Goal: Information Seeking & Learning: Learn about a topic

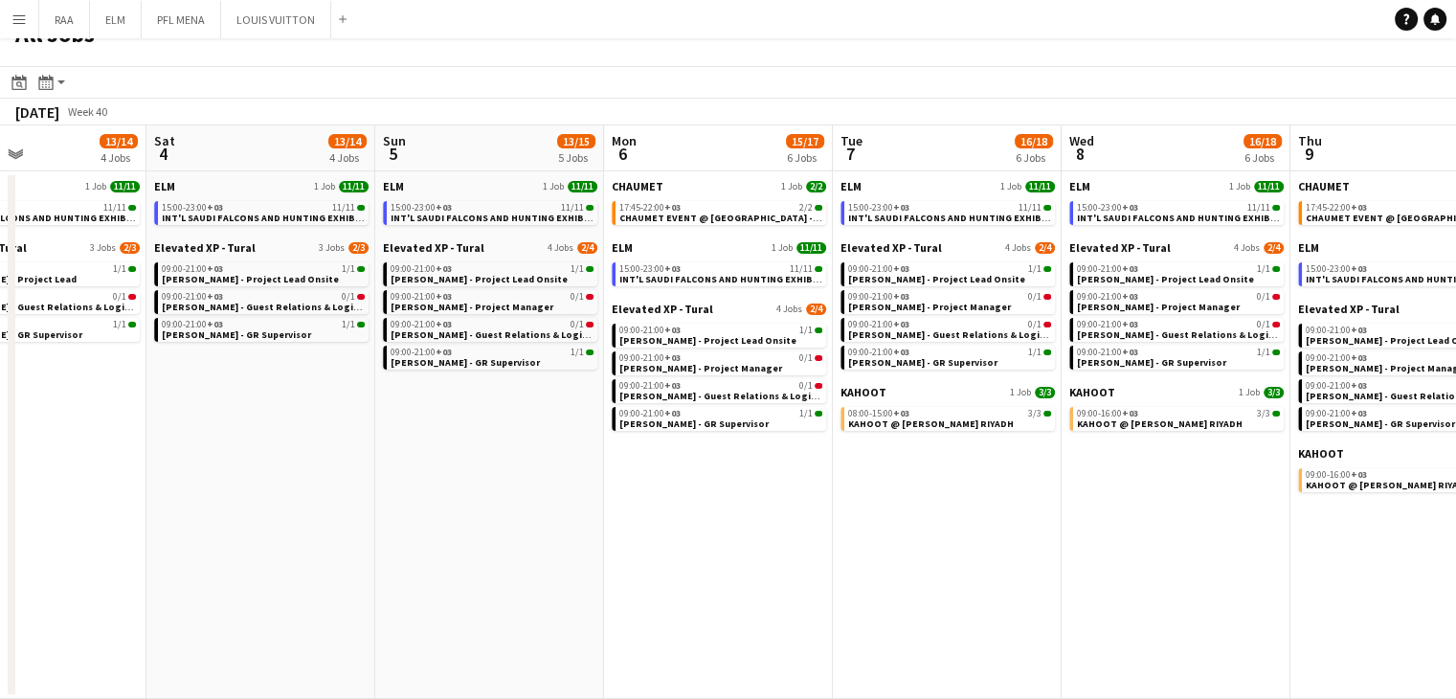
scroll to position [0, 705]
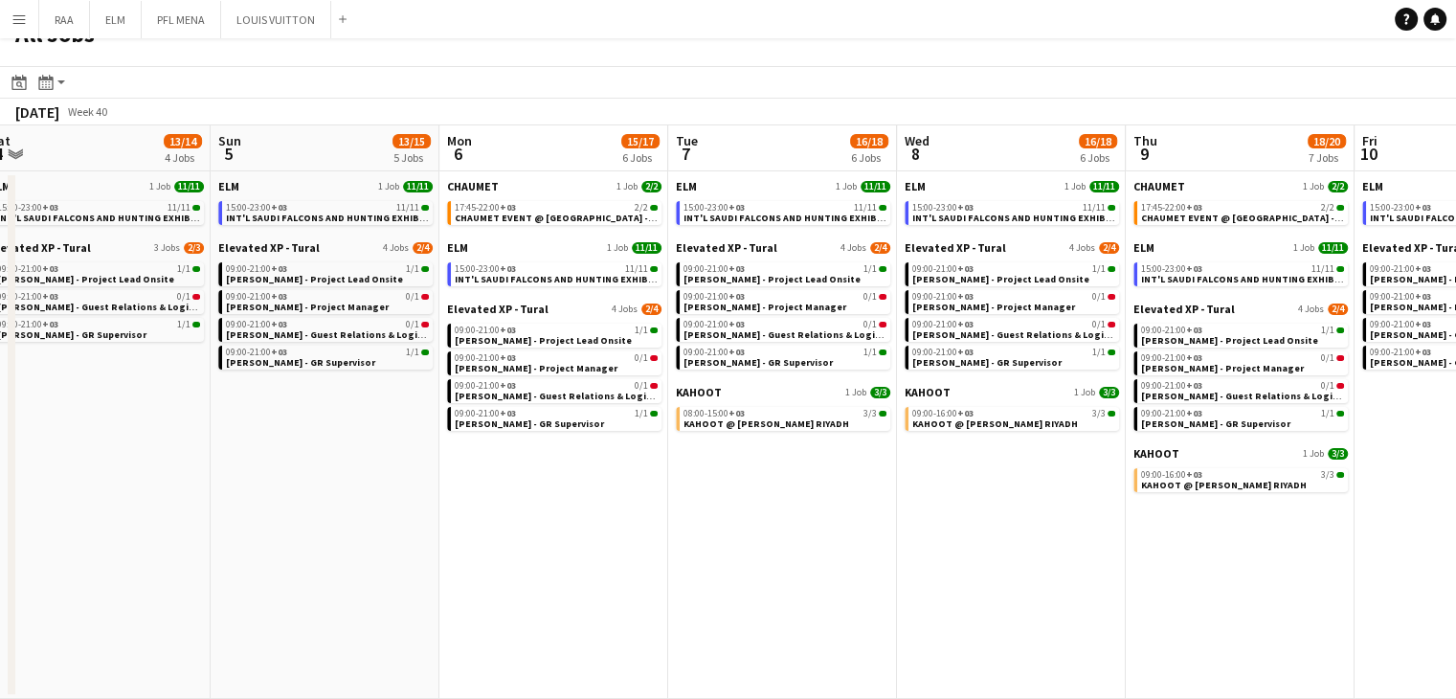
drag, startPoint x: 1008, startPoint y: 575, endPoint x: 773, endPoint y: 561, distance: 235.0
click at [773, 561] on app-calendar-viewport "Wed 1 45/46 12 Jobs Thu 2 34/35 9 Jobs Fri 3 13/14 4 Jobs Sat 4 13/14 4 Jobs Su…" at bounding box center [728, 411] width 1456 height 573
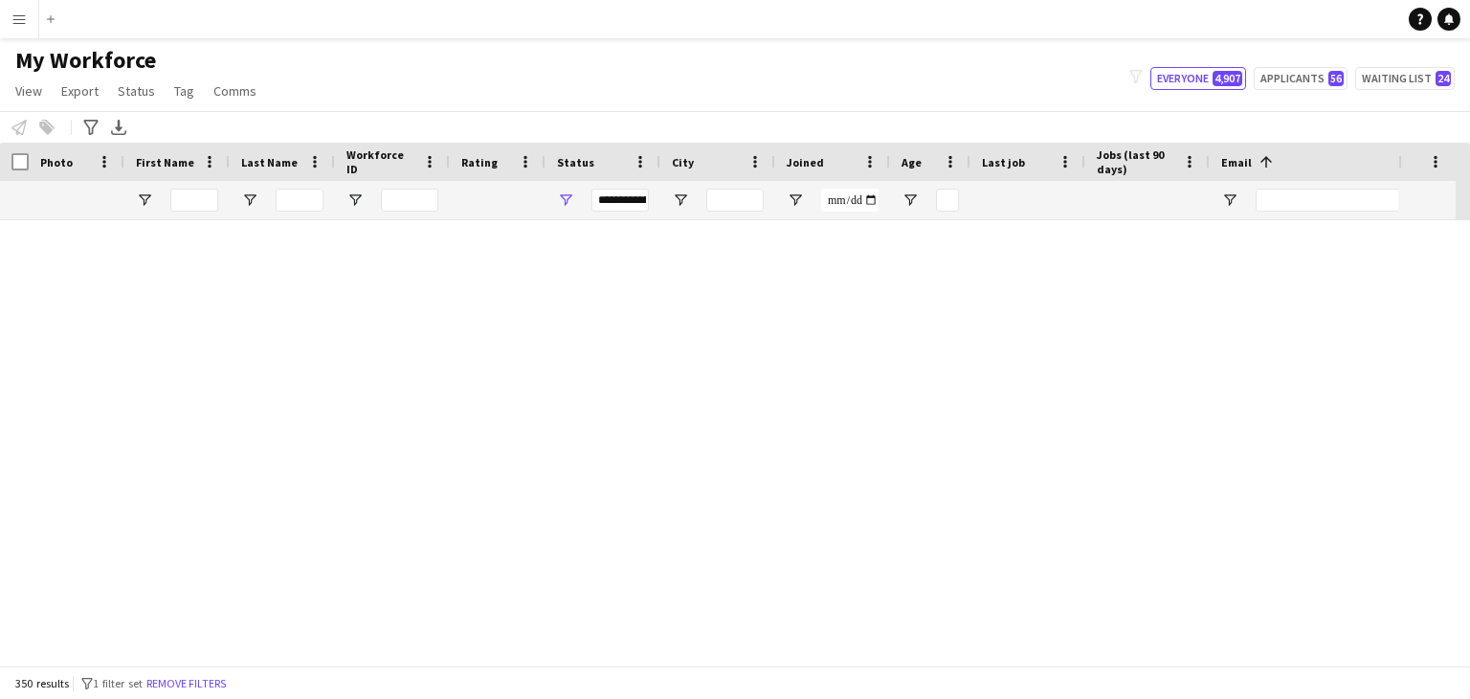
scroll to position [8233, 0]
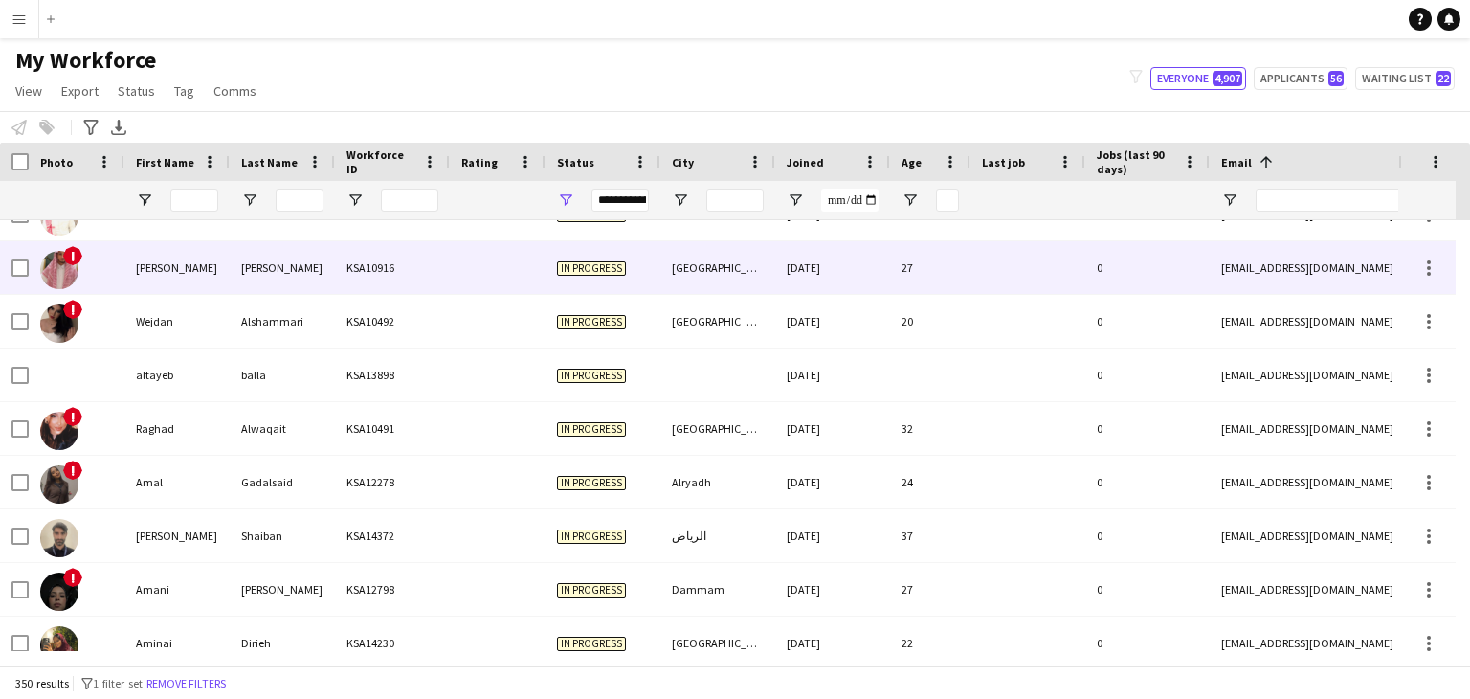
scroll to position [2680, 0]
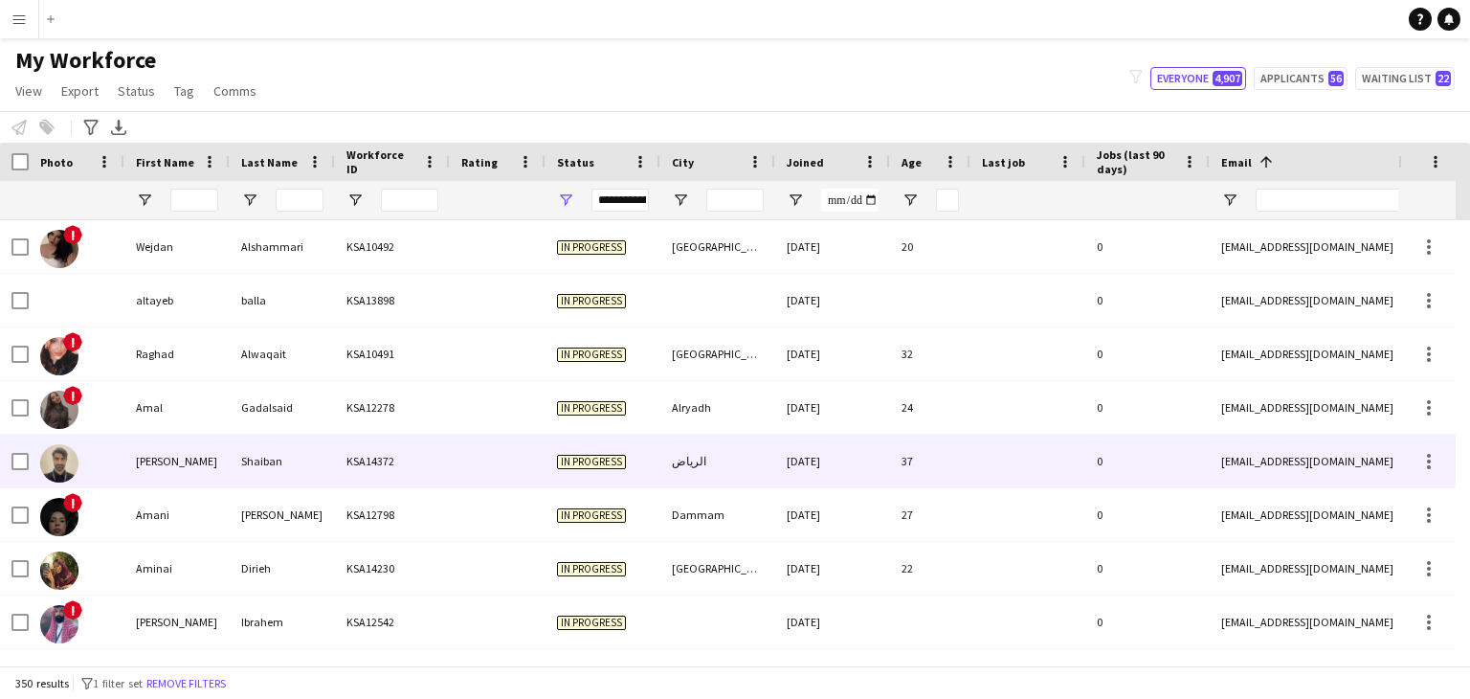
click at [168, 459] on div "Mohammed" at bounding box center [176, 461] width 105 height 53
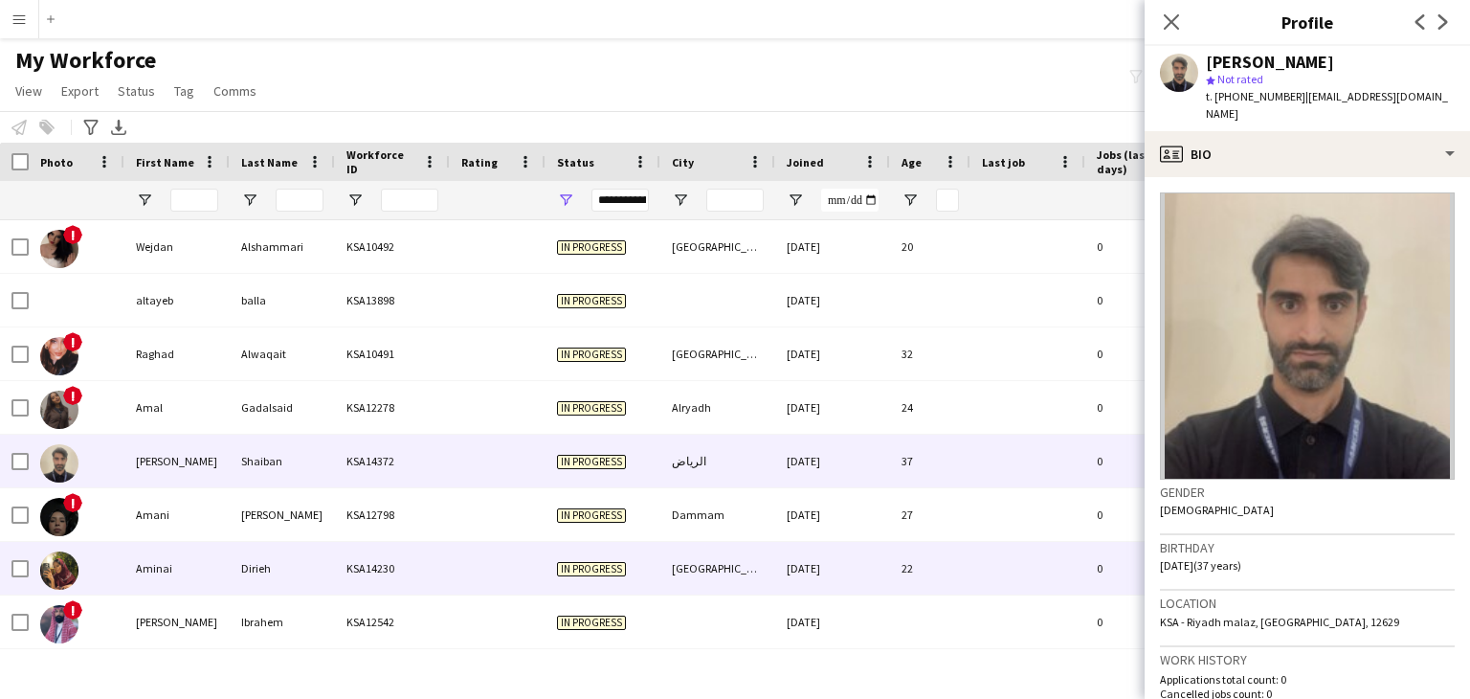
click at [222, 572] on div "Aminai" at bounding box center [176, 568] width 105 height 53
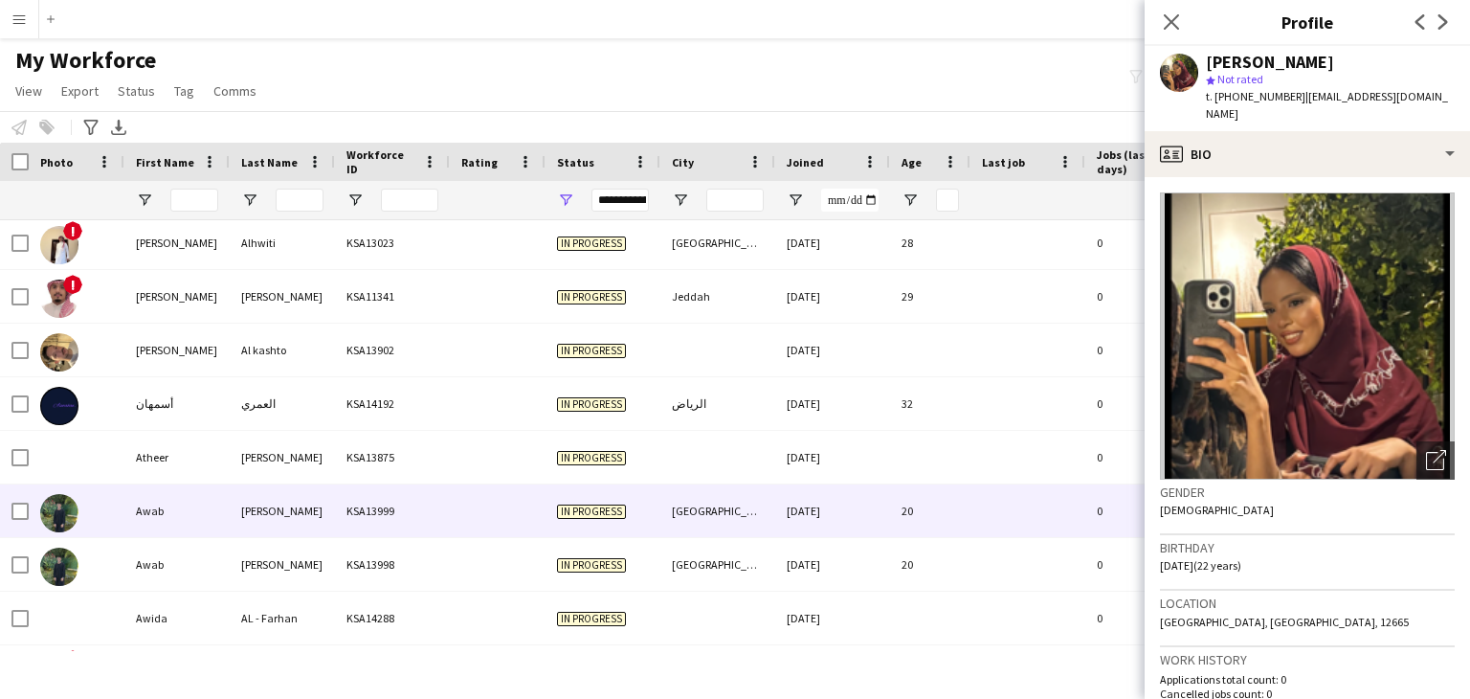
scroll to position [3733, 0]
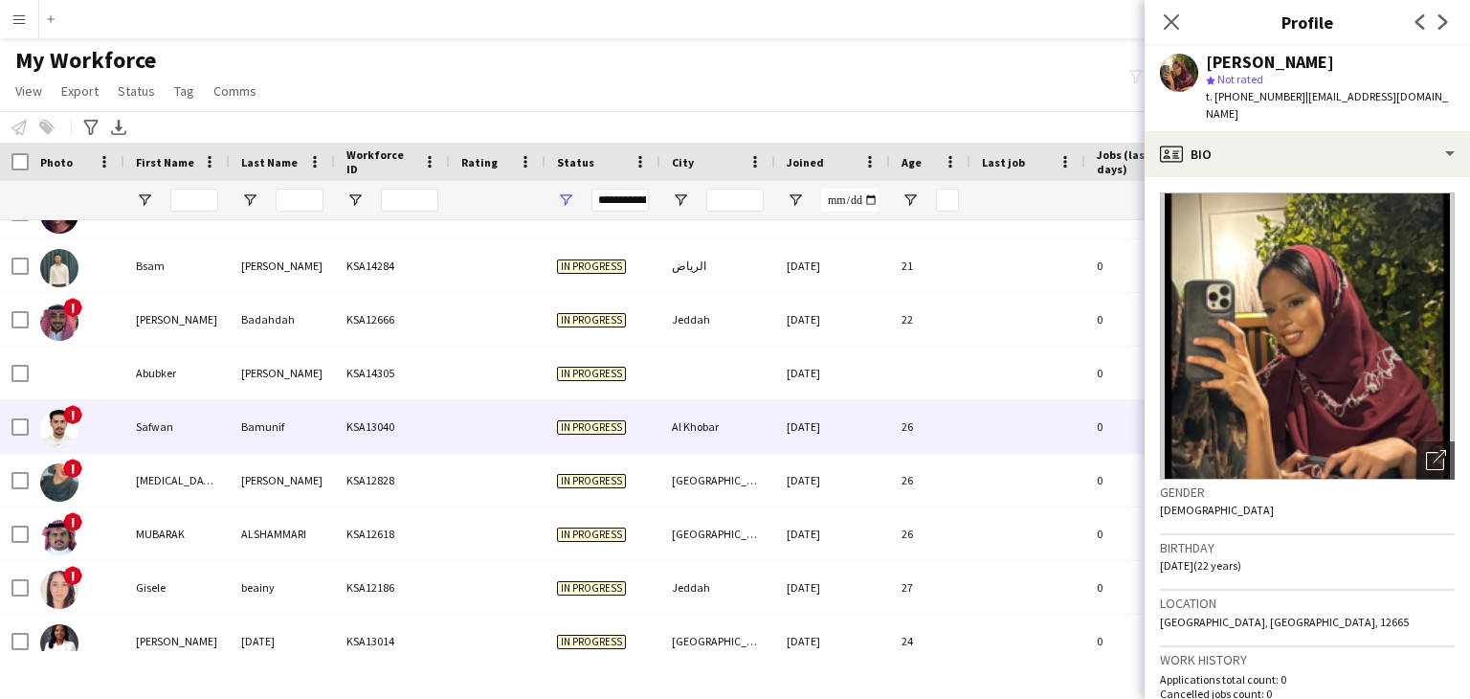
click at [184, 426] on div "Safwan" at bounding box center [176, 426] width 105 height 53
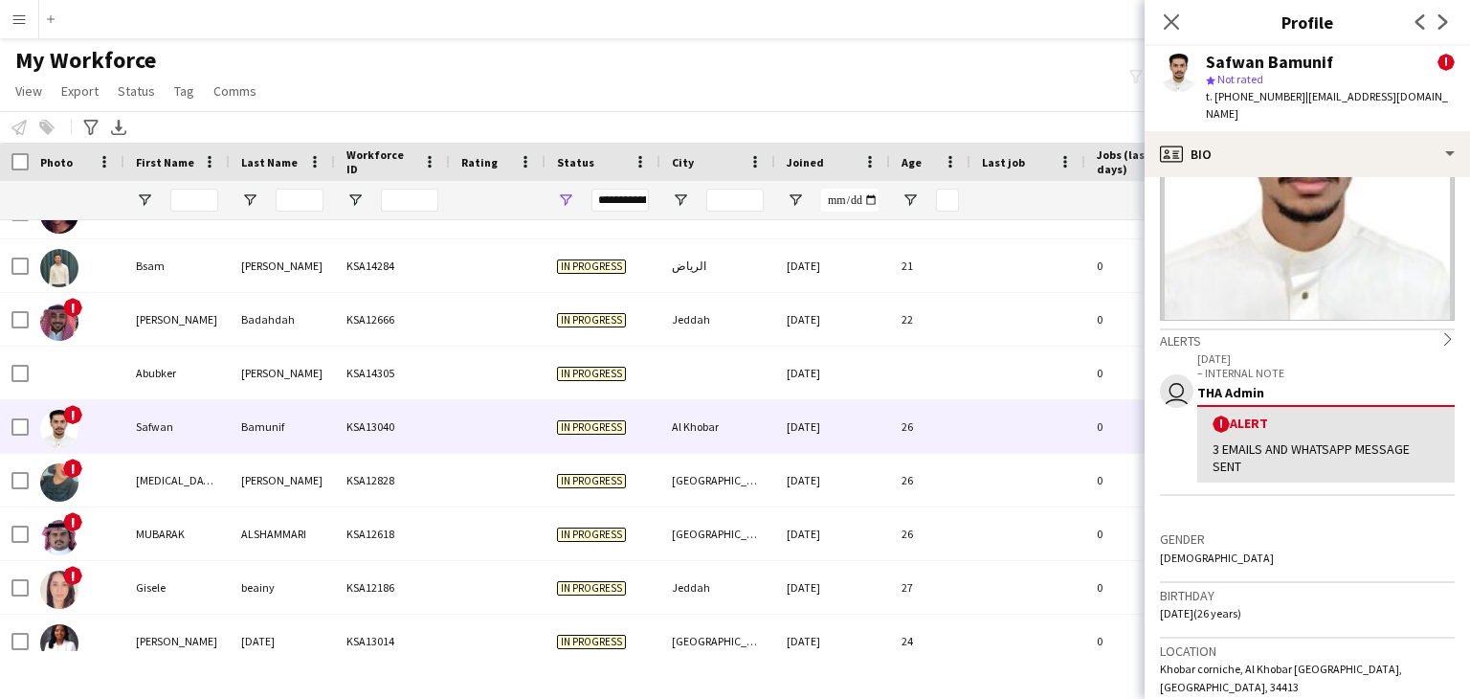
scroll to position [0, 0]
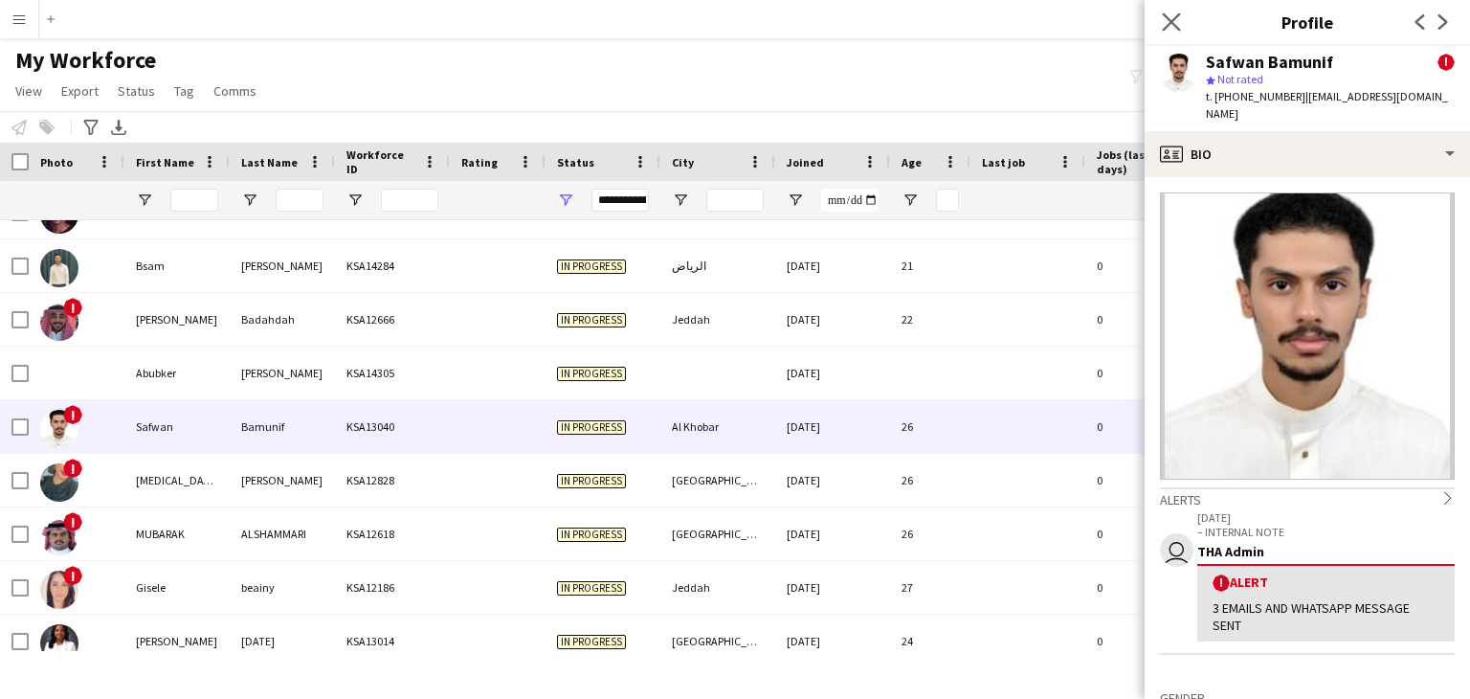
click at [1176, 11] on app-icon "Close pop-in" at bounding box center [1172, 23] width 28 height 28
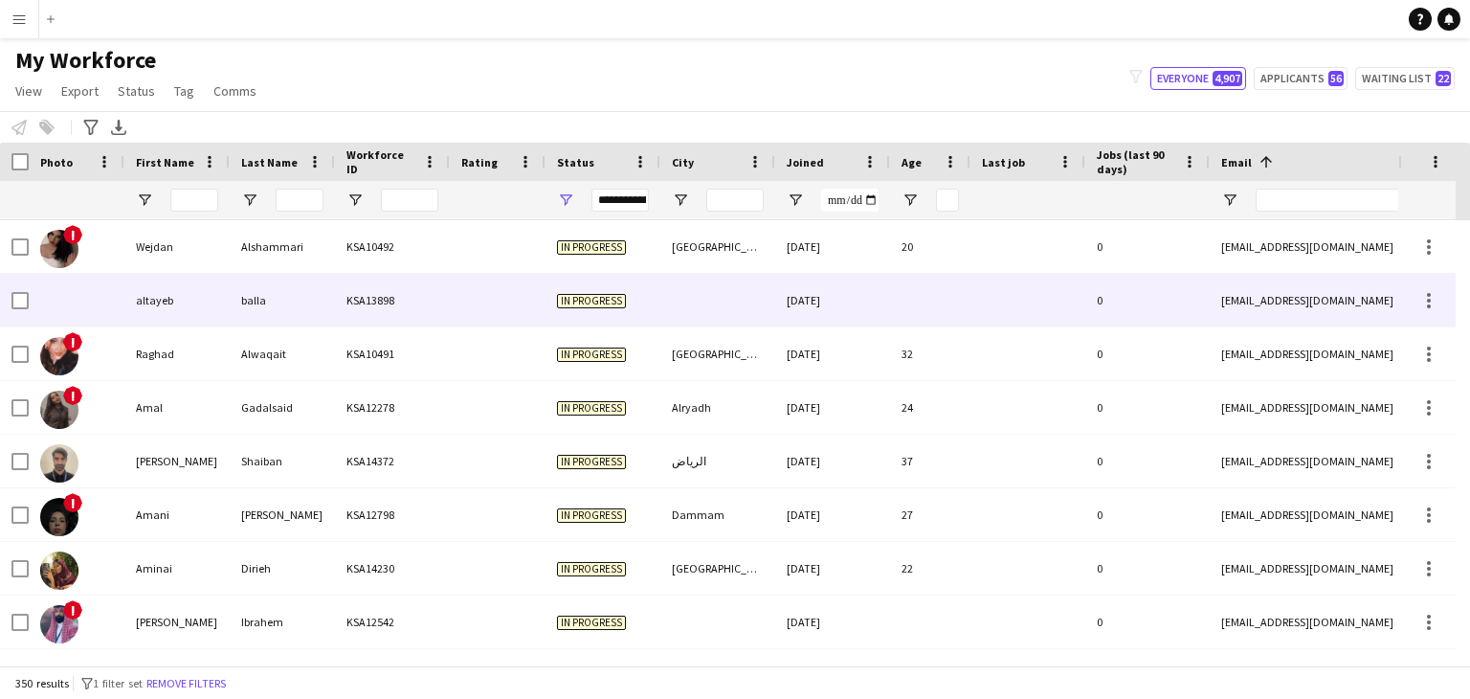
scroll to position [2680, 0]
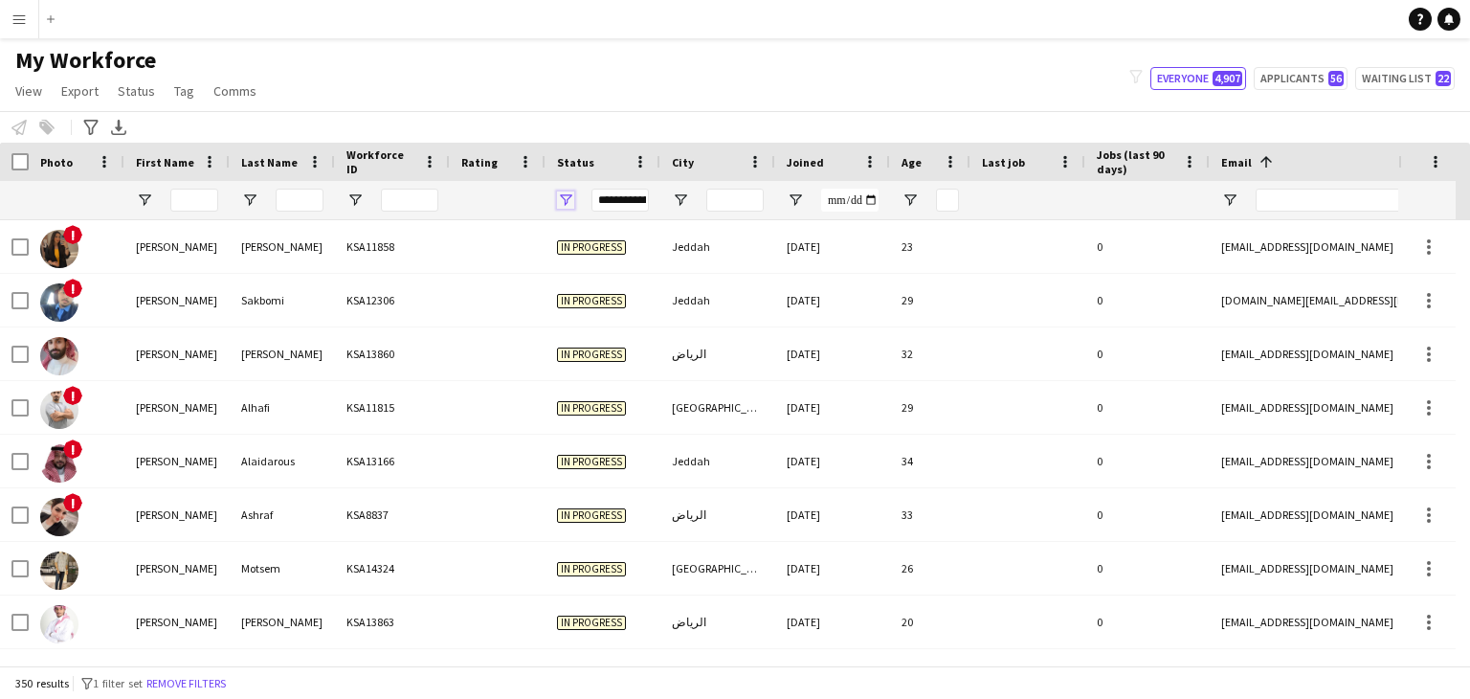
click at [561, 204] on span "Open Filter Menu" at bounding box center [565, 199] width 17 height 17
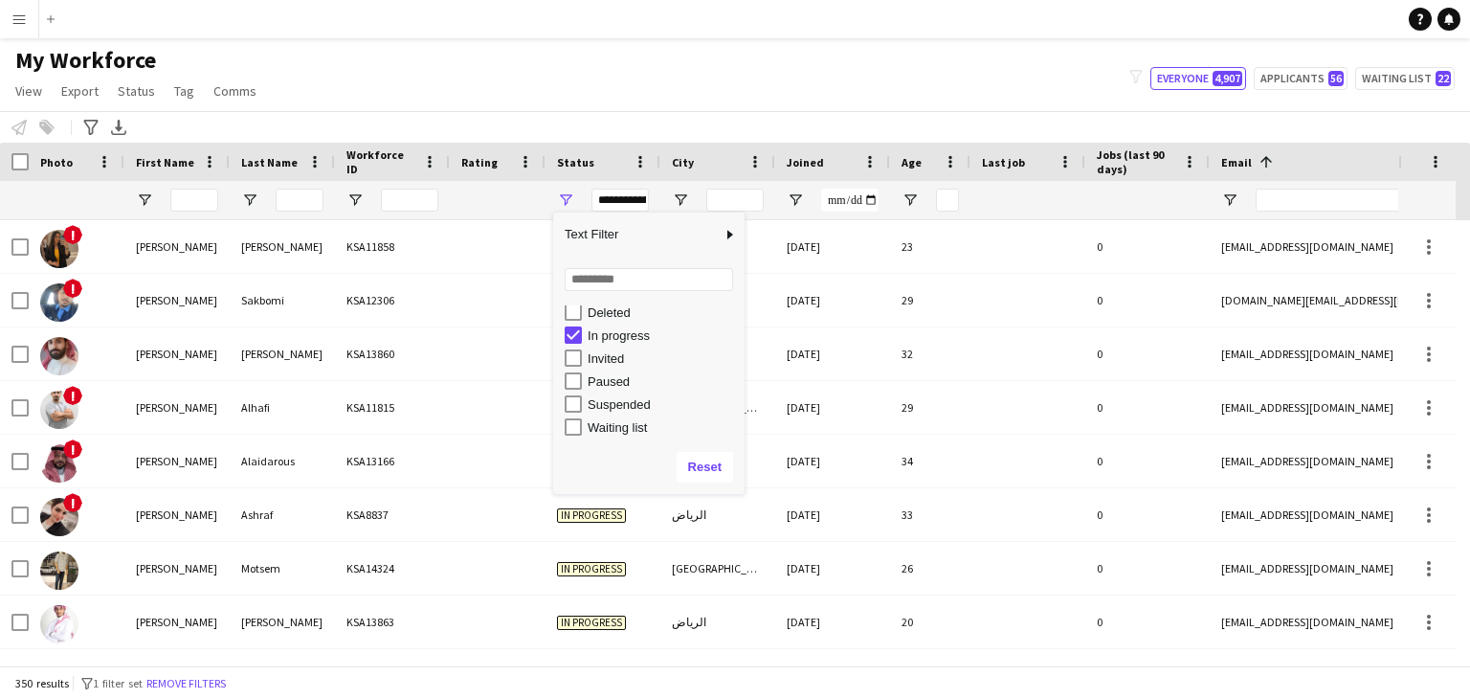
click at [595, 332] on div "In progress" at bounding box center [663, 335] width 151 height 14
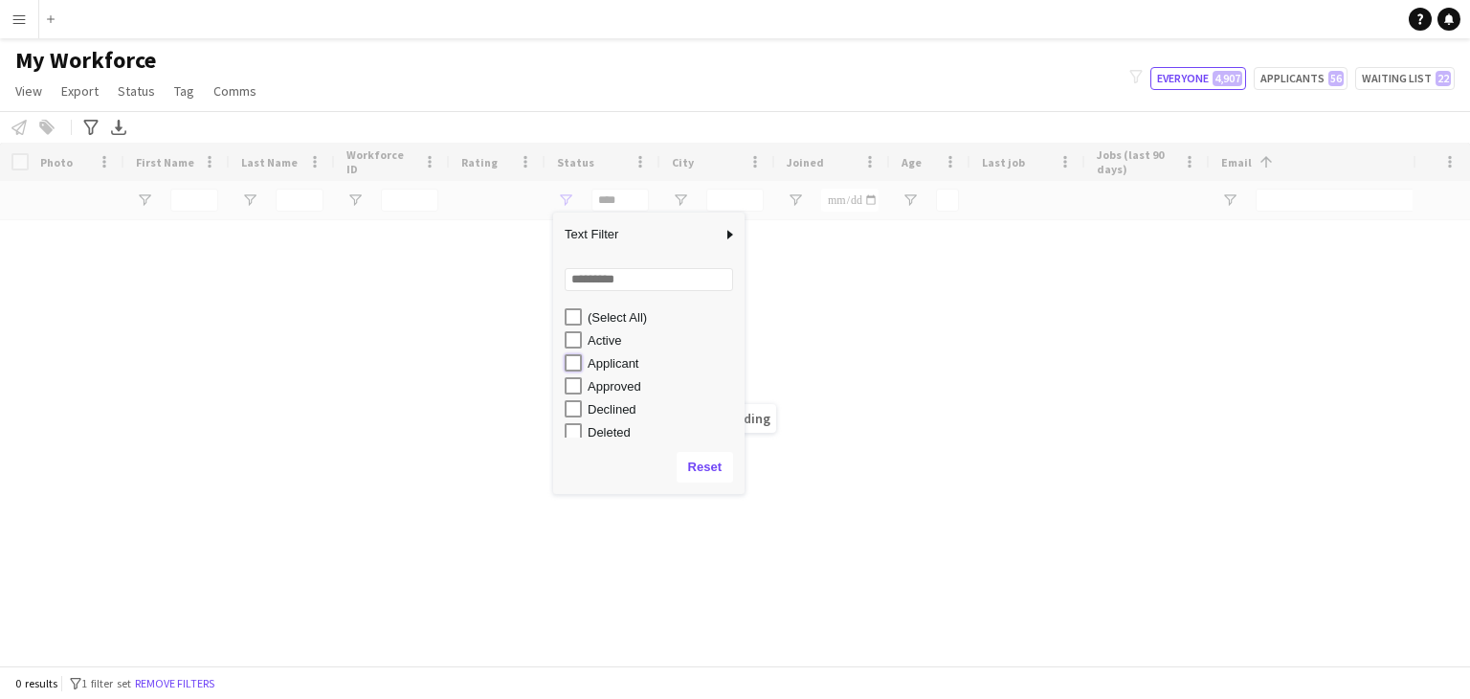
type input "**********"
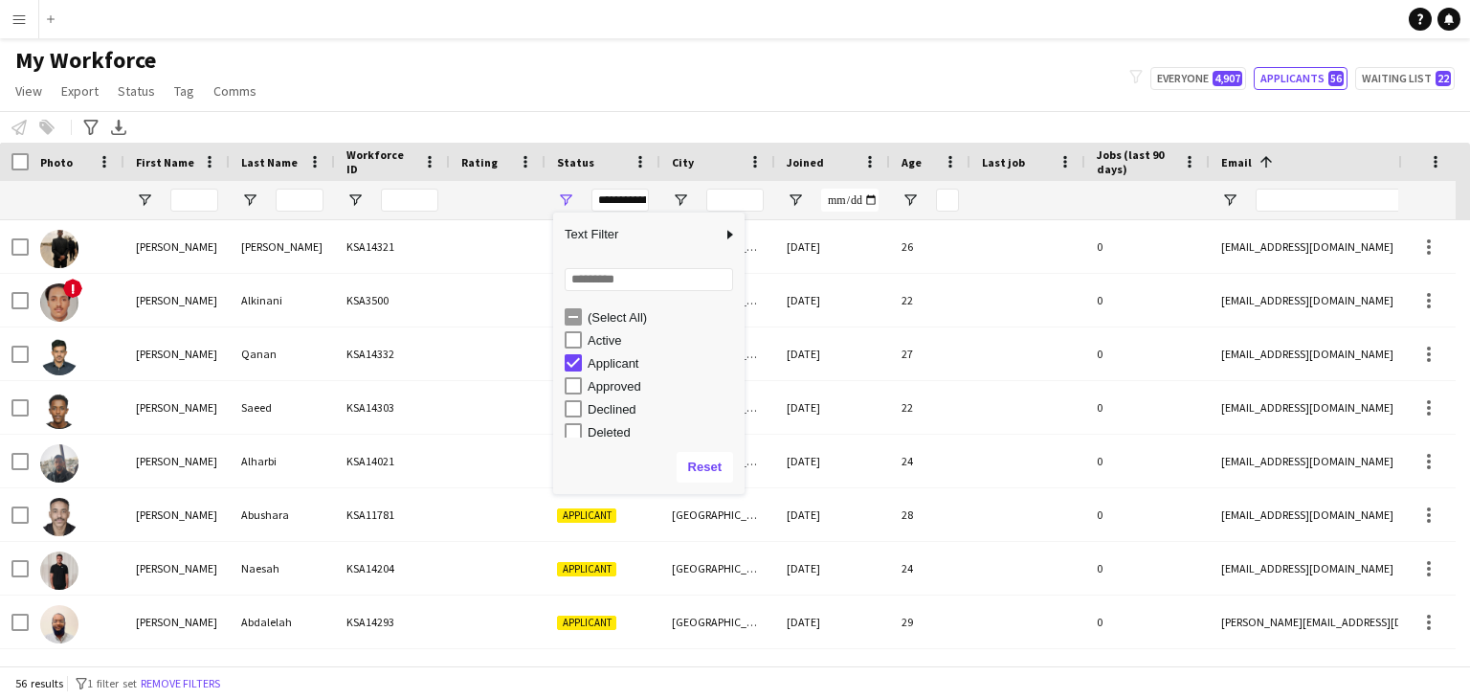
click at [799, 56] on div "My Workforce View Views Default view Basic Export View Full Name TAGS Test New …" at bounding box center [735, 78] width 1470 height 65
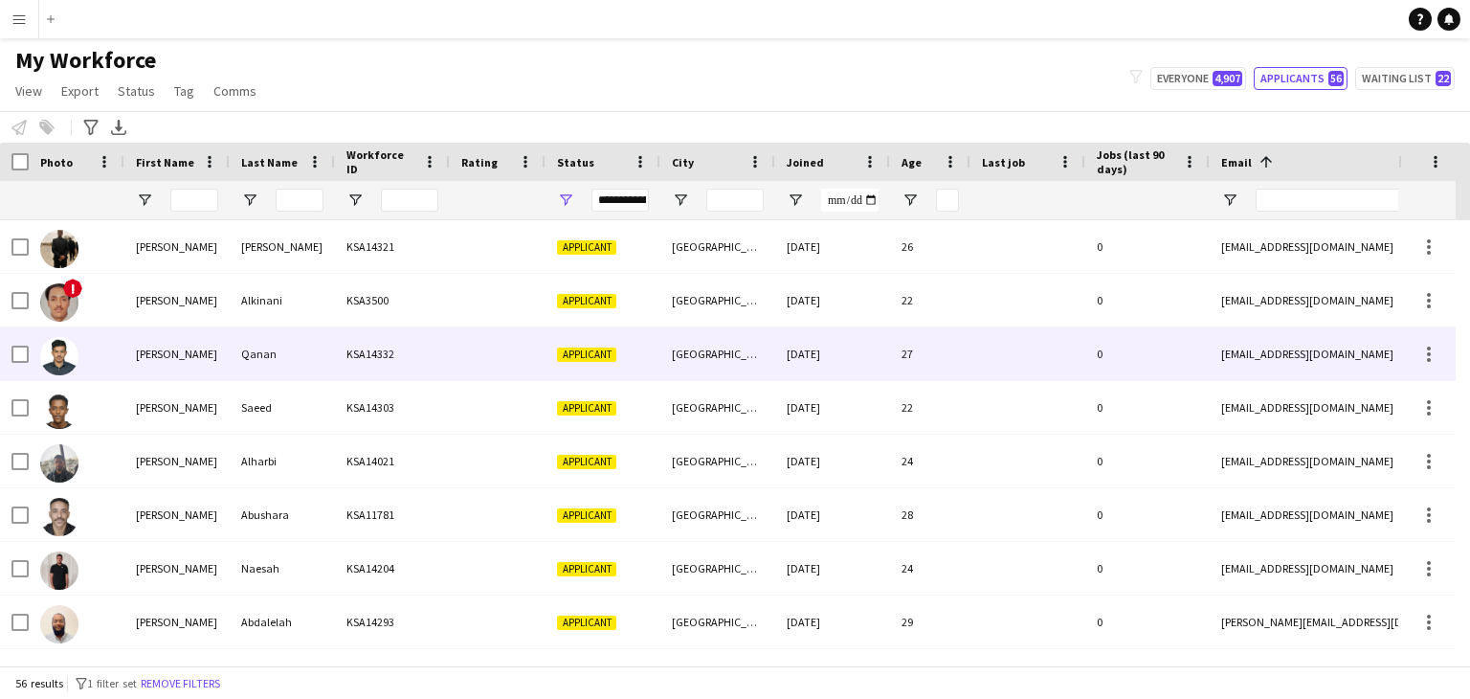
click at [356, 360] on div "KSA14332" at bounding box center [392, 353] width 115 height 53
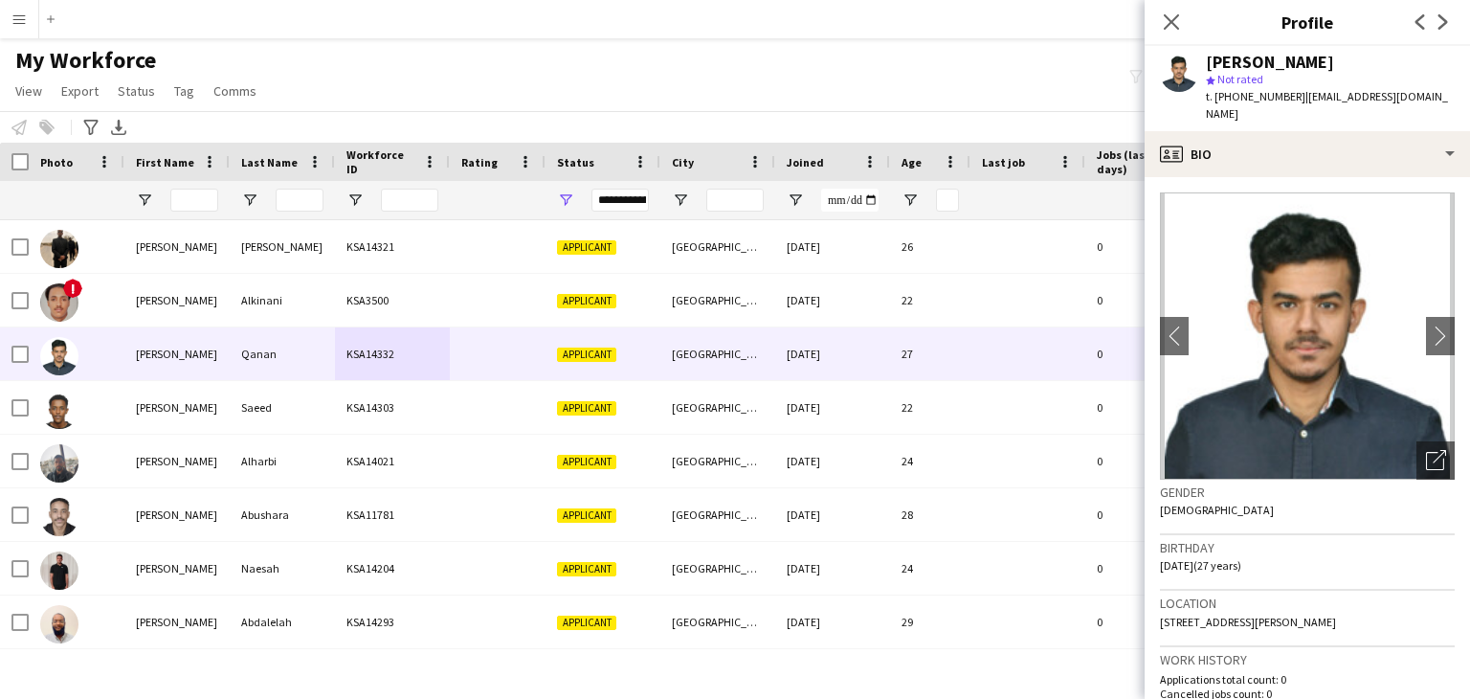
click at [1336, 273] on img at bounding box center [1307, 335] width 295 height 287
click at [1426, 325] on app-icon "chevron-right" at bounding box center [1441, 335] width 30 height 20
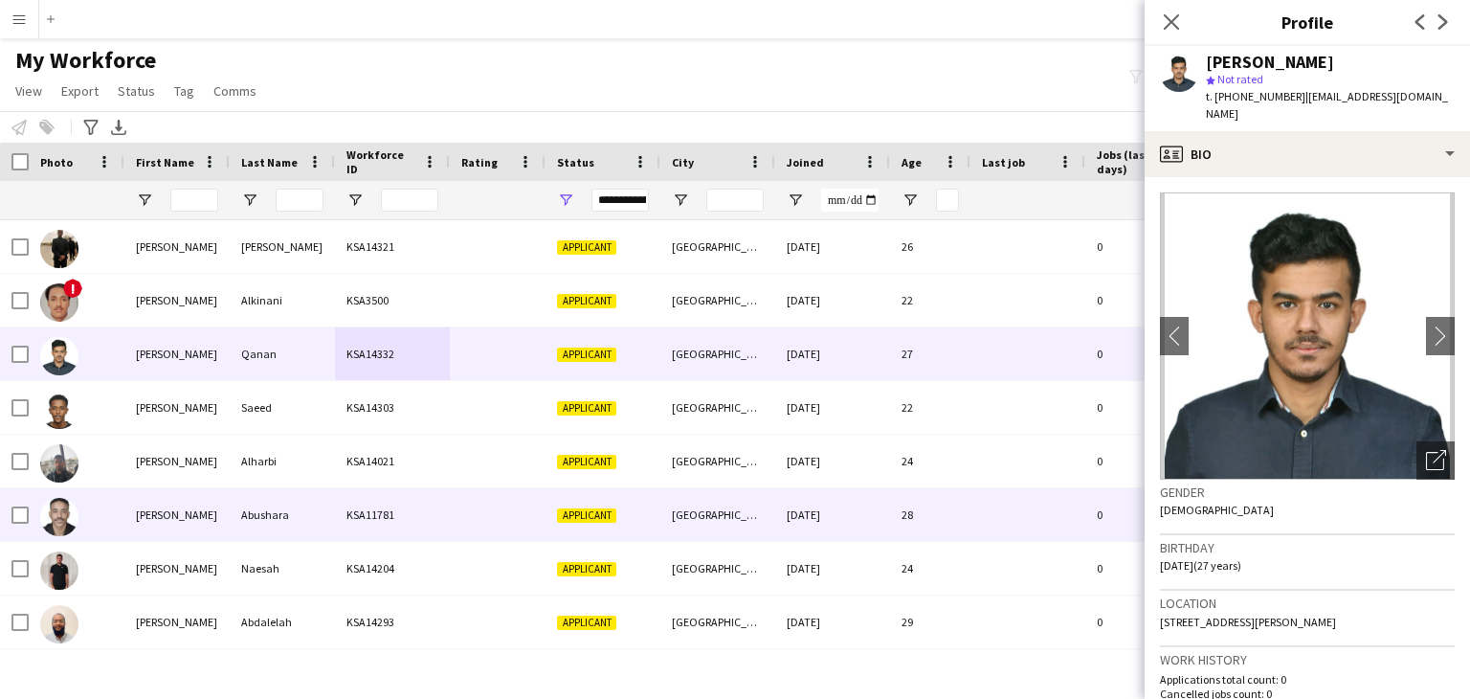
click at [276, 532] on div "Abushara" at bounding box center [282, 514] width 105 height 53
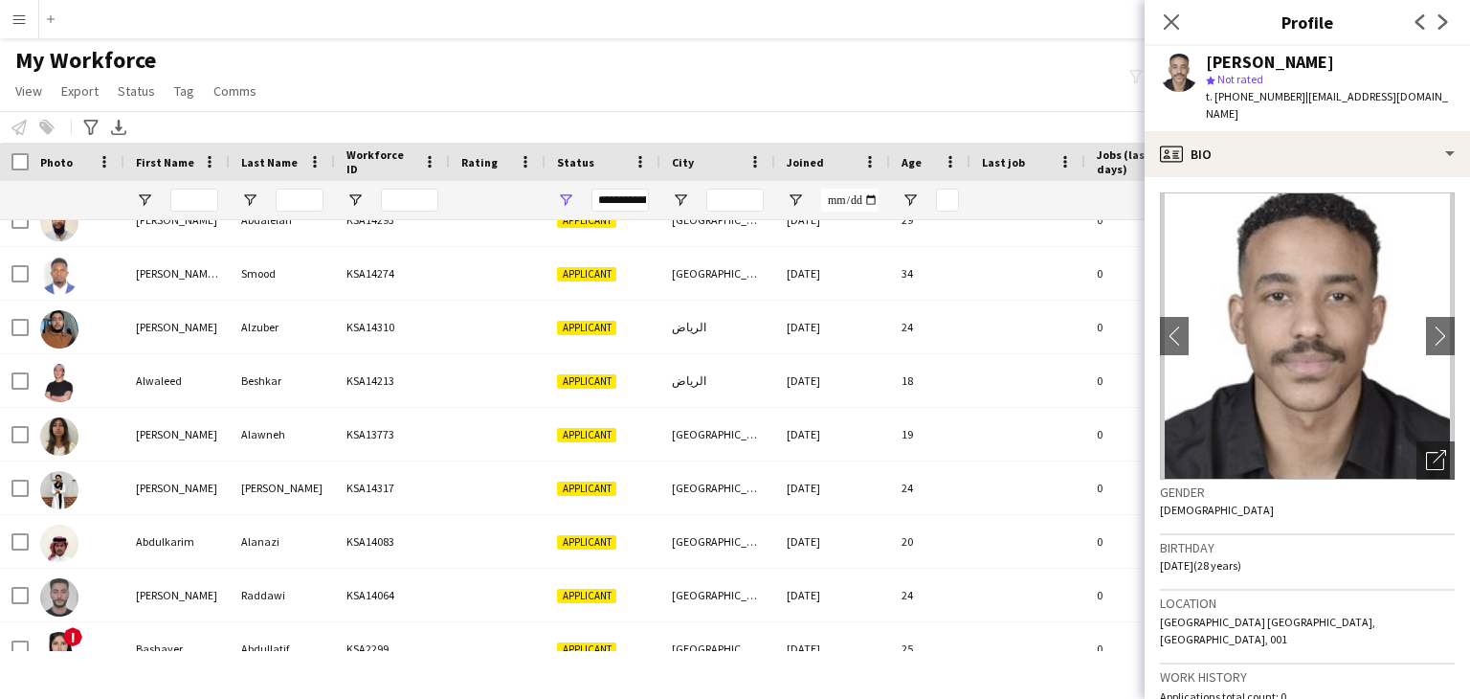
scroll to position [479, 0]
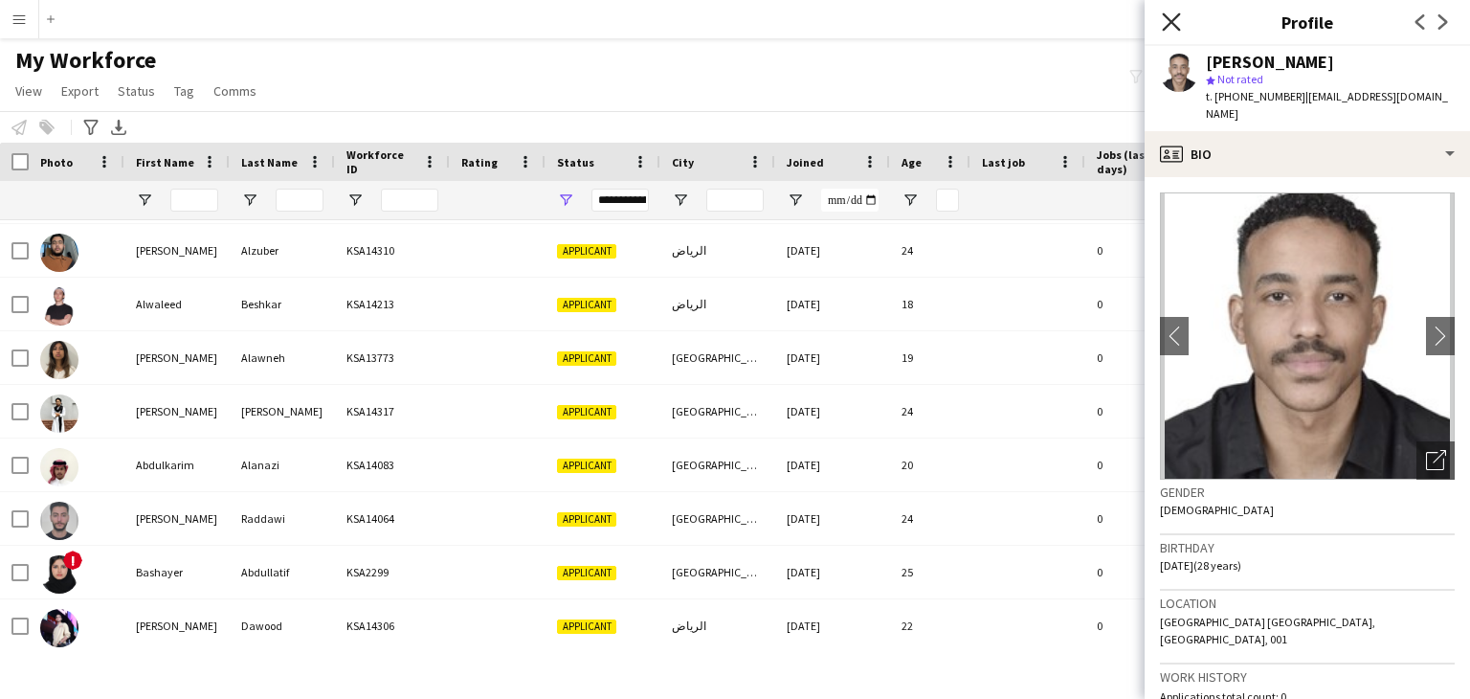
click at [1170, 26] on icon "Close pop-in" at bounding box center [1171, 21] width 18 height 18
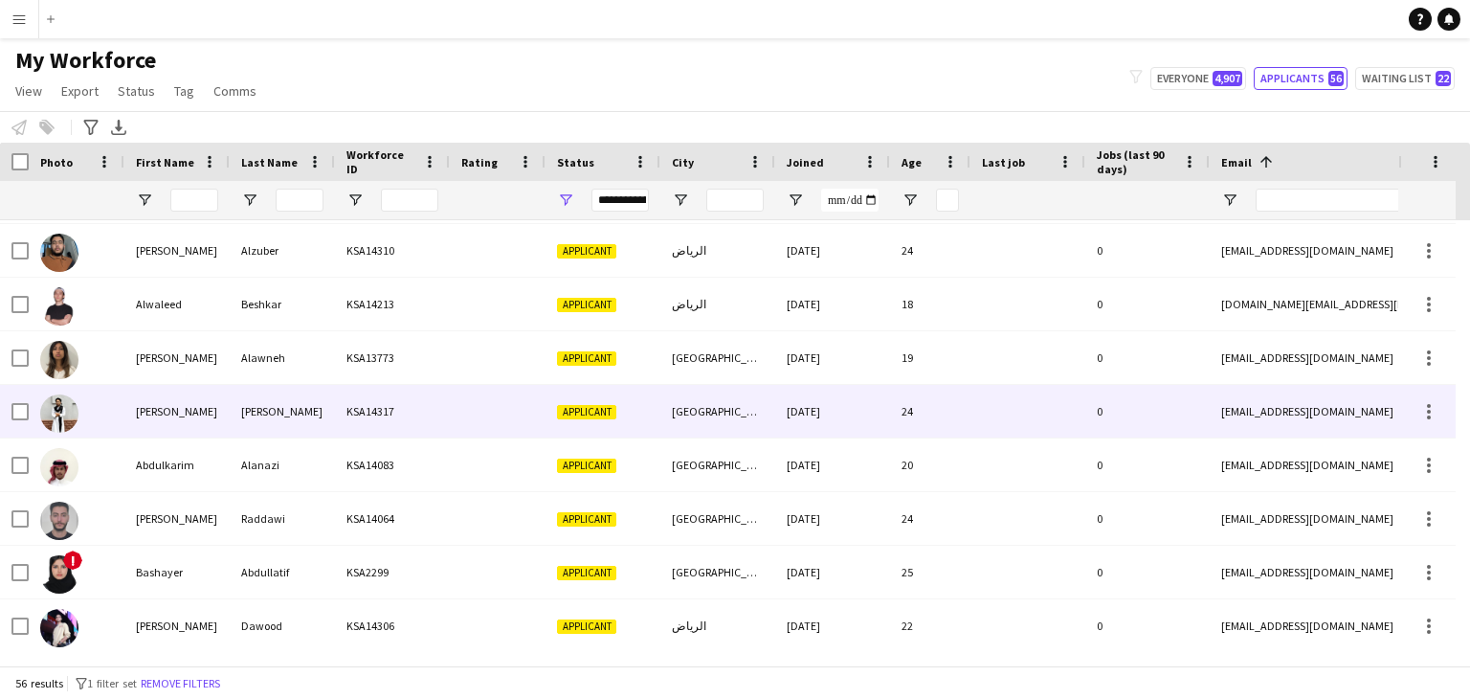
click at [559, 394] on div "Applicant" at bounding box center [603, 411] width 115 height 53
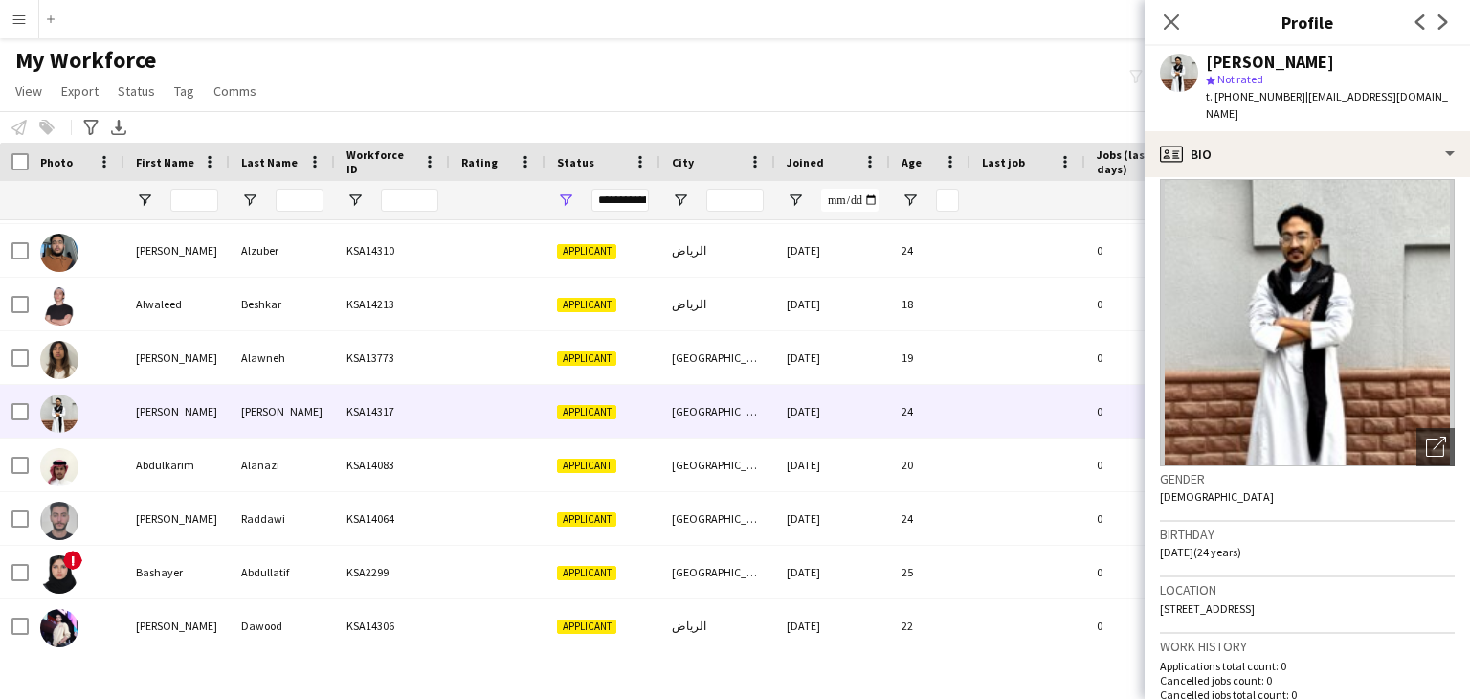
scroll to position [0, 0]
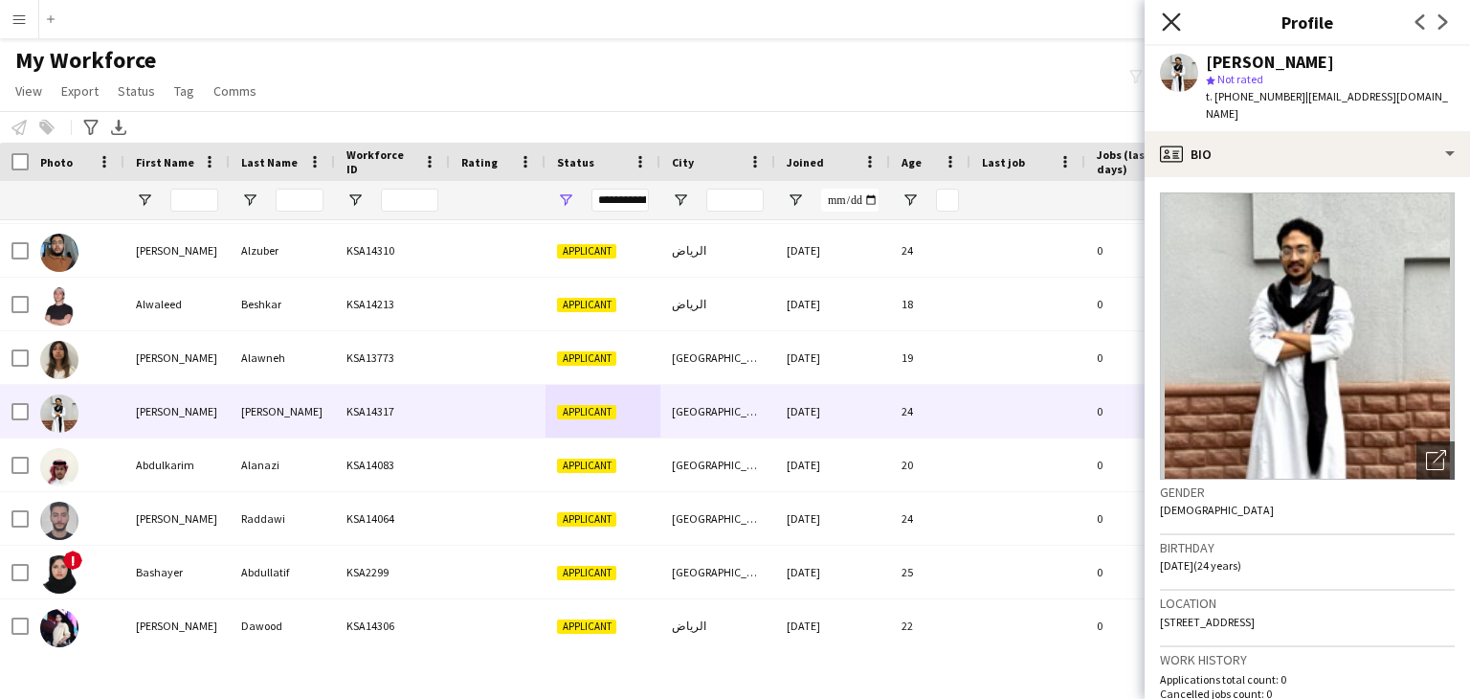
click at [1178, 20] on icon "Close pop-in" at bounding box center [1171, 21] width 18 height 18
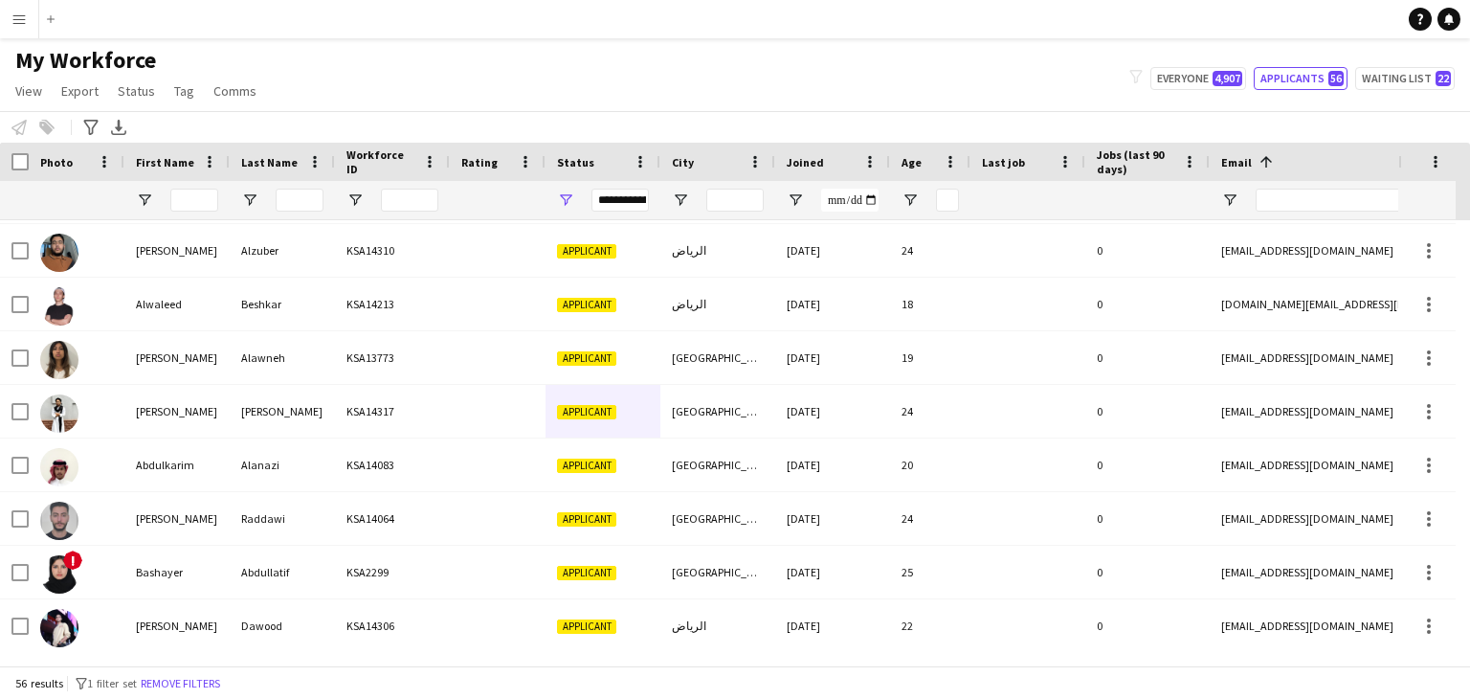
click at [639, 93] on div "My Workforce View Views Default view Basic Export View Full Name TAGS Test New …" at bounding box center [735, 78] width 1470 height 65
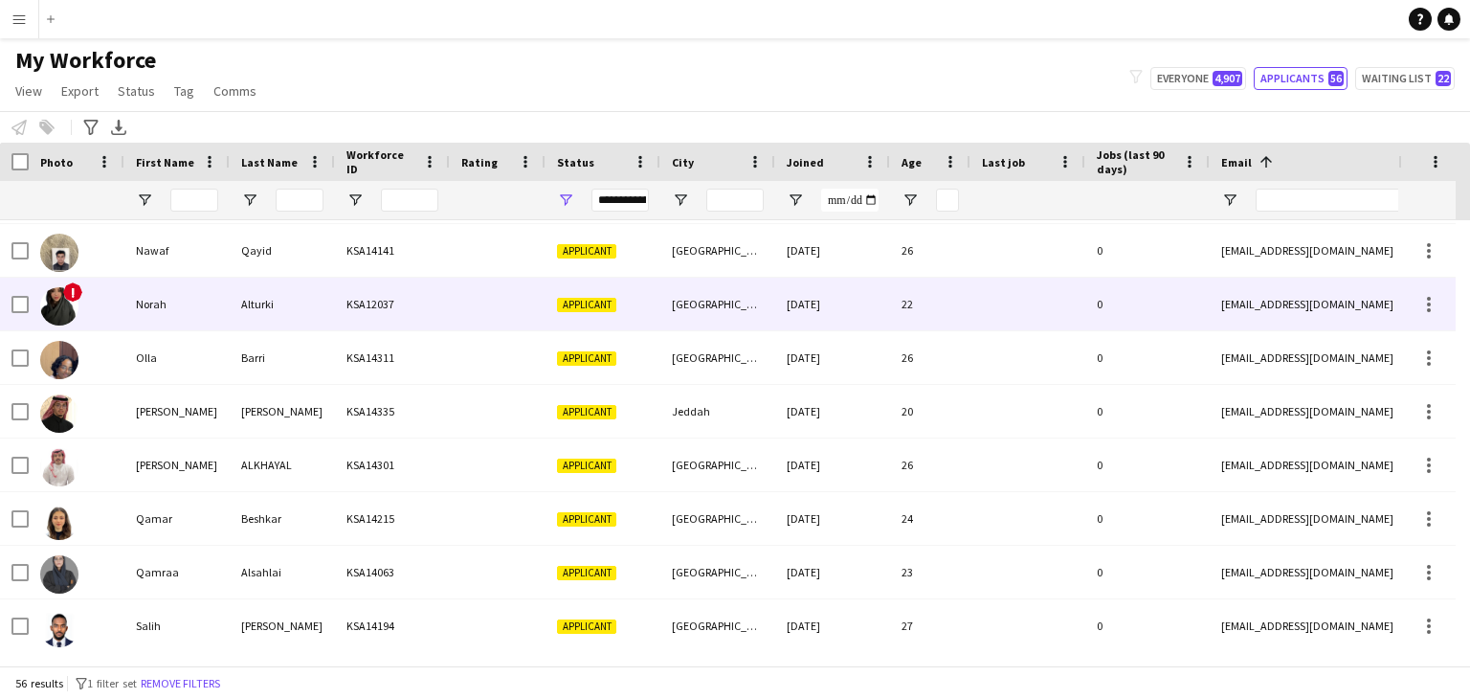
scroll to position [1436, 0]
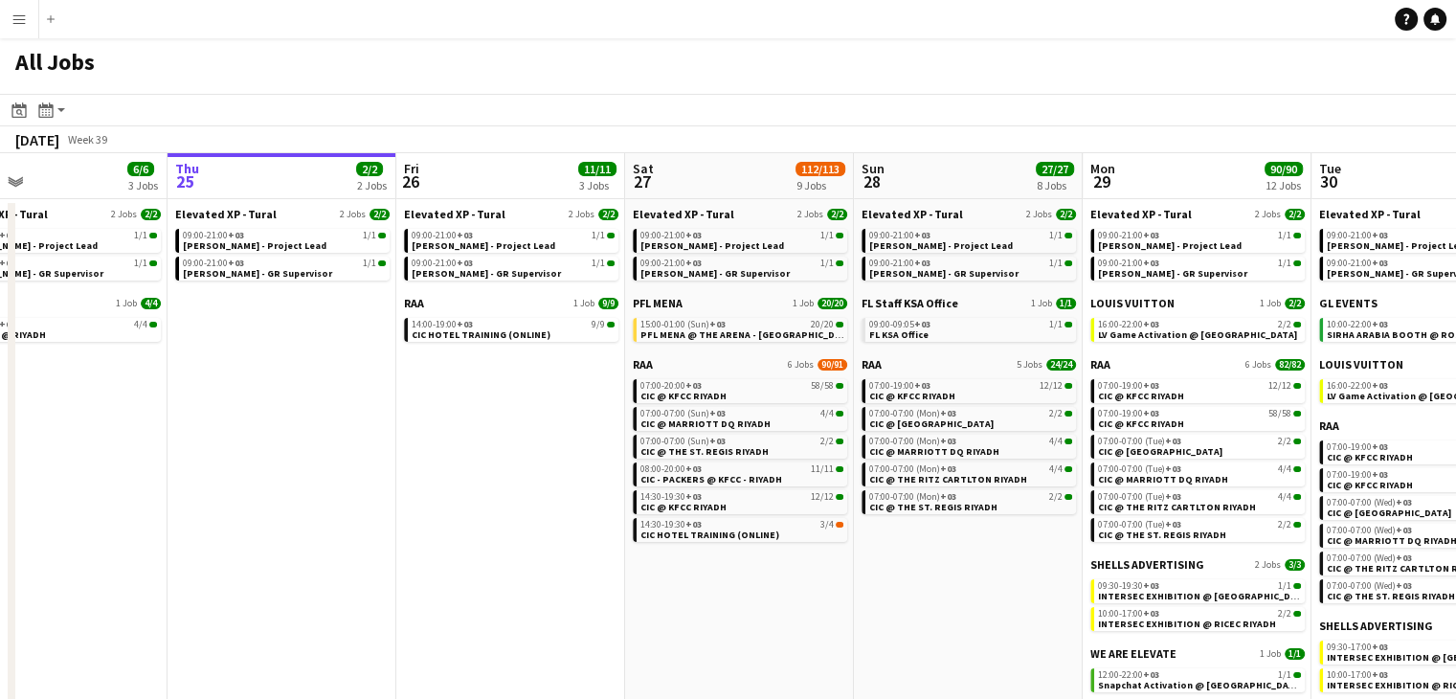
scroll to position [0, 543]
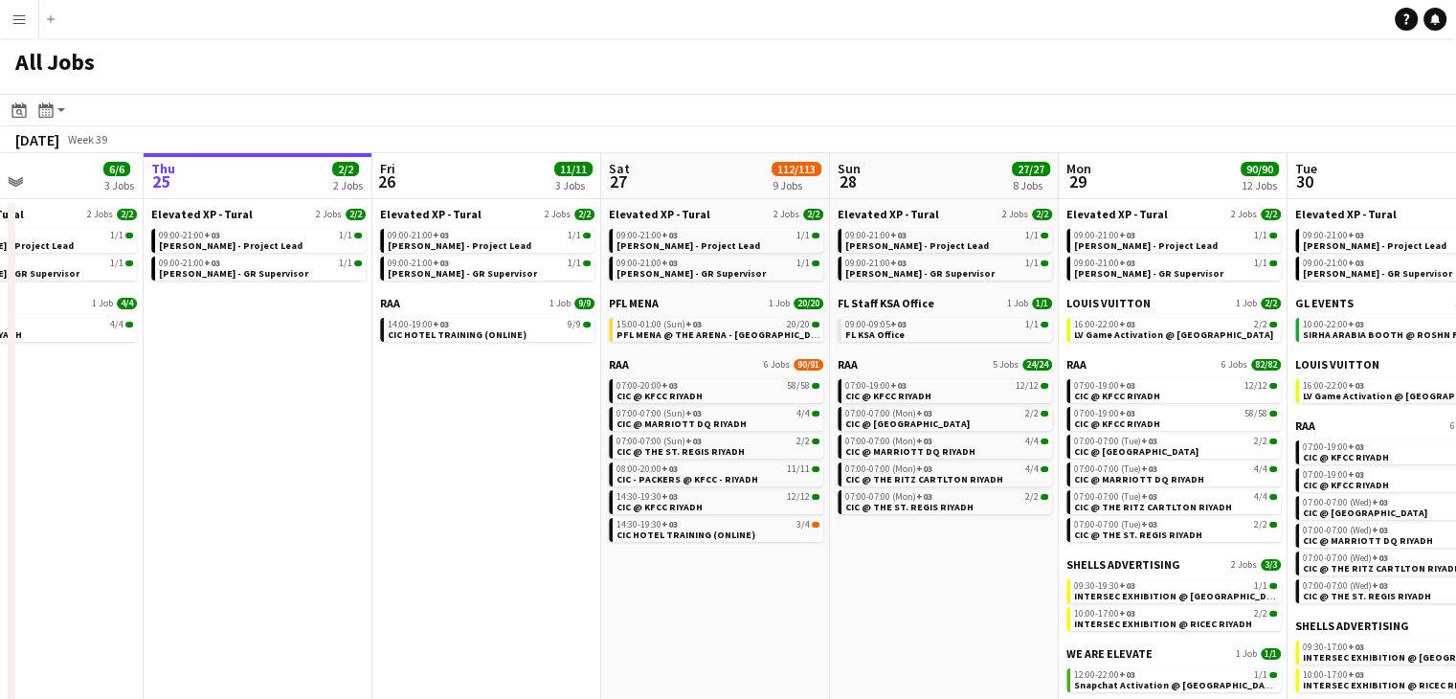
drag, startPoint x: 386, startPoint y: 424, endPoint x: 304, endPoint y: 423, distance: 81.4
click at [304, 423] on app-calendar-viewport "Mon 22 30/30 3 Jobs Tue 23 34/34 4 Jobs Wed 24 6/6 3 Jobs Thu 25 2/2 2 Jobs Fri…" at bounding box center [728, 439] width 1456 height 573
click at [440, 445] on app-date-cell "Elevated XP - Tural 2 Jobs 2/2 09:00-21:00 +03 1/1 Aysel Ahmadova - Project Lea…" at bounding box center [486, 462] width 229 height 527
click at [440, 178] on app-all-jobs-date-header "Fri 26 11/11 3 Jobs" at bounding box center [486, 176] width 229 height 46
click at [465, 210] on span "Elevated XP - Tural" at bounding box center [430, 214] width 101 height 14
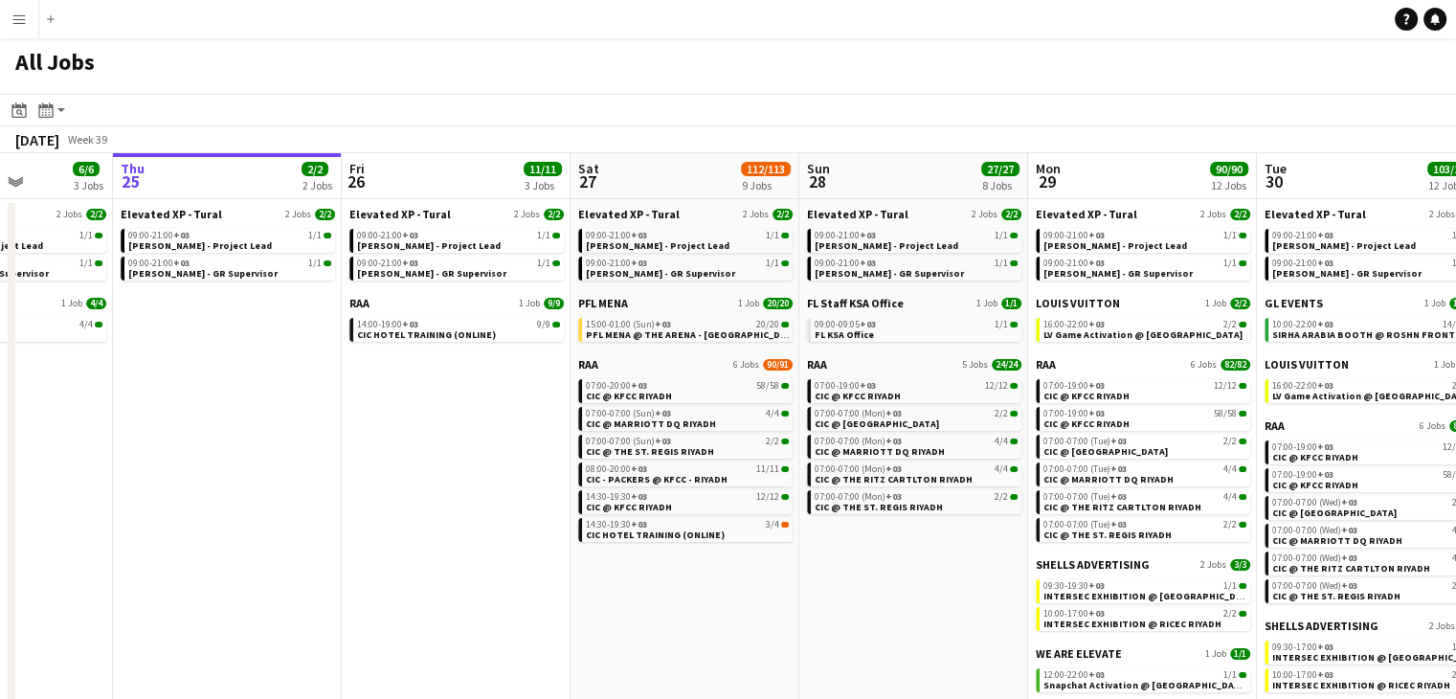
scroll to position [0, 604]
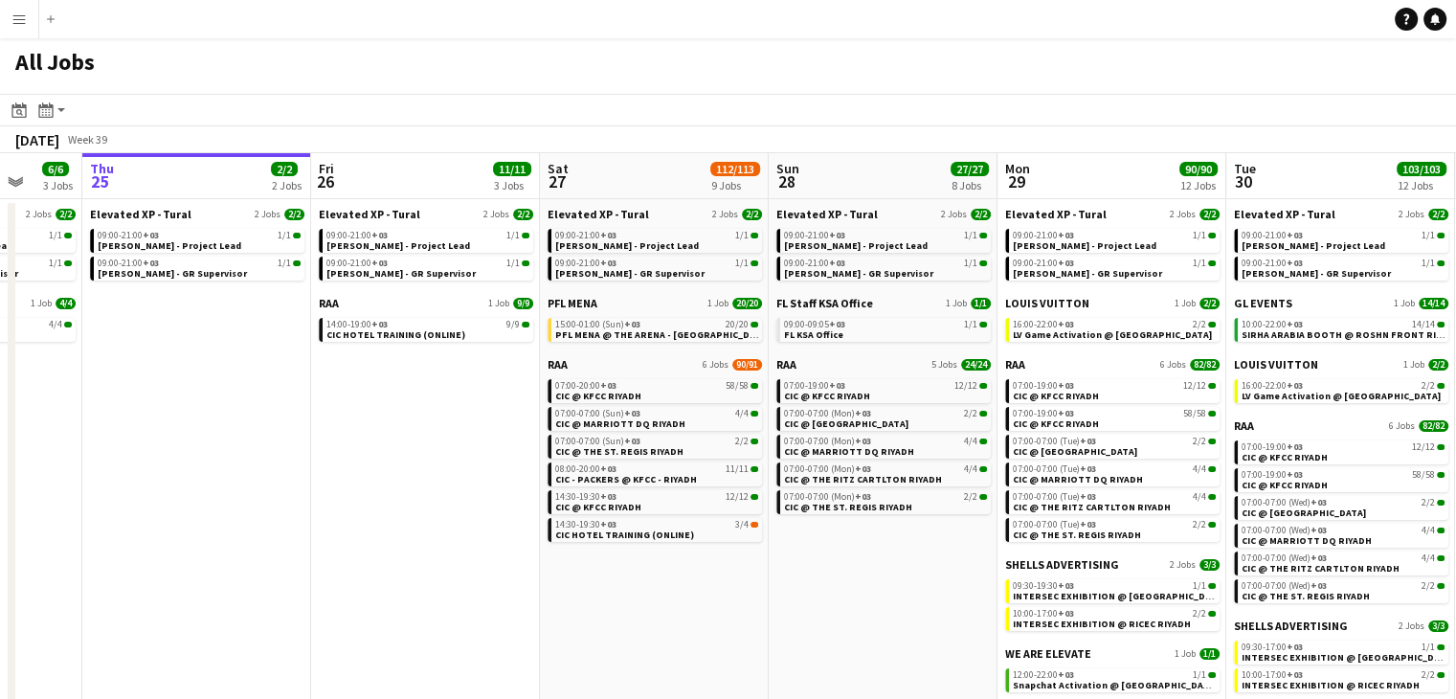
drag, startPoint x: 532, startPoint y: 533, endPoint x: 471, endPoint y: 519, distance: 62.9
click at [471, 519] on app-calendar-viewport "Mon 22 30/30 3 Jobs Tue 23 34/34 4 Jobs Wed 24 6/6 3 Jobs Thu 25 2/2 2 Jobs Fri…" at bounding box center [728, 439] width 1456 height 573
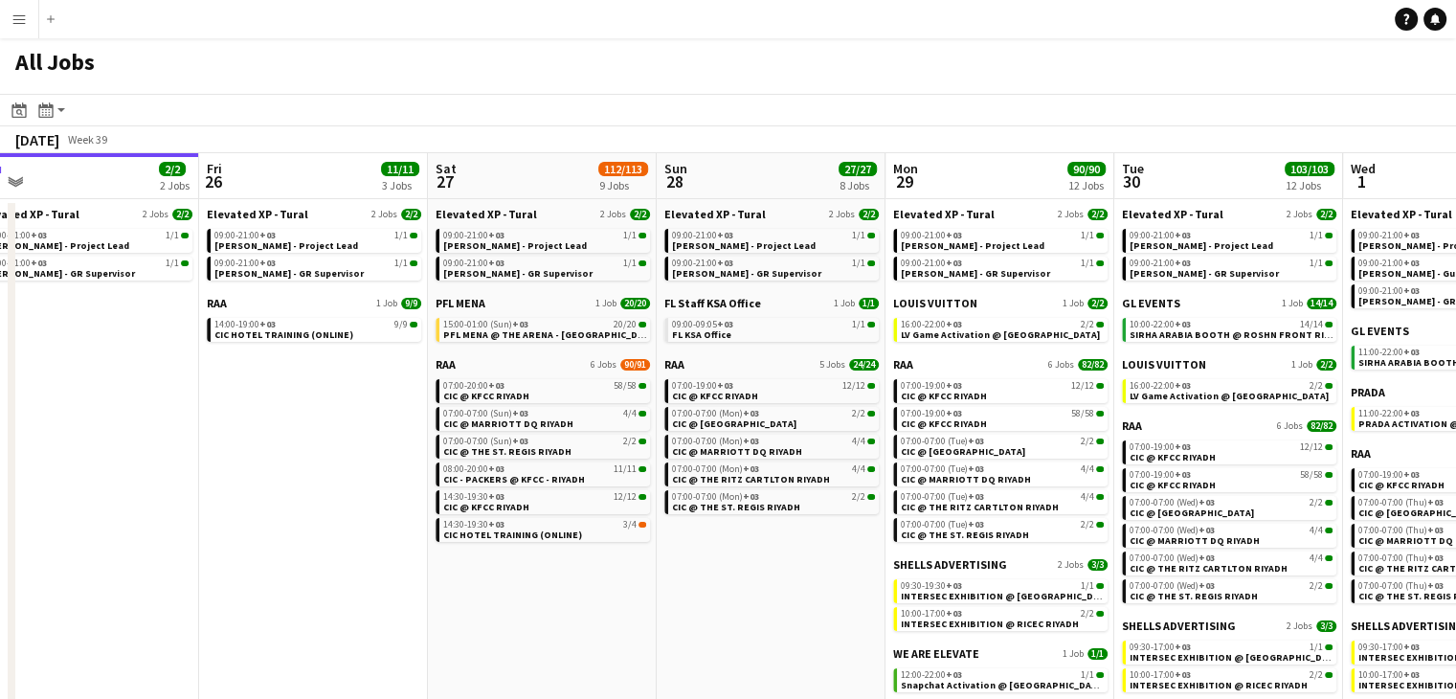
drag, startPoint x: 656, startPoint y: 593, endPoint x: 624, endPoint y: 589, distance: 31.8
click at [624, 589] on app-calendar-viewport "Mon 22 30/30 3 Jobs Tue 23 34/34 4 Jobs Wed 24 6/6 3 Jobs Thu 25 2/2 2 Jobs Fri…" at bounding box center [728, 439] width 1456 height 573
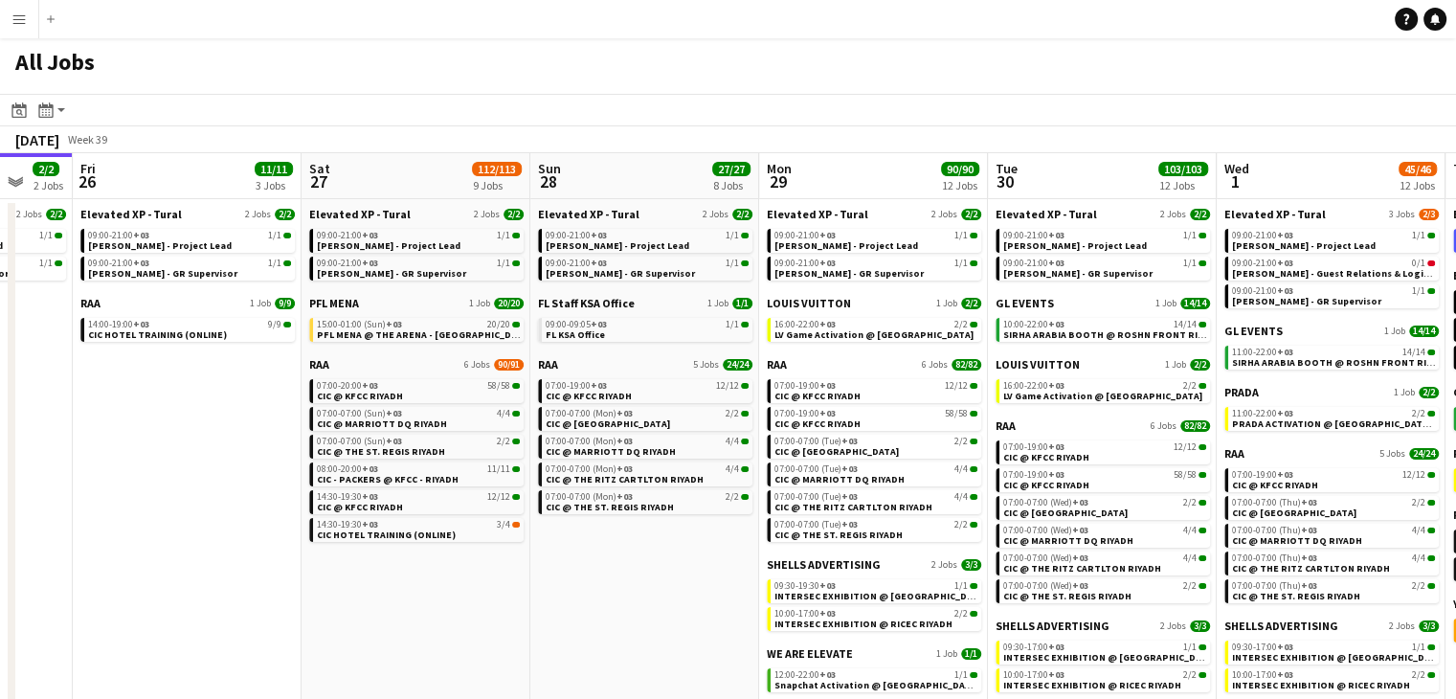
drag, startPoint x: 789, startPoint y: 606, endPoint x: 662, endPoint y: 604, distance: 126.4
click at [662, 604] on app-calendar-viewport "Mon 22 30/30 3 Jobs Tue 23 34/34 4 Jobs Wed 24 6/6 3 Jobs Thu 25 2/2 2 Jobs Fri…" at bounding box center [728, 439] width 1456 height 573
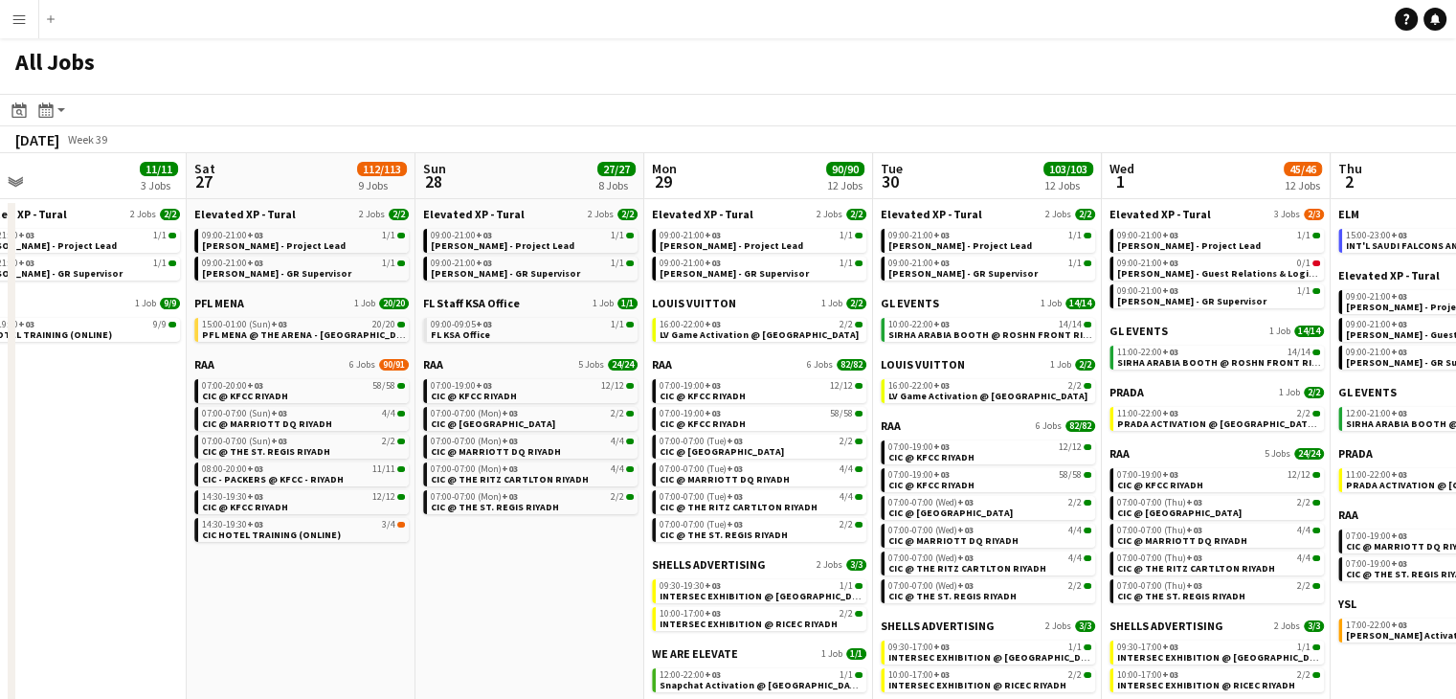
scroll to position [0, 504]
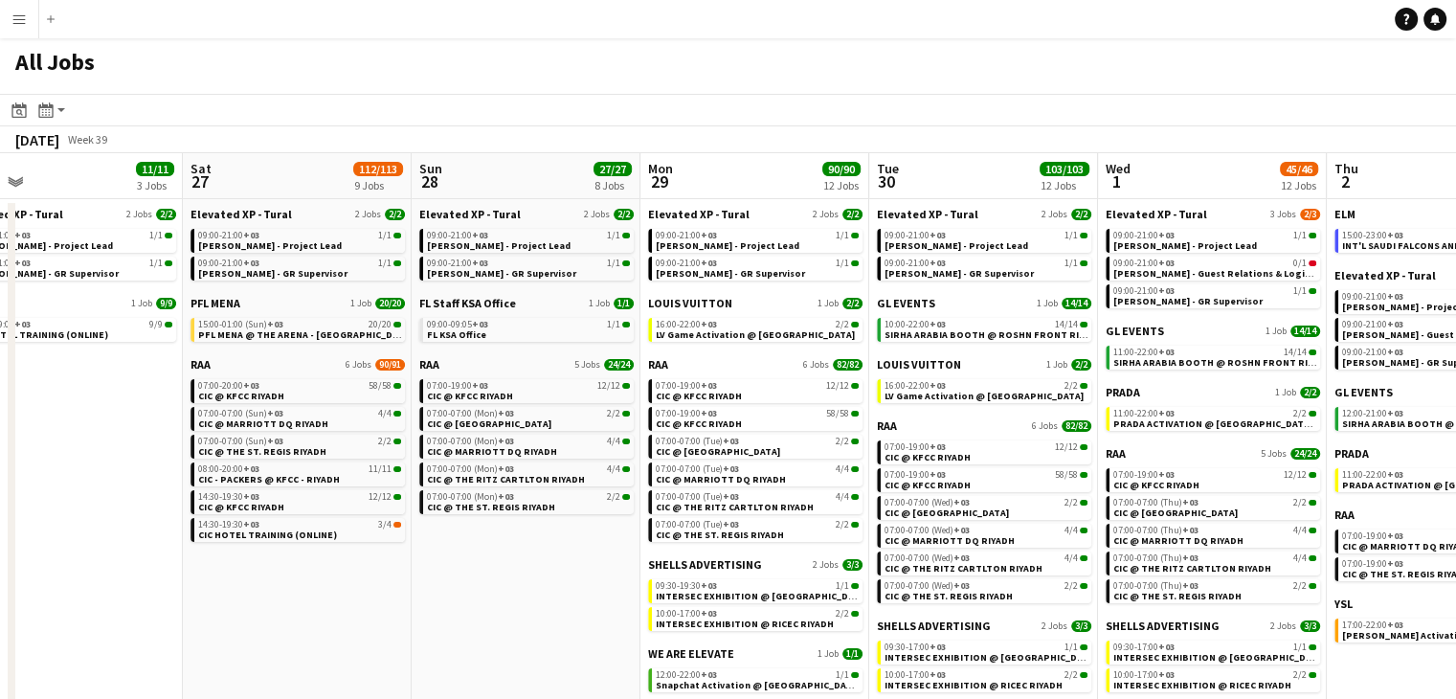
drag, startPoint x: 732, startPoint y: 610, endPoint x: 614, endPoint y: 616, distance: 118.8
click at [614, 616] on app-calendar-viewport "Wed 24 6/6 3 Jobs Thu 25 2/2 2 Jobs Fri 26 11/11 3 Jobs Sat 27 112/113 9 Jobs S…" at bounding box center [728, 439] width 1456 height 573
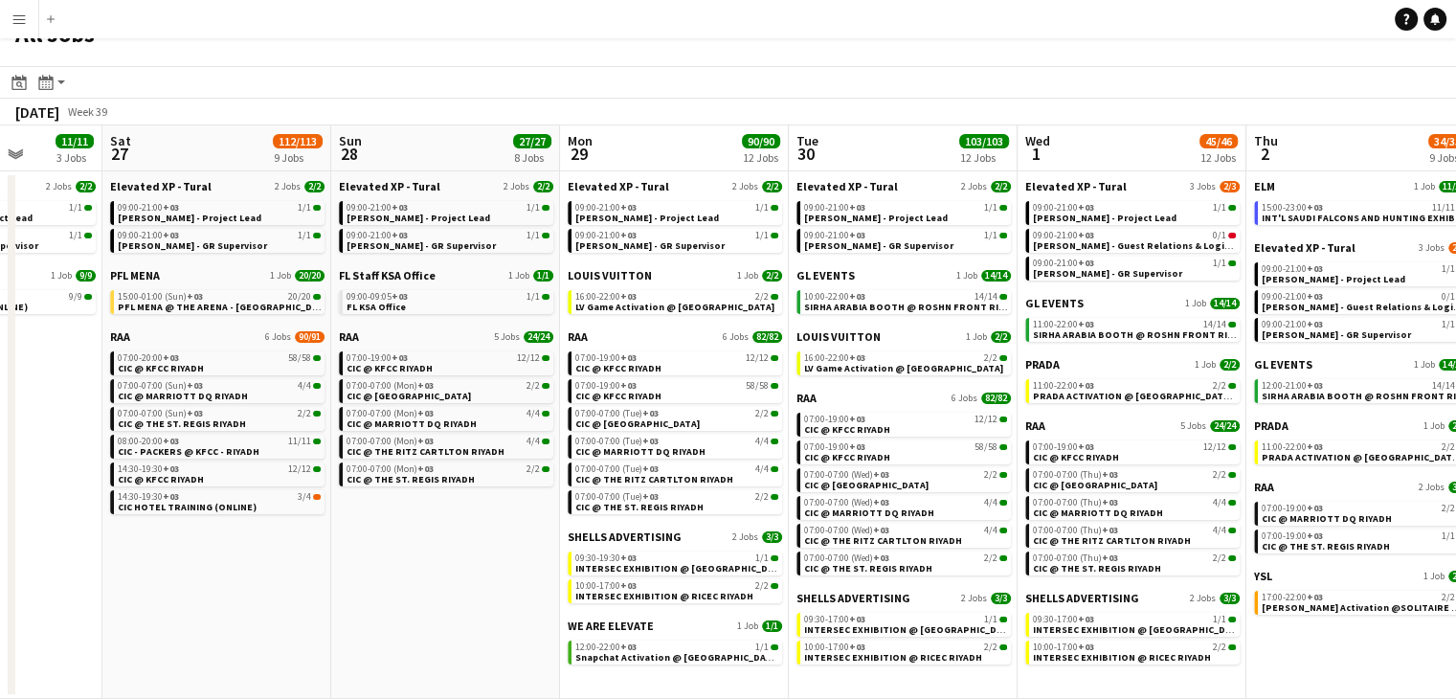
scroll to position [0, 646]
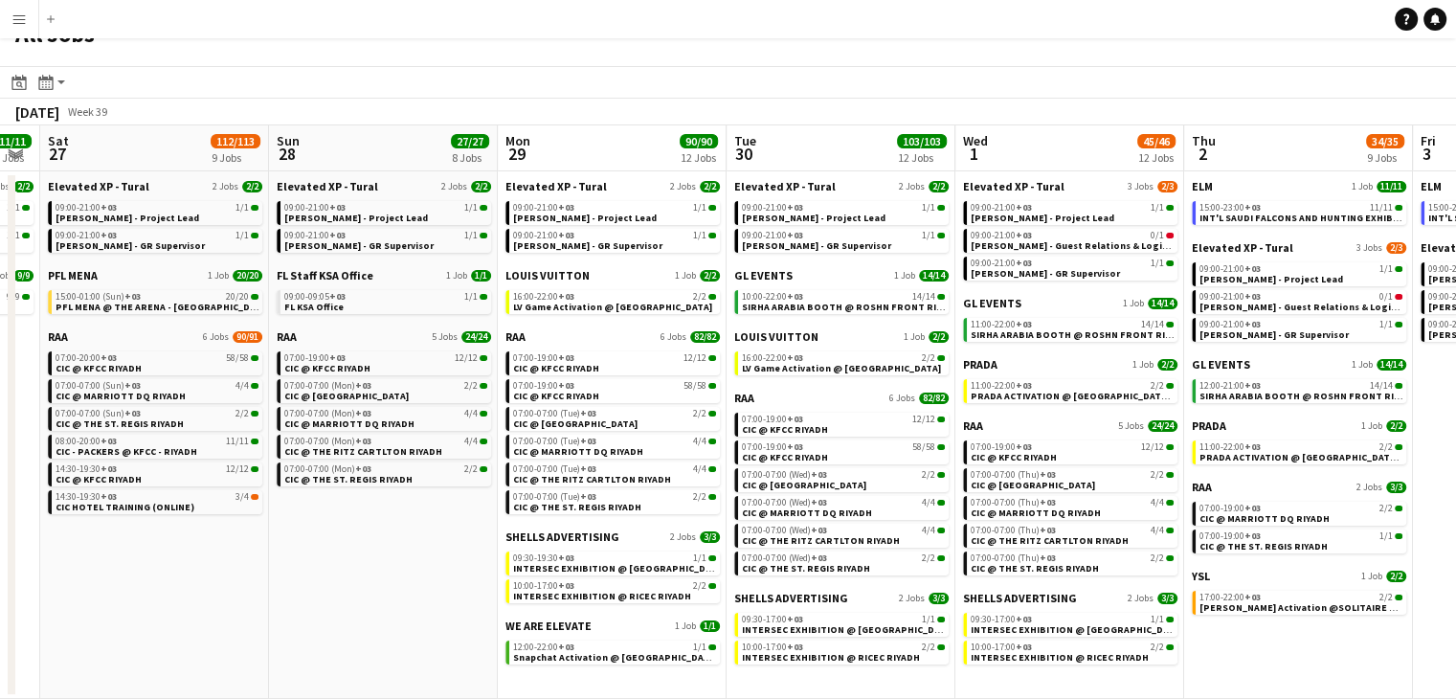
drag, startPoint x: 609, startPoint y: 550, endPoint x: 466, endPoint y: 540, distance: 143.0
click at [466, 540] on app-calendar-viewport "Wed 24 6/6 3 Jobs Thu 25 2/2 2 Jobs Fri 26 11/11 3 Jobs Sat 27 112/113 9 Jobs S…" at bounding box center [728, 411] width 1456 height 573
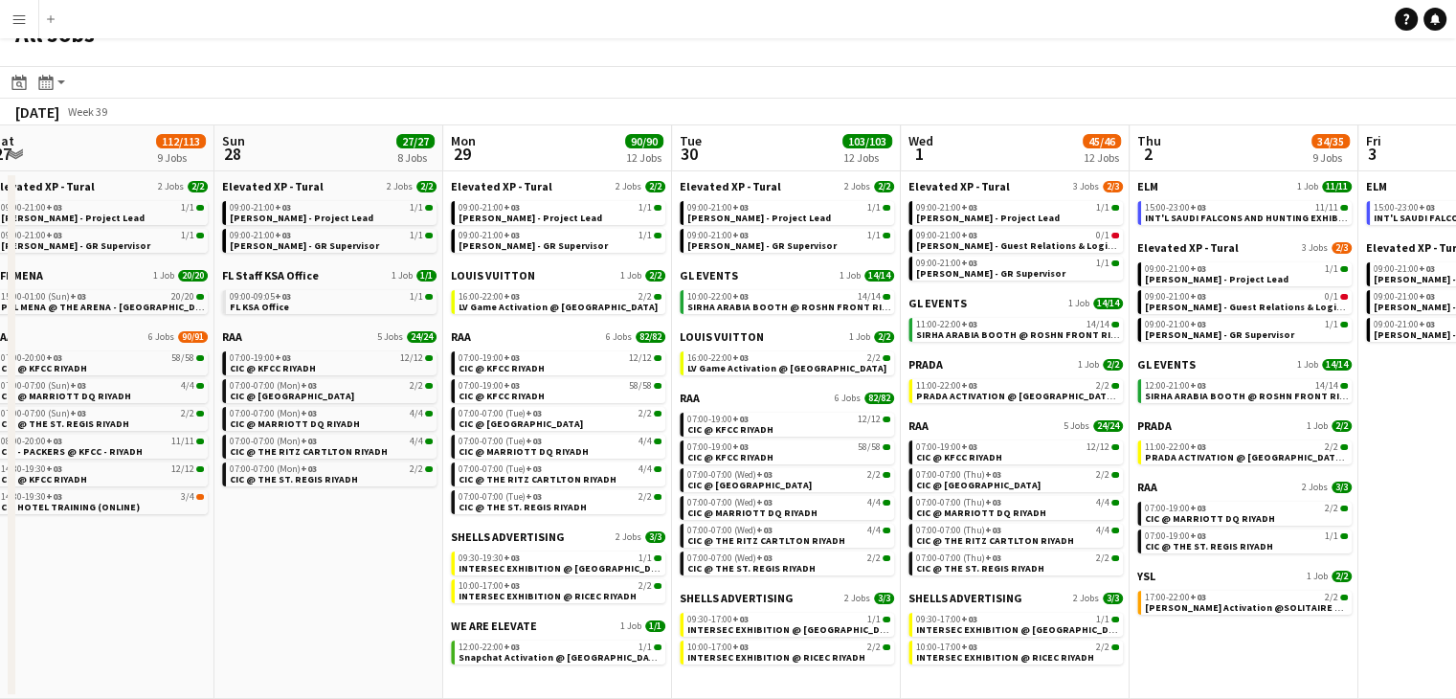
scroll to position [0, 807]
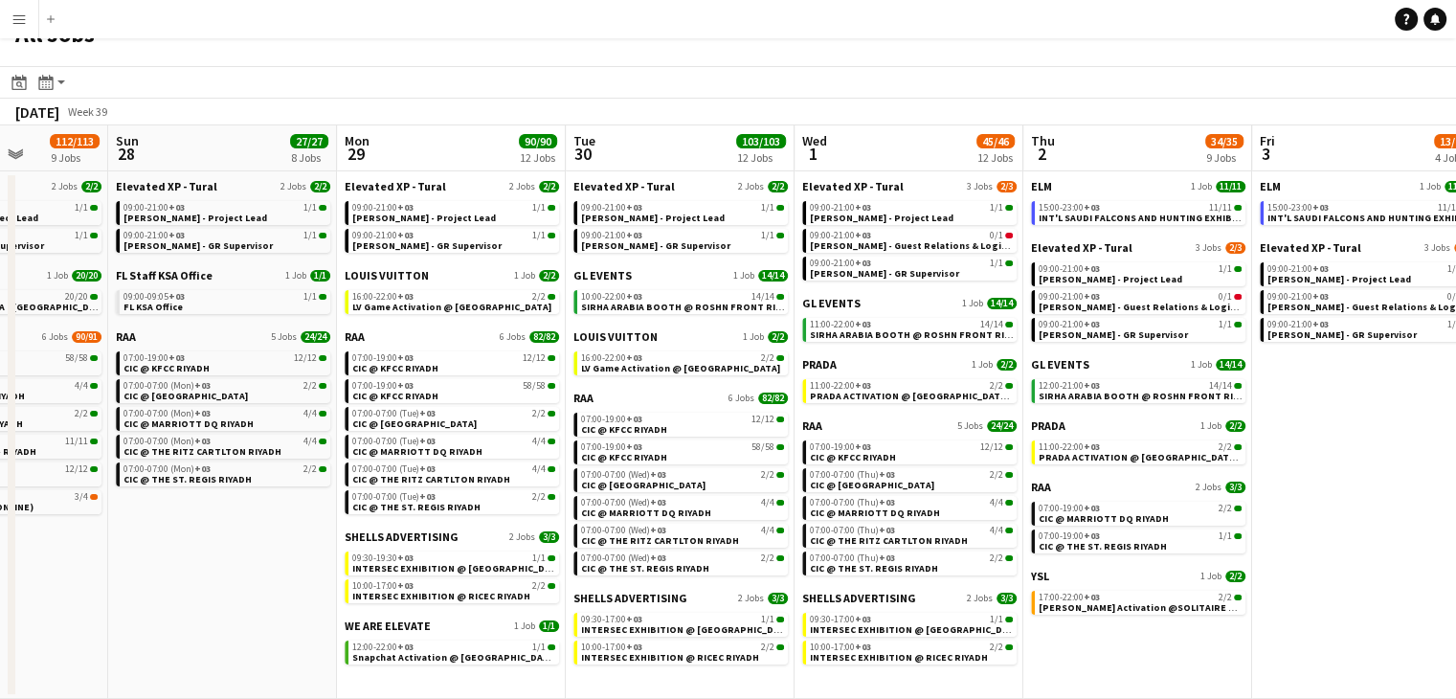
drag, startPoint x: 1241, startPoint y: 655, endPoint x: 1080, endPoint y: 591, distance: 173.1
click at [1080, 591] on app-calendar-viewport "Wed 24 6/6 3 Jobs Thu 25 2/2 2 Jobs Fri 26 11/11 3 Jobs Sat 27 112/113 9 Jobs S…" at bounding box center [728, 411] width 1456 height 573
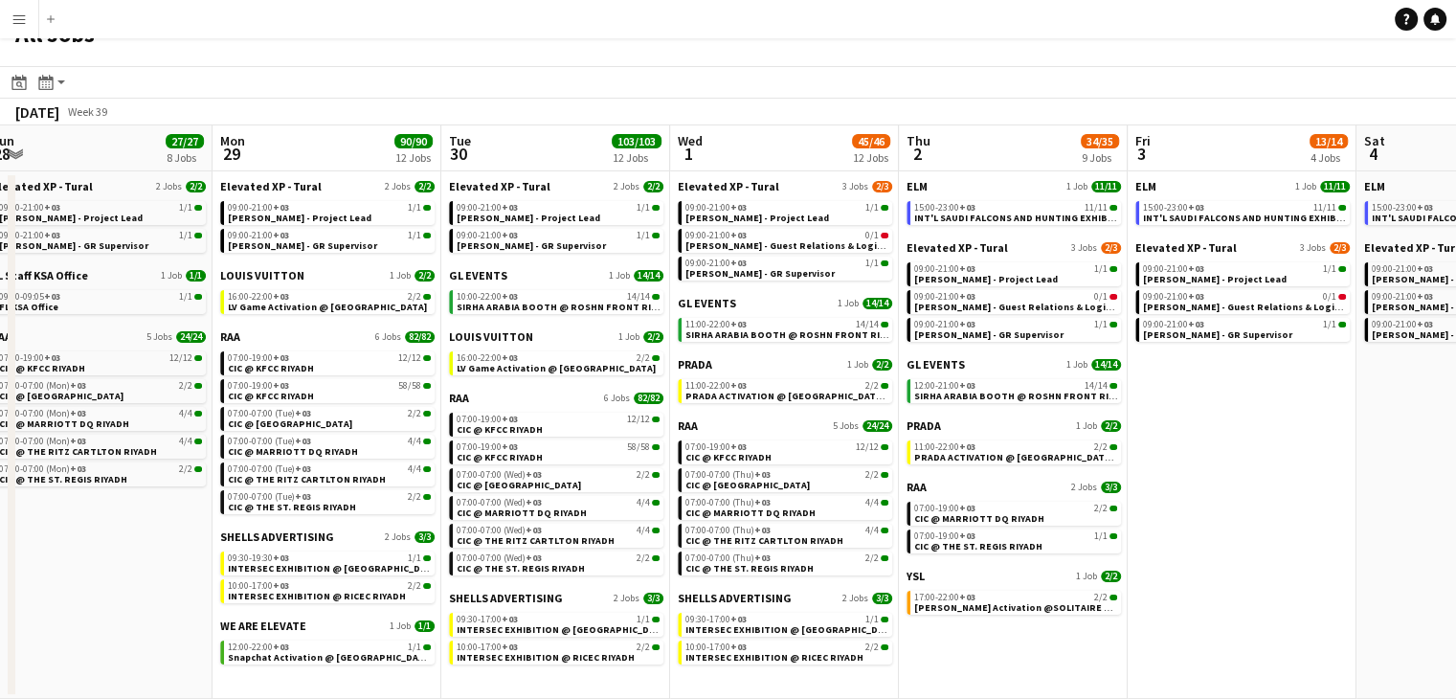
drag, startPoint x: 1070, startPoint y: 647, endPoint x: 1061, endPoint y: 644, distance: 10.0
click at [1061, 644] on app-calendar-viewport "Thu 25 2/2 2 Jobs Fri 26 11/11 3 Jobs Sat 27 112/113 9 Jobs Sun 28 27/27 8 Jobs…" at bounding box center [728, 411] width 1456 height 573
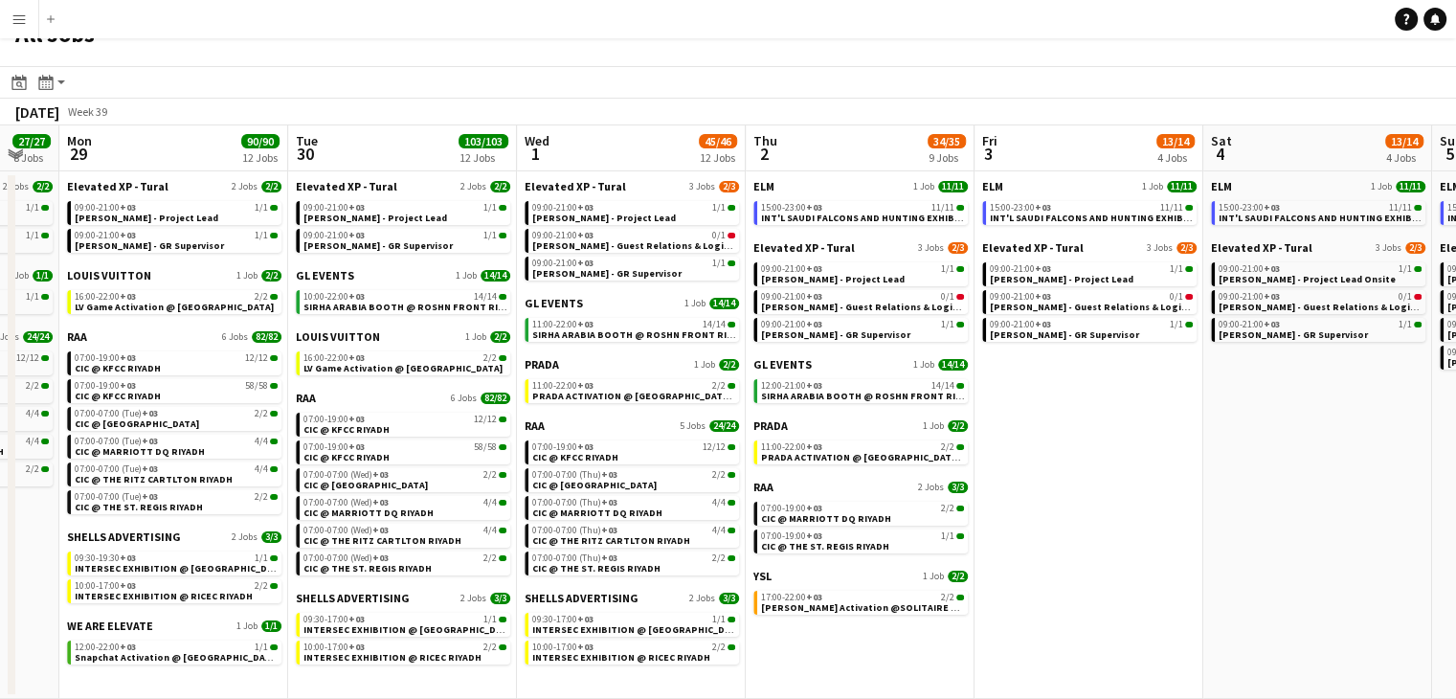
drag, startPoint x: 1191, startPoint y: 598, endPoint x: 1038, endPoint y: 603, distance: 153.2
click at [1038, 603] on app-calendar-viewport "Thu 25 2/2 2 Jobs Fri 26 11/11 3 Jobs Sat 27 112/113 9 Jobs Sun 28 27/27 8 Jobs…" at bounding box center [728, 411] width 1456 height 573
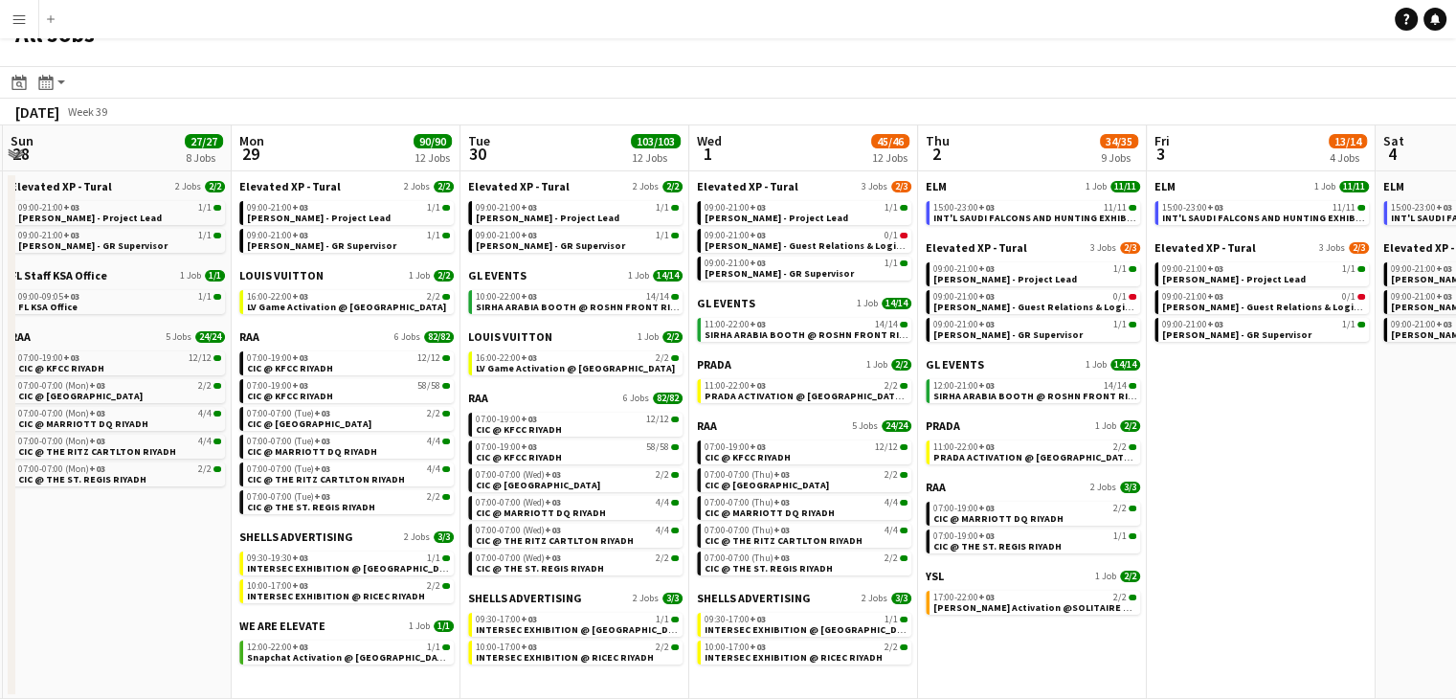
click at [1022, 576] on app-all-jobs "All Jobs Date picker SEP 2025 SEP 2025 Monday M Tuesday T Wednesday W Thursday …" at bounding box center [728, 355] width 1456 height 688
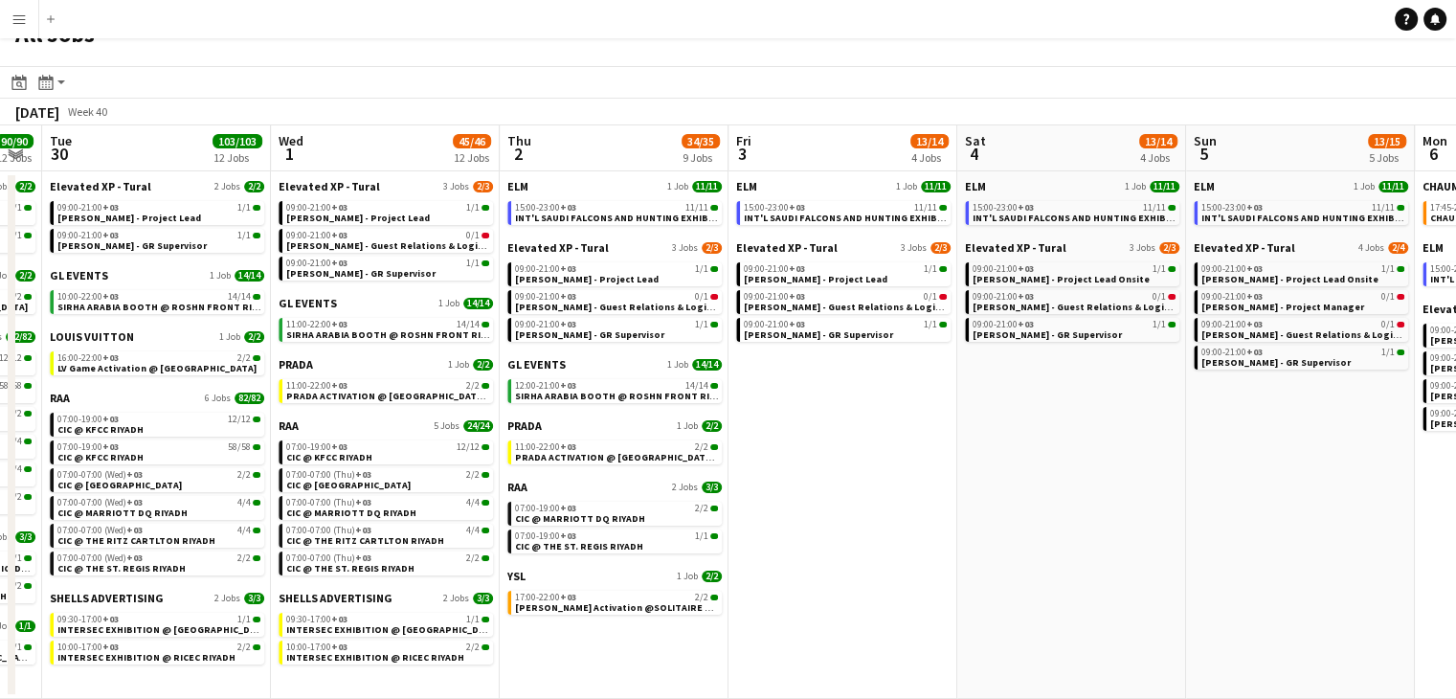
scroll to position [0, 875]
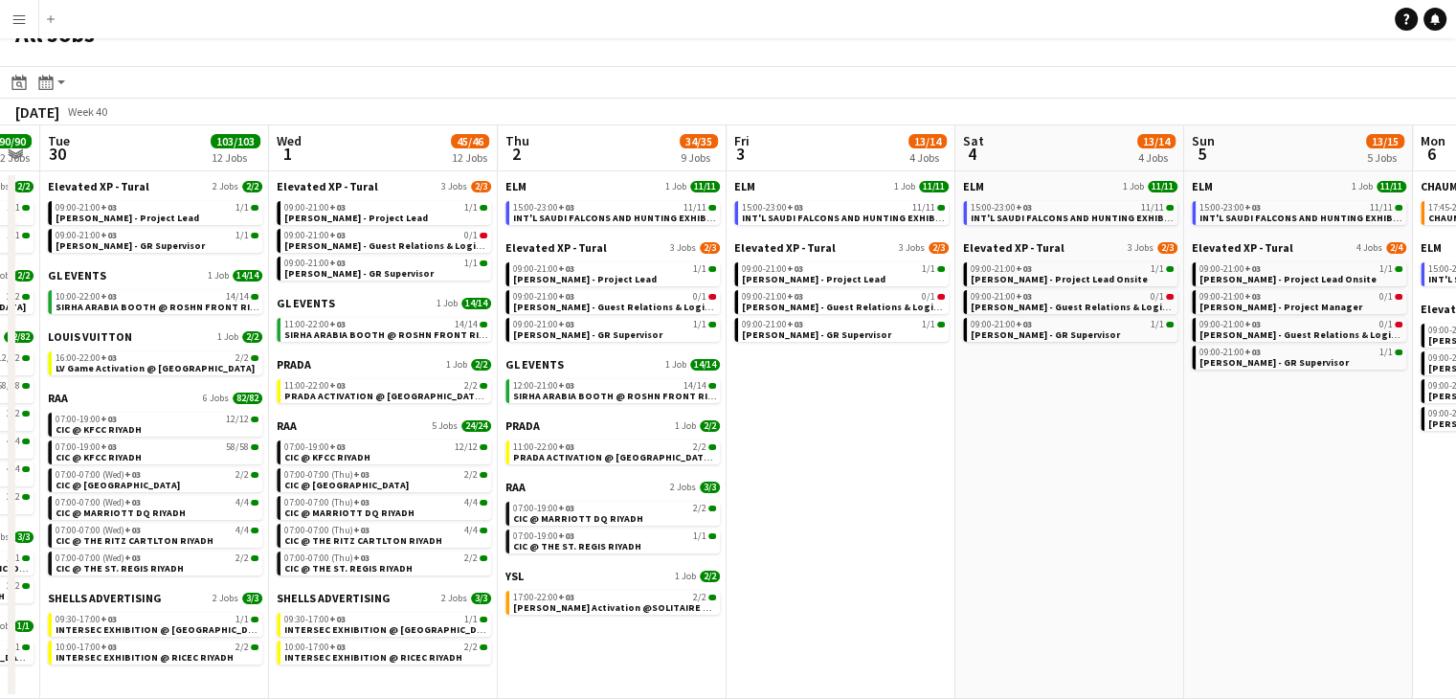
drag, startPoint x: 1090, startPoint y: 576, endPoint x: 831, endPoint y: 587, distance: 259.6
click at [831, 587] on app-calendar-viewport "Fri 26 11/11 3 Jobs Sat 27 112/113 9 Jobs Sun 28 27/27 8 Jobs Mon 29 90/90 12 J…" at bounding box center [728, 411] width 1456 height 573
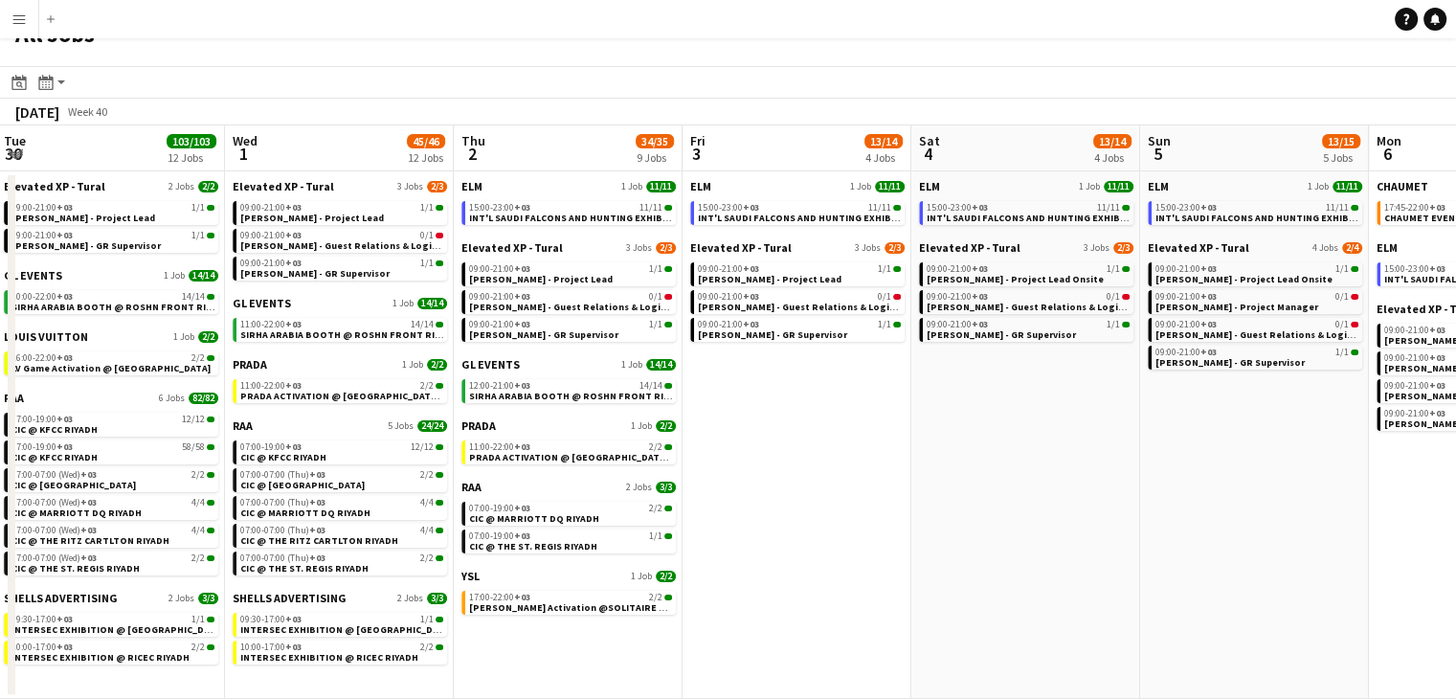
drag, startPoint x: 889, startPoint y: 534, endPoint x: 723, endPoint y: 578, distance: 172.3
click at [723, 577] on app-calendar-viewport "Sat 27 112/113 9 Jobs Sun 28 27/27 8 Jobs Mon 29 90/90 12 Jobs Tue 30 103/103 1…" at bounding box center [728, 411] width 1456 height 573
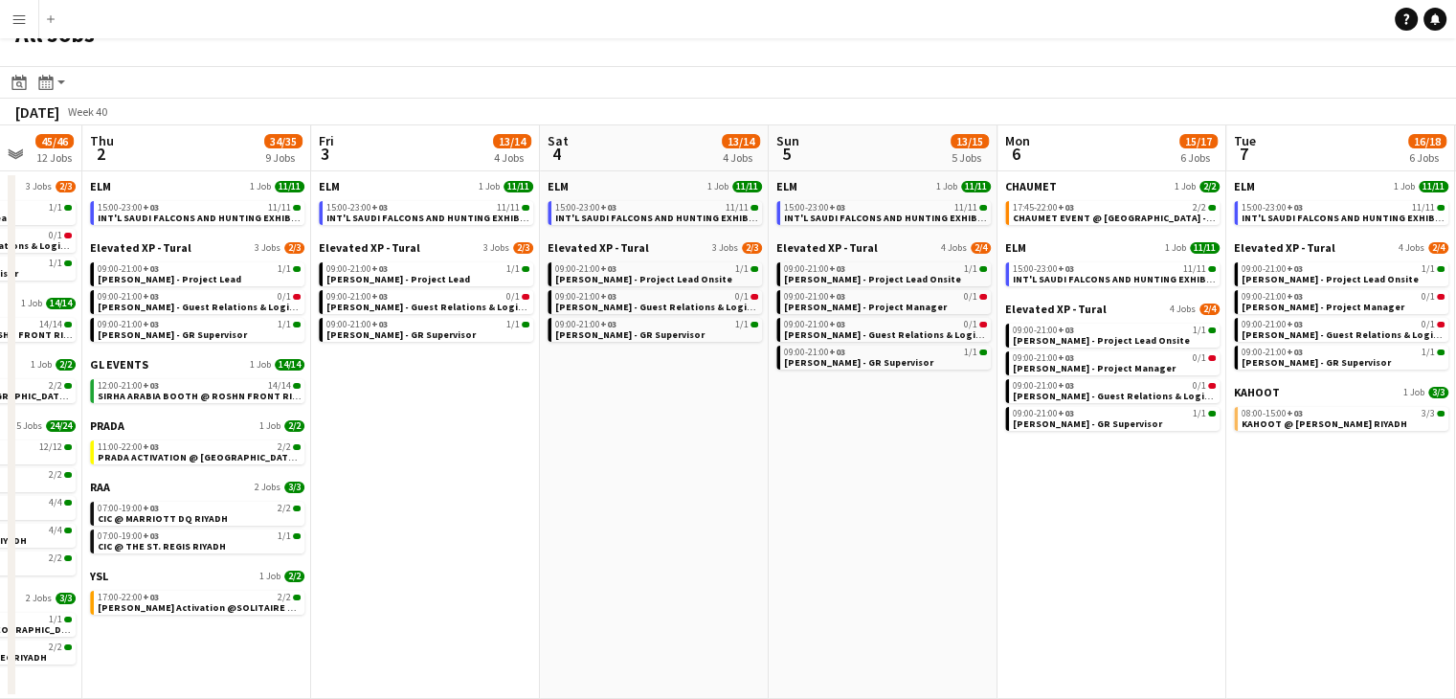
drag, startPoint x: 797, startPoint y: 546, endPoint x: 675, endPoint y: 565, distance: 124.0
click at [675, 565] on app-calendar-viewport "Sun 28 27/27 8 Jobs Mon 29 90/90 12 Jobs Tue 30 103/103 12 Jobs Wed 1 45/46 12 …" at bounding box center [728, 411] width 1456 height 573
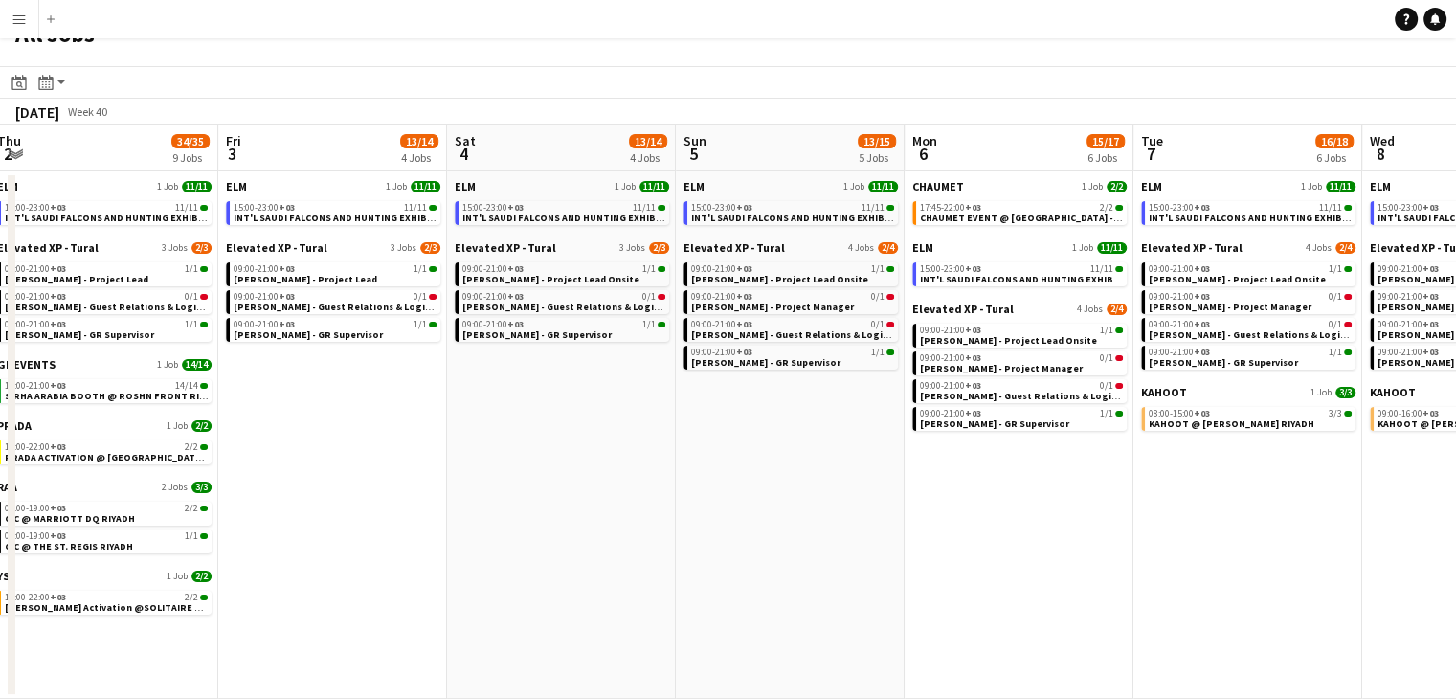
drag, startPoint x: 793, startPoint y: 484, endPoint x: 703, endPoint y: 483, distance: 90.0
click at [704, 482] on app-calendar-viewport "Mon 29 90/90 12 Jobs Tue 30 103/103 12 Jobs Wed 1 45/46 12 Jobs Thu 2 34/35 9 J…" at bounding box center [728, 411] width 1456 height 573
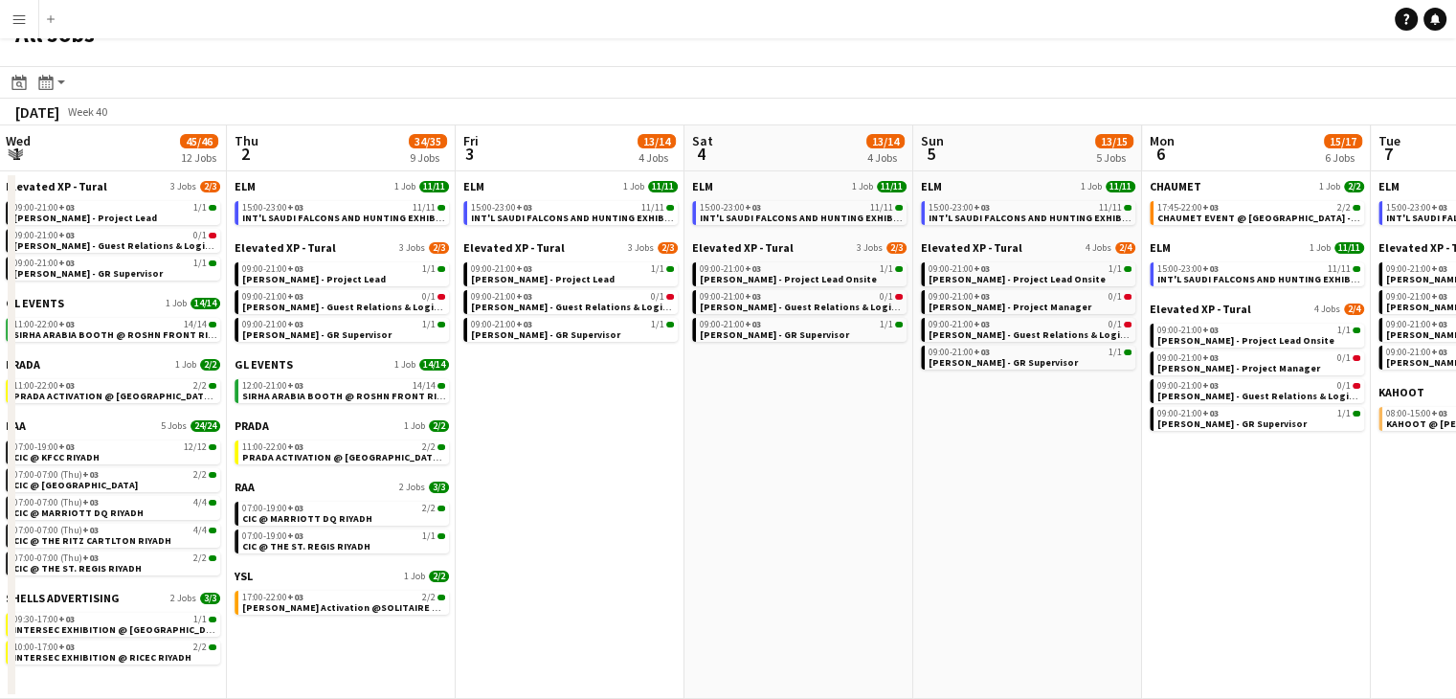
drag, startPoint x: 547, startPoint y: 506, endPoint x: 779, endPoint y: 487, distance: 233.4
click at [779, 487] on app-calendar-viewport "Mon 29 90/90 12 Jobs Tue 30 103/103 12 Jobs Wed 1 45/46 12 Jobs Thu 2 34/35 9 J…" at bounding box center [728, 411] width 1456 height 573
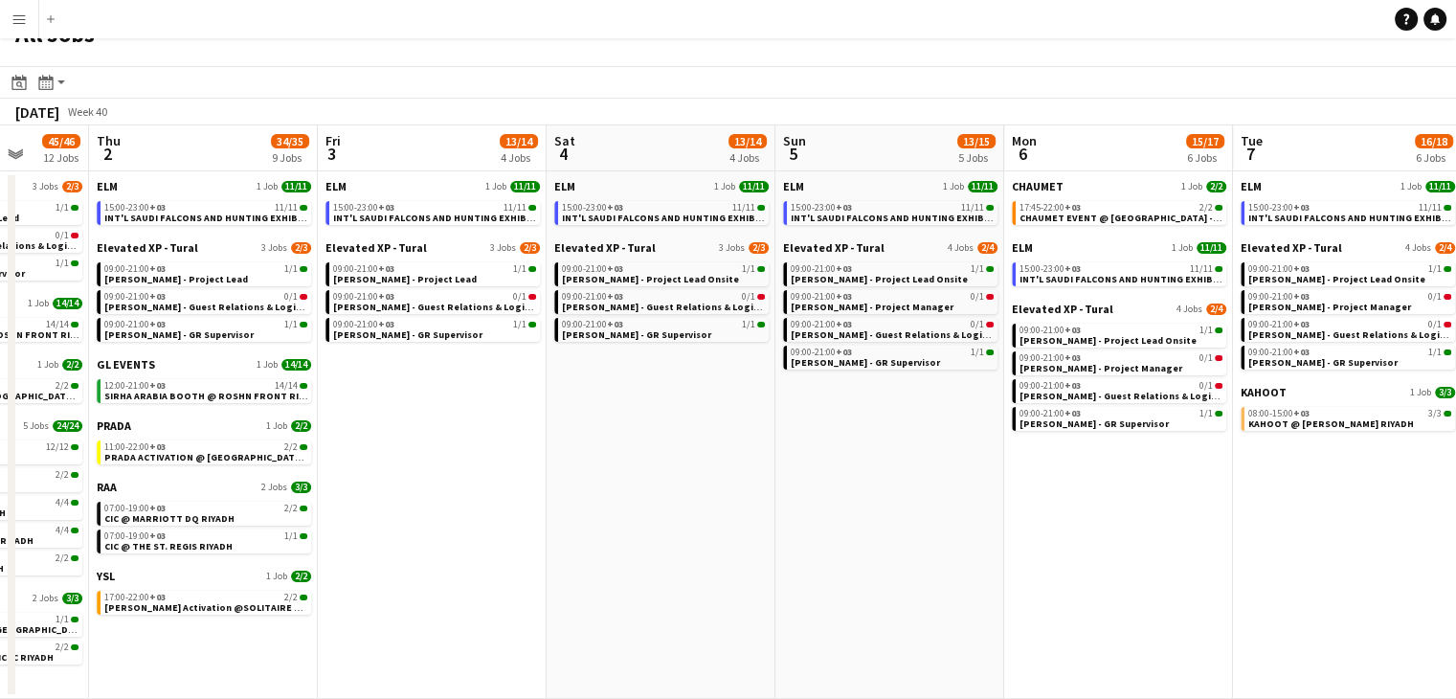
drag, startPoint x: 542, startPoint y: 506, endPoint x: 622, endPoint y: 506, distance: 80.4
click at [622, 506] on app-calendar-viewport "Mon 29 90/90 12 Jobs Tue 30 103/103 12 Jobs Wed 1 45/46 12 Jobs Thu 2 34/35 9 J…" at bounding box center [728, 411] width 1456 height 573
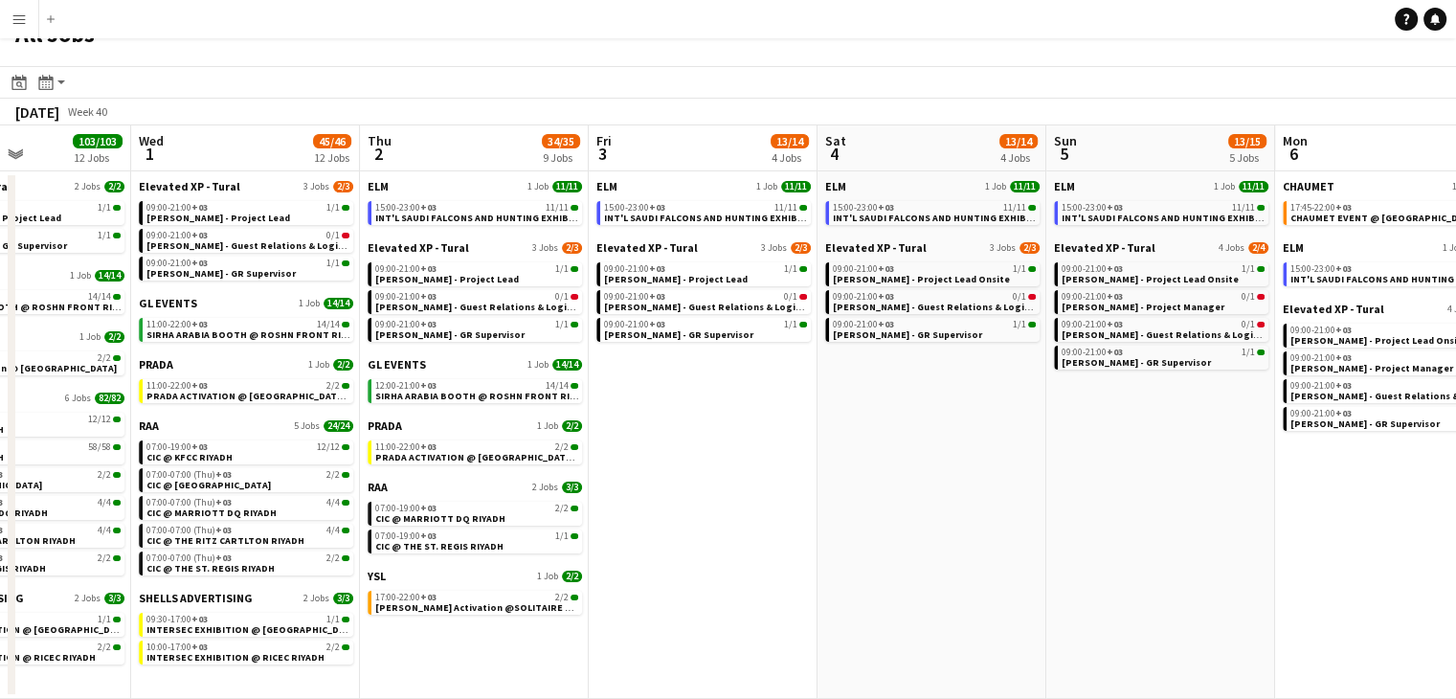
scroll to position [0, 496]
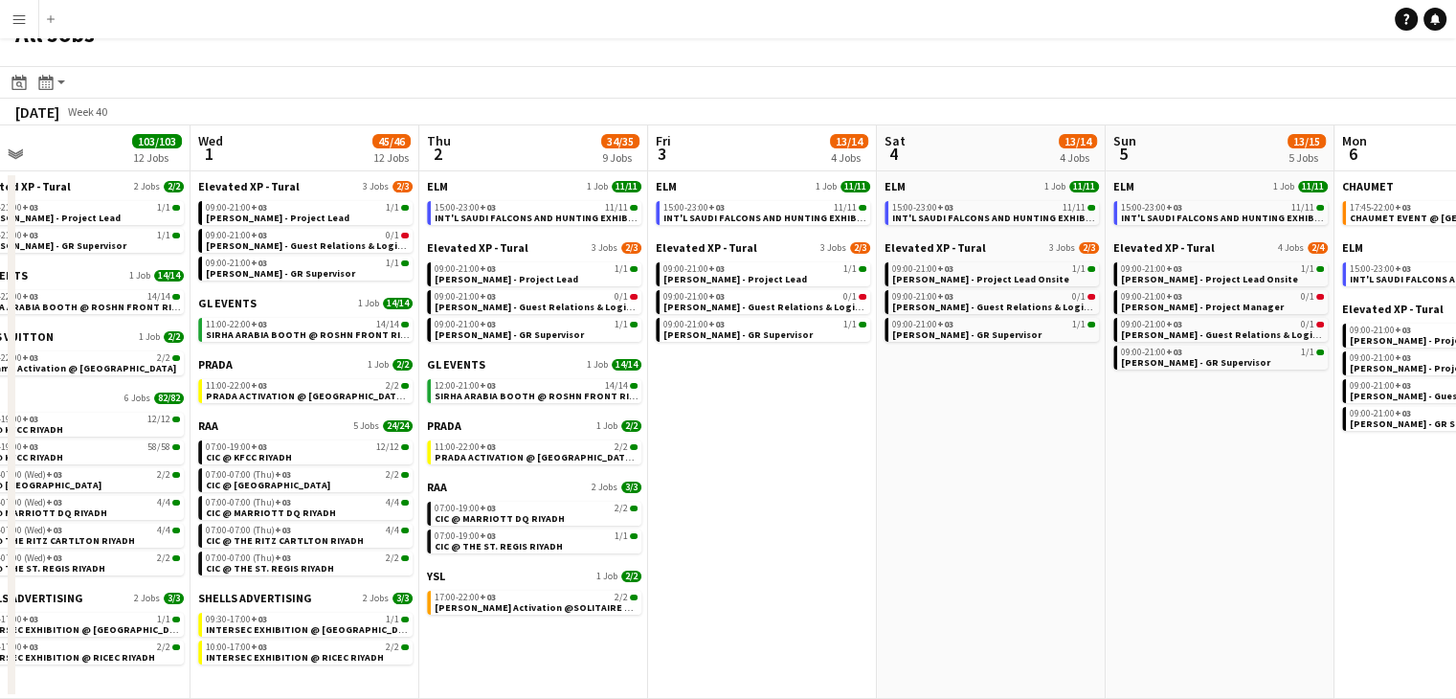
drag, startPoint x: 592, startPoint y: 514, endPoint x: 693, endPoint y: 511, distance: 101.5
click at [693, 511] on app-calendar-viewport "Sun 28 27/27 8 Jobs Mon 29 90/90 12 Jobs Tue 30 103/103 12 Jobs Wed 1 45/46 12 …" at bounding box center [728, 411] width 1456 height 573
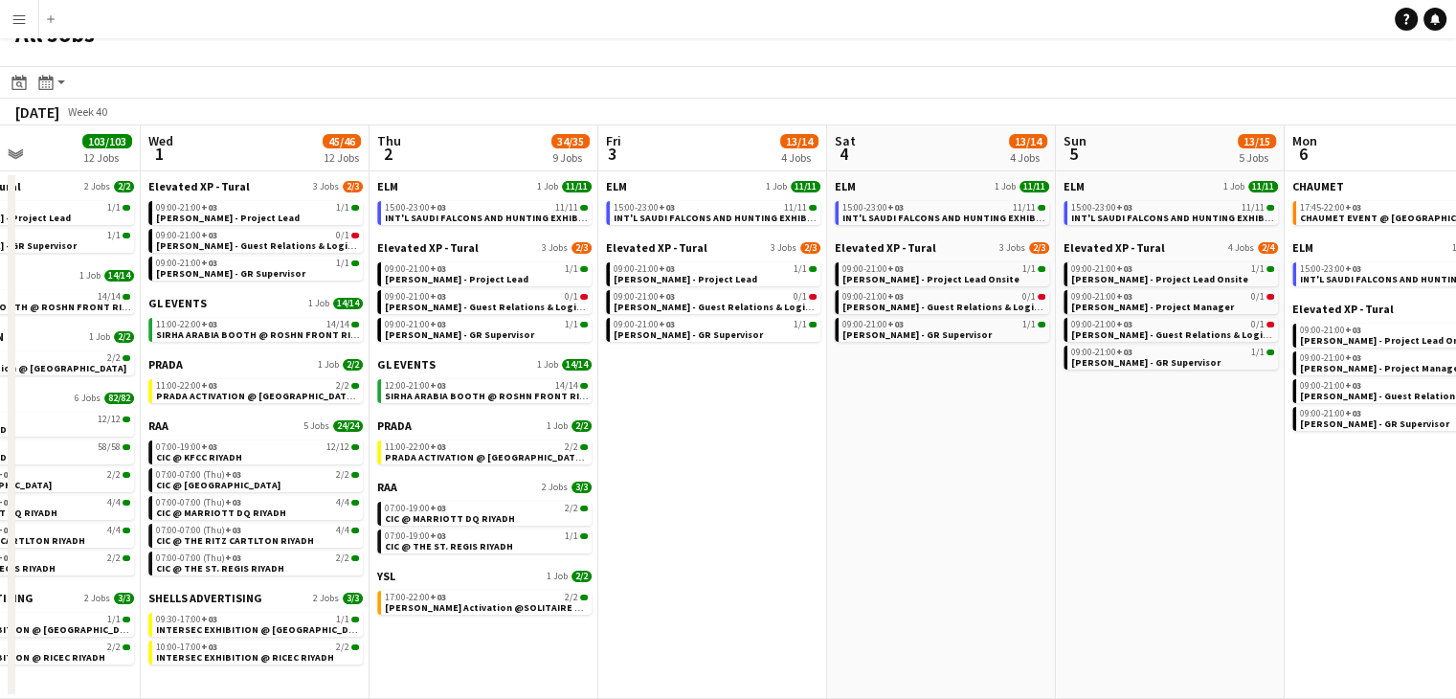
scroll to position [0, 563]
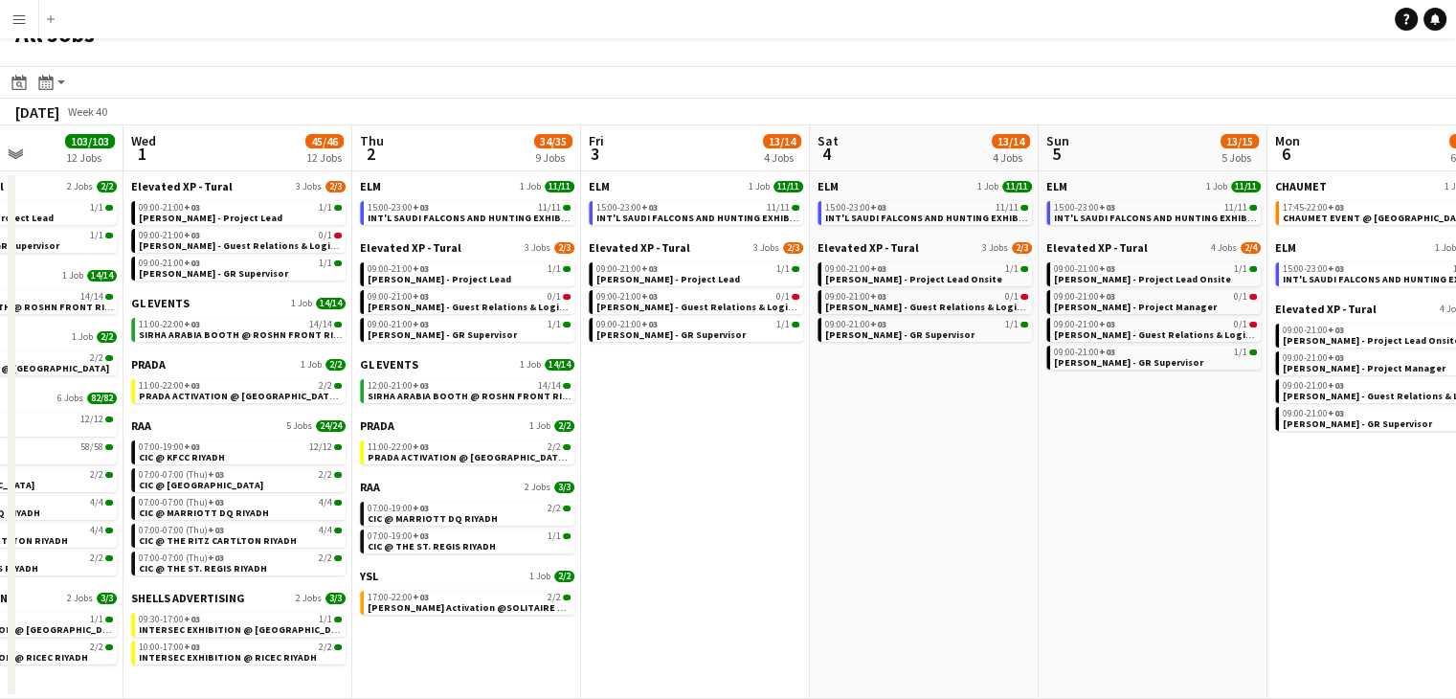
drag, startPoint x: 751, startPoint y: 557, endPoint x: 660, endPoint y: 572, distance: 92.1
click at [660, 572] on app-calendar-viewport "Sun 28 27/27 8 Jobs Mon 29 90/90 12 Jobs Tue 30 103/103 12 Jobs Wed 1 45/46 12 …" at bounding box center [728, 411] width 1456 height 573
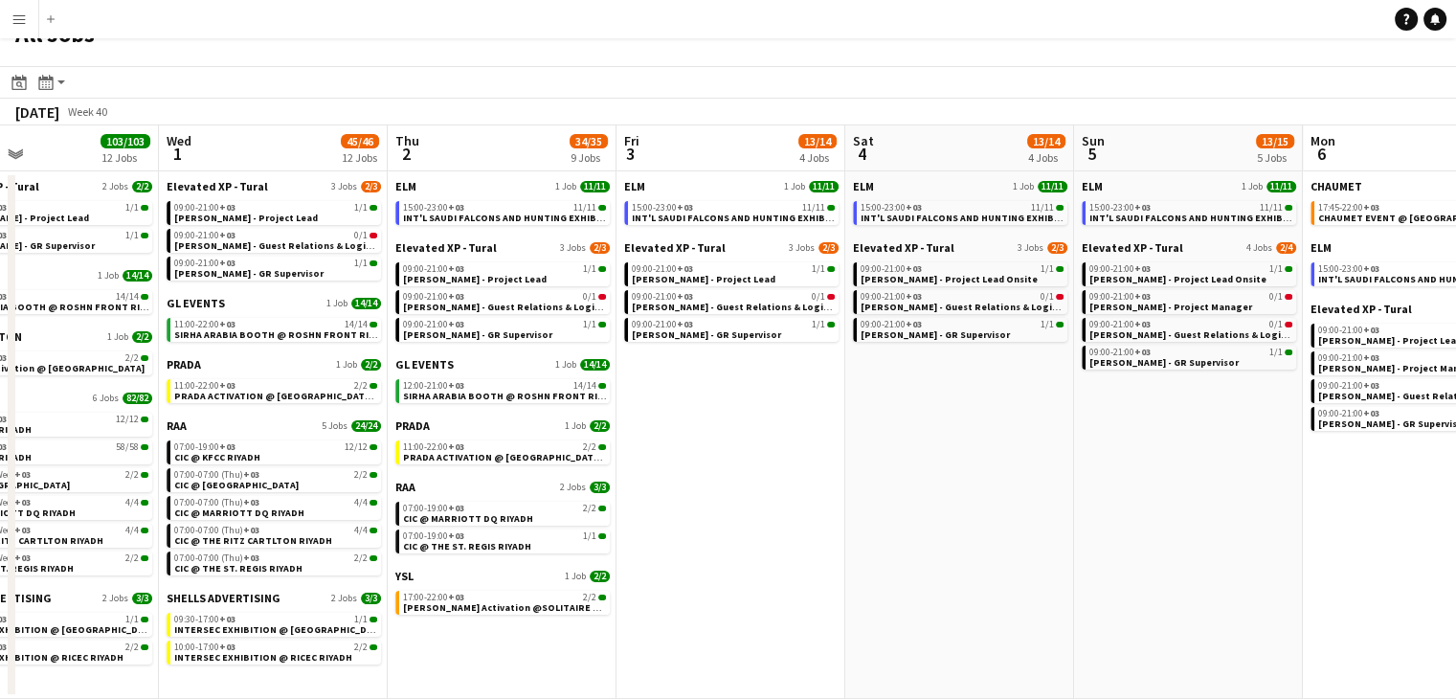
scroll to position [0, 498]
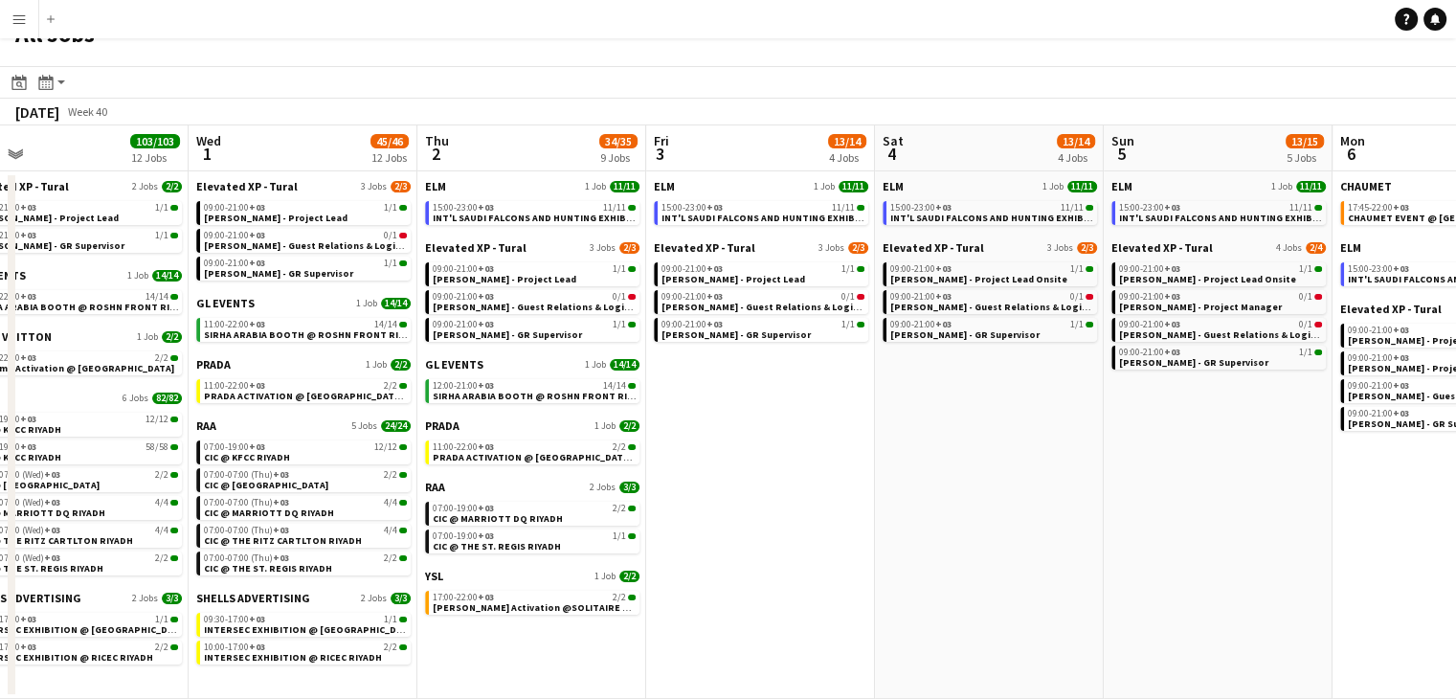
drag, startPoint x: 636, startPoint y: 588, endPoint x: 700, endPoint y: 584, distance: 64.3
click at [700, 584] on app-calendar-viewport "Sun 28 27/27 8 Jobs Mon 29 90/90 12 Jobs Tue 30 103/103 12 Jobs Wed 1 45/46 12 …" at bounding box center [728, 411] width 1456 height 573
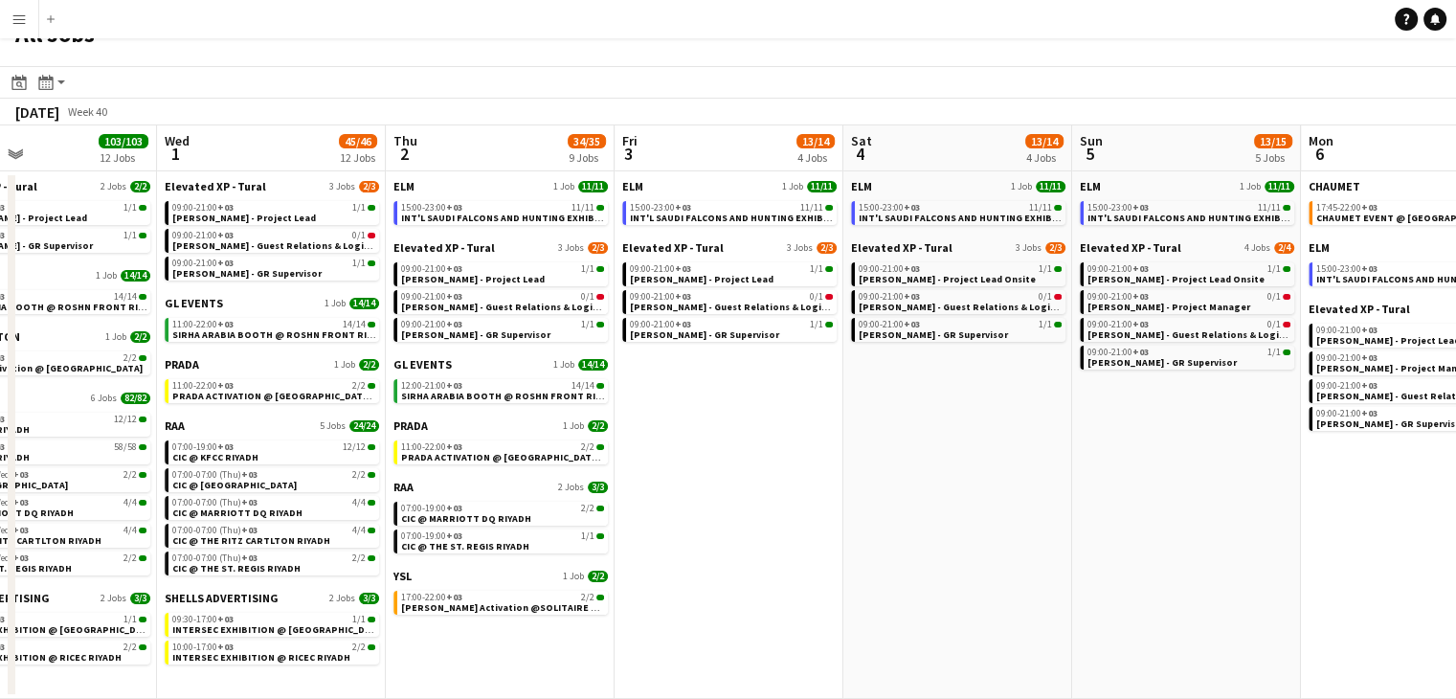
drag, startPoint x: 744, startPoint y: 574, endPoint x: 712, endPoint y: 568, distance: 32.3
click at [712, 568] on app-calendar-viewport "Sun 28 27/27 8 Jobs Mon 29 90/90 12 Jobs Tue 30 103/103 12 Jobs Wed 1 45/46 12 …" at bounding box center [728, 411] width 1456 height 573
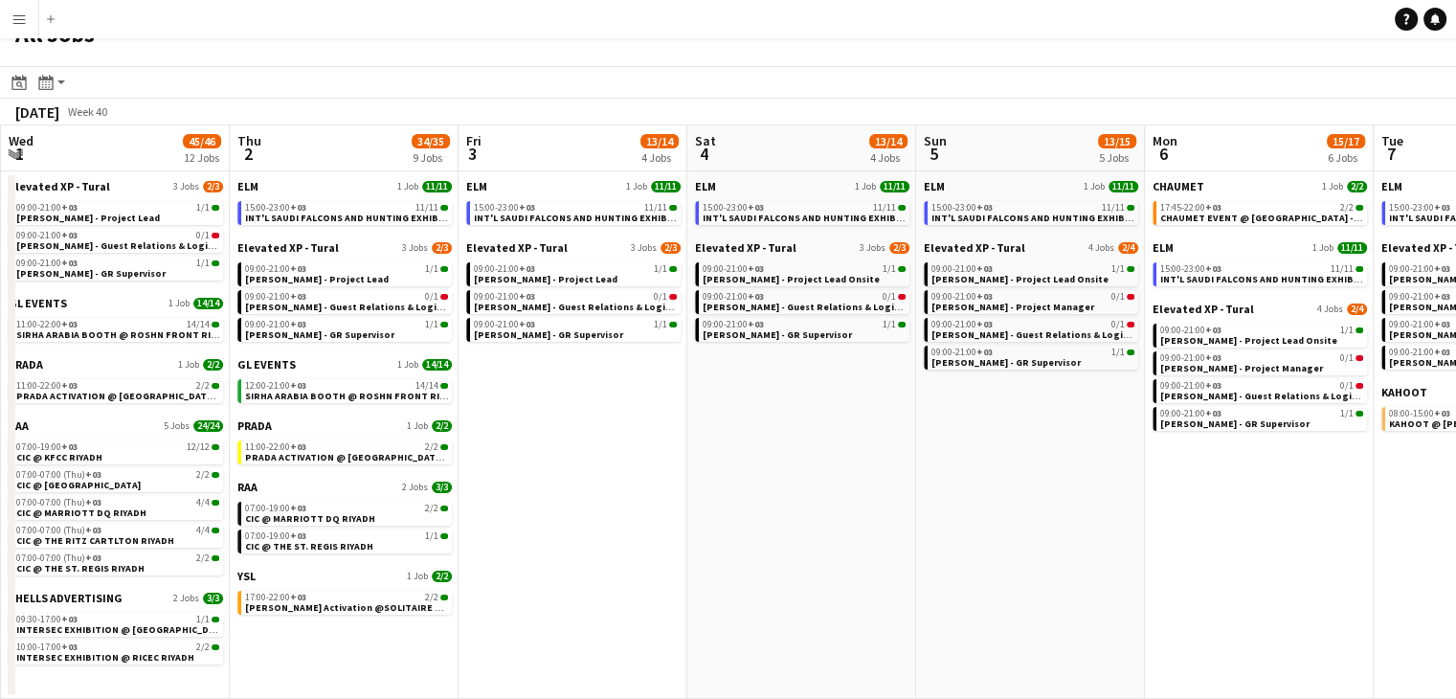
scroll to position [0, 686]
drag, startPoint x: 774, startPoint y: 570, endPoint x: 617, endPoint y: 557, distance: 157.5
click at [617, 557] on app-calendar-viewport "Sun 28 27/27 8 Jobs Mon 29 90/90 12 Jobs Tue 30 103/103 12 Jobs Wed 1 45/46 12 …" at bounding box center [728, 411] width 1456 height 573
drag, startPoint x: 865, startPoint y: 569, endPoint x: 867, endPoint y: 559, distance: 9.8
click at [867, 559] on app-calendar-viewport "Mon 29 90/90 12 Jobs Tue 30 103/103 12 Jobs Wed 1 45/46 12 Jobs Thu 2 34/35 9 J…" at bounding box center [728, 411] width 1456 height 573
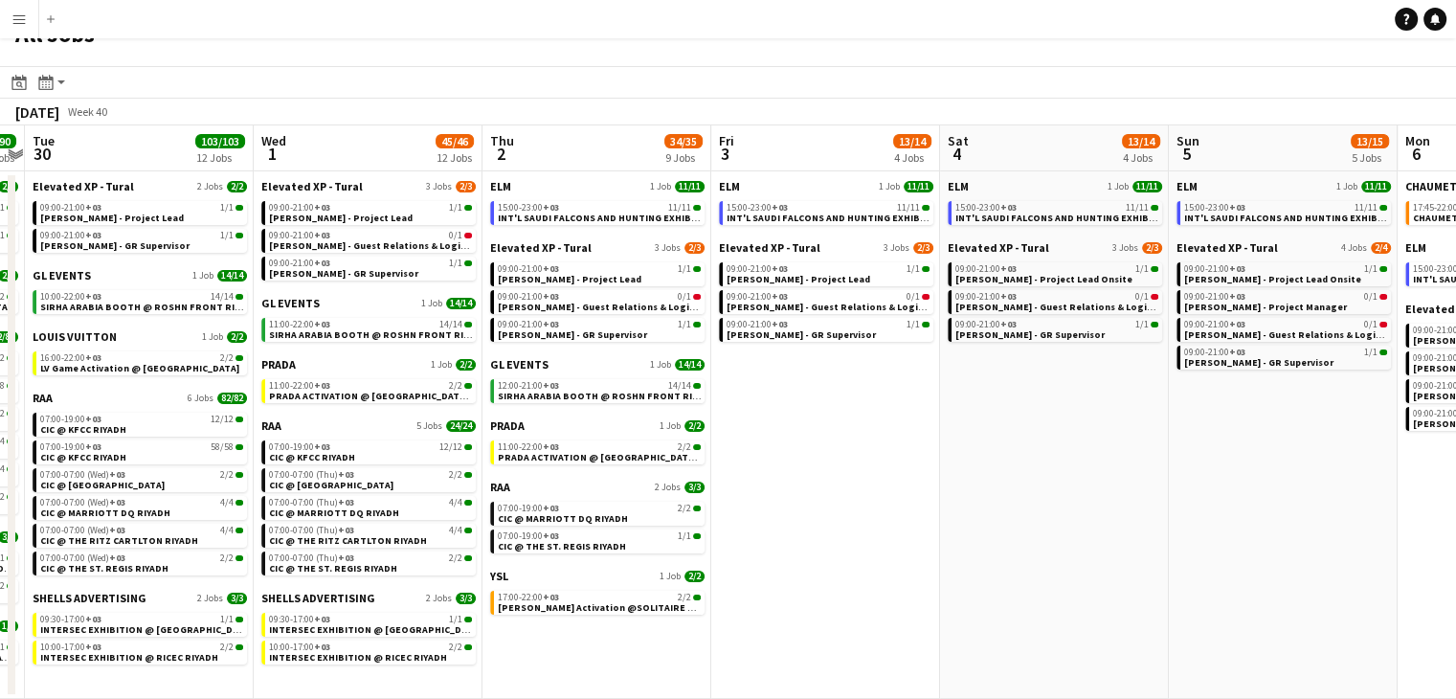
drag, startPoint x: 692, startPoint y: 550, endPoint x: 945, endPoint y: 549, distance: 252.7
click at [945, 549] on app-calendar-viewport "Sun 28 27/27 8 Jobs Mon 29 90/90 12 Jobs Tue 30 103/103 12 Jobs Wed 1 45/46 12 …" at bounding box center [728, 411] width 1456 height 573
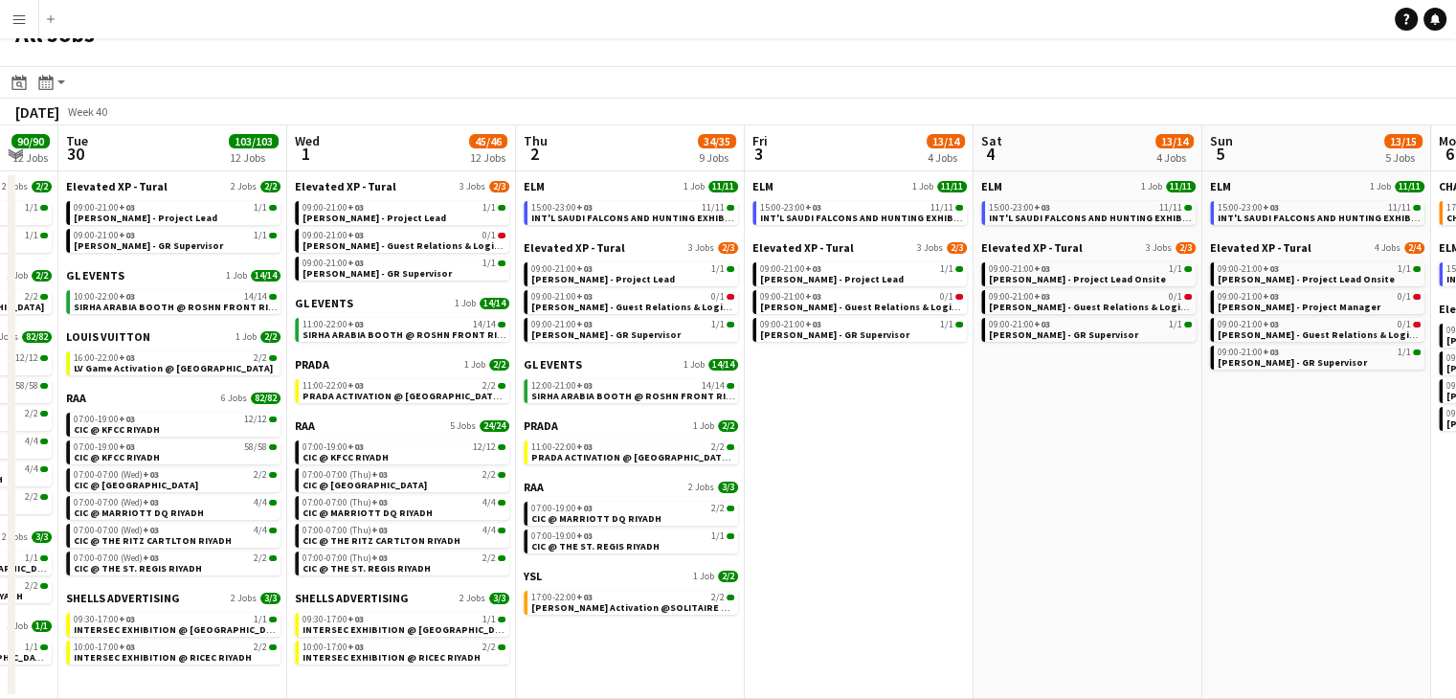
scroll to position [0, 638]
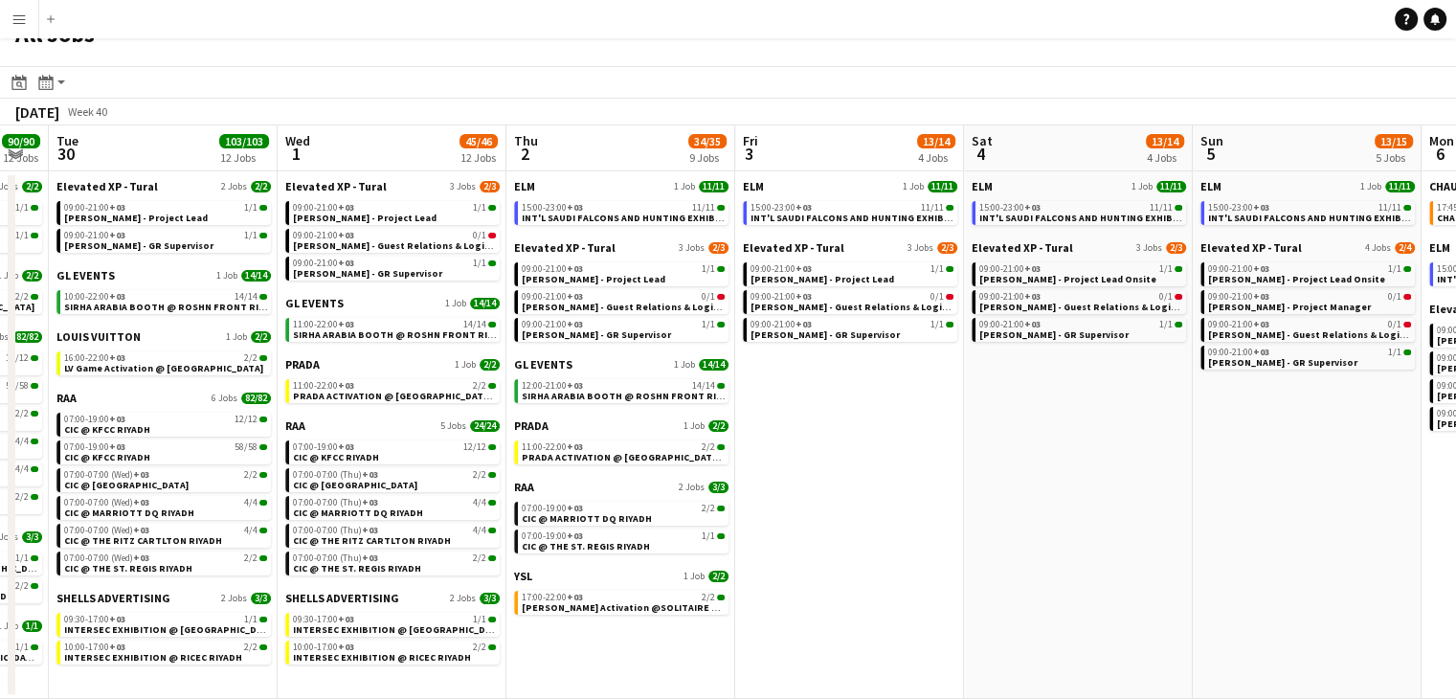
click at [885, 544] on app-calendar-viewport "Sat 27 112/113 9 Jobs Sun 28 27/27 8 Jobs Mon 29 90/90 12 Jobs Tue 30 103/103 1…" at bounding box center [728, 411] width 1456 height 573
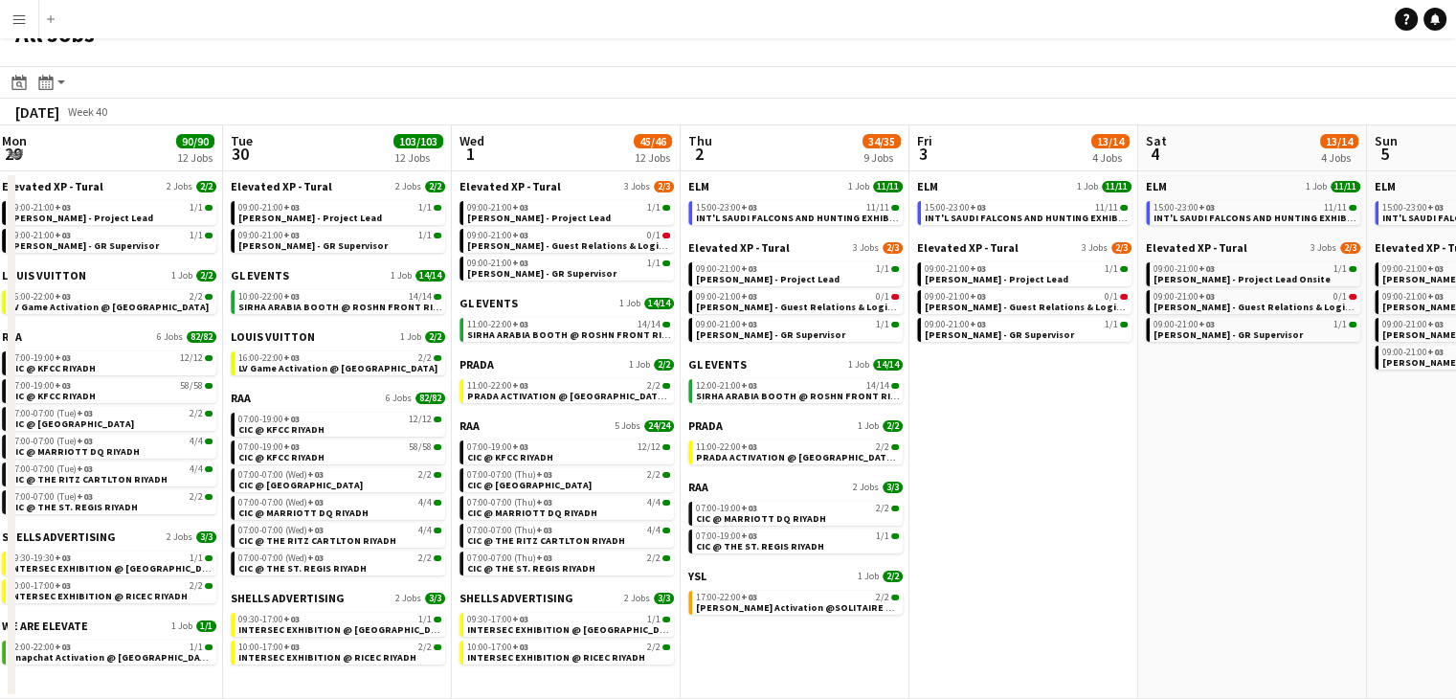
scroll to position [0, 464]
drag, startPoint x: 886, startPoint y: 542, endPoint x: 1060, endPoint y: 533, distance: 173.5
click at [1060, 533] on app-calendar-viewport "Sat 27 112/113 9 Jobs Sun 28 27/27 8 Jobs Mon 29 90/90 12 Jobs Tue 30 103/103 1…" at bounding box center [728, 411] width 1456 height 573
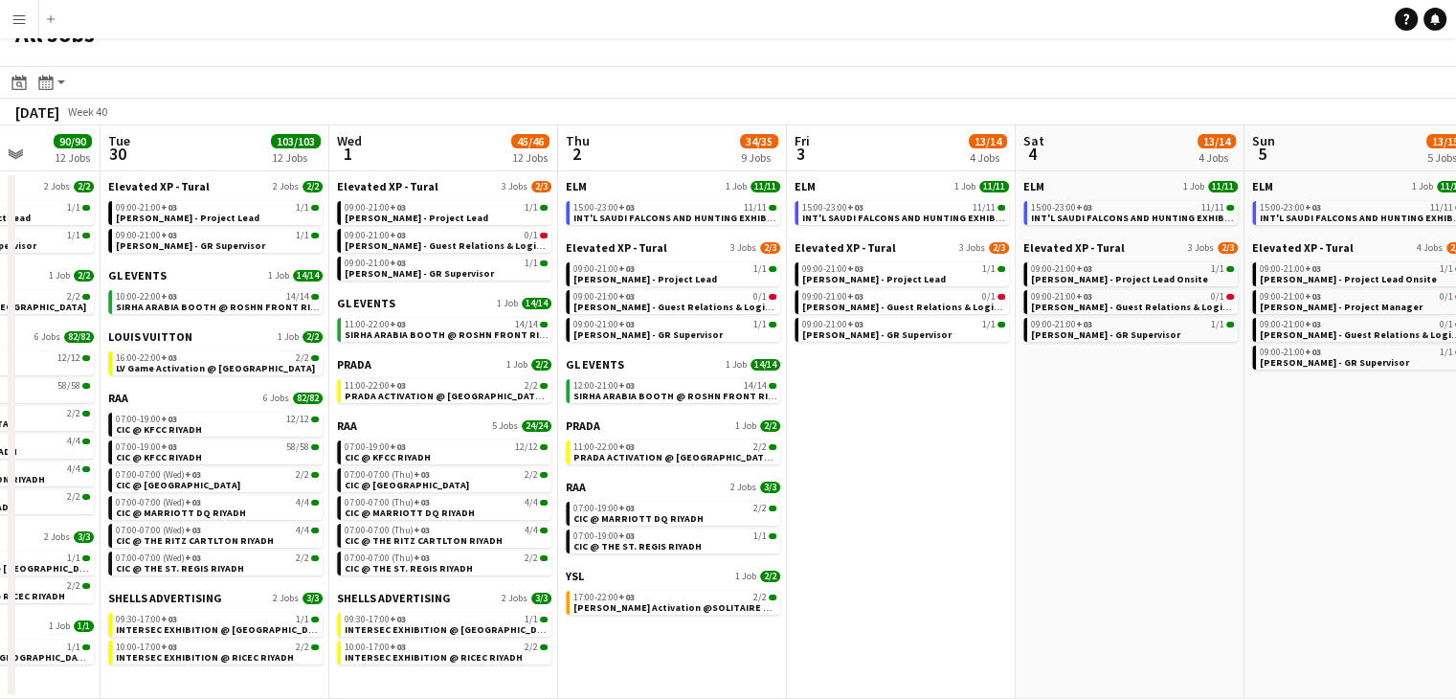
drag, startPoint x: 968, startPoint y: 536, endPoint x: 846, endPoint y: 527, distance: 122.0
click at [846, 527] on app-calendar-viewport "Sat 27 112/113 9 Jobs Sun 28 27/27 8 Jobs Mon 29 90/90 12 Jobs Tue 30 103/103 1…" at bounding box center [728, 411] width 1456 height 573
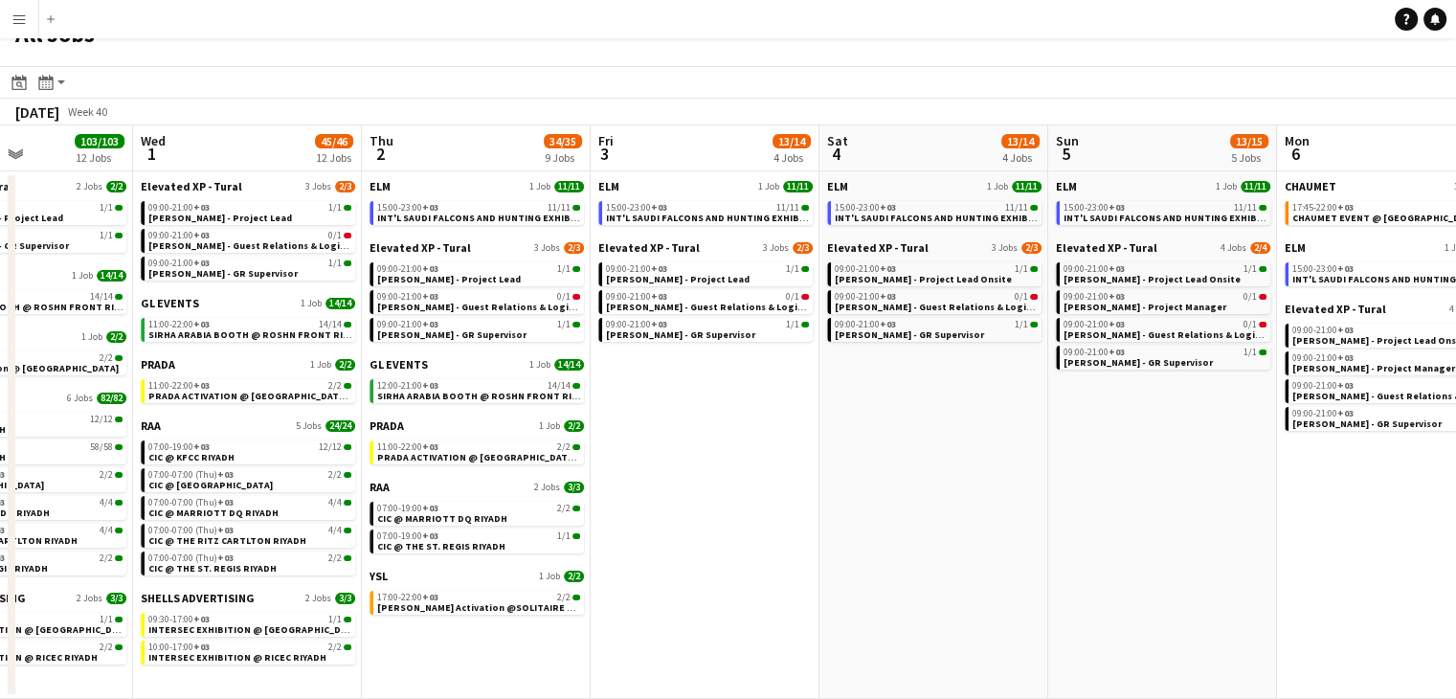
drag, startPoint x: 939, startPoint y: 537, endPoint x: 752, endPoint y: 544, distance: 186.8
click at [743, 542] on app-calendar-viewport "Sat 27 112/113 9 Jobs Sun 28 27/27 8 Jobs Mon 29 90/90 12 Jobs Tue 30 103/103 1…" at bounding box center [728, 411] width 1456 height 573
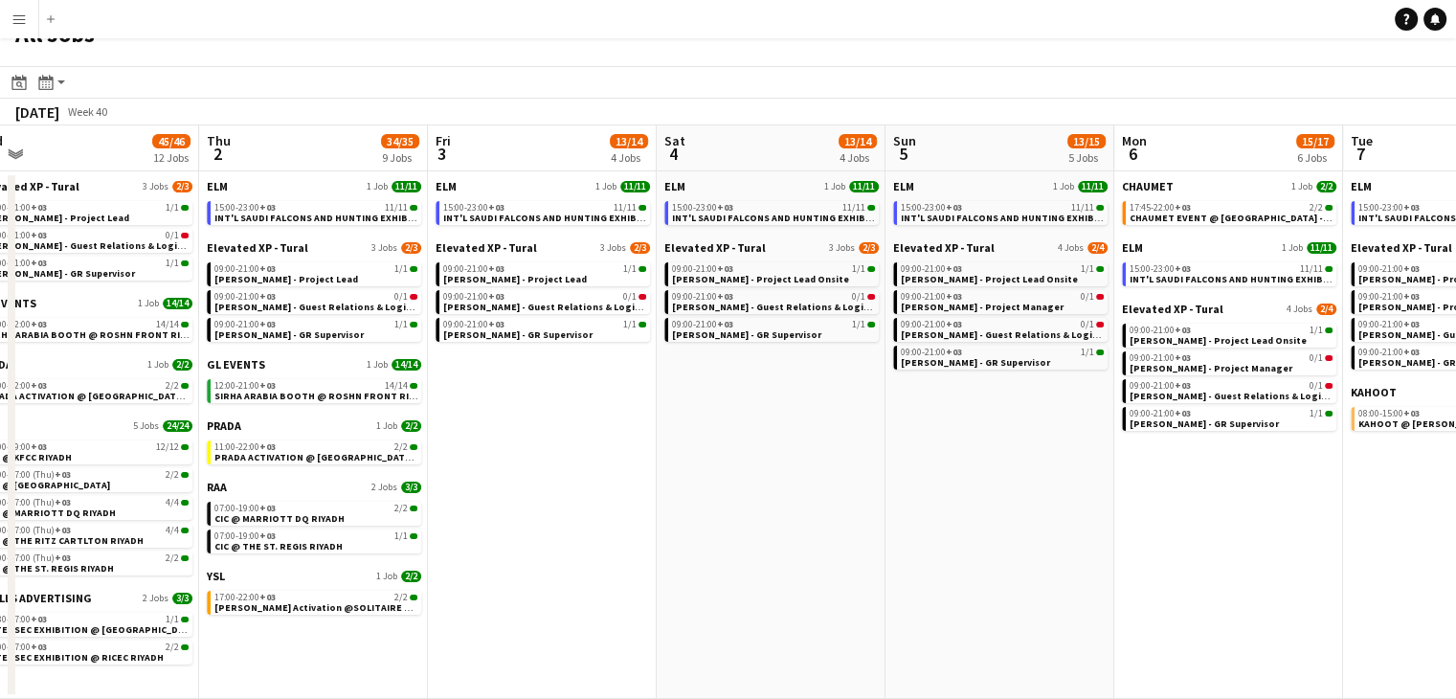
drag, startPoint x: 933, startPoint y: 555, endPoint x: 825, endPoint y: 558, distance: 108.2
click at [825, 558] on app-calendar-viewport "Sun 28 27/27 8 Jobs Mon 29 90/90 12 Jobs Tue 30 103/103 12 Jobs Wed 1 45/46 12 …" at bounding box center [728, 411] width 1456 height 573
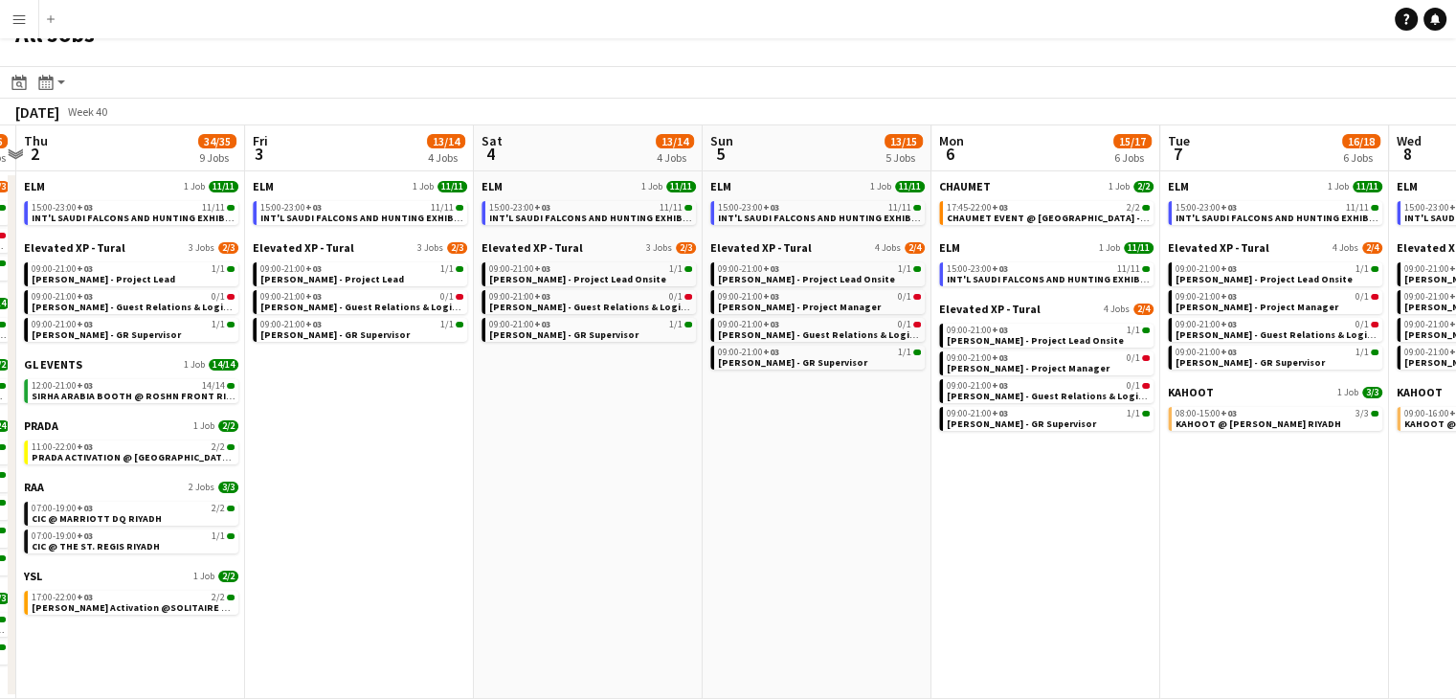
drag, startPoint x: 1001, startPoint y: 546, endPoint x: 834, endPoint y: 545, distance: 167.5
click at [834, 545] on app-calendar-viewport "Mon 29 90/90 12 Jobs Tue 30 103/103 12 Jobs Wed 1 45/46 12 Jobs Thu 2 34/35 9 J…" at bounding box center [728, 411] width 1456 height 573
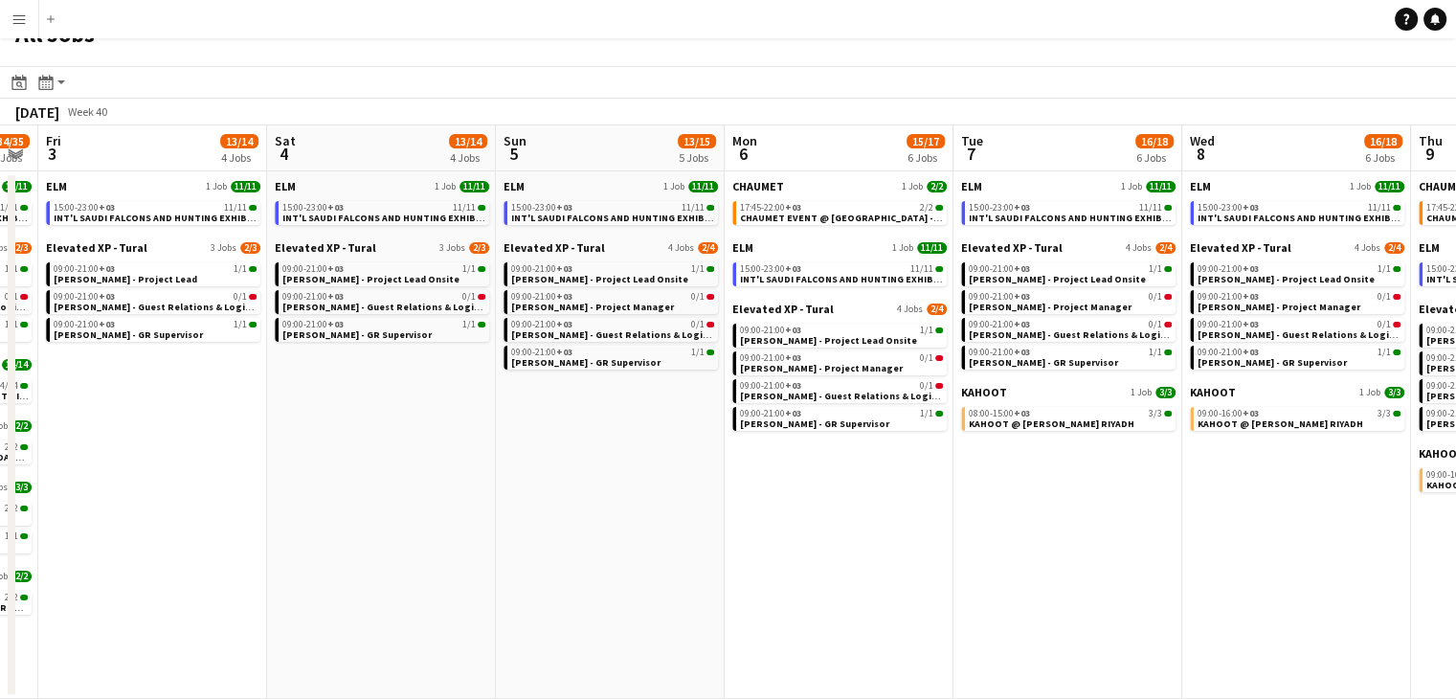
scroll to position [0, 677]
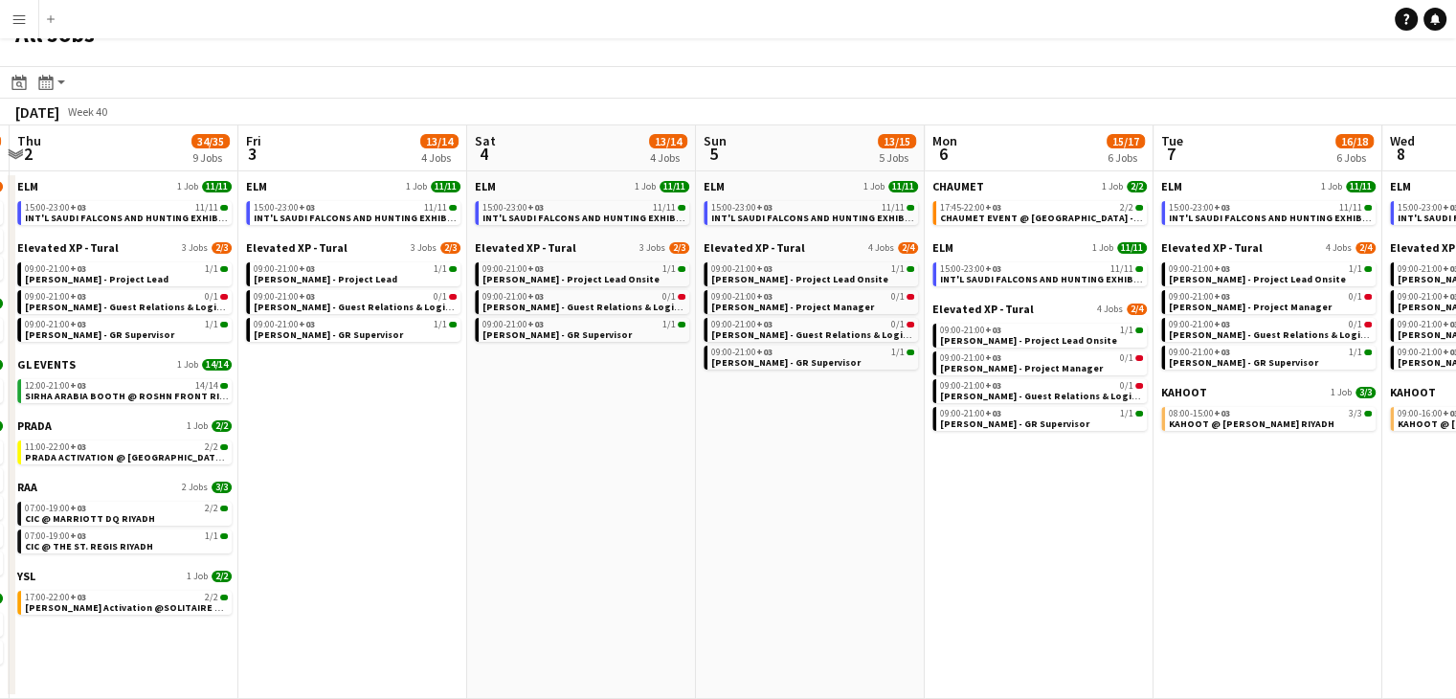
click at [832, 563] on app-all-jobs "All Jobs Date picker SEP 2025 SEP 2025 Monday M Tuesday T Wednesday W Thursday …" at bounding box center [728, 355] width 1456 height 688
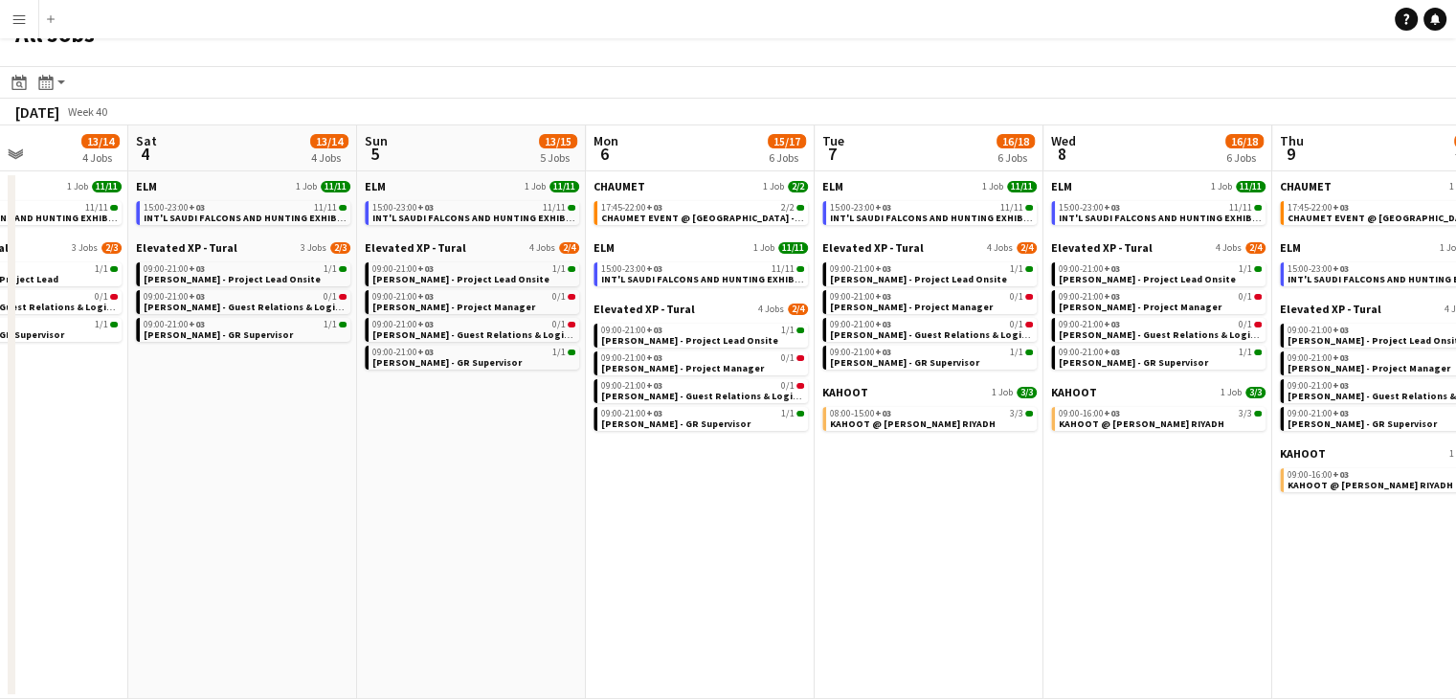
drag, startPoint x: 880, startPoint y: 557, endPoint x: 777, endPoint y: 563, distance: 102.6
click at [812, 557] on app-calendar-viewport "Tue 30 103/103 12 Jobs Wed 1 45/46 12 Jobs Thu 2 34/35 9 Jobs Fri 3 13/14 4 Job…" at bounding box center [728, 411] width 1456 height 573
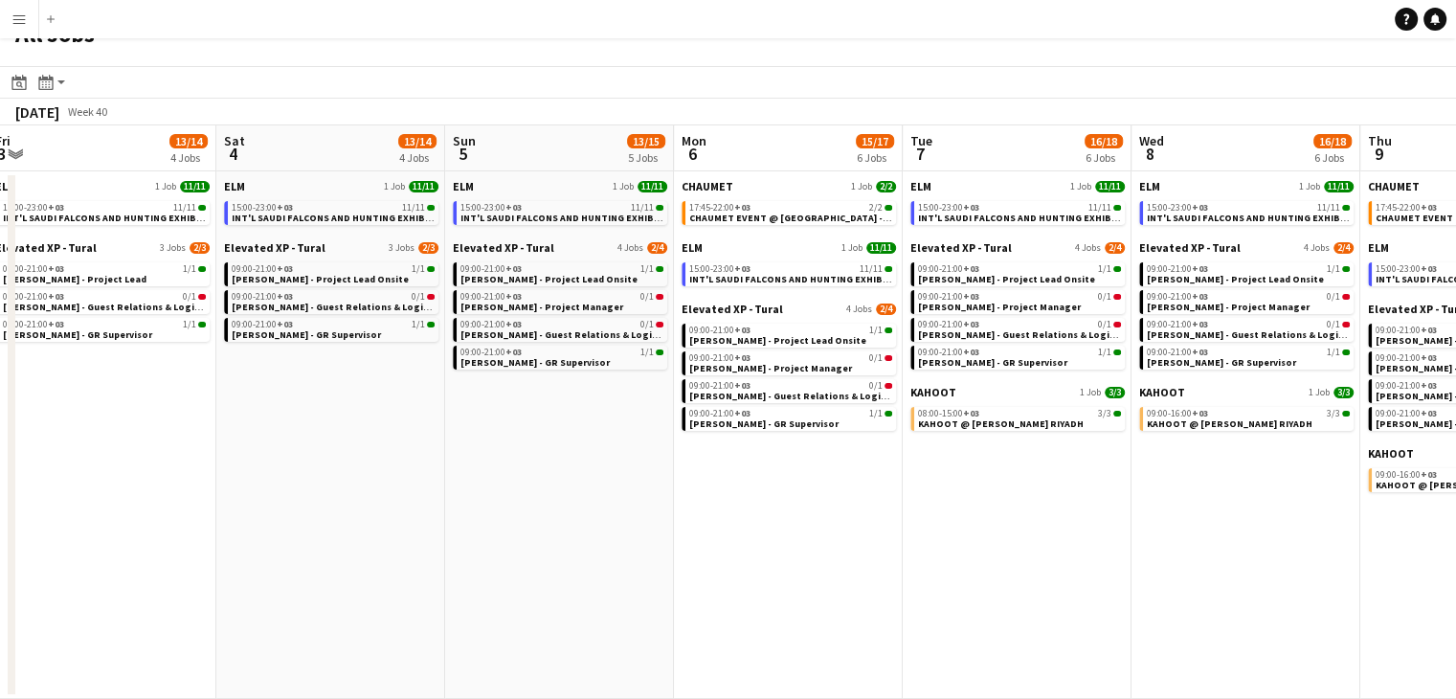
drag, startPoint x: 870, startPoint y: 571, endPoint x: 752, endPoint y: 567, distance: 117.8
click at [752, 567] on app-calendar-viewport "Tue 30 103/103 12 Jobs Wed 1 45/46 12 Jobs Thu 2 34/35 9 Jobs Fri 3 13/14 4 Job…" at bounding box center [728, 411] width 1456 height 573
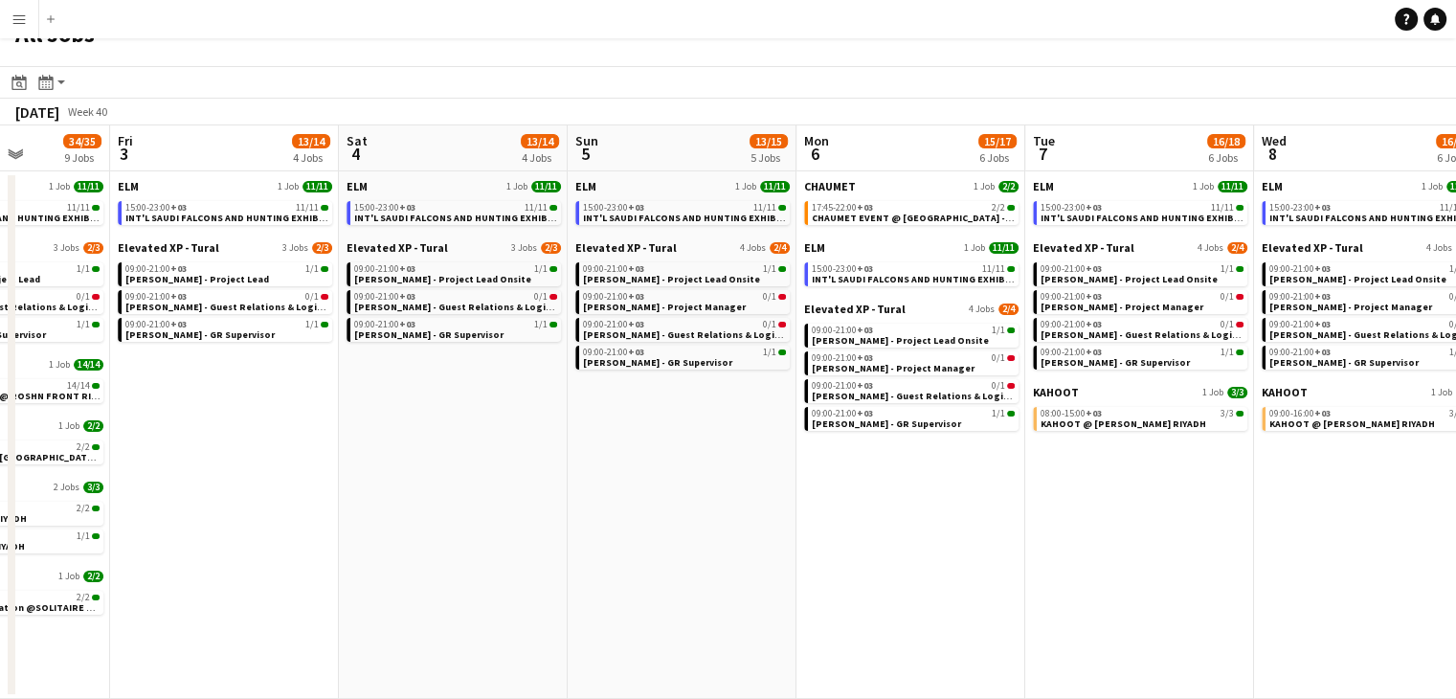
drag, startPoint x: 967, startPoint y: 572, endPoint x: 1323, endPoint y: 586, distance: 356.4
click at [1325, 587] on app-calendar-viewport "Tue 30 103/103 12 Jobs Wed 1 45/46 12 Jobs Thu 2 34/35 9 Jobs Fri 3 13/14 4 Job…" at bounding box center [728, 411] width 1456 height 573
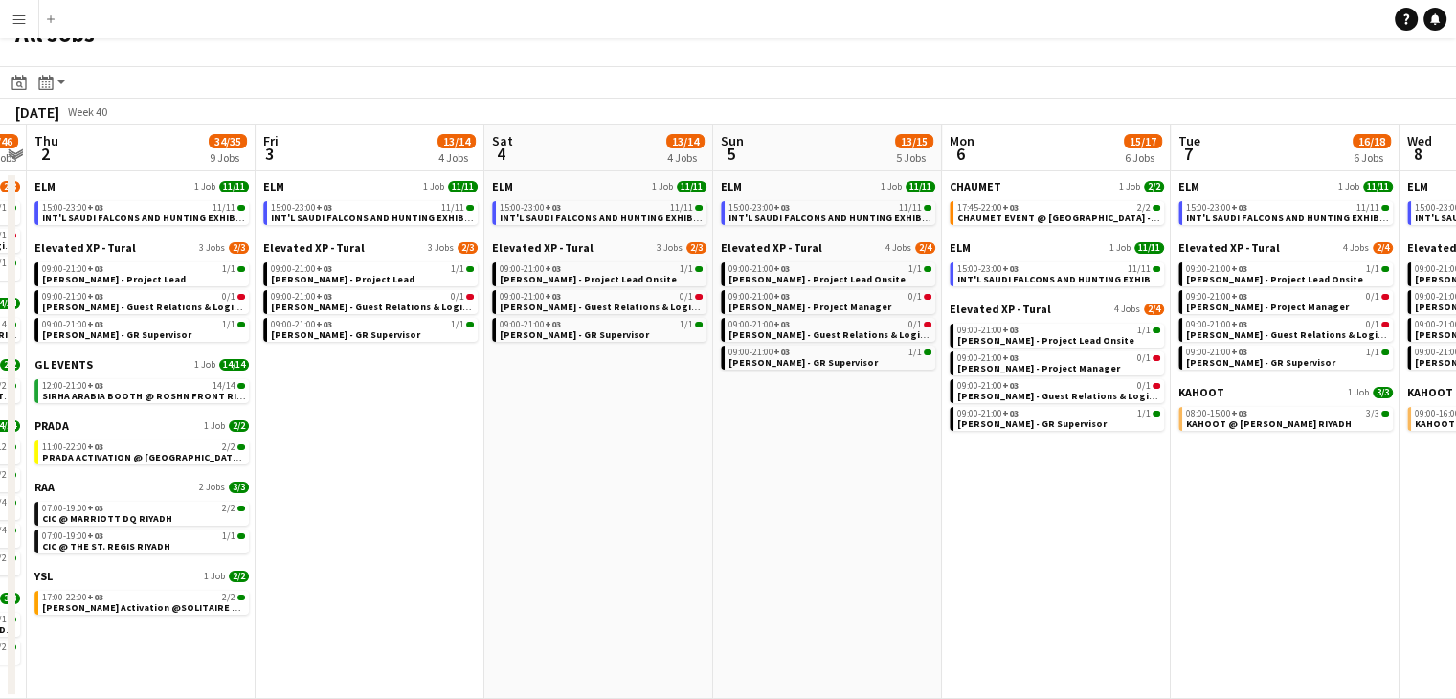
drag, startPoint x: 693, startPoint y: 556, endPoint x: 1008, endPoint y: 554, distance: 315.0
click at [1008, 554] on app-calendar-viewport "Tue 30 103/103 12 Jobs Wed 1 45/46 12 Jobs Thu 2 34/35 9 Jobs Fri 3 13/14 4 Job…" at bounding box center [728, 411] width 1456 height 573
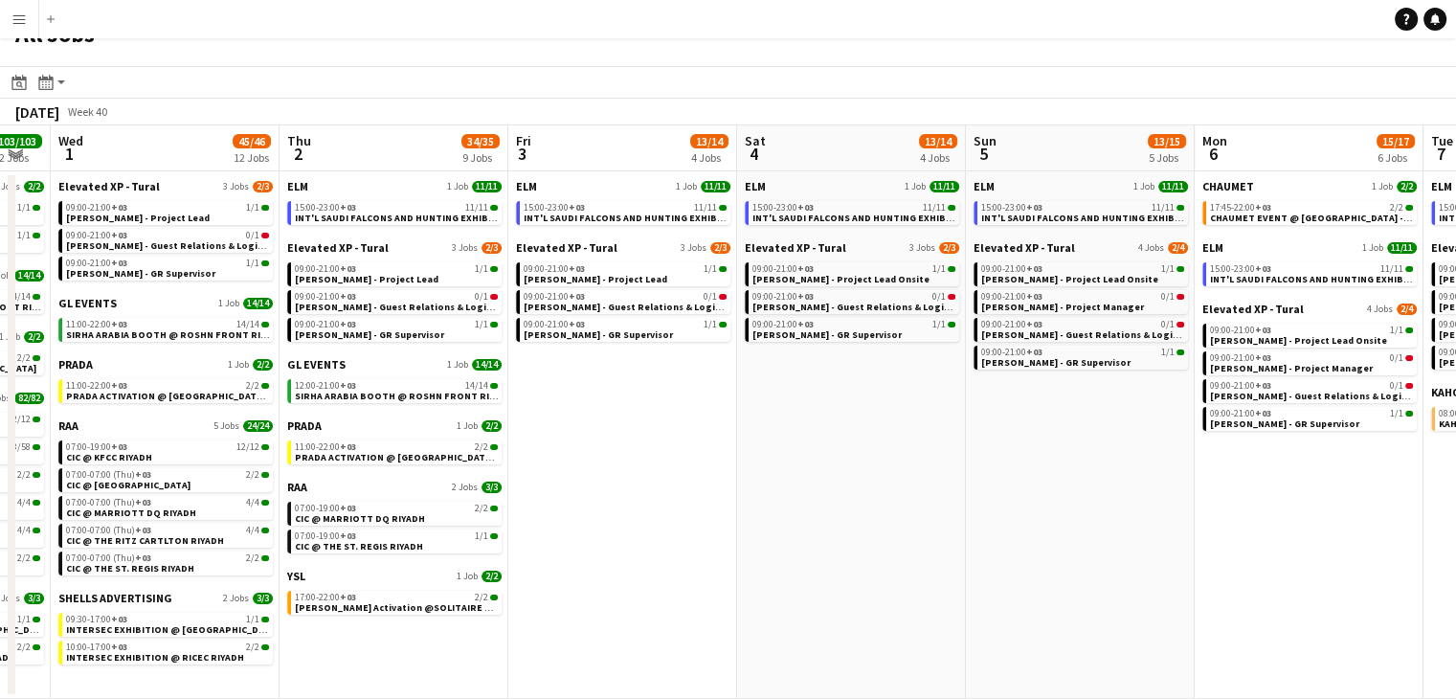
drag, startPoint x: 653, startPoint y: 544, endPoint x: 942, endPoint y: 549, distance: 289.1
click at [942, 548] on app-calendar-viewport "Mon 29 90/90 12 Jobs Tue 30 103/103 12 Jobs Wed 1 45/46 12 Jobs Thu 2 34/35 9 J…" at bounding box center [728, 411] width 1456 height 573
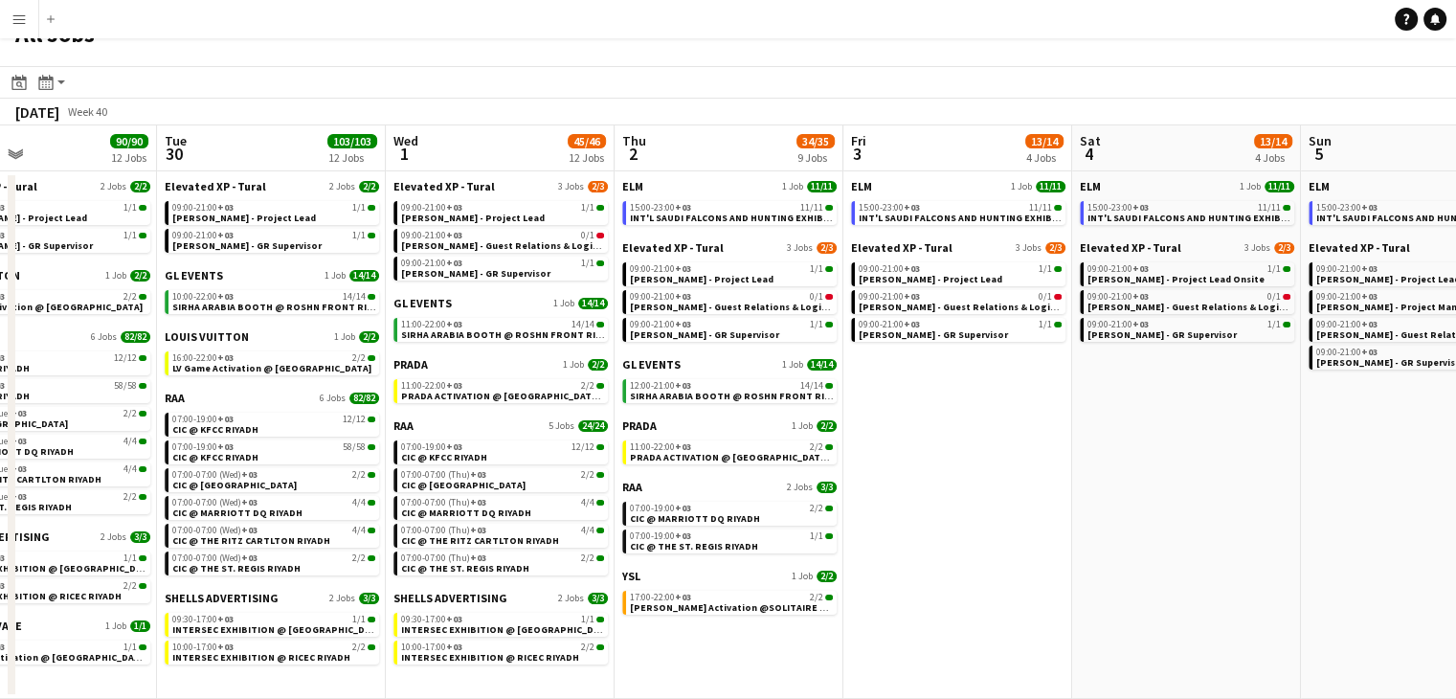
scroll to position [0, 533]
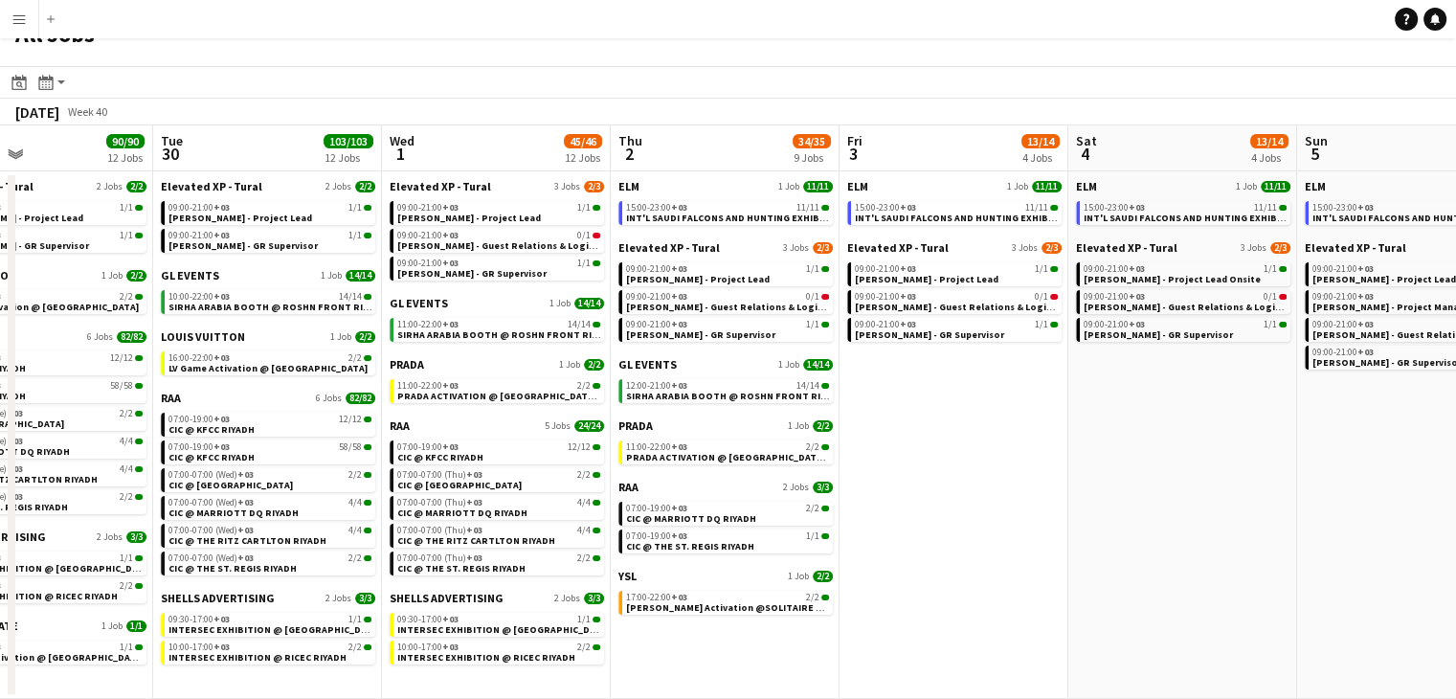
drag, startPoint x: 614, startPoint y: 654, endPoint x: 689, endPoint y: 648, distance: 75.8
click at [689, 648] on app-calendar-viewport "Sat 27 112/113 9 Jobs Sun 28 27/27 8 Jobs Mon 29 90/90 12 Jobs Tue 30 103/103 1…" at bounding box center [728, 411] width 1456 height 573
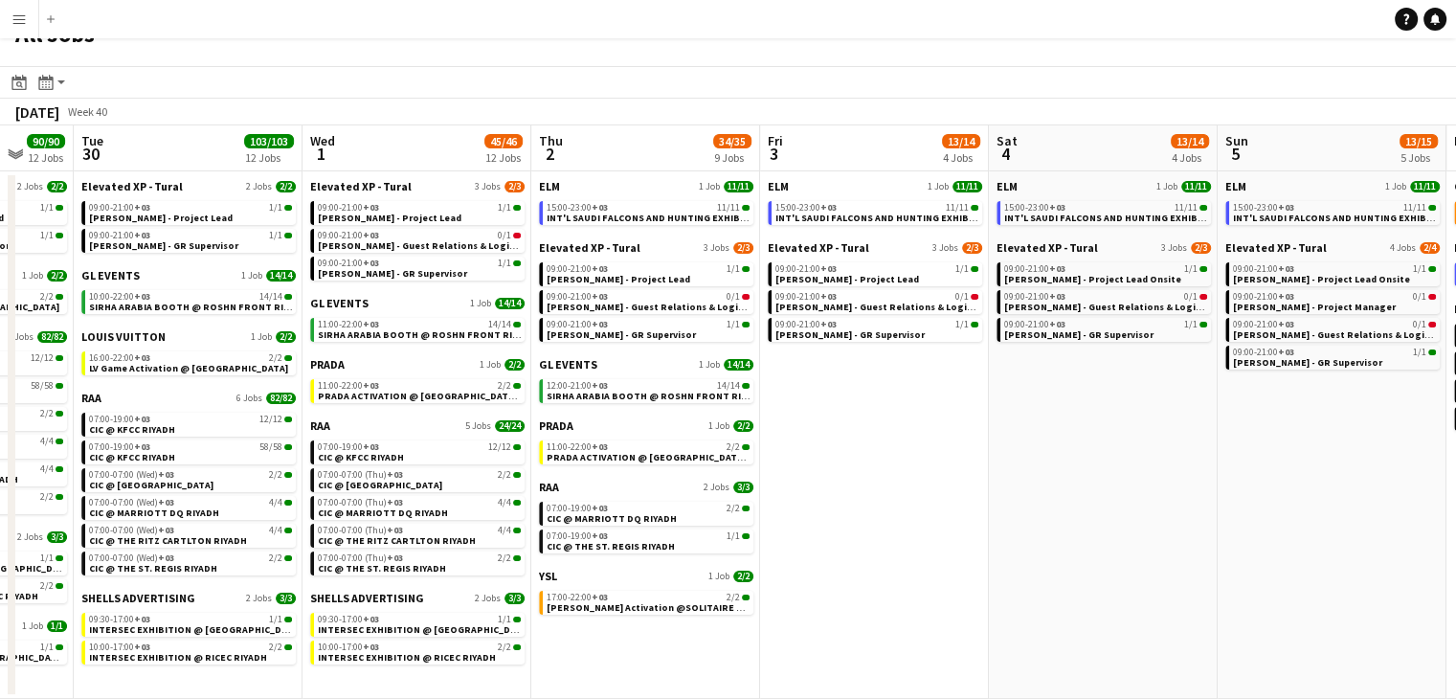
scroll to position [0, 726]
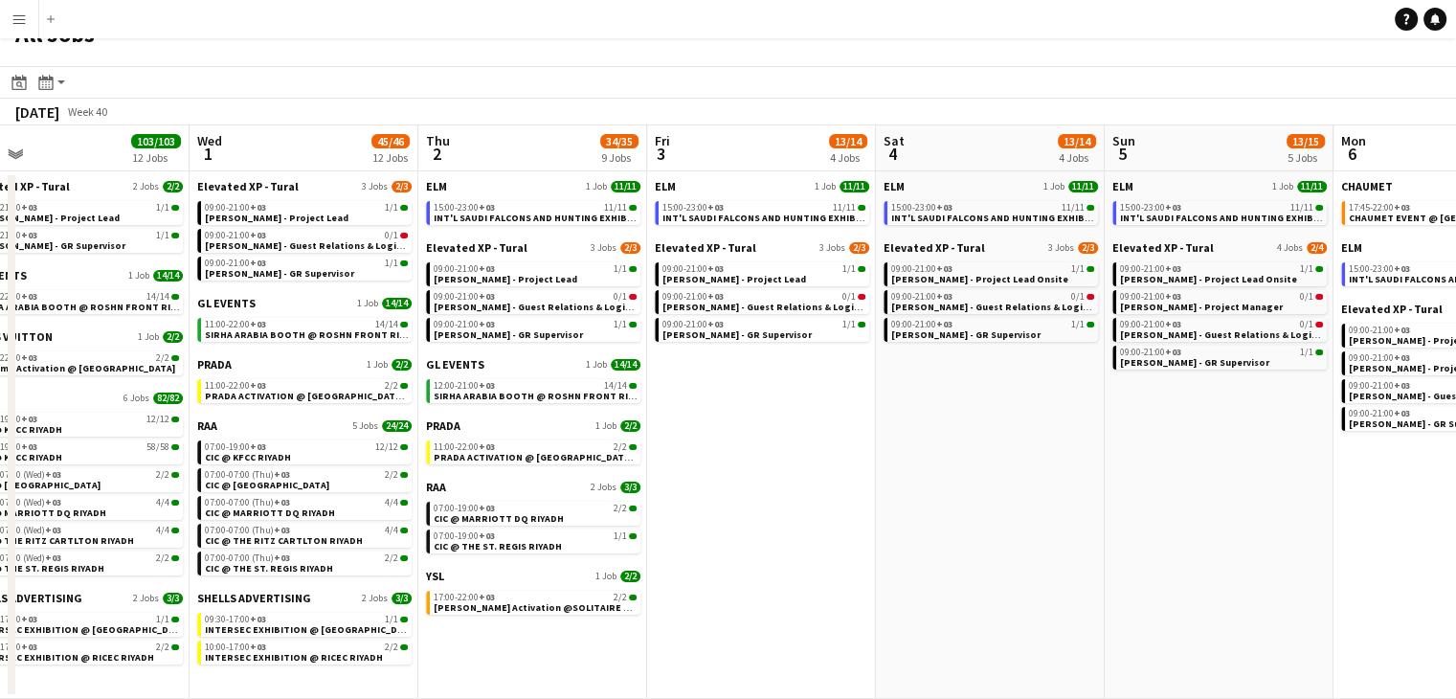
drag, startPoint x: 915, startPoint y: 506, endPoint x: 723, endPoint y: 503, distance: 192.5
click at [723, 503] on app-calendar-viewport "Sat 27 112/113 9 Jobs Sun 28 27/27 8 Jobs Mon 29 90/90 12 Jobs Tue 30 103/103 1…" at bounding box center [728, 411] width 1456 height 573
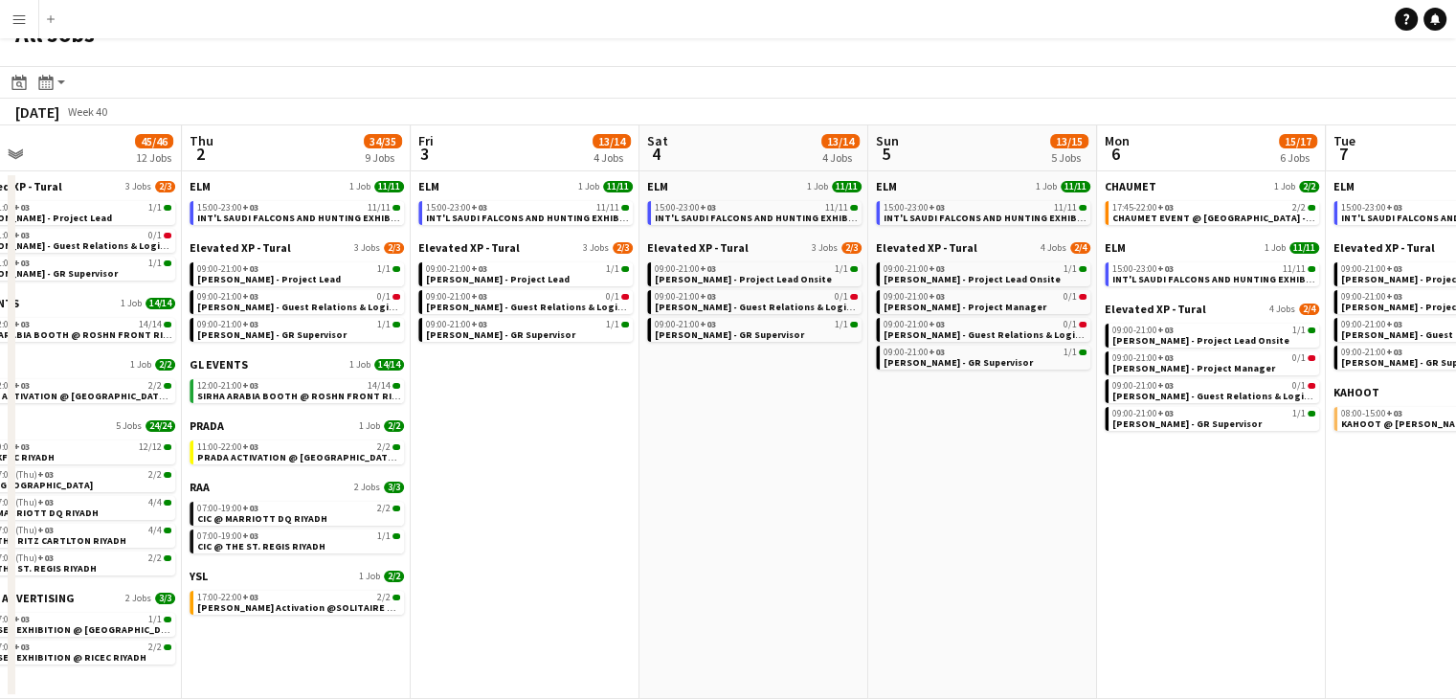
drag, startPoint x: 899, startPoint y: 493, endPoint x: 716, endPoint y: 497, distance: 182.9
click at [662, 496] on app-calendar-viewport "Sun 28 27/27 8 Jobs Mon 29 90/90 12 Jobs Tue 30 103/103 12 Jobs Wed 1 45/46 12 …" at bounding box center [728, 411] width 1456 height 573
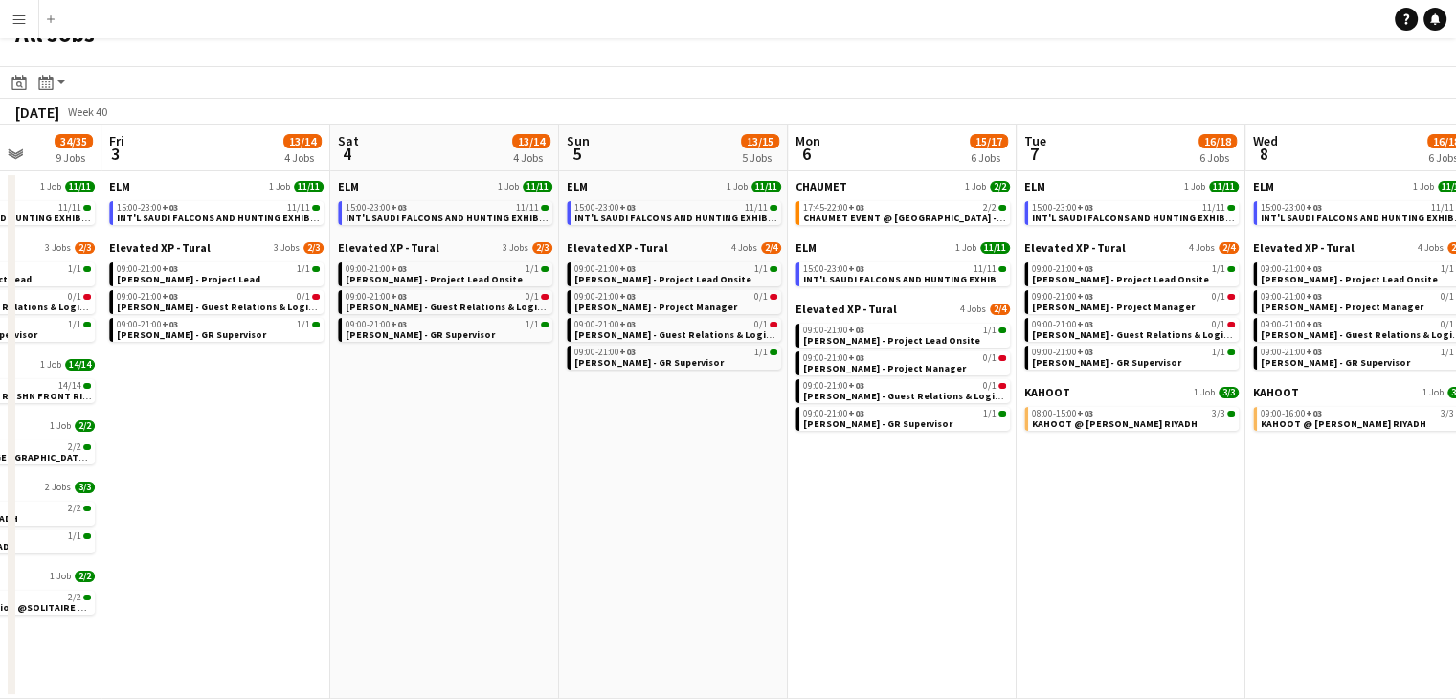
drag, startPoint x: 891, startPoint y: 506, endPoint x: 754, endPoint y: 507, distance: 136.9
click at [582, 511] on app-calendar-viewport "Mon 29 90/90 12 Jobs Tue 30 103/103 12 Jobs Wed 1 45/46 12 Jobs Thu 2 34/35 9 J…" at bounding box center [728, 411] width 1456 height 573
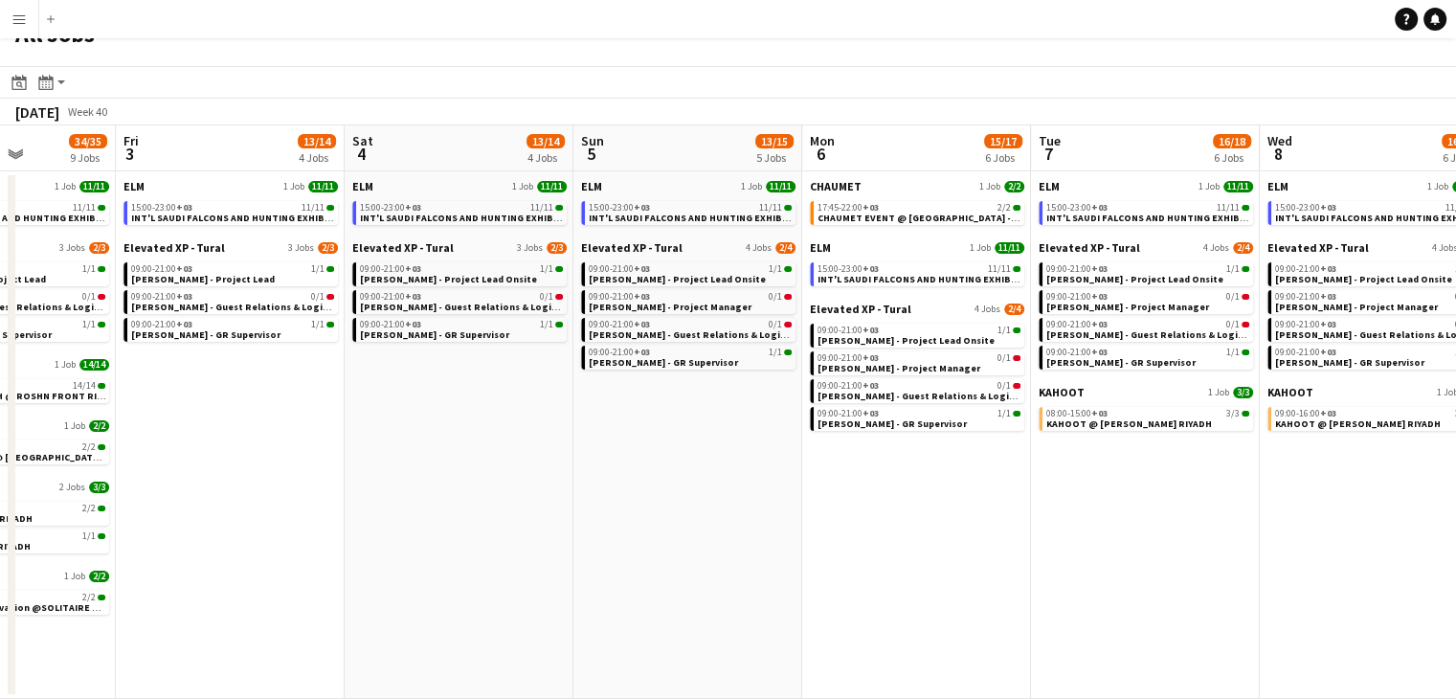
drag, startPoint x: 827, startPoint y: 514, endPoint x: 613, endPoint y: 510, distance: 214.5
click at [613, 510] on app-calendar-viewport "Mon 29 90/90 12 Jobs Tue 30 103/103 12 Jobs Wed 1 45/46 12 Jobs Thu 2 34/35 9 J…" at bounding box center [728, 411] width 1456 height 573
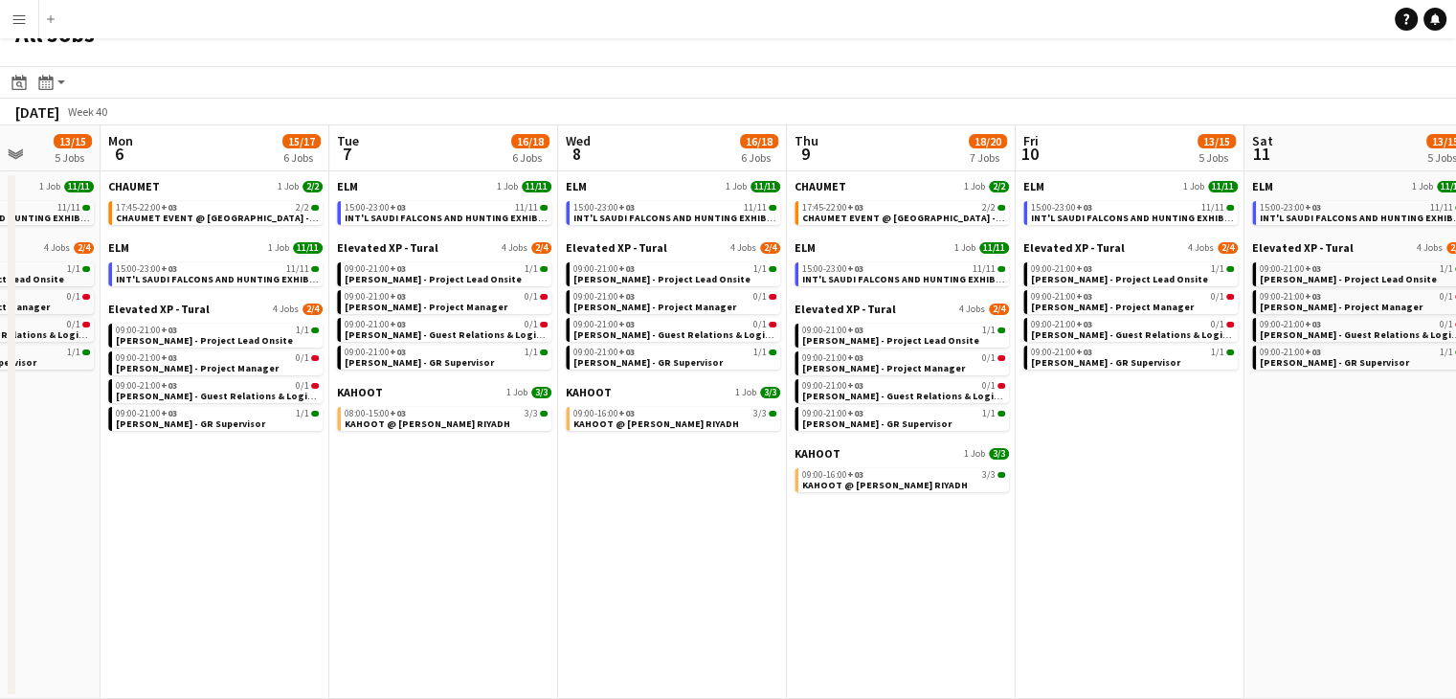
scroll to position [0, 830]
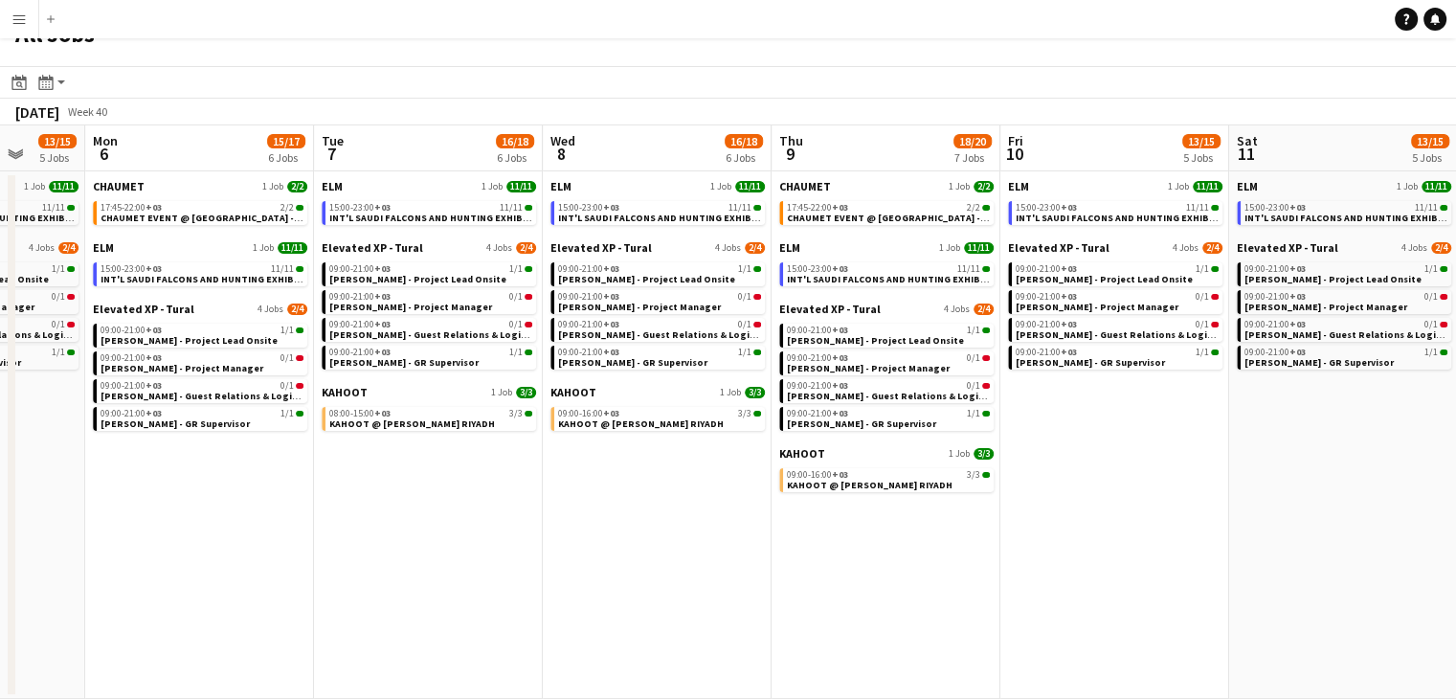
drag, startPoint x: 983, startPoint y: 553, endPoint x: 495, endPoint y: 525, distance: 489.1
click at [495, 525] on app-calendar-viewport "Thu 2 34/35 9 Jobs Fri 3 13/14 4 Jobs Sat 4 13/14 4 Jobs Sun 5 13/15 5 Jobs Mon…" at bounding box center [728, 411] width 1456 height 573
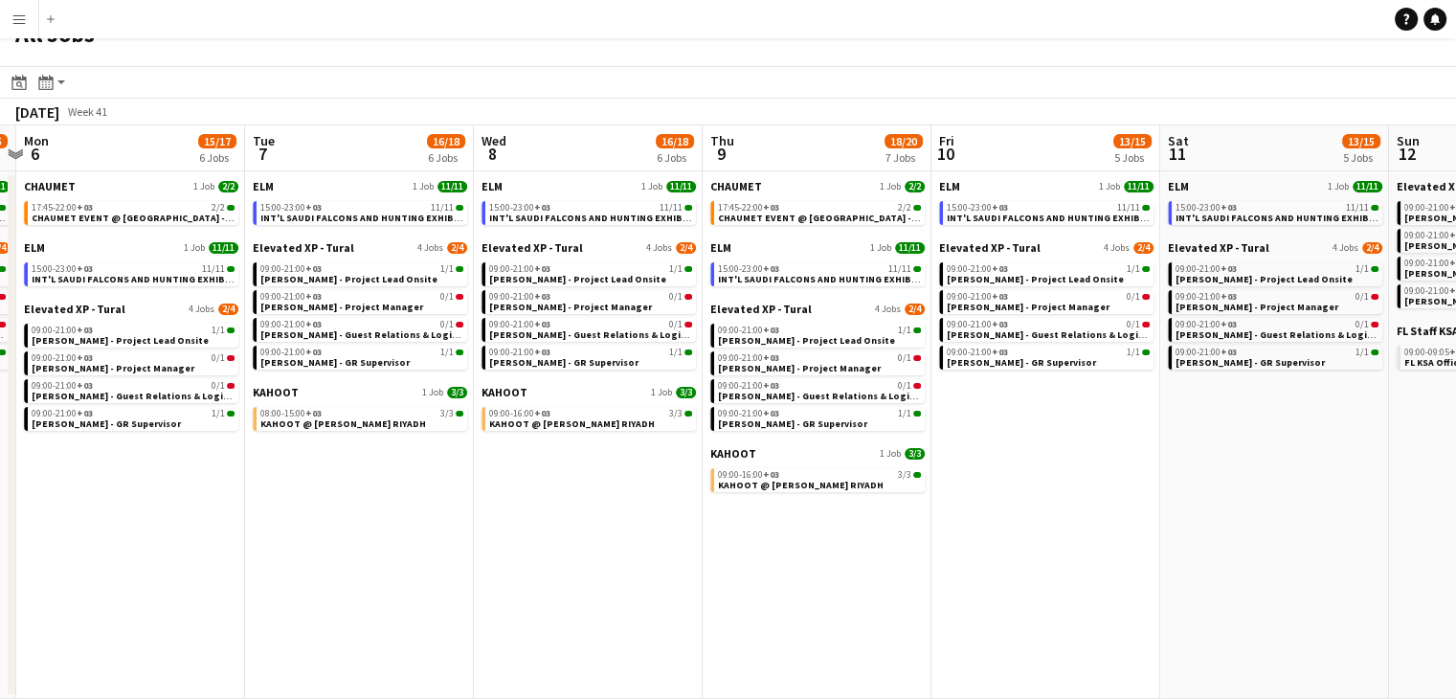
click at [803, 606] on app-all-jobs "All Jobs Date picker SEP 2025 SEP 2025 Monday M Tuesday T Wednesday W Thursday …" at bounding box center [728, 355] width 1456 height 688
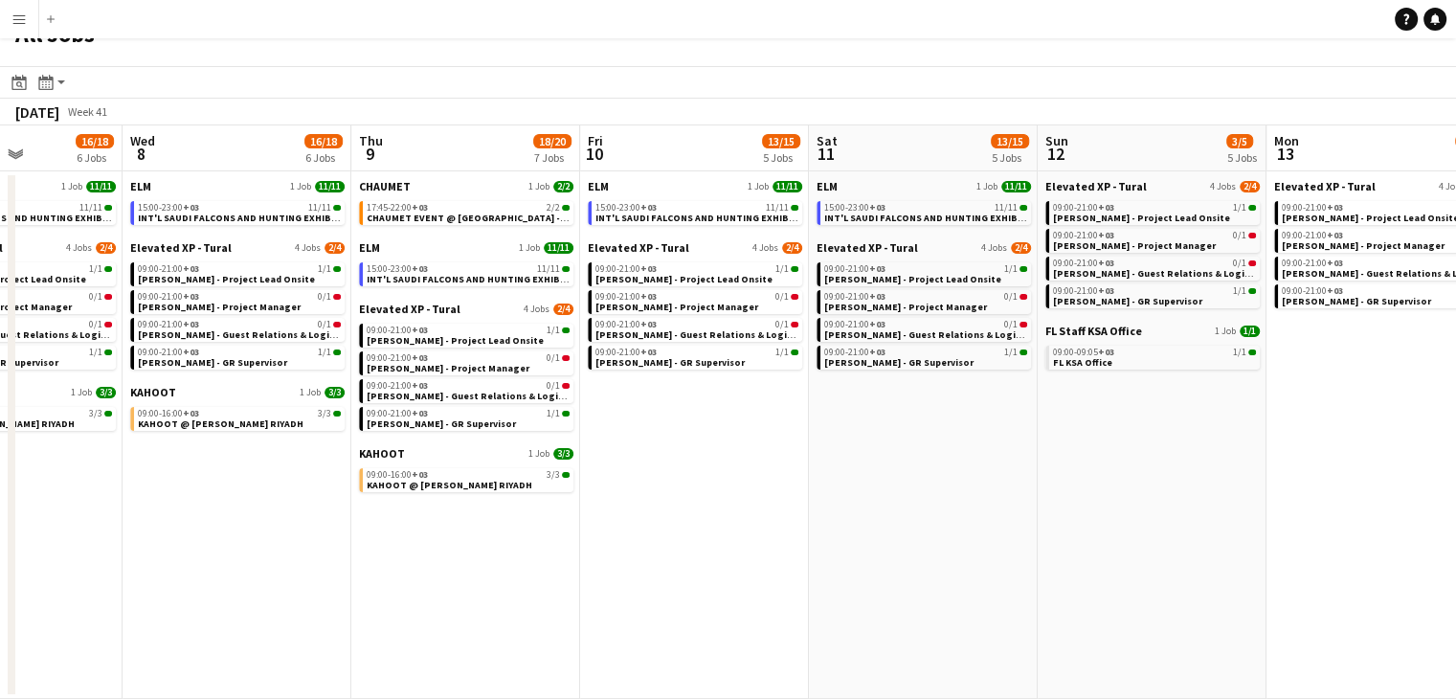
drag, startPoint x: 980, startPoint y: 607, endPoint x: 859, endPoint y: 600, distance: 121.8
click at [859, 600] on app-calendar-viewport "Sat 4 13/14 4 Jobs Sun 5 13/15 5 Jobs Mon 6 15/17 6 Jobs Tue 7 16/18 6 Jobs Wed…" at bounding box center [728, 411] width 1456 height 573
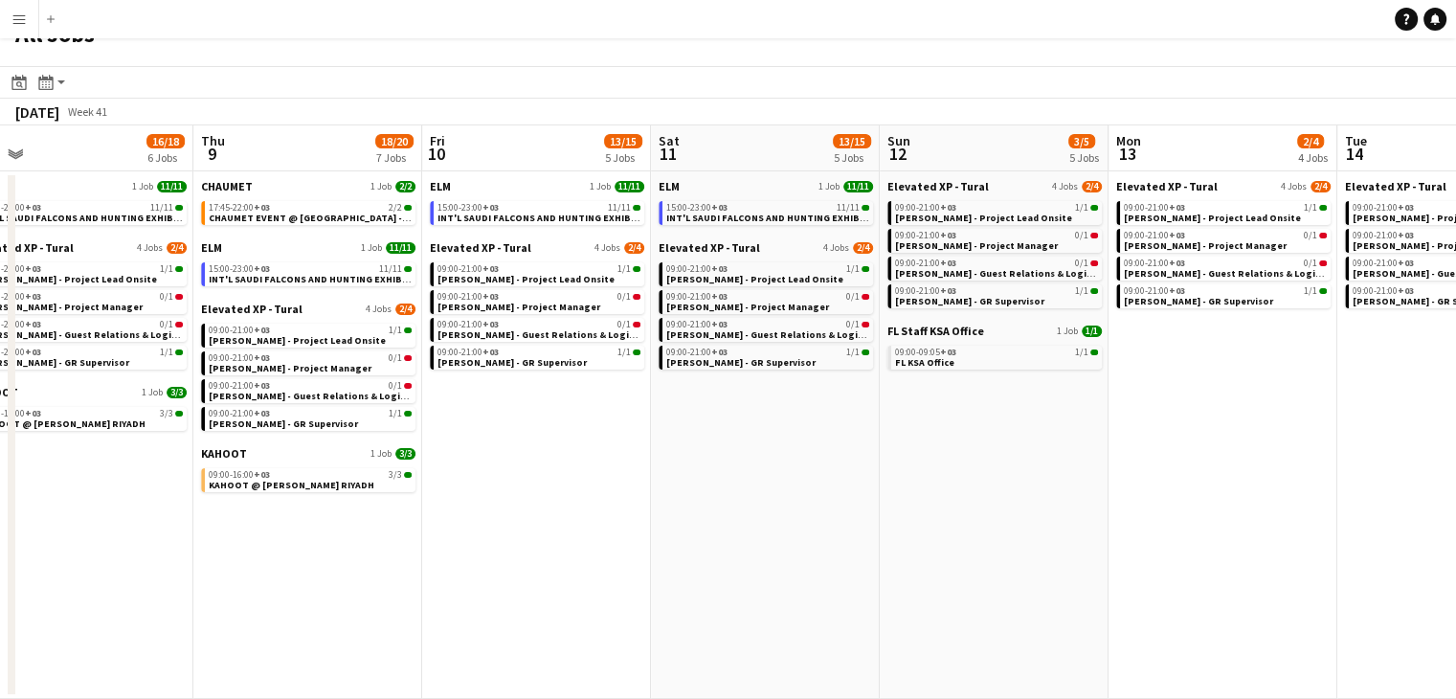
click at [819, 578] on app-calendar-viewport "Sun 5 13/15 5 Jobs Mon 6 15/17 6 Jobs Tue 7 16/18 6 Jobs Wed 8 16/18 6 Jobs Thu…" at bounding box center [728, 411] width 1456 height 573
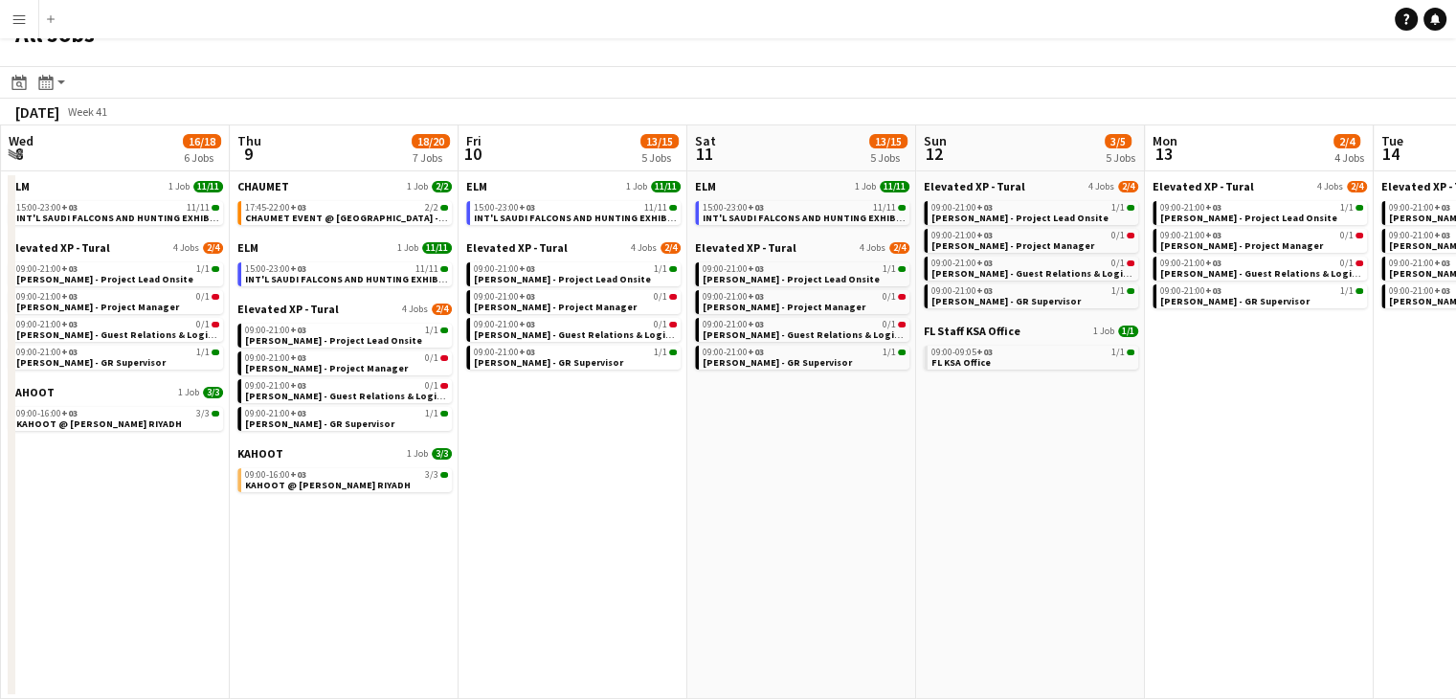
click at [767, 582] on app-calendar-viewport "Sun 5 13/15 5 Jobs Mon 6 15/17 6 Jobs Tue 7 16/18 6 Jobs Wed 8 16/18 6 Jobs Thu…" at bounding box center [728, 411] width 1456 height 573
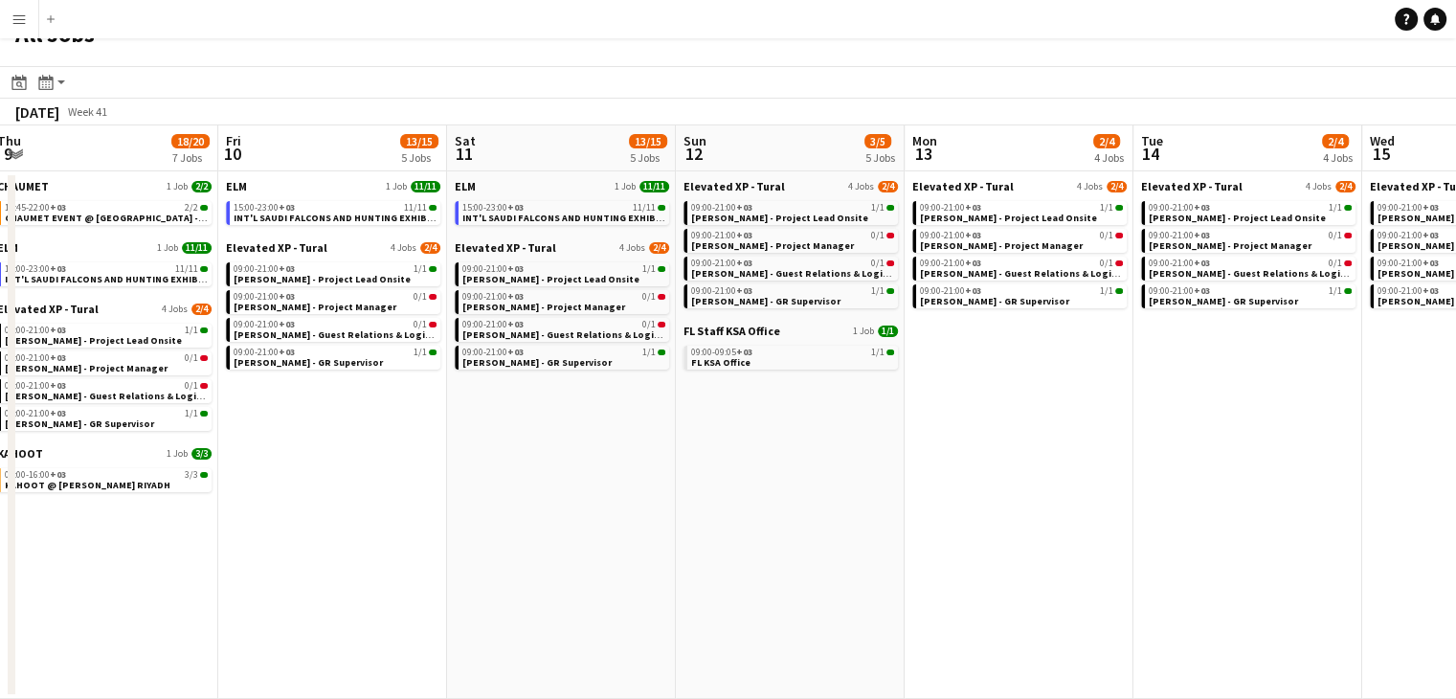
drag, startPoint x: 1007, startPoint y: 591, endPoint x: 764, endPoint y: 587, distance: 243.2
click at [764, 587] on app-calendar-viewport "Mon 6 15/17 6 Jobs Tue 7 16/18 6 Jobs Wed 8 16/18 6 Jobs Thu 9 18/20 7 Jobs Fri…" at bounding box center [728, 411] width 1456 height 573
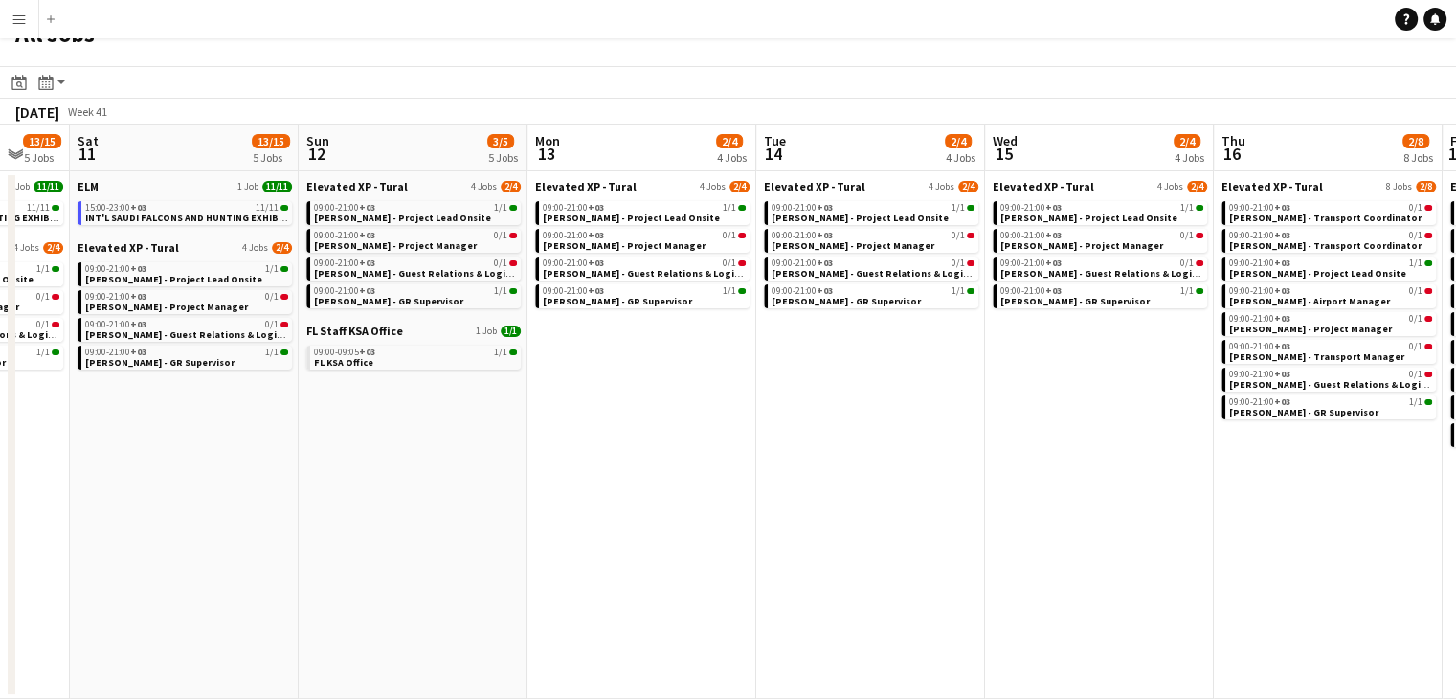
scroll to position [0, 663]
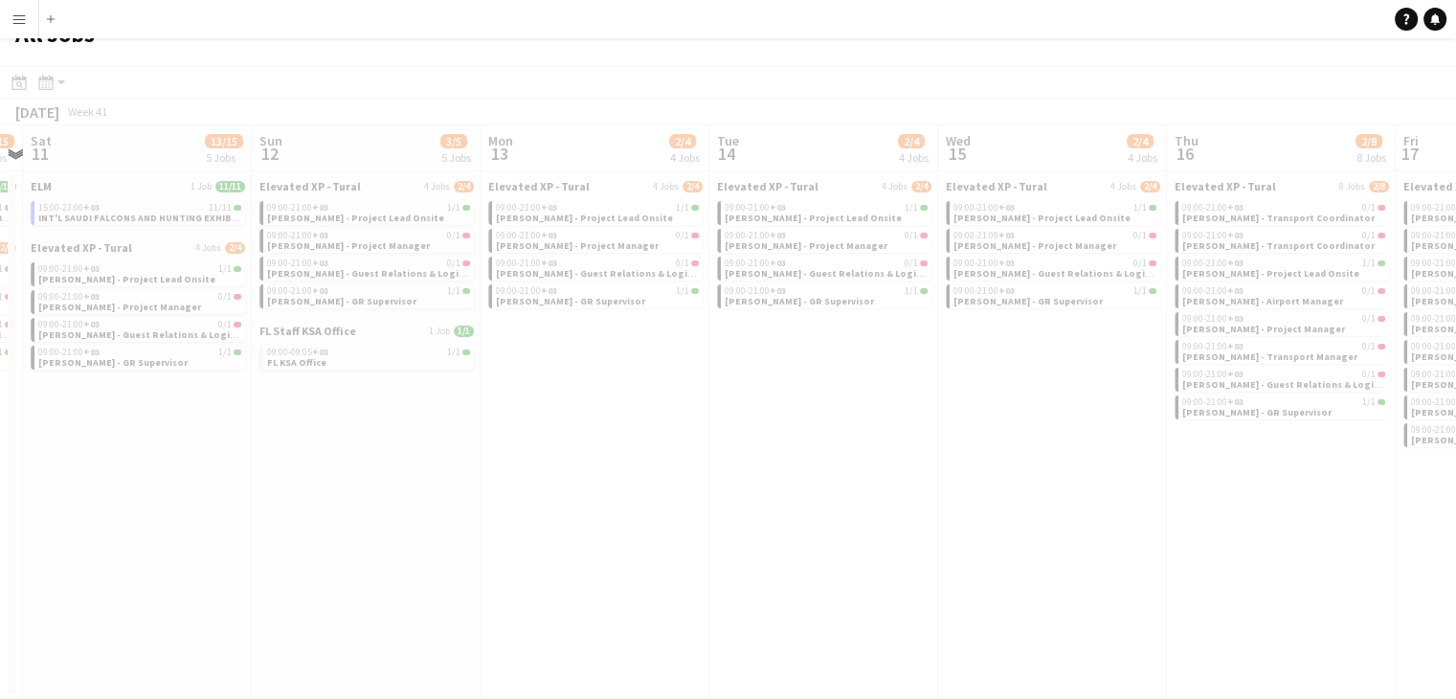
drag, startPoint x: 858, startPoint y: 579, endPoint x: 761, endPoint y: 579, distance: 96.7
click at [746, 579] on app-all-jobs "All Jobs Date picker SEP 2025 SEP 2025 Monday M Tuesday T Wednesday W Thursday …" at bounding box center [728, 355] width 1456 height 688
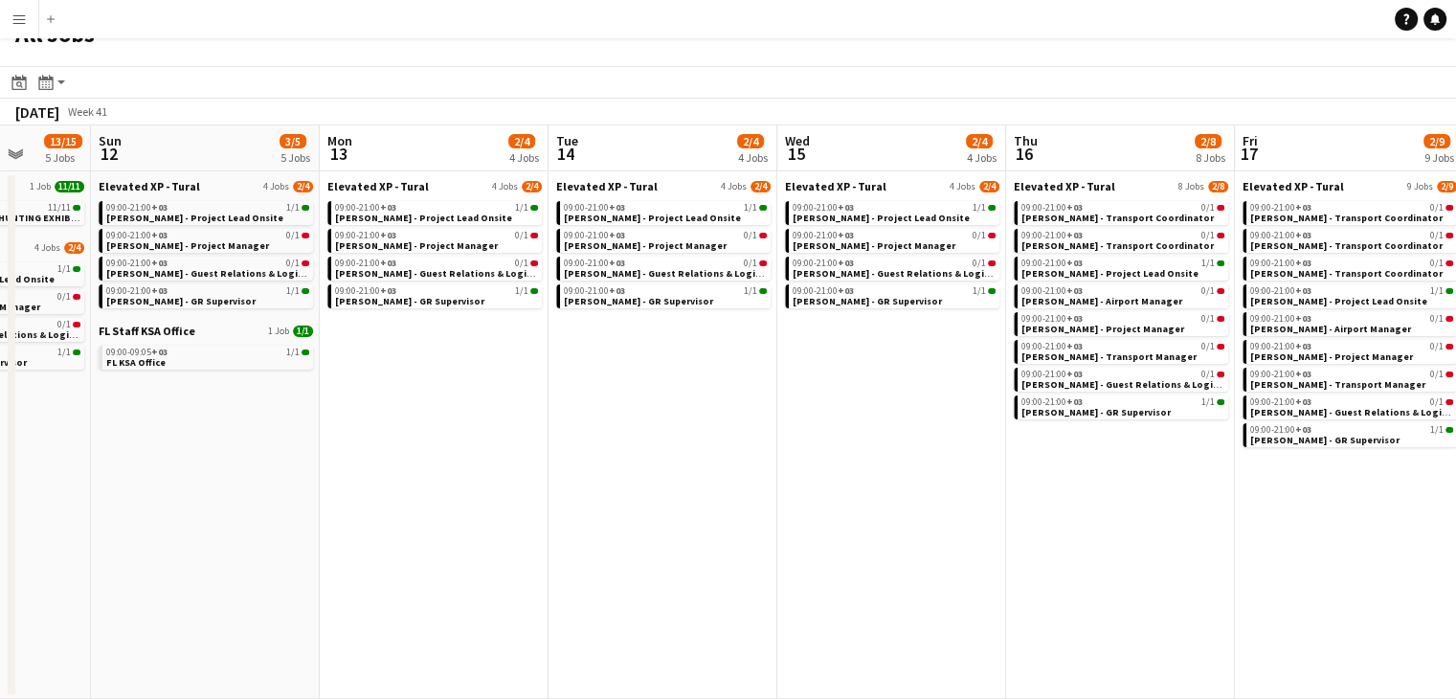
drag, startPoint x: 815, startPoint y: 389, endPoint x: 659, endPoint y: 388, distance: 156.0
click at [657, 387] on app-calendar-viewport "Wed 8 16/18 6 Jobs Thu 9 18/20 7 Jobs Fri 10 13/15 5 Jobs Sat 11 13/15 5 Jobs S…" at bounding box center [728, 411] width 1456 height 573
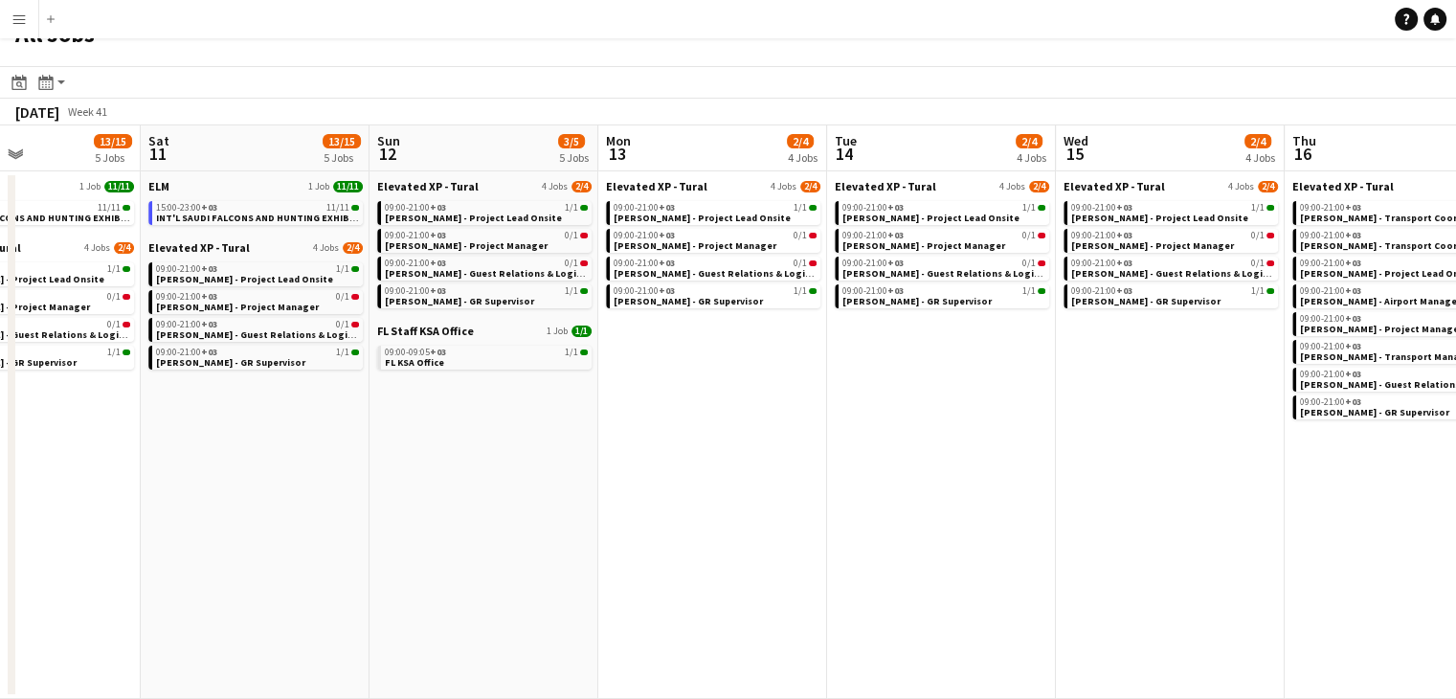
drag, startPoint x: 892, startPoint y: 437, endPoint x: 684, endPoint y: 434, distance: 208.7
click at [666, 426] on app-calendar-viewport "Wed 8 16/18 6 Jobs Thu 9 18/20 7 Jobs Fri 10 13/15 5 Jobs Sat 11 13/15 5 Jobs S…" at bounding box center [728, 411] width 1456 height 573
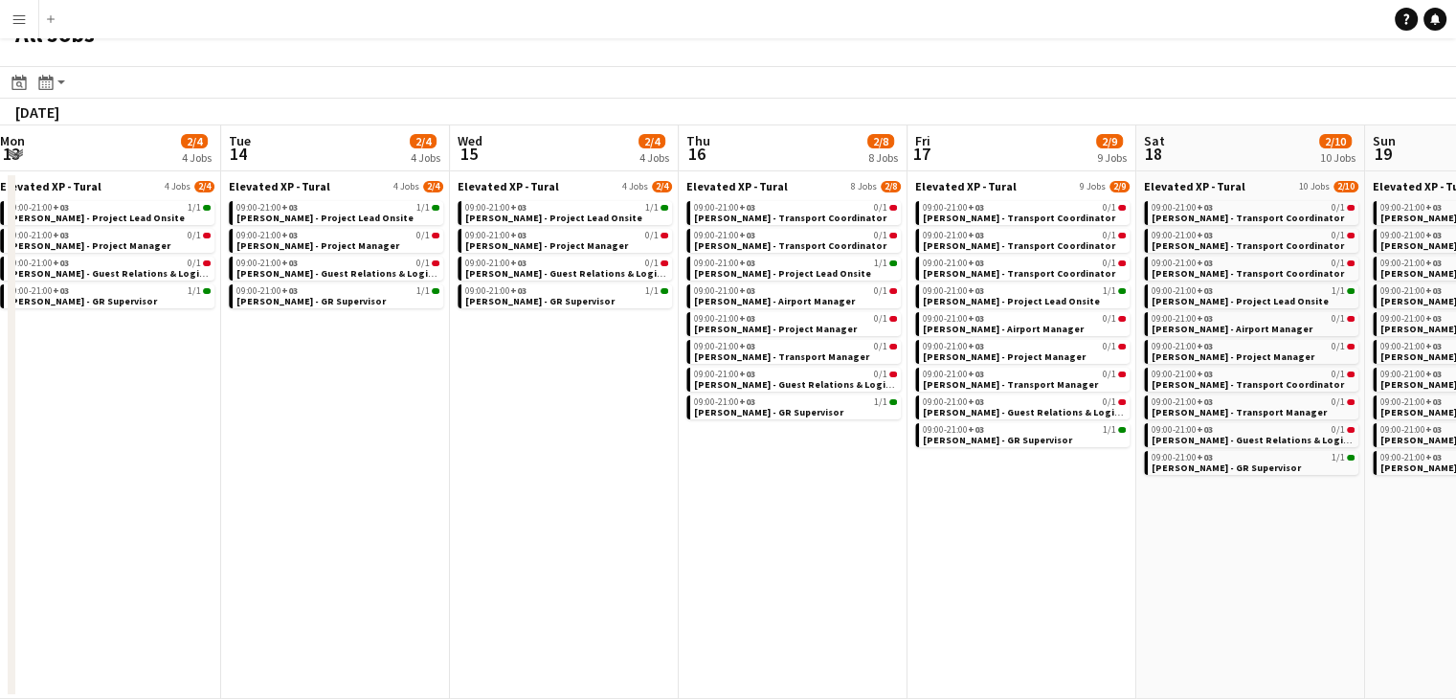
drag, startPoint x: 936, startPoint y: 506, endPoint x: 609, endPoint y: 471, distance: 329.3
click at [605, 470] on app-calendar-viewport "Fri 10 13/15 5 Jobs Sat 11 13/15 5 Jobs Sun 12 3/5 5 Jobs Mon 13 2/4 4 Jobs Tue…" at bounding box center [728, 411] width 1456 height 573
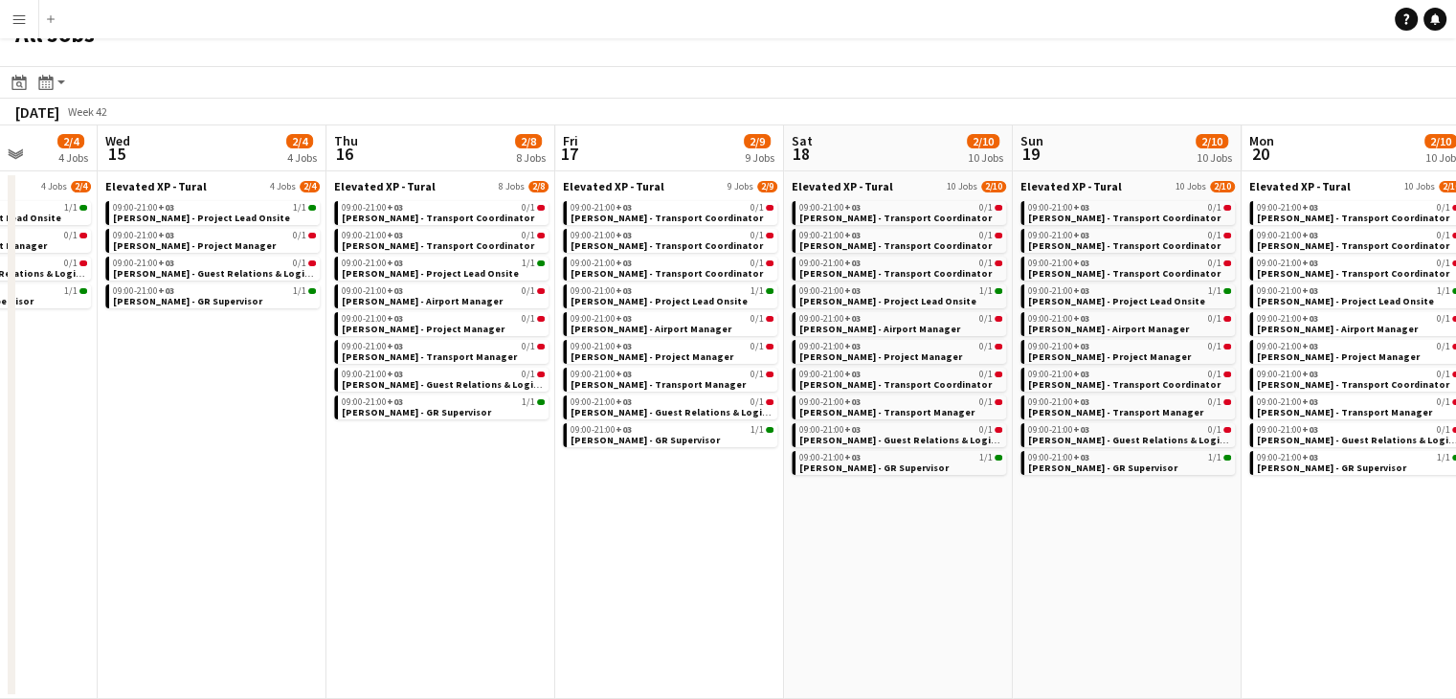
scroll to position [0, 475]
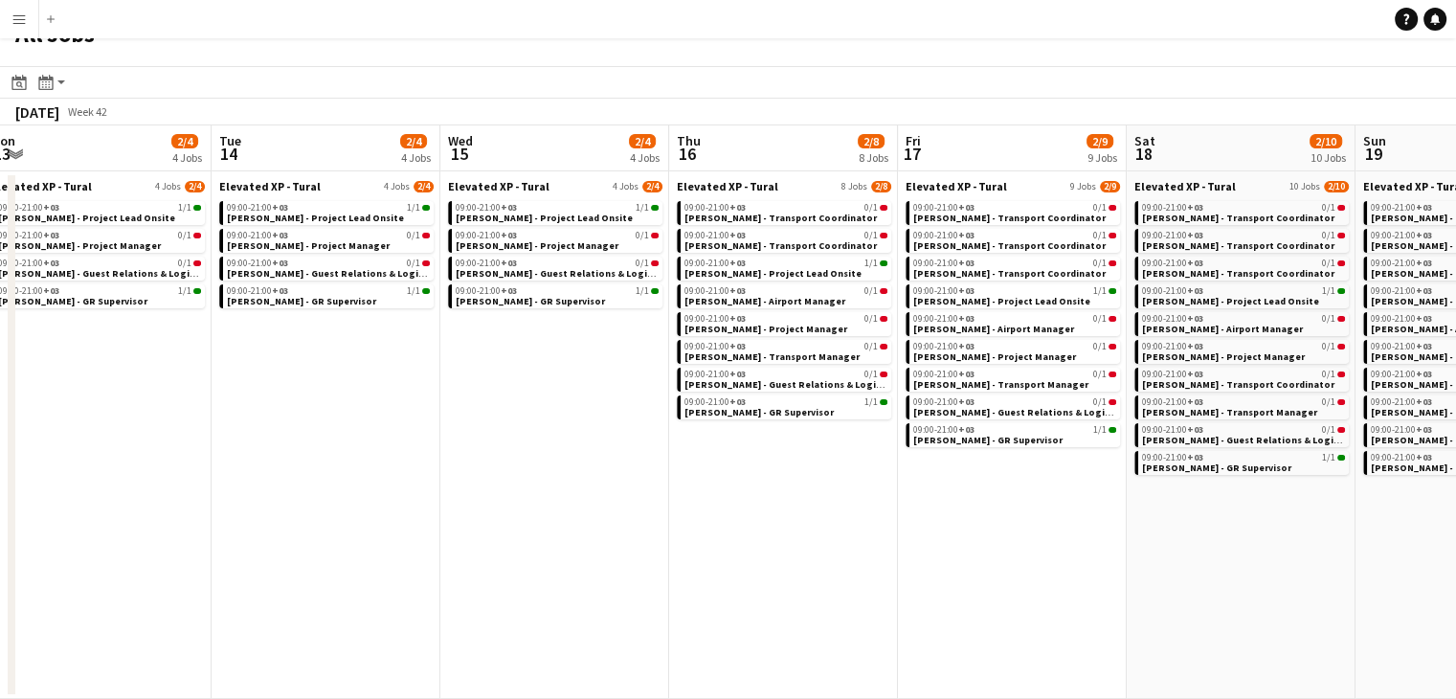
click at [606, 495] on app-all-jobs "All Jobs Date picker SEP 2025 SEP 2025 Monday M Tuesday T Wednesday W Thursday …" at bounding box center [728, 355] width 1456 height 688
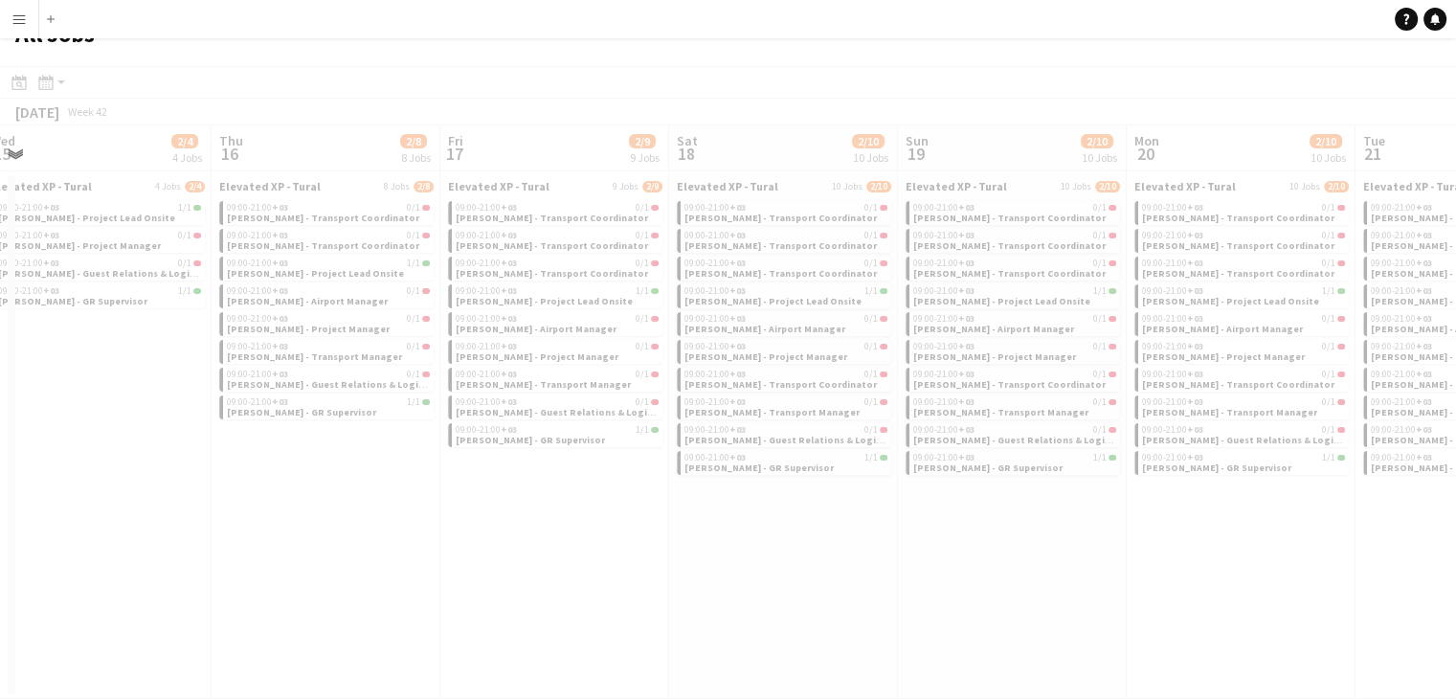
drag, startPoint x: 904, startPoint y: 568, endPoint x: 665, endPoint y: 539, distance: 240.1
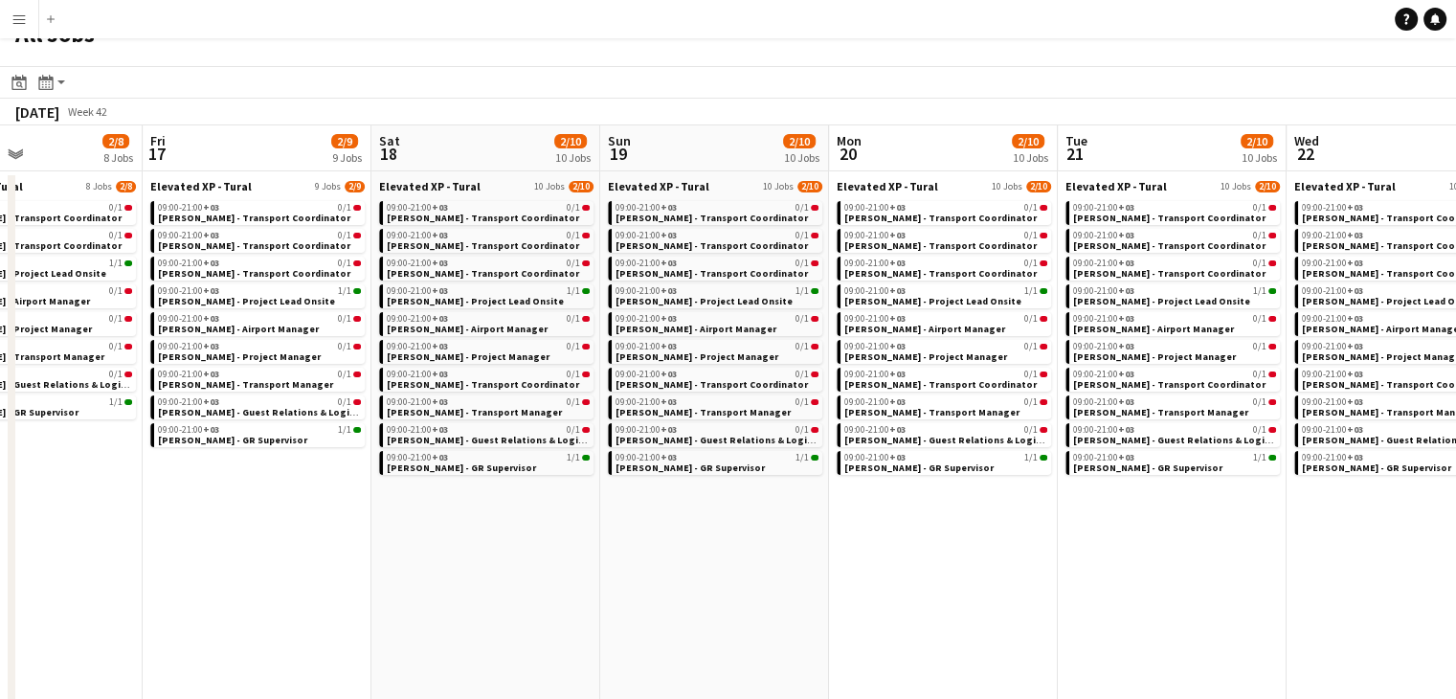
drag, startPoint x: 915, startPoint y: 560, endPoint x: 628, endPoint y: 531, distance: 288.6
click at [627, 531] on app-calendar-viewport "Mon 13 2/4 4 Jobs Tue 14 2/4 4 Jobs Wed 15 2/4 4 Jobs Thu 16 2/8 8 Jobs Fri 17 …" at bounding box center [728, 605] width 1456 height 961
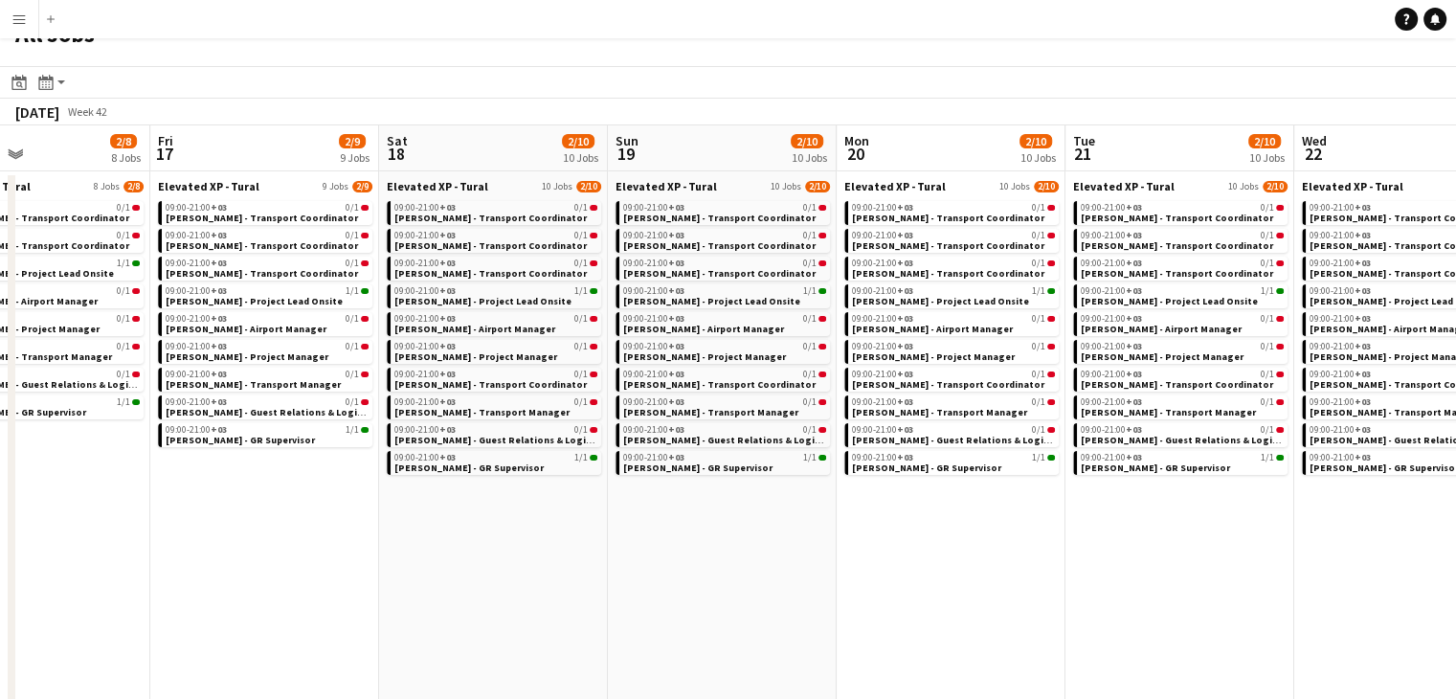
scroll to position [0, 818]
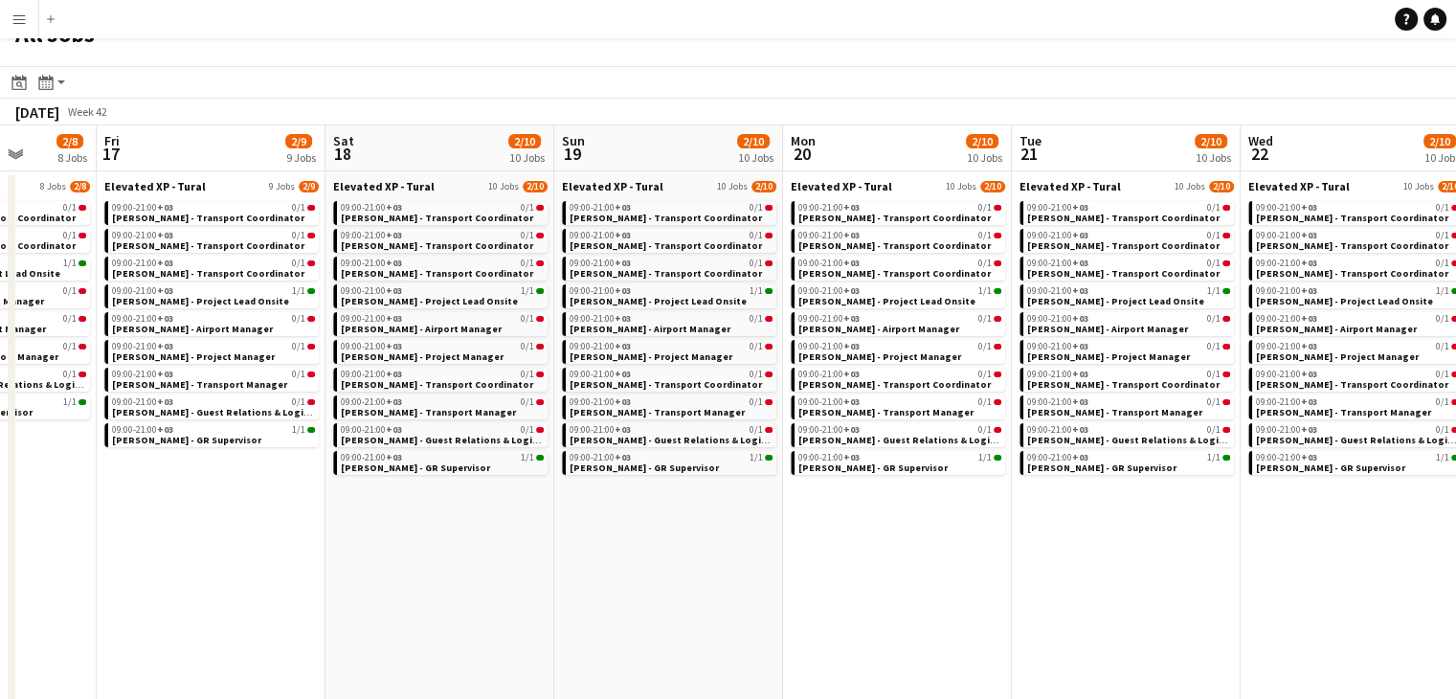
drag, startPoint x: 903, startPoint y: 567, endPoint x: 647, endPoint y: 531, distance: 258.0
click at [647, 531] on app-calendar-viewport "Mon 13 2/4 4 Jobs Tue 14 2/4 4 Jobs Wed 15 2/4 4 Jobs Thu 16 2/8 8 Jobs Fri 17 …" at bounding box center [728, 605] width 1456 height 961
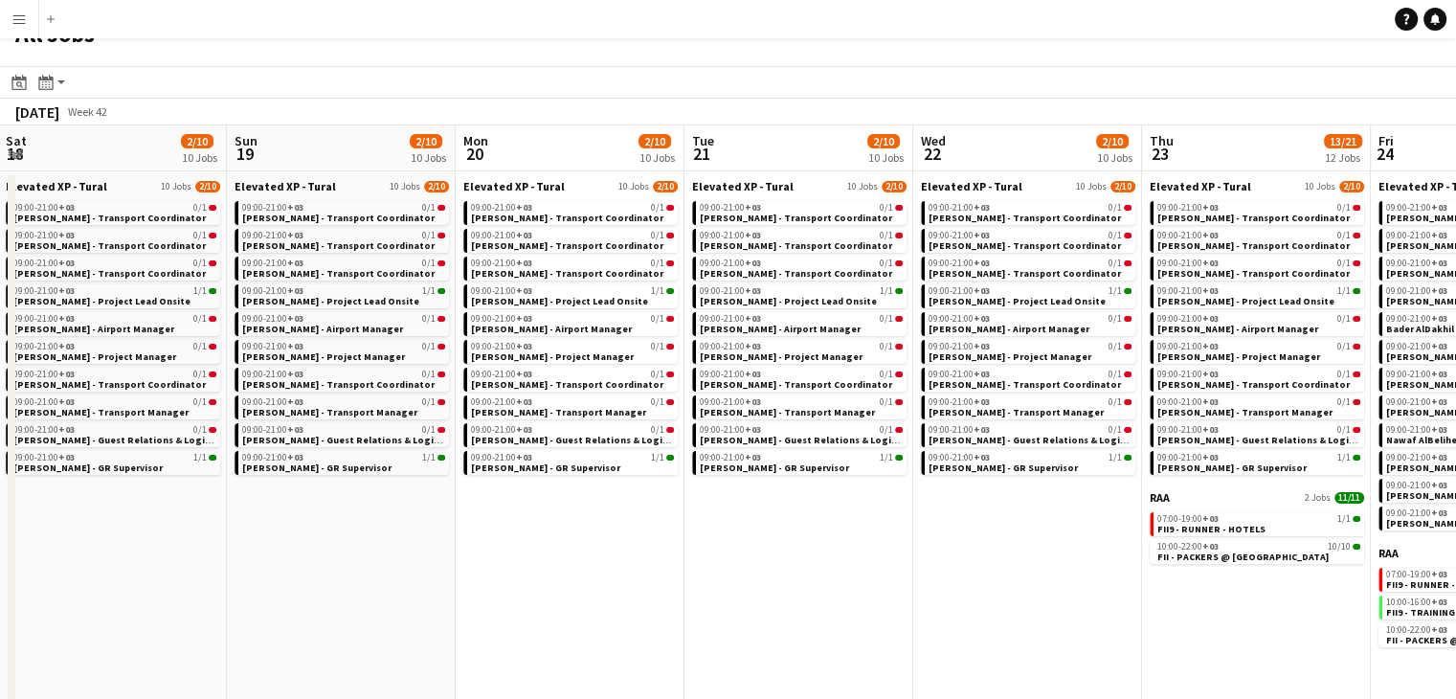
drag, startPoint x: 678, startPoint y: 510, endPoint x: 762, endPoint y: 554, distance: 95.1
click at [579, 516] on app-calendar-viewport "Wed 15 2/4 4 Jobs Thu 16 2/8 8 Jobs Fri 17 2/9 9 Jobs Sat 18 2/10 10 Jobs Sun 1…" at bounding box center [728, 605] width 1456 height 961
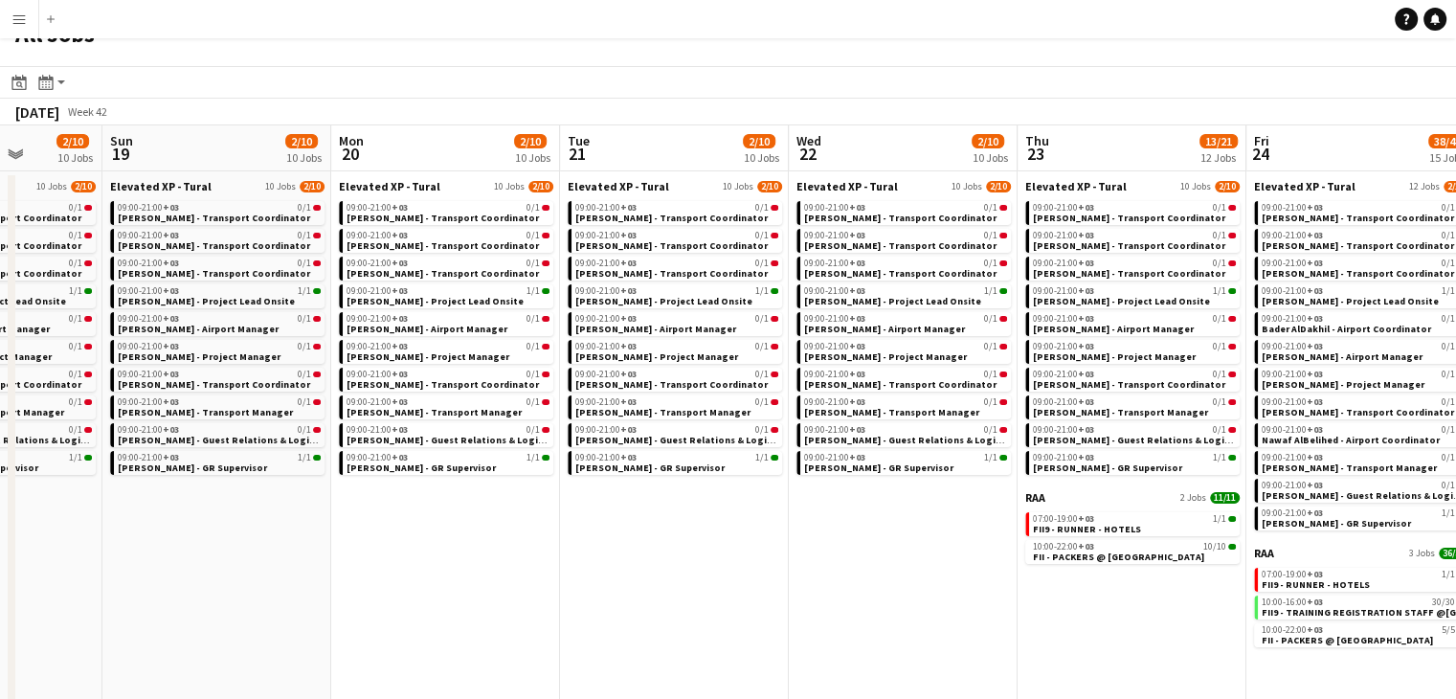
drag, startPoint x: 799, startPoint y: 555, endPoint x: 677, endPoint y: 544, distance: 123.1
click at [677, 544] on app-calendar-viewport "Wed 15 2/4 4 Jobs Thu 16 2/8 8 Jobs Fri 17 2/9 9 Jobs Sat 18 2/10 10 Jobs Sun 1…" at bounding box center [728, 605] width 1456 height 961
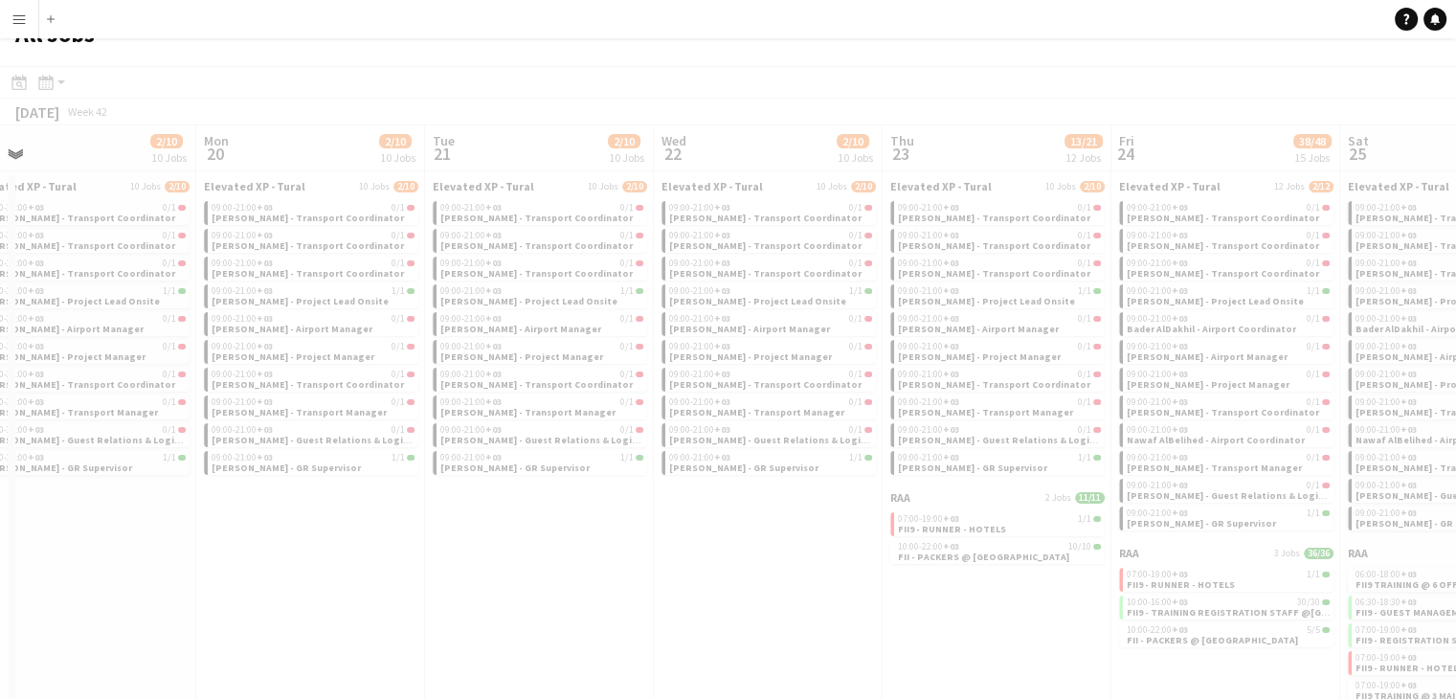
drag, startPoint x: 859, startPoint y: 582, endPoint x: 725, endPoint y: 572, distance: 134.4
click at [609, 572] on app-all-jobs "All Jobs Date picker SEP 2025 SEP 2025 Monday M Tuesday T Wednesday W Thursday …" at bounding box center [728, 549] width 1456 height 1076
drag, startPoint x: 818, startPoint y: 579, endPoint x: 751, endPoint y: 576, distance: 68.0
click at [751, 576] on div at bounding box center [728, 604] width 1456 height 1076
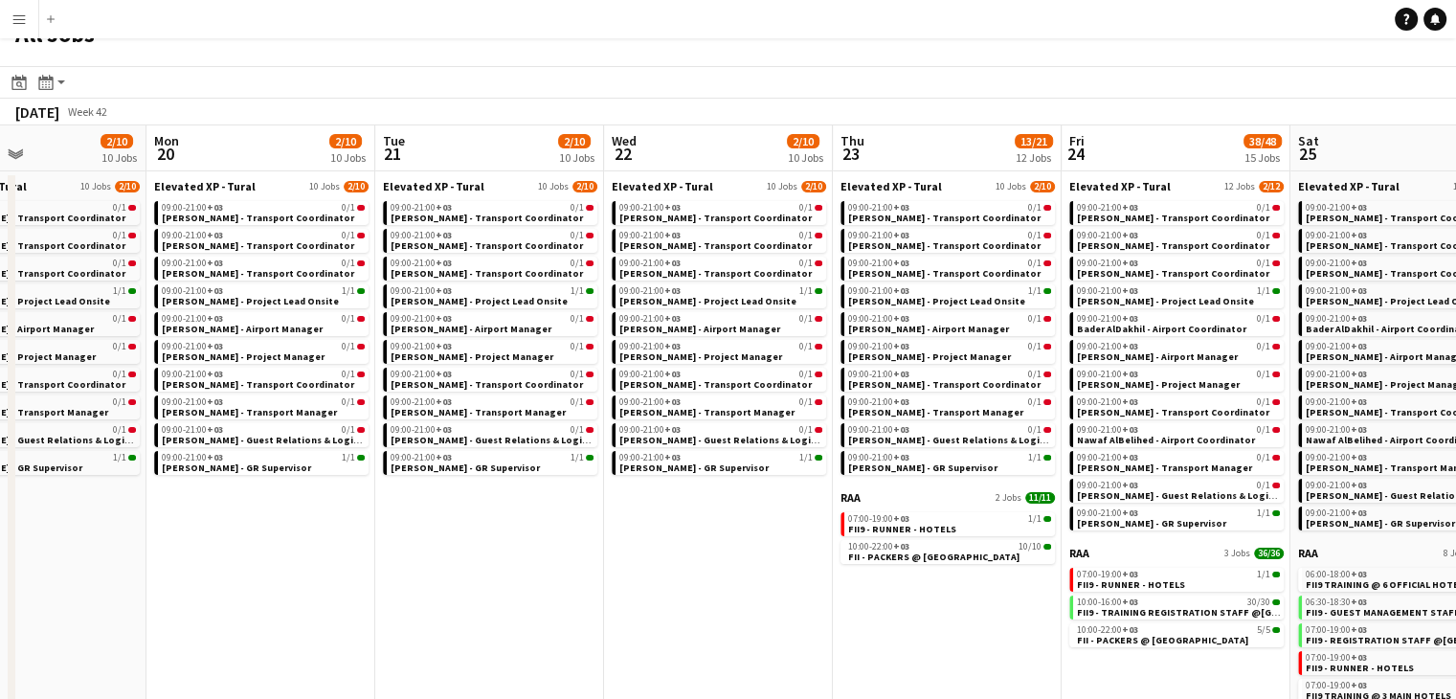
drag, startPoint x: 881, startPoint y: 590, endPoint x: 848, endPoint y: 595, distance: 33.1
click at [827, 592] on app-calendar-viewport "Fri 17 2/9 9 Jobs Sat 18 2/10 10 Jobs Sun 19 2/10 10 Jobs Mon 20 2/10 10 Jobs T…" at bounding box center [728, 633] width 1456 height 1017
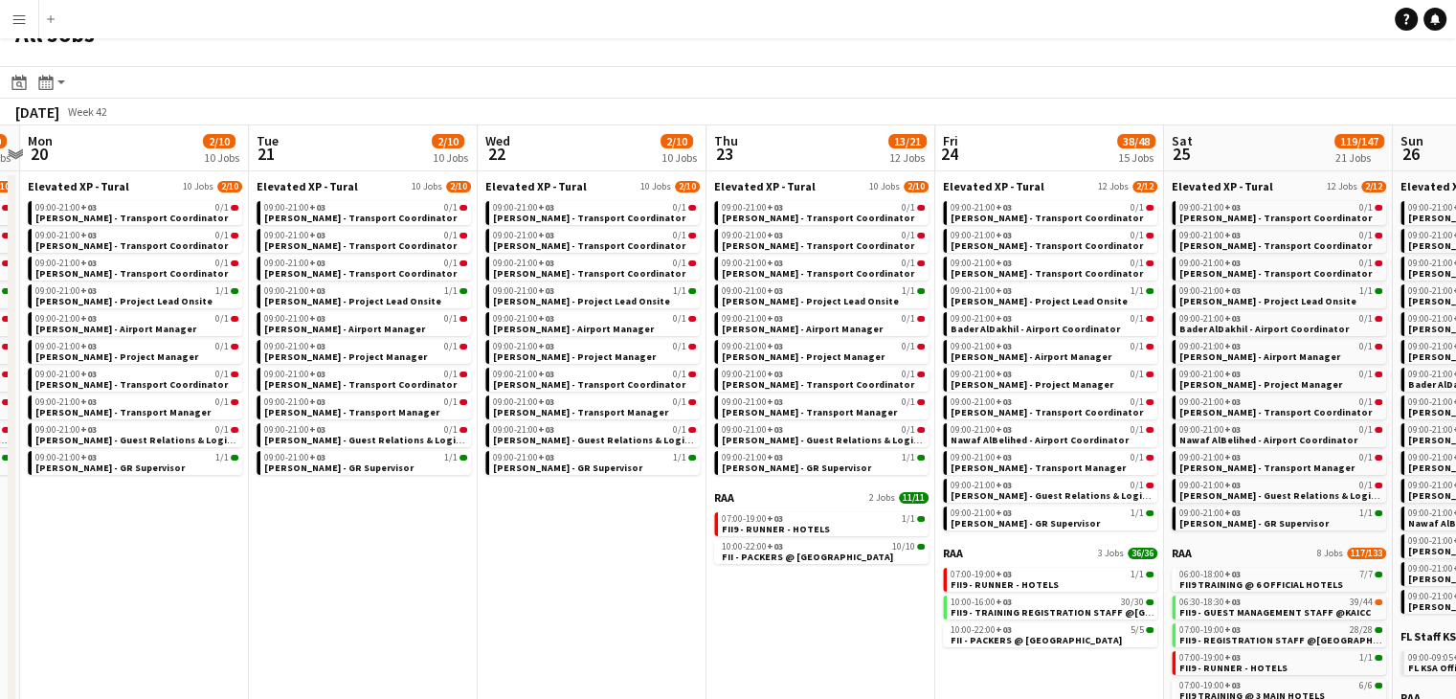
drag, startPoint x: 881, startPoint y: 601, endPoint x: 777, endPoint y: 602, distance: 103.4
click at [757, 601] on app-calendar-viewport "Fri 17 2/9 9 Jobs Sat 18 2/10 10 Jobs Sun 19 2/10 10 Jobs Mon 20 2/10 10 Jobs T…" at bounding box center [728, 633] width 1456 height 1017
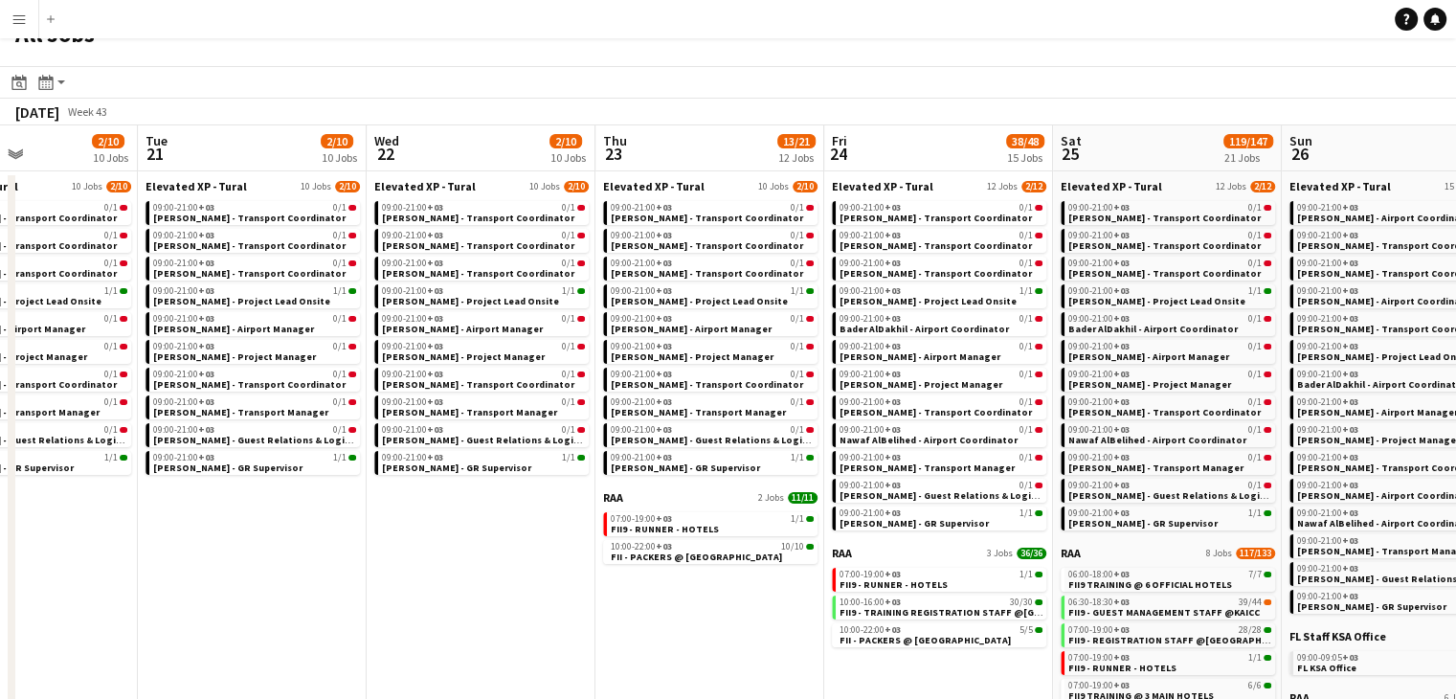
drag, startPoint x: 798, startPoint y: 602, endPoint x: 682, endPoint y: 599, distance: 116.8
click at [682, 600] on app-calendar-viewport "Fri 17 2/9 9 Jobs Sat 18 2/10 10 Jobs Sun 19 2/10 10 Jobs Mon 20 2/10 10 Jobs T…" at bounding box center [728, 633] width 1456 height 1017
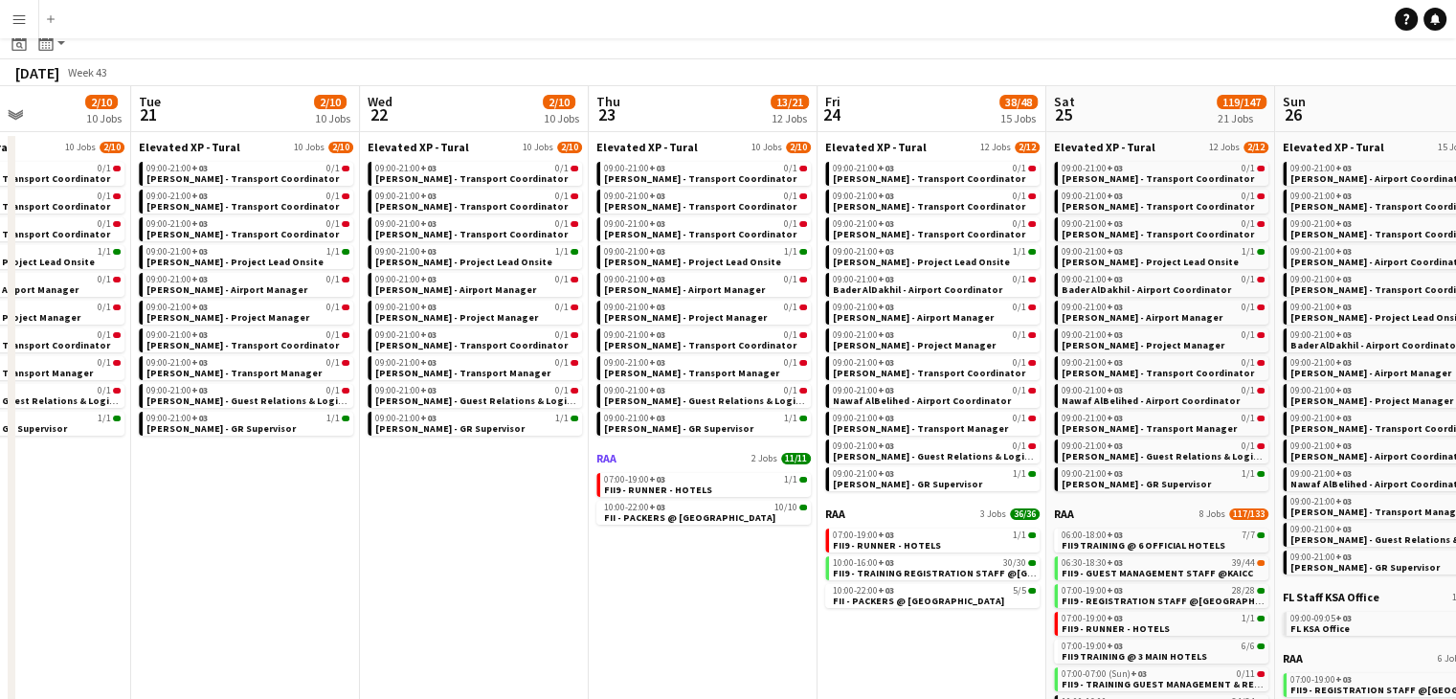
scroll to position [219, 0]
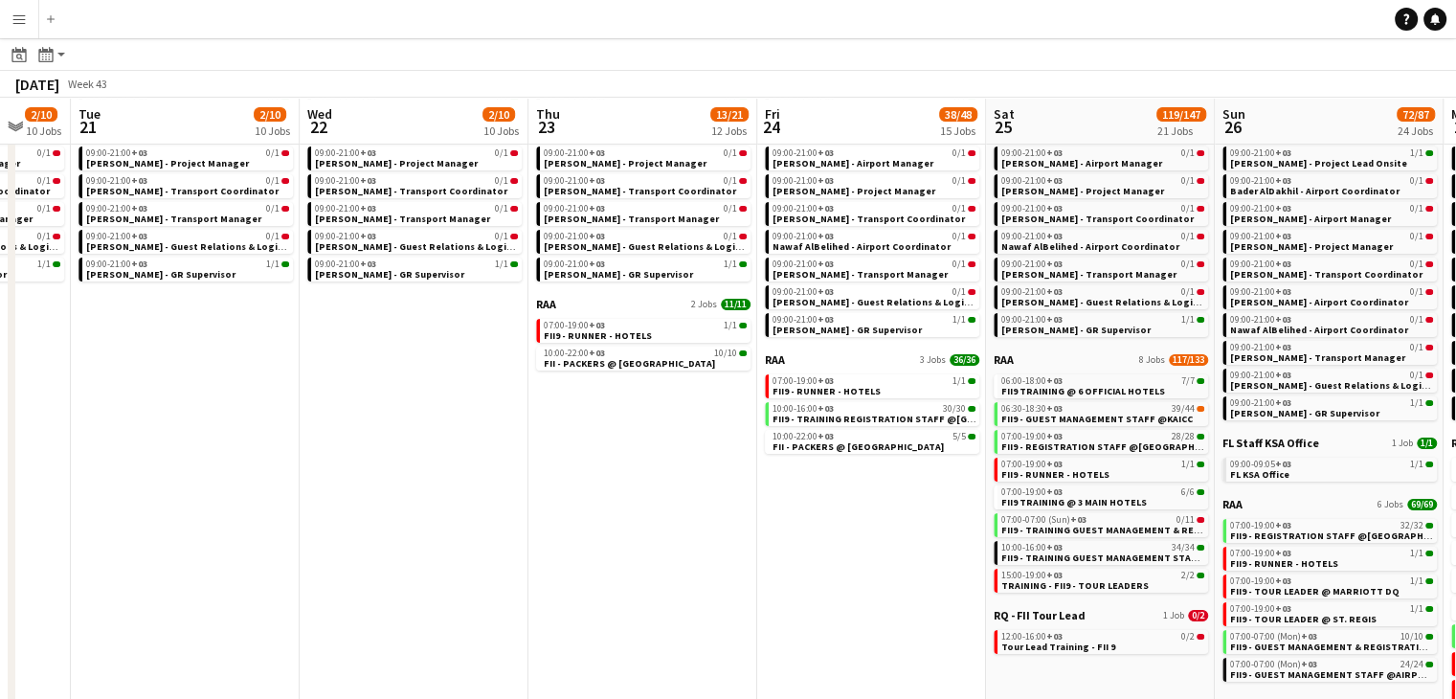
drag, startPoint x: 967, startPoint y: 552, endPoint x: 907, endPoint y: 544, distance: 60.9
click at [907, 544] on app-calendar-viewport "Fri 17 2/9 9 Jobs Sat 18 2/10 10 Jobs Sun 19 2/10 10 Jobs Mon 20 2/10 10 Jobs T…" at bounding box center [728, 412] width 1456 height 1074
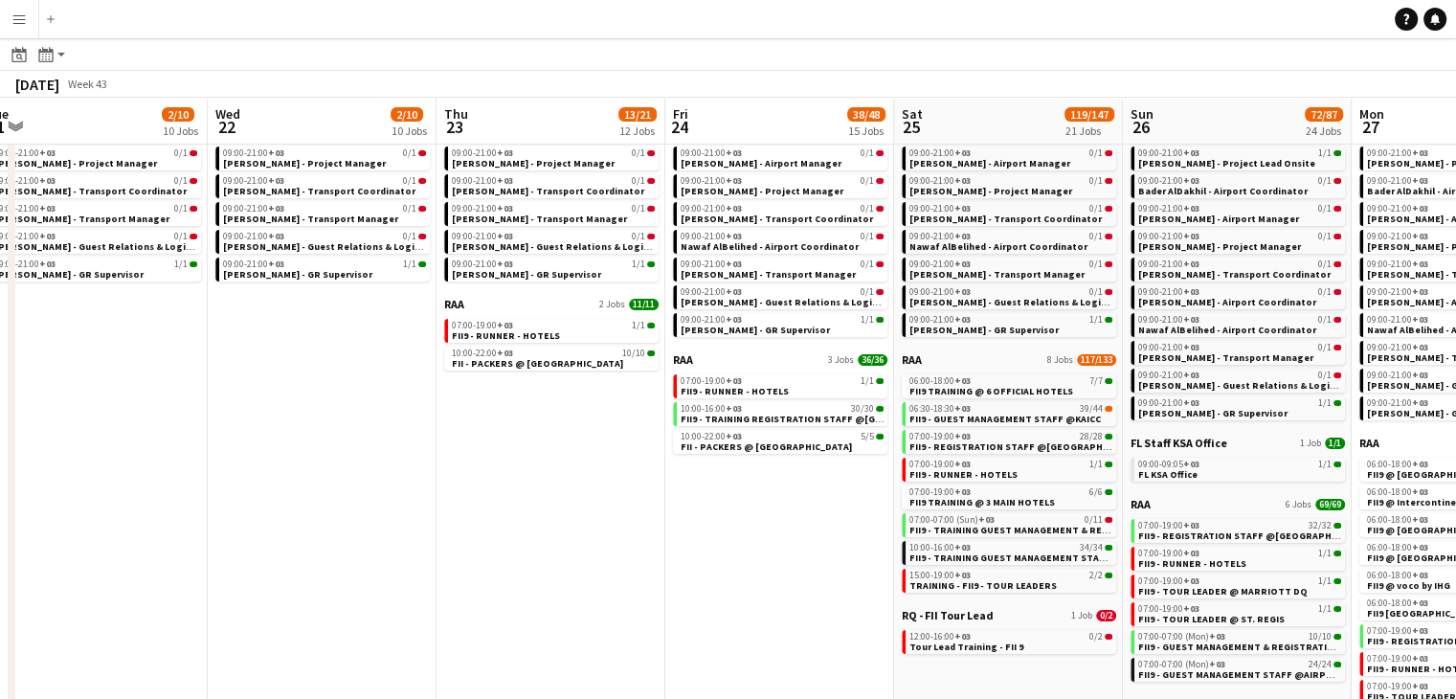
scroll to position [0, 715]
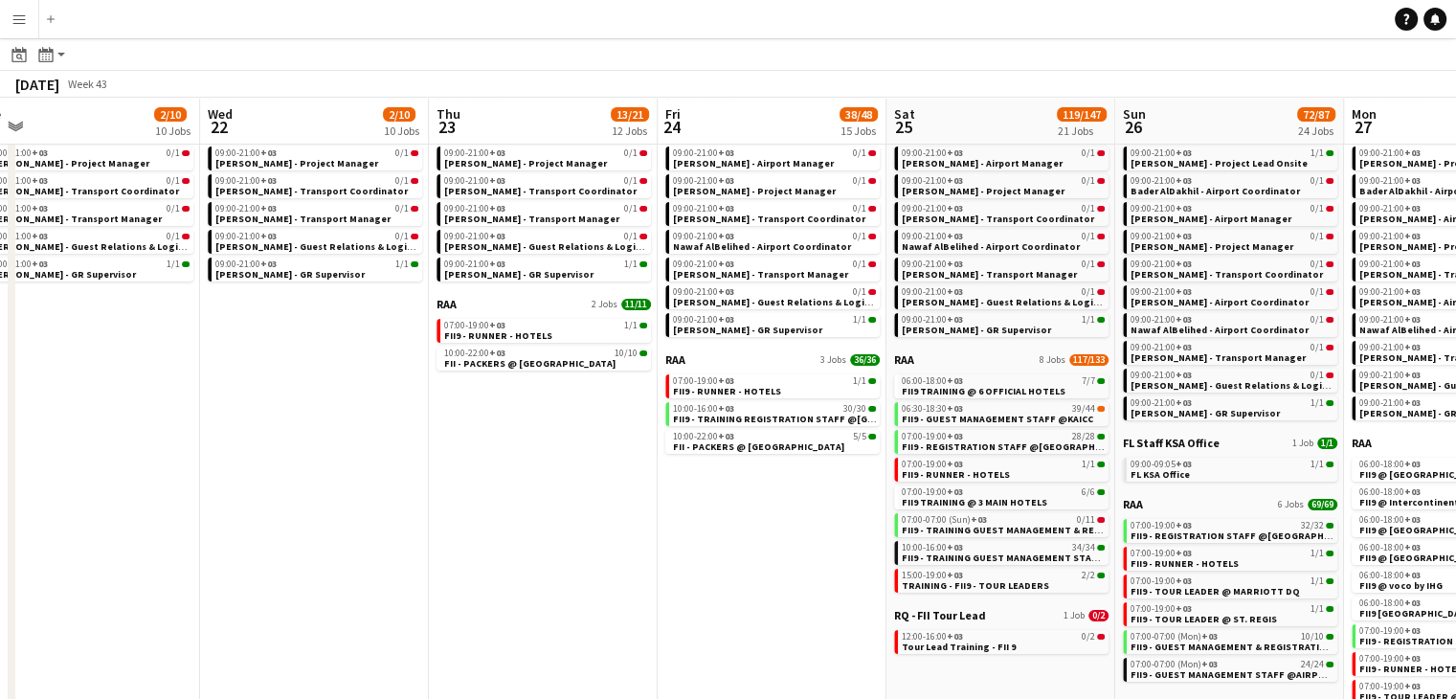
drag, startPoint x: 835, startPoint y: 526, endPoint x: 816, endPoint y: 519, distance: 20.3
click at [816, 519] on app-calendar-viewport "Sat 18 2/10 10 Jobs Sun 19 2/10 10 Jobs Mon 20 2/10 10 Jobs Tue 21 2/10 10 Jobs…" at bounding box center [728, 412] width 1456 height 1074
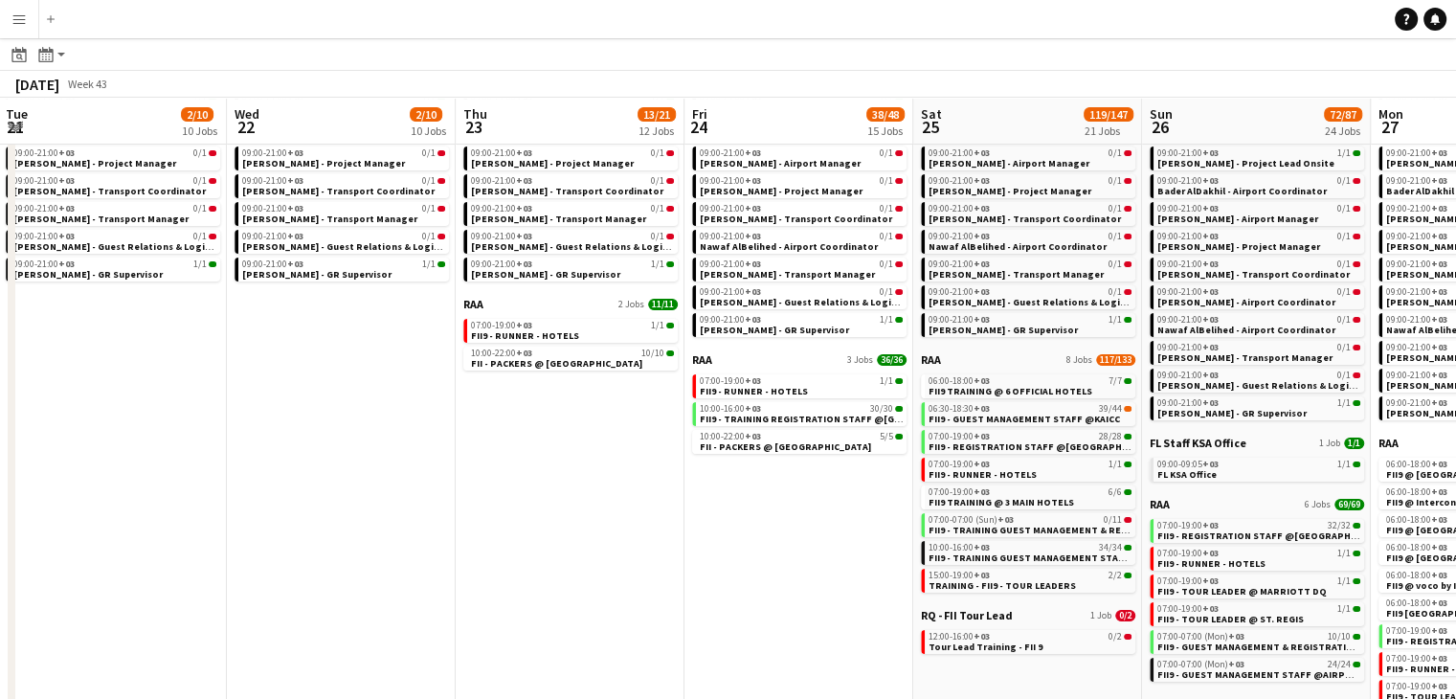
drag, startPoint x: 583, startPoint y: 481, endPoint x: 447, endPoint y: 465, distance: 136.8
click at [447, 465] on app-calendar-viewport "Sat 18 2/10 10 Jobs Sun 19 2/10 10 Jobs Mon 20 2/10 10 Jobs Tue 21 2/10 10 Jobs…" at bounding box center [728, 412] width 1456 height 1074
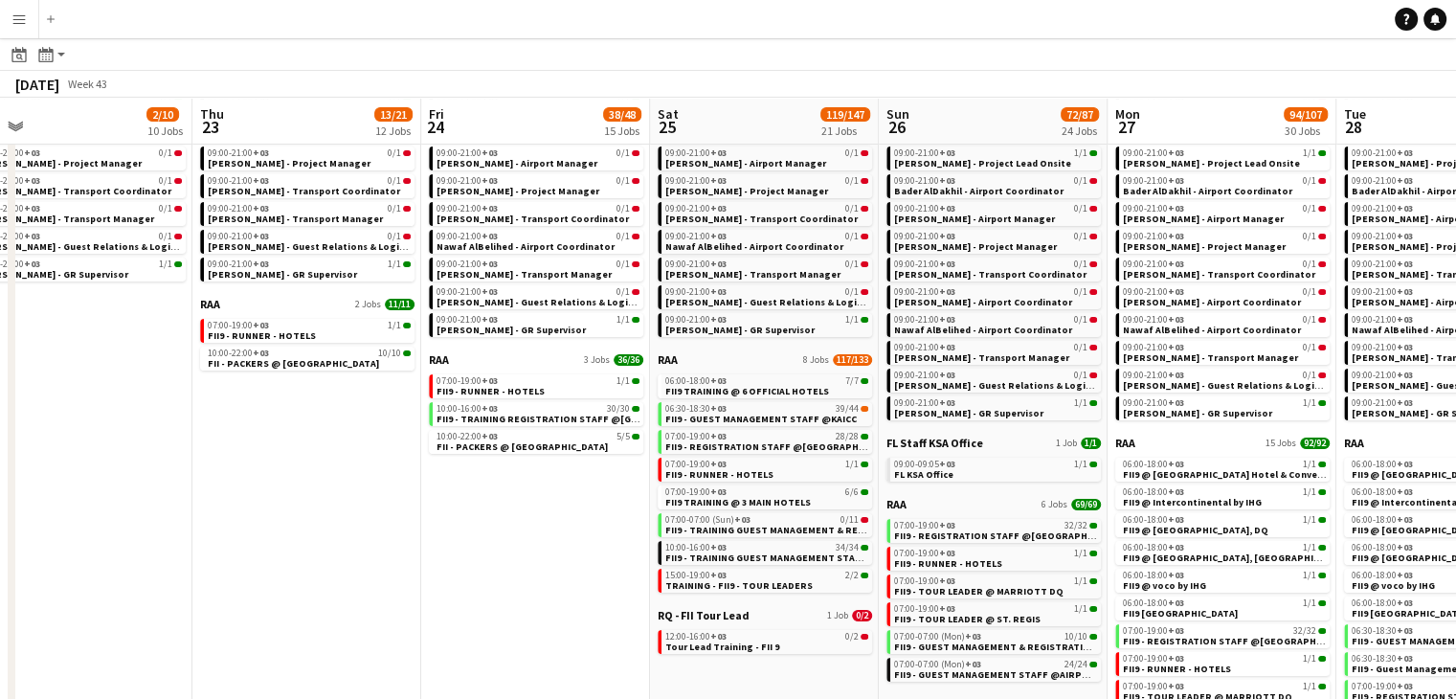
scroll to position [0, 757]
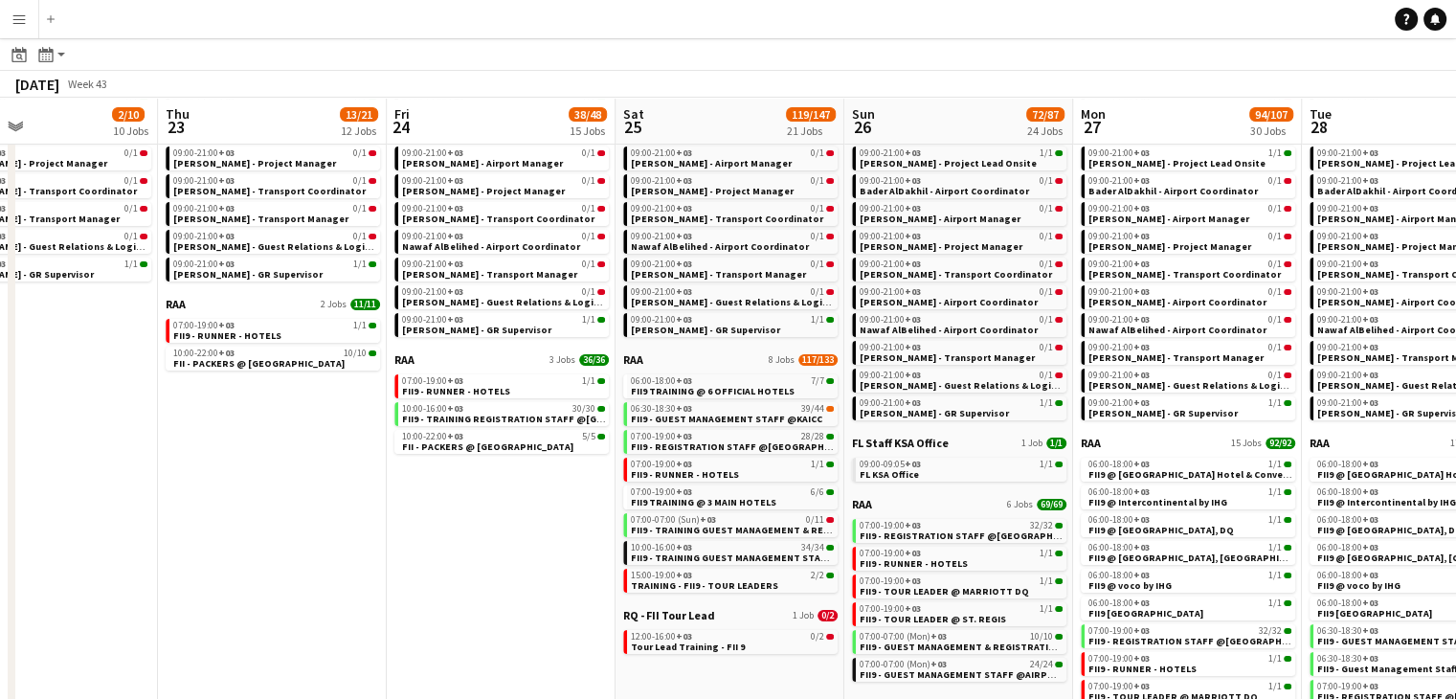
drag, startPoint x: 551, startPoint y: 531, endPoint x: 579, endPoint y: 583, distance: 58.7
click at [483, 533] on app-calendar-viewport "Sun 19 2/10 10 Jobs Mon 20 2/10 10 Jobs Tue 21 2/10 10 Jobs Wed 22 2/10 10 Jobs…" at bounding box center [728, 412] width 1456 height 1074
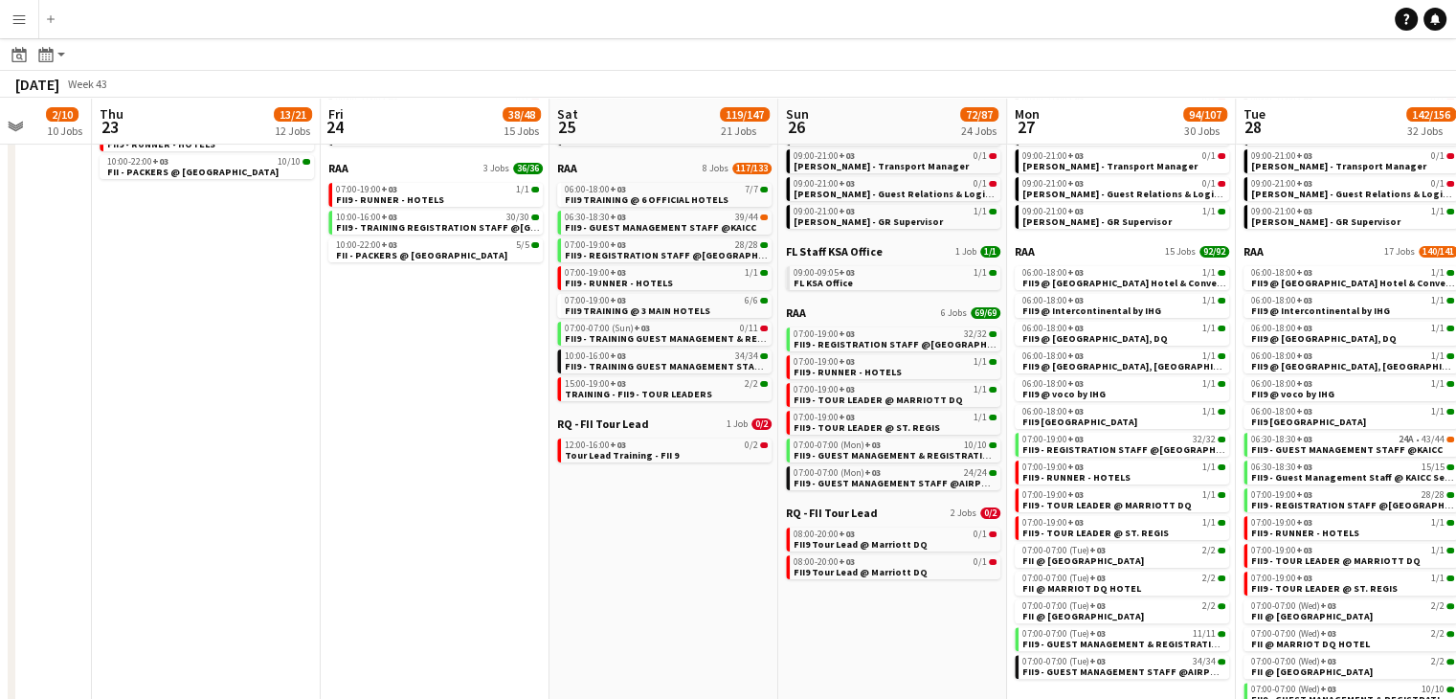
scroll to position [0, 854]
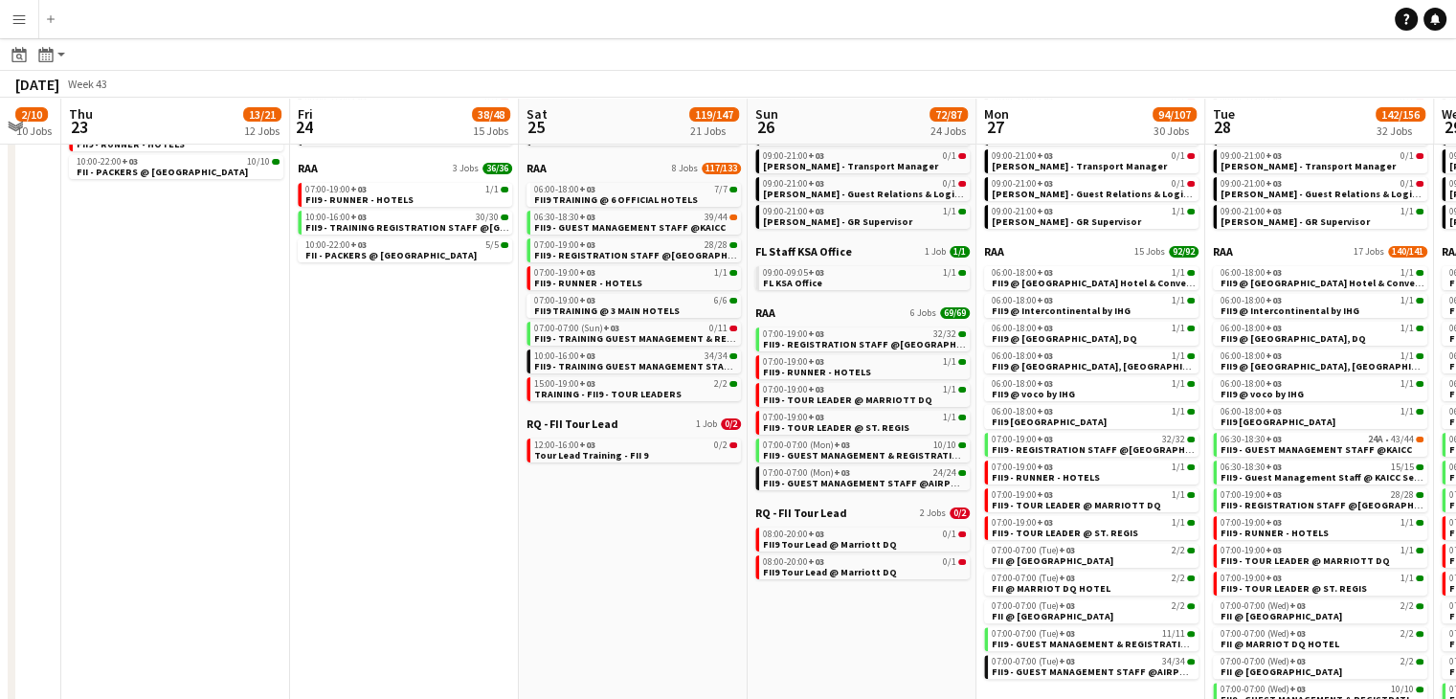
drag, startPoint x: 738, startPoint y: 585, endPoint x: 641, endPoint y: 552, distance: 102.0
click at [641, 552] on app-calendar-viewport "Sun 19 2/10 10 Jobs Mon 20 2/10 10 Jobs Tue 21 2/10 10 Jobs Wed 22 2/10 10 Jobs…" at bounding box center [728, 220] width 1456 height 1074
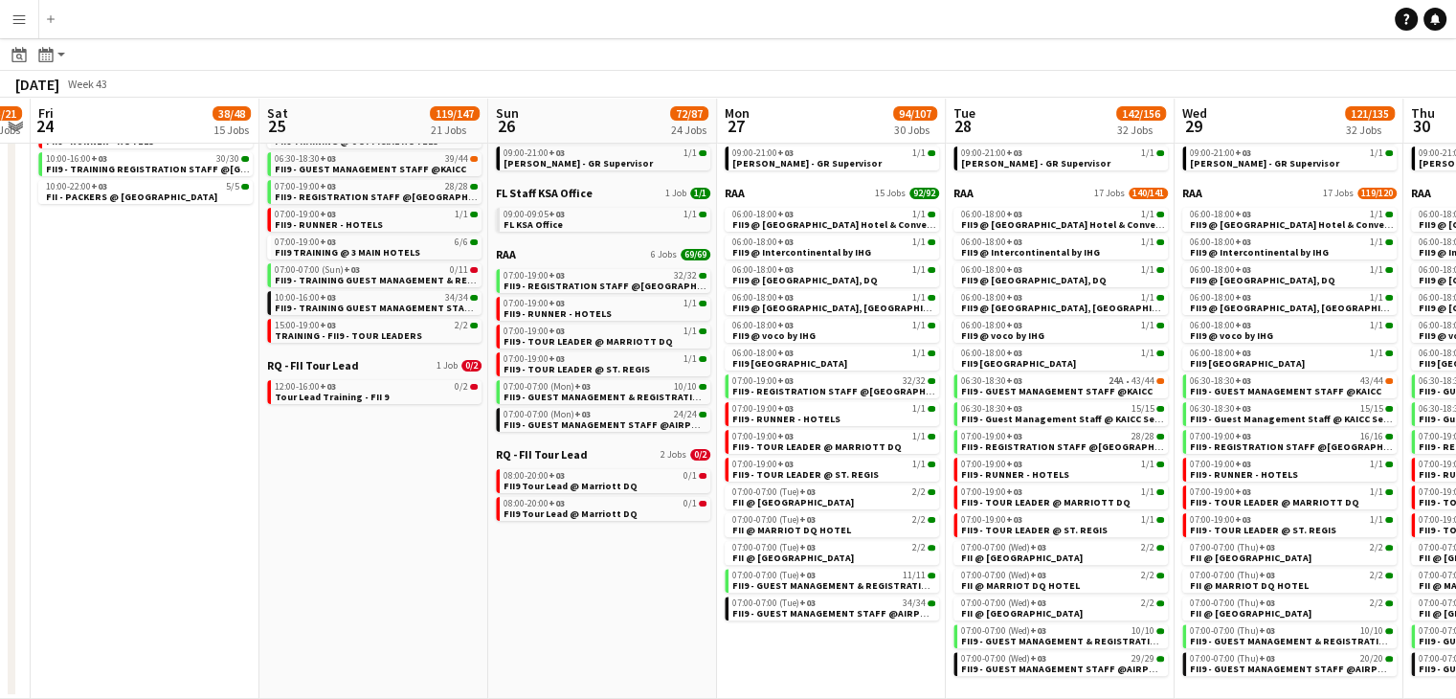
scroll to position [0, 663]
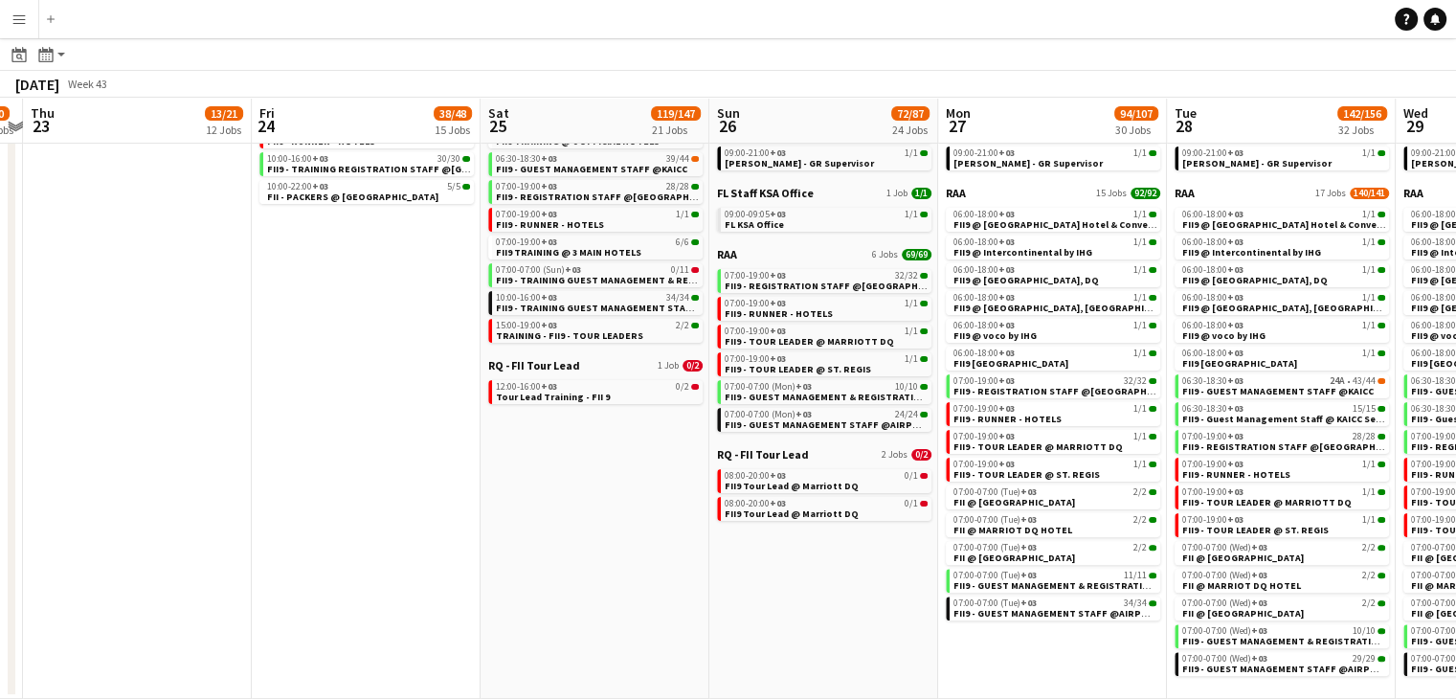
click at [773, 560] on app-all-jobs "All Jobs Date picker SEP 2025 SEP 2025 Monday M Tuesday T Wednesday W Thursday …" at bounding box center [728, 134] width 1456 height 1130
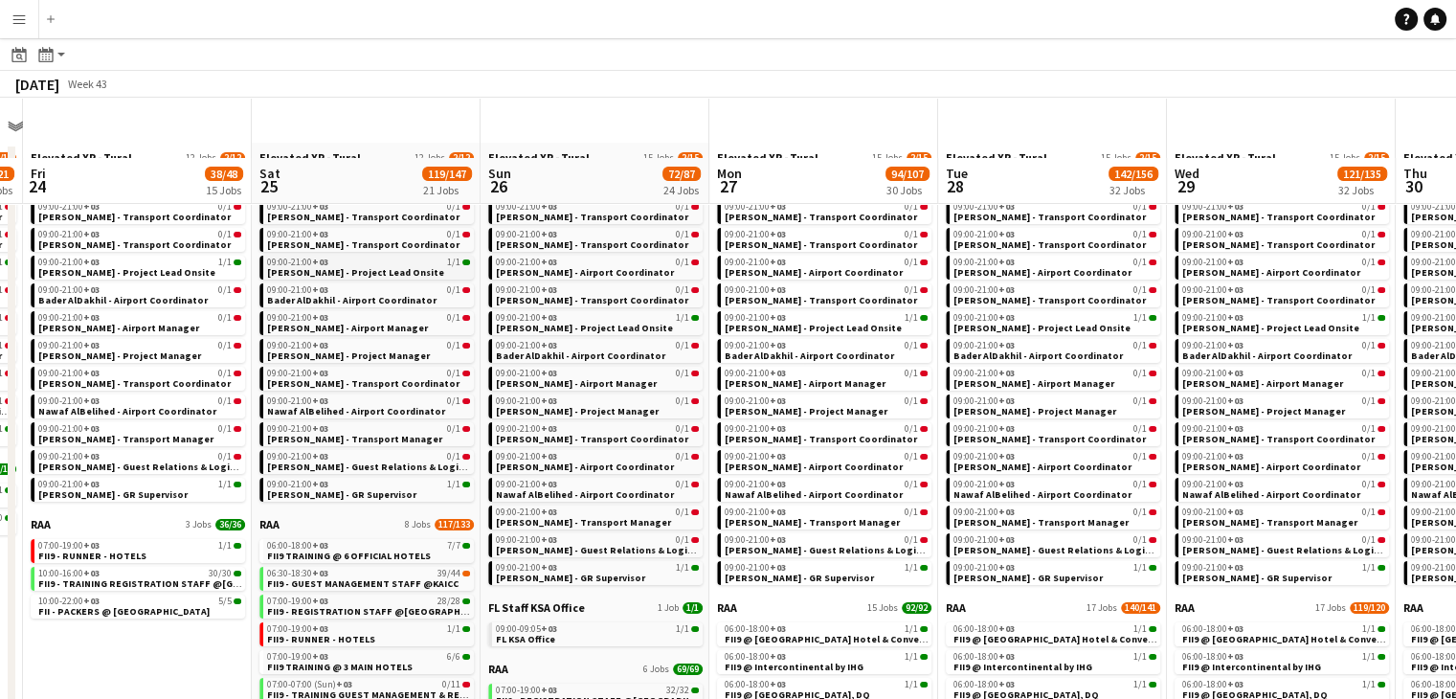
scroll to position [287, 0]
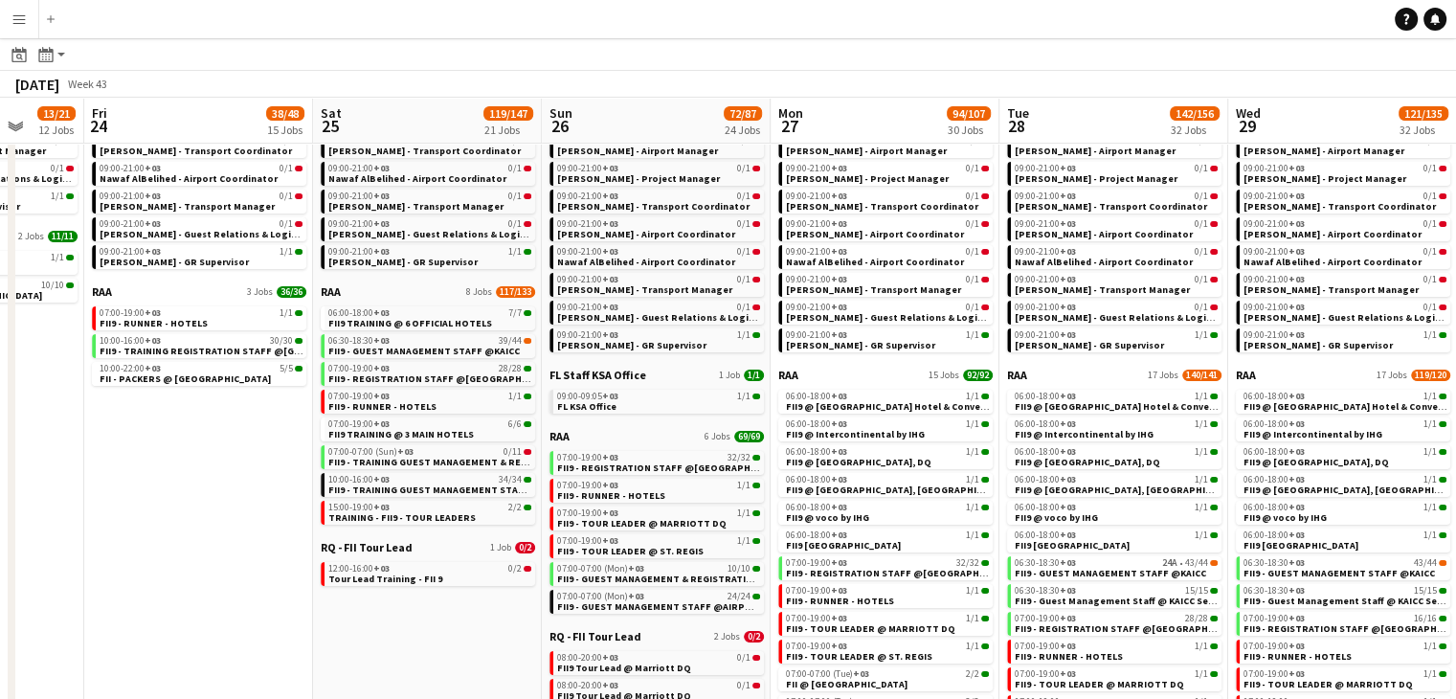
drag, startPoint x: 191, startPoint y: 457, endPoint x: 481, endPoint y: 491, distance: 292.1
click at [481, 491] on app-calendar-viewport "Tue 21 2/10 10 Jobs Wed 22 2/10 10 Jobs Thu 23 13/21 12 Jobs Fri 24 38/48 15 Jo…" at bounding box center [728, 344] width 1456 height 1074
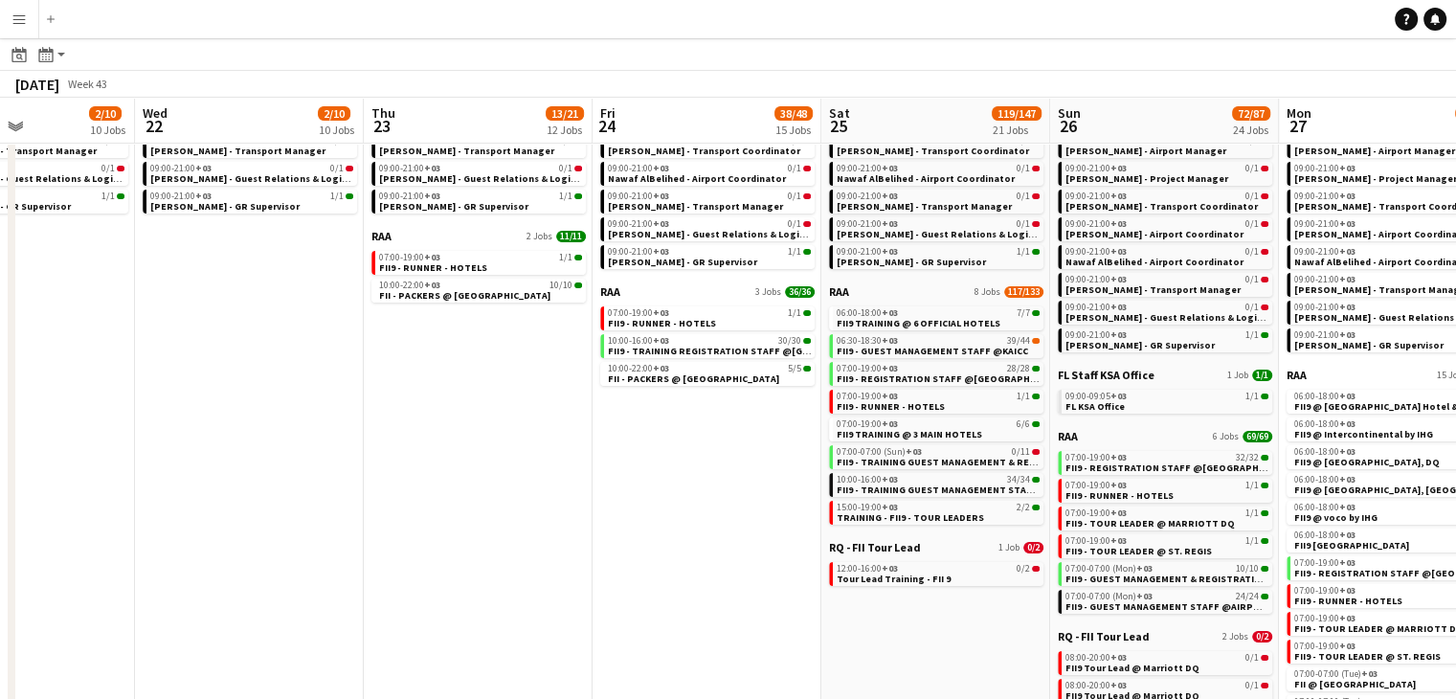
drag, startPoint x: 513, startPoint y: 496, endPoint x: 620, endPoint y: 506, distance: 107.7
click at [635, 509] on app-calendar-viewport "Sun 19 2/10 10 Jobs Mon 20 2/10 10 Jobs Tue 21 2/10 10 Jobs Wed 22 2/10 10 Jobs…" at bounding box center [728, 344] width 1456 height 1074
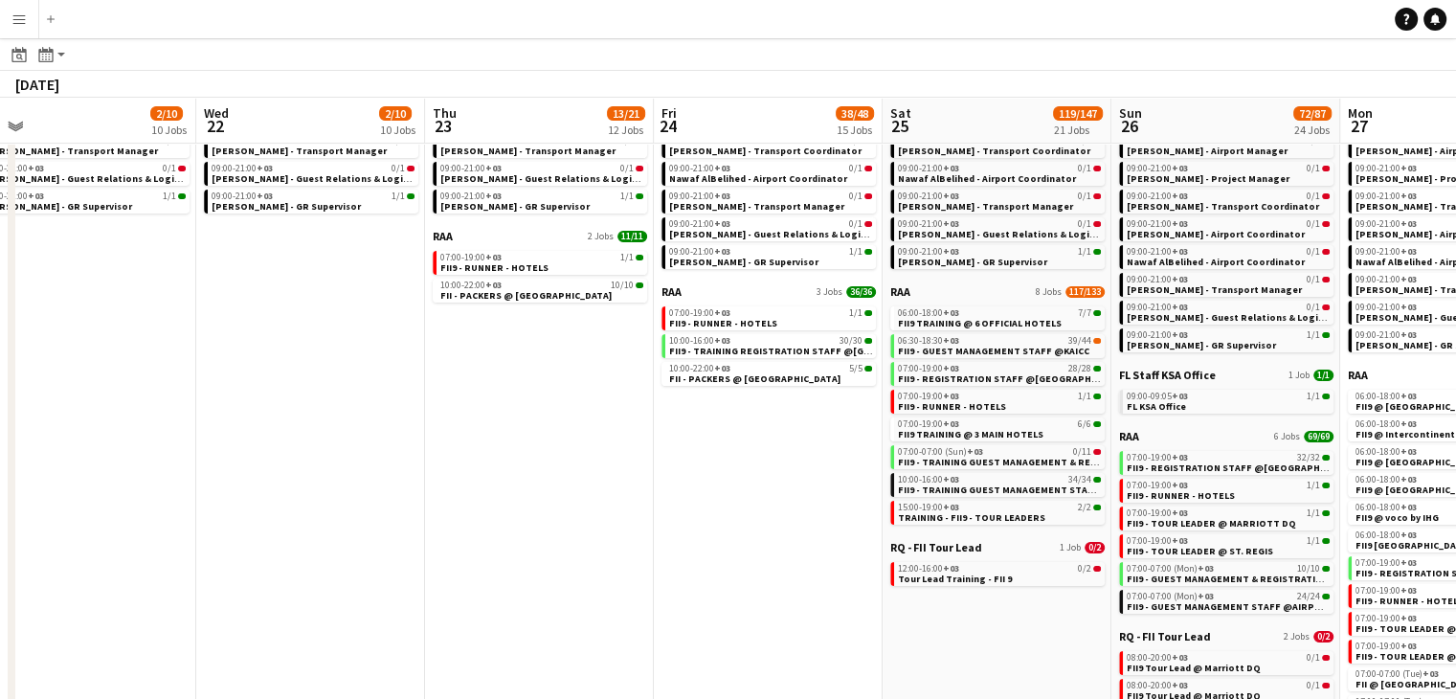
drag, startPoint x: 582, startPoint y: 510, endPoint x: 632, endPoint y: 516, distance: 50.1
click at [632, 516] on app-calendar-viewport "Sun 19 2/10 10 Jobs Mon 20 2/10 10 Jobs Tue 21 2/10 10 Jobs Wed 22 2/10 10 Jobs…" at bounding box center [728, 344] width 1456 height 1074
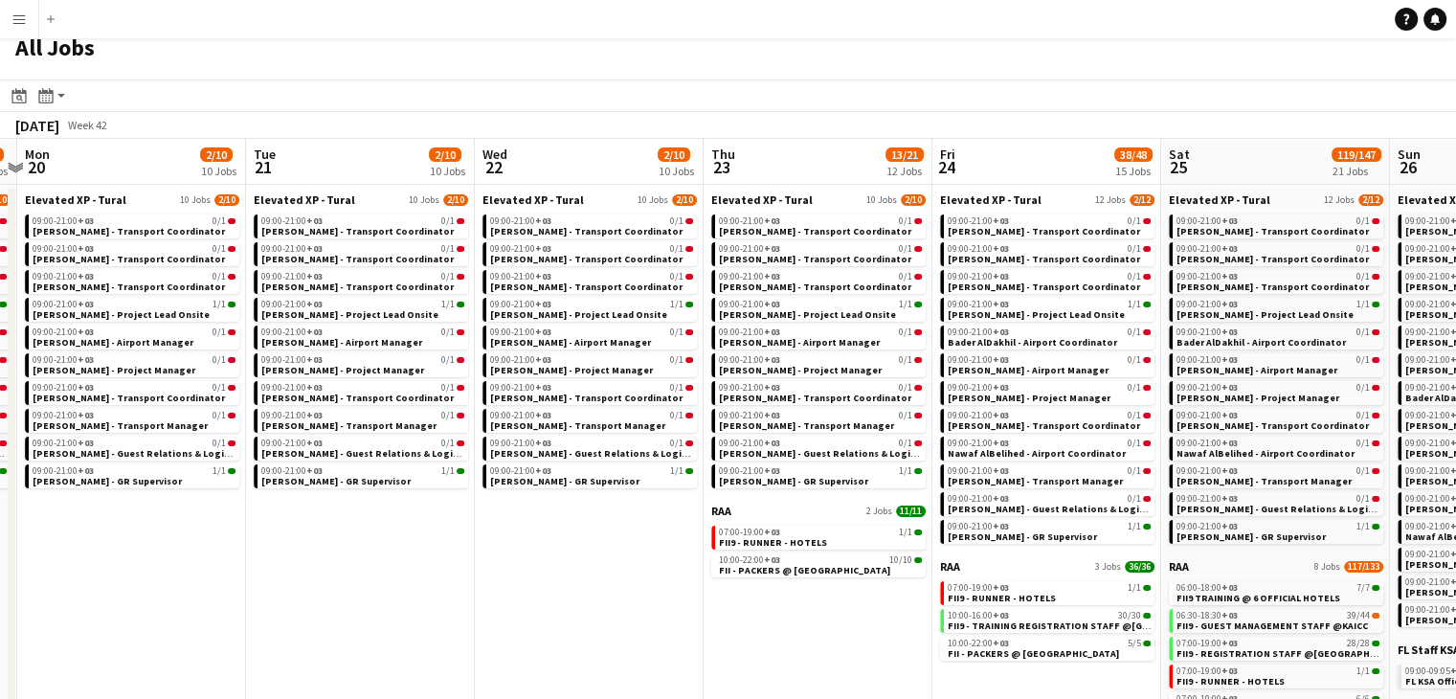
scroll to position [0, 0]
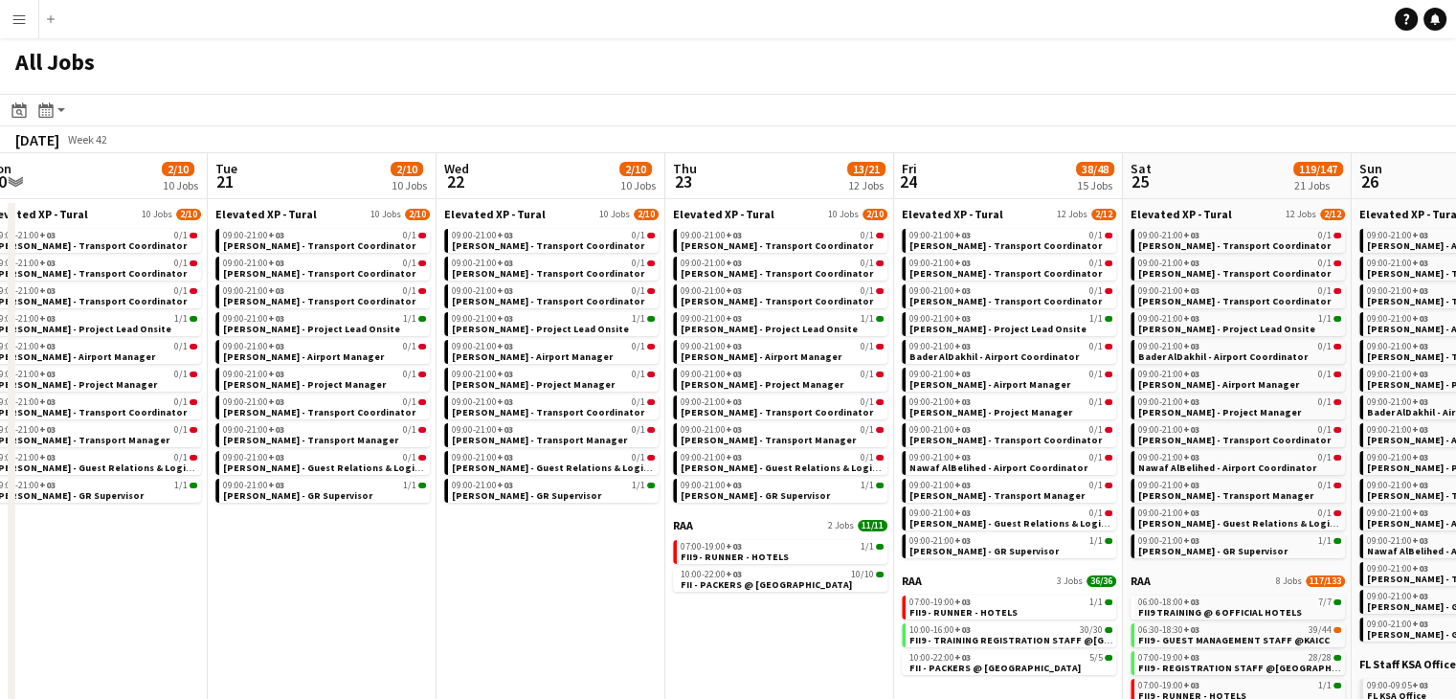
drag, startPoint x: 246, startPoint y: 511, endPoint x: 719, endPoint y: 592, distance: 479.7
click at [722, 594] on app-calendar-viewport "Sat 18 2/10 10 Jobs Sun 19 2/10 10 Jobs Mon 20 2/10 10 Jobs Tue 21 2/10 10 Jobs…" at bounding box center [728, 661] width 1456 height 1017
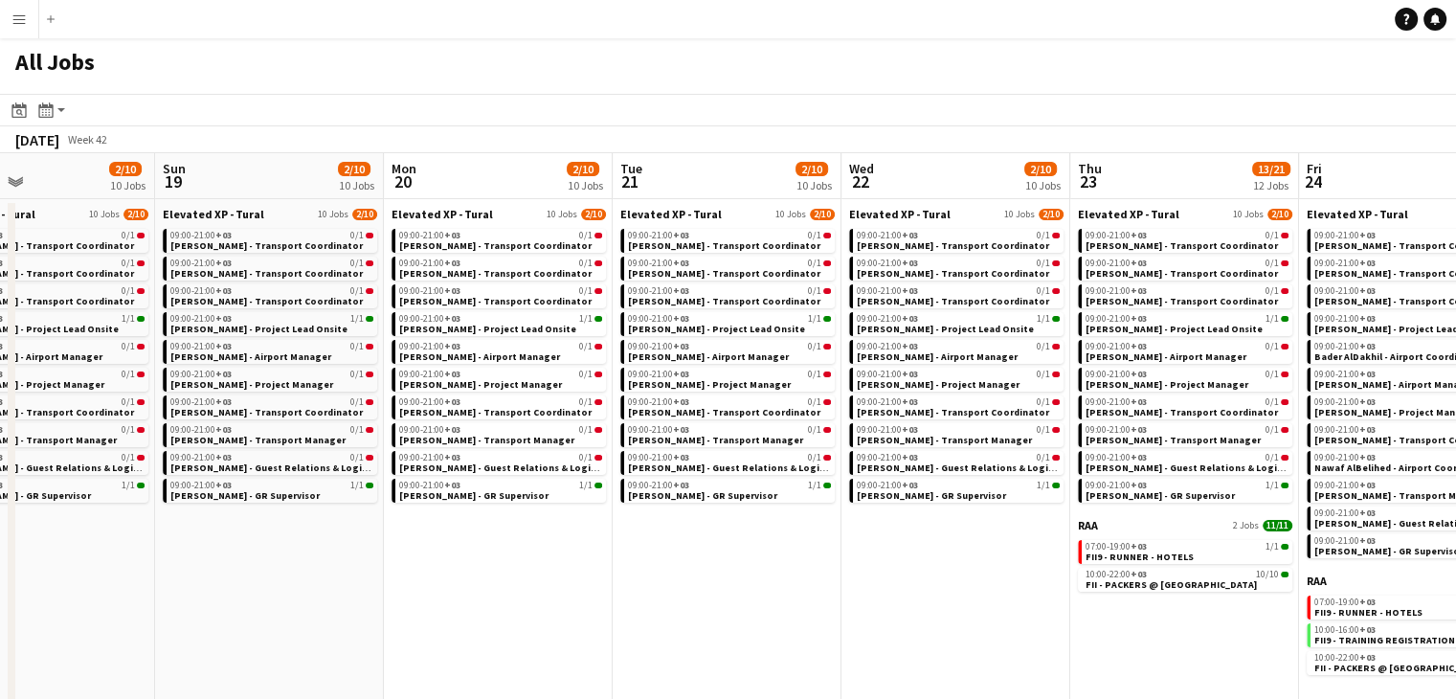
drag, startPoint x: 353, startPoint y: 556, endPoint x: 567, endPoint y: 579, distance: 214.7
click at [607, 578] on app-calendar-viewport "Thu 16 2/8 8 Jobs Fri 17 2/9 9 Jobs Sat 18 2/10 10 Jobs Sun 19 2/10 10 Jobs Mon…" at bounding box center [728, 661] width 1456 height 1017
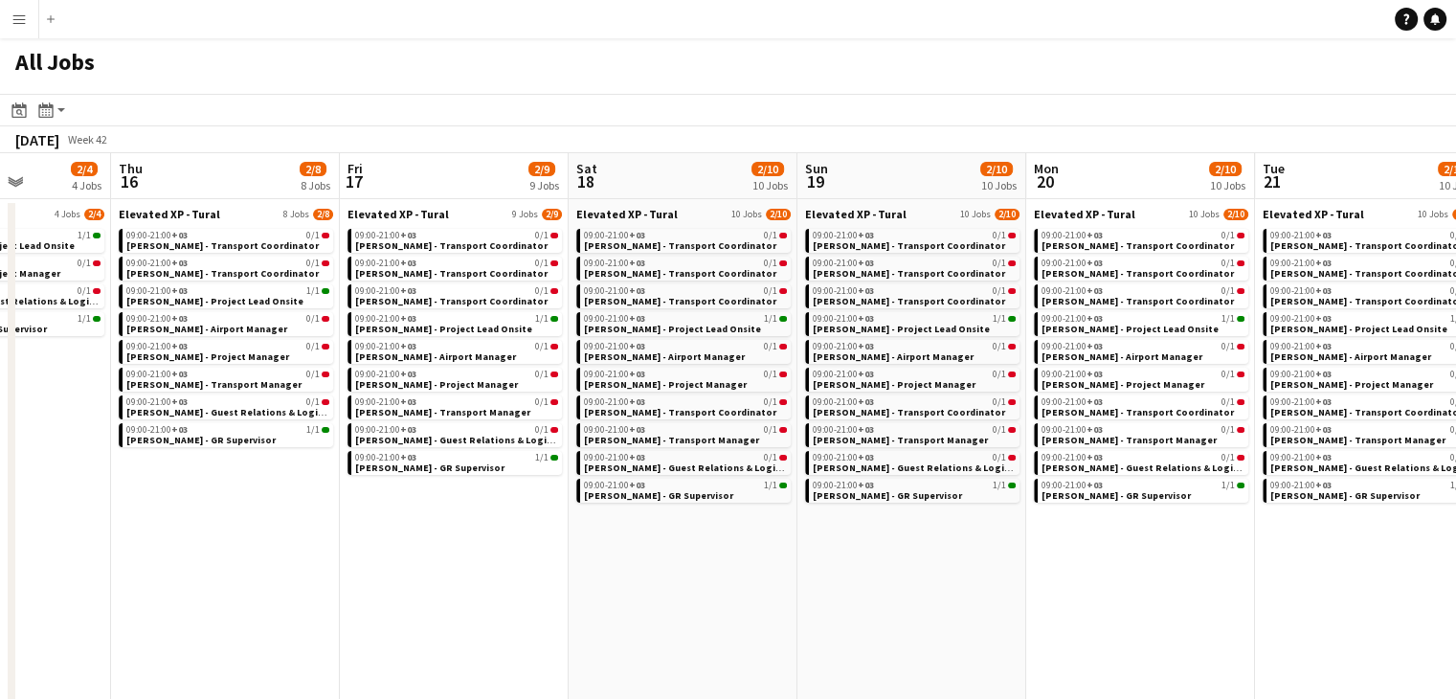
drag, startPoint x: 637, startPoint y: 613, endPoint x: 700, endPoint y: 613, distance: 63.2
click at [700, 613] on app-calendar-viewport "Tue 14 2/4 4 Jobs Wed 15 2/4 4 Jobs Thu 16 2/8 8 Jobs Fri 17 2/9 9 Jobs Sat 18 …" at bounding box center [728, 661] width 1456 height 1017
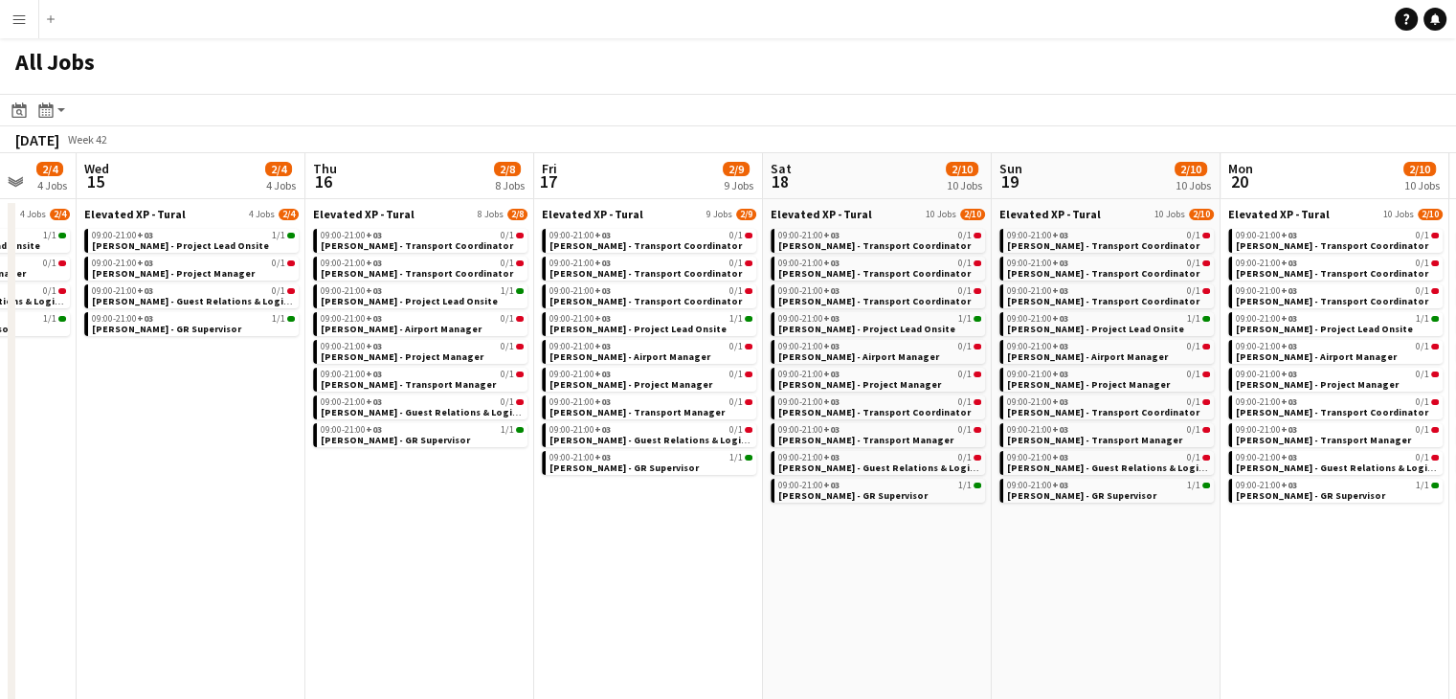
drag, startPoint x: 441, startPoint y: 602, endPoint x: 750, endPoint y: 621, distance: 308.8
click at [748, 621] on app-calendar-viewport "Mon 13 2/4 4 Jobs Tue 14 2/4 4 Jobs Wed 15 2/4 4 Jobs Thu 16 2/8 8 Jobs Fri 17 …" at bounding box center [728, 661] width 1456 height 1017
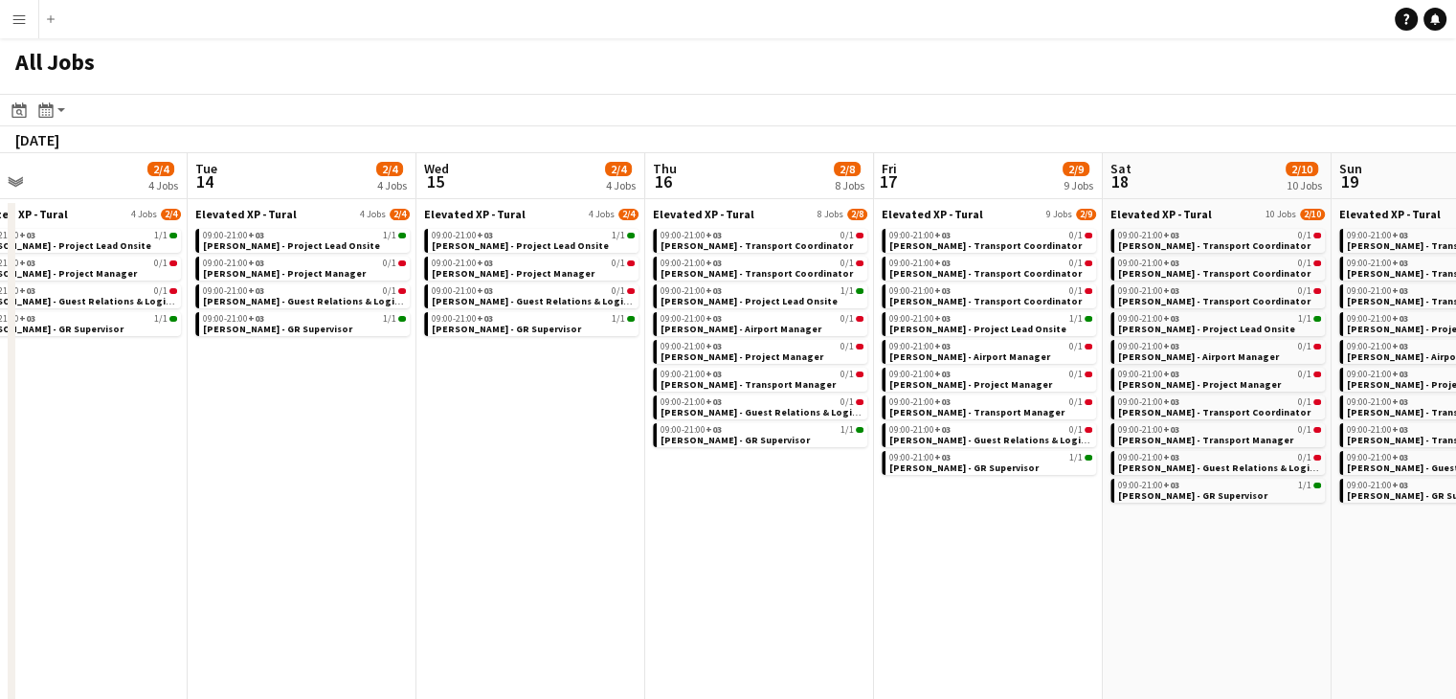
drag, startPoint x: 417, startPoint y: 590, endPoint x: 707, endPoint y: 600, distance: 290.3
click at [643, 598] on app-calendar-viewport "Sat 11 13/15 5 Jobs Sun 12 3/5 5 Jobs Mon 13 2/4 4 Jobs Tue 14 2/4 4 Jobs Wed 1…" at bounding box center [728, 661] width 1456 height 1017
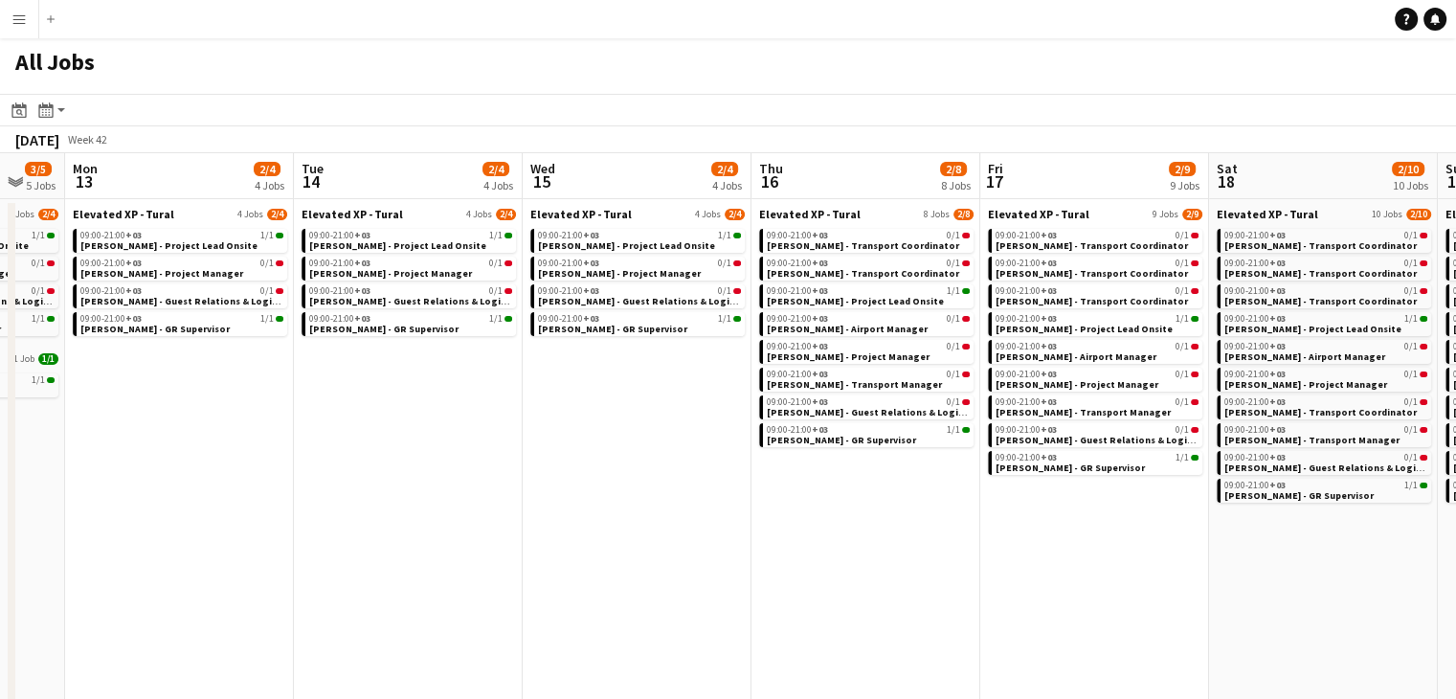
drag, startPoint x: 606, startPoint y: 583, endPoint x: 673, endPoint y: 586, distance: 67.1
click at [657, 587] on app-calendar-viewport "Sat 11 13/15 5 Jobs Sun 12 3/5 5 Jobs Mon 13 2/4 4 Jobs Tue 14 2/4 4 Jobs Wed 1…" at bounding box center [728, 661] width 1456 height 1017
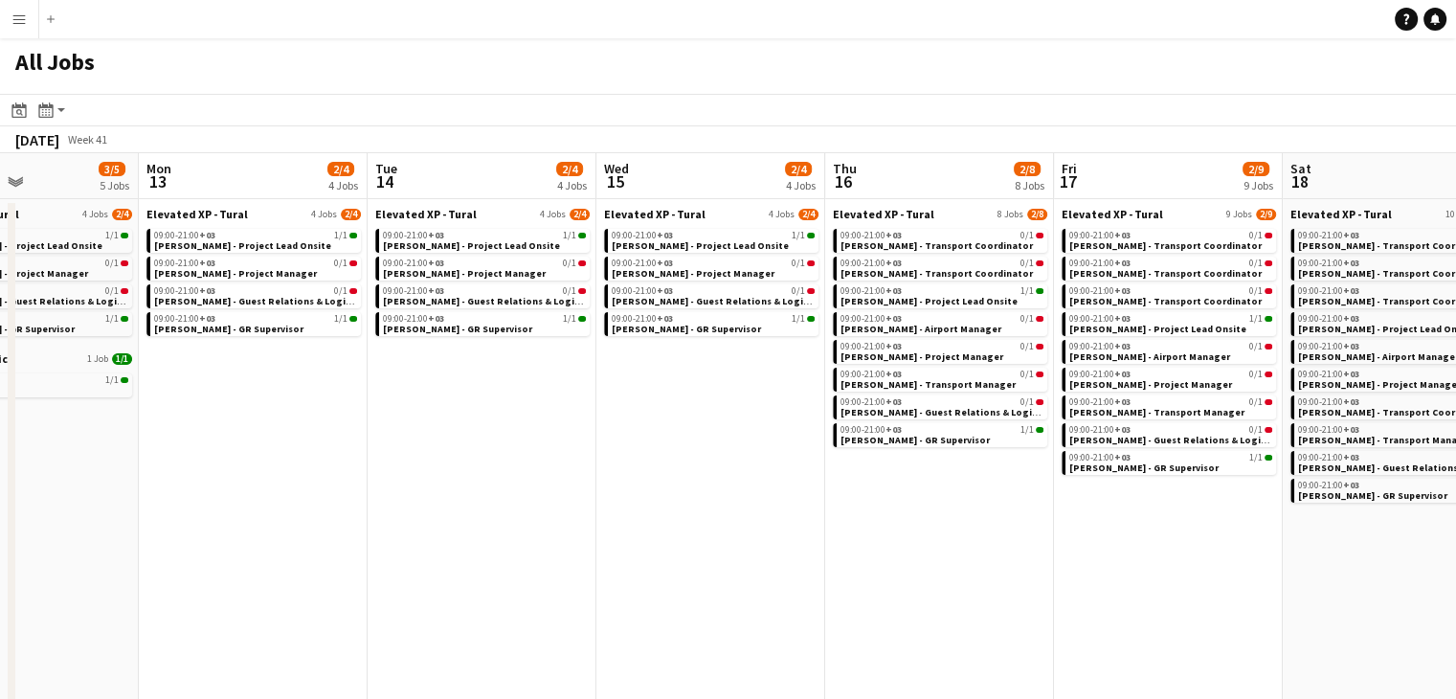
drag, startPoint x: 445, startPoint y: 568, endPoint x: 613, endPoint y: 569, distance: 167.5
click at [614, 569] on app-calendar-viewport "Fri 10 13/15 5 Jobs Sat 11 13/15 5 Jobs Sun 12 3/5 5 Jobs Mon 13 2/4 4 Jobs Tue…" at bounding box center [728, 661] width 1456 height 1017
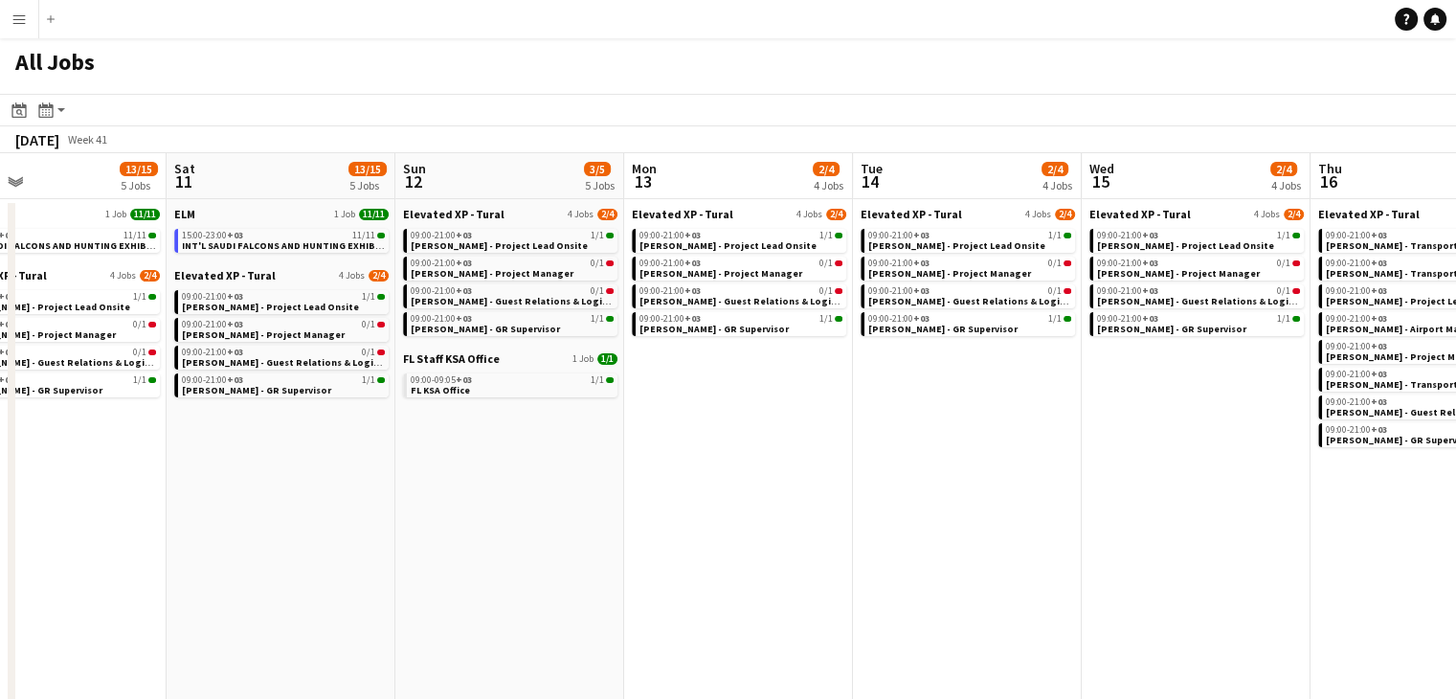
drag, startPoint x: 456, startPoint y: 567, endPoint x: 653, endPoint y: 570, distance: 197.2
click at [649, 570] on app-calendar-viewport "Wed 8 16/18 6 Jobs Thu 9 18/20 7 Jobs Fri 10 13/15 5 Jobs Sat 11 13/15 5 Jobs S…" at bounding box center [728, 661] width 1456 height 1017
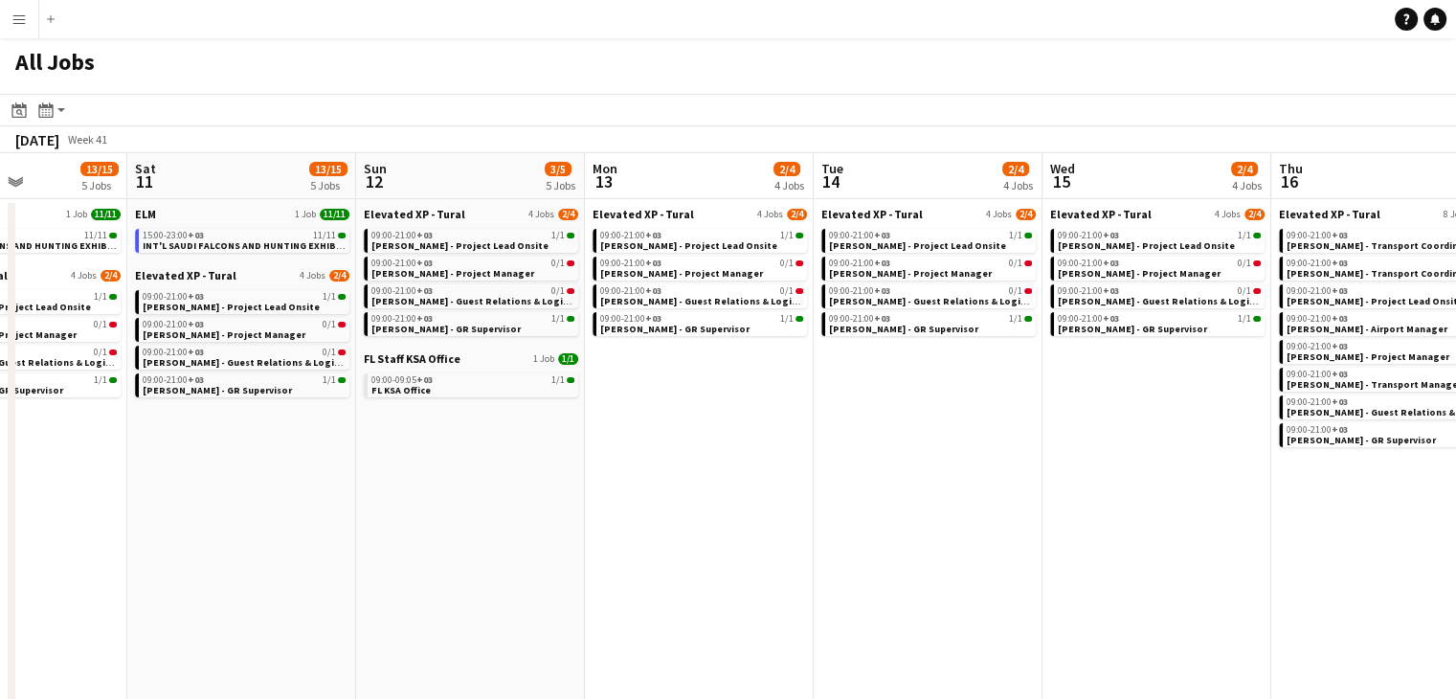
drag, startPoint x: 420, startPoint y: 552, endPoint x: 583, endPoint y: 574, distance: 164.2
click at [583, 574] on app-calendar-viewport "Wed 8 16/18 6 Jobs Thu 9 18/20 7 Jobs Fri 10 13/15 5 Jobs Sat 11 13/15 5 Jobs S…" at bounding box center [728, 661] width 1456 height 1017
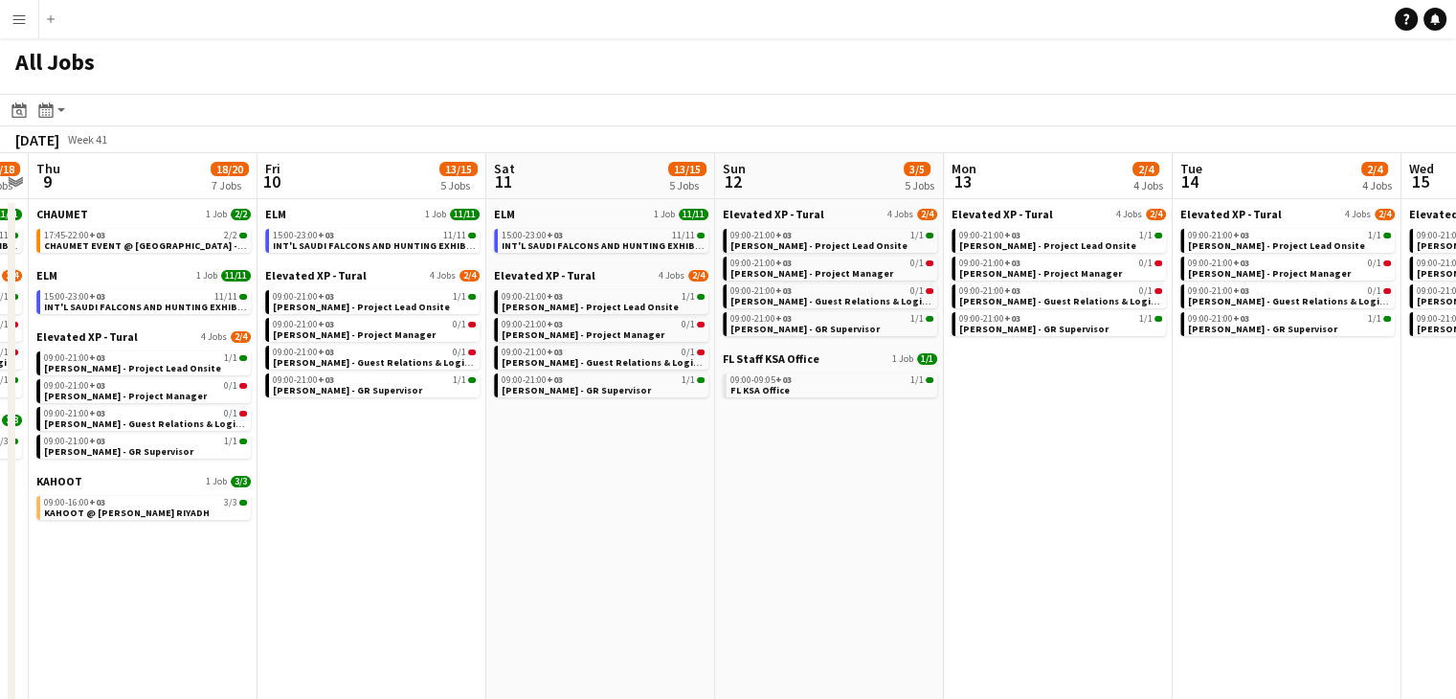
drag, startPoint x: 415, startPoint y: 549, endPoint x: 545, endPoint y: 556, distance: 129.5
click at [545, 556] on app-calendar-viewport "Tue 7 16/18 6 Jobs Wed 8 16/18 6 Jobs Thu 9 18/20 7 Jobs Fri 10 13/15 5 Jobs Sa…" at bounding box center [728, 661] width 1456 height 1017
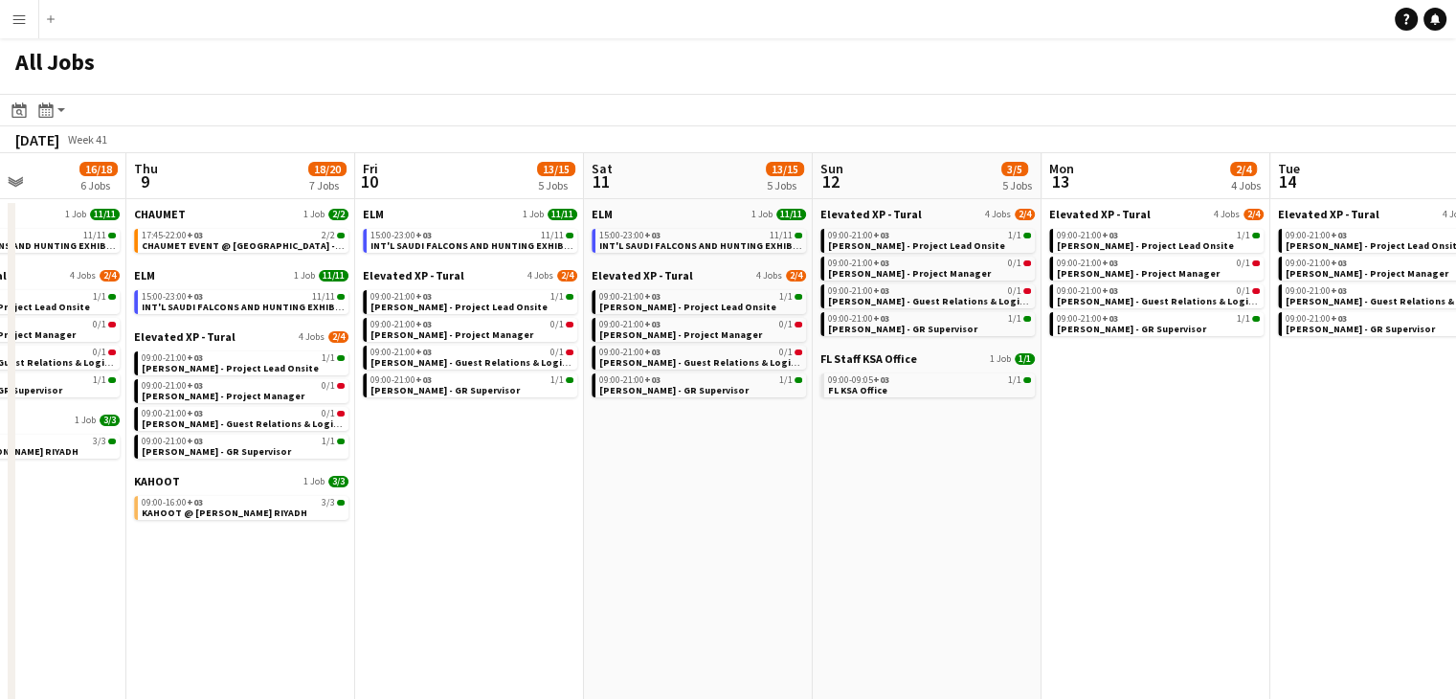
scroll to position [0, 524]
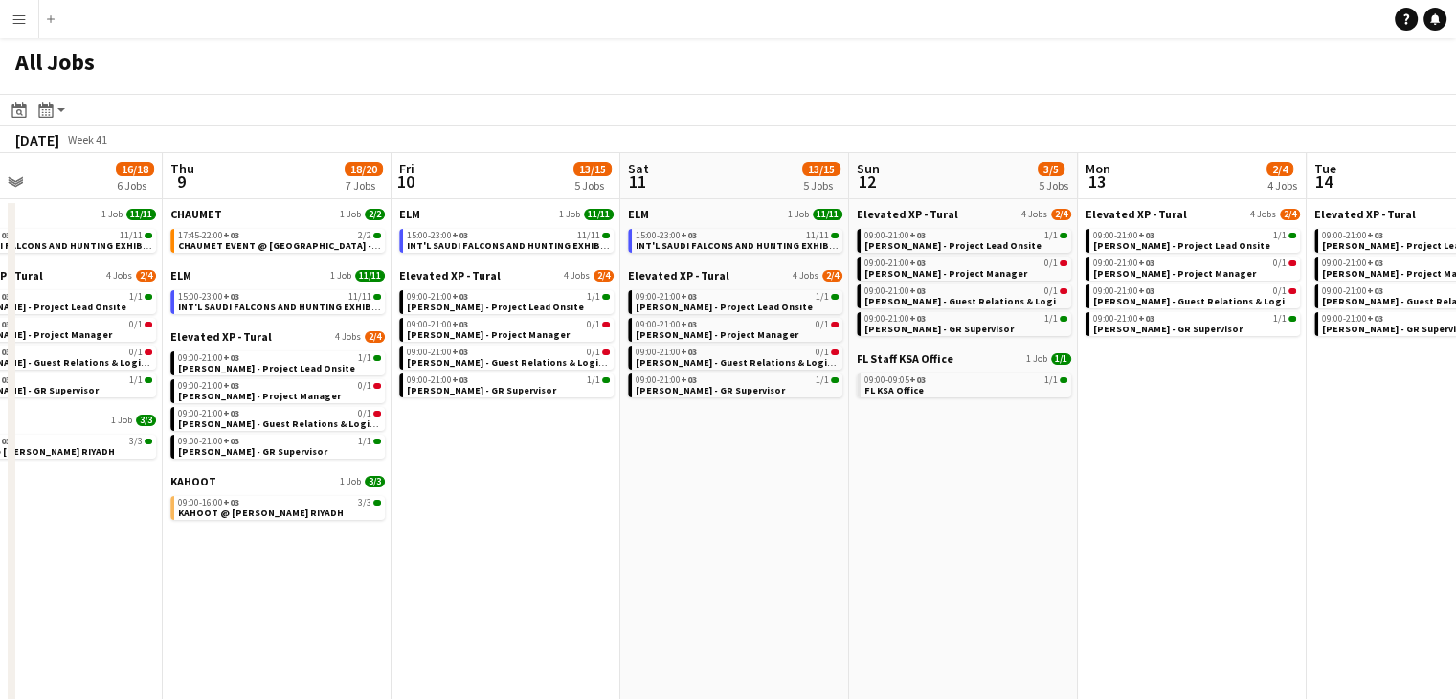
drag, startPoint x: 405, startPoint y: 549, endPoint x: 540, endPoint y: 562, distance: 135.6
click at [540, 562] on app-calendar-viewport "Mon 6 15/17 6 Jobs Tue 7 16/18 6 Jobs Wed 8 16/18 6 Jobs Thu 9 18/20 7 Jobs Fri…" at bounding box center [728, 661] width 1456 height 1017
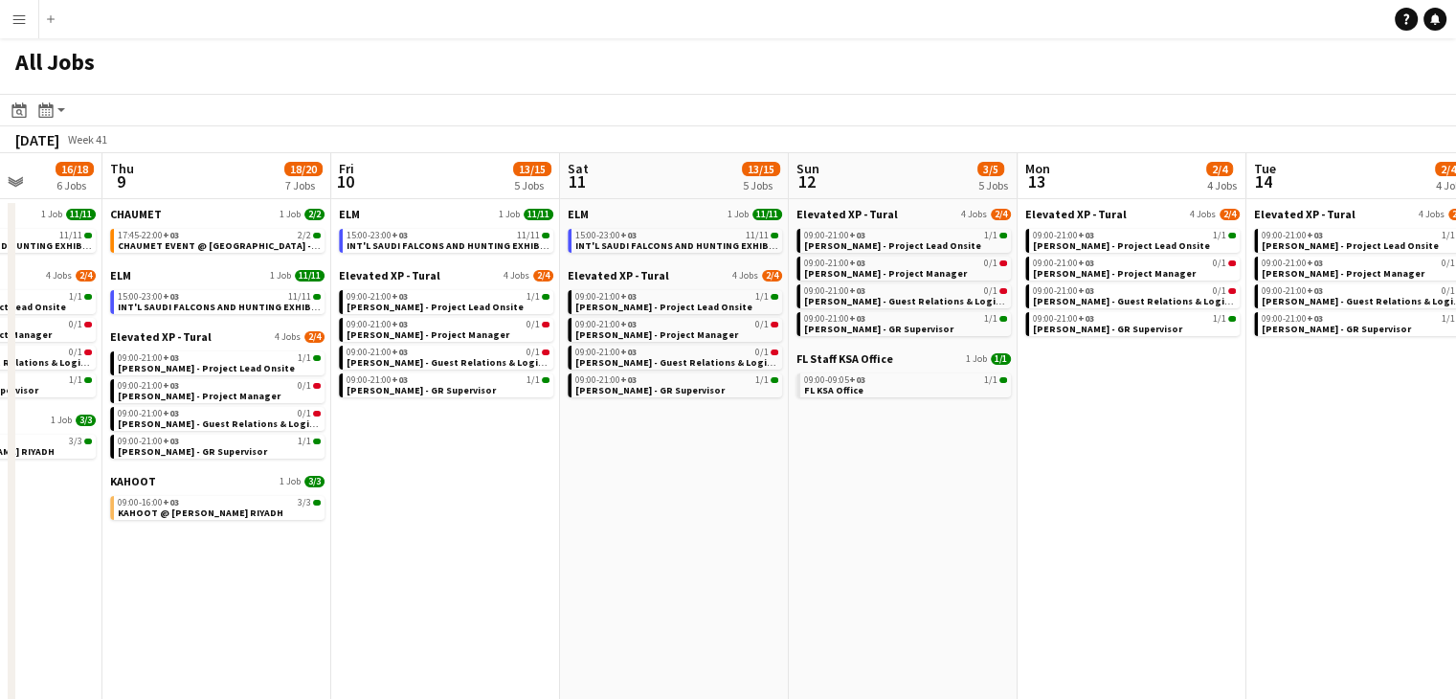
drag, startPoint x: 283, startPoint y: 572, endPoint x: 452, endPoint y: 581, distance: 168.8
click at [452, 581] on app-calendar-viewport "Mon 6 15/17 6 Jobs Tue 7 16/18 6 Jobs Wed 8 16/18 6 Jobs Thu 9 18/20 7 Jobs Fri…" at bounding box center [728, 661] width 1456 height 1017
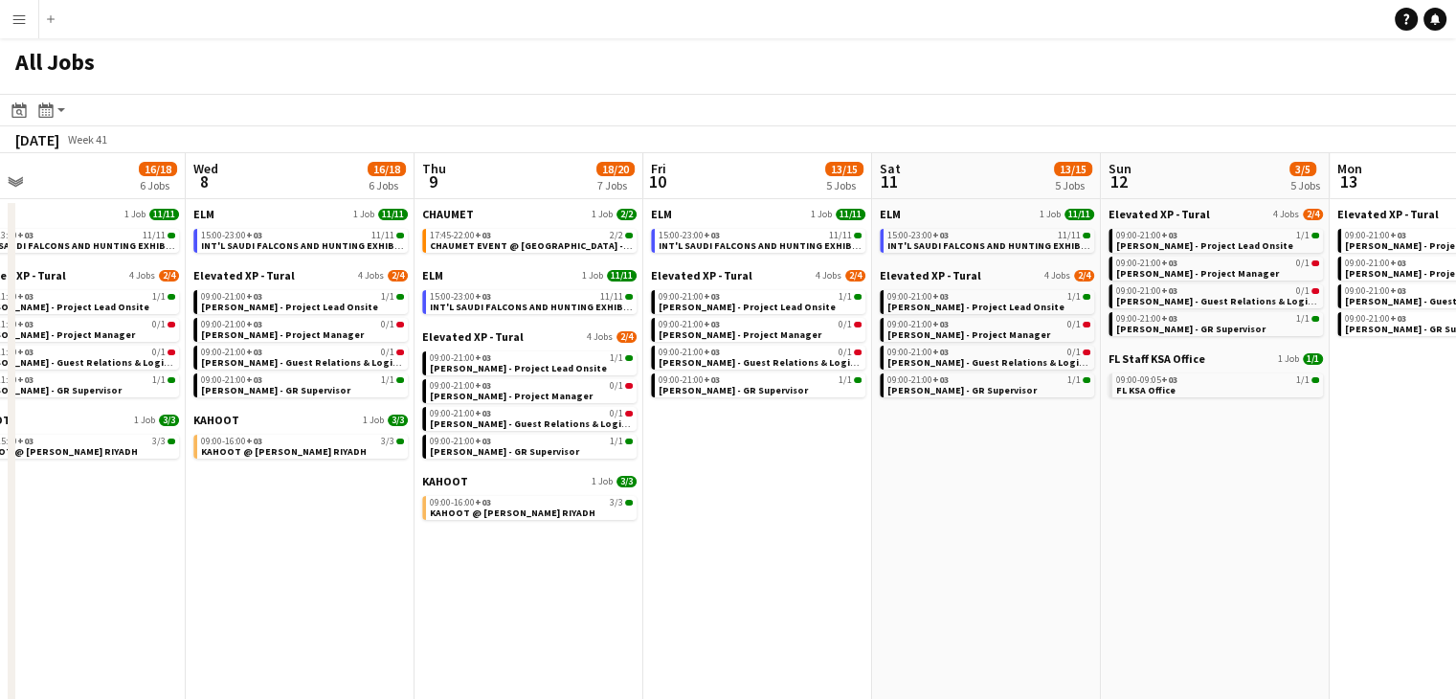
drag, startPoint x: 281, startPoint y: 575, endPoint x: 364, endPoint y: 579, distance: 82.4
click at [365, 579] on app-calendar-viewport "Sun 5 13/15 5 Jobs Mon 6 15/17 6 Jobs Tue 7 16/18 6 Jobs Wed 8 16/18 6 Jobs Thu…" at bounding box center [728, 661] width 1456 height 1017
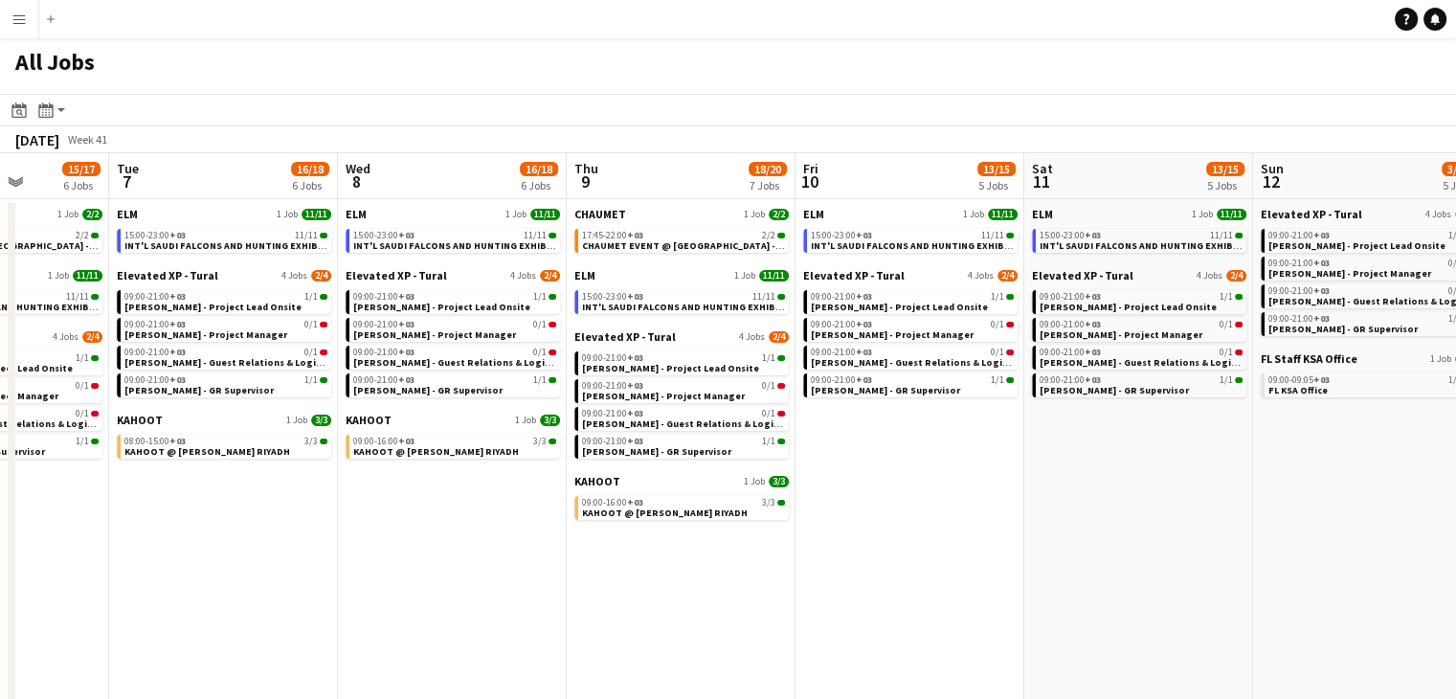
drag, startPoint x: 363, startPoint y: 579, endPoint x: 423, endPoint y: 589, distance: 61.1
click at [423, 589] on app-calendar-viewport "Sat 4 13/14 4 Jobs Sun 5 13/15 5 Jobs Mon 6 15/17 6 Jobs Tue 7 16/18 6 Jobs Wed…" at bounding box center [728, 661] width 1456 height 1017
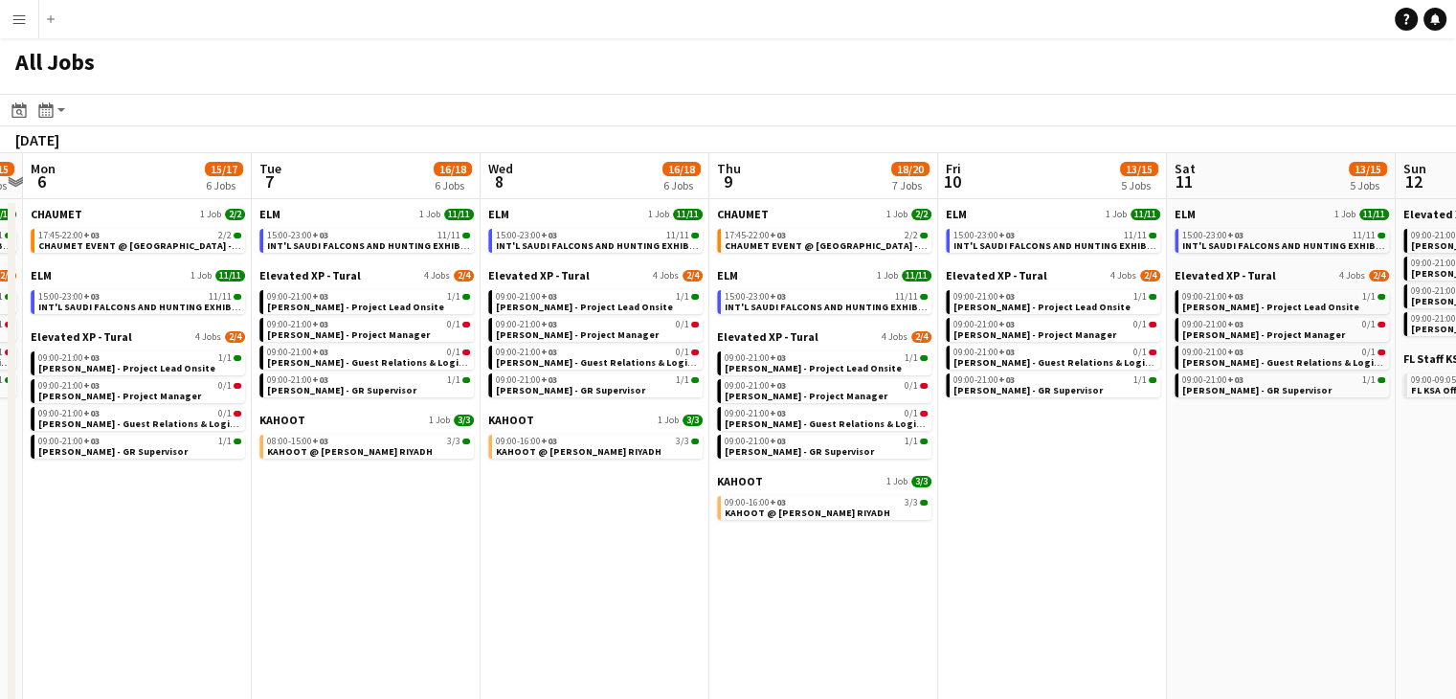
drag, startPoint x: 407, startPoint y: 584, endPoint x: 527, endPoint y: 595, distance: 121.2
click at [528, 595] on app-calendar-viewport "Sat 4 13/14 4 Jobs Sun 5 13/15 5 Jobs Mon 6 15/17 6 Jobs Tue 7 16/18 6 Jobs Wed…" at bounding box center [728, 661] width 1456 height 1017
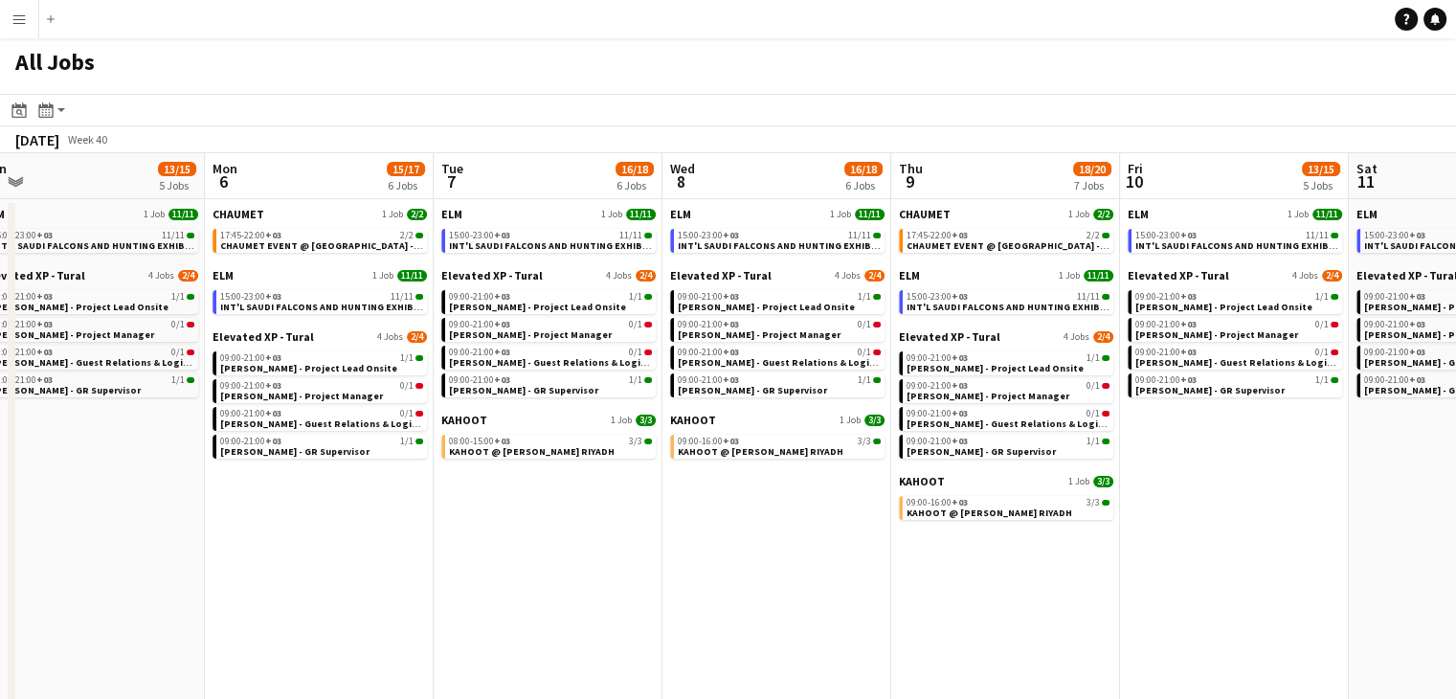
drag, startPoint x: 419, startPoint y: 595, endPoint x: 674, endPoint y: 617, distance: 255.6
click at [674, 617] on app-calendar-viewport "Fri 3 13/14 4 Jobs Sat 4 13/14 4 Jobs Sun 5 13/15 5 Jobs Mon 6 15/17 6 Jobs Tue…" at bounding box center [728, 661] width 1456 height 1017
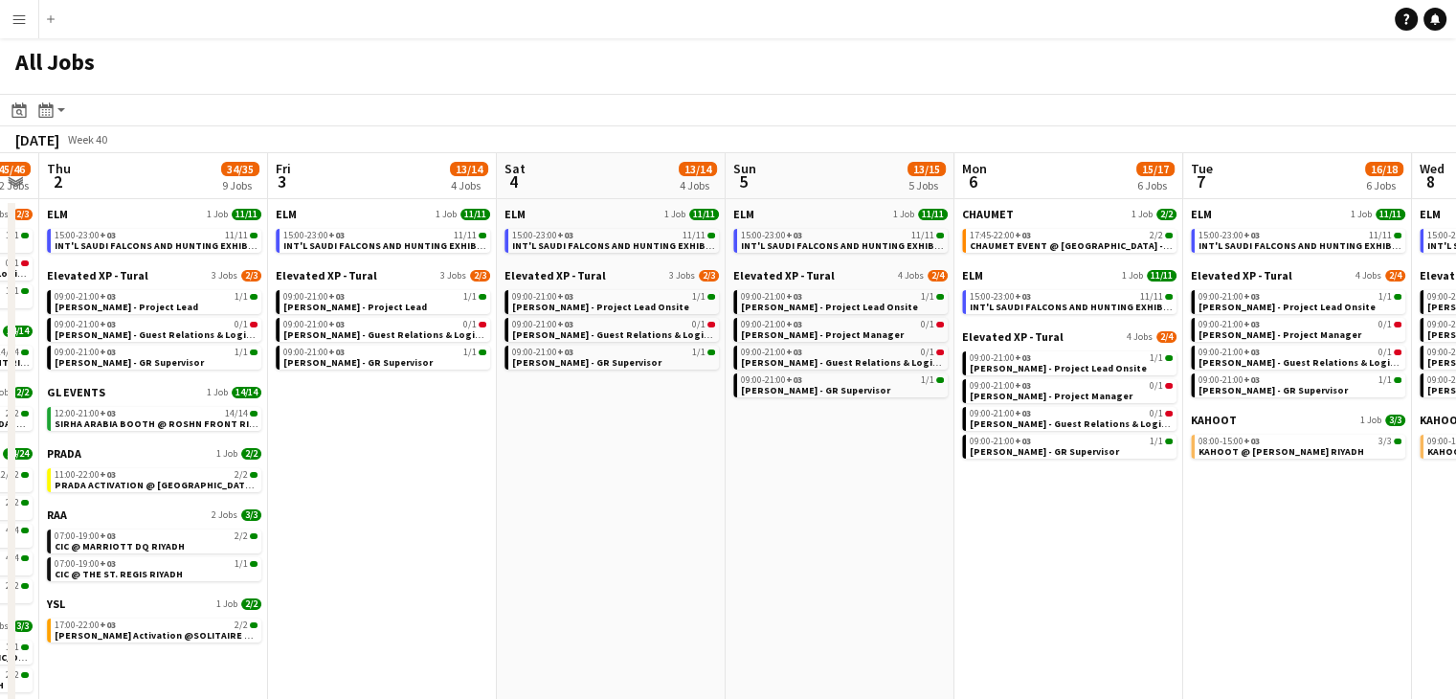
drag, startPoint x: 561, startPoint y: 598, endPoint x: 752, endPoint y: 603, distance: 191.5
click at [752, 603] on app-calendar-viewport "Tue 30 103/103 12 Jobs Wed 1 45/46 12 Jobs Thu 2 34/35 9 Jobs Fri 3 13/14 4 Job…" at bounding box center [728, 661] width 1456 height 1017
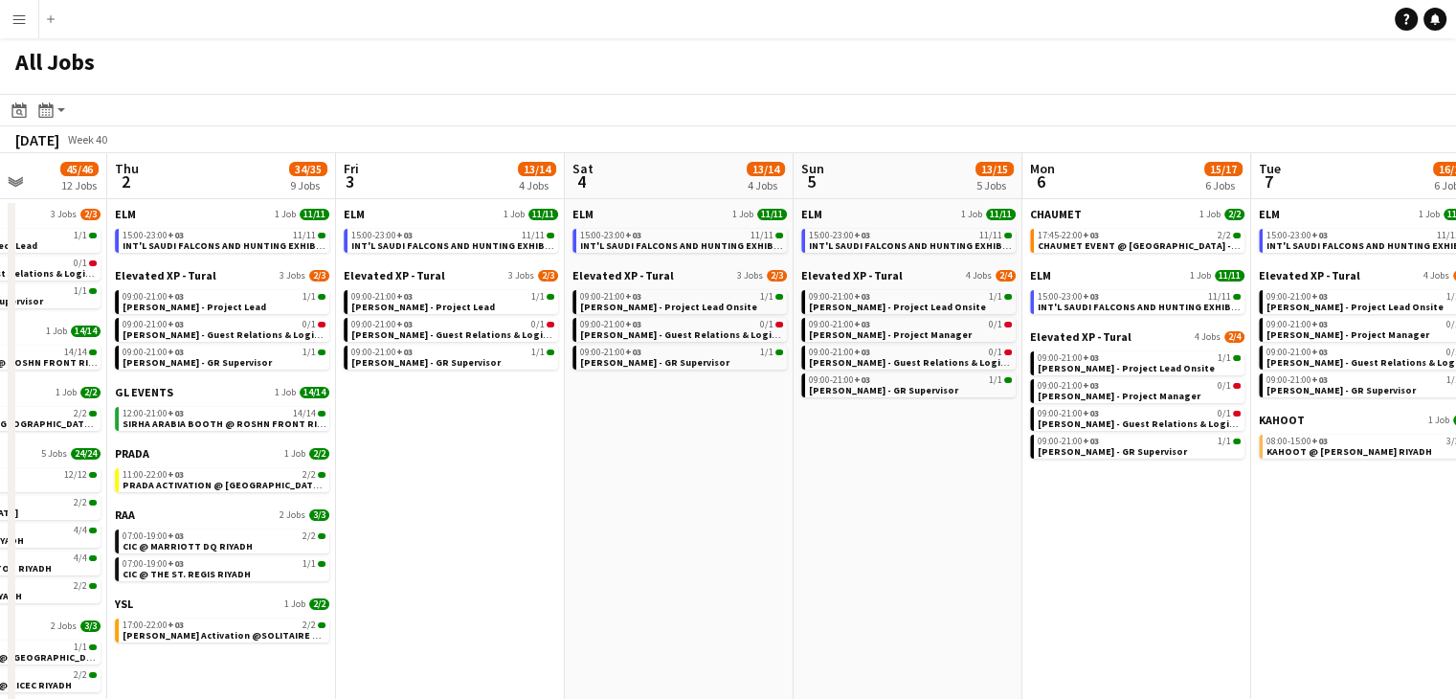
drag, startPoint x: 463, startPoint y: 594, endPoint x: 828, endPoint y: 644, distance: 368.1
click at [825, 644] on app-calendar-viewport "Tue 30 103/103 12 Jobs Wed 1 45/46 12 Jobs Thu 2 34/35 9 Jobs Fri 3 13/14 4 Job…" at bounding box center [728, 661] width 1456 height 1017
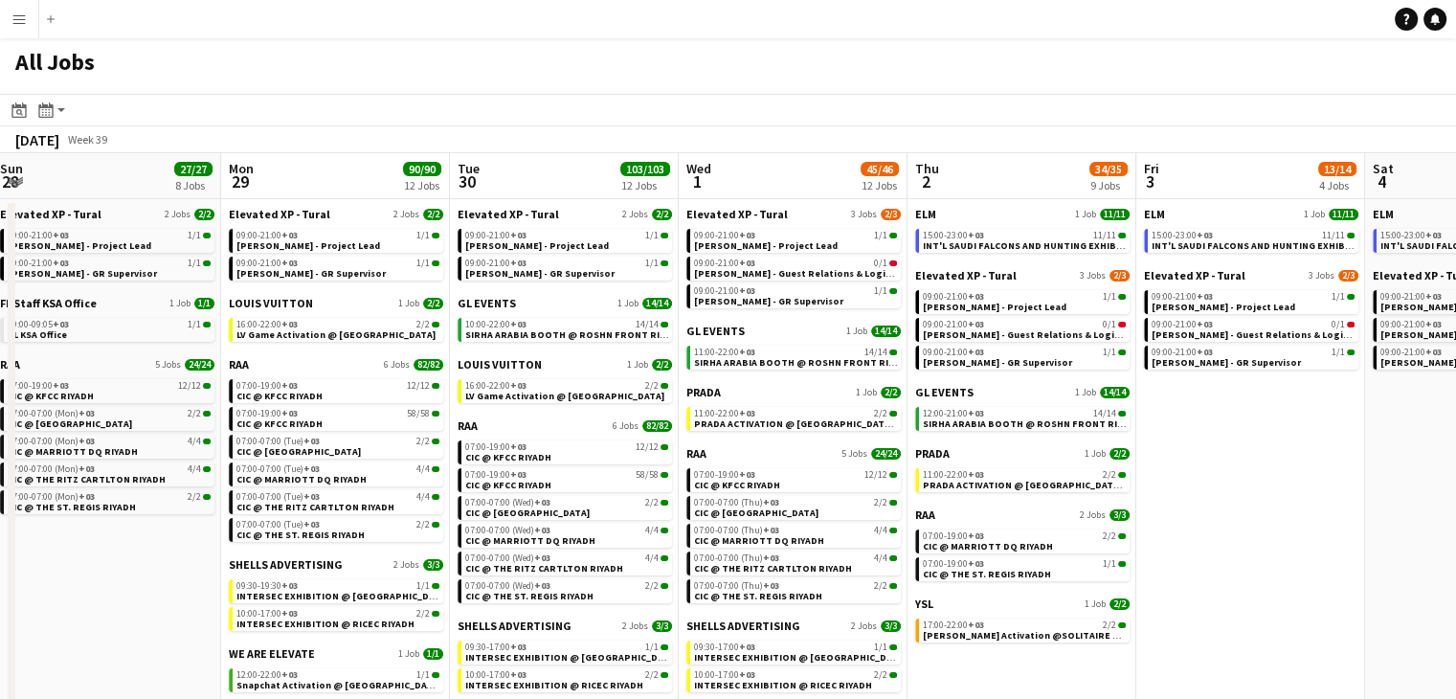
drag, startPoint x: 786, startPoint y: 616, endPoint x: 707, endPoint y: 600, distance: 80.0
click at [787, 616] on app-calendar-viewport "Fri 26 11/11 3 Jobs Sat 27 112/113 9 Jobs Sun 28 27/27 8 Jobs Mon 29 90/90 12 J…" at bounding box center [728, 661] width 1456 height 1017
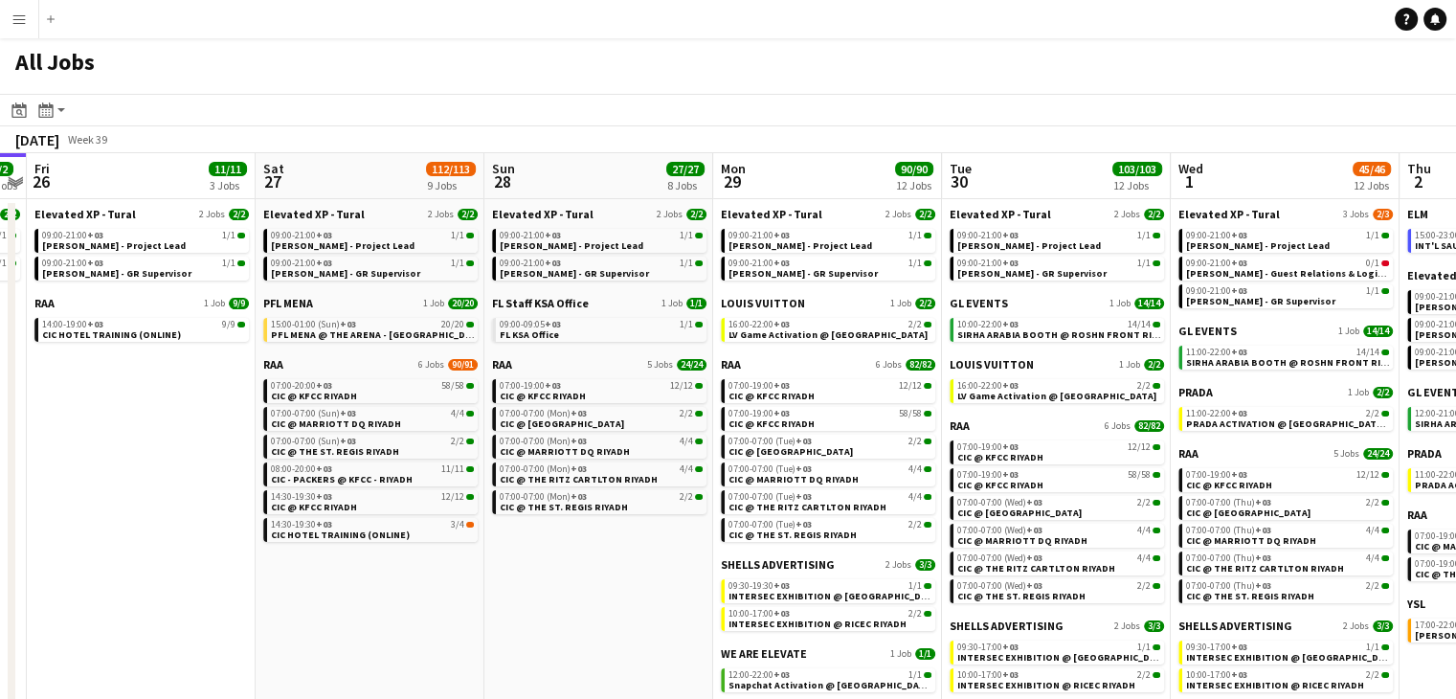
drag, startPoint x: 704, startPoint y: 586, endPoint x: 907, endPoint y: 605, distance: 203.8
click at [919, 605] on app-calendar-viewport "Wed 24 6/6 3 Jobs Thu 25 2/2 2 Jobs Fri 26 11/11 3 Jobs Sat 27 112/113 9 Jobs S…" at bounding box center [728, 661] width 1456 height 1017
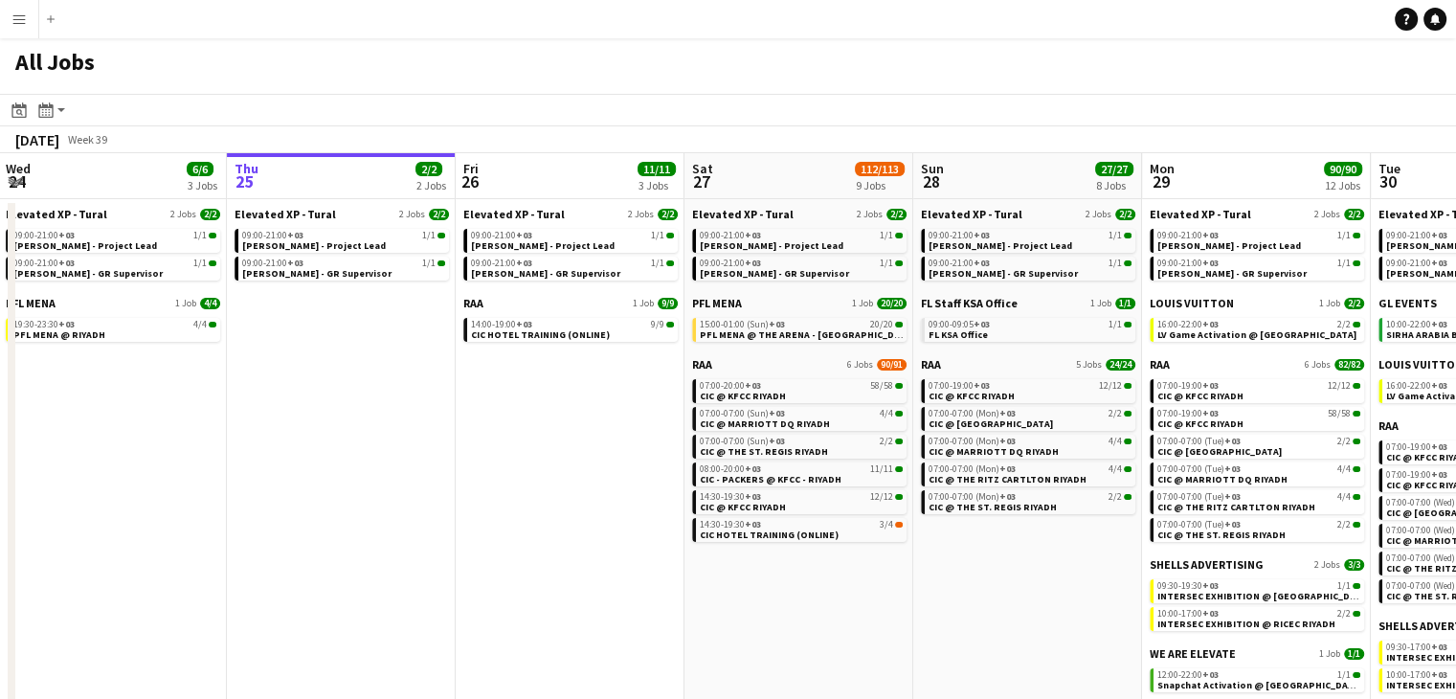
drag, startPoint x: 475, startPoint y: 576, endPoint x: 904, endPoint y: 621, distance: 431.2
click at [904, 621] on app-calendar-viewport "Mon 22 30/30 3 Jobs Tue 23 34/34 4 Jobs Wed 24 6/6 3 Jobs Thu 25 2/2 2 Jobs Fri…" at bounding box center [728, 661] width 1456 height 1017
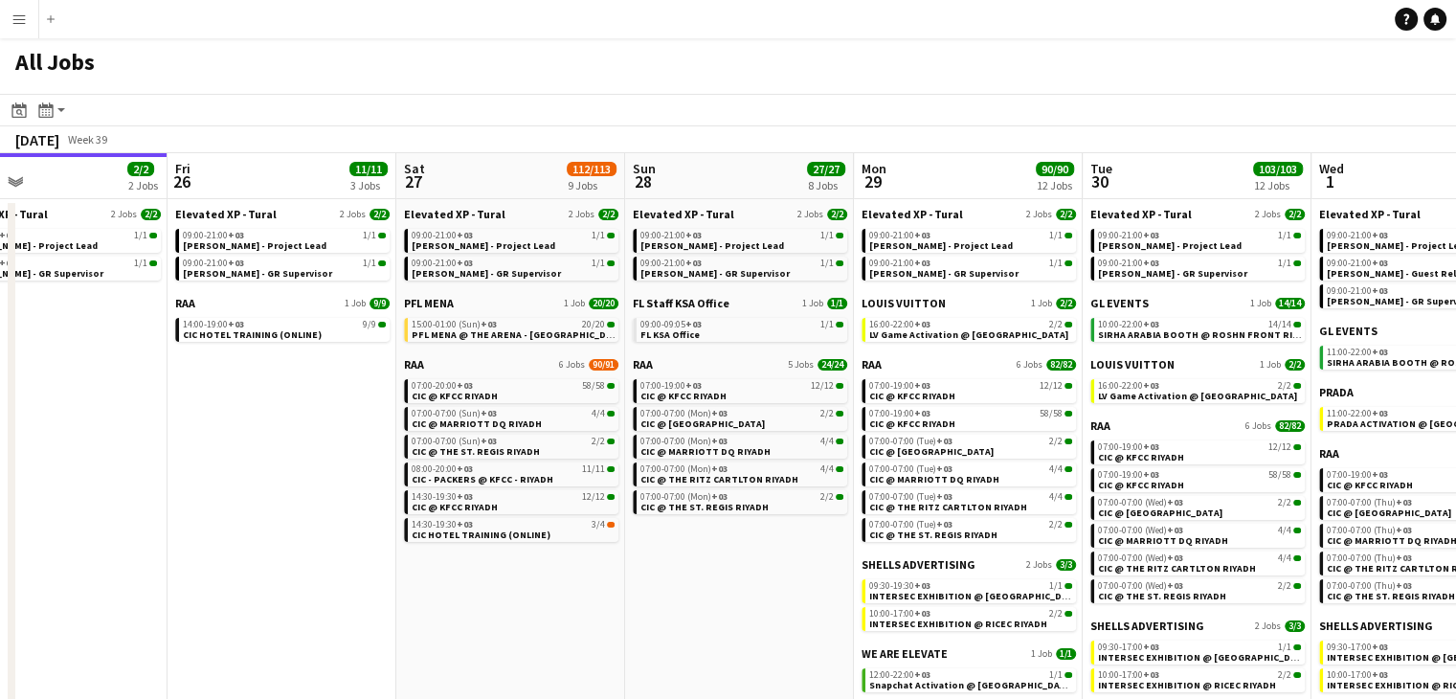
scroll to position [0, 786]
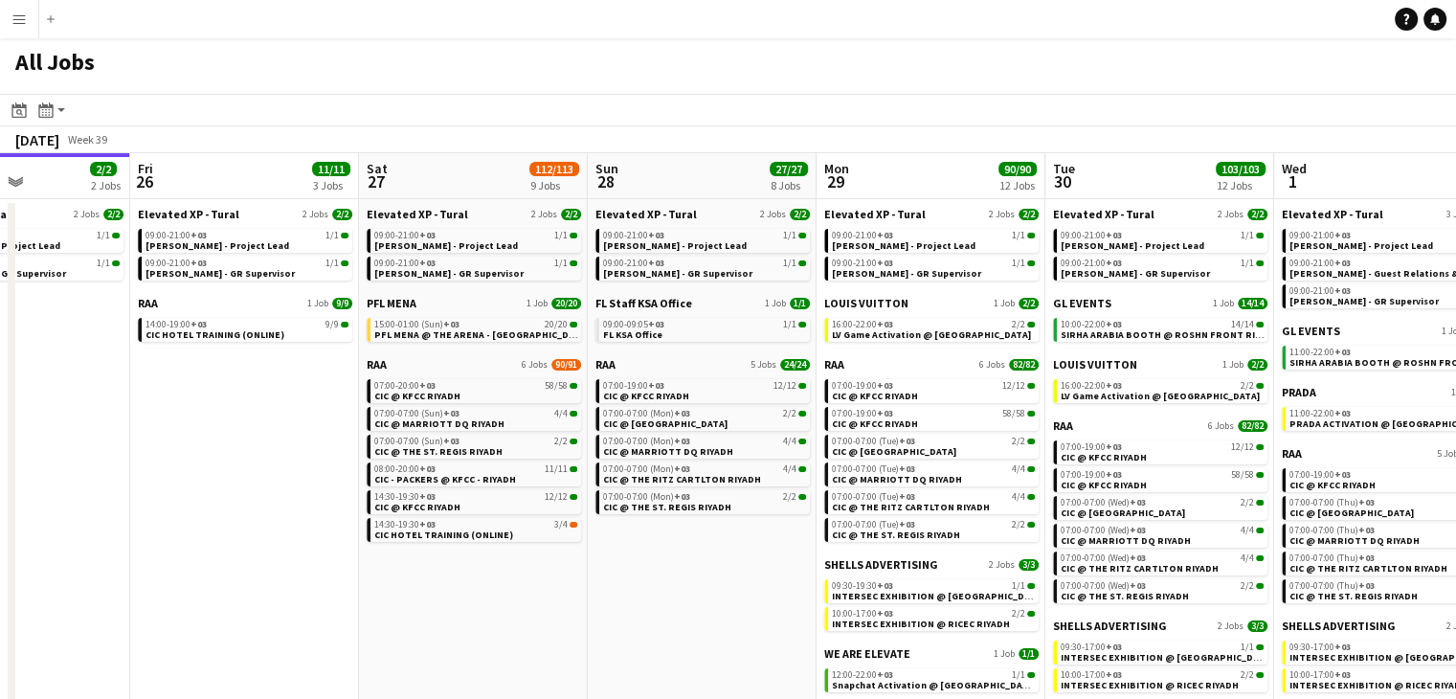
drag, startPoint x: 856, startPoint y: 595, endPoint x: 630, endPoint y: 557, distance: 229.1
click at [708, 575] on app-calendar-viewport "Mon 22 30/30 3 Jobs Tue 23 34/34 4 Jobs Wed 24 6/6 3 Jobs Thu 25 2/2 2 Jobs Fri…" at bounding box center [728, 661] width 1456 height 1017
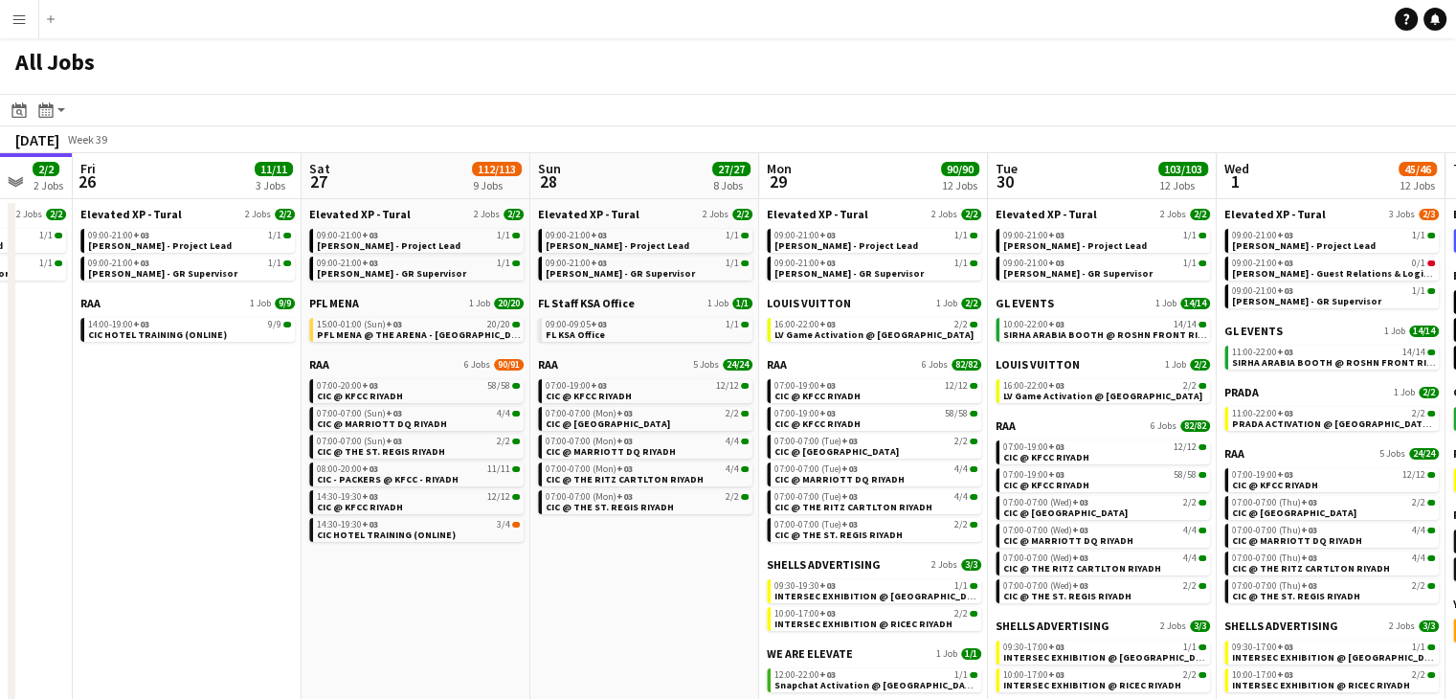
scroll to position [0, 858]
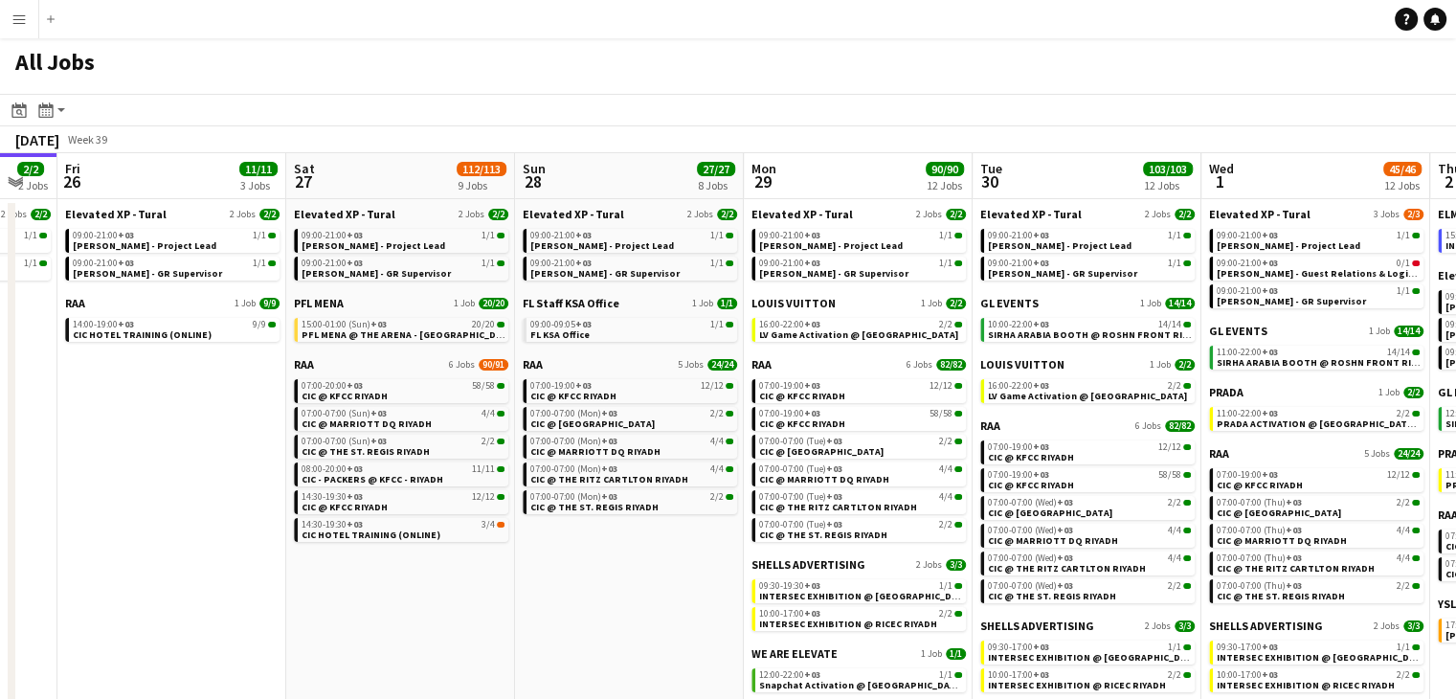
drag, startPoint x: 669, startPoint y: 581, endPoint x: 597, endPoint y: 550, distance: 78.1
click at [597, 550] on app-calendar-viewport "Mon 22 30/30 3 Jobs Tue 23 34/34 4 Jobs Wed 24 6/6 3 Jobs Thu 25 2/2 2 Jobs Fri…" at bounding box center [728, 661] width 1456 height 1017
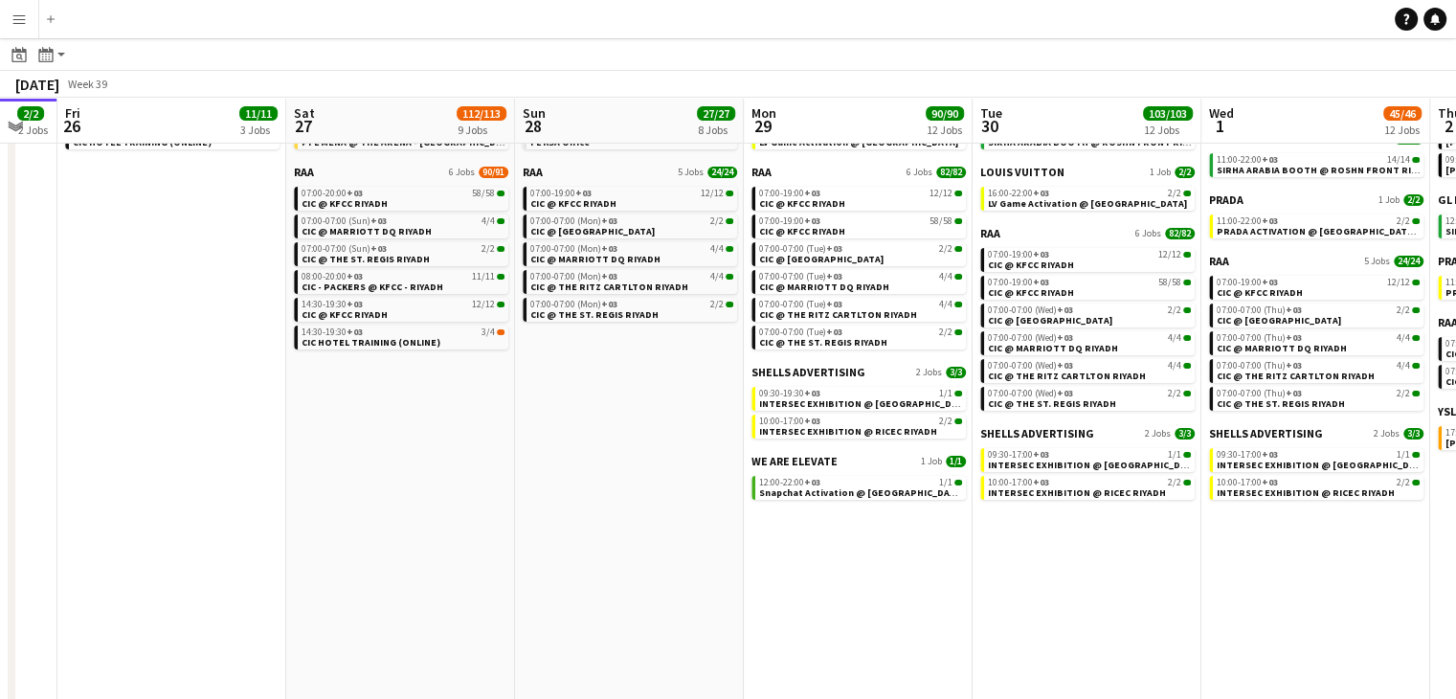
scroll to position [191, 0]
click at [995, 230] on span "RAA" at bounding box center [990, 232] width 20 height 14
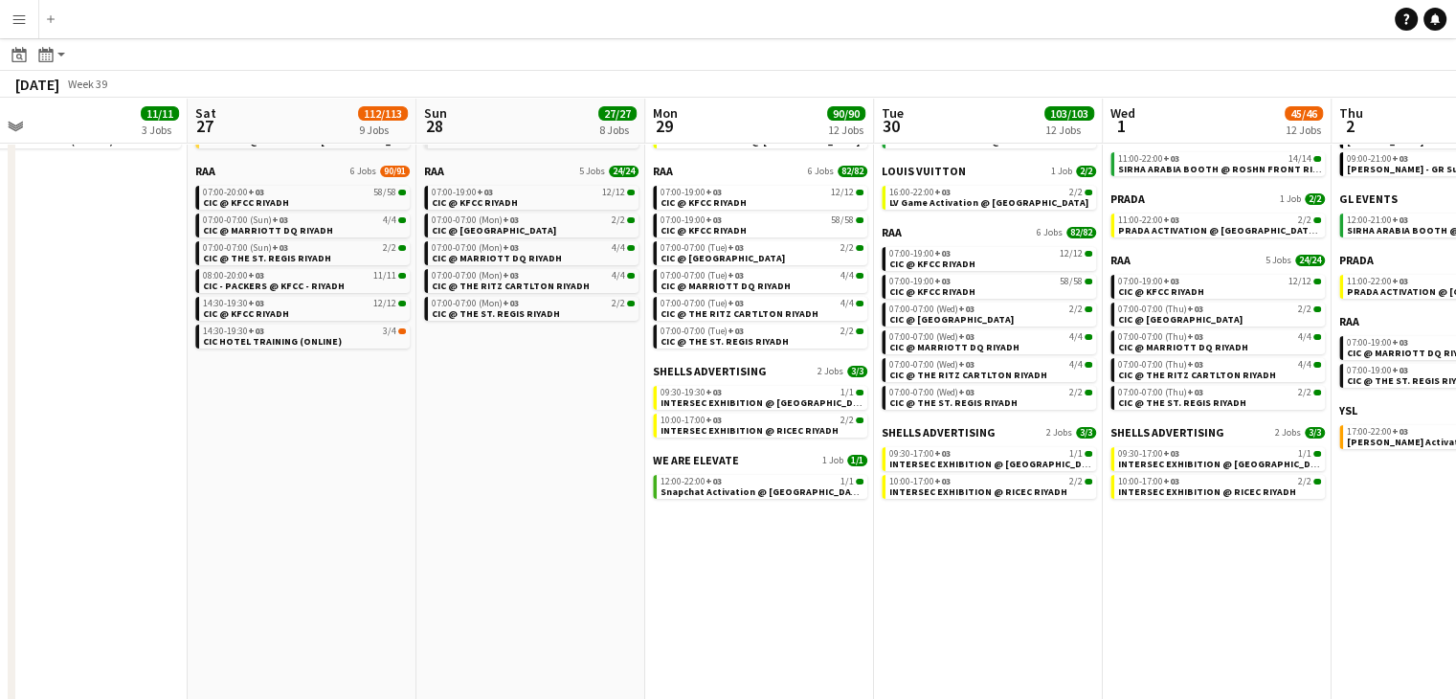
drag, startPoint x: 682, startPoint y: 509, endPoint x: 586, endPoint y: 497, distance: 96.5
click at [586, 497] on app-calendar-viewport "Tue 23 34/34 4 Jobs Wed 24 6/6 3 Jobs Thu 25 2/2 2 Jobs Fri 26 11/11 3 Jobs Sat…" at bounding box center [728, 439] width 1456 height 1074
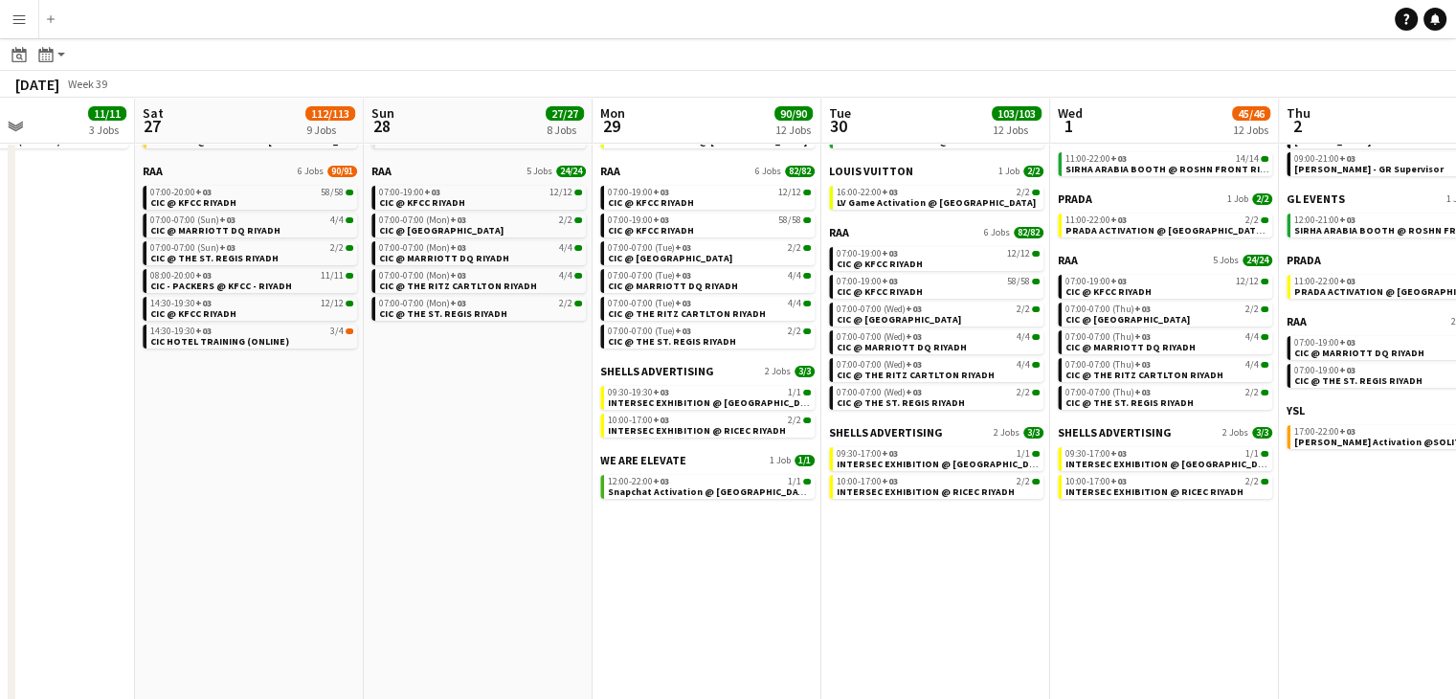
scroll to position [0, 788]
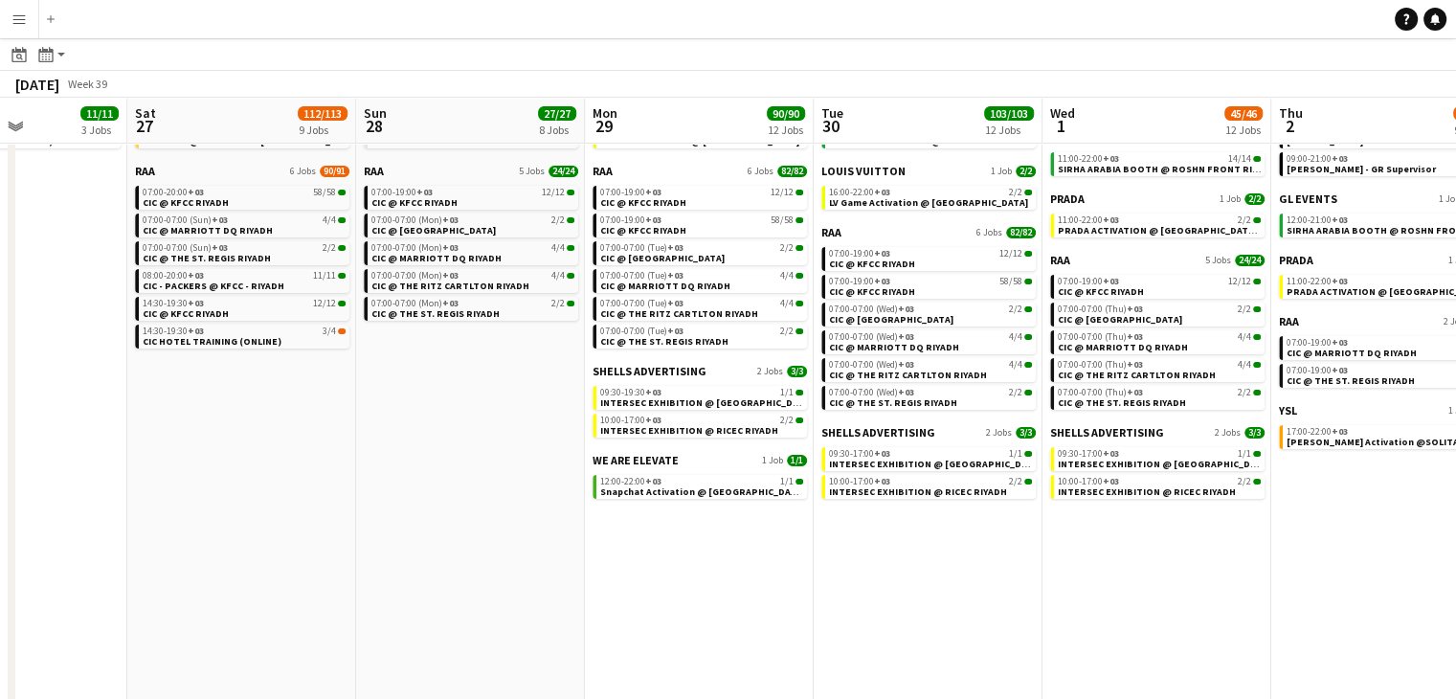
drag, startPoint x: 714, startPoint y: 541, endPoint x: 663, endPoint y: 541, distance: 50.7
click at [663, 541] on app-calendar-viewport "Tue 23 34/34 4 Jobs Wed 24 6/6 3 Jobs Thu 25 2/2 2 Jobs Fri 26 11/11 3 Jobs Sat…" at bounding box center [728, 439] width 1456 height 1074
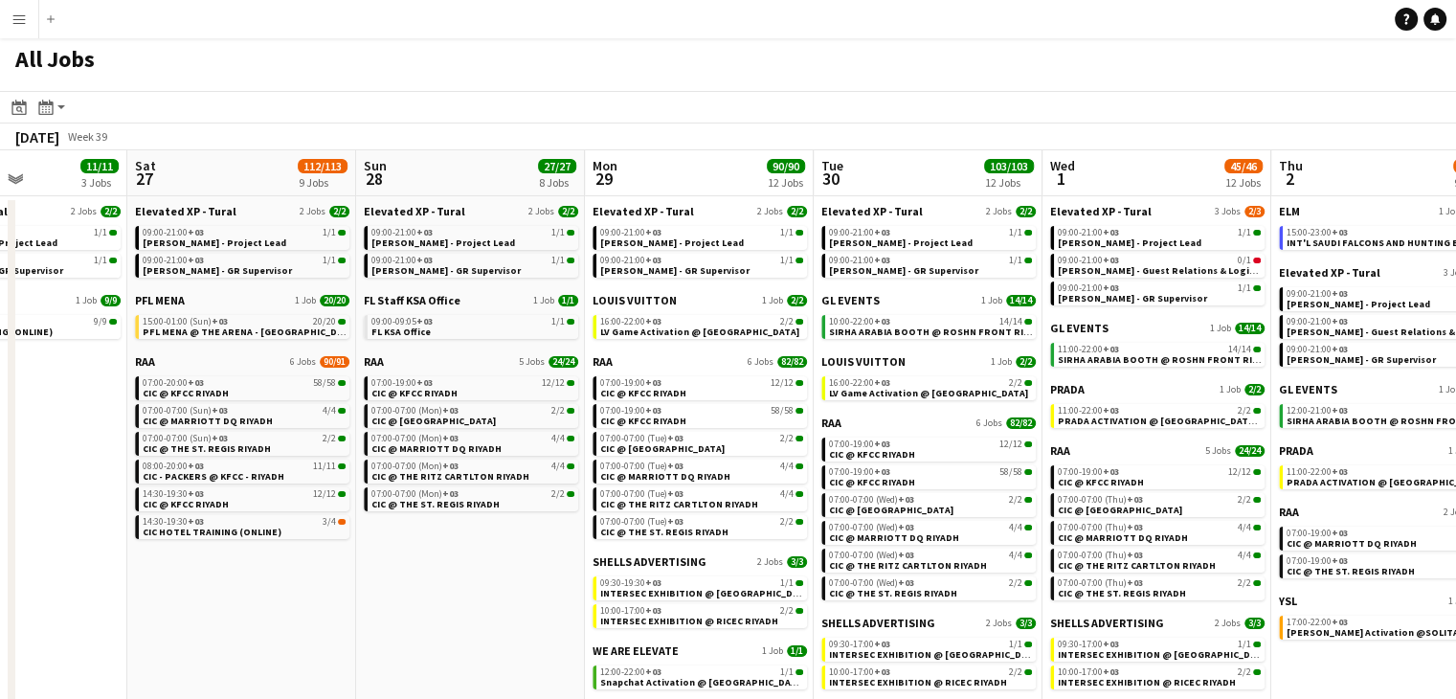
scroll to position [0, 0]
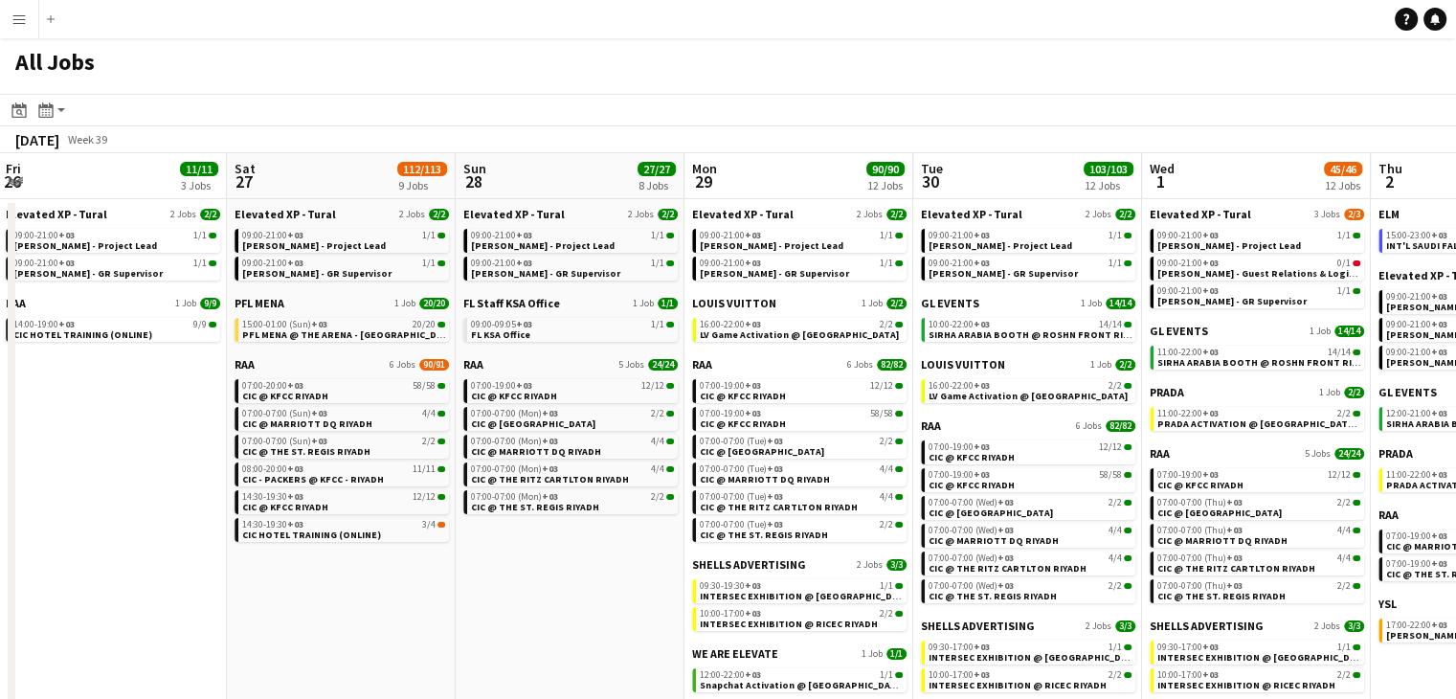
drag, startPoint x: 885, startPoint y: 405, endPoint x: 984, endPoint y: 409, distance: 99.6
click at [984, 409] on app-calendar-viewport "Tue 23 34/34 4 Jobs Wed 24 6/6 3 Jobs Thu 25 2/2 2 Jobs Fri 26 11/11 3 Jobs Sat…" at bounding box center [728, 661] width 1456 height 1017
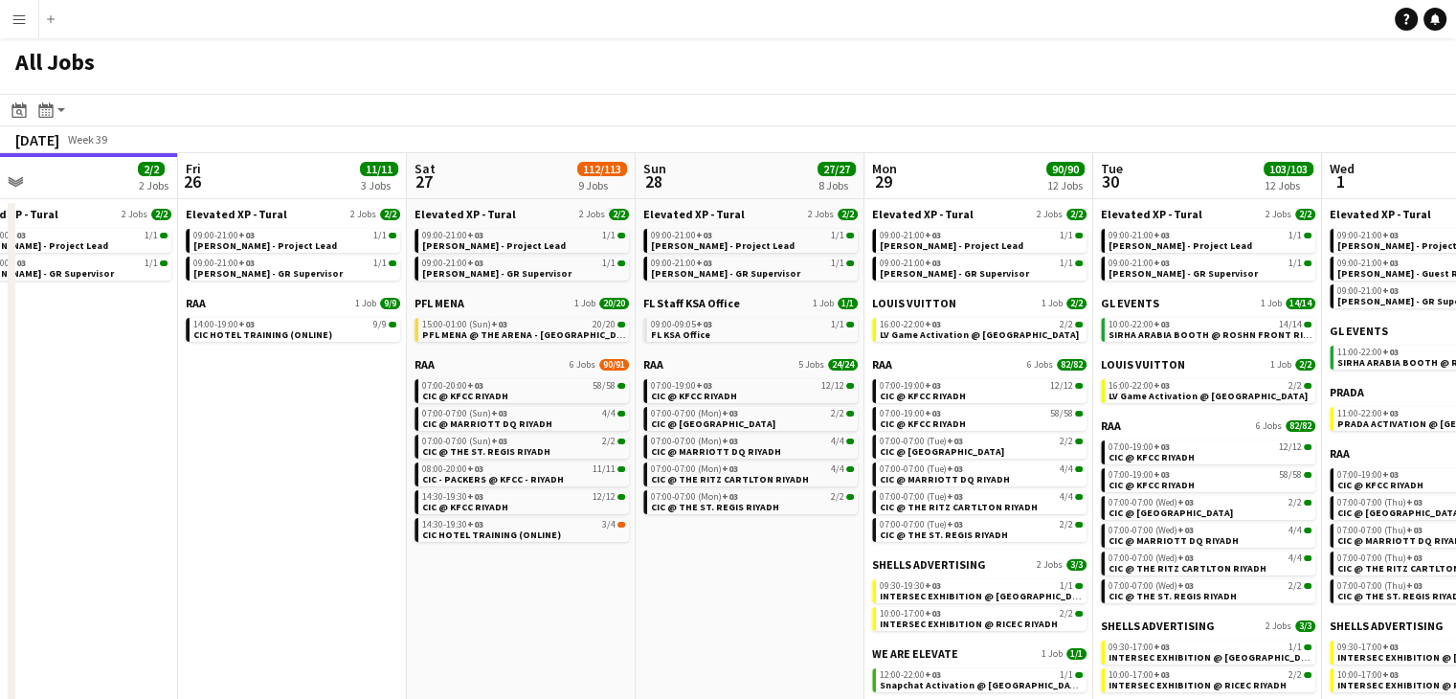
scroll to position [0, 451]
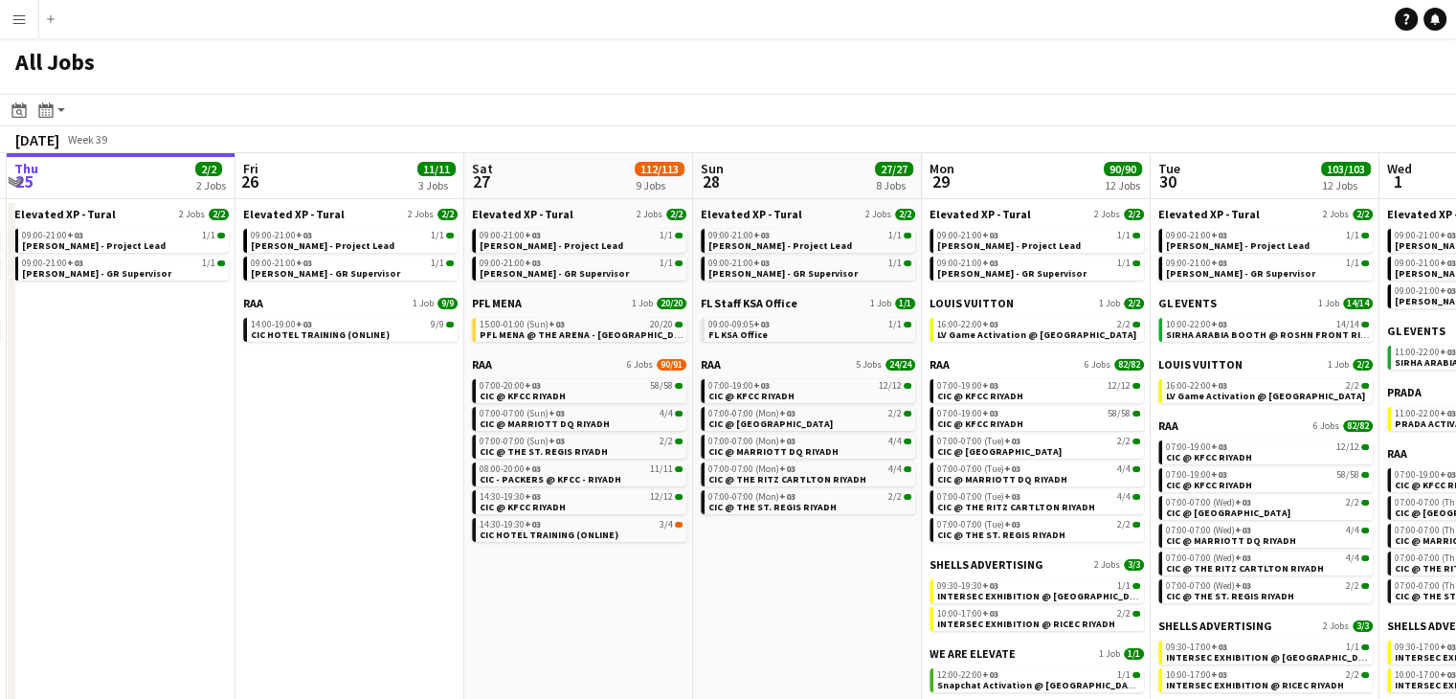
drag, startPoint x: 448, startPoint y: 497, endPoint x: 685, endPoint y: 495, distance: 237.4
click at [685, 495] on app-calendar-viewport "Tue 23 34/34 4 Jobs Wed 24 6/6 3 Jobs Thu 25 2/2 2 Jobs Fri 26 11/11 3 Jobs Sat…" at bounding box center [728, 661] width 1456 height 1017
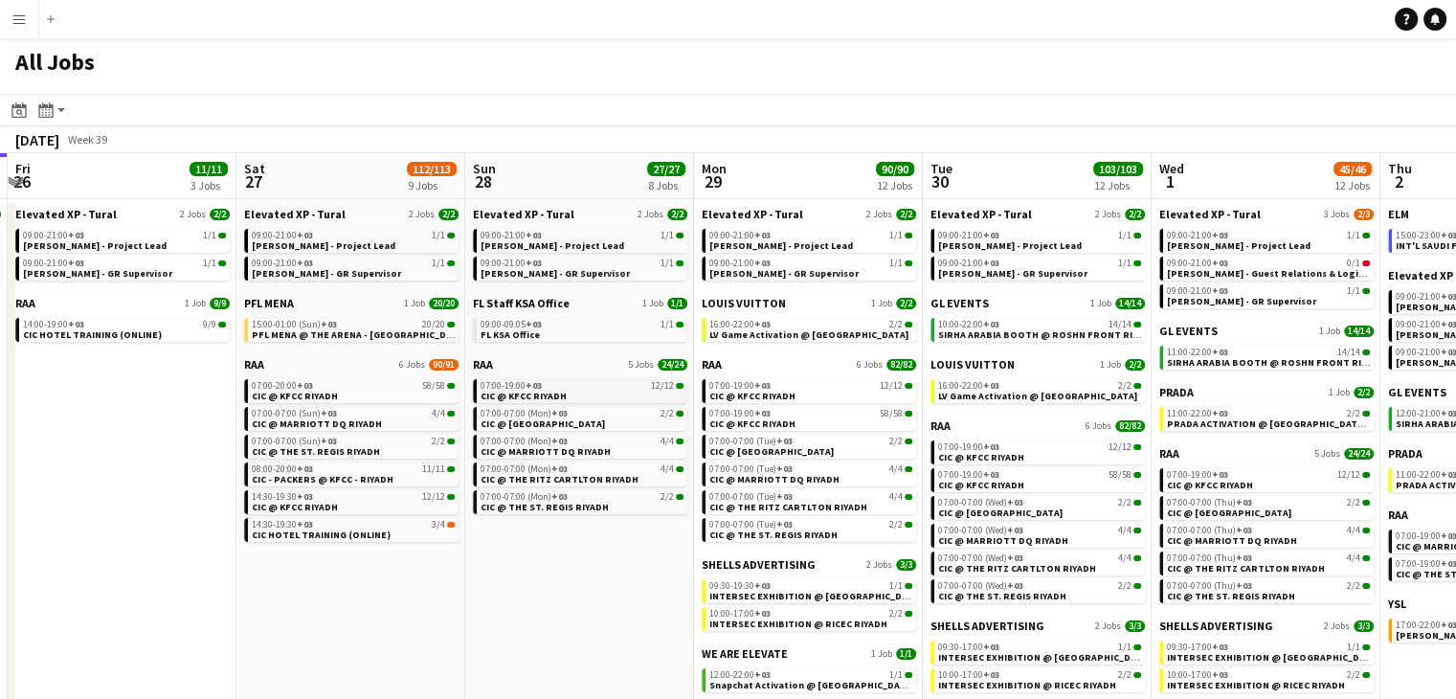
drag
click at [667, 391] on app-calendar-viewport "Tue 23 34/34 4 Jobs Wed 24 6/6 3 Jobs Thu 25 2/2 2 Jobs Fri 26 11/11 3 Jobs Sat…" at bounding box center [728, 661] width 1456 height 1017
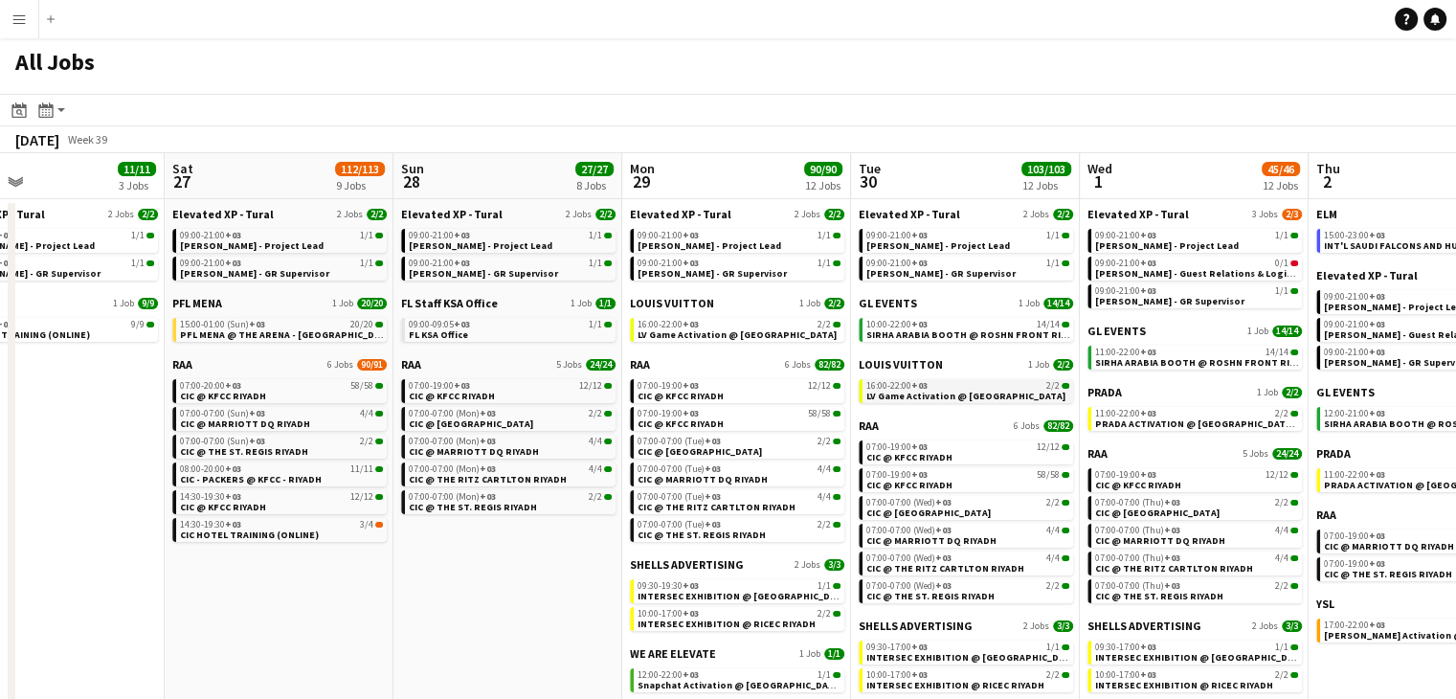
scroll to position [0, 869]
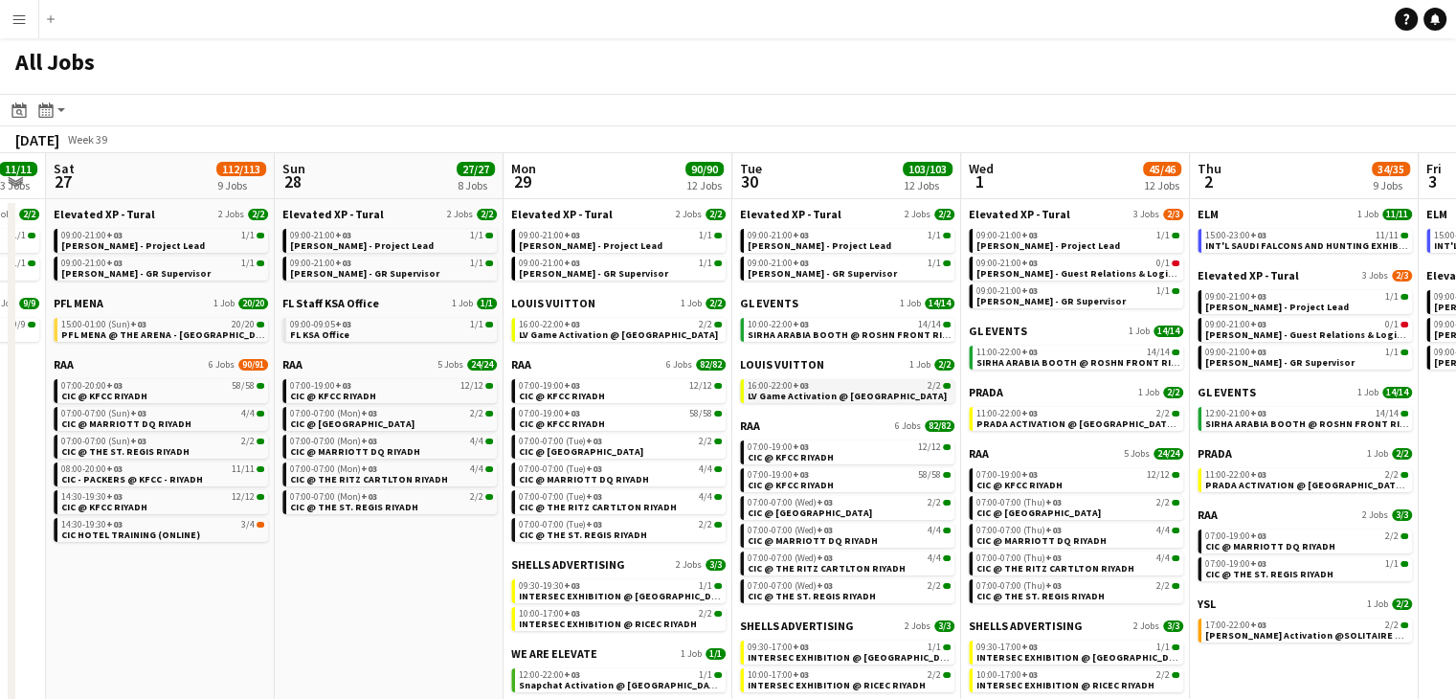
click at [740, 391] on app-calendar-viewport "Tue 23 34/34 4 Jobs Wed 24 6/6 3 Jobs Thu 25 2/2 2 Jobs Fri 26 11/11 3 Jobs Sat…" at bounding box center [728, 661] width 1456 height 1017
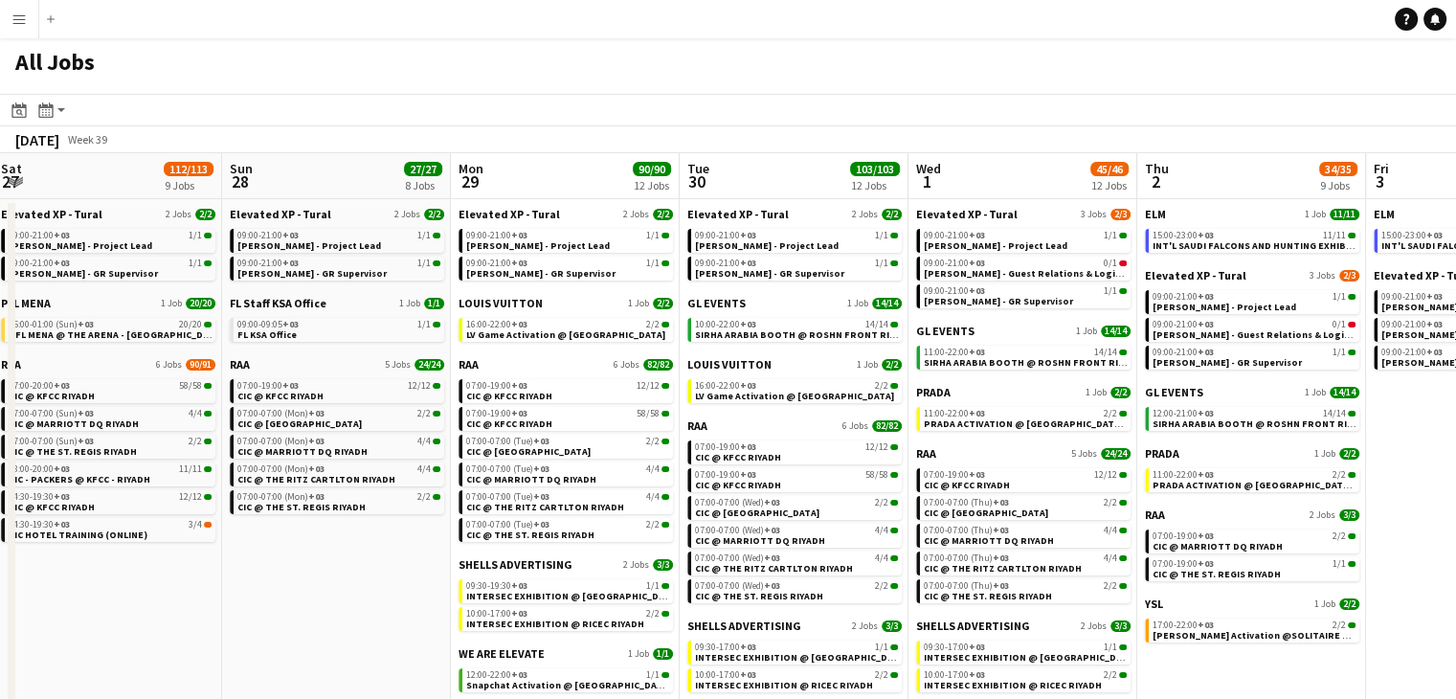
scroll to position [0, 696]
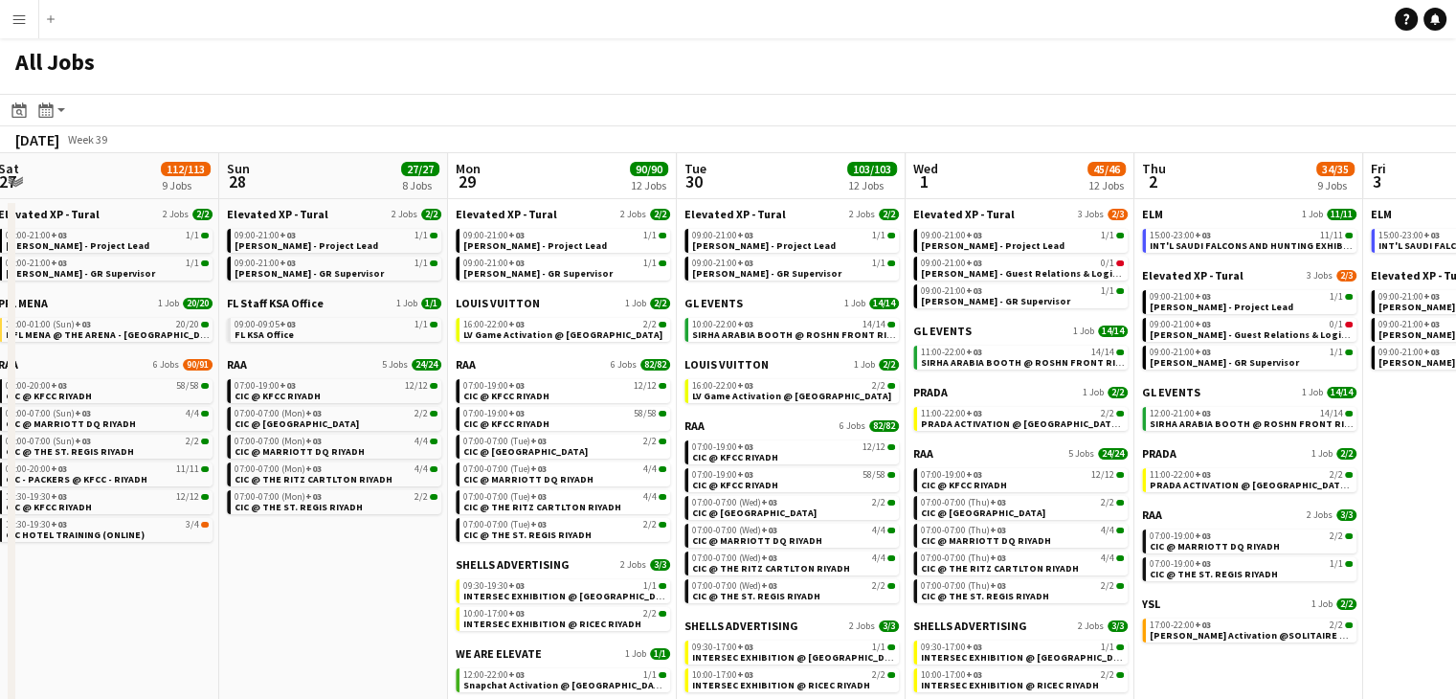
drag, startPoint x: 396, startPoint y: 594, endPoint x: 342, endPoint y: 578, distance: 56.9
click at [342, 578] on app-calendar-viewport "Wed 24 6/6 3 Jobs Thu 25 2/2 2 Jobs Fri 26 11/11 3 Jobs Sat 27 112/113 9 Jobs S…" at bounding box center [728, 661] width 1456 height 1017
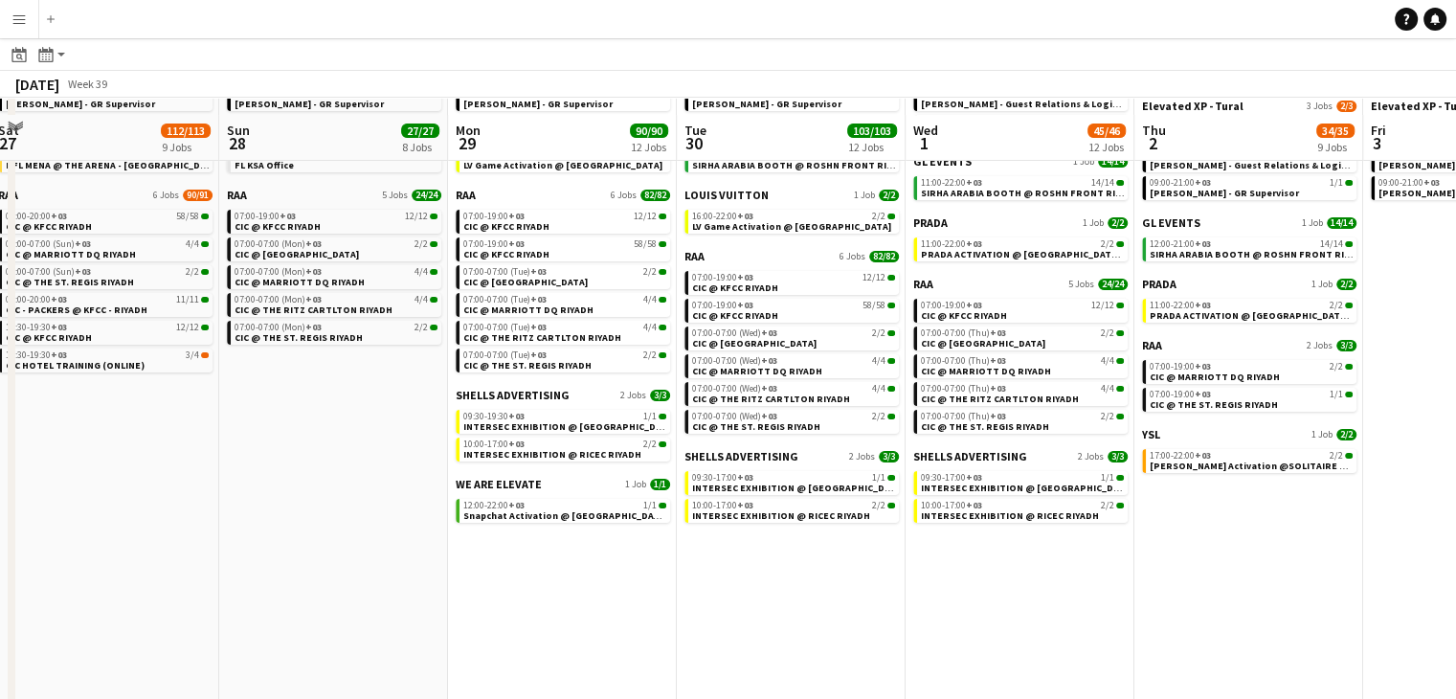
scroll to position [191, 0]
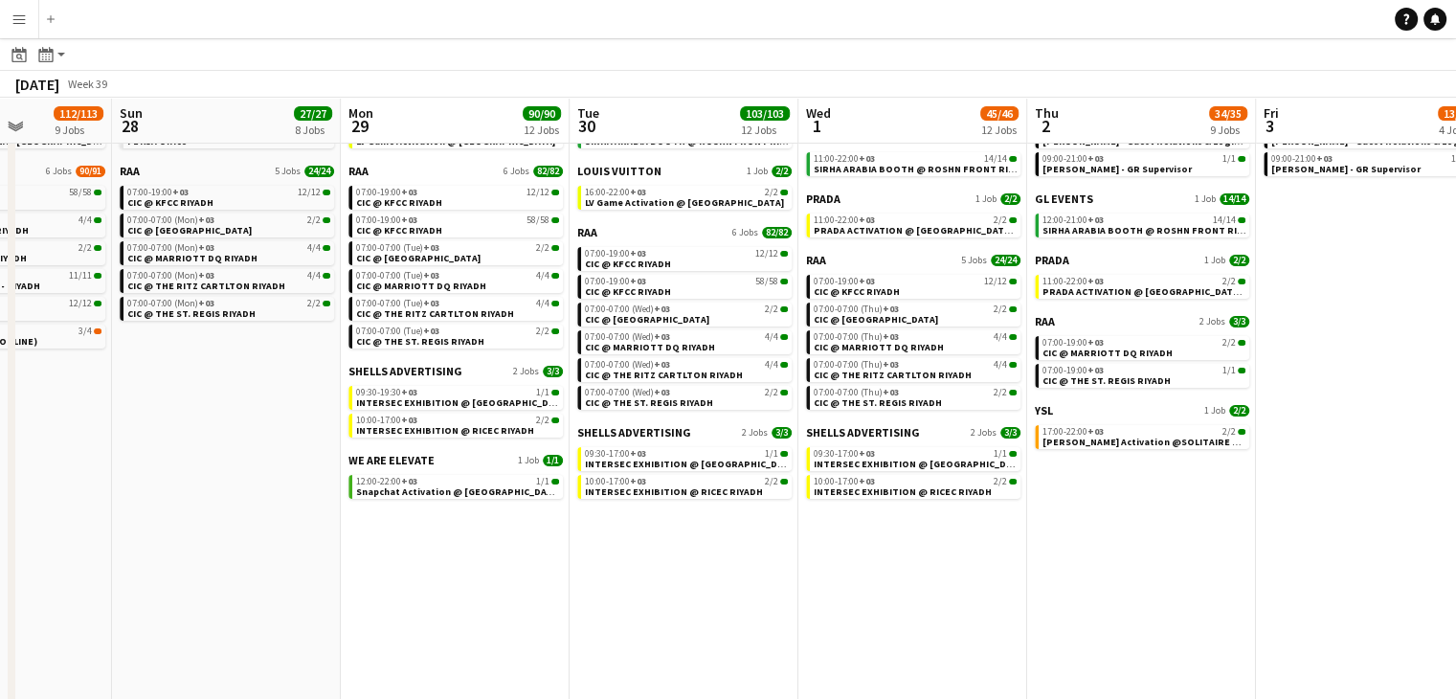
drag, startPoint x: 586, startPoint y: 563, endPoint x: 479, endPoint y: 549, distance: 108.2
click at [479, 549] on app-calendar-viewport "Wed 24 6/6 3 Jobs Thu 25 2/2 2 Jobs Fri 26 11/11 3 Jobs Sat 27 112/113 9 Jobs S…" at bounding box center [728, 439] width 1456 height 1074
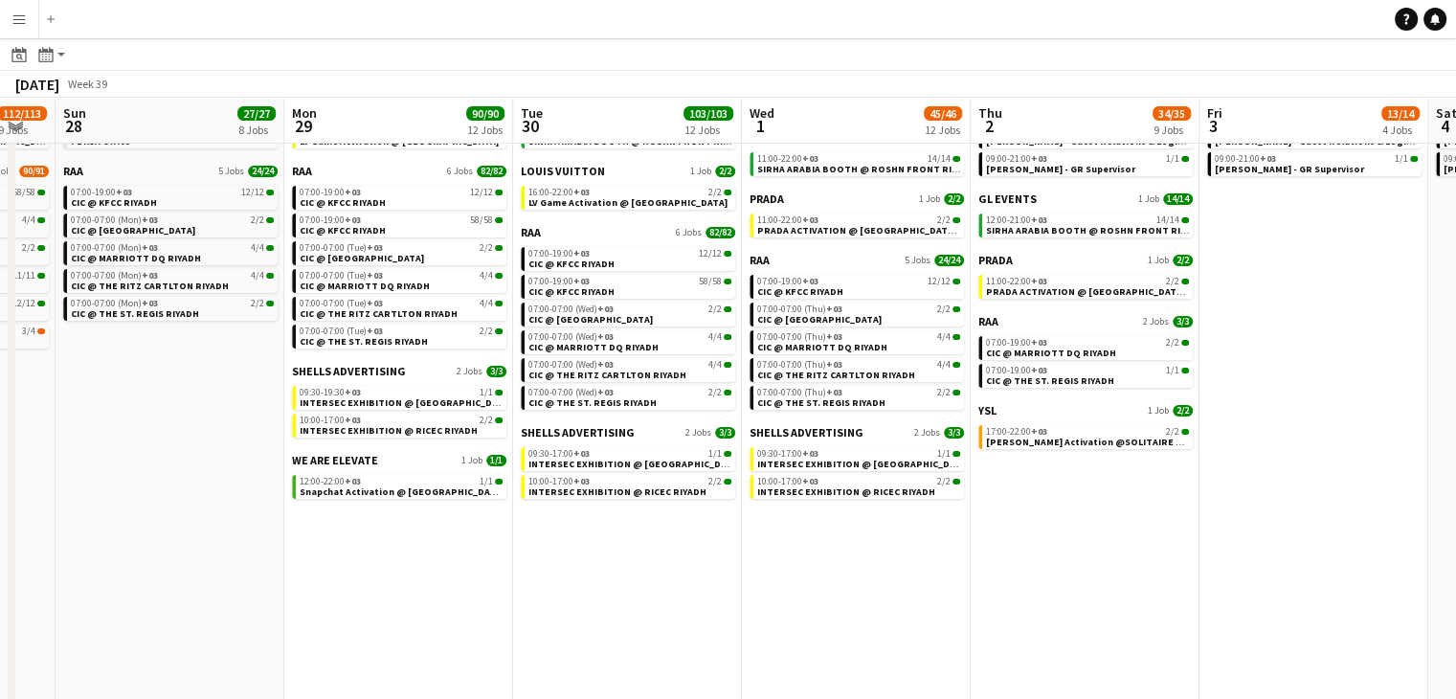
scroll to position [0, 870]
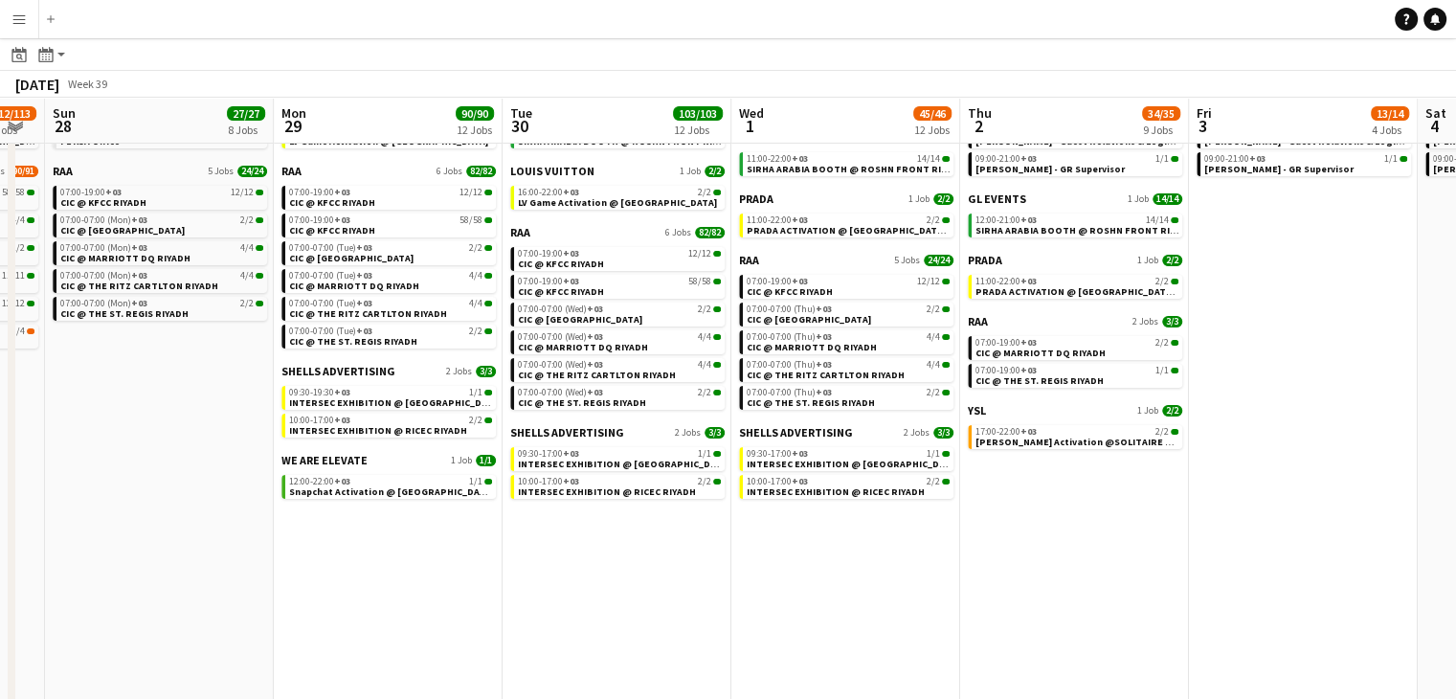
drag, startPoint x: 674, startPoint y: 589, endPoint x: 607, endPoint y: 580, distance: 67.6
click at [607, 580] on app-calendar-viewport "Wed 24 6/6 3 Jobs Thu 25 2/2 2 Jobs Fri 26 11/11 3 Jobs Sat 27 112/113 9 Jobs S…" at bounding box center [728, 439] width 1456 height 1074
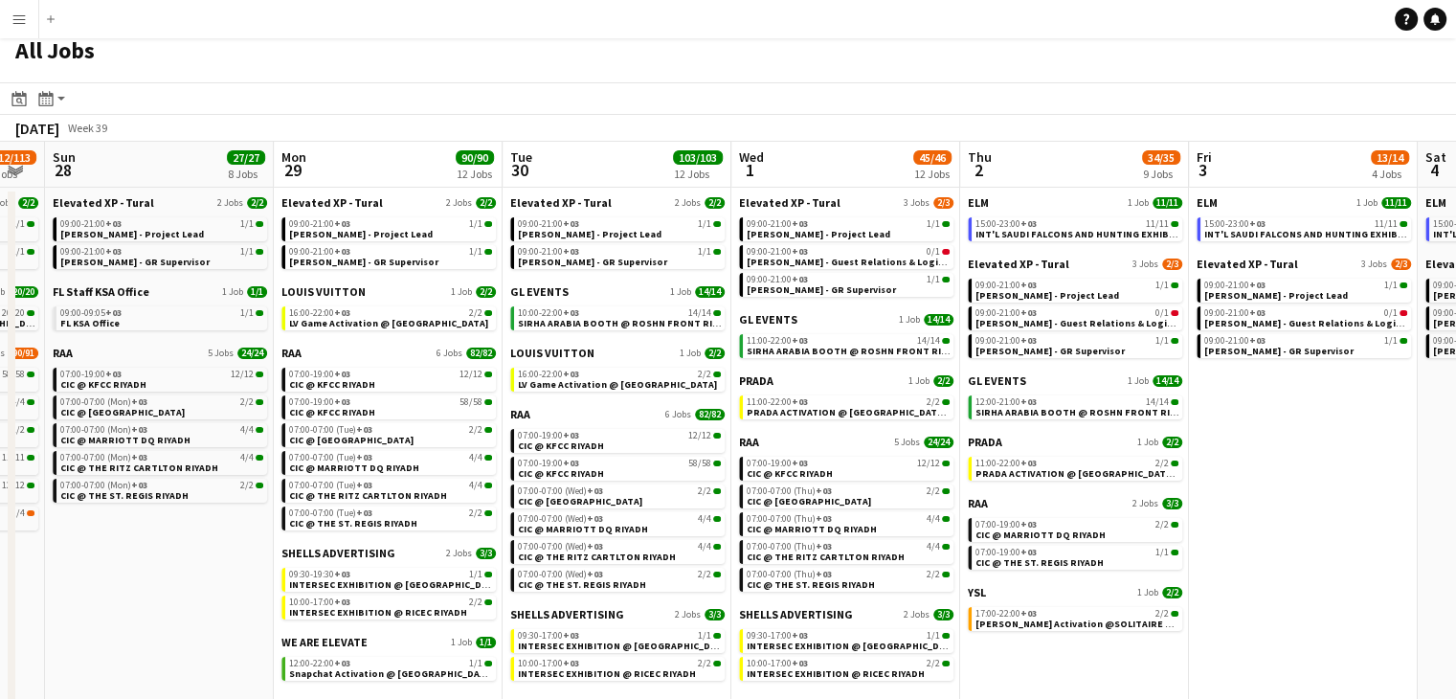
scroll to position [0, 0]
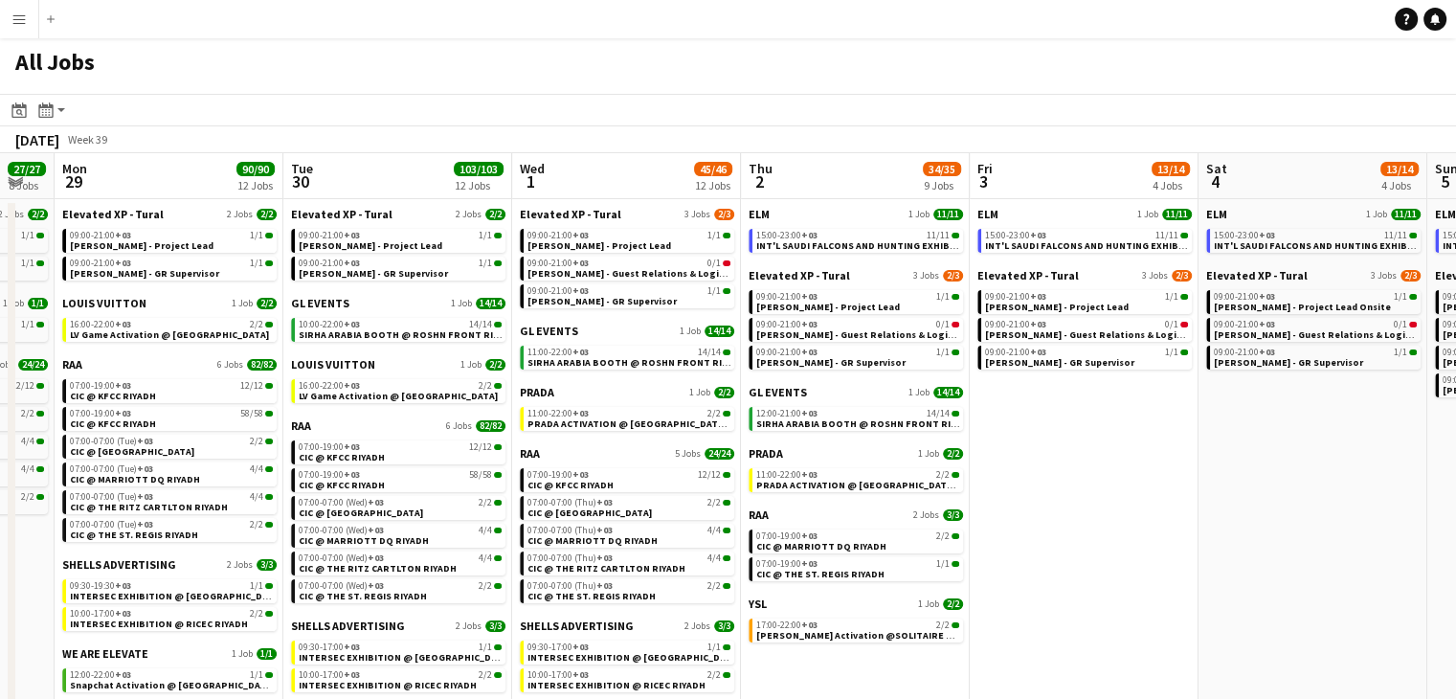
drag, startPoint x: 1154, startPoint y: 552, endPoint x: 1042, endPoint y: 545, distance: 112.3
click at [1042, 545] on app-calendar-viewport "Fri 26 11/11 3 Jobs Sat 27 112/113 9 Jobs Sun 28 27/27 8 Jobs Mon 29 90/90 12 J…" at bounding box center [728, 661] width 1456 height 1017
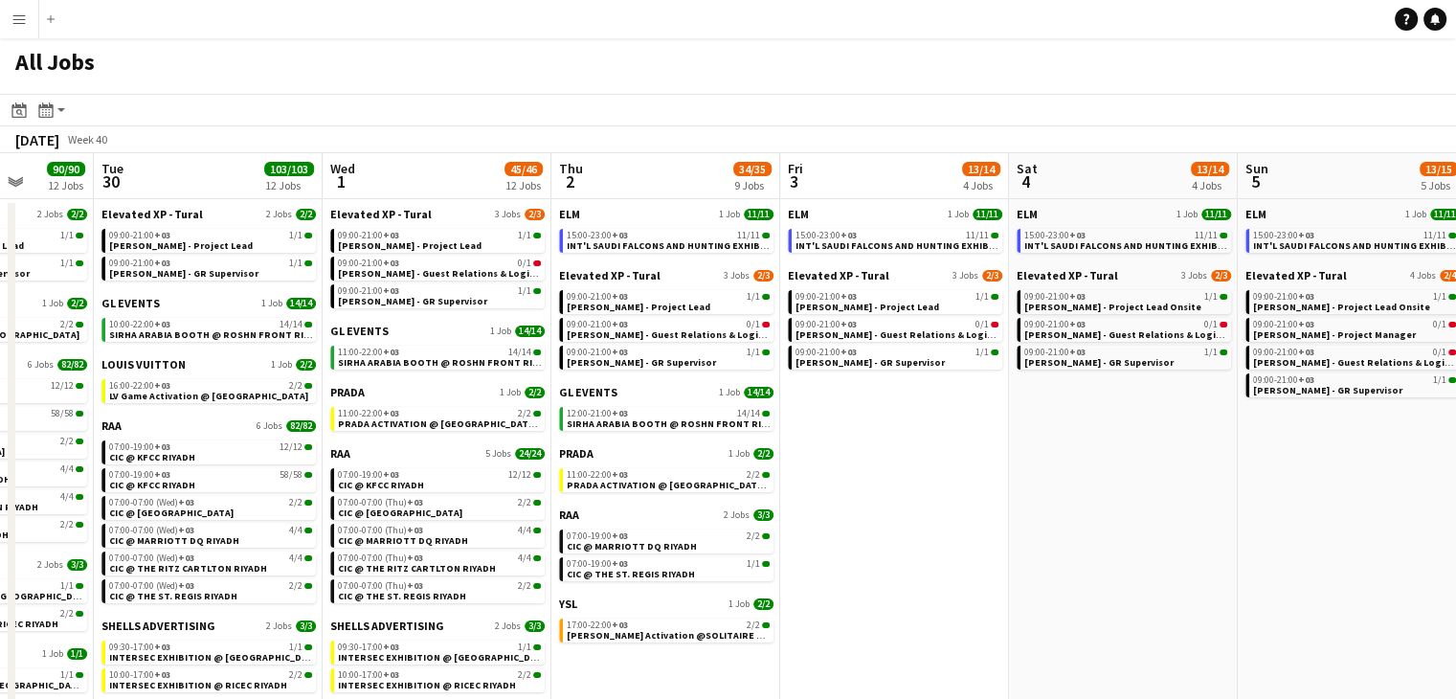
drag, startPoint x: 1179, startPoint y: 533, endPoint x: 994, endPoint y: 523, distance: 186.0
click at [990, 523] on app-calendar-viewport "Fri 26 11/11 3 Jobs Sat 27 112/113 9 Jobs Sun 28 27/27 8 Jobs Mon 29 90/90 12 J…" at bounding box center [728, 661] width 1456 height 1017
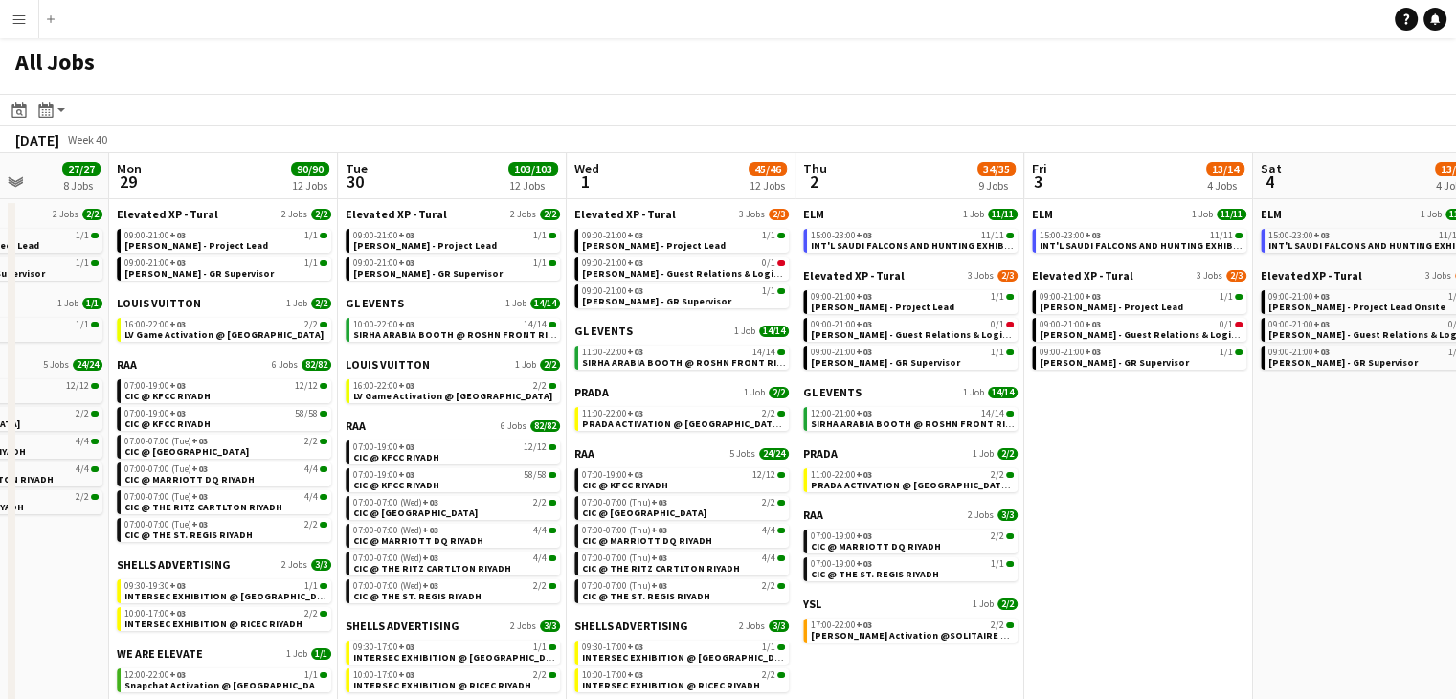
drag, startPoint x: 1061, startPoint y: 518, endPoint x: 930, endPoint y: 519, distance: 130.2
click at [930, 518] on app-calendar-viewport "Fri 26 11/11 3 Jobs Sat 27 112/113 9 Jobs Sun 28 27/27 8 Jobs Mon 29 90/90 12 J…" at bounding box center [728, 661] width 1456 height 1017
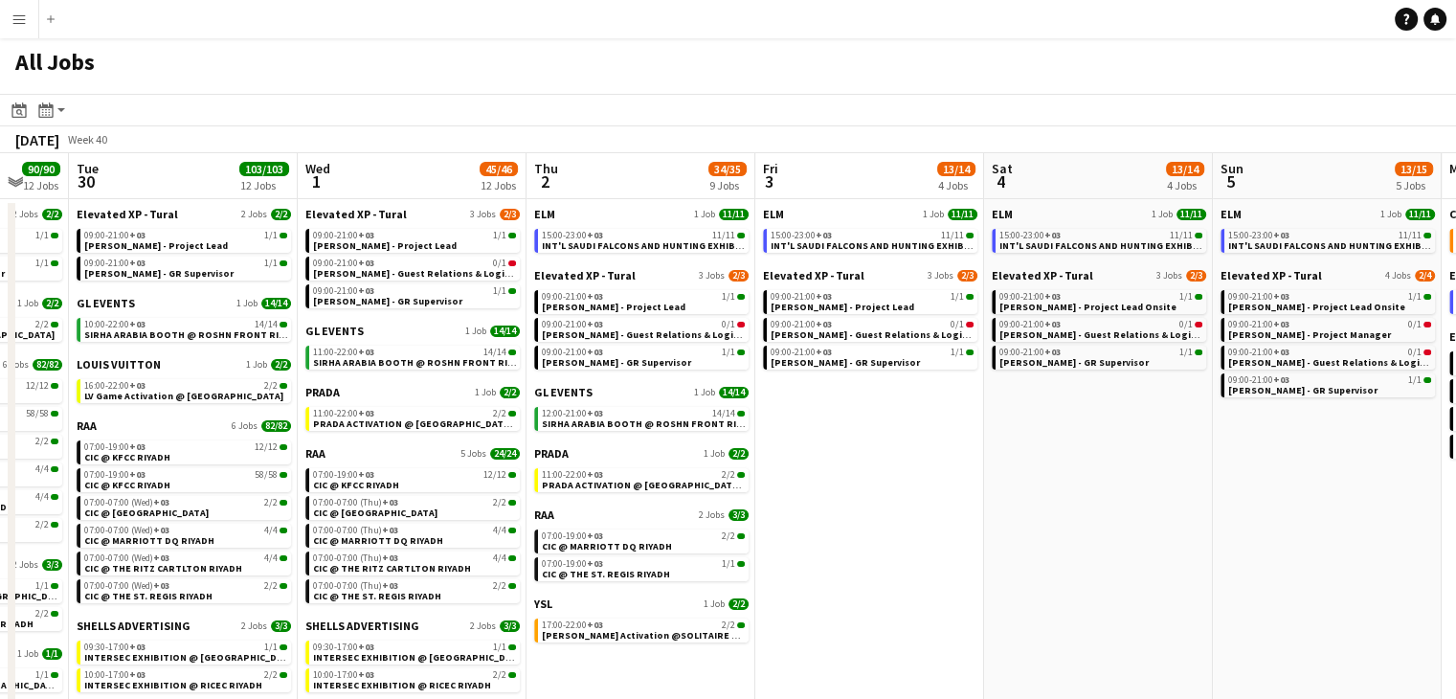
drag, startPoint x: 839, startPoint y: 513, endPoint x: 1027, endPoint y: 527, distance: 189.1
click at [1027, 527] on app-calendar-viewport "Sun 28 27/27 8 Jobs Mon 29 90/90 12 Jobs Tue 30 103/103 12 Jobs Wed 1 45/46 12 …" at bounding box center [728, 661] width 1456 height 1017
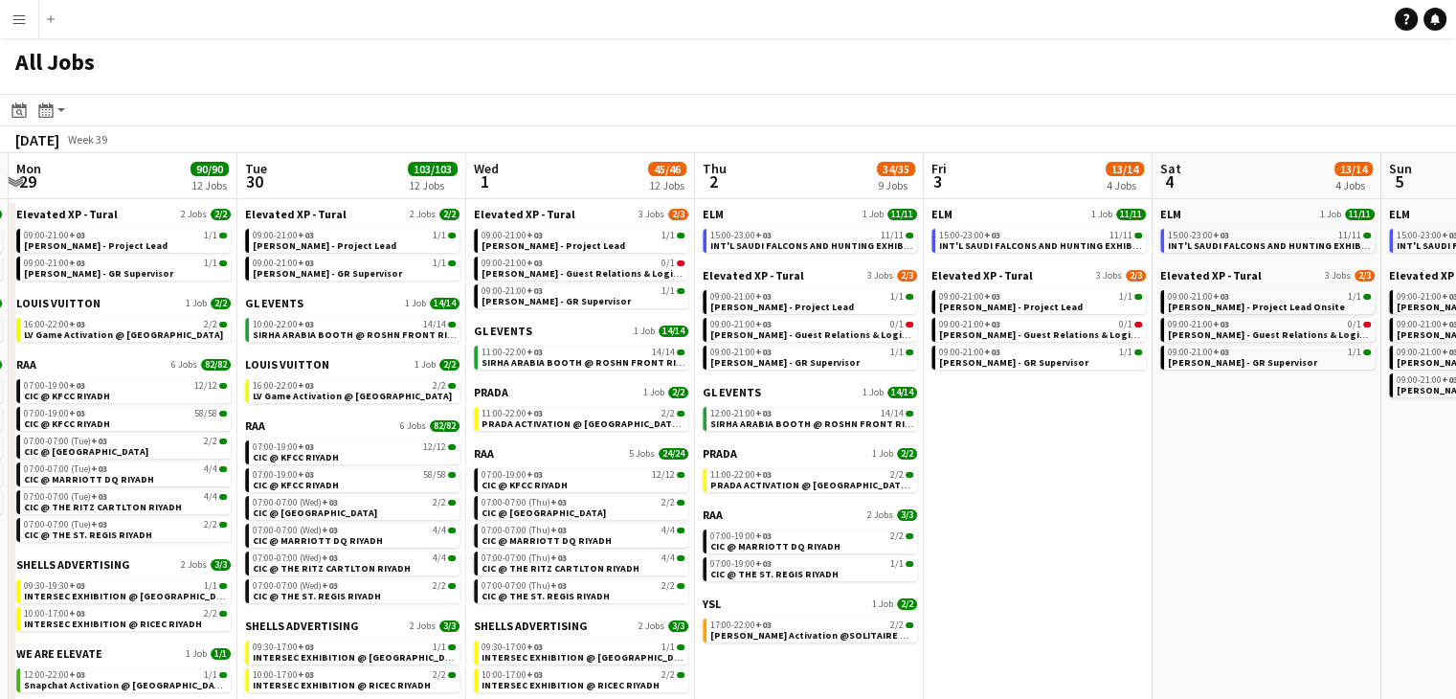
drag, startPoint x: 814, startPoint y: 514, endPoint x: 1032, endPoint y: 522, distance: 218.4
click at [1032, 522] on app-calendar-viewport "Sat 27 112/113 9 Jobs Sun 28 27/27 8 Jobs Mon 29 90/90 12 Jobs Tue 30 103/103 1…" at bounding box center [728, 661] width 1456 height 1017
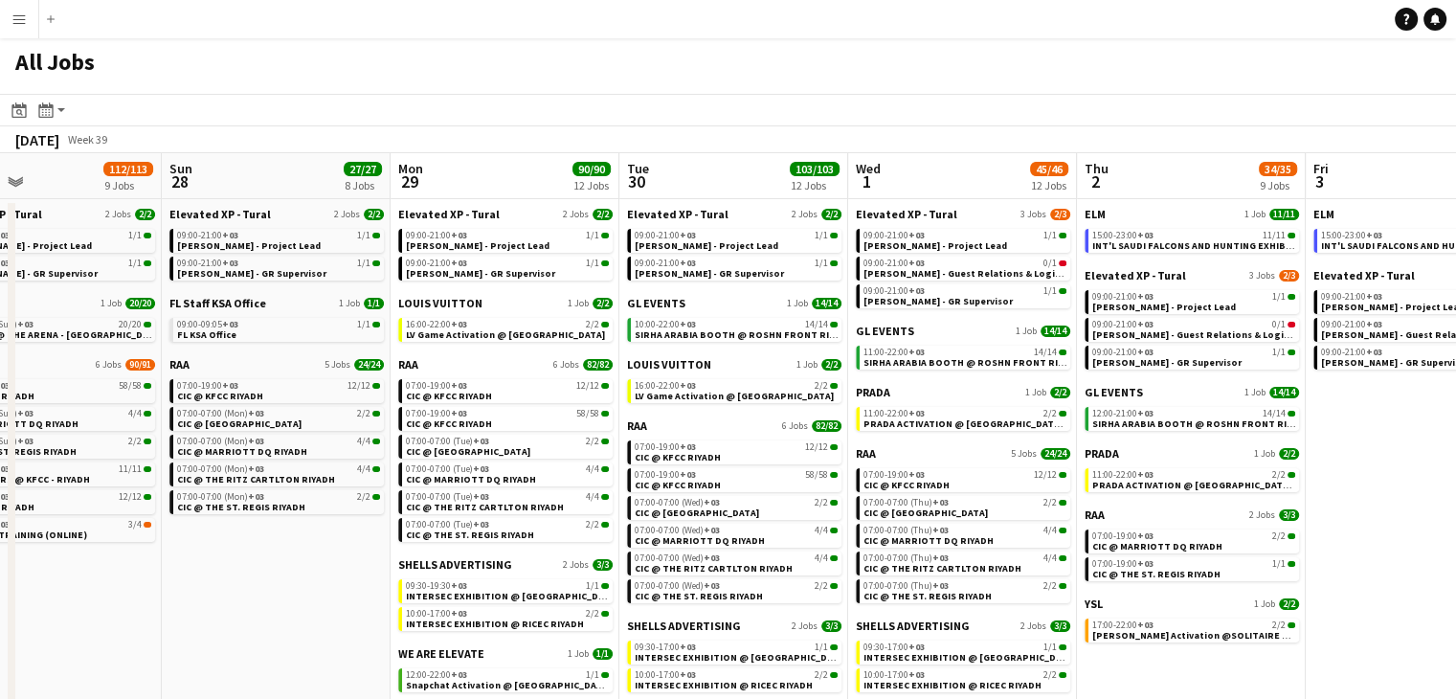
drag, startPoint x: 745, startPoint y: 489, endPoint x: 793, endPoint y: 491, distance: 47.9
click at [793, 491] on app-calendar-viewport "Thu 25 2/2 2 Jobs Fri 26 11/11 3 Jobs Sat 27 112/113 9 Jobs Sun 28 27/27 8 Jobs…" at bounding box center [728, 661] width 1456 height 1017
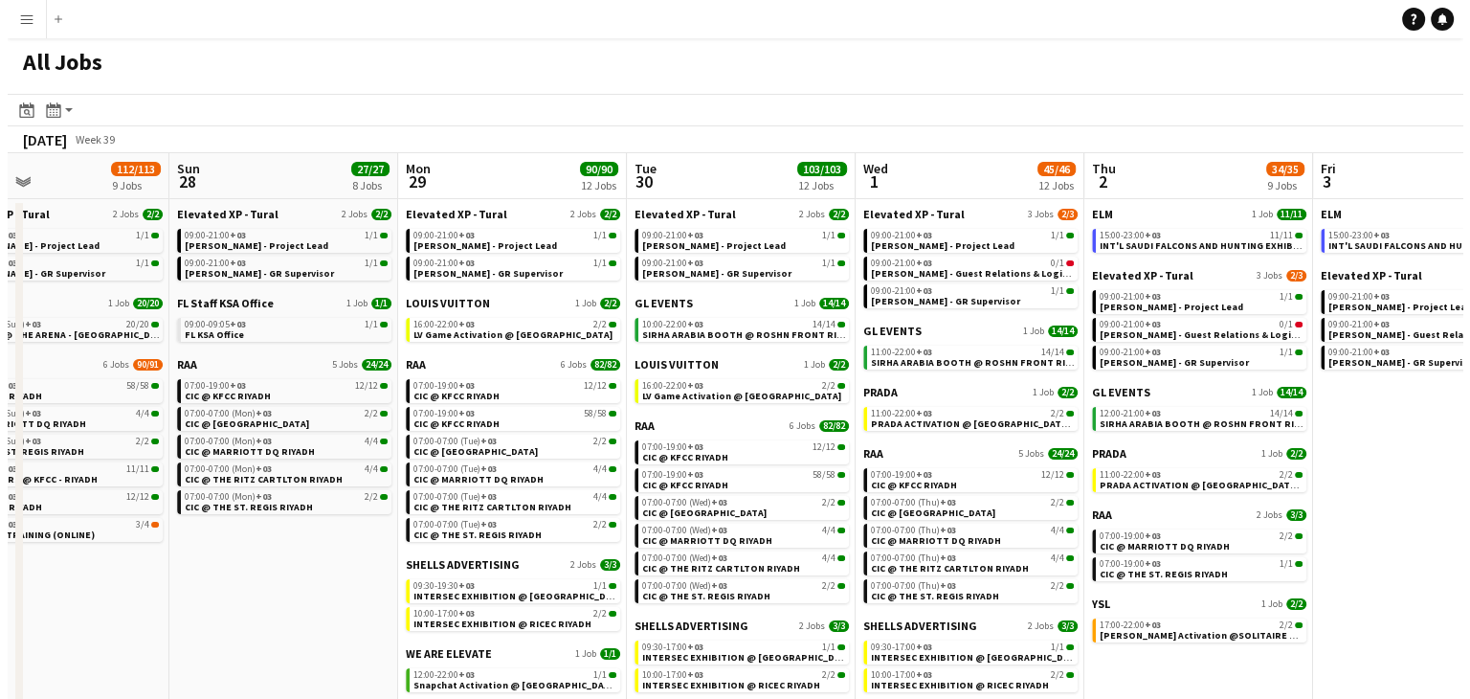
scroll to position [0, 535]
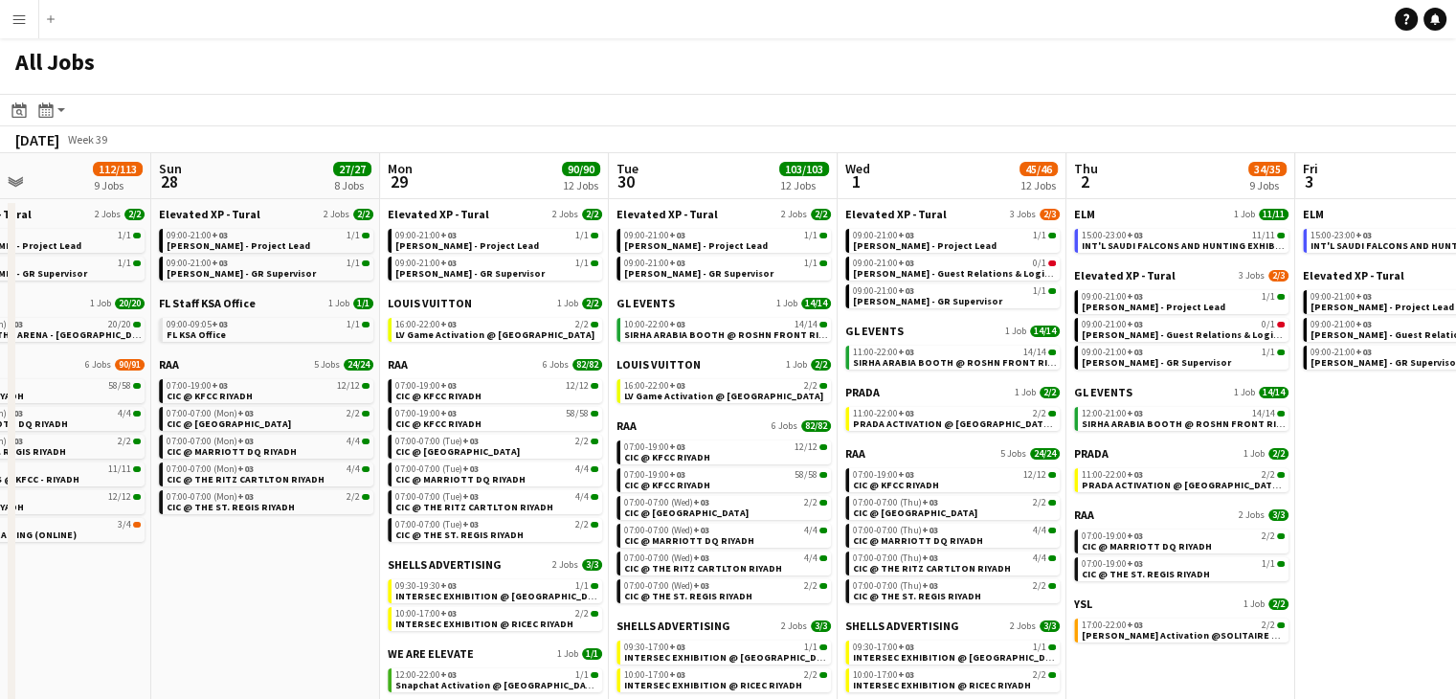
drag, startPoint x: 461, startPoint y: 466, endPoint x: 670, endPoint y: 482, distance: 209.3
click at [670, 482] on app-calendar-viewport "Thu 25 2/2 2 Jobs Fri 26 11/11 3 Jobs Sat 27 112/113 9 Jobs Sun 28 27/27 8 Jobs…" at bounding box center [728, 661] width 1456 height 1017
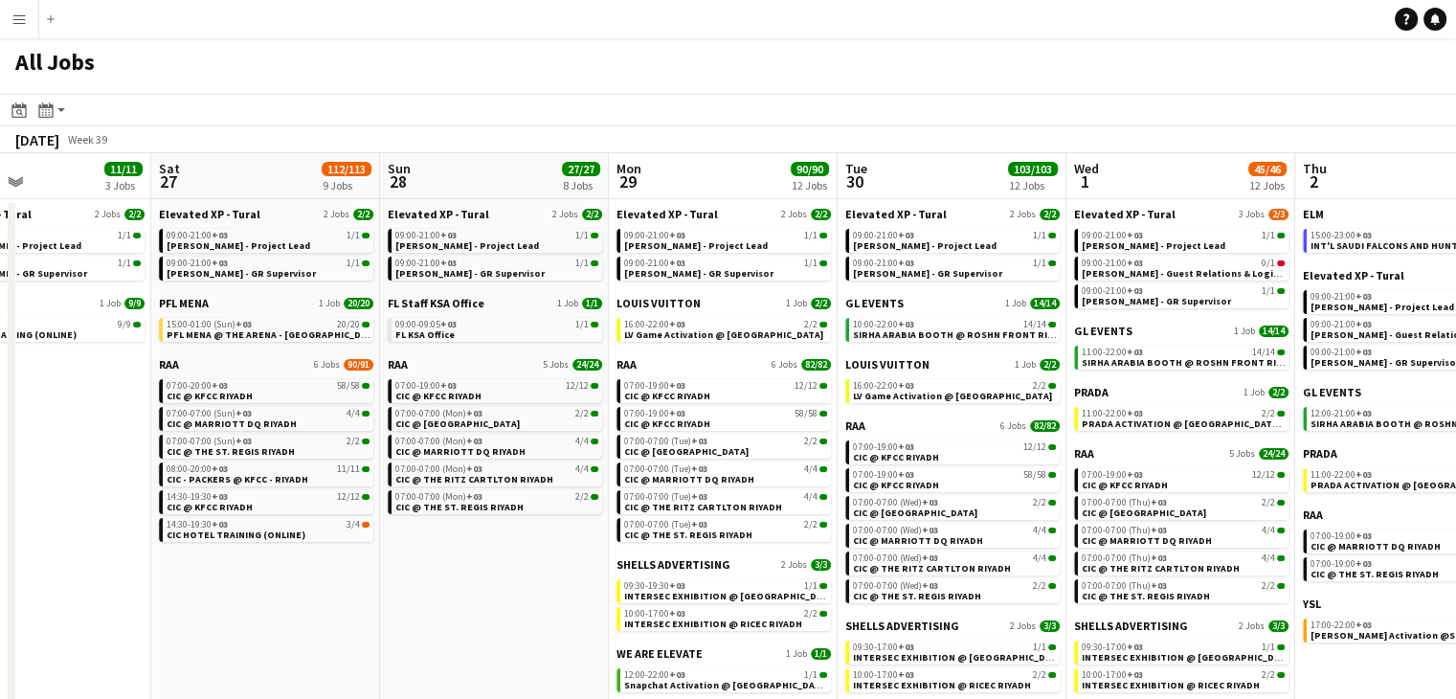
click at [19, 17] on app-icon "Menu" at bounding box center [18, 18] width 15 height 15
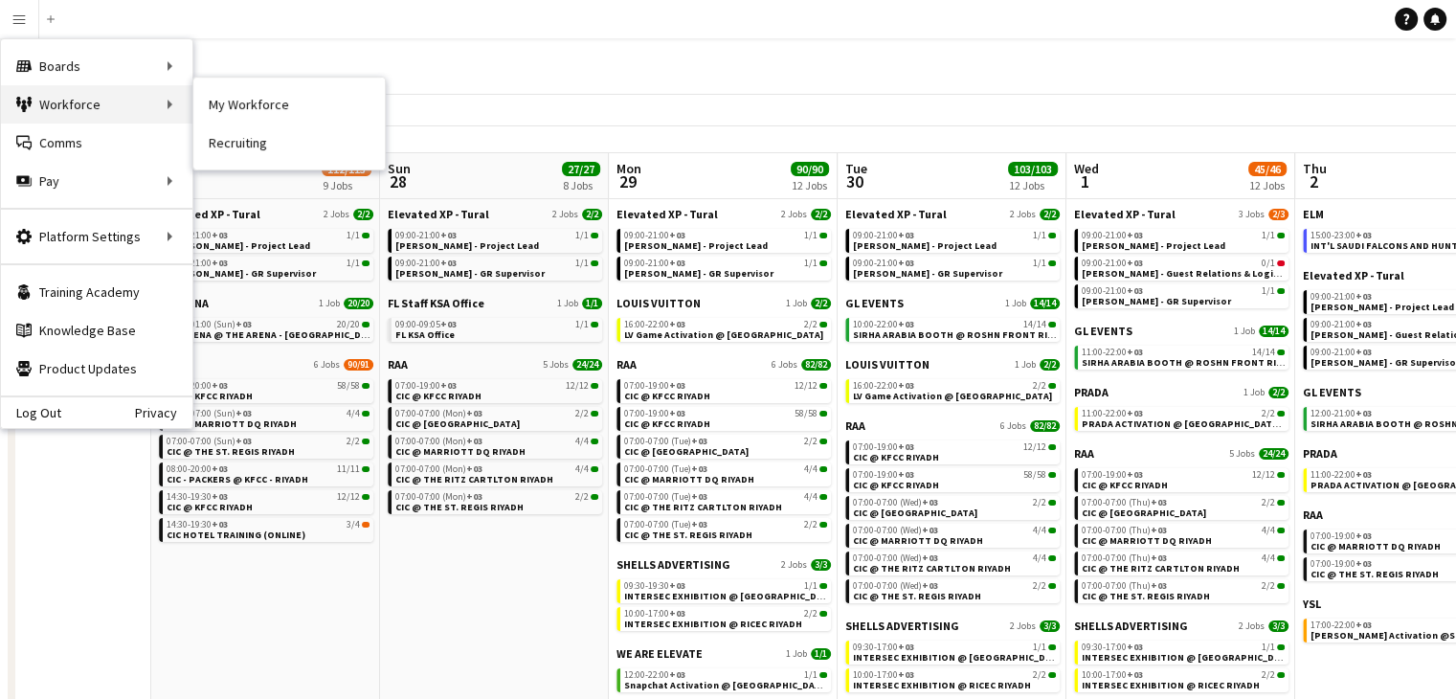
click at [123, 107] on div "Workforce Workforce" at bounding box center [96, 104] width 191 height 38
click at [253, 101] on link "My Workforce" at bounding box center [288, 104] width 191 height 38
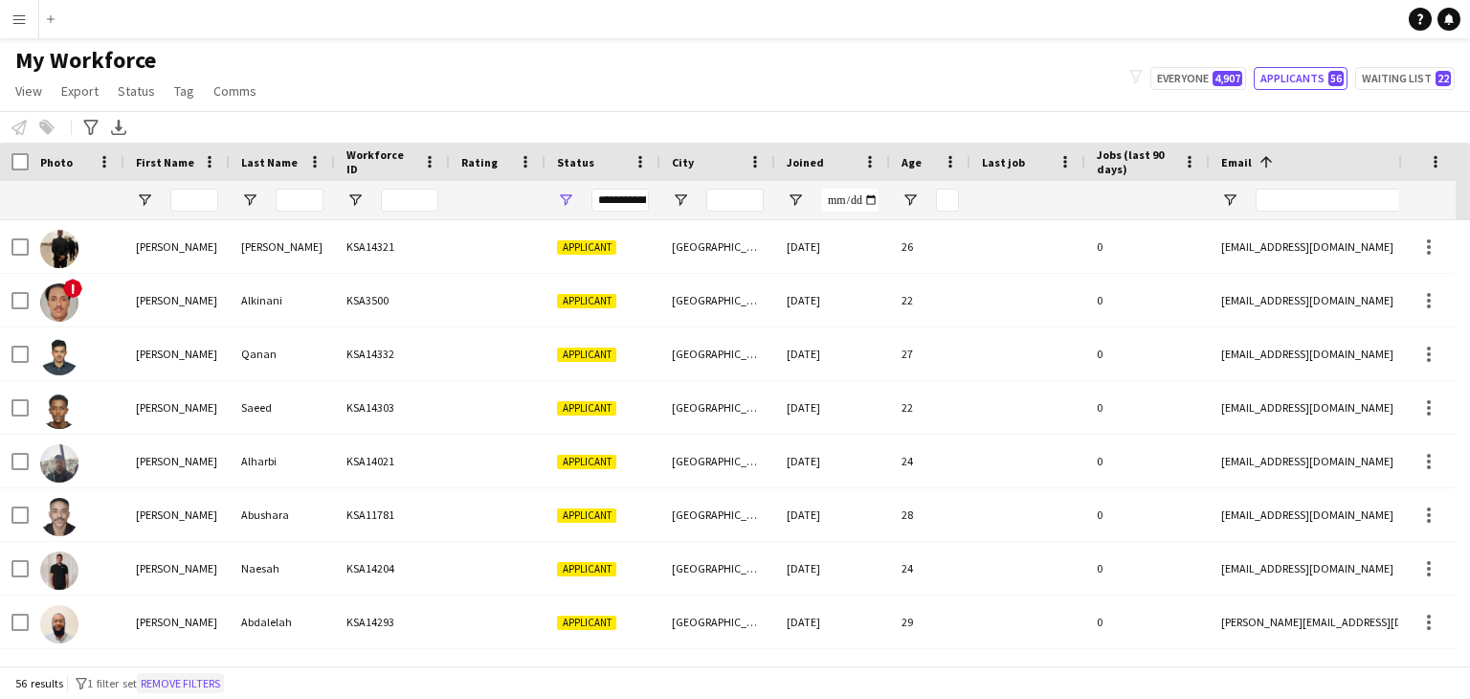
click at [212, 689] on button "Remove filters" at bounding box center [180, 683] width 87 height 21
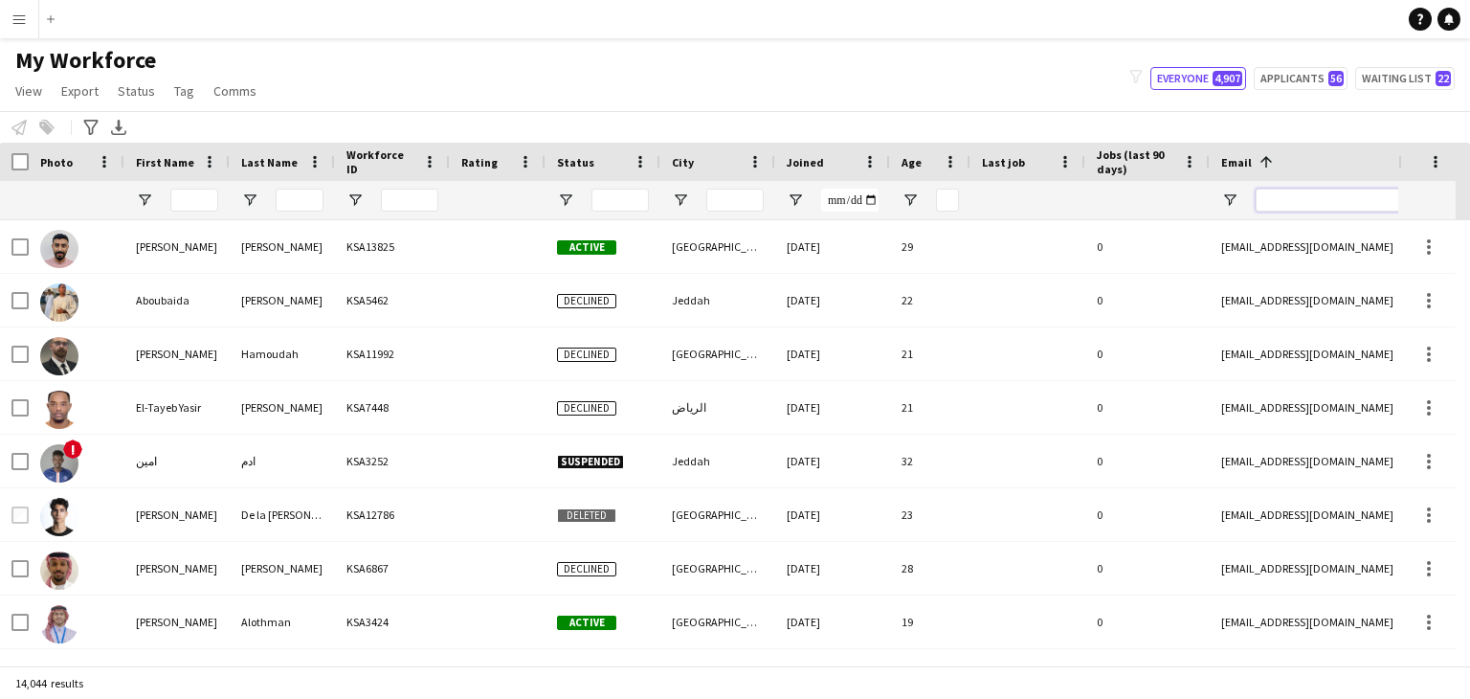
click at [1353, 199] on input "Email Filter Input" at bounding box center [1418, 200] width 325 height 23
paste input "**********"
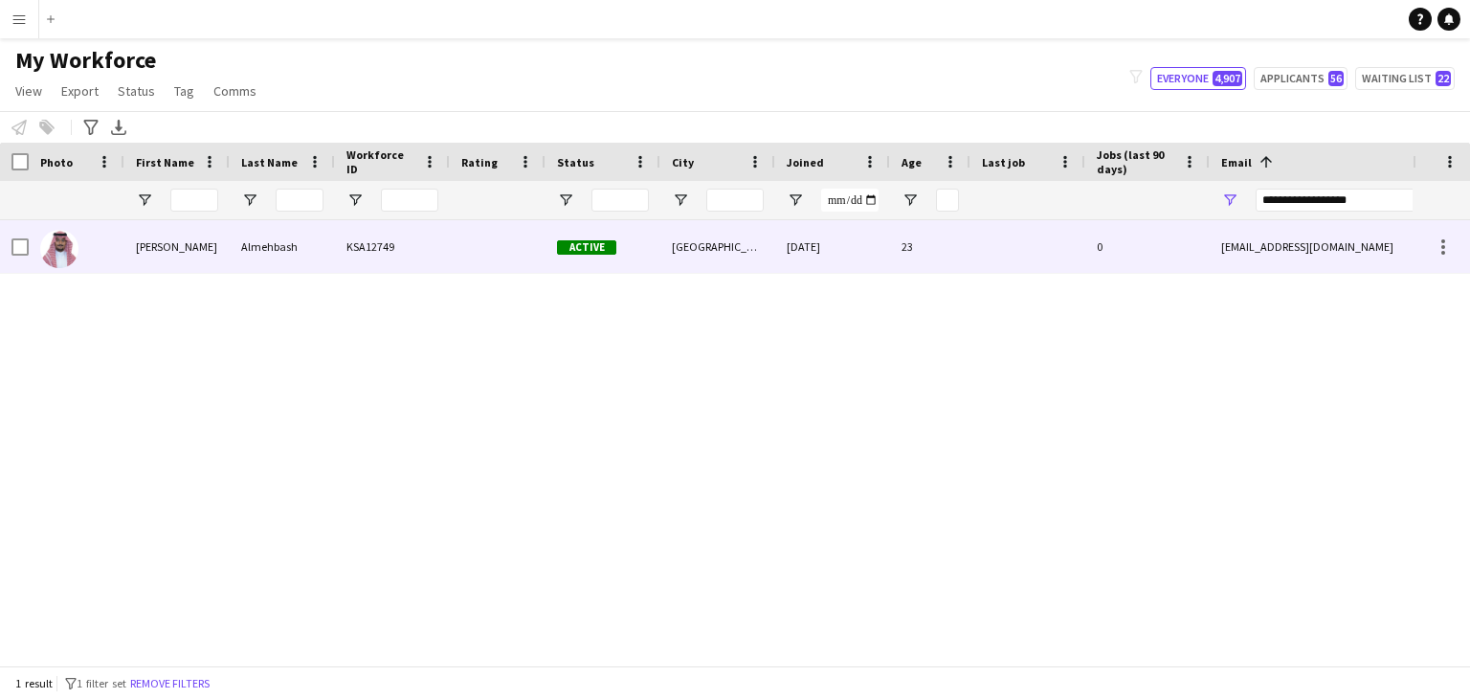
click at [287, 263] on div "Almehbash" at bounding box center [282, 246] width 105 height 53
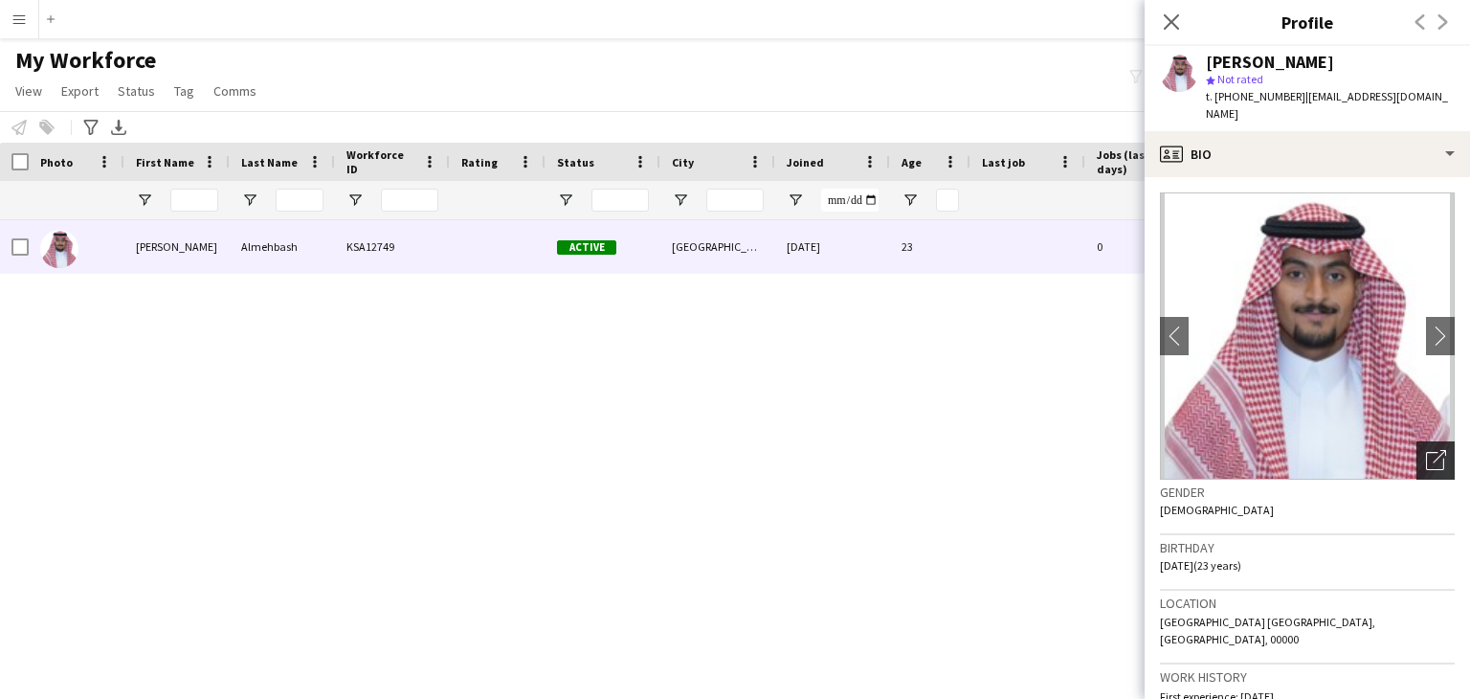
click at [1426, 450] on icon "Open photos pop-in" at bounding box center [1436, 460] width 20 height 20
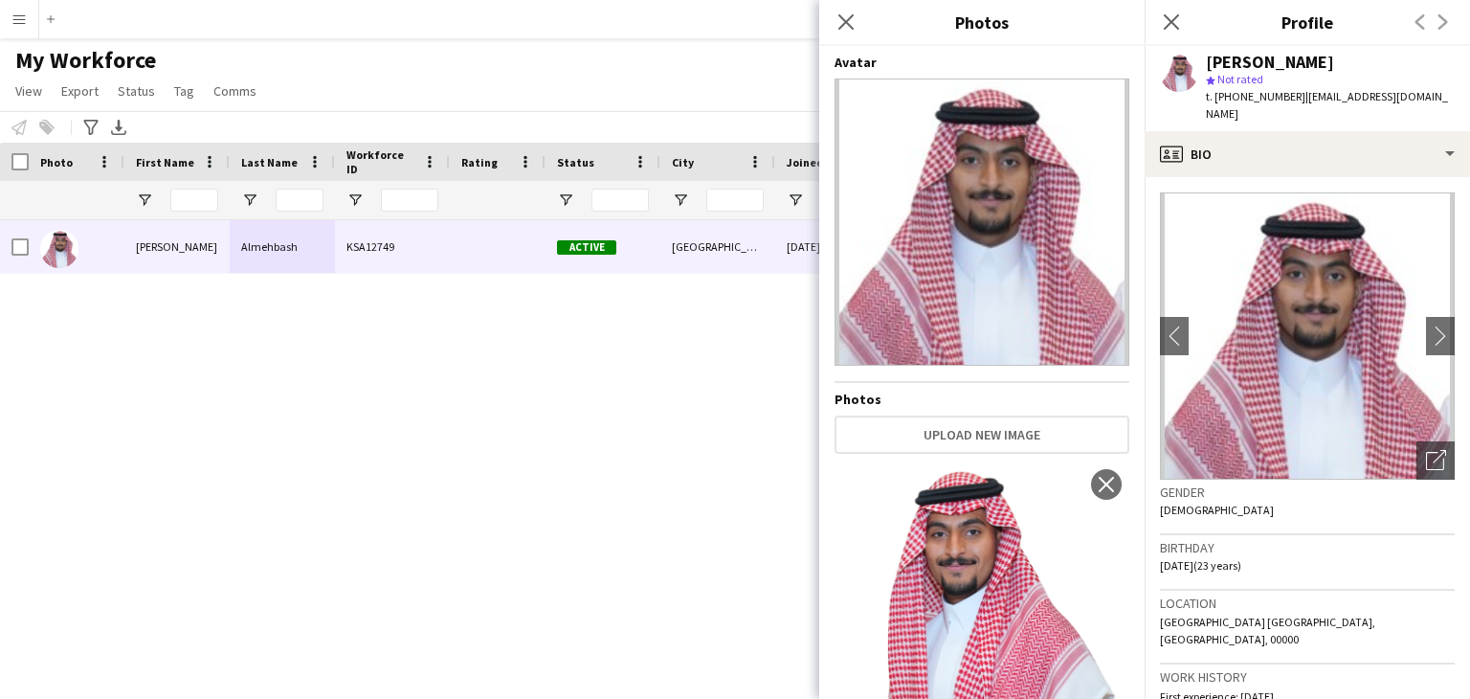
click at [978, 579] on img at bounding box center [982, 614] width 295 height 306
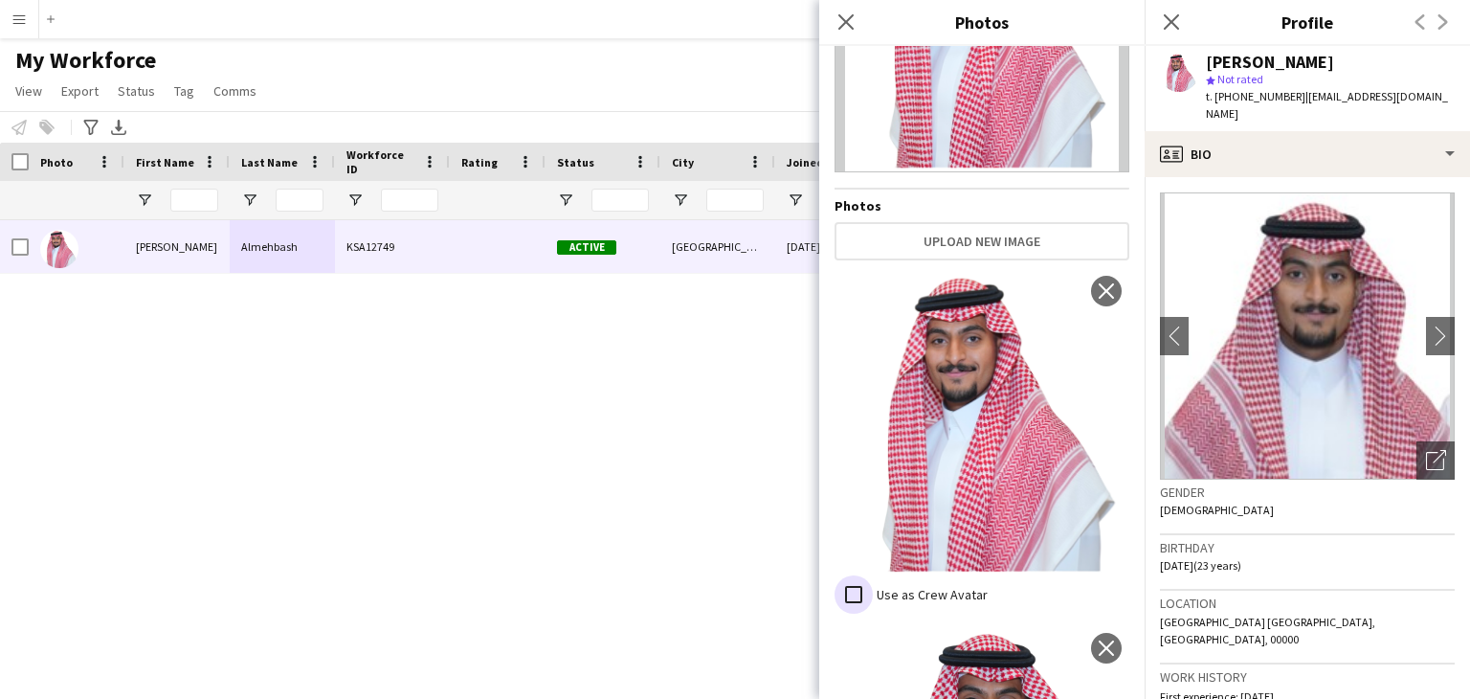
scroll to position [191, 0]
click at [975, 432] on img at bounding box center [982, 423] width 295 height 306
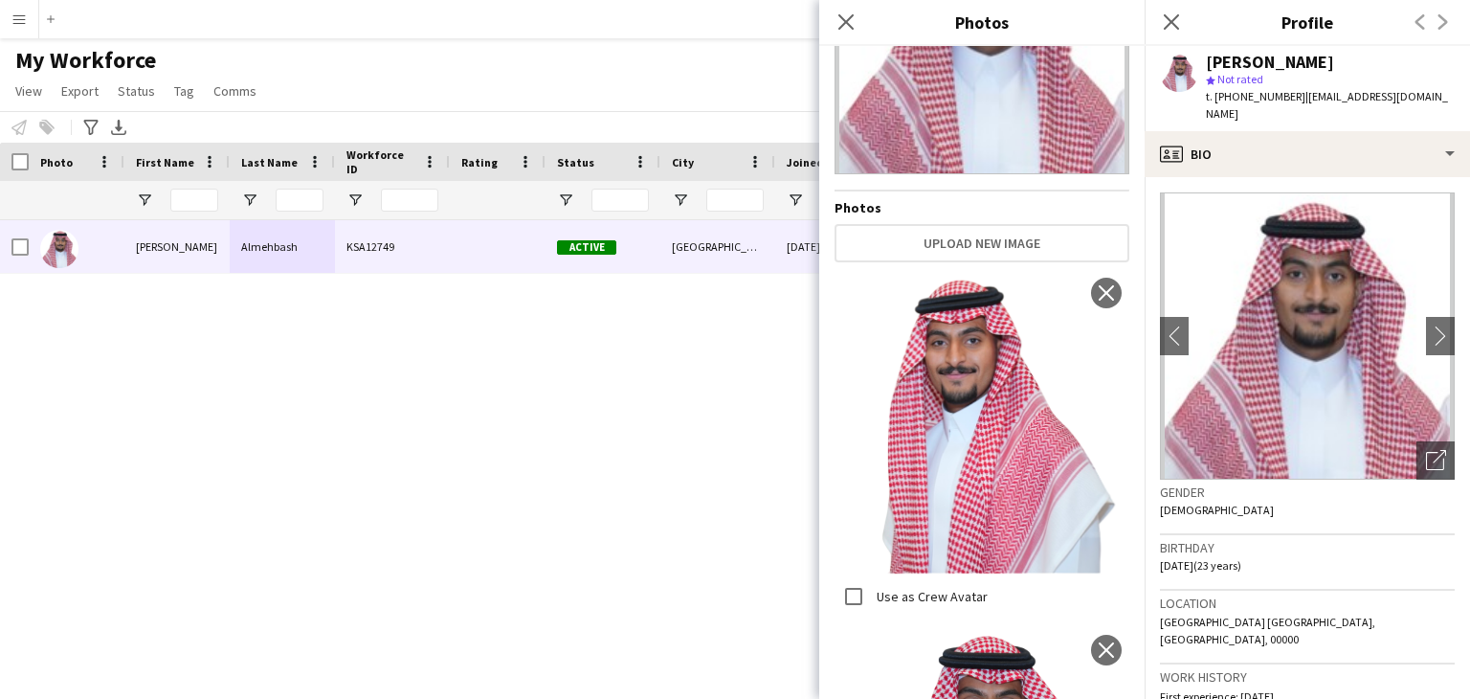
click at [975, 432] on img at bounding box center [982, 423] width 295 height 306
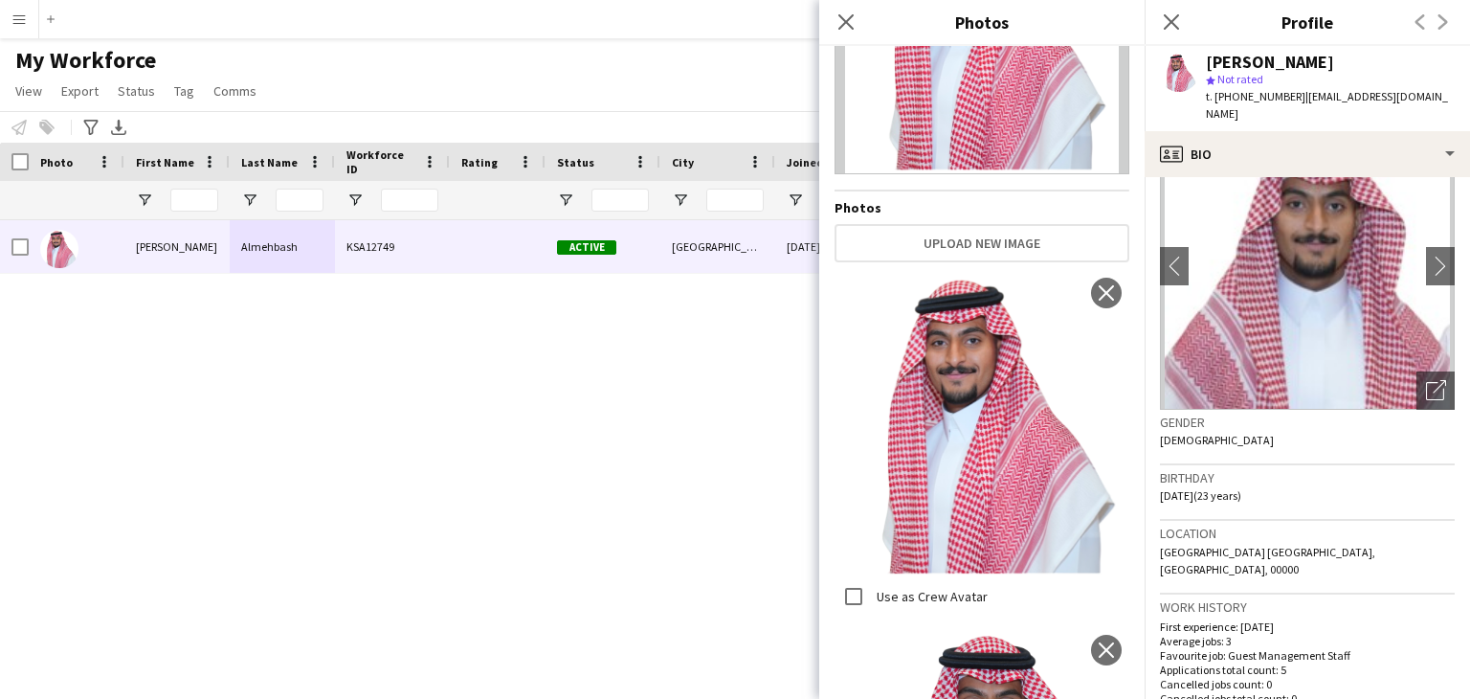
scroll to position [383, 0]
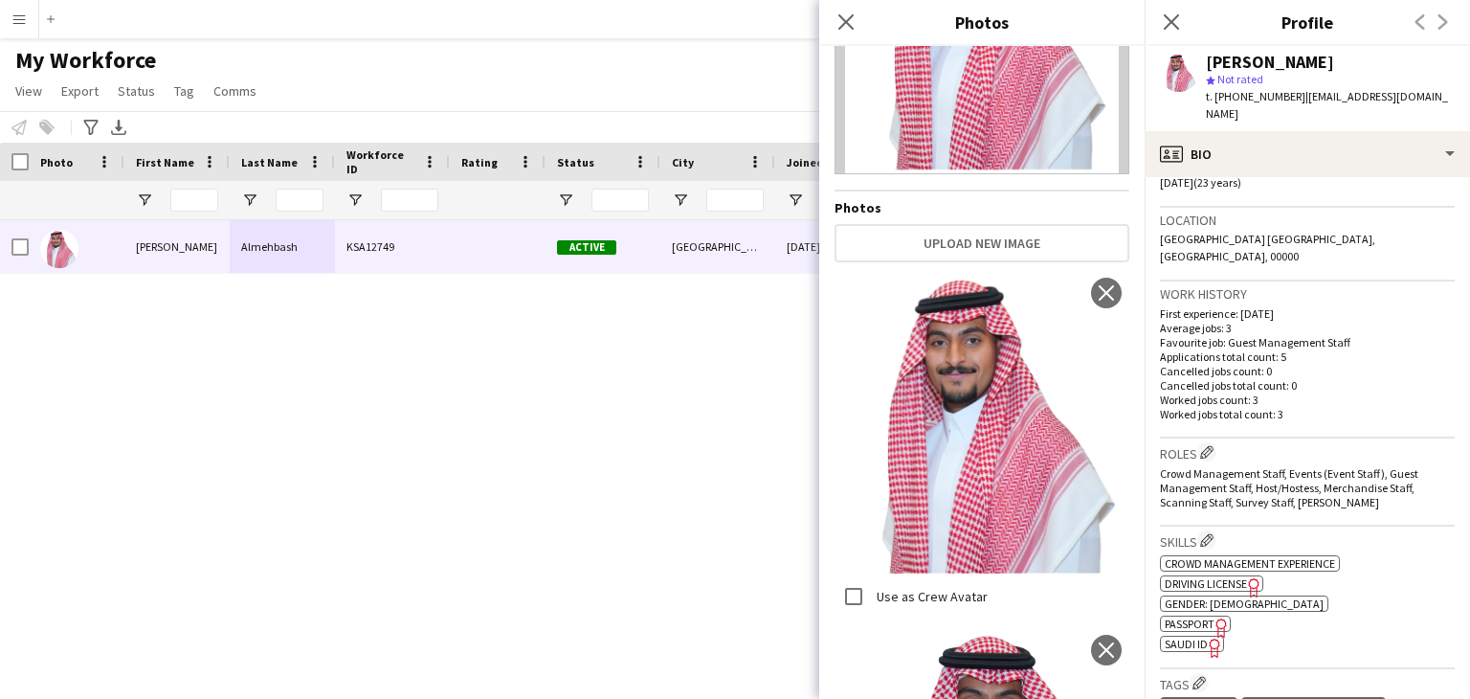
click at [655, 464] on div "Abdulrahman Almehbash KSA12749 Active Riyadh 27-11-2024 23 0 da7om3li@gmail.com…" at bounding box center [706, 435] width 1413 height 431
click at [1200, 637] on span "SAUDI ID" at bounding box center [1186, 644] width 43 height 14
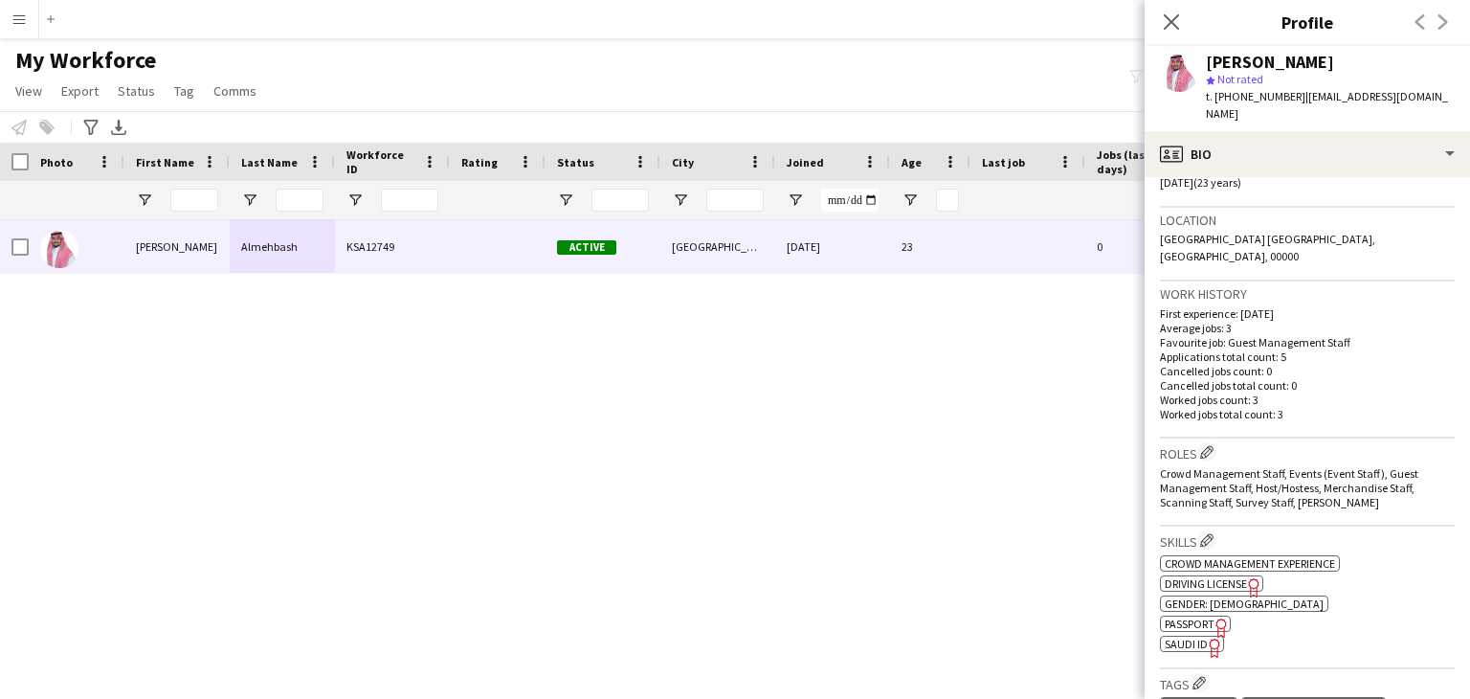
click at [1242, 58] on div "Abdulrahman Almehbash" at bounding box center [1270, 62] width 128 height 17
copy div "Abdulrahman"
click at [1334, 56] on div "Abdulrahman Almehbash" at bounding box center [1270, 62] width 128 height 17
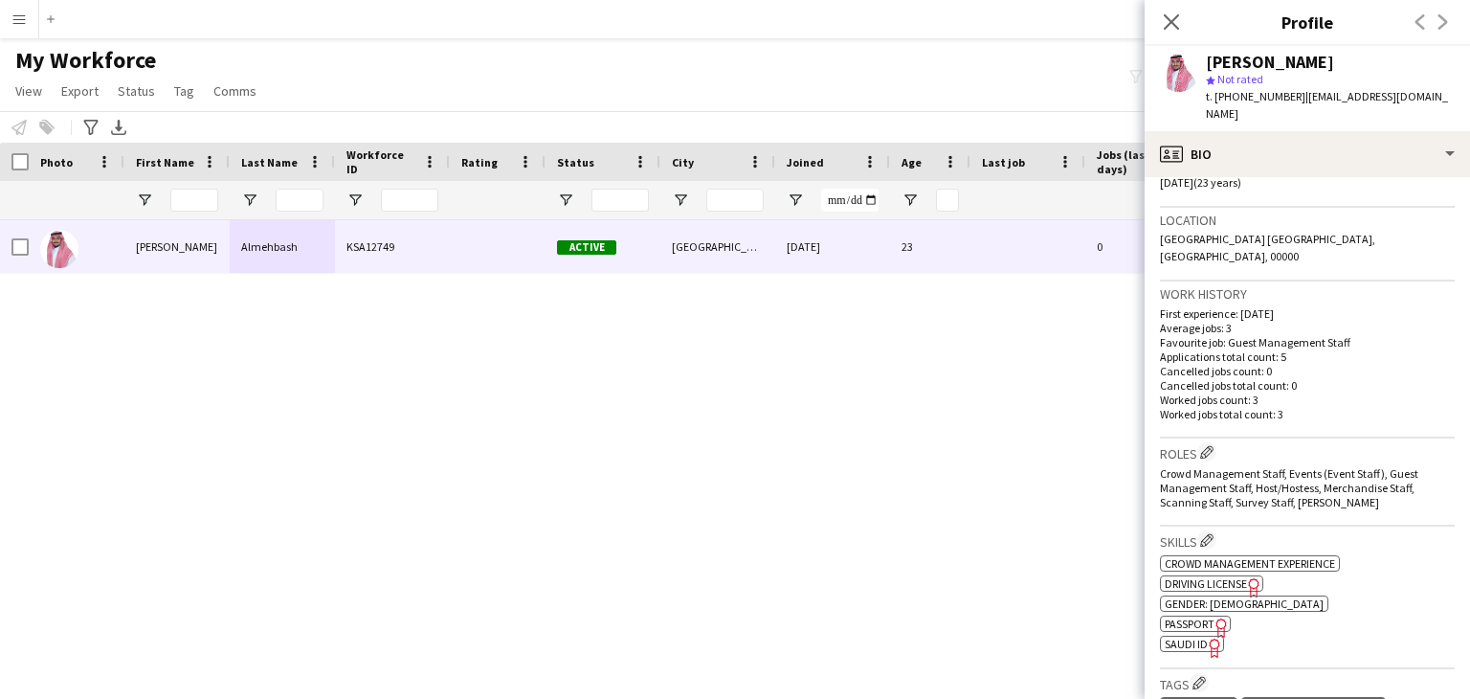
copy div "Almehbash"
click at [1177, 21] on icon "Close pop-in" at bounding box center [1171, 21] width 18 height 18
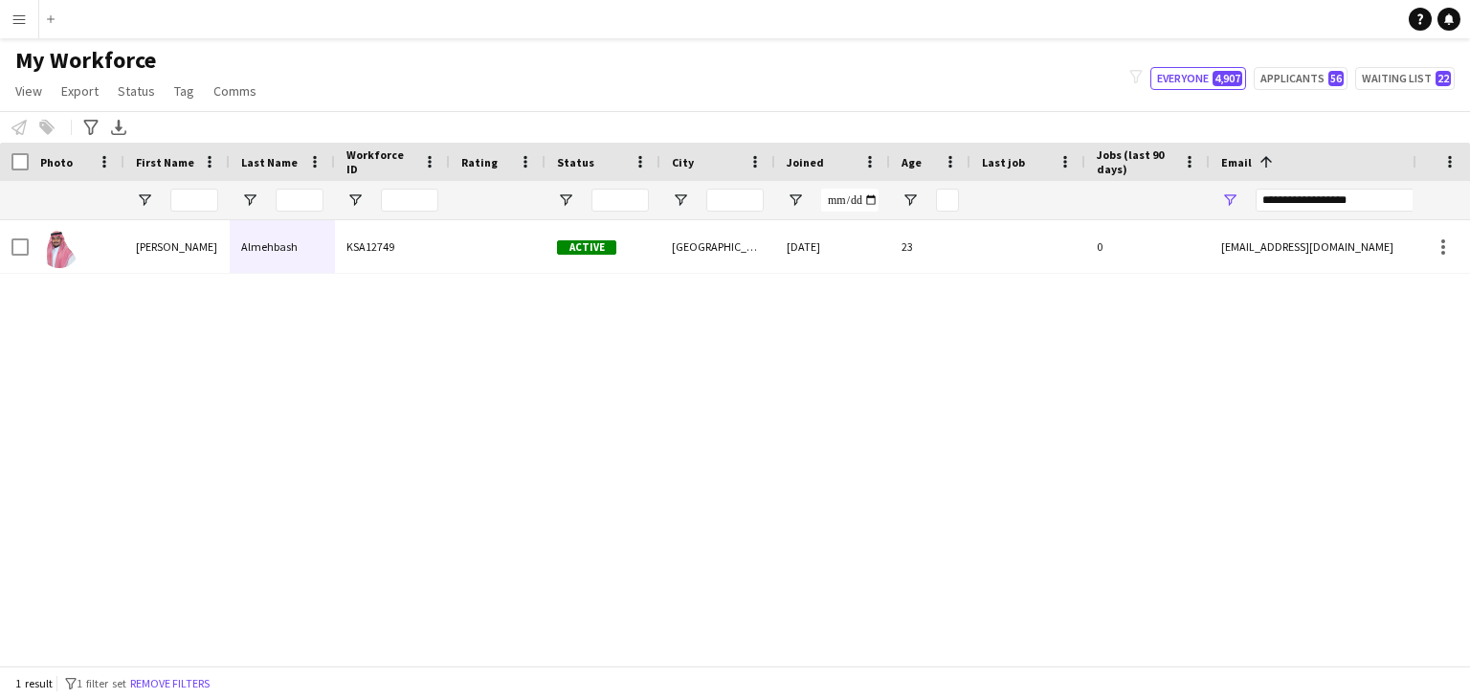
click at [1356, 217] on div "**********" at bounding box center [1418, 200] width 325 height 38
click at [1356, 207] on input "**********" at bounding box center [1418, 200] width 325 height 23
paste input "****"
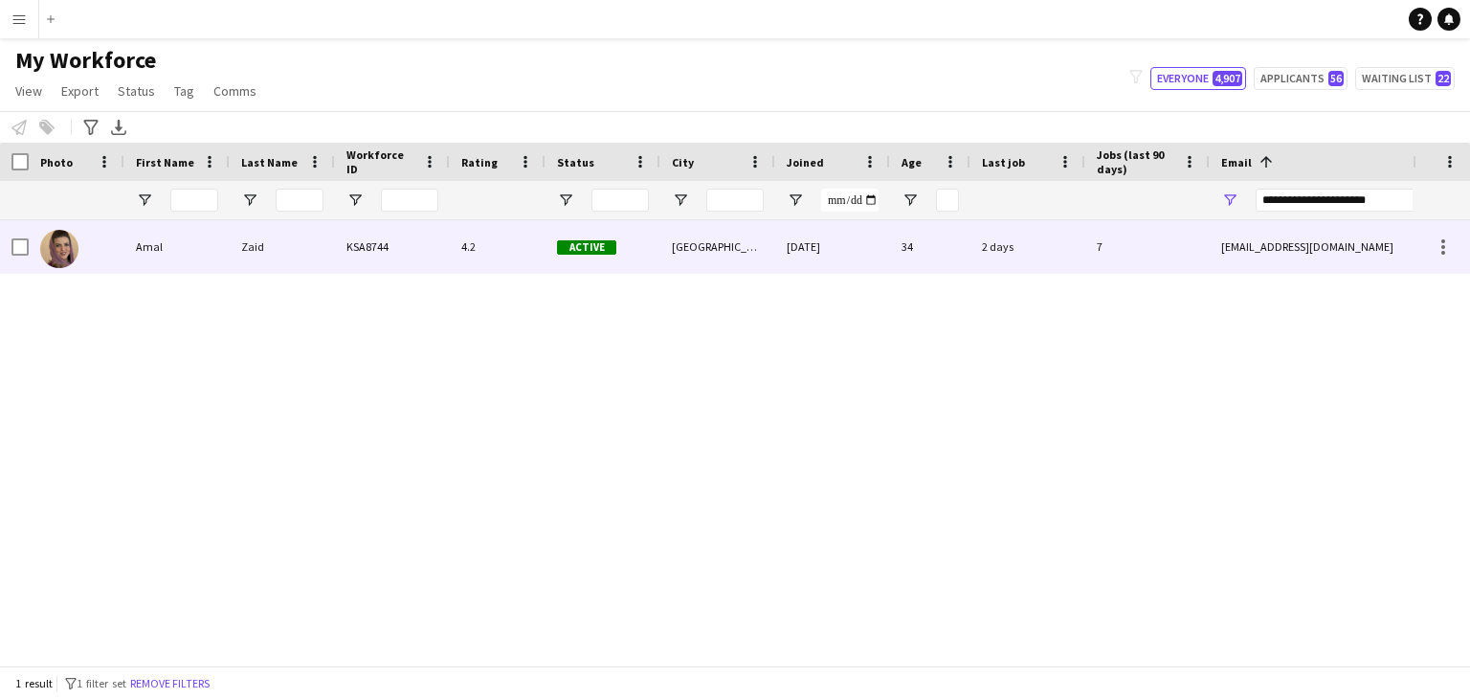
click at [1259, 244] on div "alosaimiamal@yahoo.com" at bounding box center [1401, 246] width 383 height 53
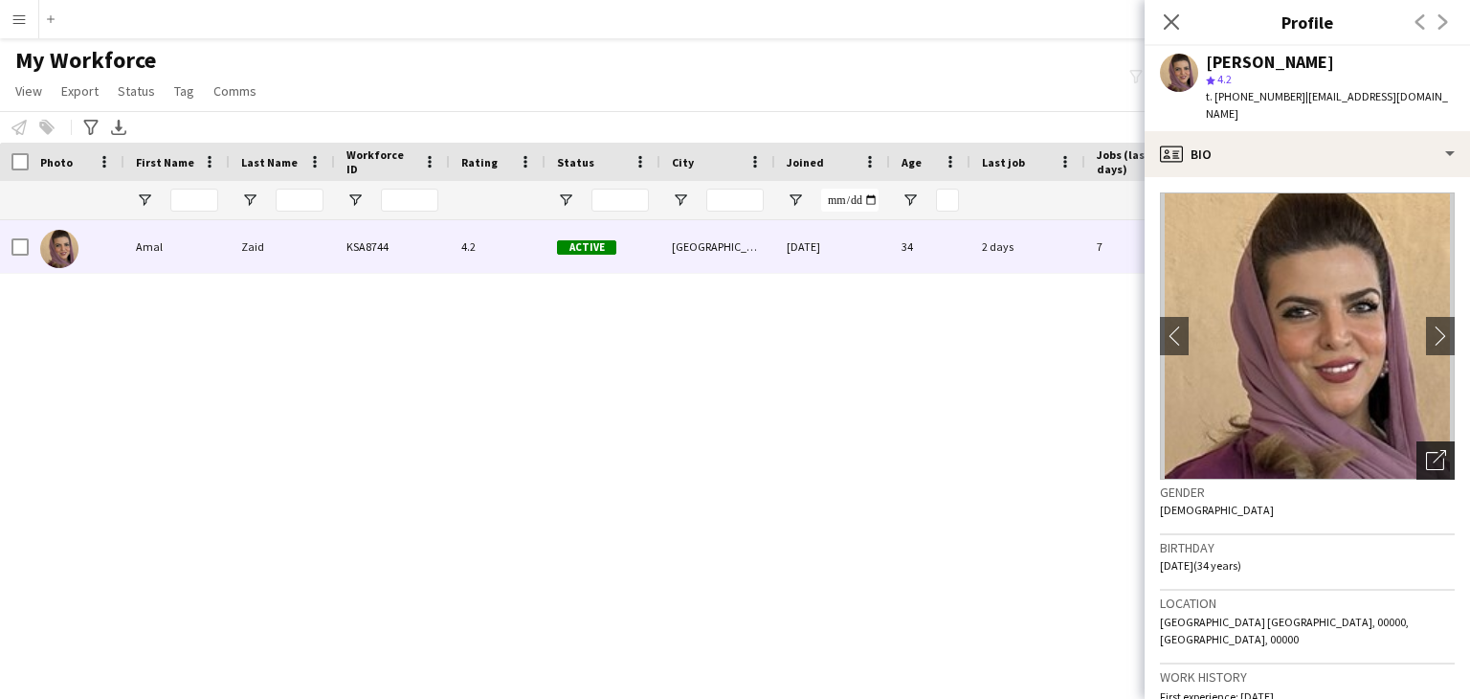
click at [1426, 450] on icon "Open photos pop-in" at bounding box center [1436, 460] width 20 height 20
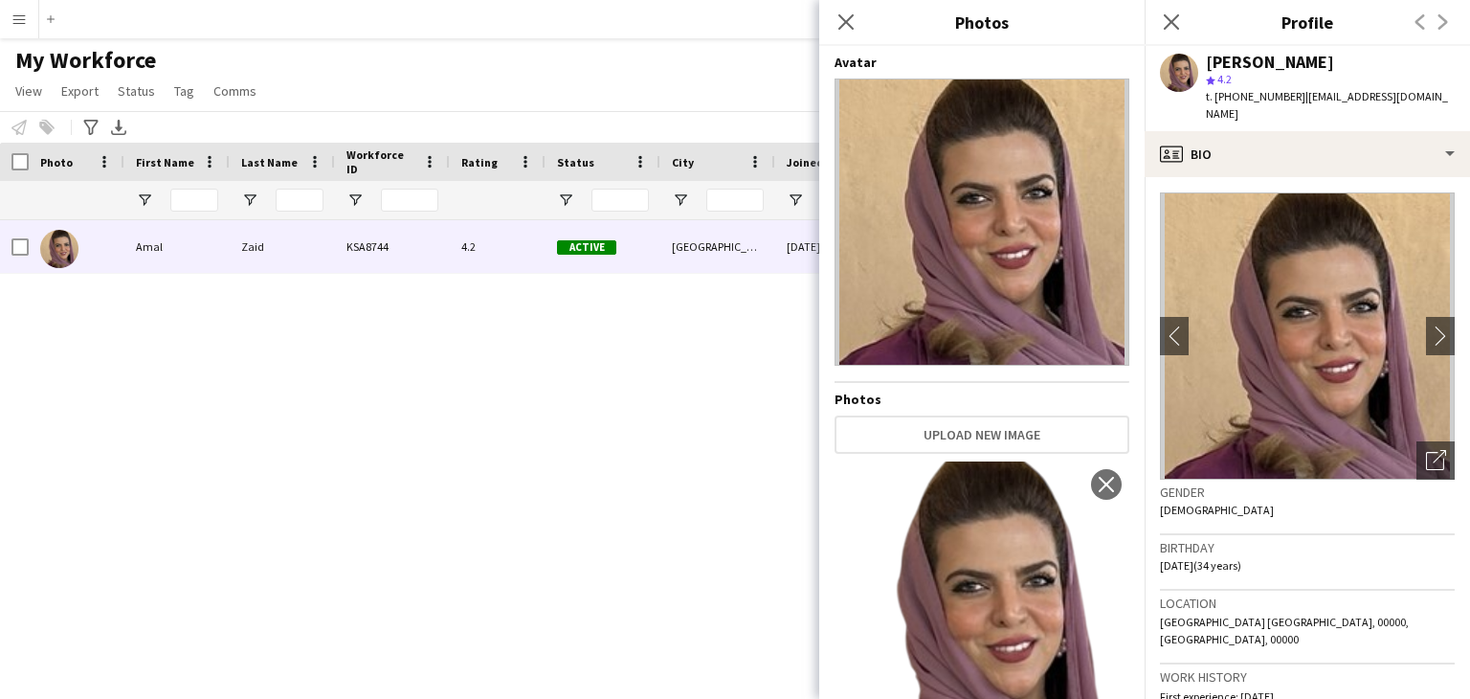
click at [994, 312] on img at bounding box center [982, 221] width 295 height 287
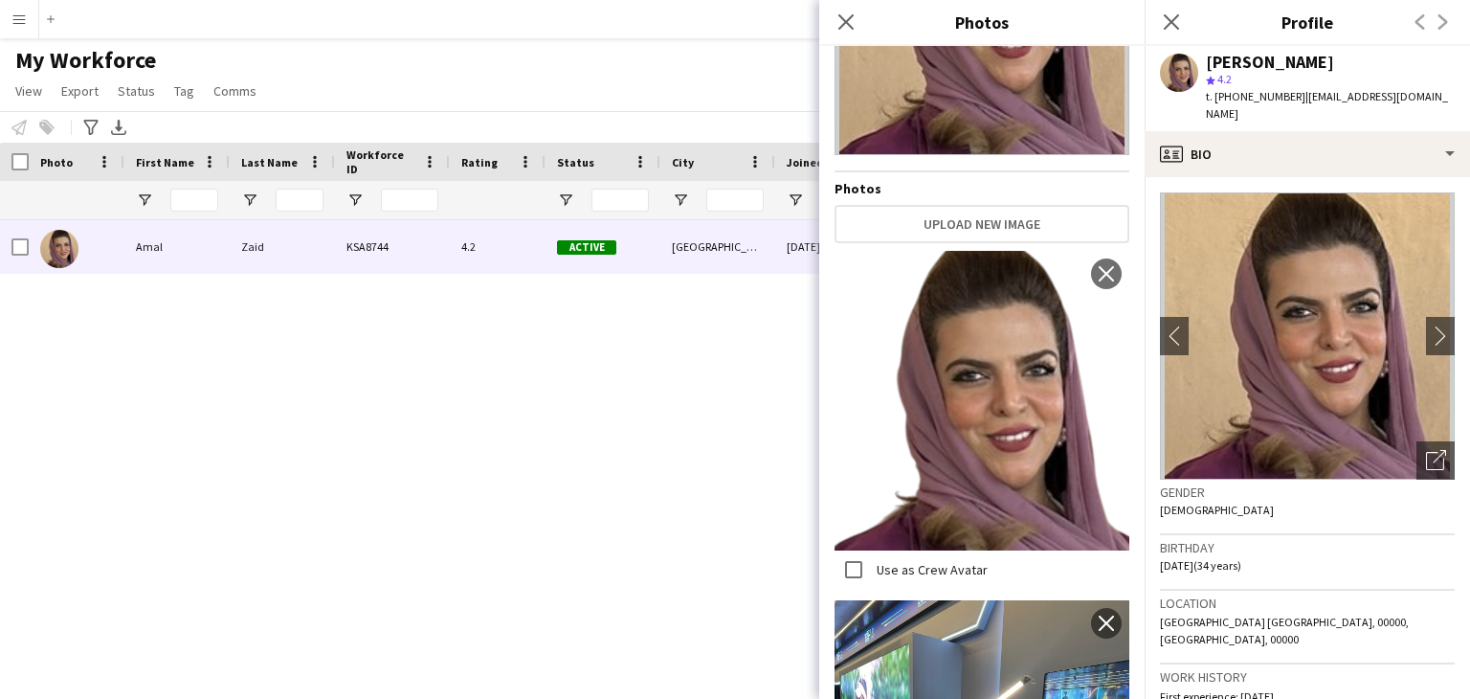
click at [1042, 359] on img at bounding box center [982, 400] width 295 height 299
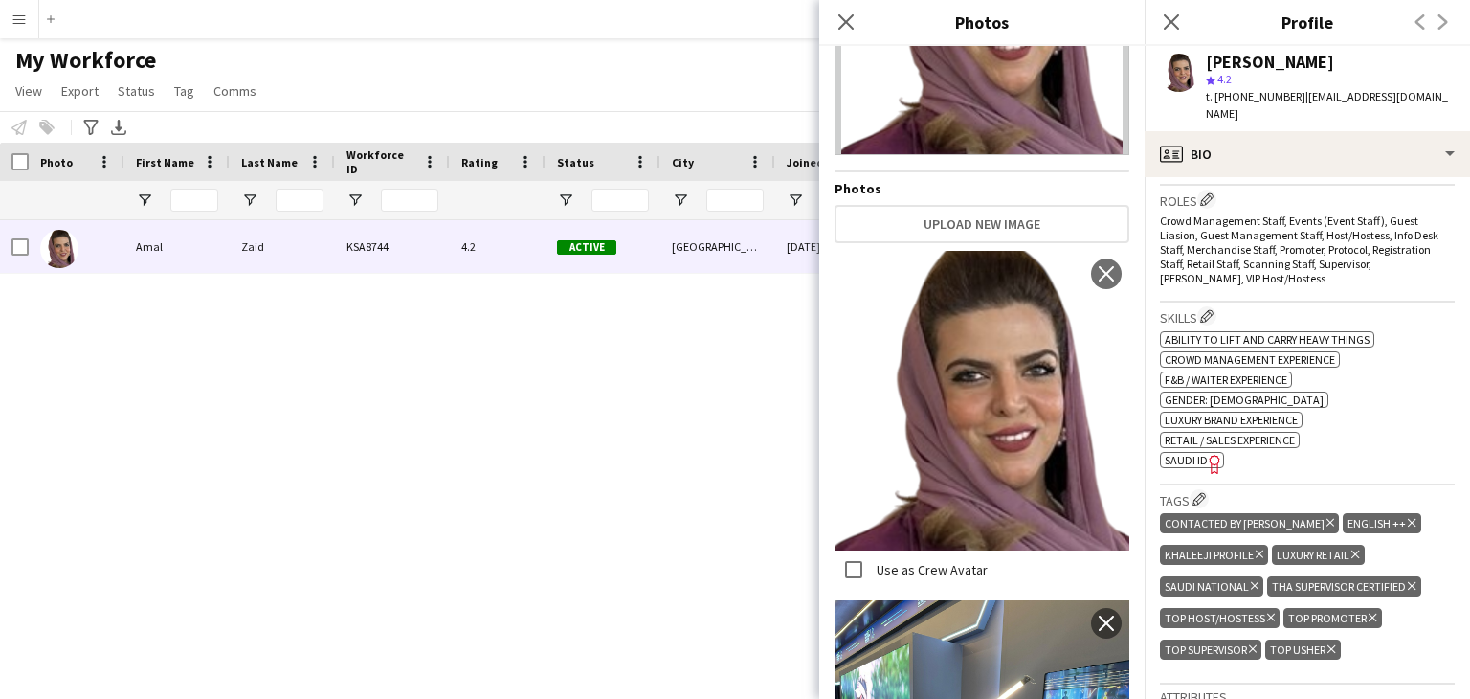
scroll to position [670, 0]
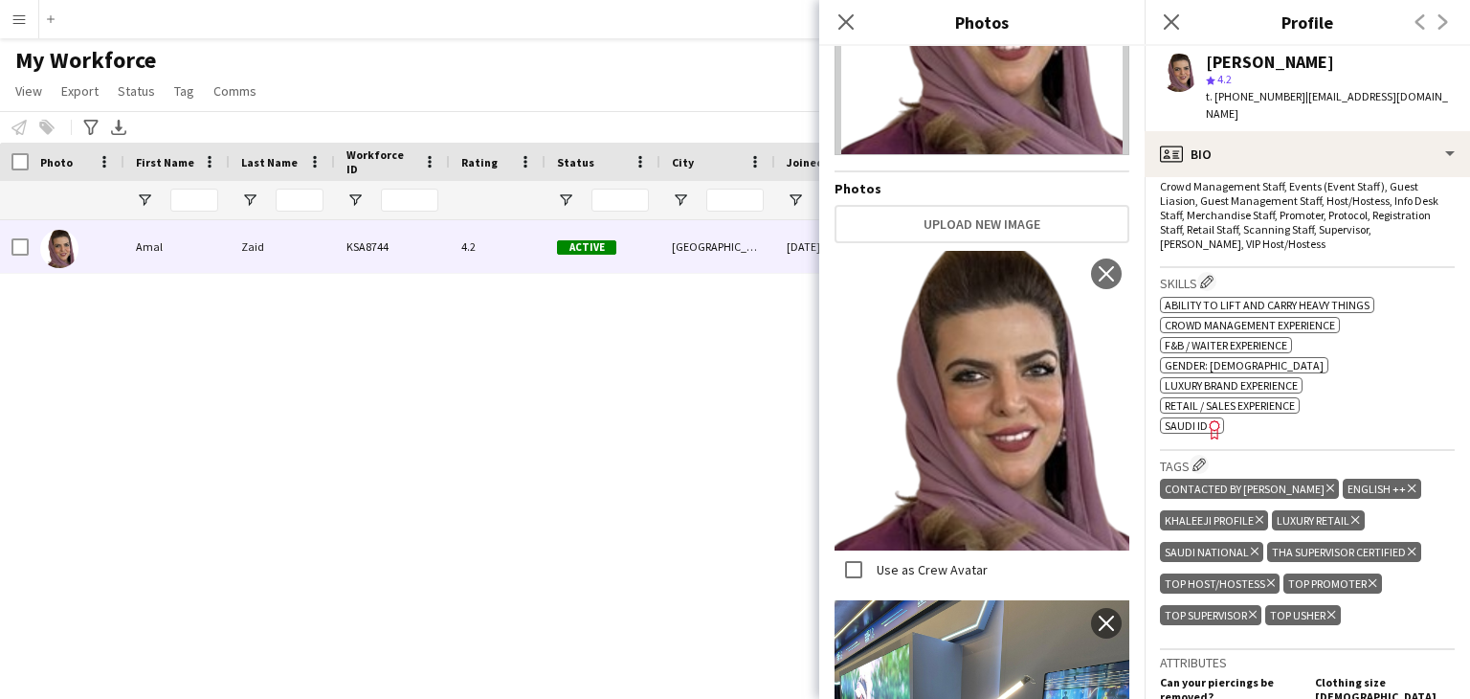
click at [1192, 418] on span "SAUDI ID" at bounding box center [1186, 425] width 43 height 14
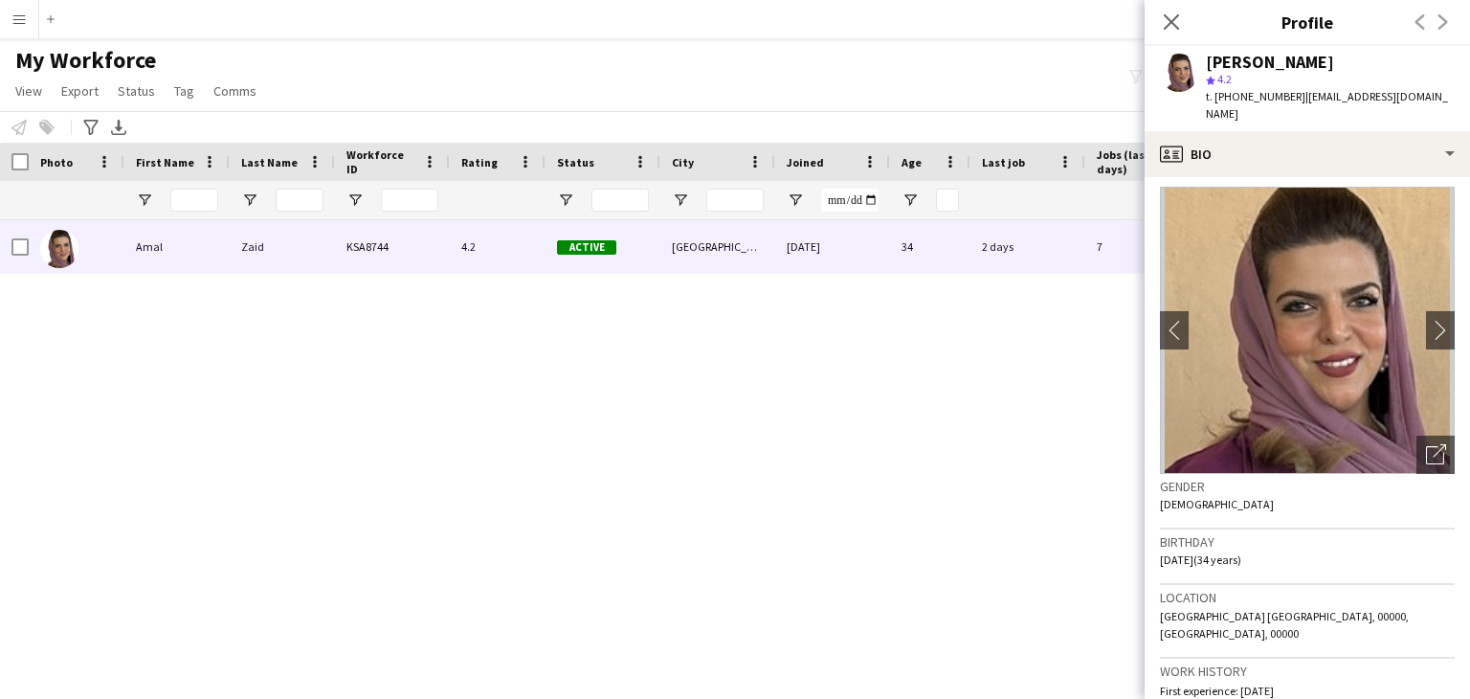
scroll to position [0, 0]
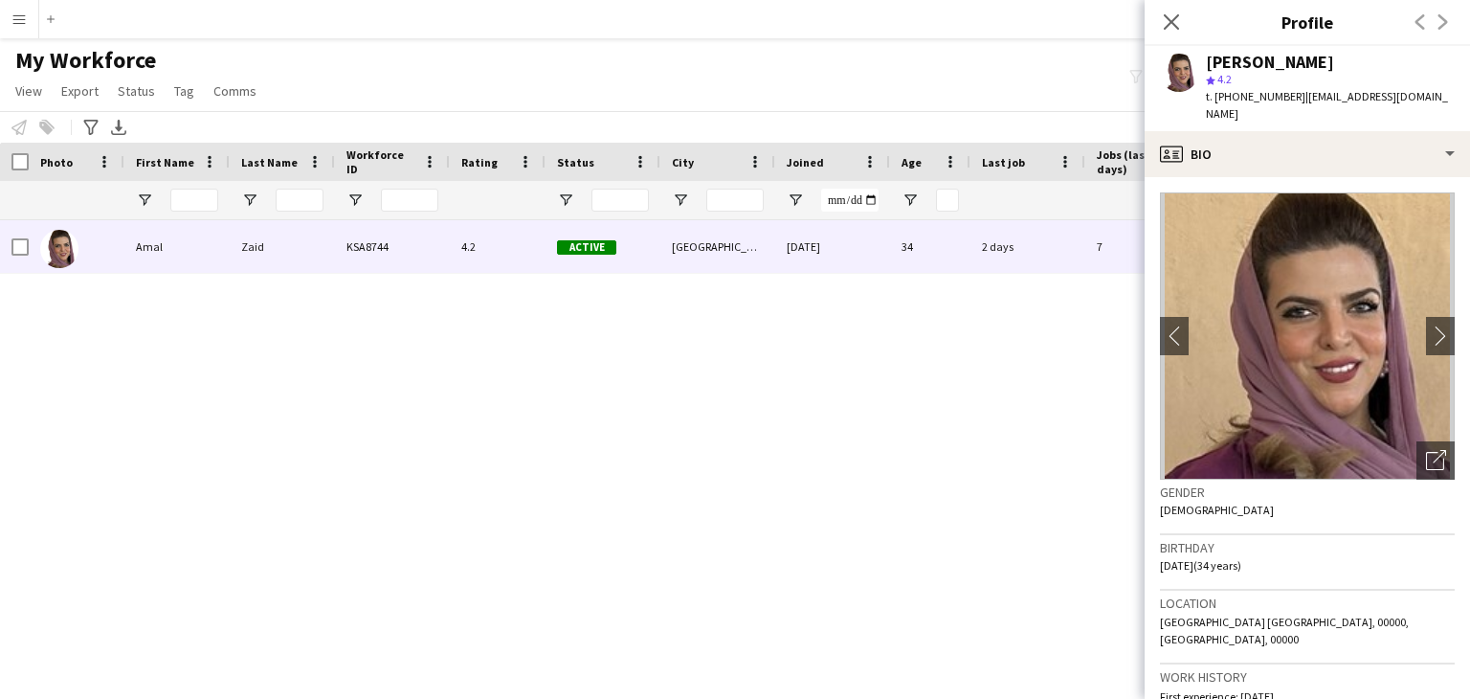
click at [1224, 56] on div "Amal Zaid" at bounding box center [1270, 62] width 128 height 17
copy div "Amal"
click at [1173, 16] on icon "Close pop-in" at bounding box center [1171, 21] width 18 height 18
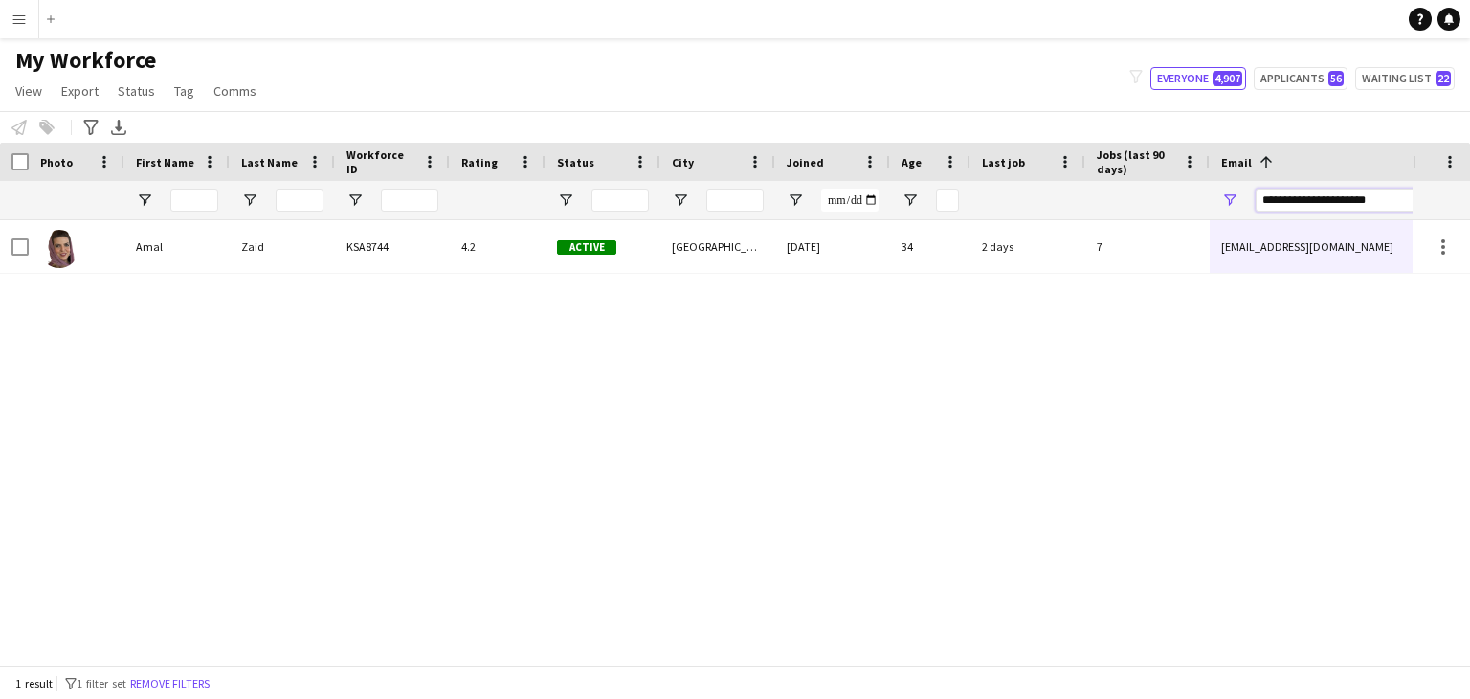
click at [1334, 198] on input "**********" at bounding box center [1418, 200] width 325 height 23
click at [1333, 198] on input "**********" at bounding box center [1418, 200] width 325 height 23
paste input "*"
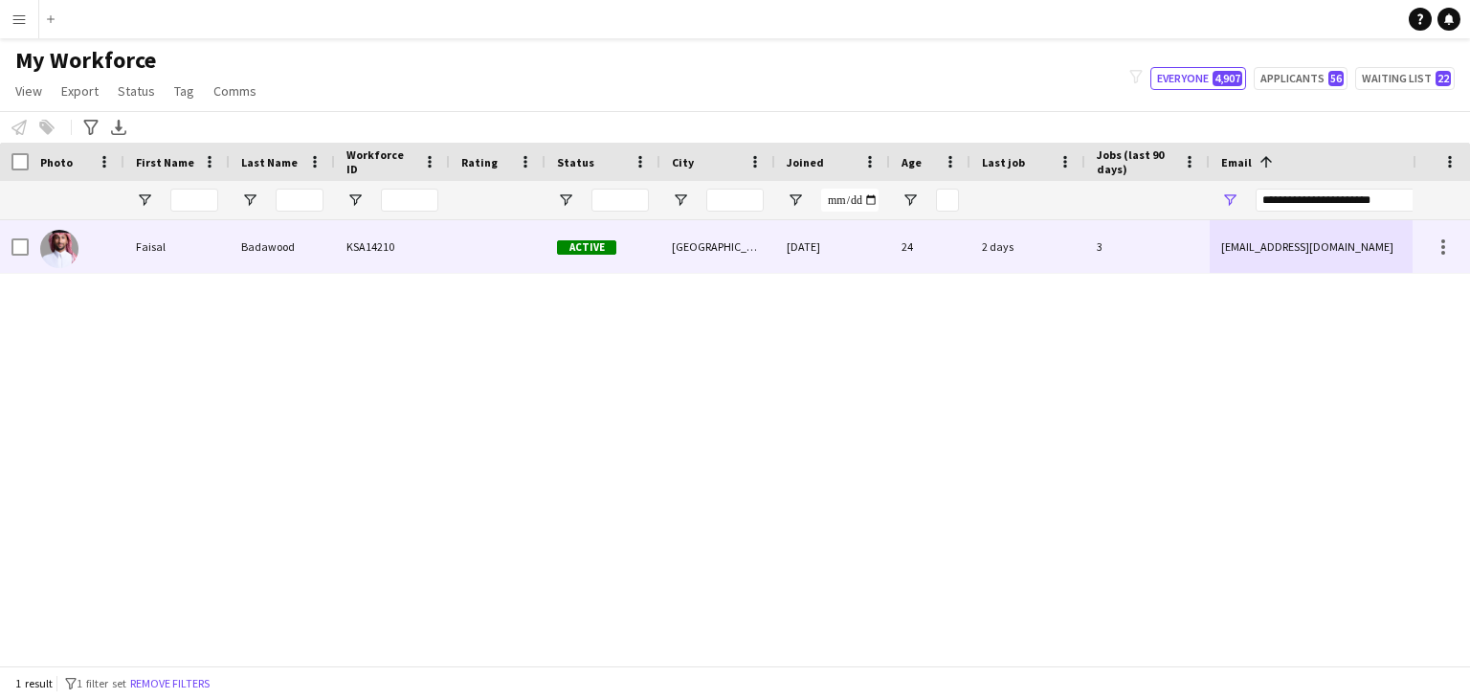
click at [1024, 260] on div "2 days" at bounding box center [1028, 246] width 115 height 53
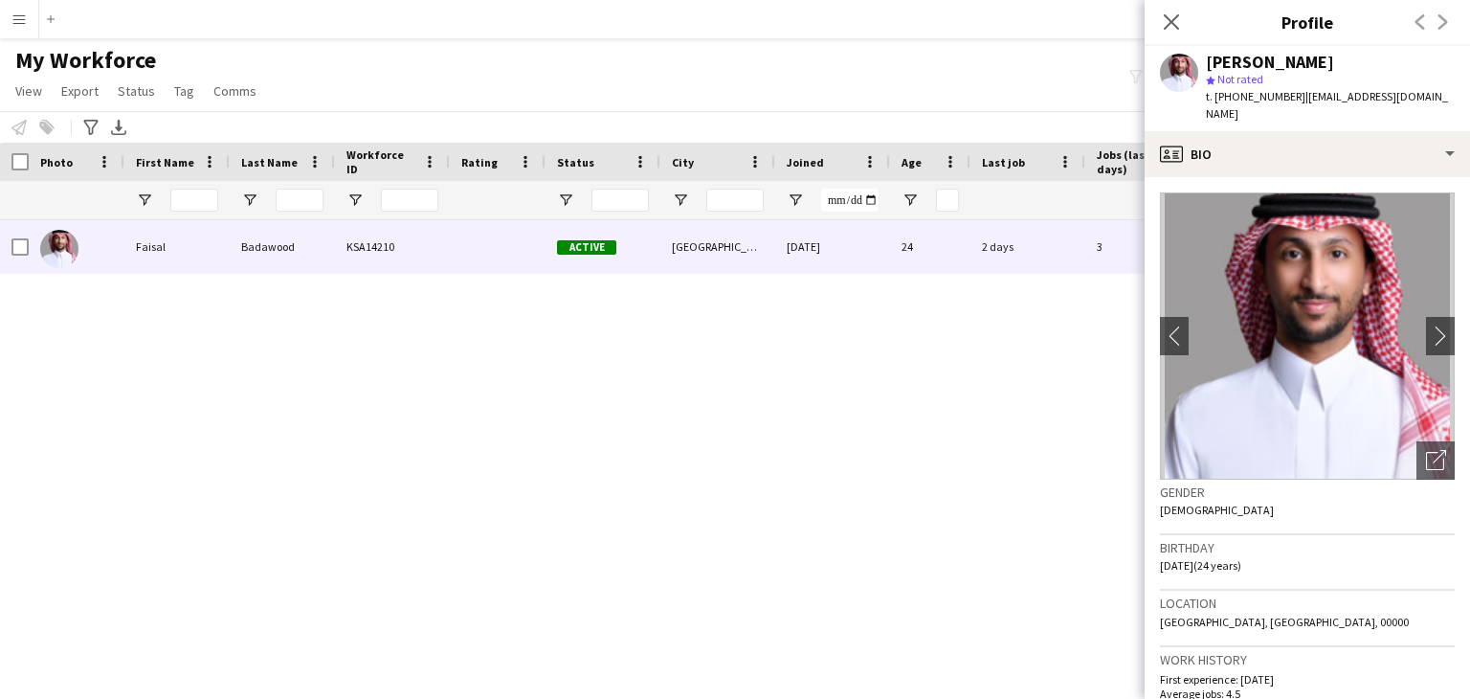
click at [1318, 349] on img at bounding box center [1307, 335] width 295 height 287
click at [1426, 450] on icon "Open photos pop-in" at bounding box center [1436, 460] width 20 height 20
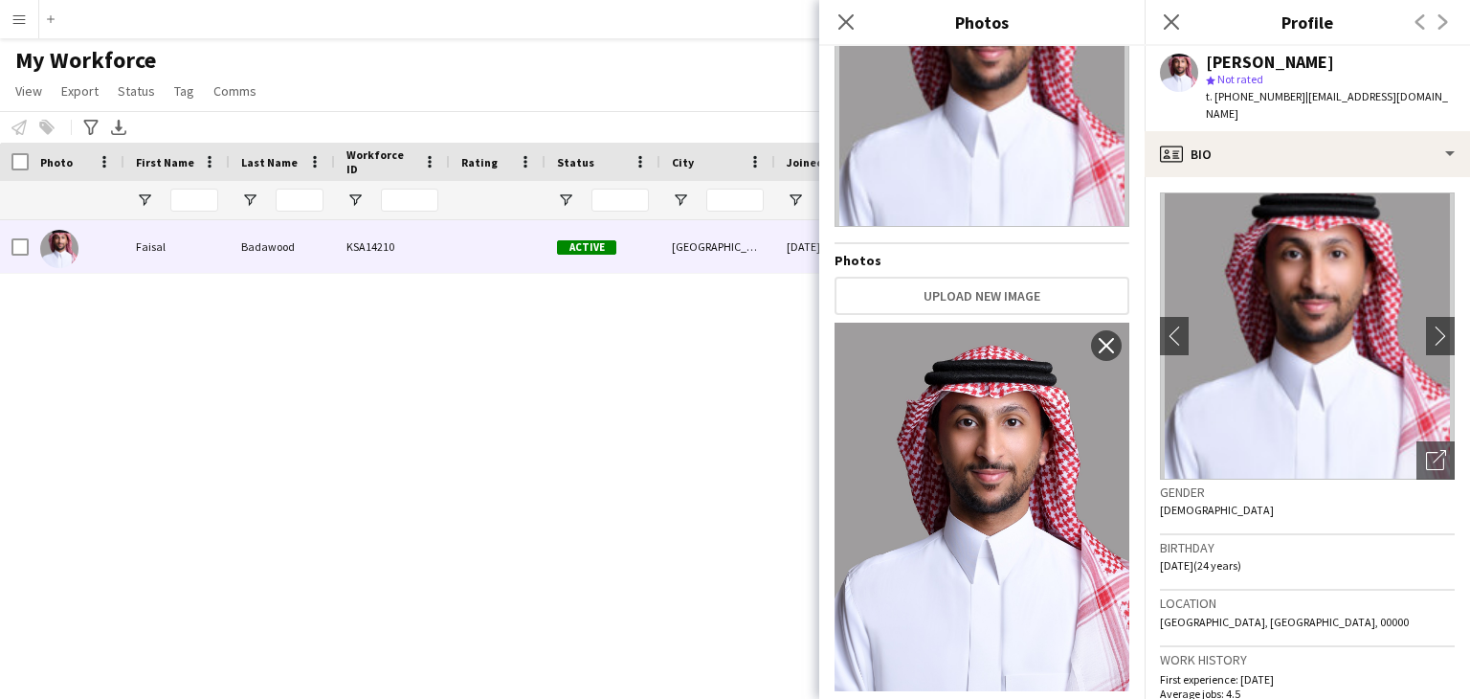
scroll to position [148, 0]
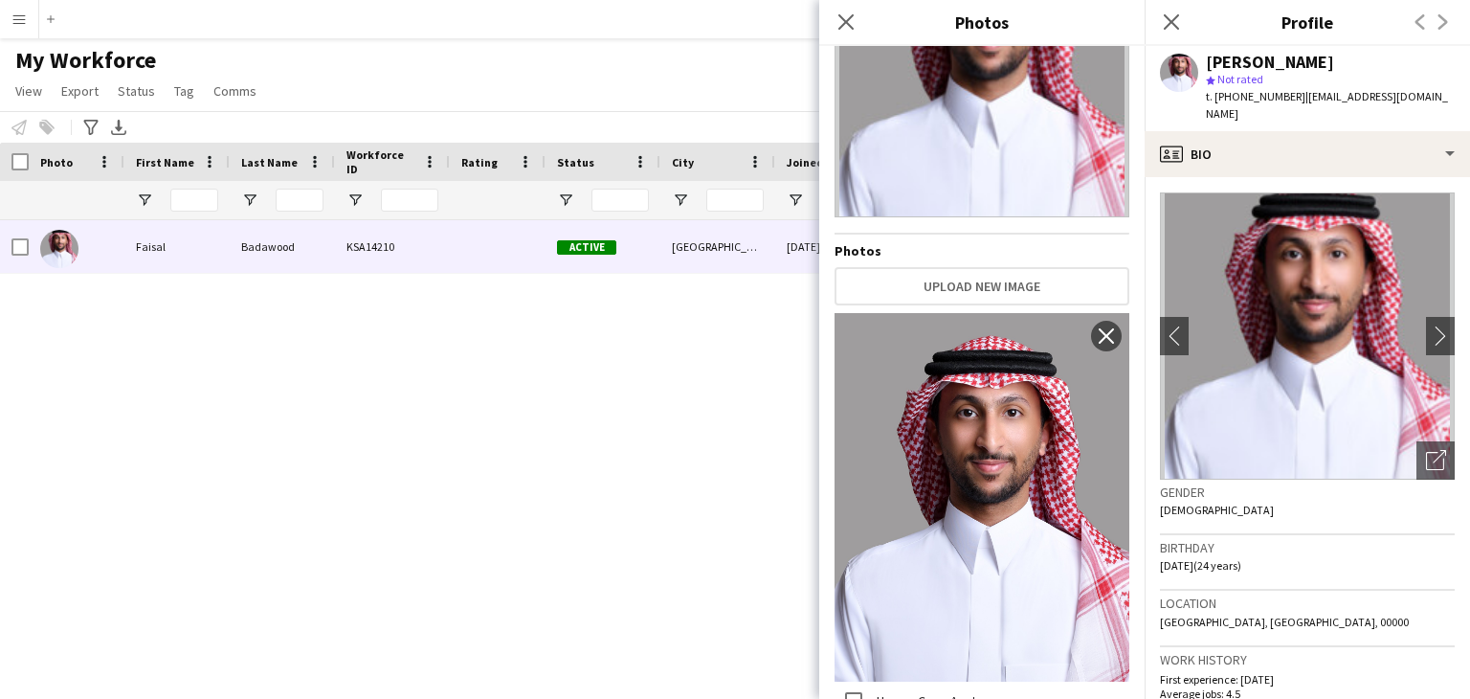
click at [980, 500] on img at bounding box center [982, 497] width 295 height 369
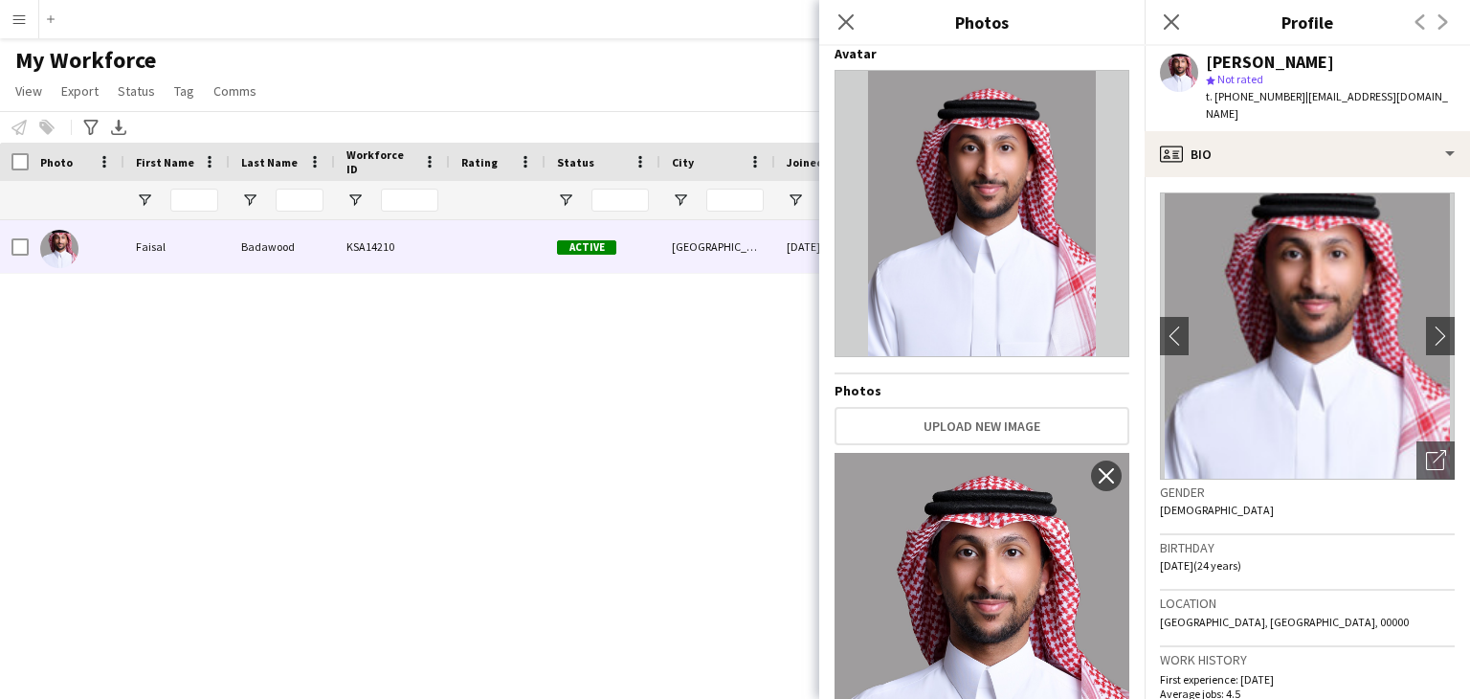
scroll to position [0, 0]
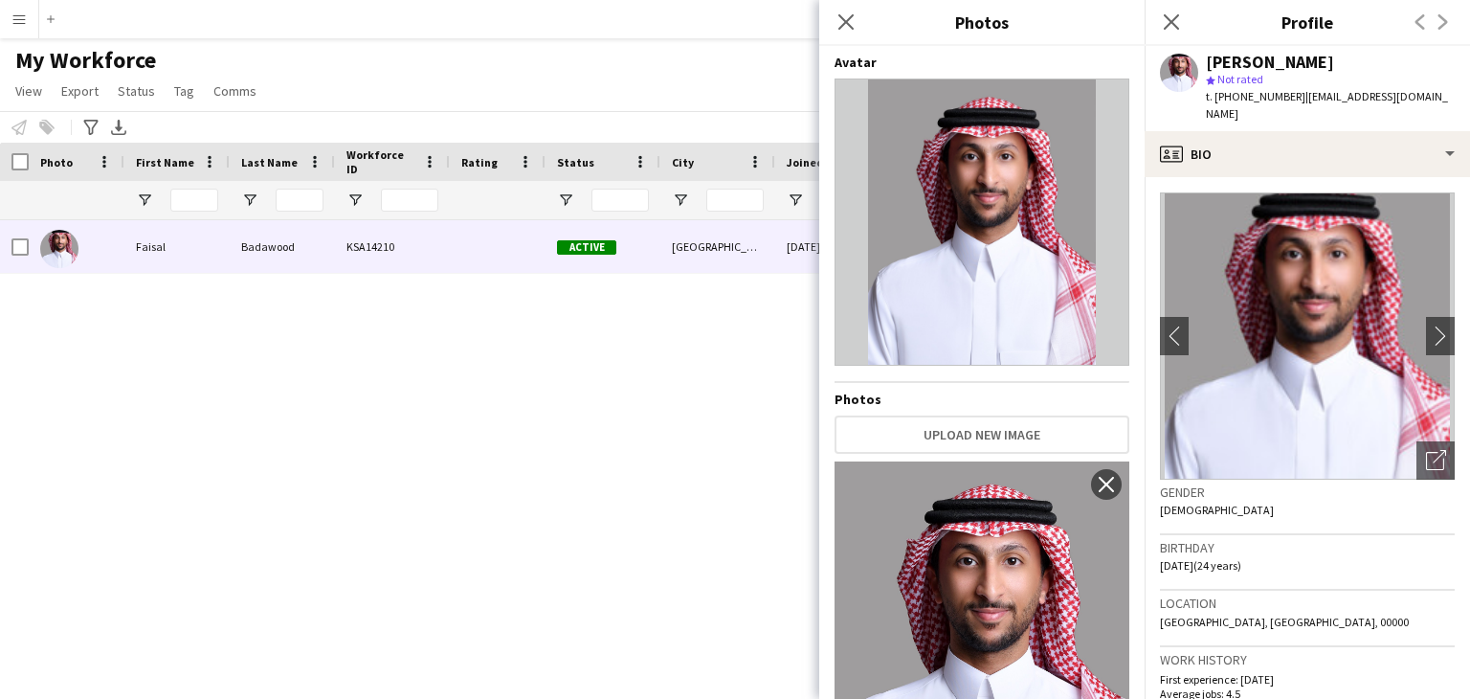
click at [1000, 266] on img at bounding box center [982, 221] width 295 height 287
click at [999, 267] on img at bounding box center [982, 221] width 295 height 287
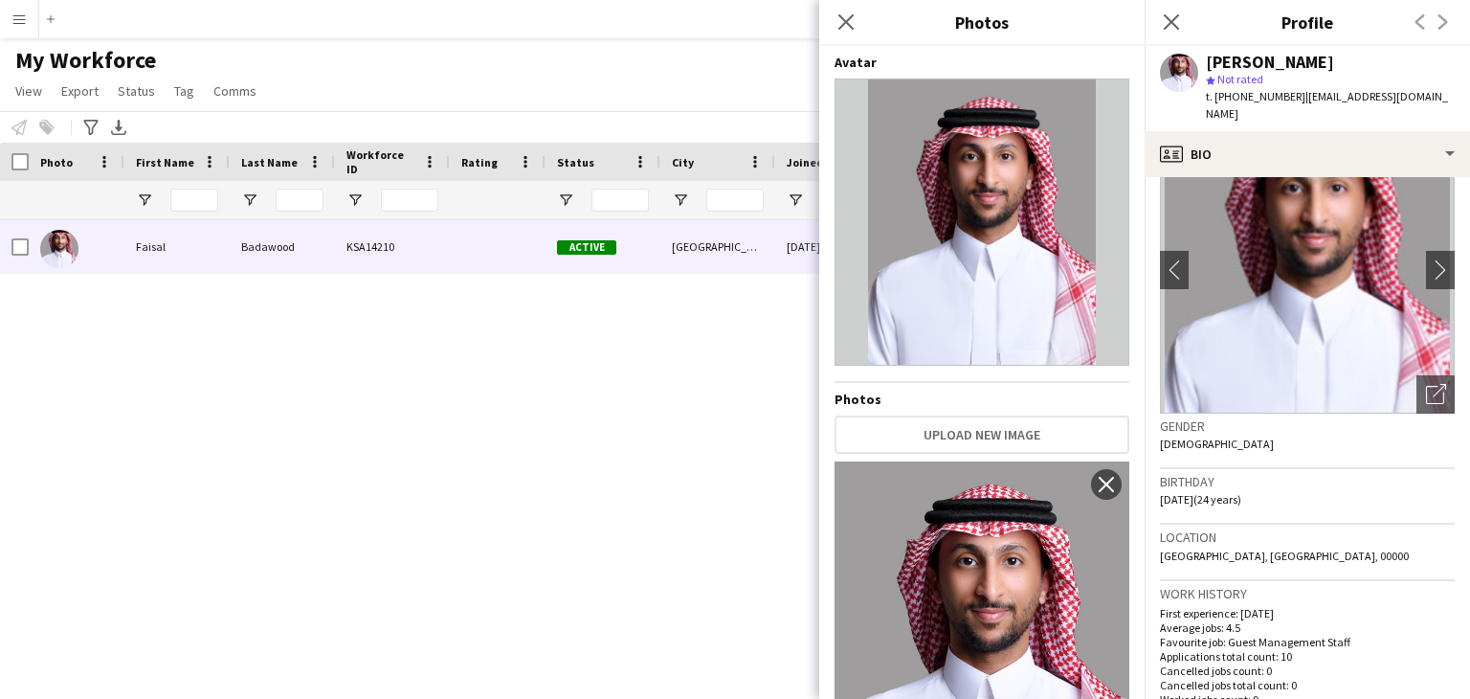
scroll to position [383, 0]
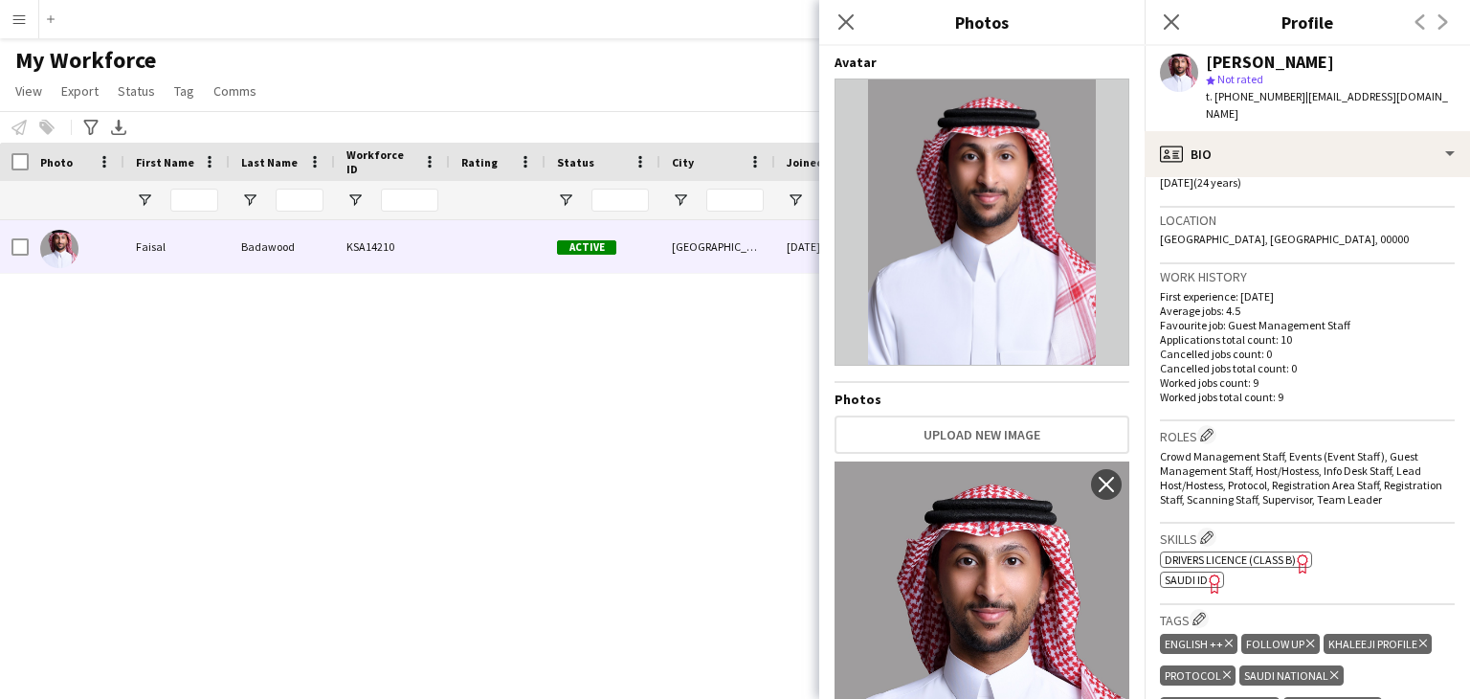
click at [1198, 572] on span "SAUDI ID" at bounding box center [1186, 579] width 43 height 14
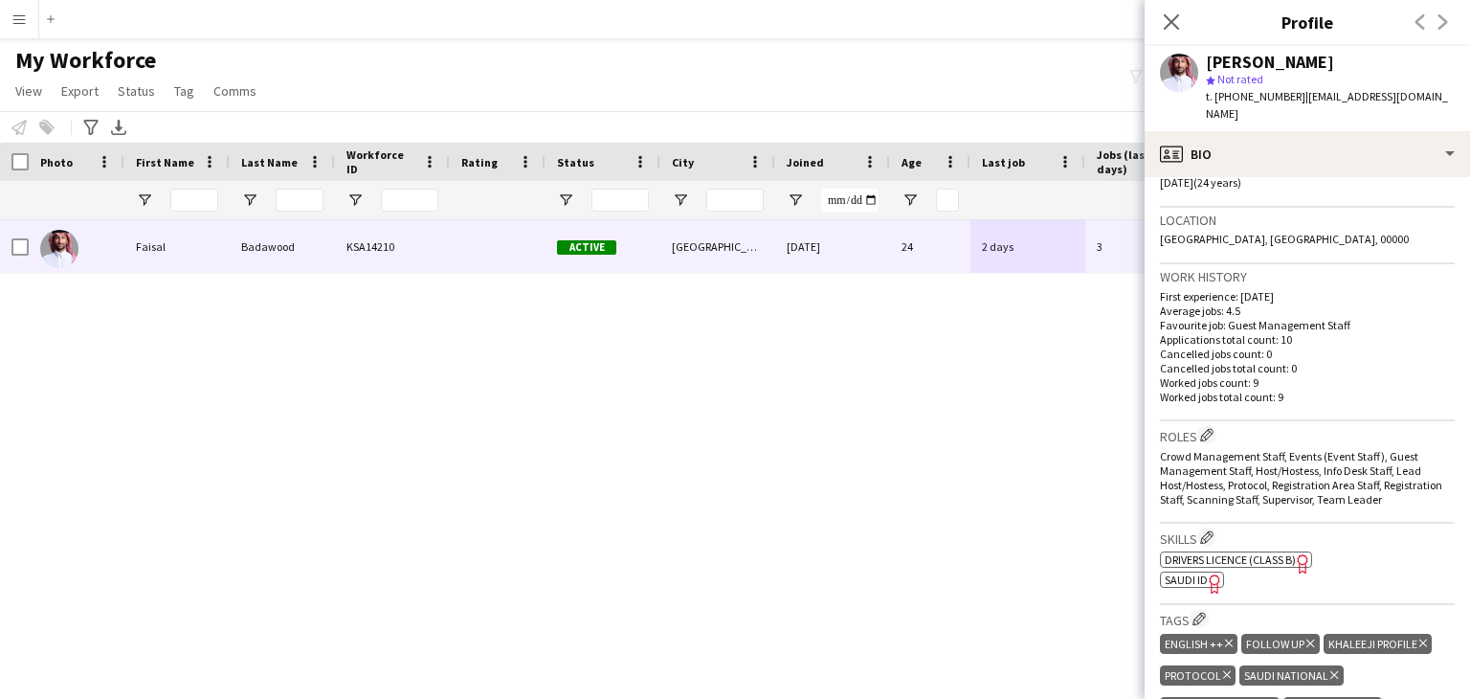
scroll to position [0, 0]
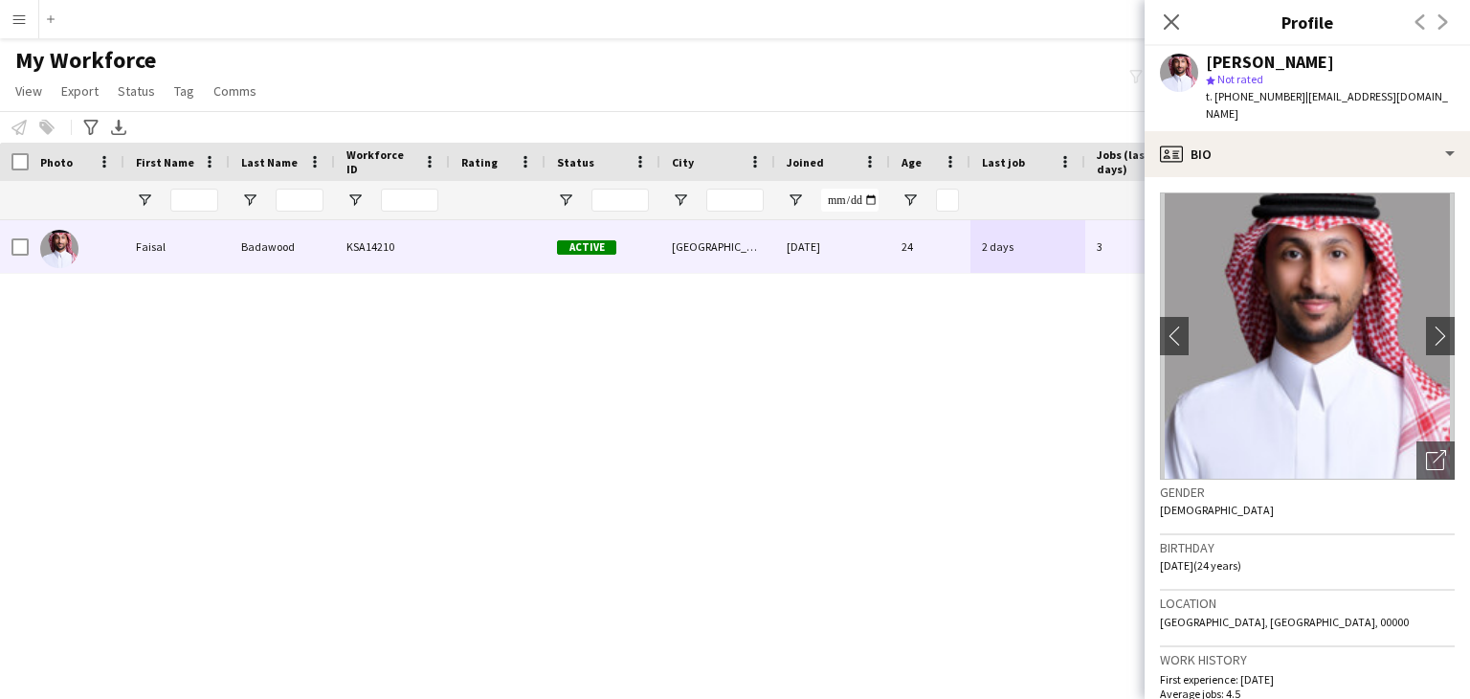
click at [1228, 57] on div "[PERSON_NAME]" at bounding box center [1270, 62] width 128 height 17
copy div "Faisal"
click at [1177, 20] on icon "Close pop-in" at bounding box center [1171, 21] width 18 height 18
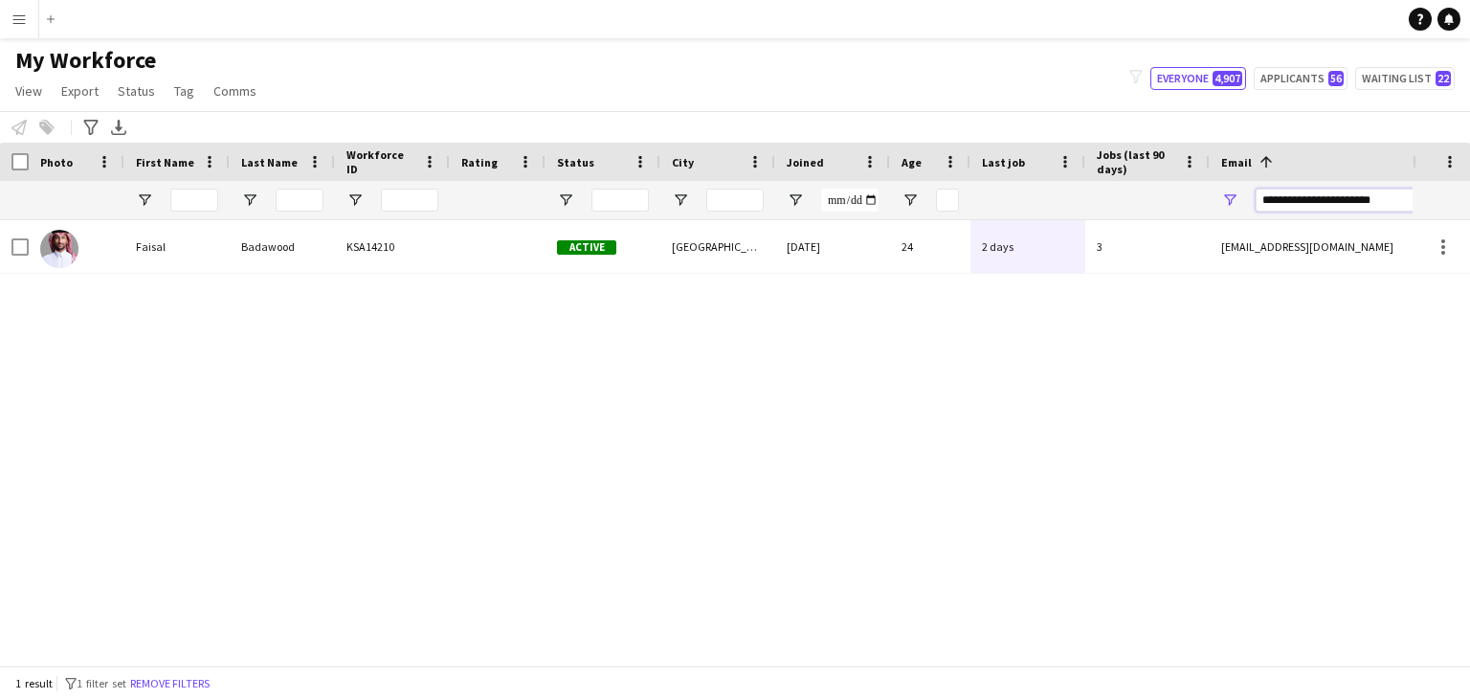
click at [1324, 196] on input "**********" at bounding box center [1418, 200] width 325 height 23
paste input "Email Filter Input"
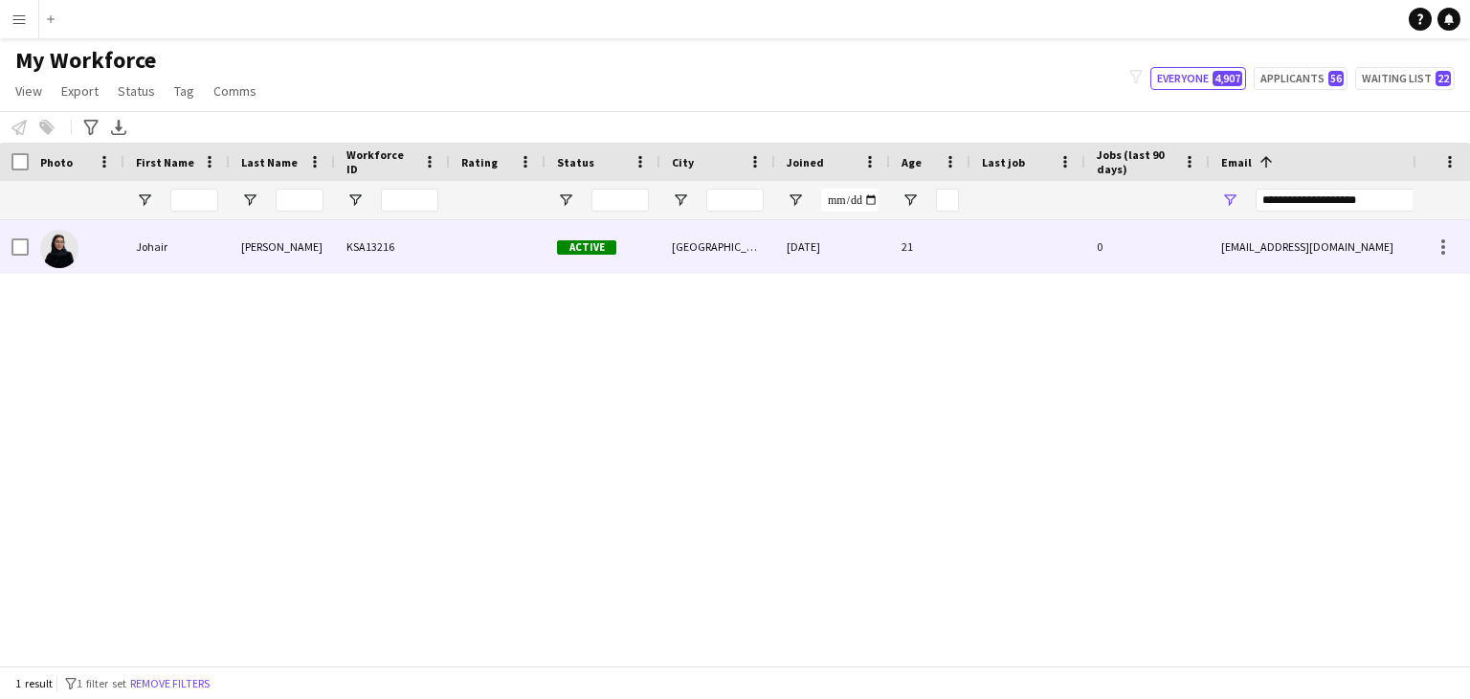
click at [1314, 254] on div "johair.ibr@gmail.com" at bounding box center [1401, 246] width 383 height 53
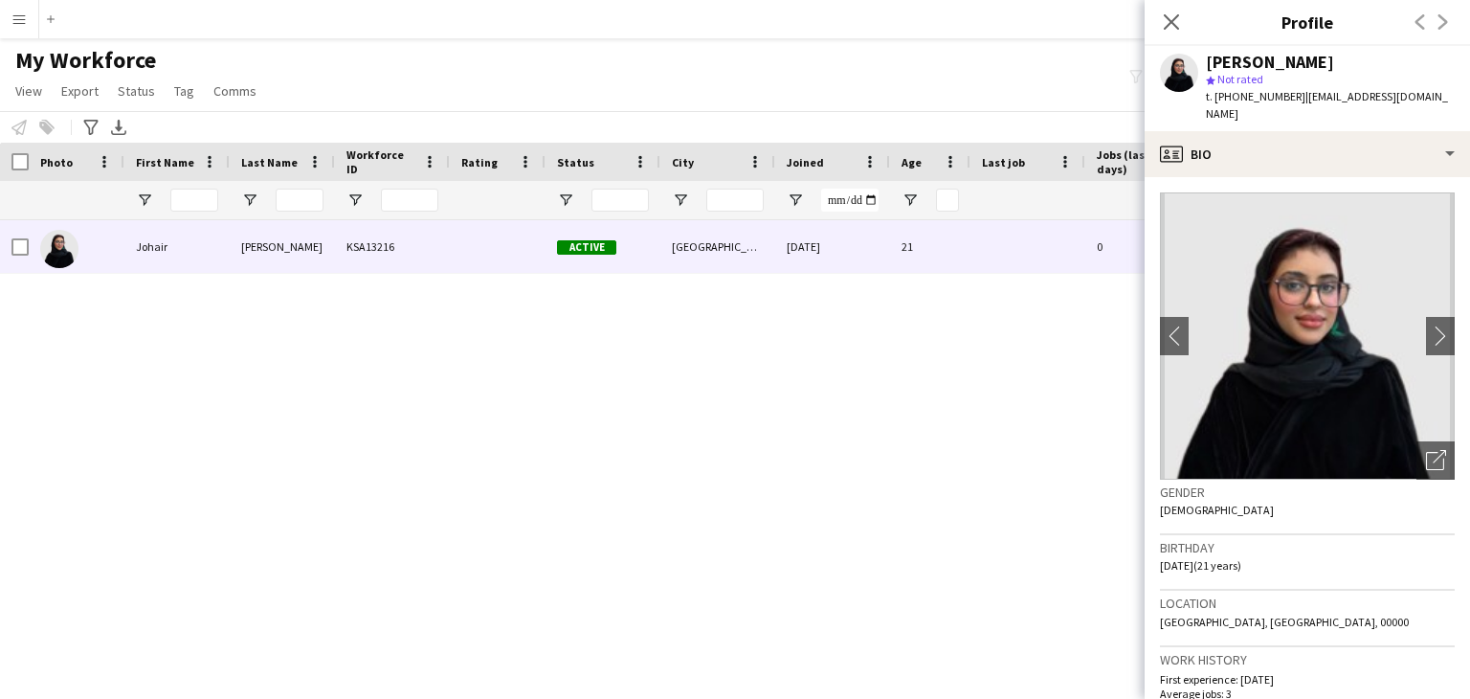
click at [1275, 370] on img at bounding box center [1307, 335] width 295 height 287
click at [1321, 299] on img at bounding box center [1307, 335] width 295 height 287
click at [1432, 451] on div "Open photos pop-in" at bounding box center [1436, 460] width 38 height 38
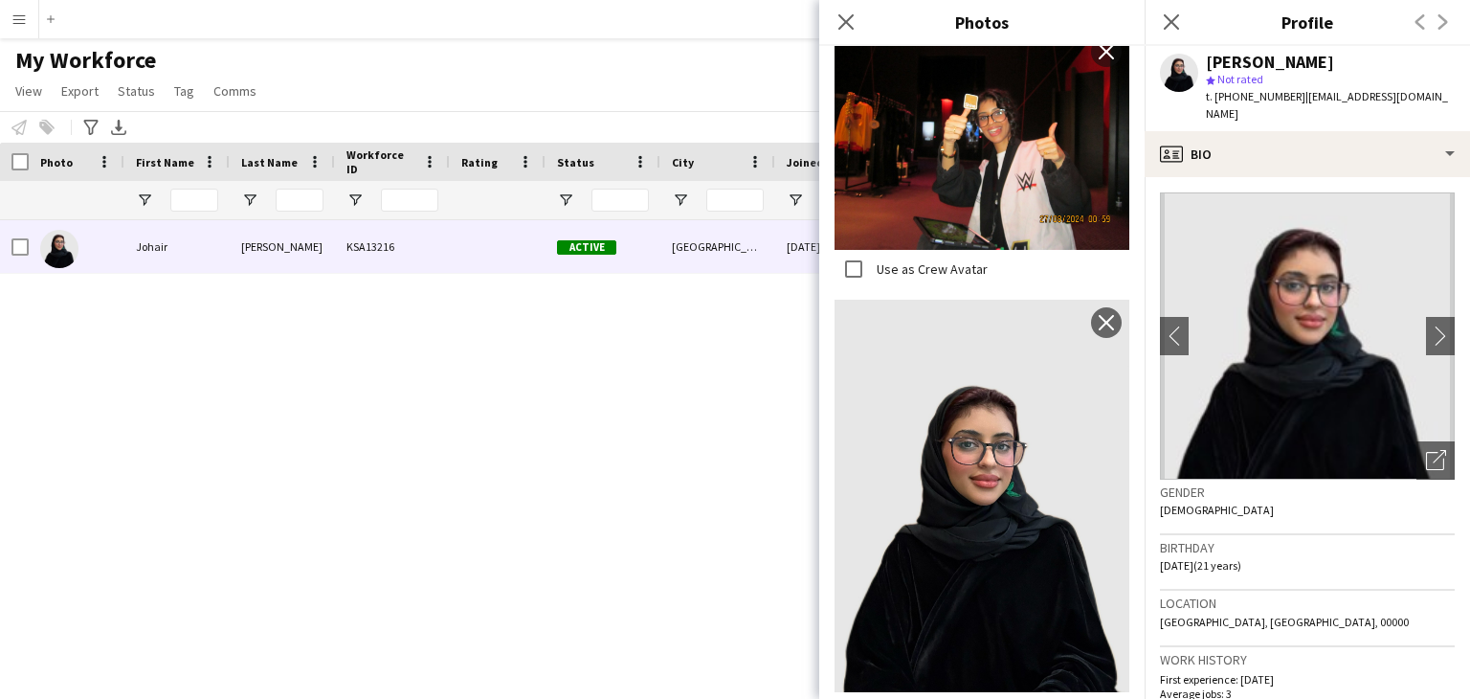
scroll to position [862, 0]
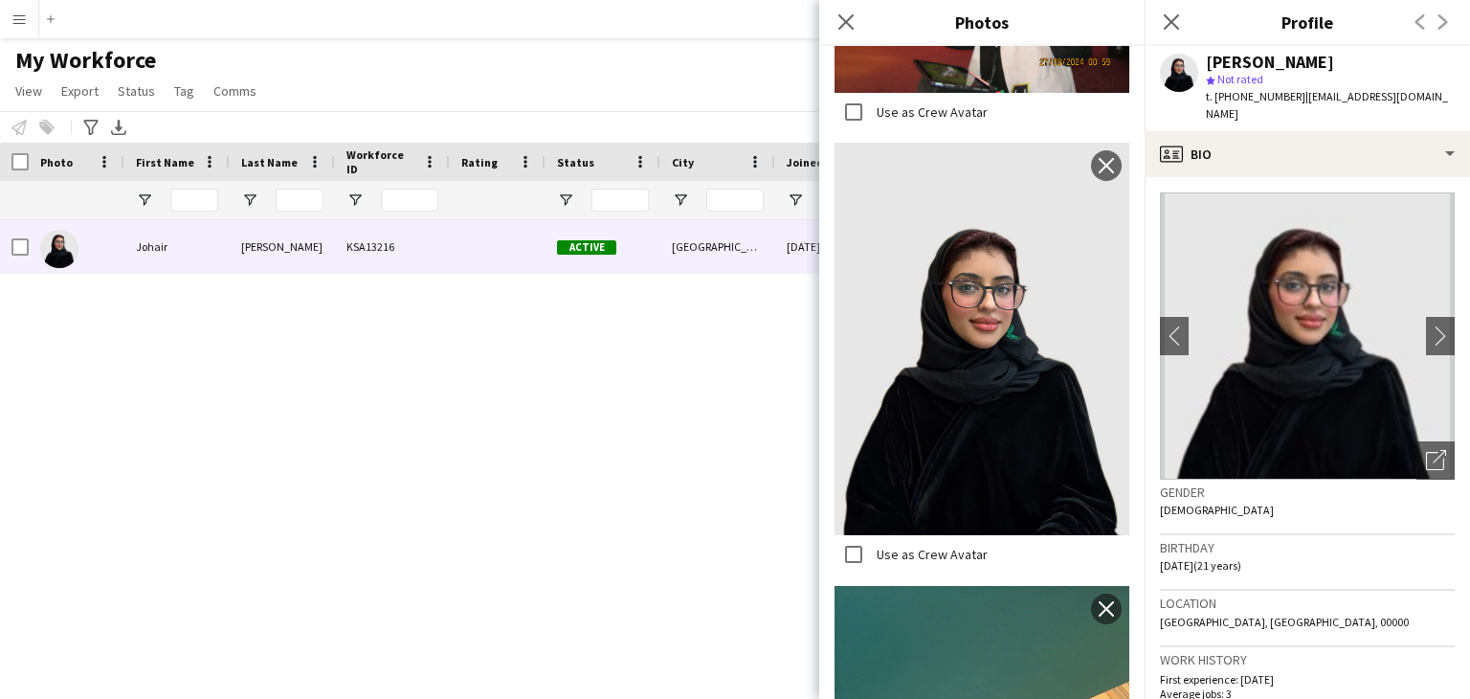
click at [966, 370] on img at bounding box center [982, 339] width 295 height 393
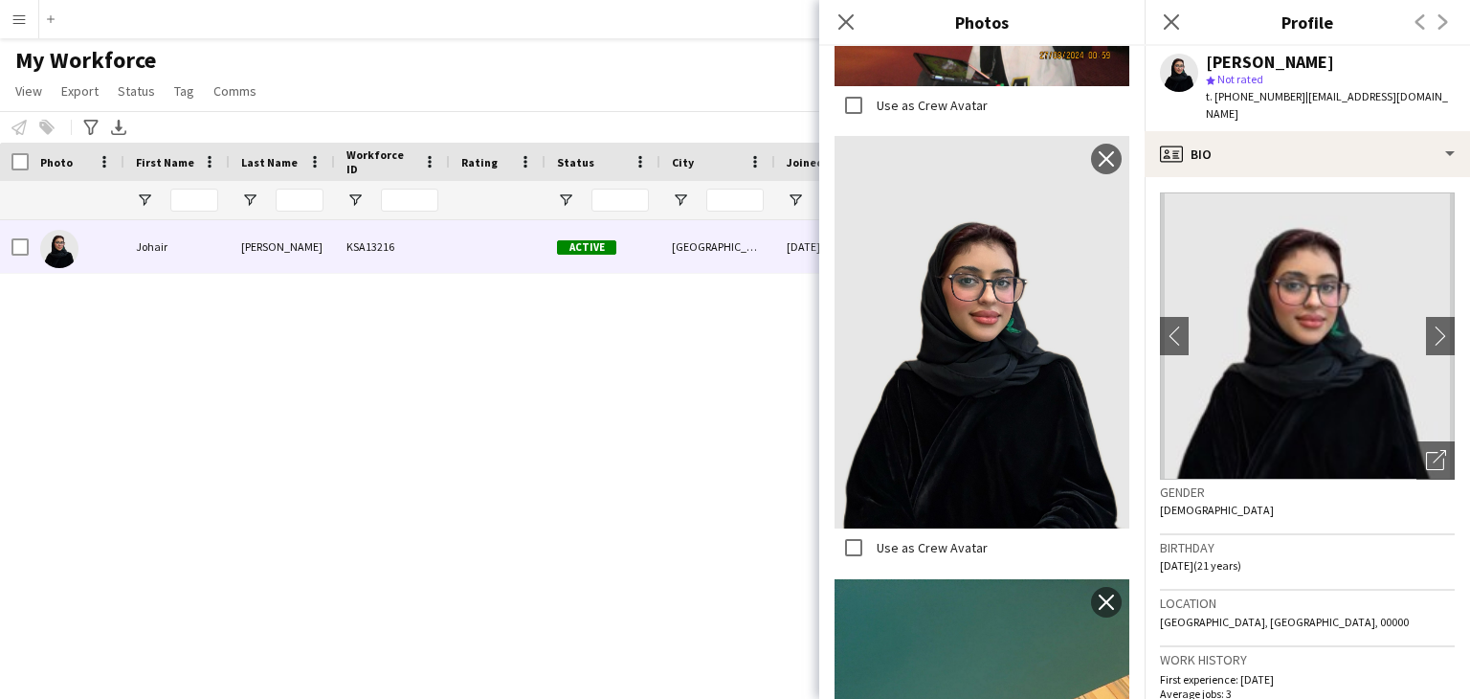
click at [603, 423] on div "Johair Ibrahim KSA13216 Active Riyadh 06-02-2025 21 0 johair.ibr@gmail.com +966…" at bounding box center [706, 435] width 1413 height 431
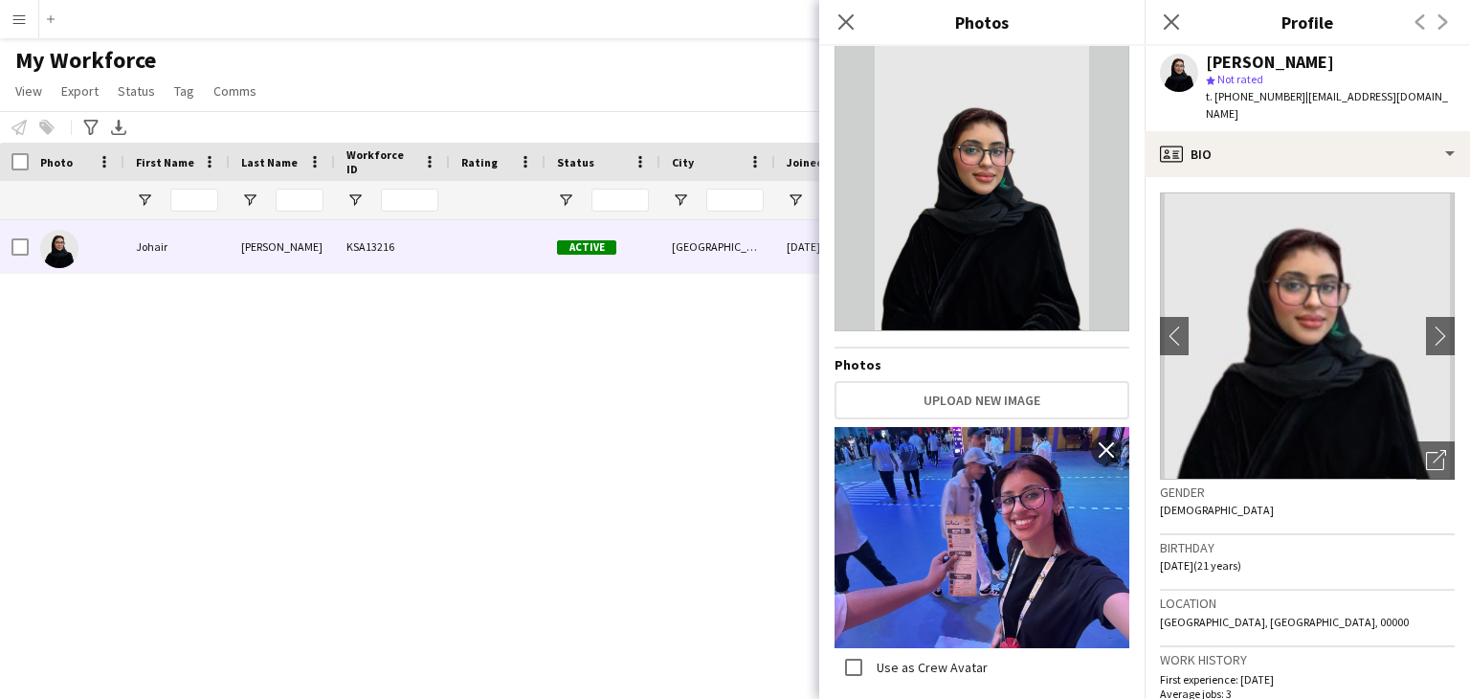
scroll to position [0, 0]
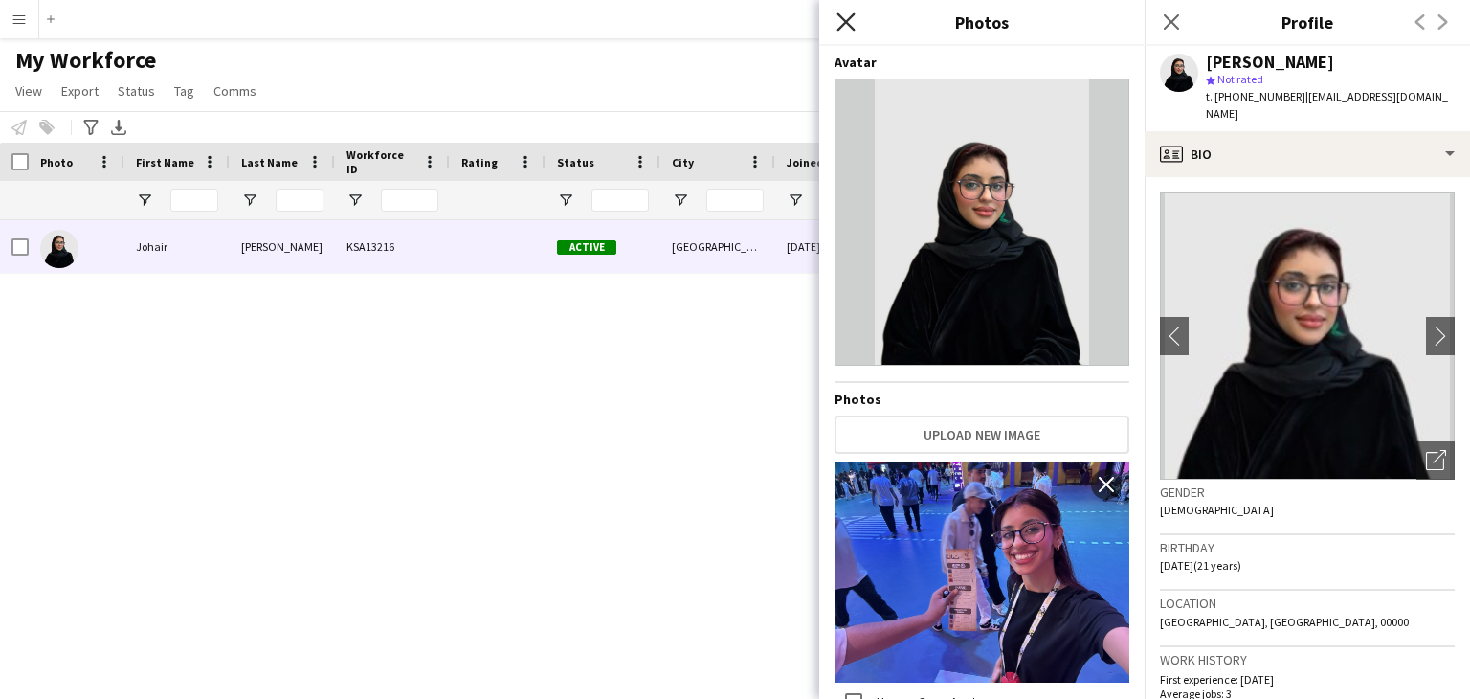
click at [842, 17] on icon at bounding box center [846, 21] width 18 height 18
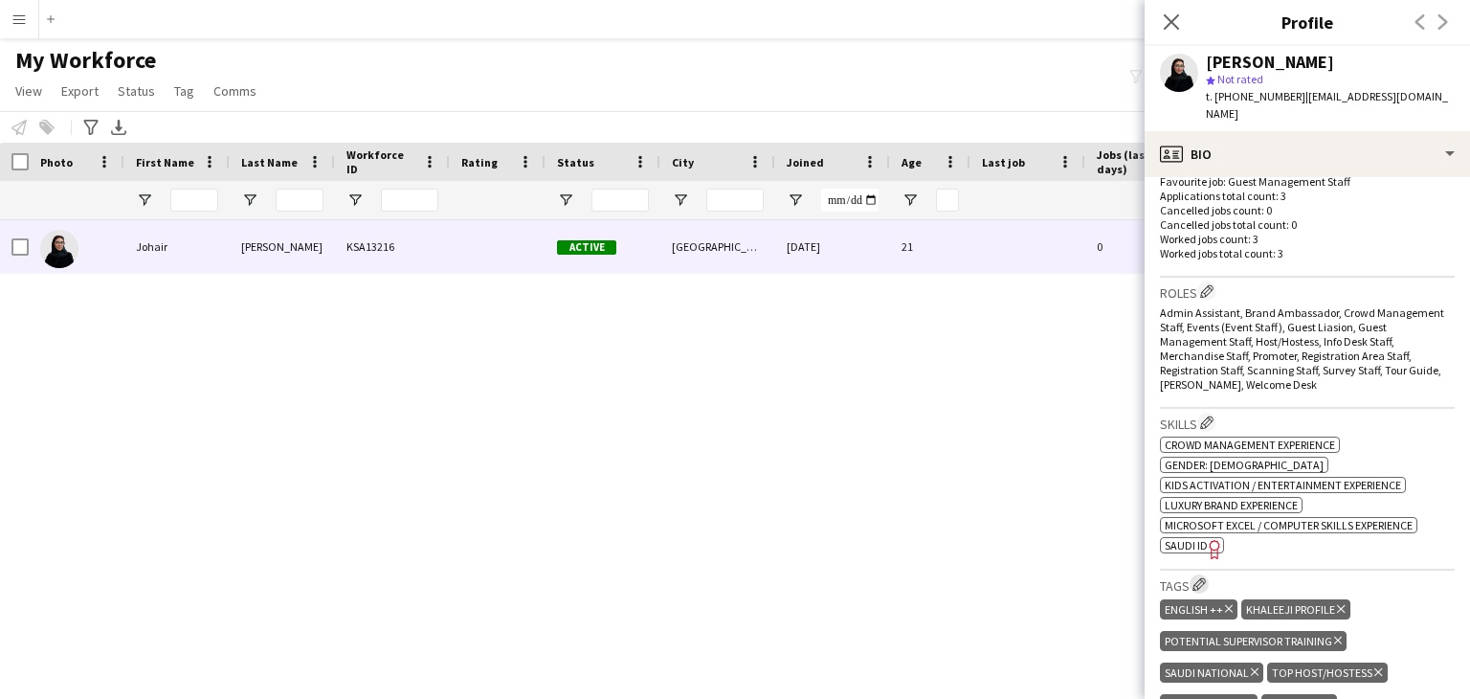
scroll to position [574, 0]
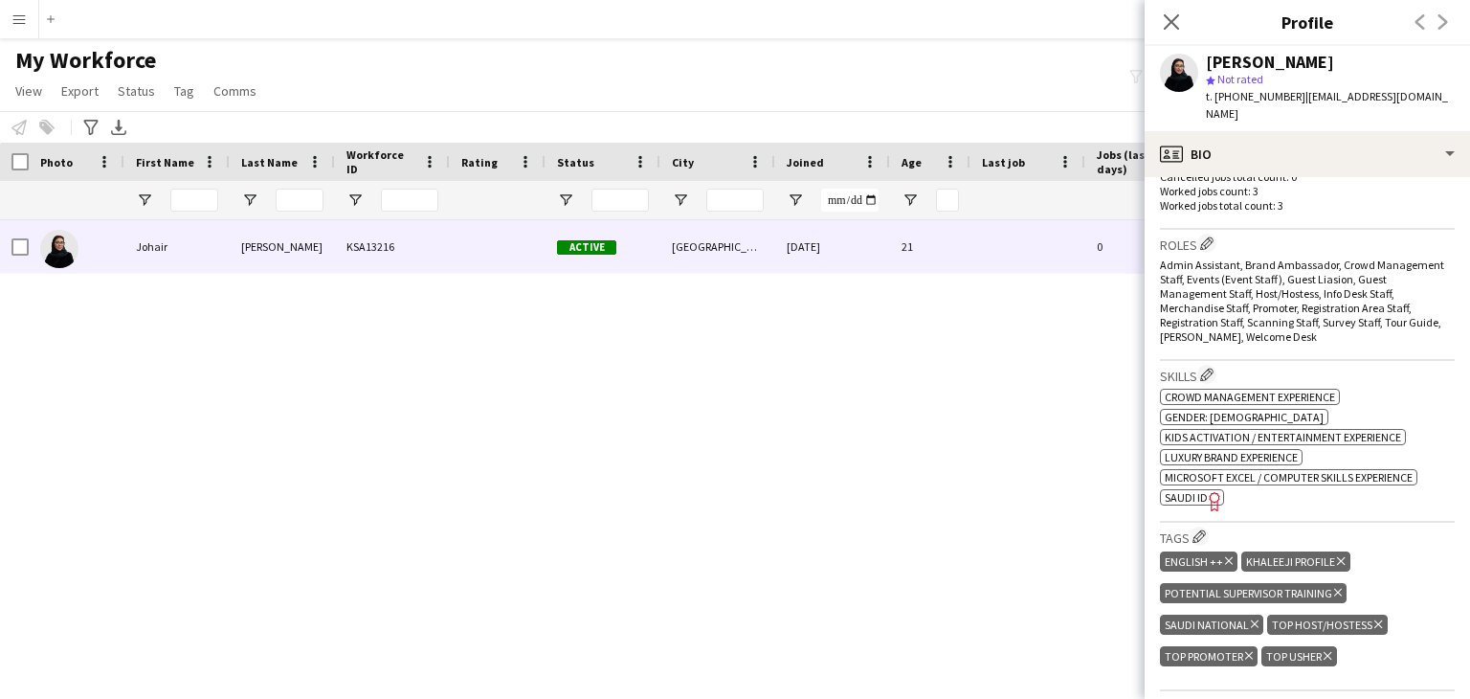
click at [1199, 490] on span "SAUDI ID" at bounding box center [1186, 497] width 43 height 14
click at [1234, 55] on div "Johair Ibrahim" at bounding box center [1270, 62] width 128 height 17
copy div "Johair"
click at [1307, 58] on div "Johair Ibrahim" at bounding box center [1270, 62] width 128 height 17
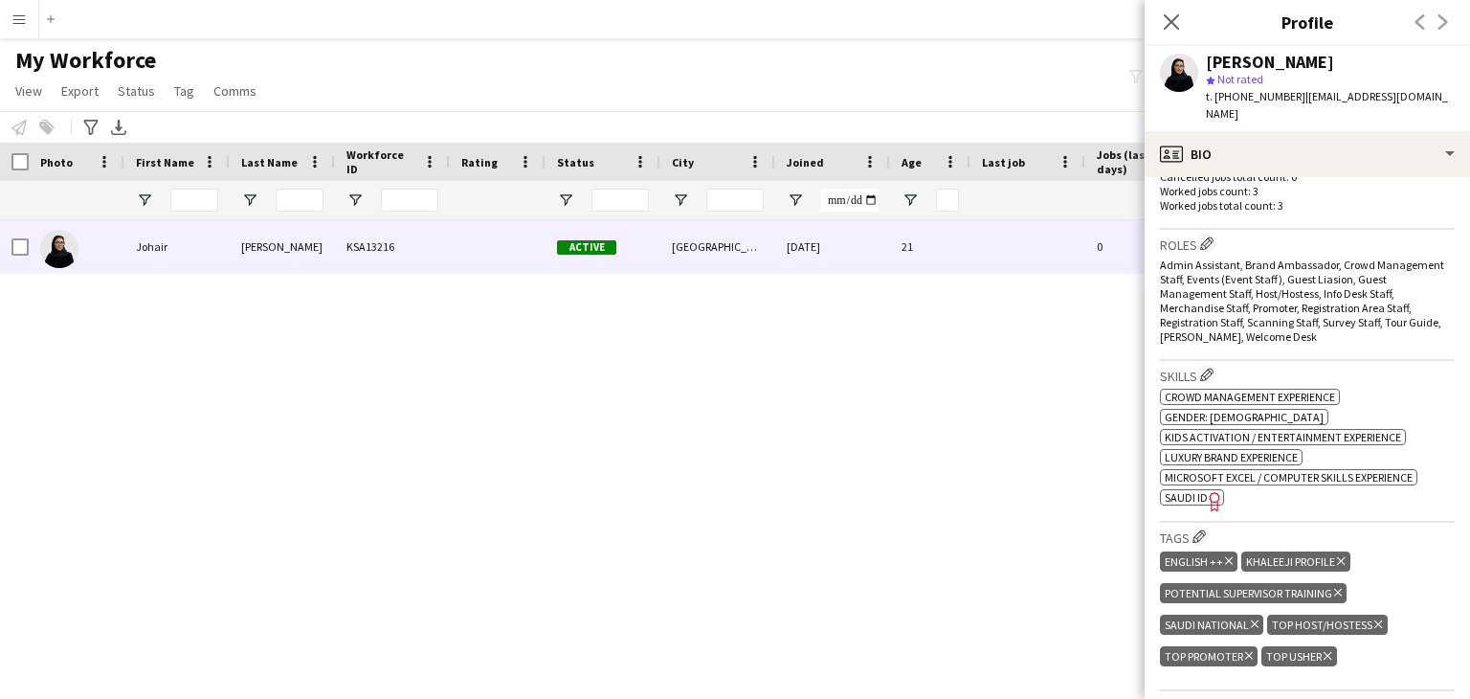
click at [1307, 58] on div "Johair Ibrahim" at bounding box center [1270, 62] width 128 height 17
copy div "Ibrahim"
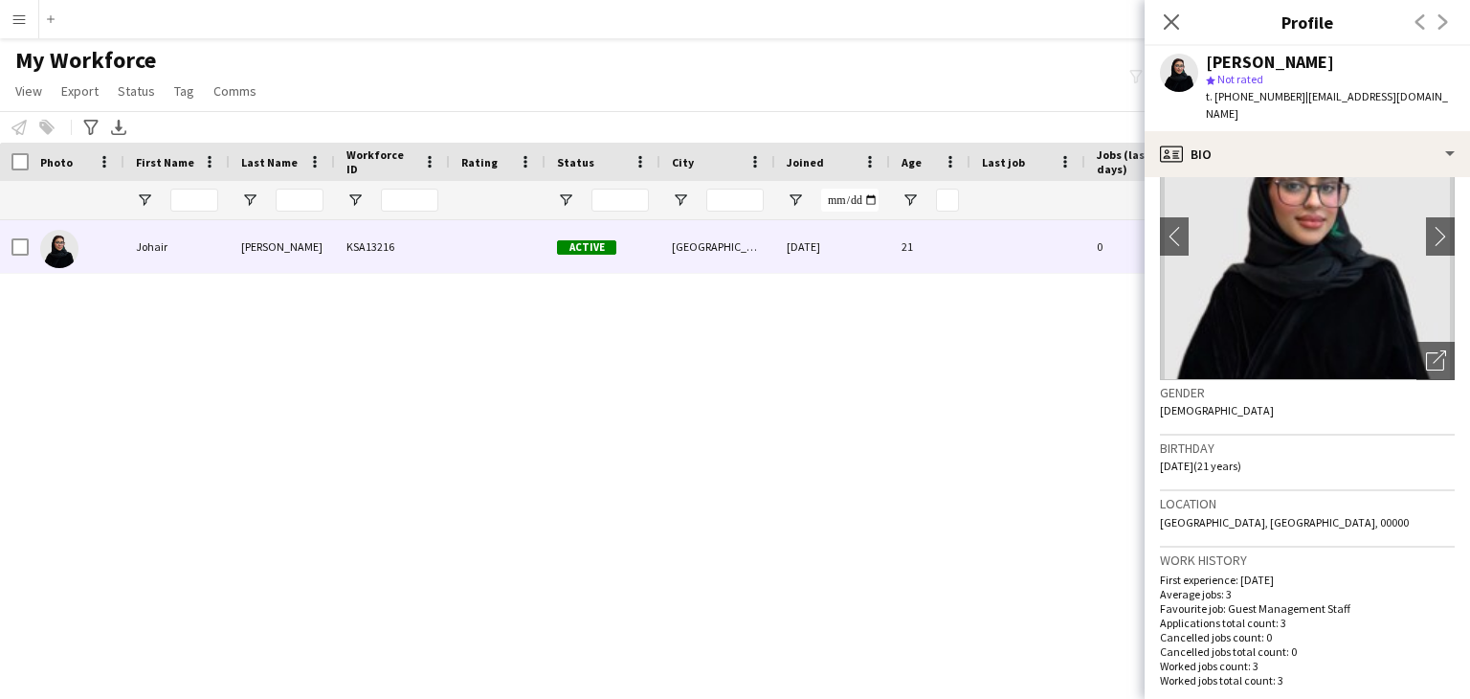
scroll to position [0, 0]
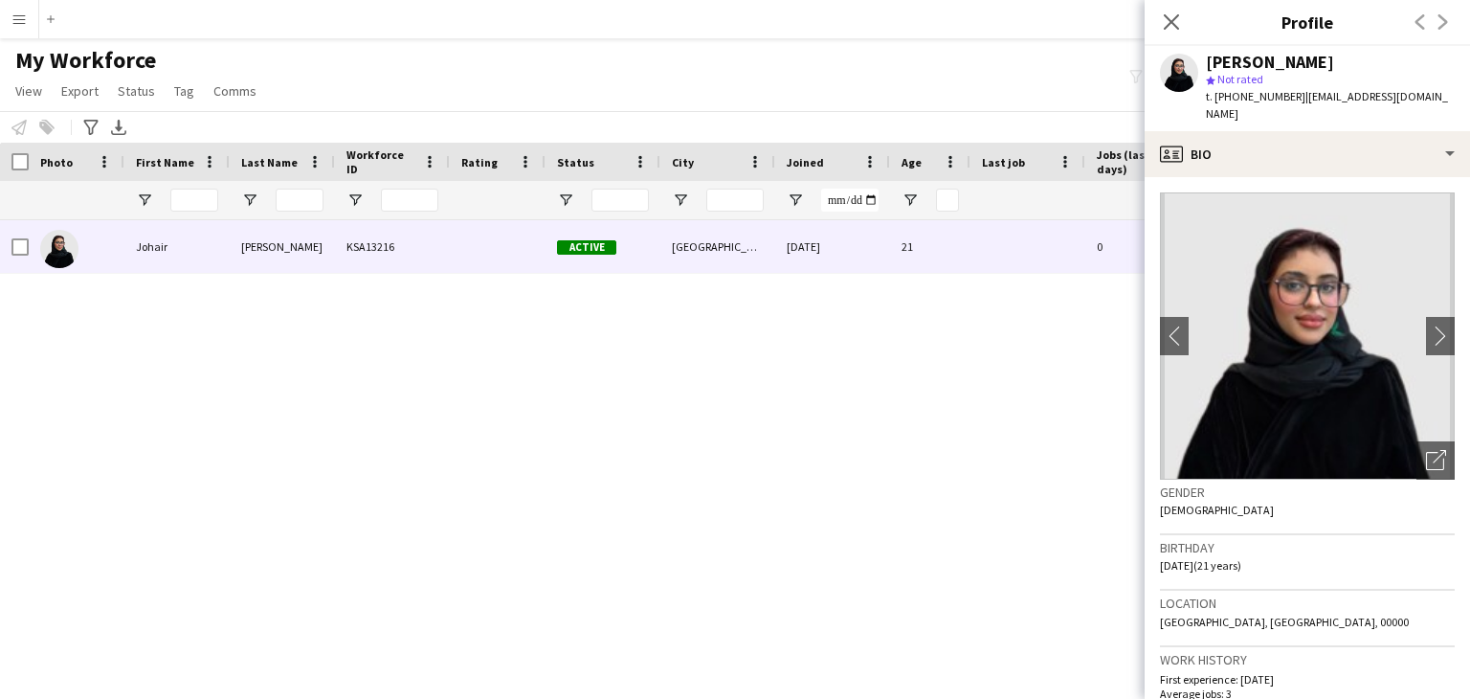
click at [1284, 360] on img at bounding box center [1307, 335] width 295 height 287
click at [1176, 18] on icon at bounding box center [1171, 21] width 18 height 18
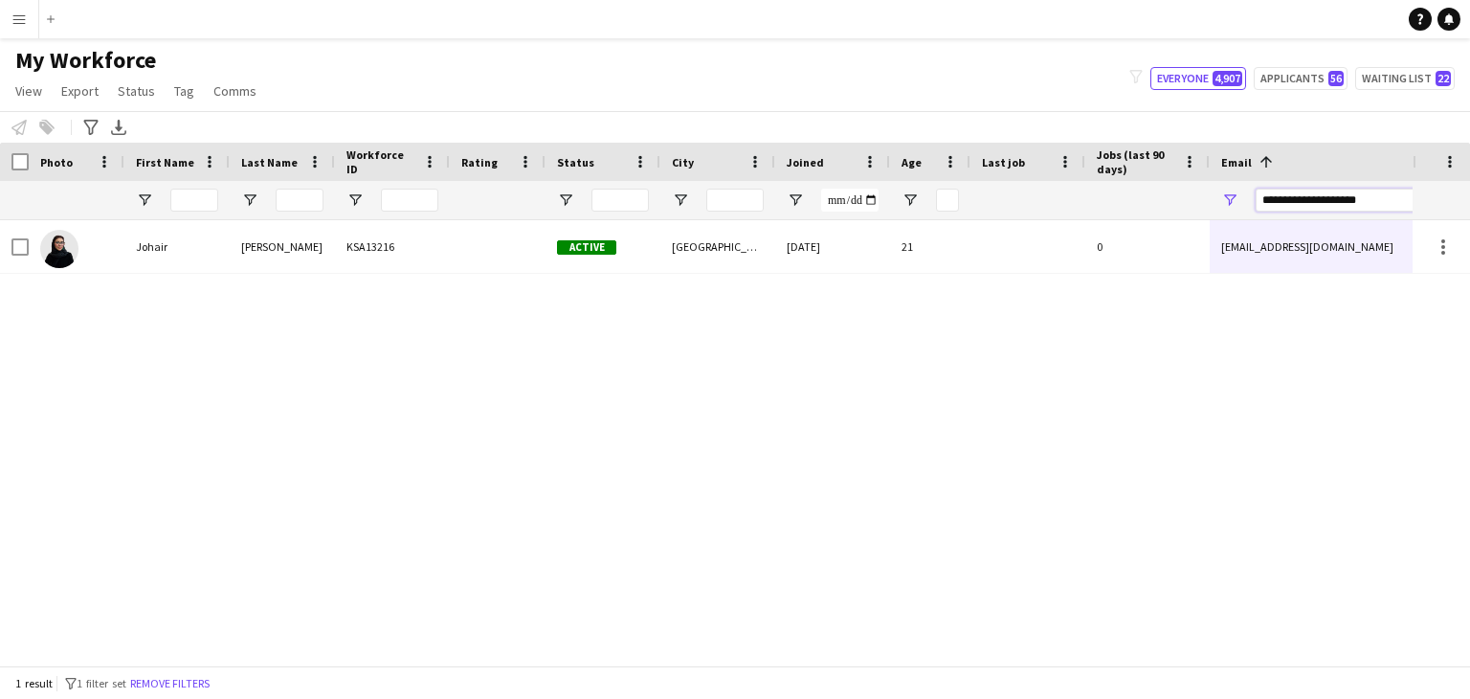
drag, startPoint x: 1375, startPoint y: 204, endPoint x: 915, endPoint y: 160, distance: 461.6
click at [915, 160] on div "Workforce Details Photo First Name 1" at bounding box center [1037, 182] width 2075 height 78
paste input "Email Filter Input"
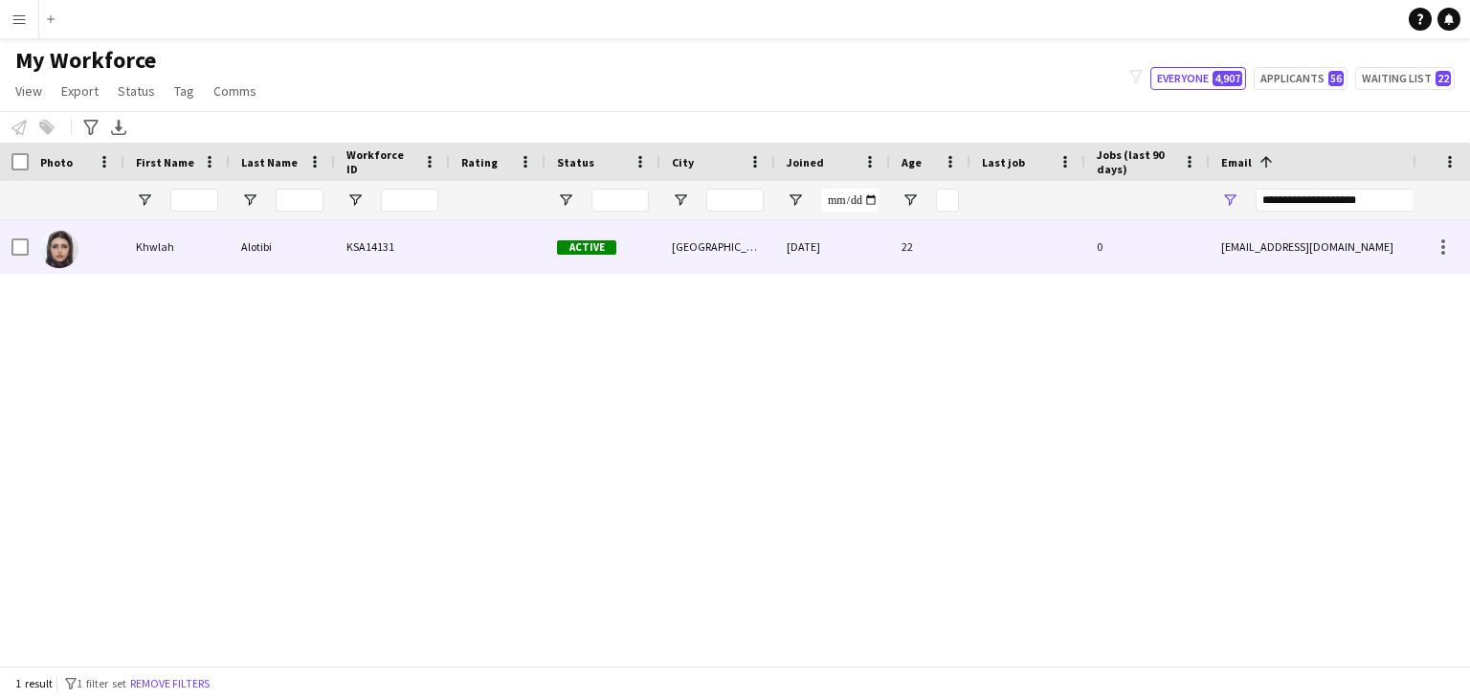
click at [1014, 259] on div at bounding box center [1028, 246] width 115 height 53
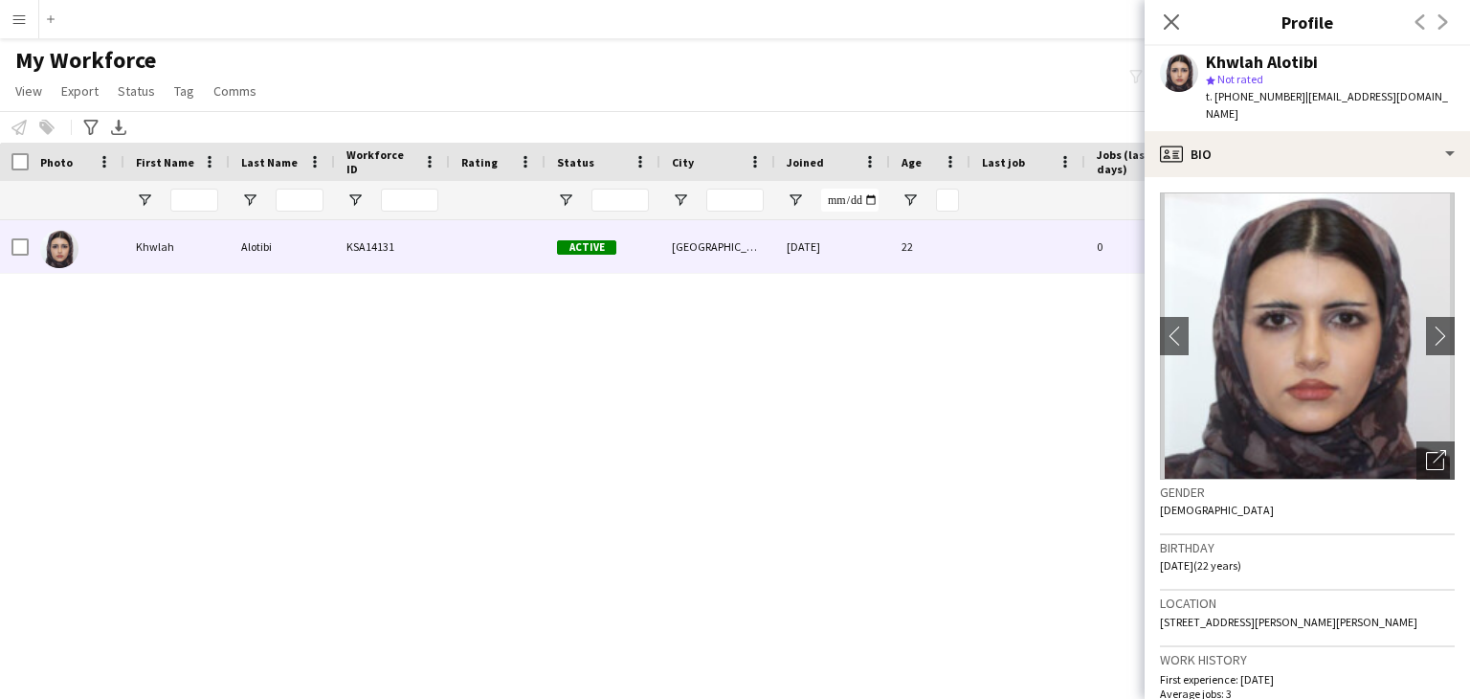
click at [1297, 339] on img at bounding box center [1307, 335] width 295 height 287
click at [1426, 450] on icon "Open photos pop-in" at bounding box center [1436, 460] width 20 height 20
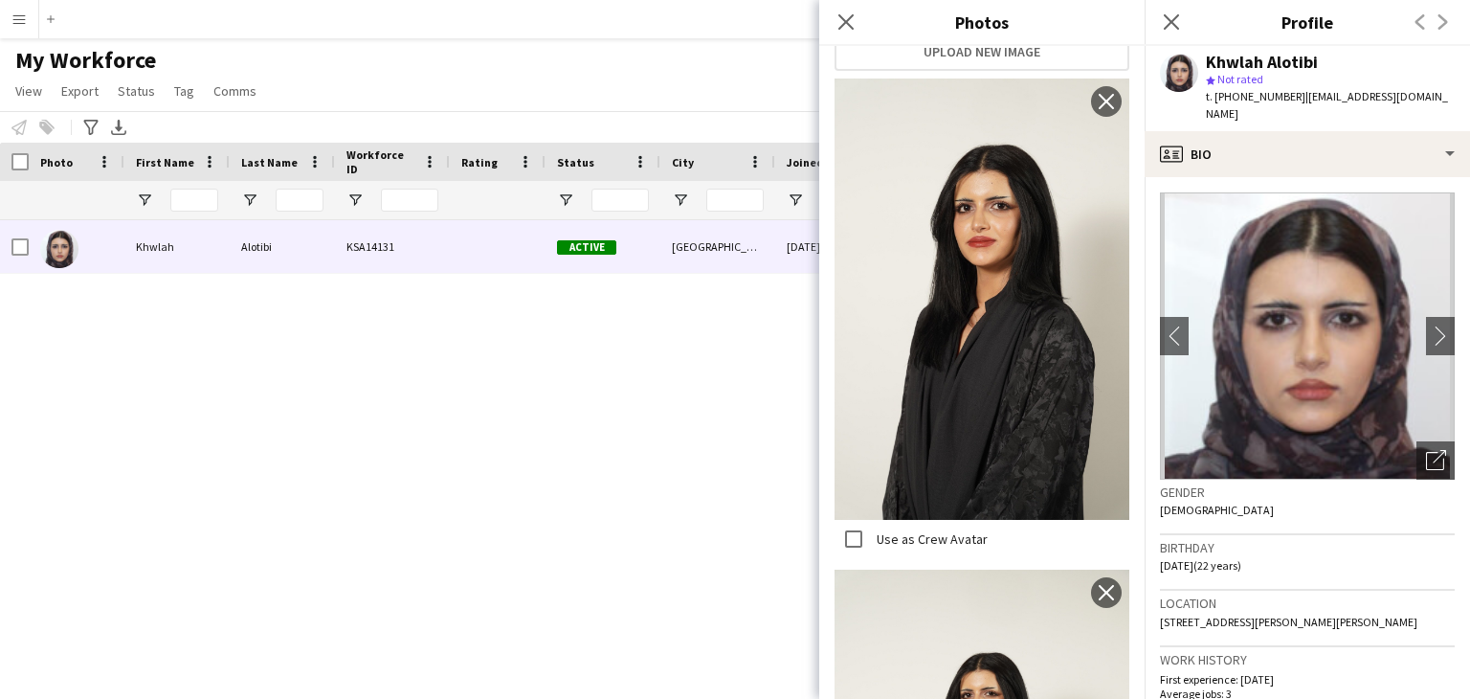
click at [952, 369] on img at bounding box center [982, 298] width 295 height 441
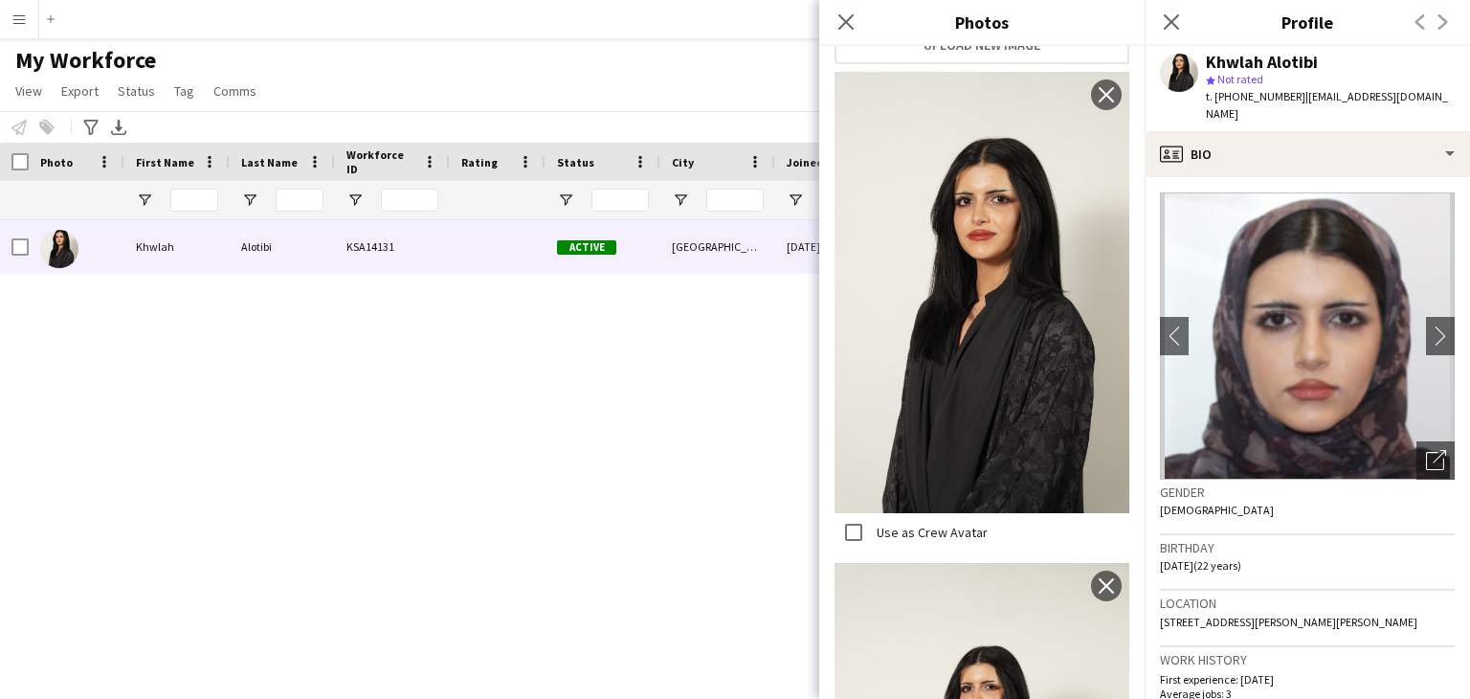
click at [676, 432] on div "Khwlah Alotibi KSA14131 Active Riyadh 27-08-2025 22 0 khwlahalot@gmail.com +966…" at bounding box center [706, 435] width 1413 height 431
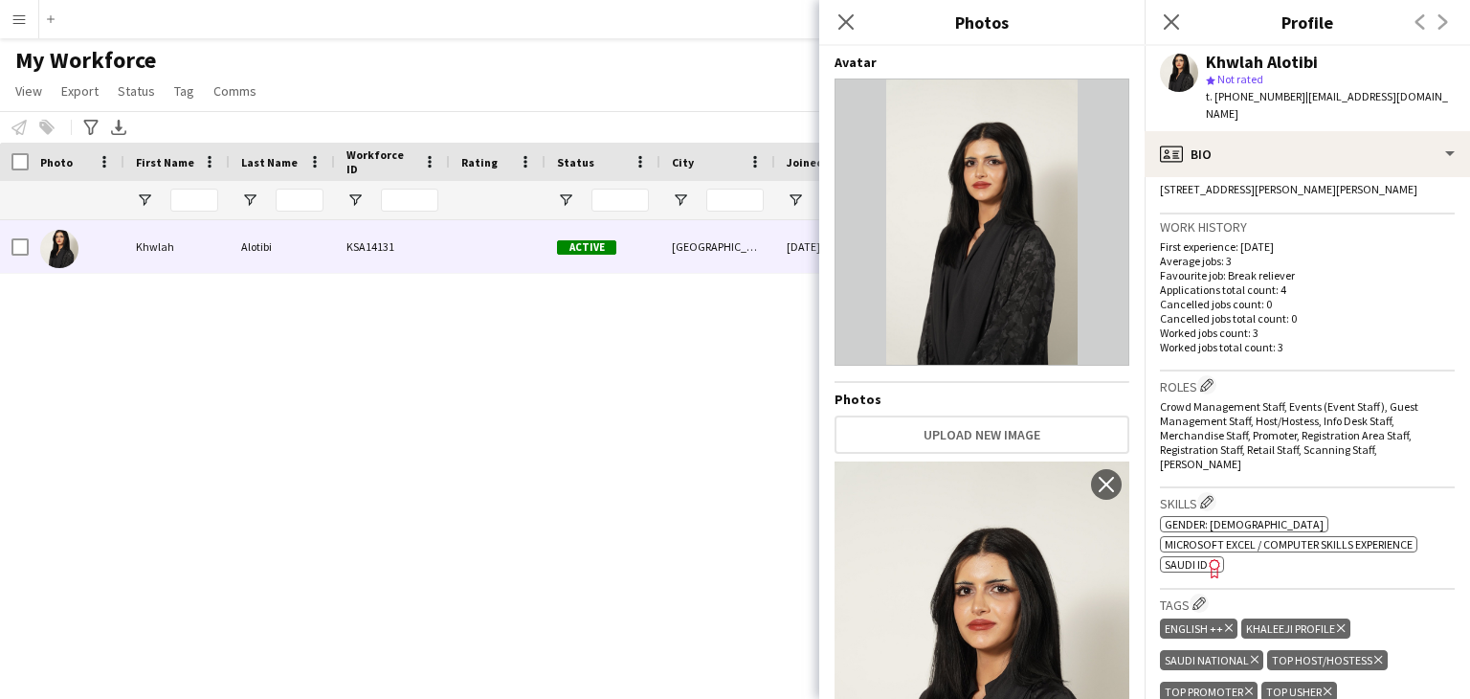
scroll to position [574, 0]
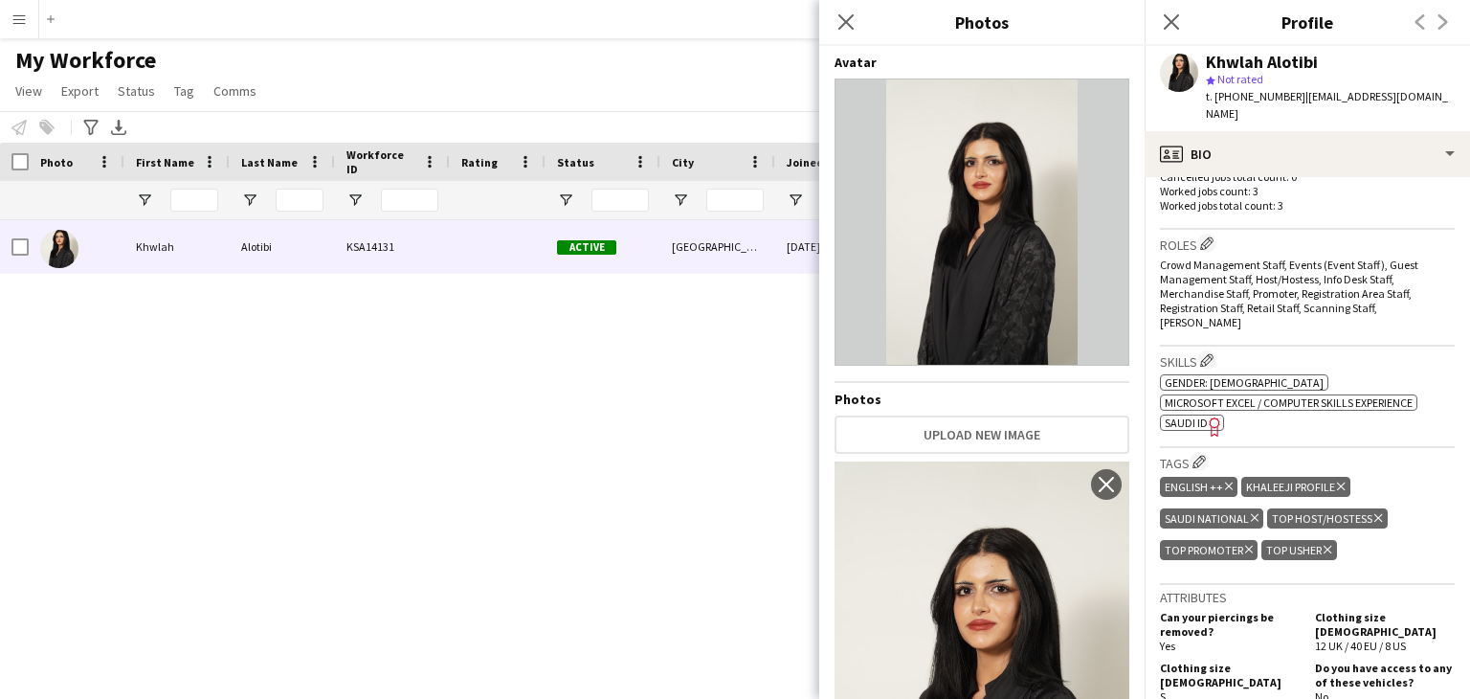
click at [1176, 415] on span "SAUDI ID" at bounding box center [1186, 422] width 43 height 14
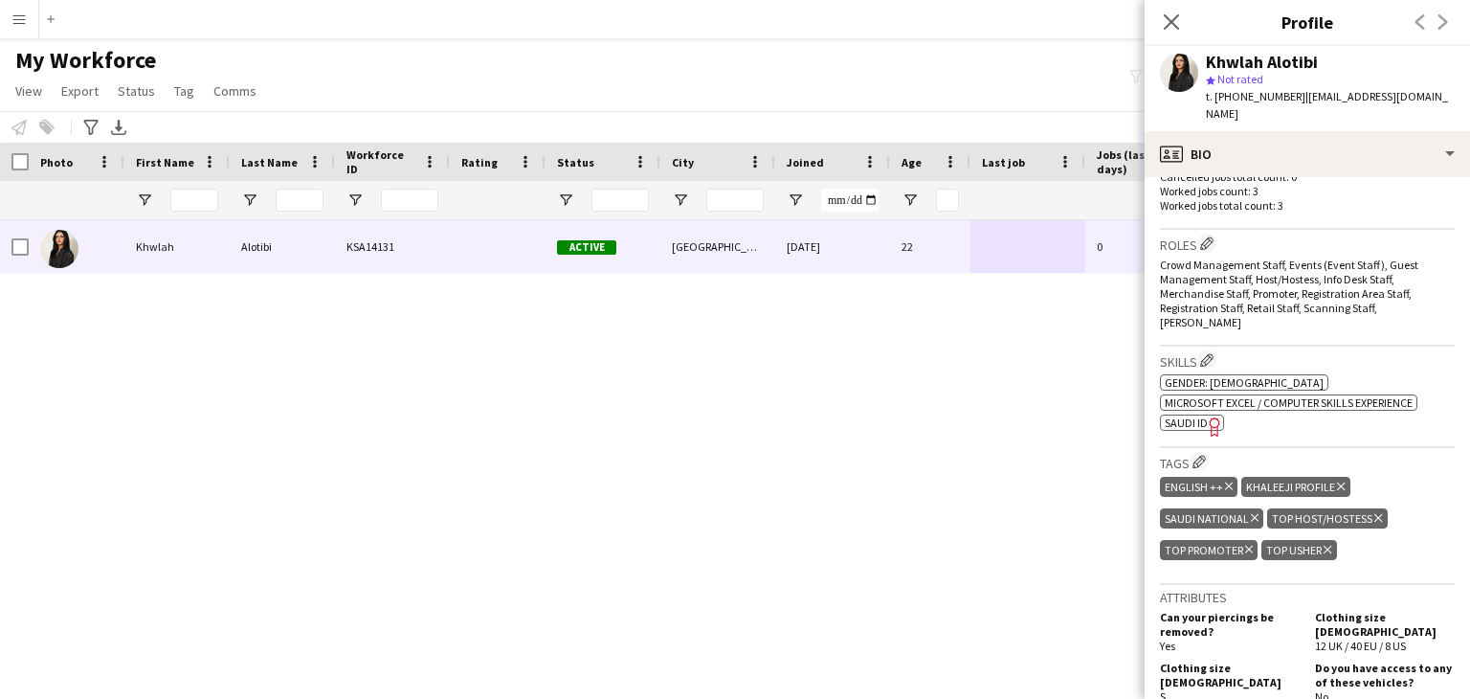
click at [1242, 58] on div "Khwlah Alotibi" at bounding box center [1262, 62] width 112 height 17
copy div "Khwlah"
click at [1283, 58] on div "Khwlah Alotibi" at bounding box center [1262, 62] width 112 height 17
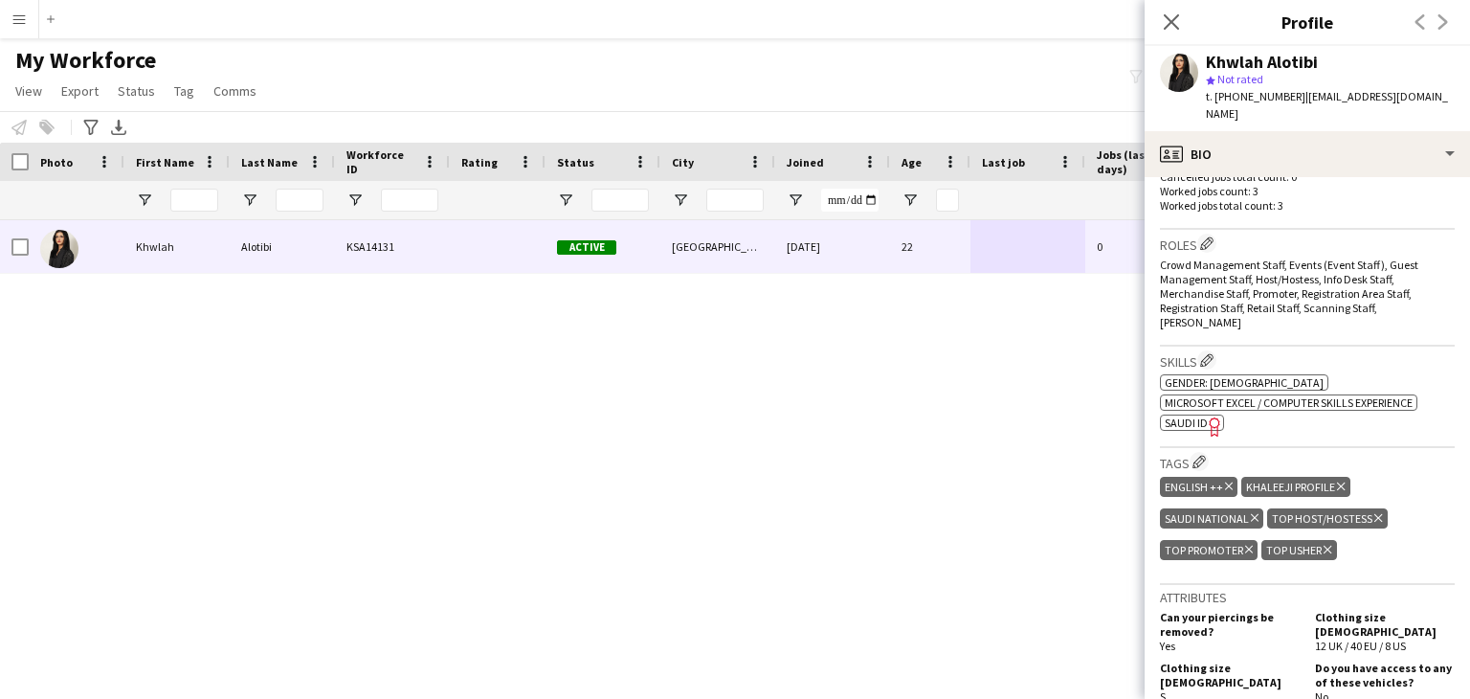
copy div "Alotibi"
click at [1165, 15] on icon at bounding box center [1171, 21] width 18 height 18
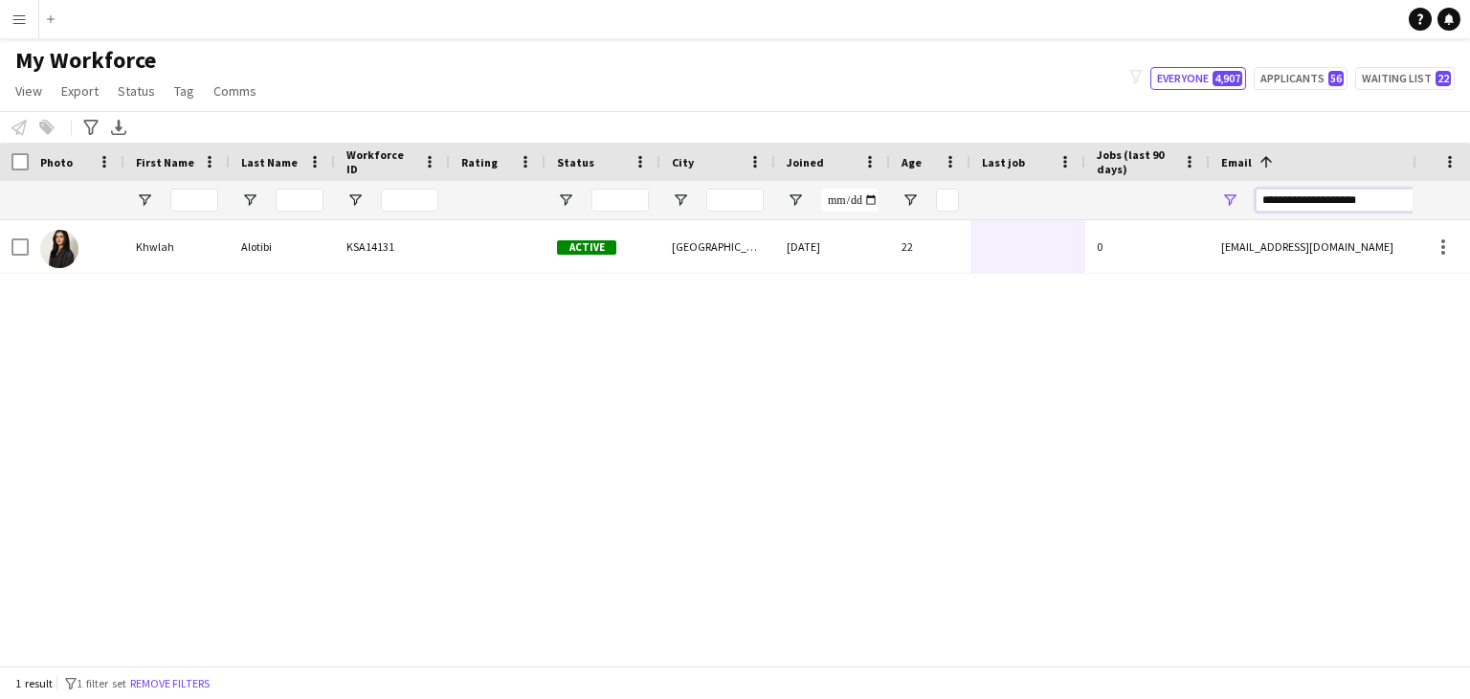
drag, startPoint x: 1389, startPoint y: 208, endPoint x: 995, endPoint y: 206, distance: 394.4
click at [995, 206] on div at bounding box center [1037, 200] width 2075 height 38
paste input "Email Filter Input"
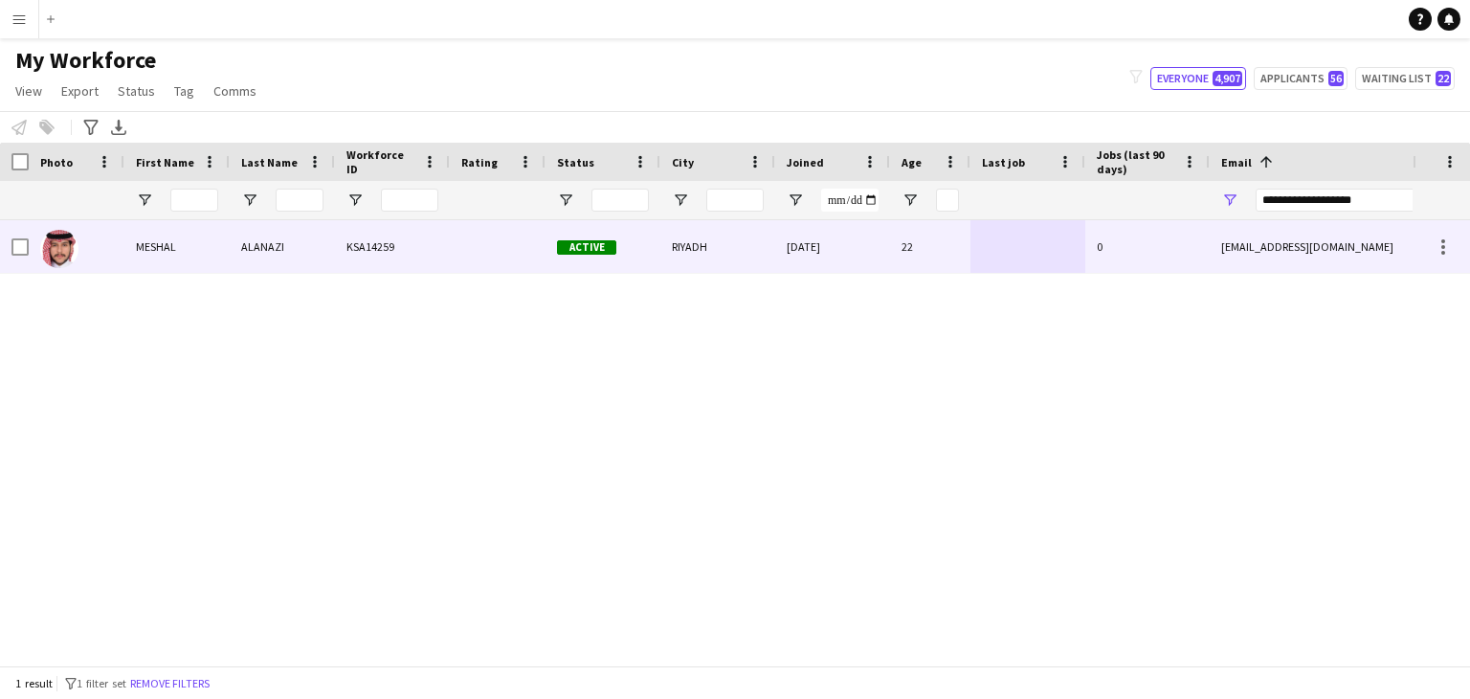
click at [1289, 254] on div "mshla7721@gmail.com" at bounding box center [1401, 246] width 383 height 53
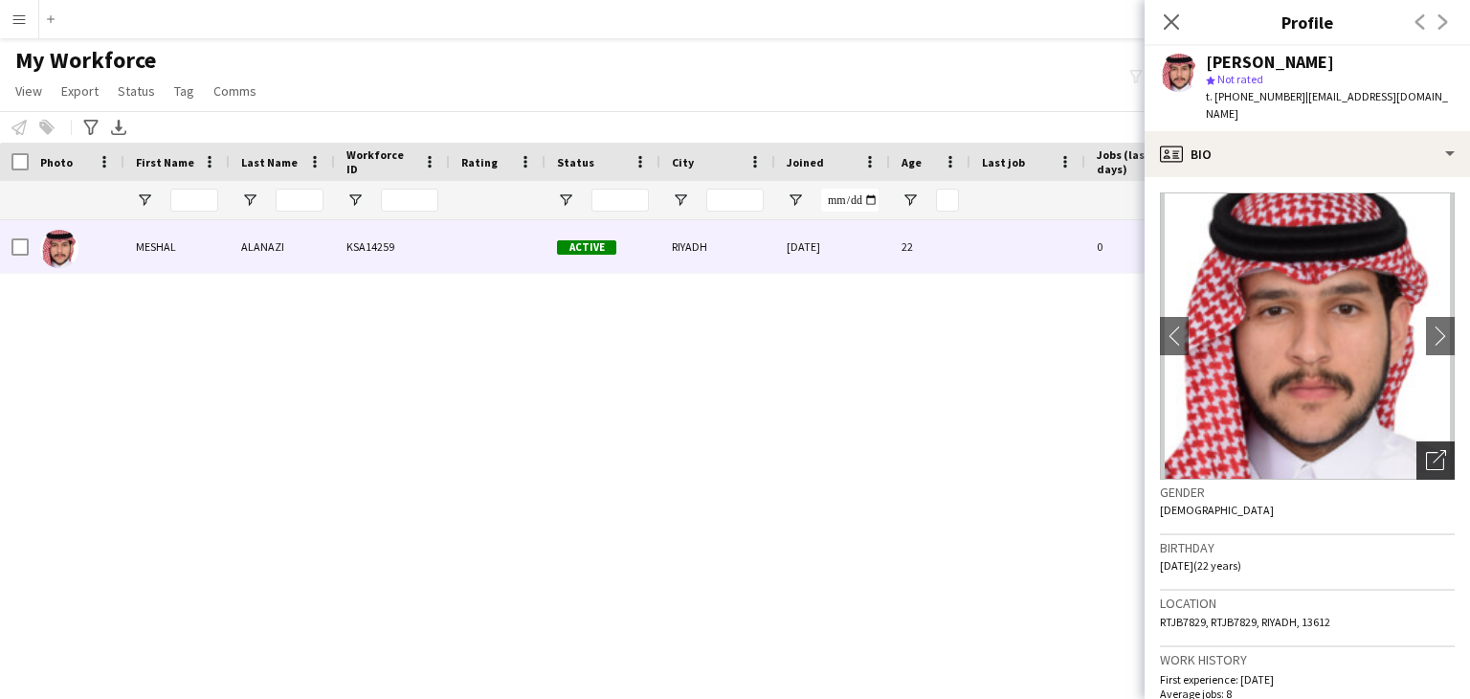
click at [1417, 441] on div "Open photos pop-in" at bounding box center [1436, 460] width 38 height 38
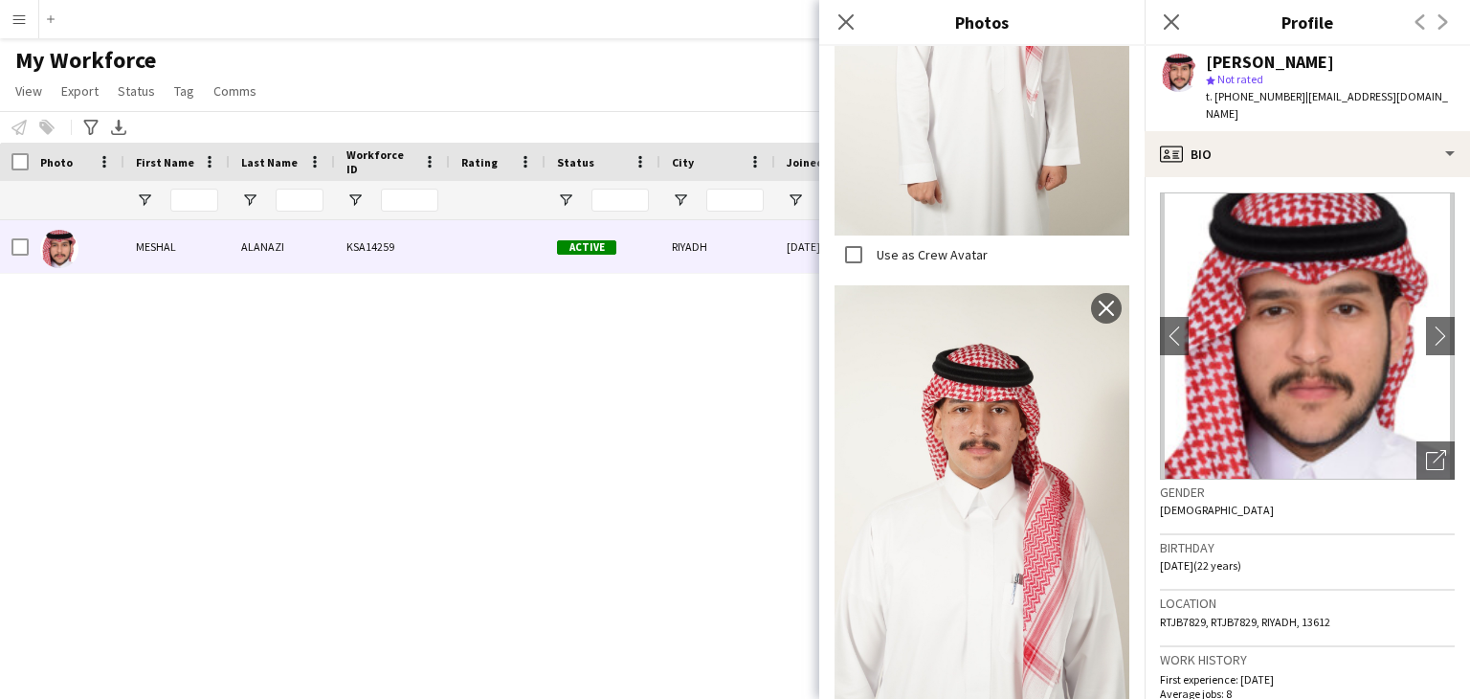
scroll to position [670, 0]
click at [942, 447] on img at bounding box center [982, 502] width 295 height 441
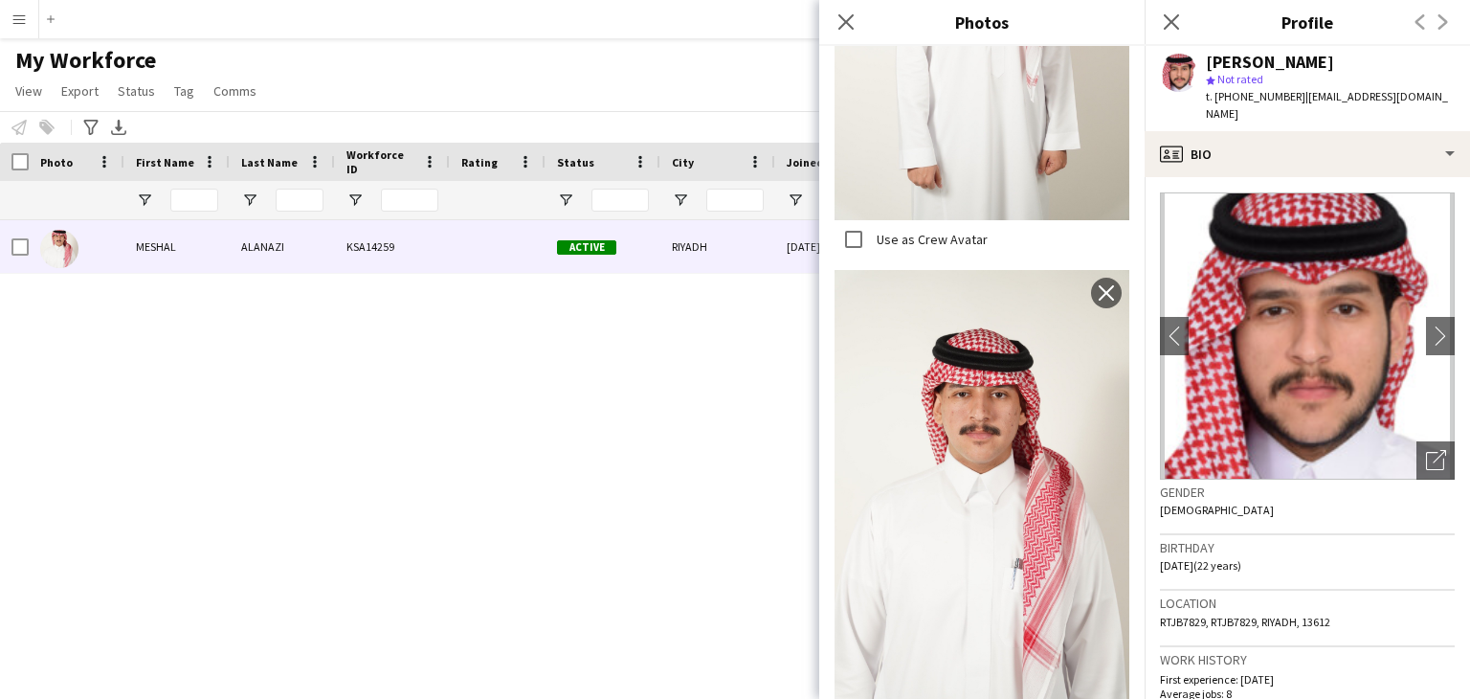
scroll to position [689, 0]
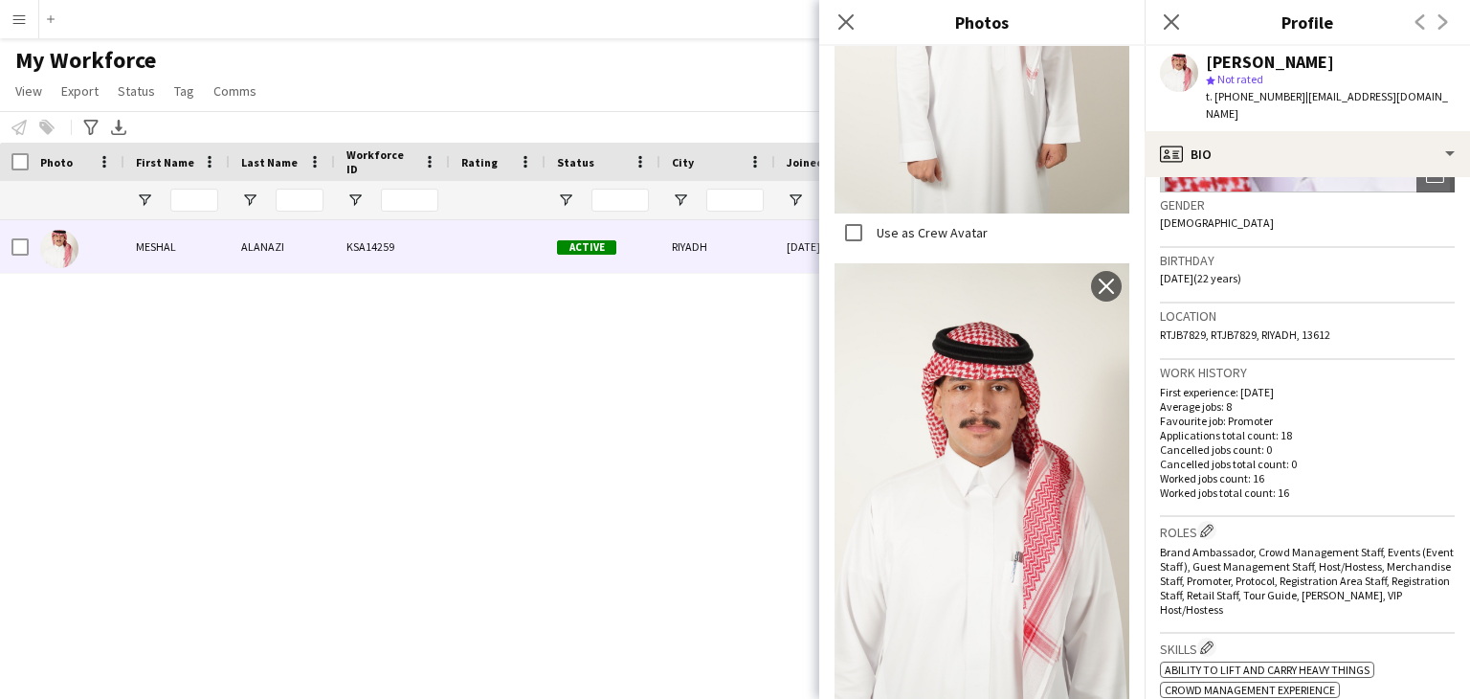
click at [1253, 568] on span "Brand Ambassador, Crowd Management Staff, Events (Event Staff), Guest Managemen…" at bounding box center [1307, 581] width 294 height 72
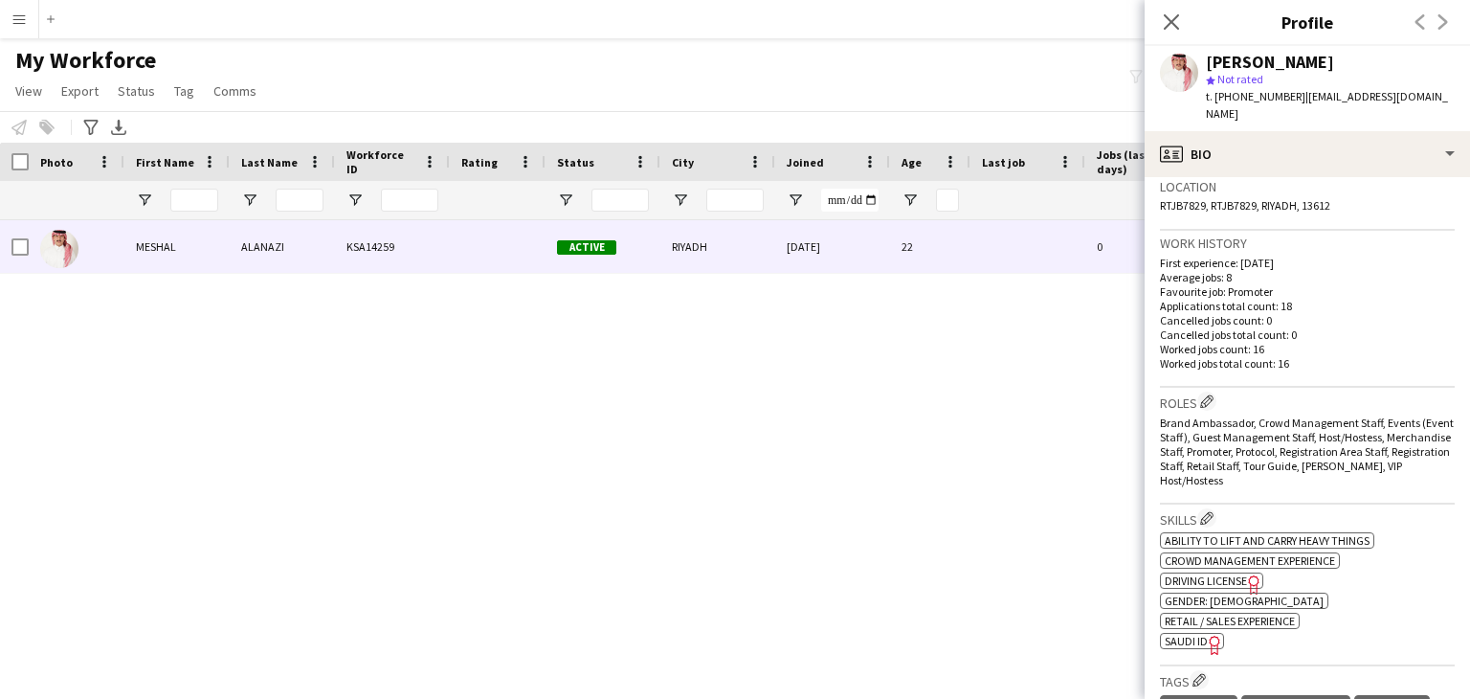
scroll to position [479, 0]
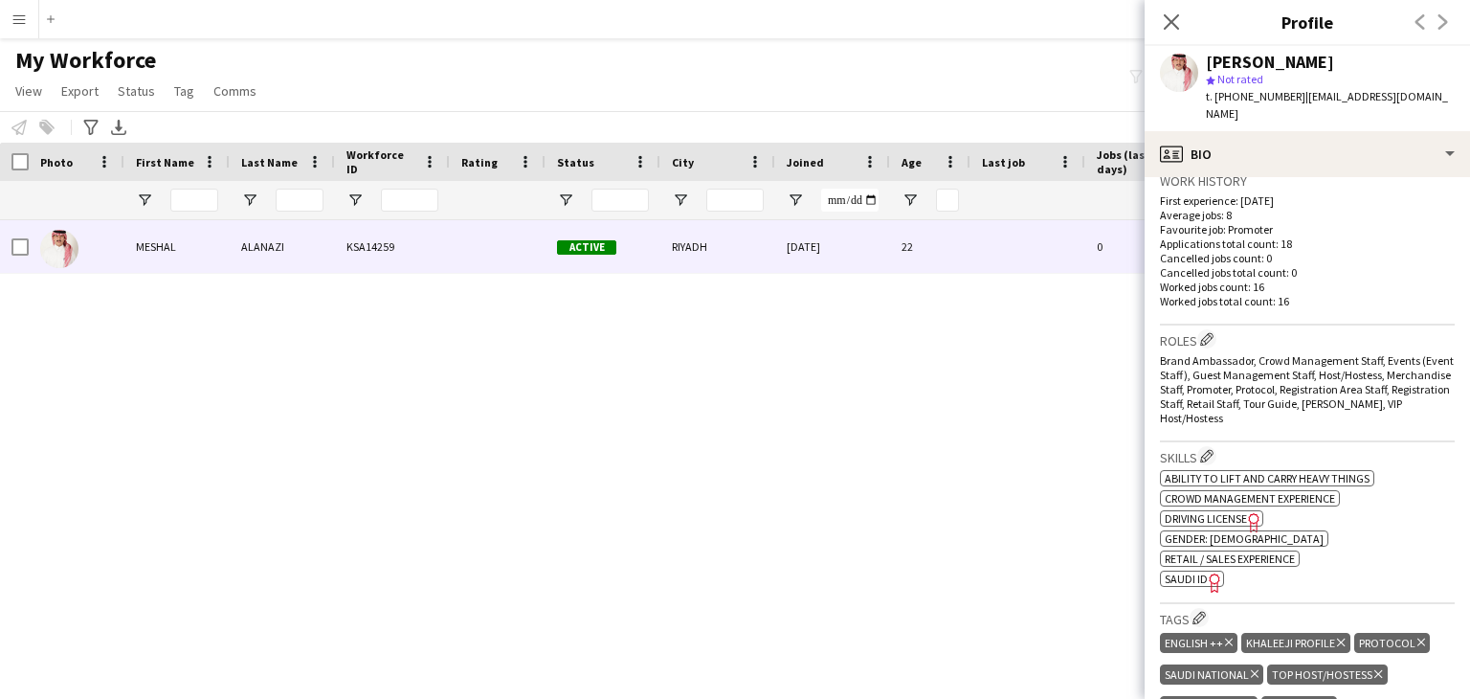
click at [1207, 572] on icon "Freelancer has uploaded a photo validation of skill. Click to see" at bounding box center [1215, 582] width 20 height 20
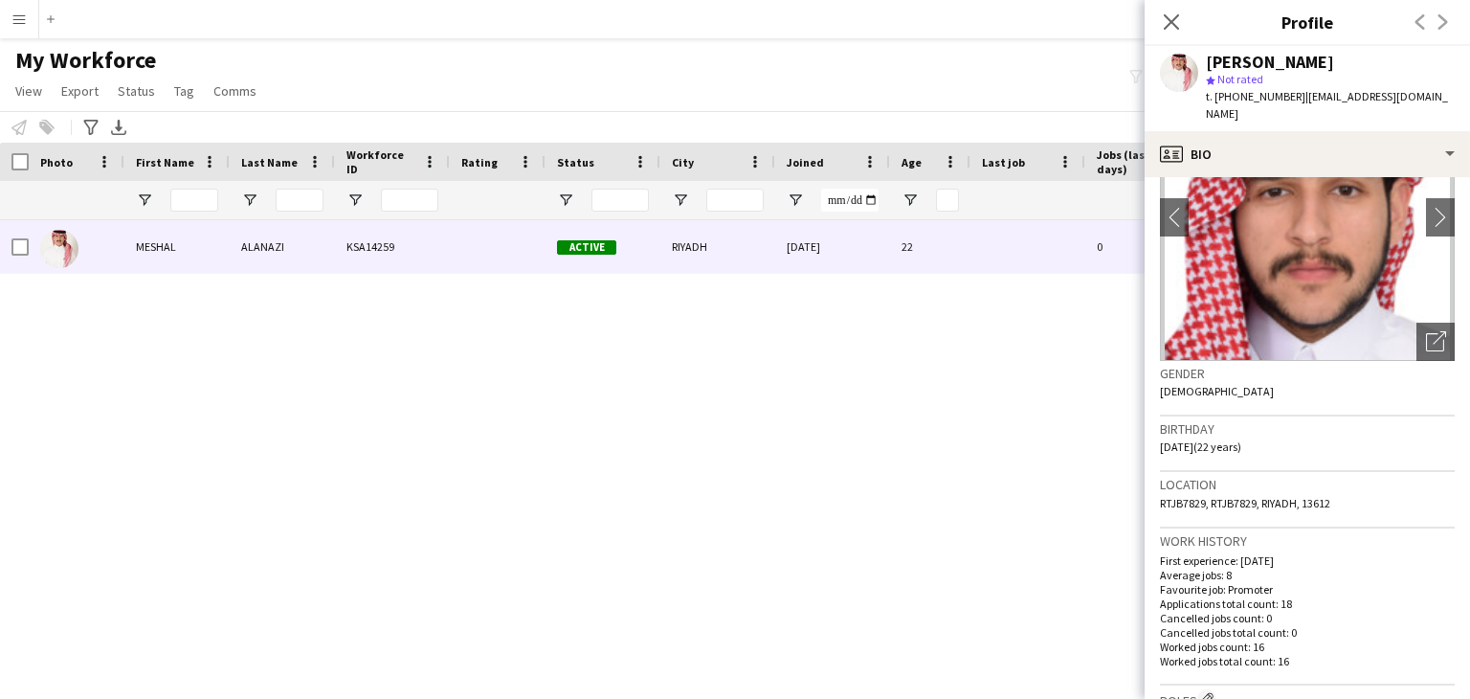
scroll to position [96, 0]
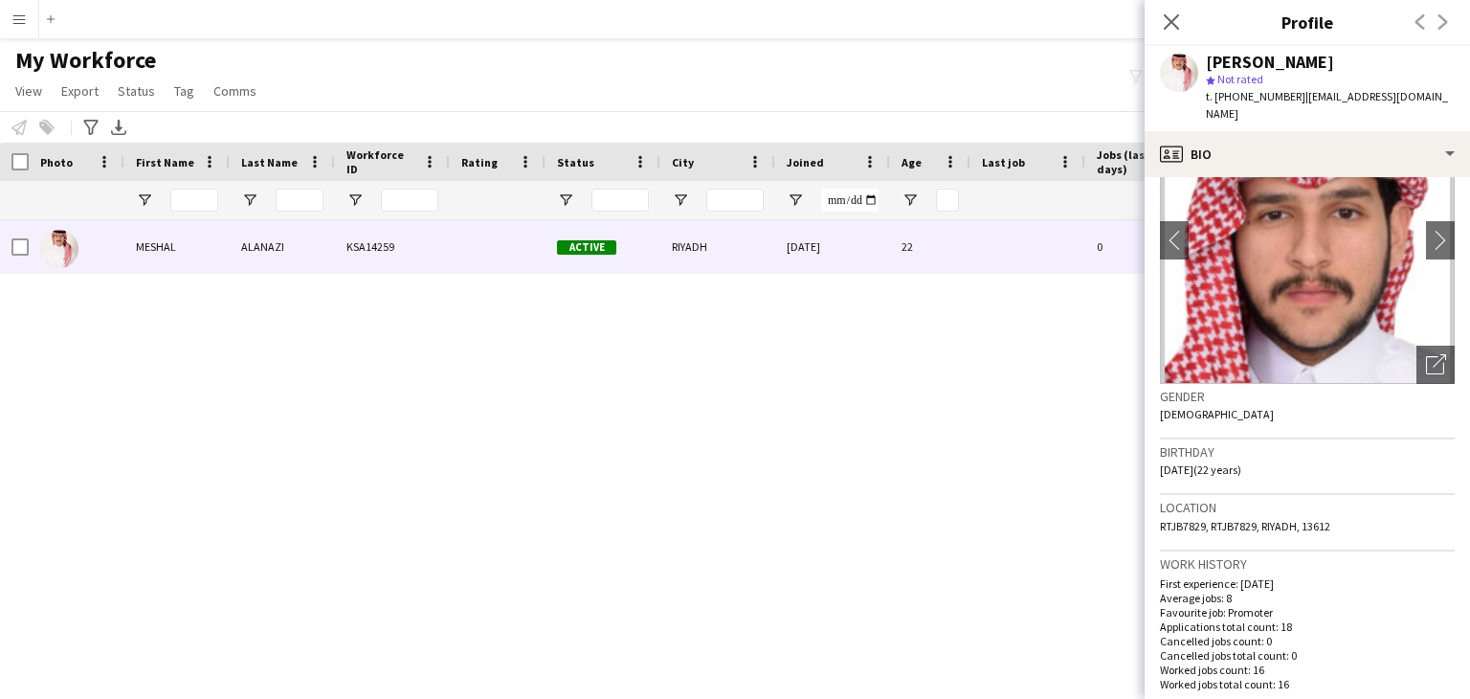
click at [1234, 62] on div "[PERSON_NAME]" at bounding box center [1270, 62] width 128 height 17
copy div "MESHAL"
click at [1334, 63] on div "[PERSON_NAME]" at bounding box center [1270, 62] width 128 height 17
click at [1334, 62] on div "[PERSON_NAME]" at bounding box center [1270, 62] width 128 height 17
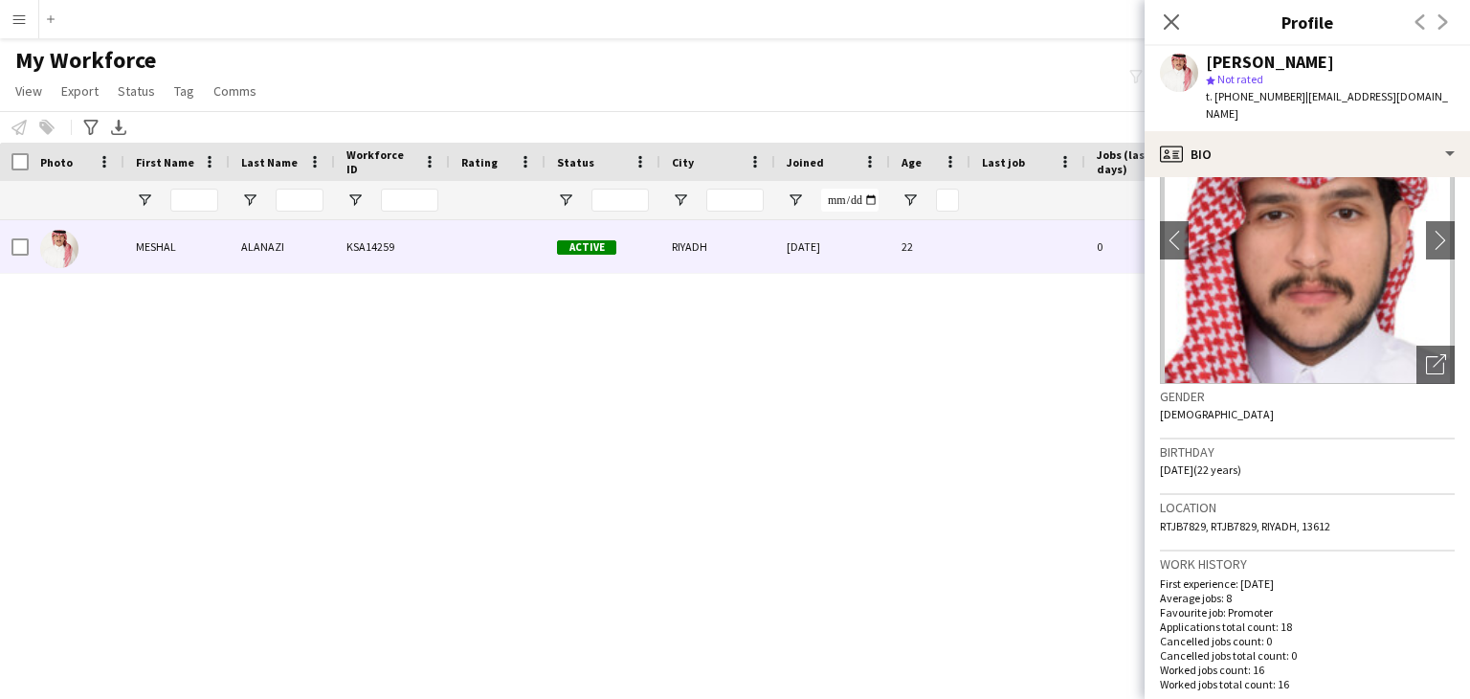
click at [1310, 58] on div "[PERSON_NAME]" at bounding box center [1270, 62] width 128 height 17
copy div "ALANAZI"
click at [1166, 18] on icon "Close pop-in" at bounding box center [1171, 21] width 18 height 18
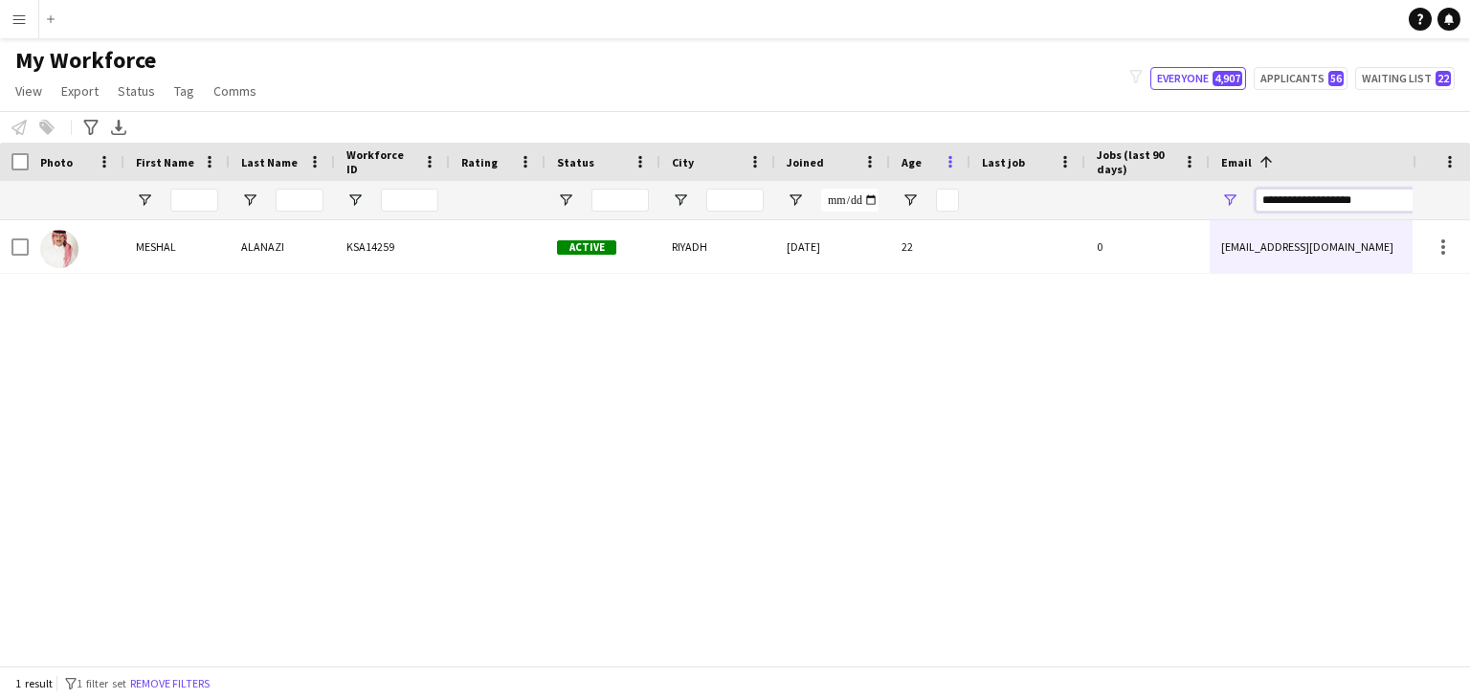
drag, startPoint x: 1373, startPoint y: 199, endPoint x: 943, endPoint y: 166, distance: 431.1
click at [817, 173] on div "Workforce Details Photo First Name 1" at bounding box center [1037, 182] width 2075 height 78
paste input "*"
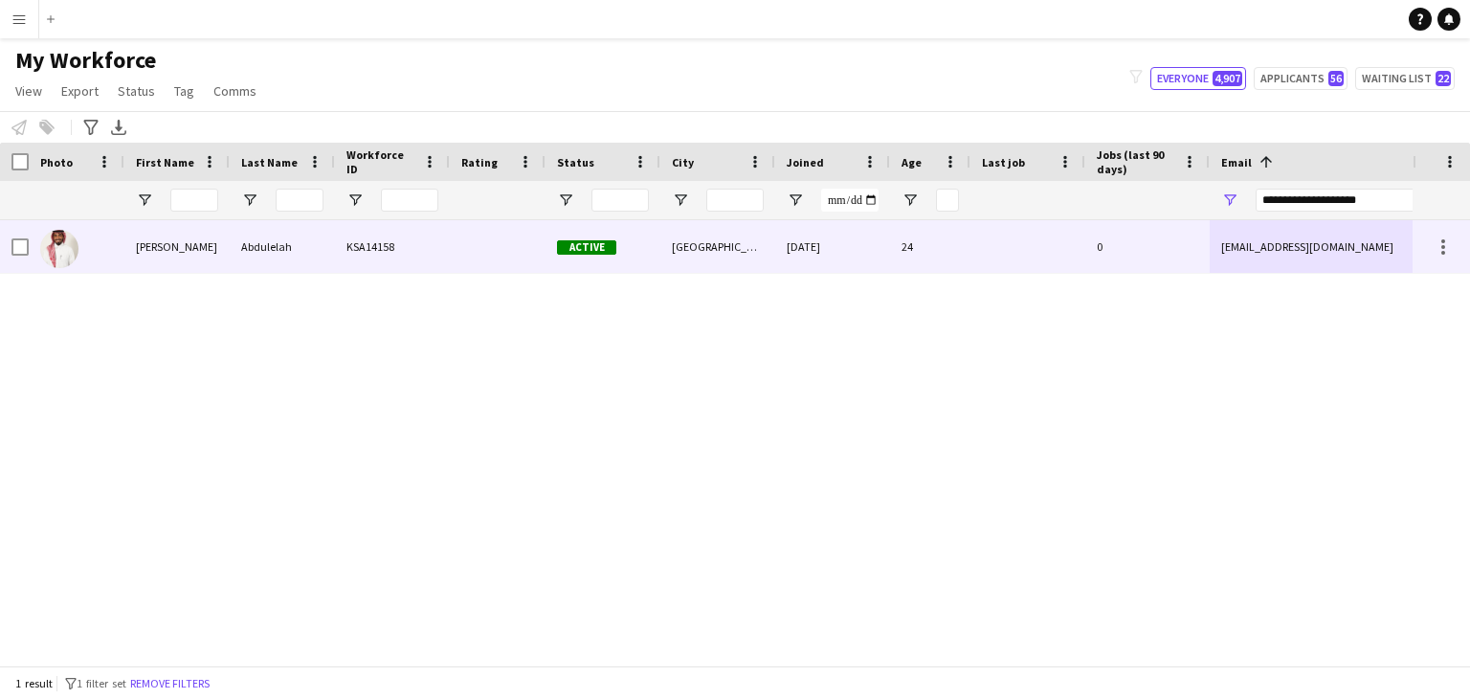
click at [1301, 265] on div "alnakhli45@gmail.com" at bounding box center [1401, 246] width 383 height 53
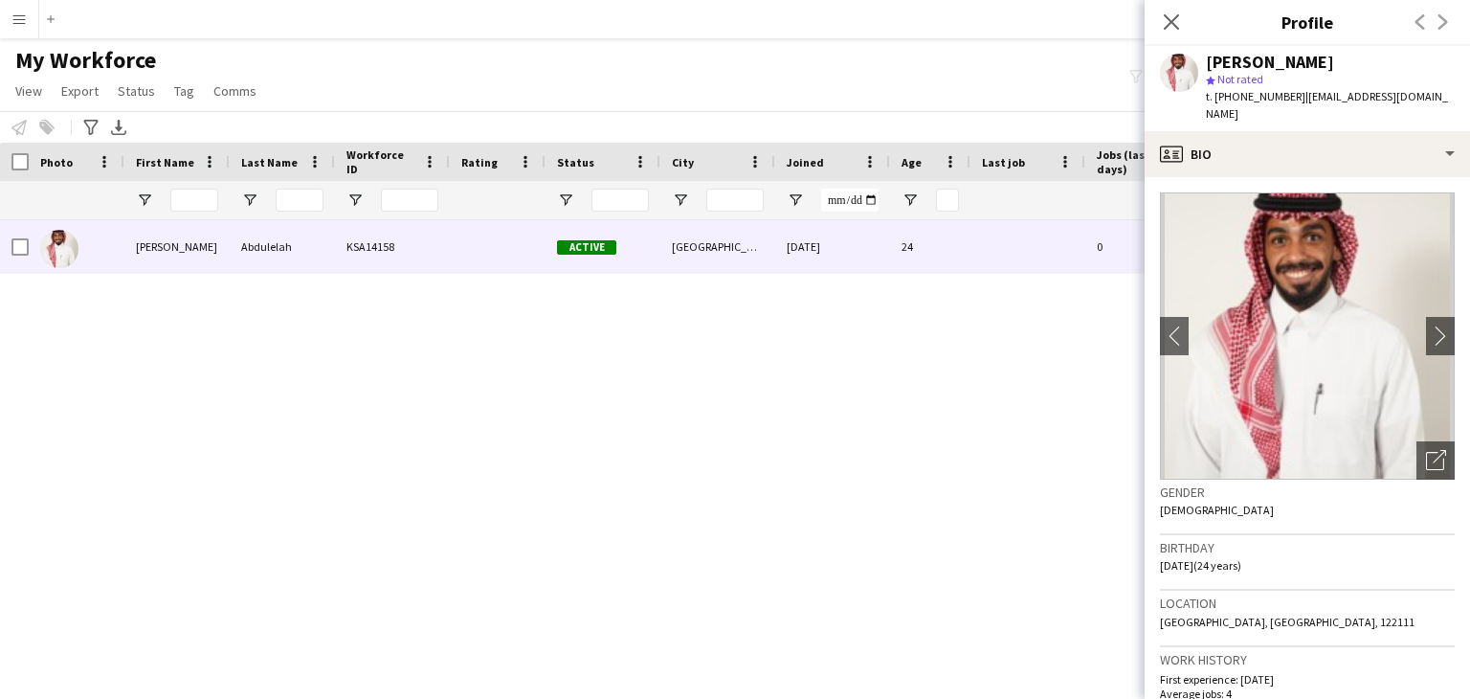
click at [1306, 273] on img at bounding box center [1307, 335] width 295 height 287
click at [1284, 325] on img at bounding box center [1307, 335] width 295 height 287
click at [1412, 480] on div "Gender Male" at bounding box center [1307, 508] width 295 height 56
click at [1433, 450] on icon at bounding box center [1439, 456] width 13 height 13
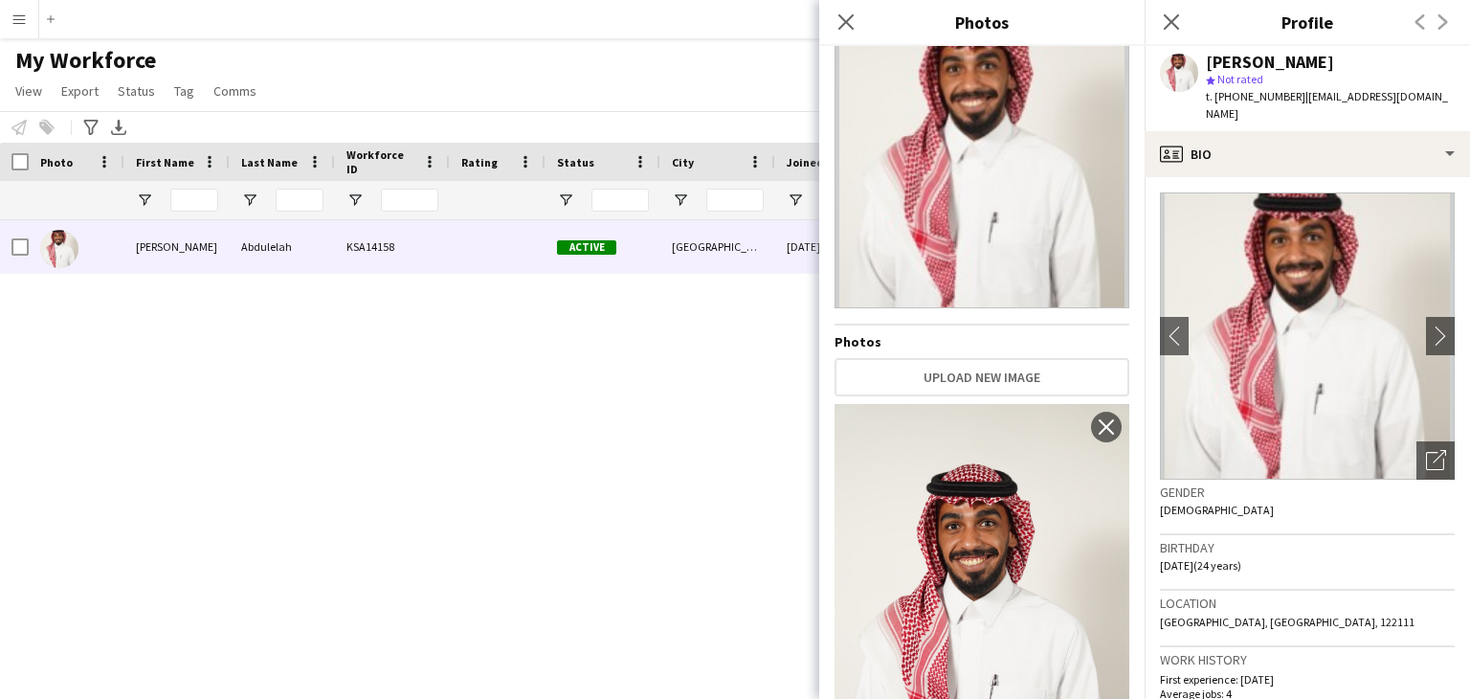
scroll to position [217, 0]
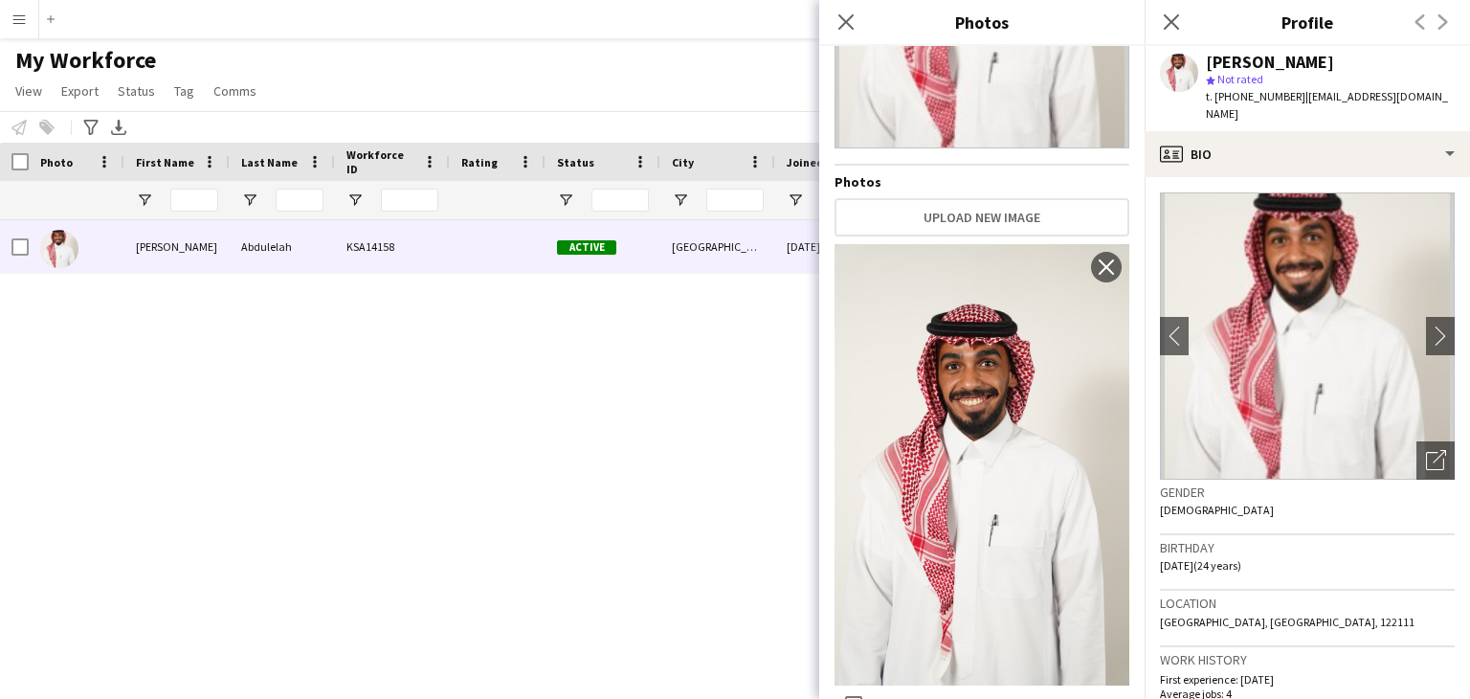
click at [965, 369] on img at bounding box center [982, 464] width 295 height 441
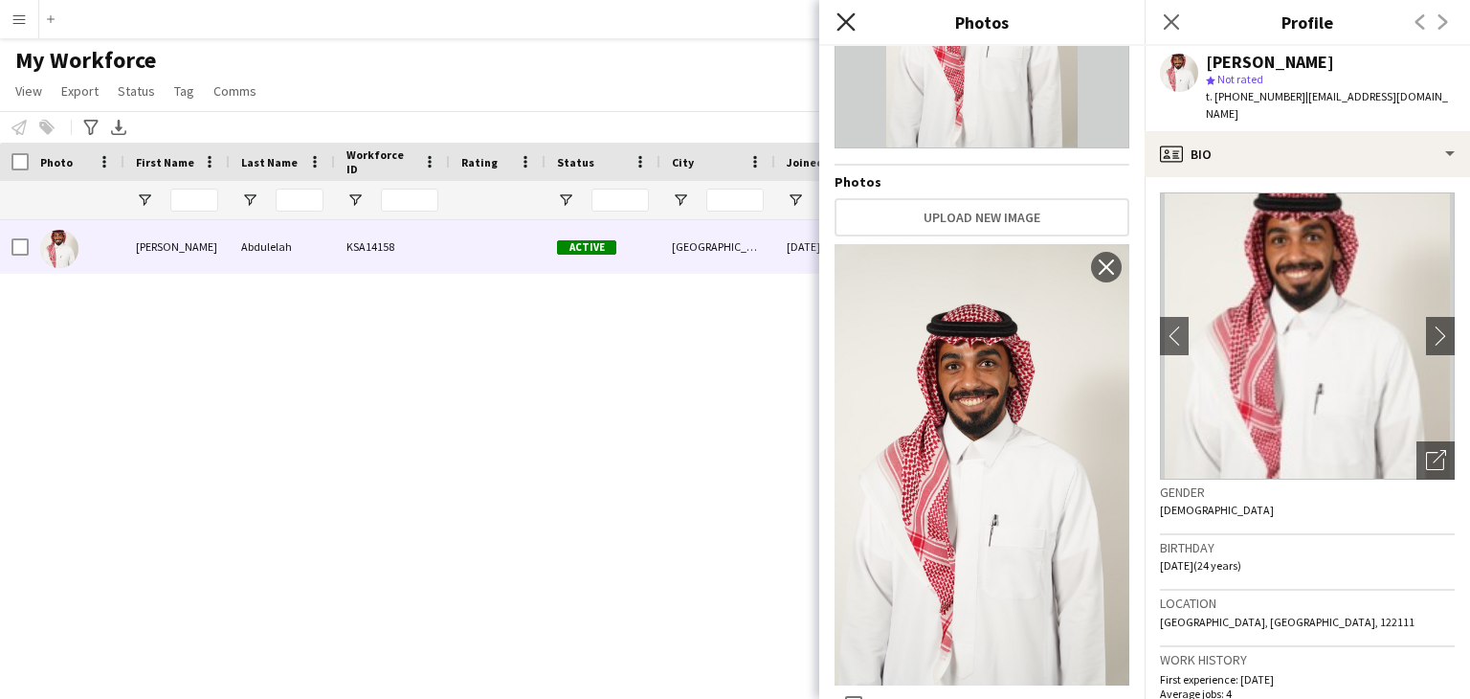
click at [839, 21] on icon "Close pop-in" at bounding box center [846, 21] width 18 height 18
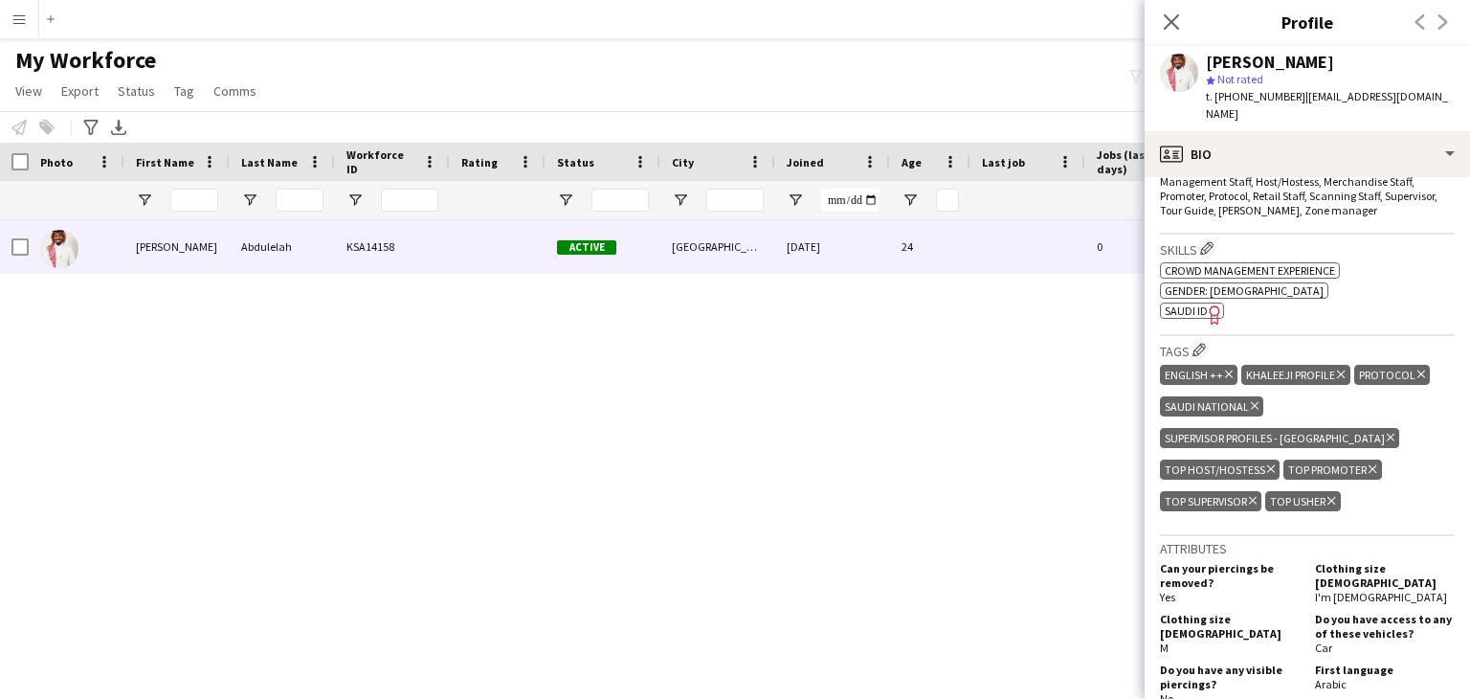
scroll to position [670, 0]
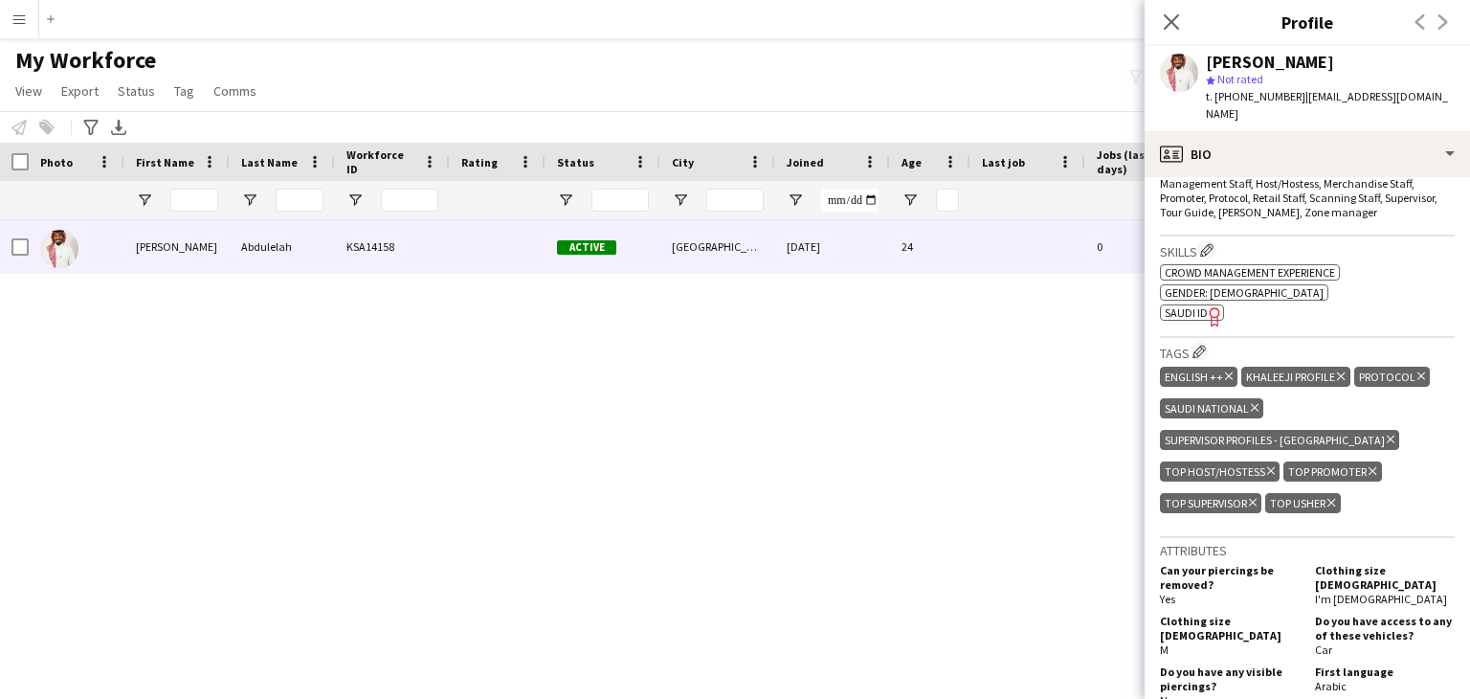
click at [1187, 305] on span "SAUDI ID" at bounding box center [1186, 312] width 43 height 14
click at [1257, 62] on div "[PERSON_NAME]" at bounding box center [1270, 62] width 128 height 17
click at [1334, 54] on div "[PERSON_NAME]" at bounding box center [1270, 62] width 128 height 17
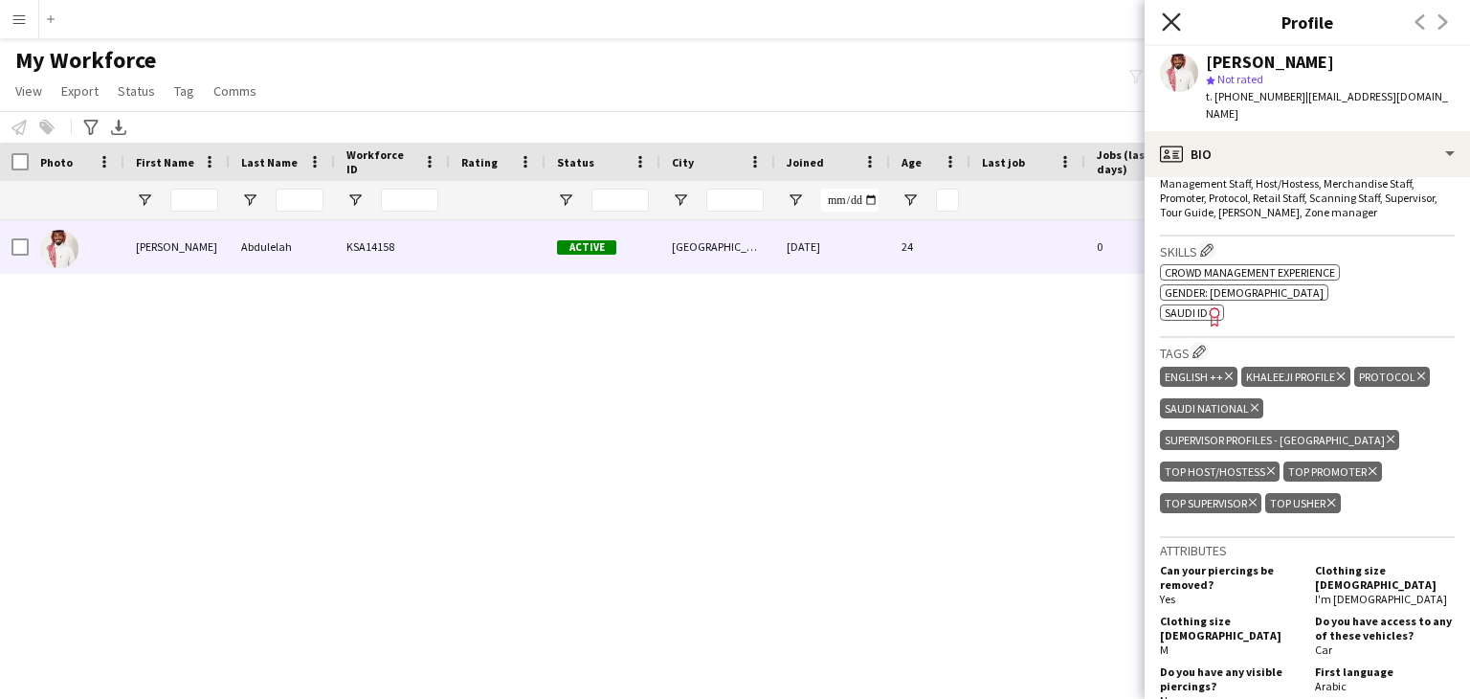
click at [1174, 26] on icon "Close pop-in" at bounding box center [1171, 21] width 18 height 18
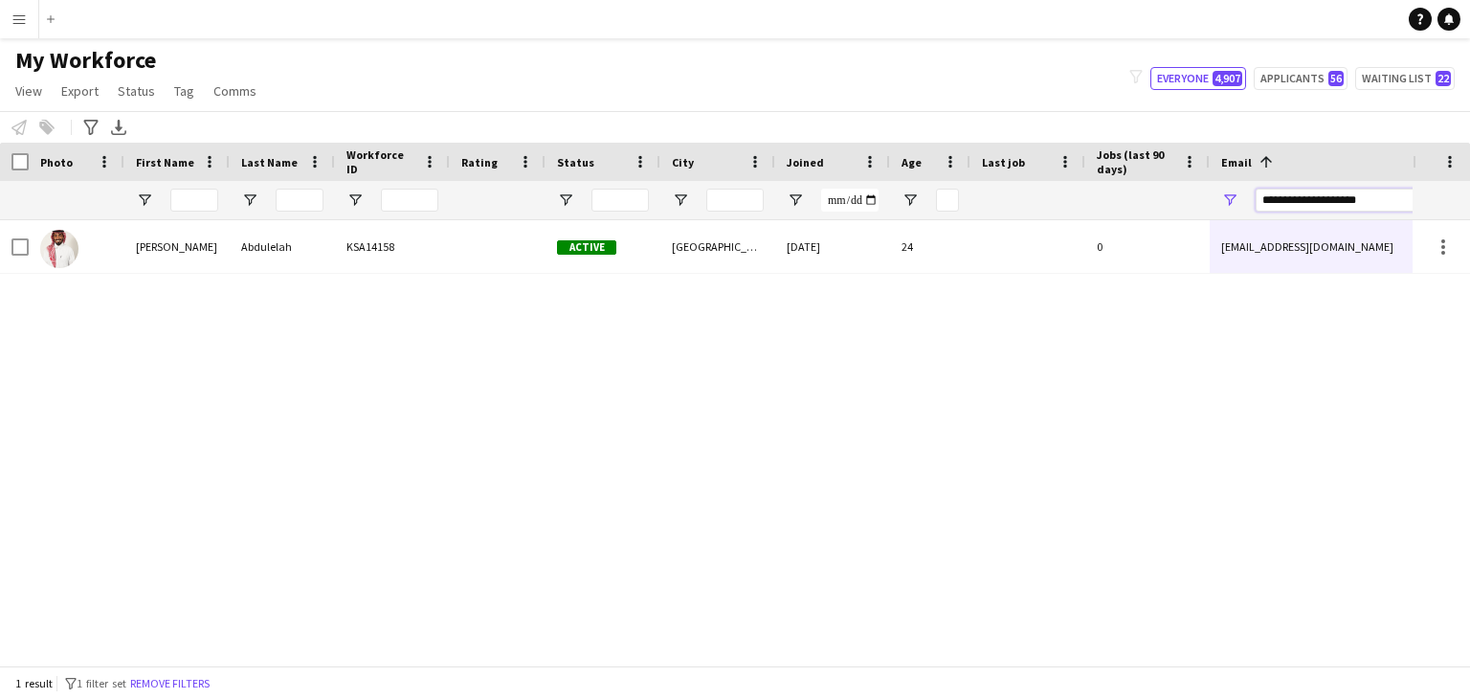
click at [1336, 199] on input "**********" at bounding box center [1418, 200] width 325 height 23
click at [1336, 198] on input "**********" at bounding box center [1418, 200] width 325 height 23
drag, startPoint x: 1386, startPoint y: 201, endPoint x: 1142, endPoint y: 183, distance: 244.8
click at [1142, 182] on div at bounding box center [1037, 200] width 2075 height 38
paste input "**"
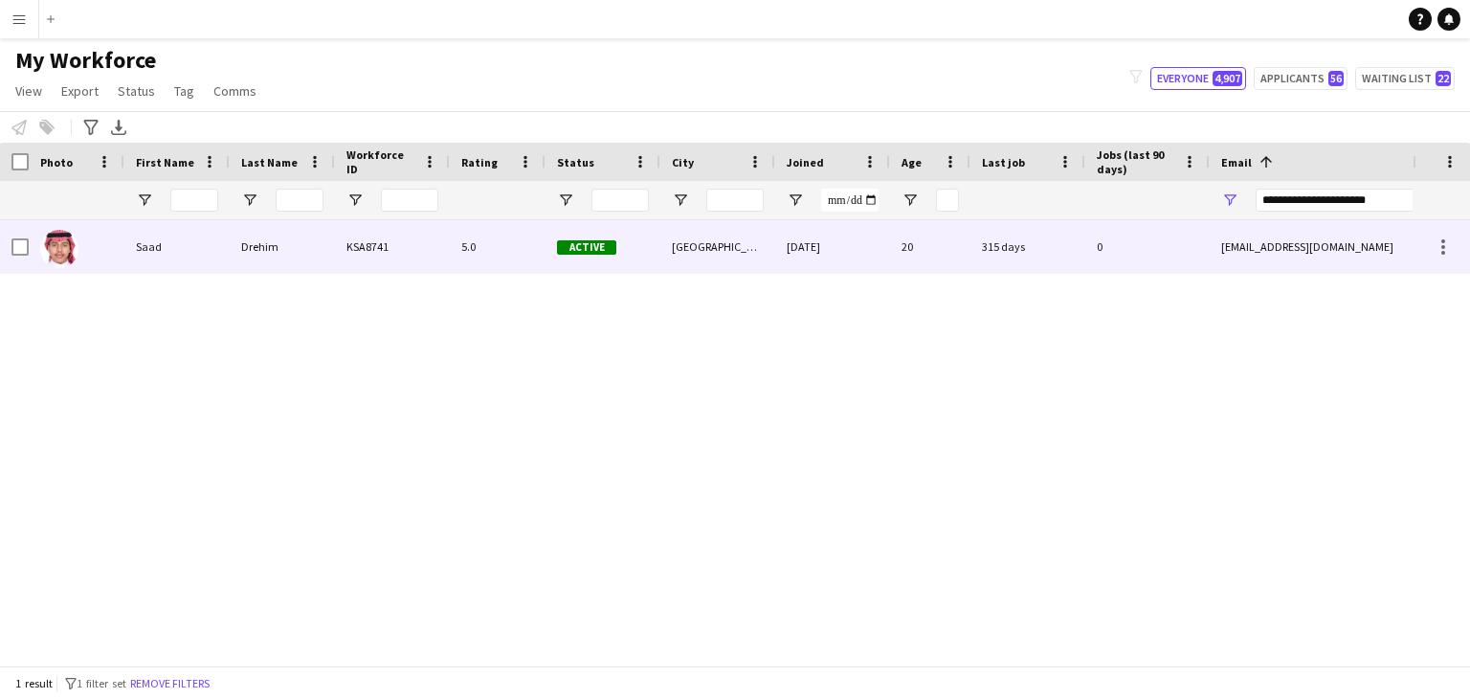
click at [919, 251] on div "20" at bounding box center [930, 246] width 80 height 53
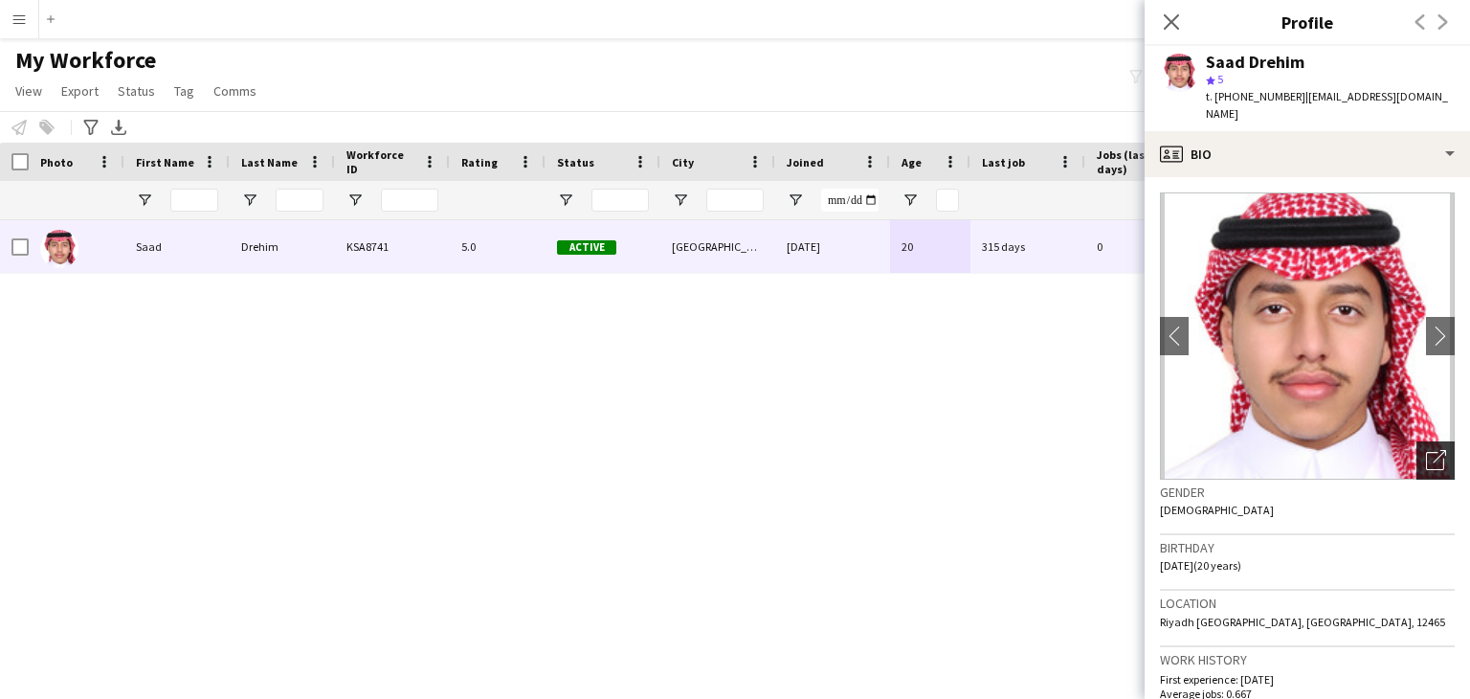
click at [1426, 450] on icon "Open photos pop-in" at bounding box center [1436, 460] width 20 height 20
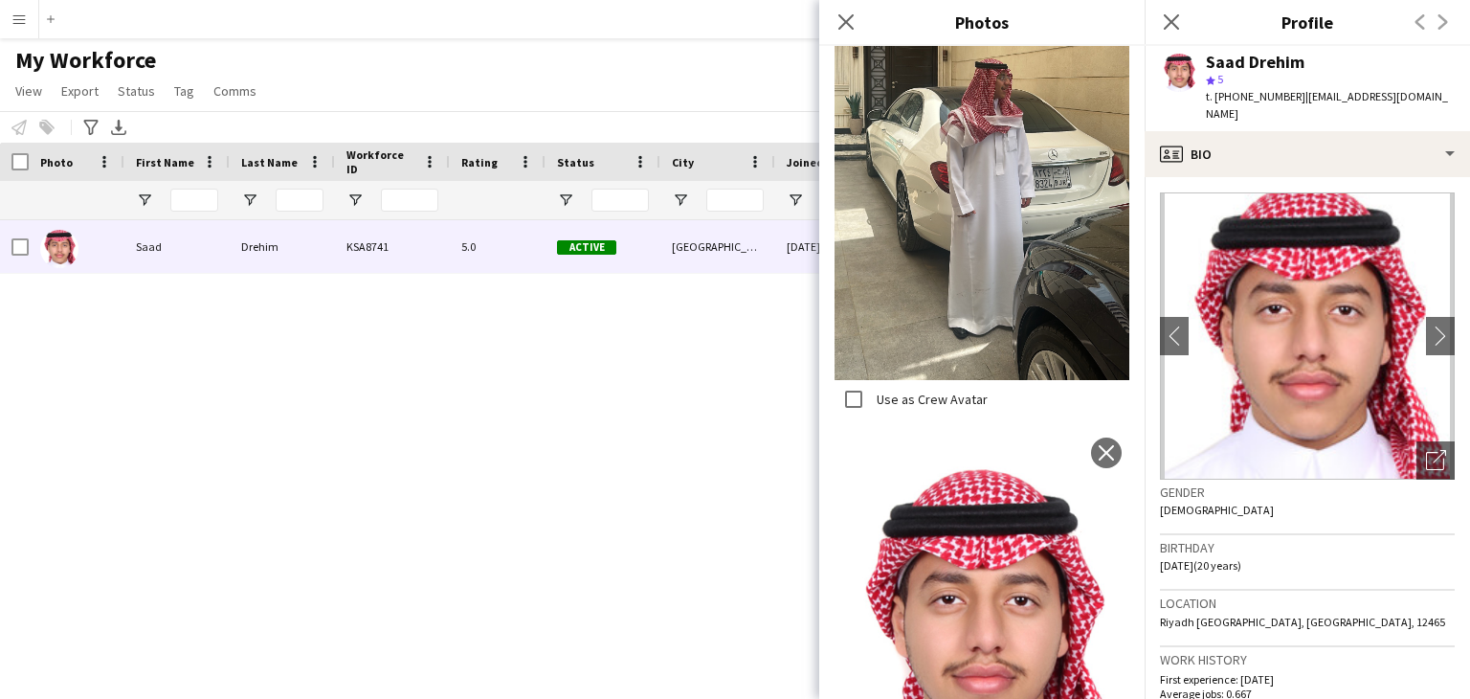
click at [994, 455] on img at bounding box center [982, 626] width 295 height 393
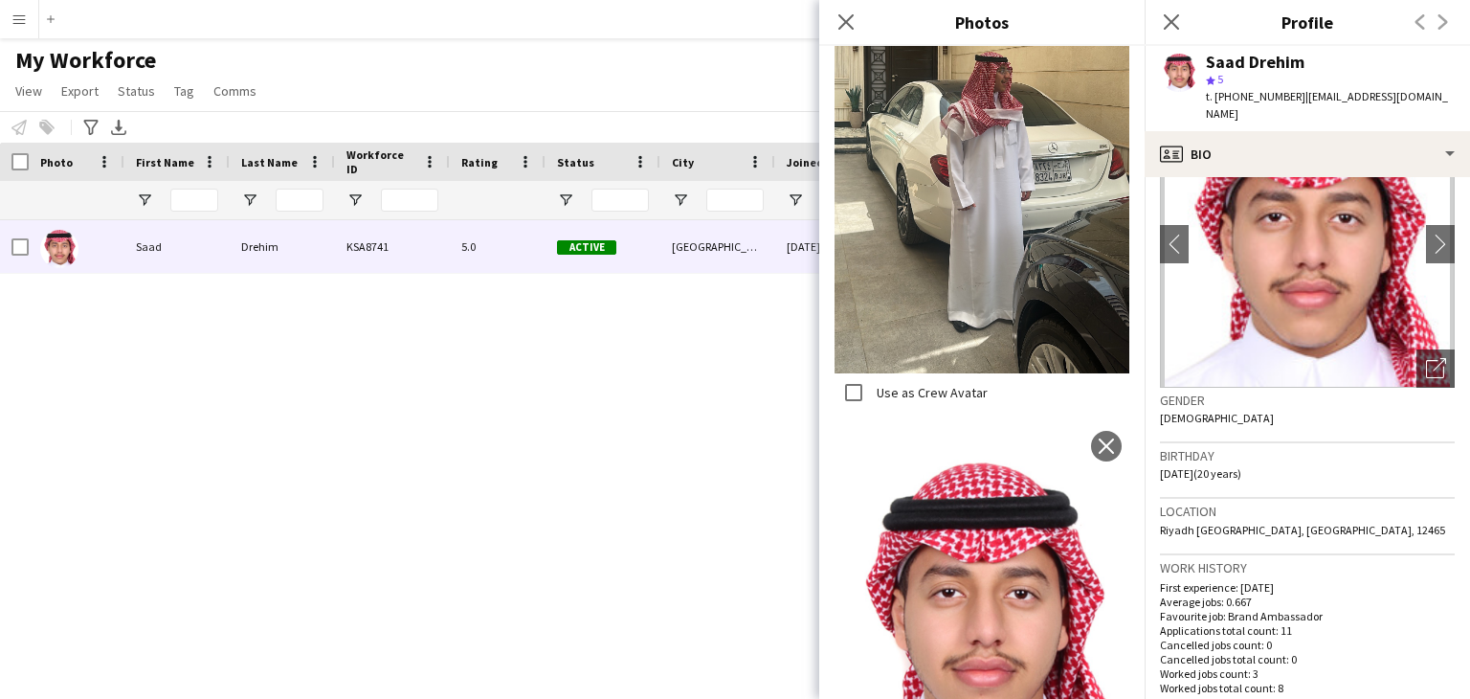
scroll to position [96, 0]
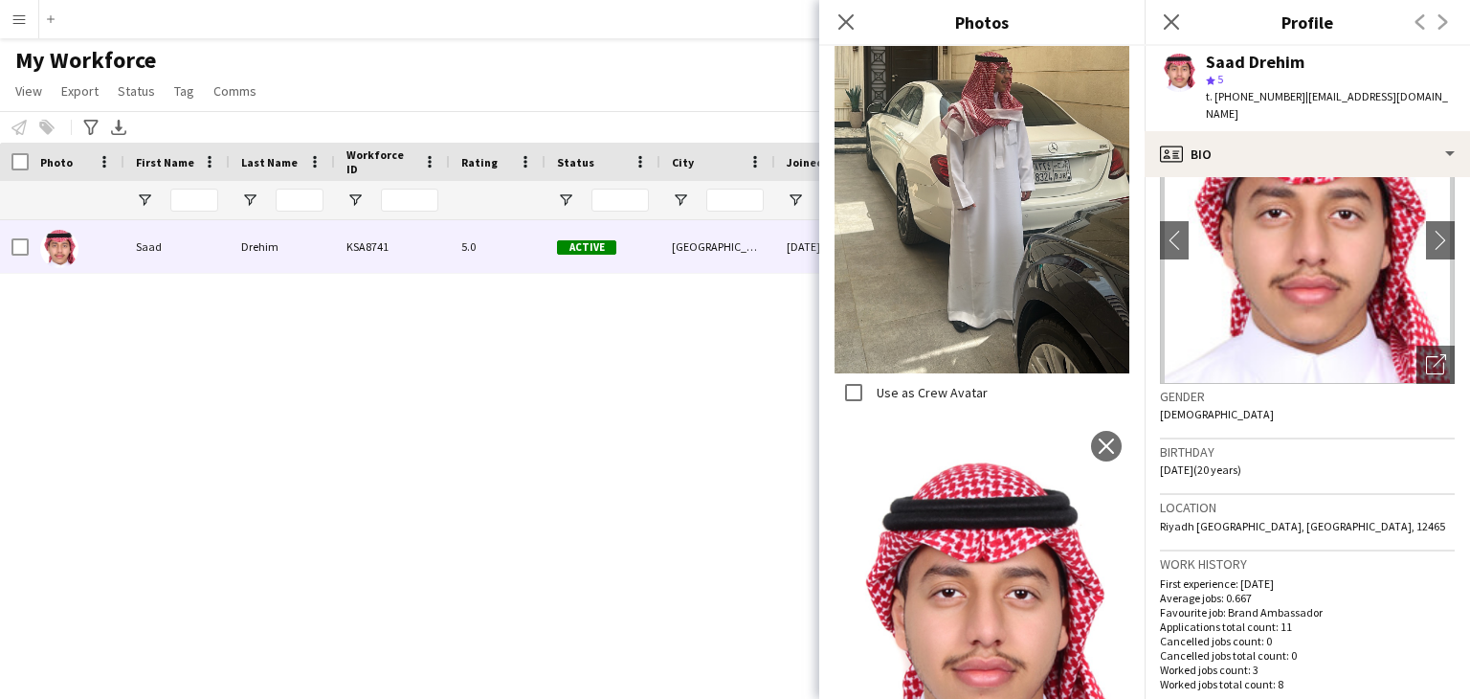
click at [1301, 576] on p "First experience: 10-11-2024" at bounding box center [1307, 583] width 295 height 14
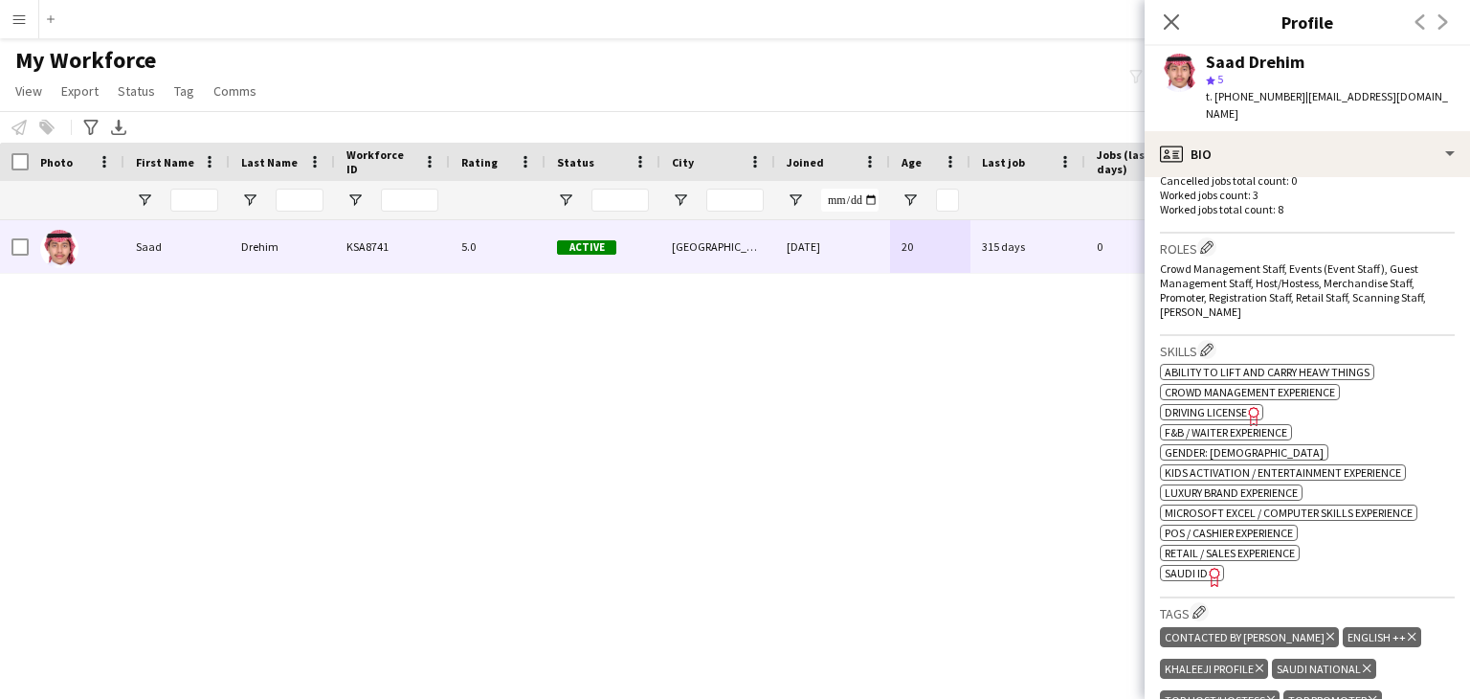
scroll to position [574, 0]
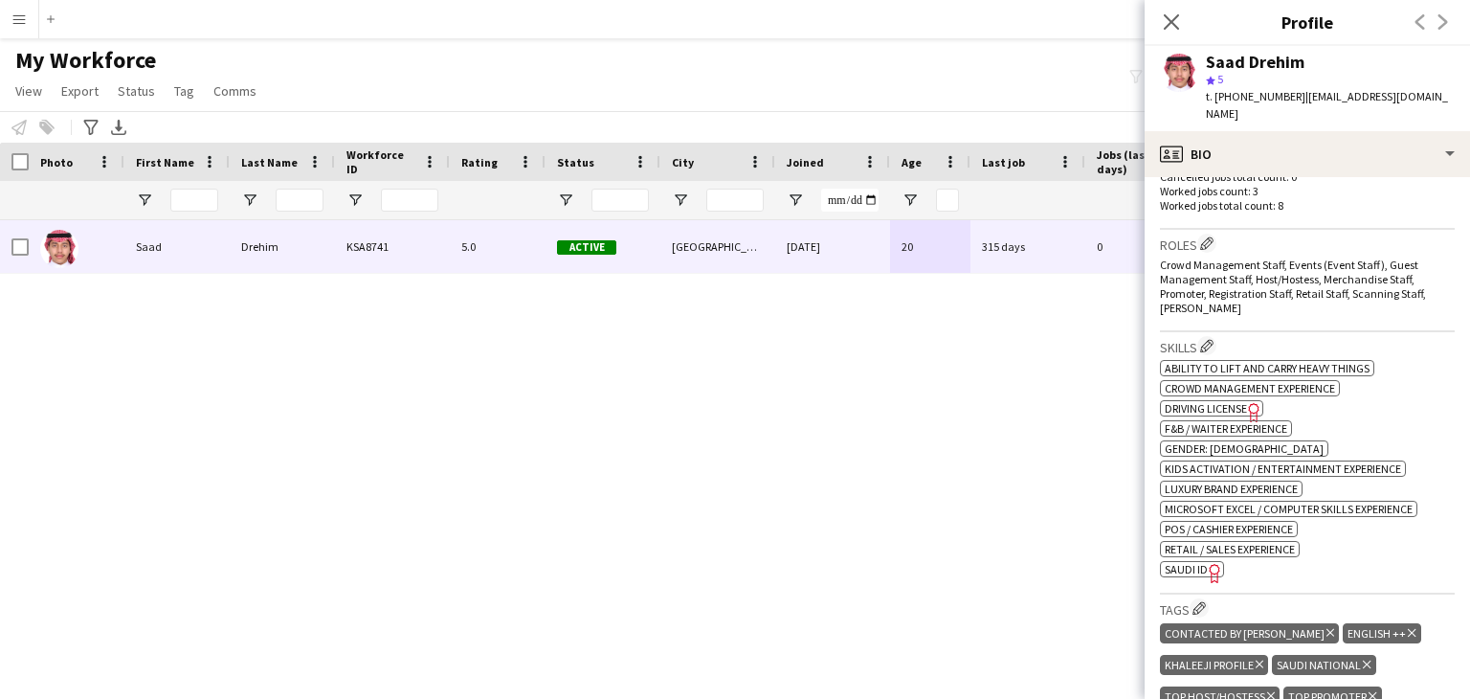
click at [1196, 562] on span "SAUDI ID" at bounding box center [1186, 569] width 43 height 14
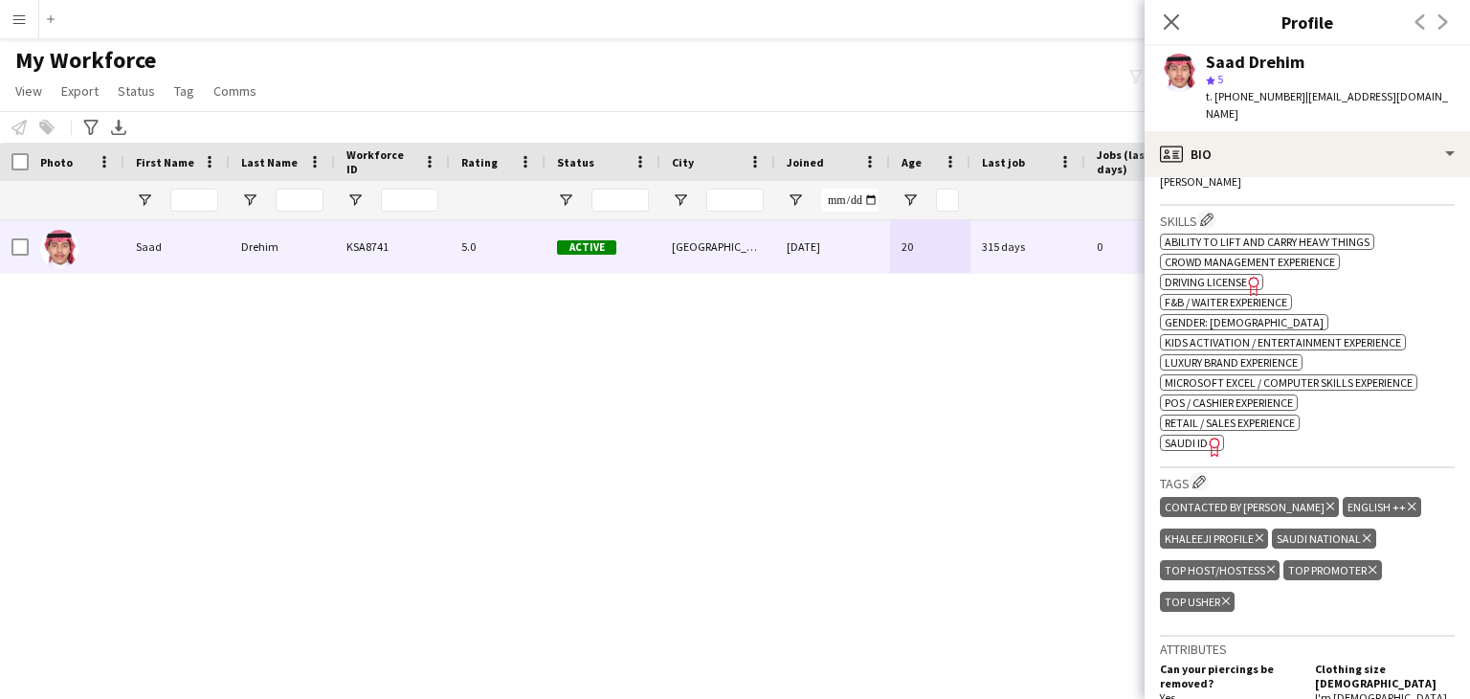
scroll to position [624, 0]
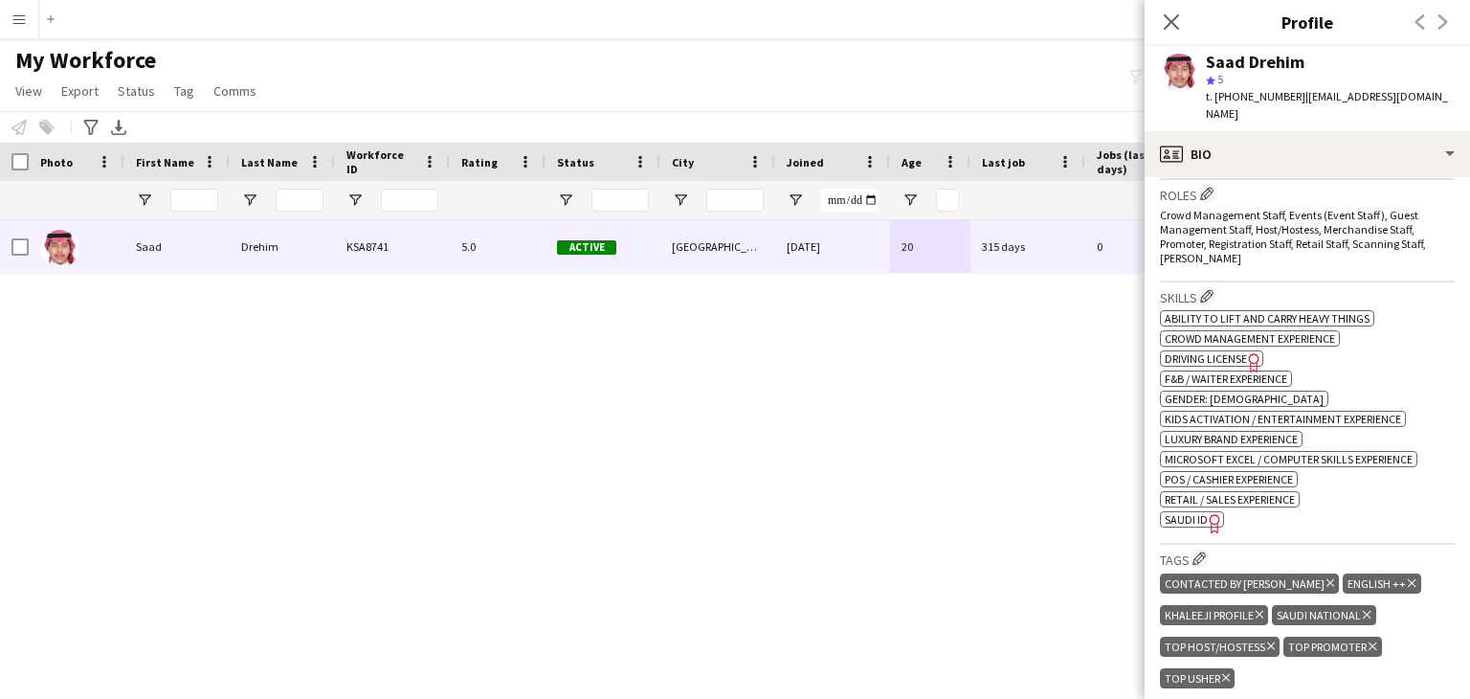
click at [1228, 351] on span "Driving License" at bounding box center [1206, 358] width 82 height 14
click at [1194, 512] on span "SAUDI ID" at bounding box center [1186, 519] width 43 height 14
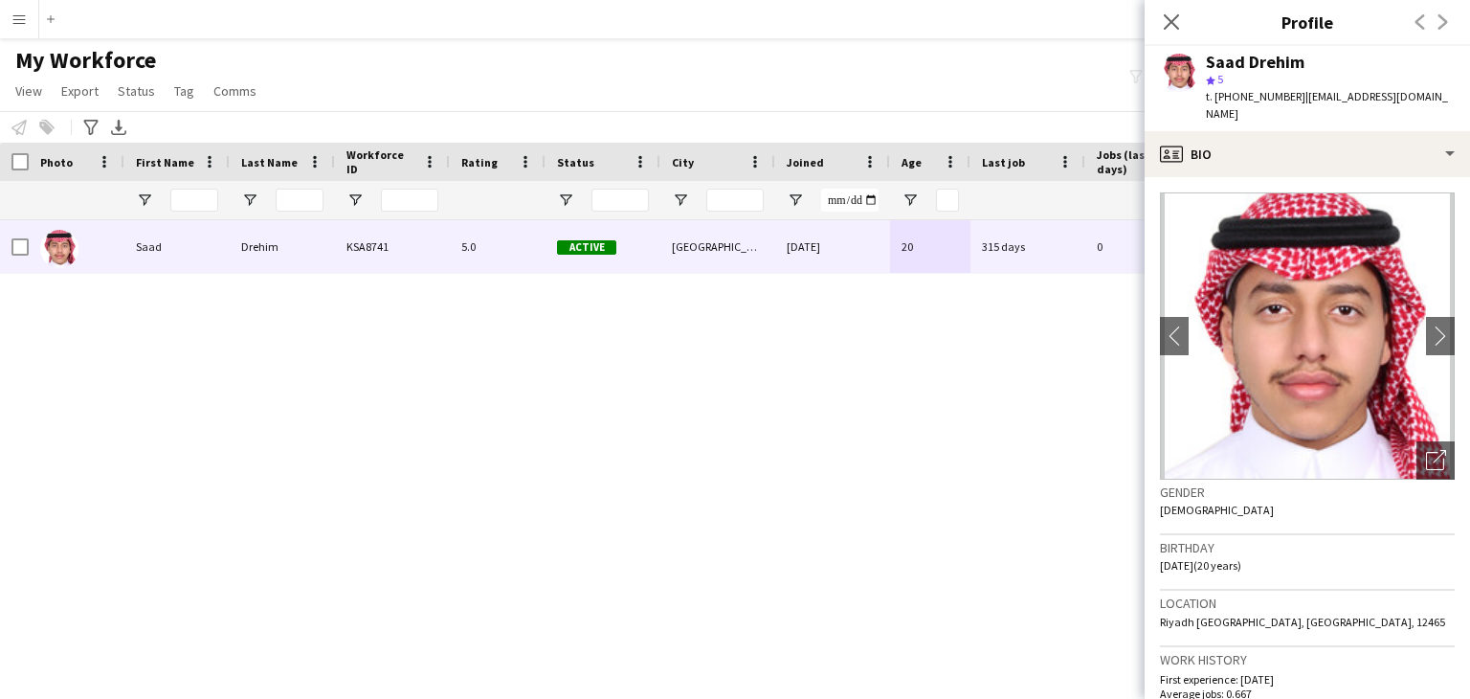
scroll to position [0, 0]
click at [1298, 322] on img at bounding box center [1307, 335] width 295 height 287
click at [1417, 441] on div "Open photos pop-in" at bounding box center [1436, 460] width 38 height 38
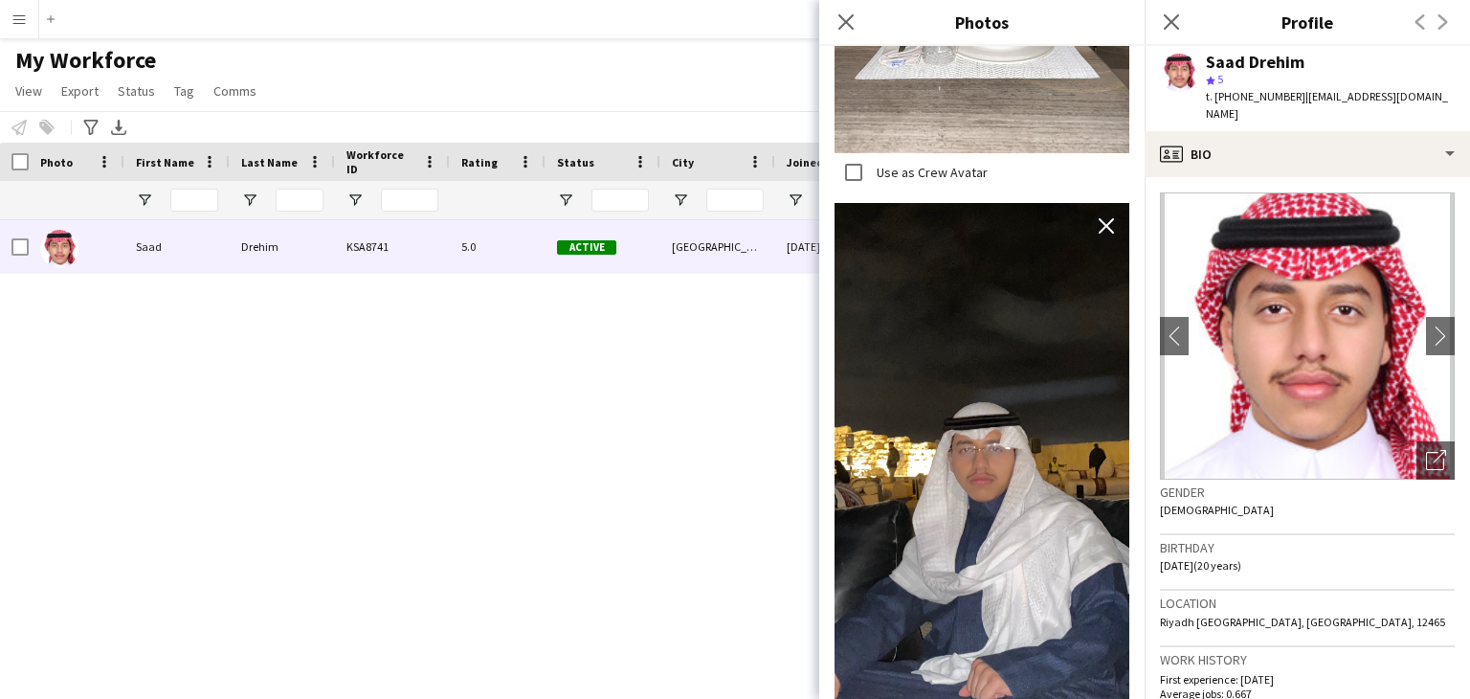
scroll to position [1690, 0]
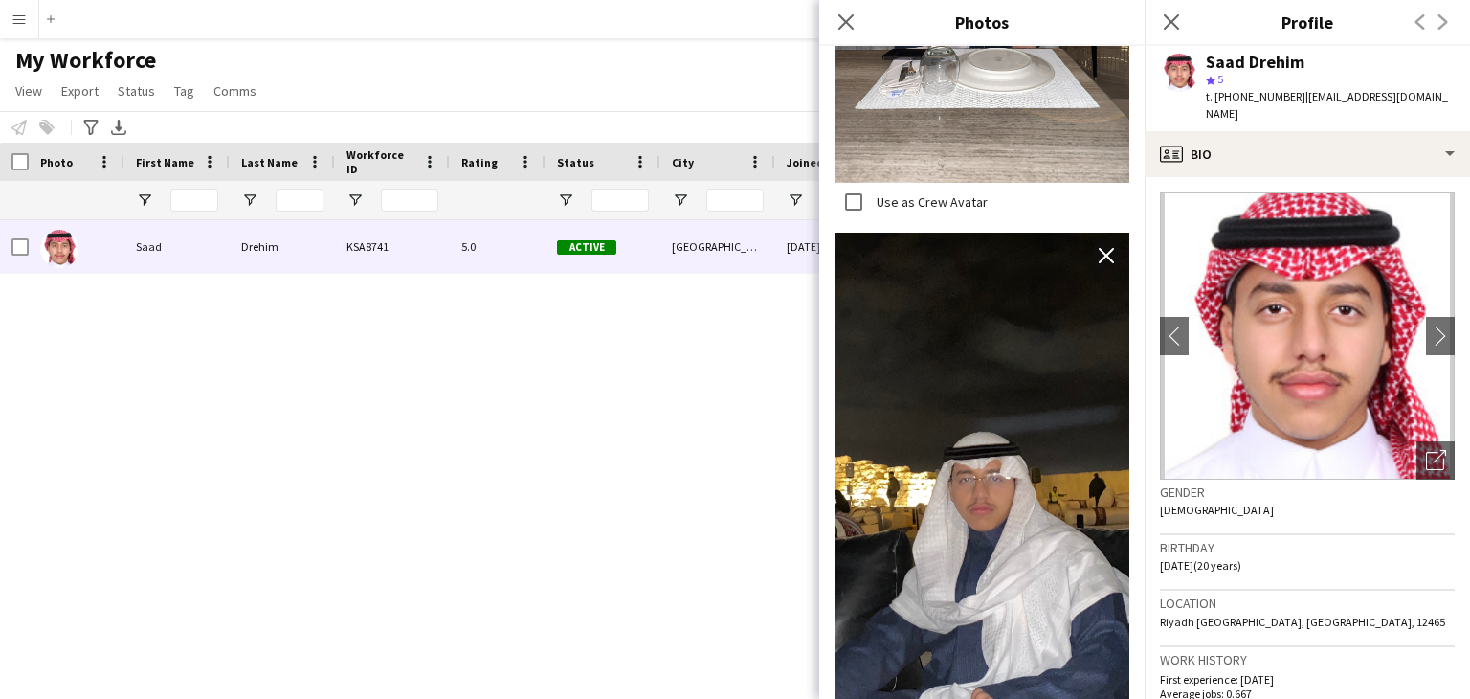
click at [566, 360] on div "Saad Drehim KSA8741 5.0 Active Riyadh 22-05-2024 20 315 days 0 little.saad7@gma…" at bounding box center [706, 435] width 1413 height 431
click at [846, 17] on icon "Close pop-in" at bounding box center [846, 21] width 18 height 18
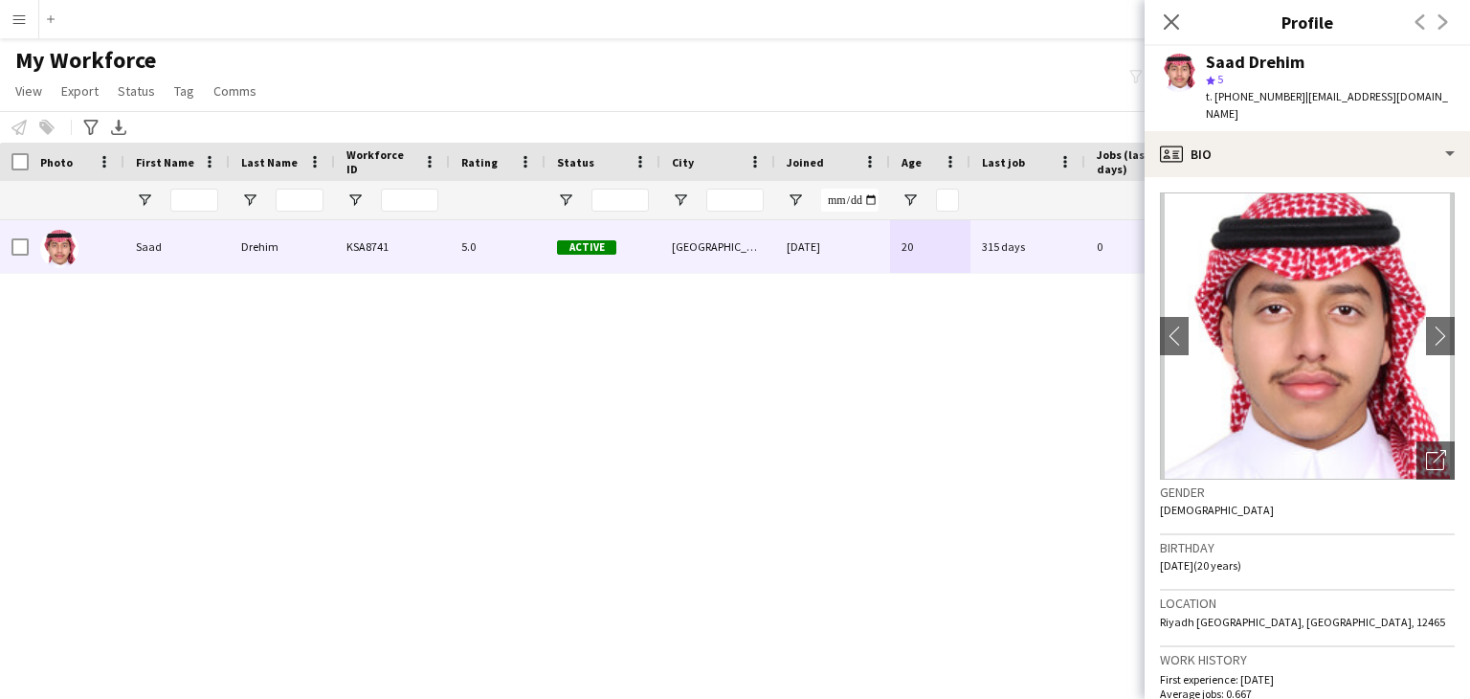
click at [1172, 32] on app-icon "Close pop-in" at bounding box center [1171, 22] width 23 height 23
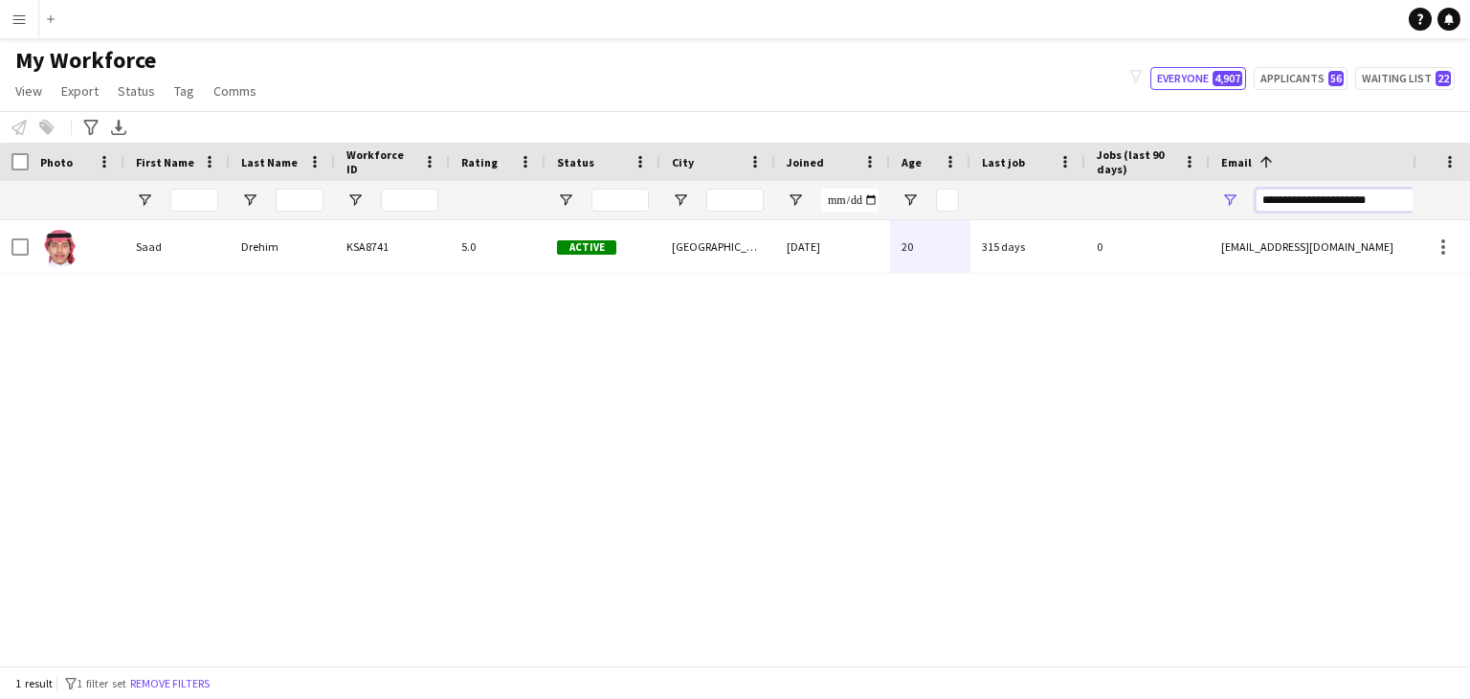
click at [1338, 196] on input "**********" at bounding box center [1418, 200] width 325 height 23
click at [1375, 200] on input "**********" at bounding box center [1418, 200] width 325 height 23
drag, startPoint x: 1380, startPoint y: 200, endPoint x: 1199, endPoint y: 185, distance: 182.5
click at [1199, 185] on div at bounding box center [1037, 200] width 2075 height 38
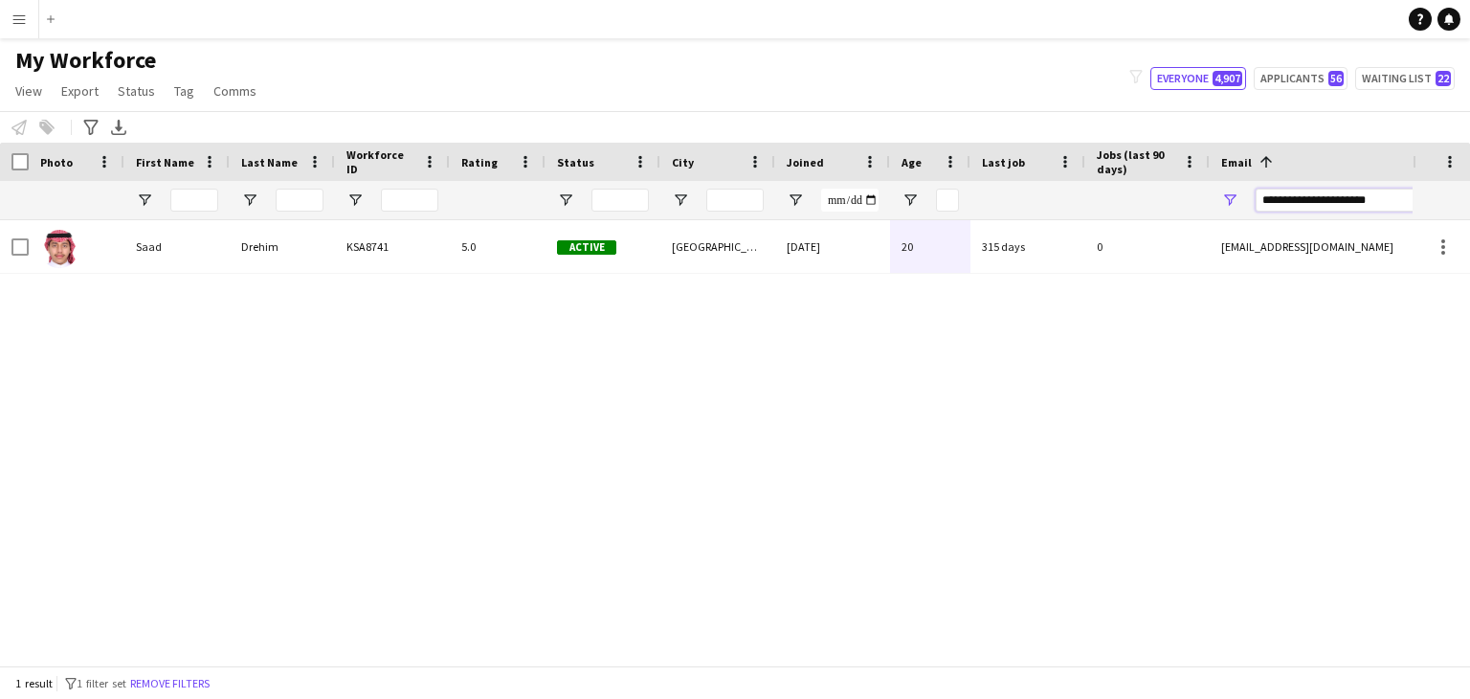
paste input "Email Filter Input"
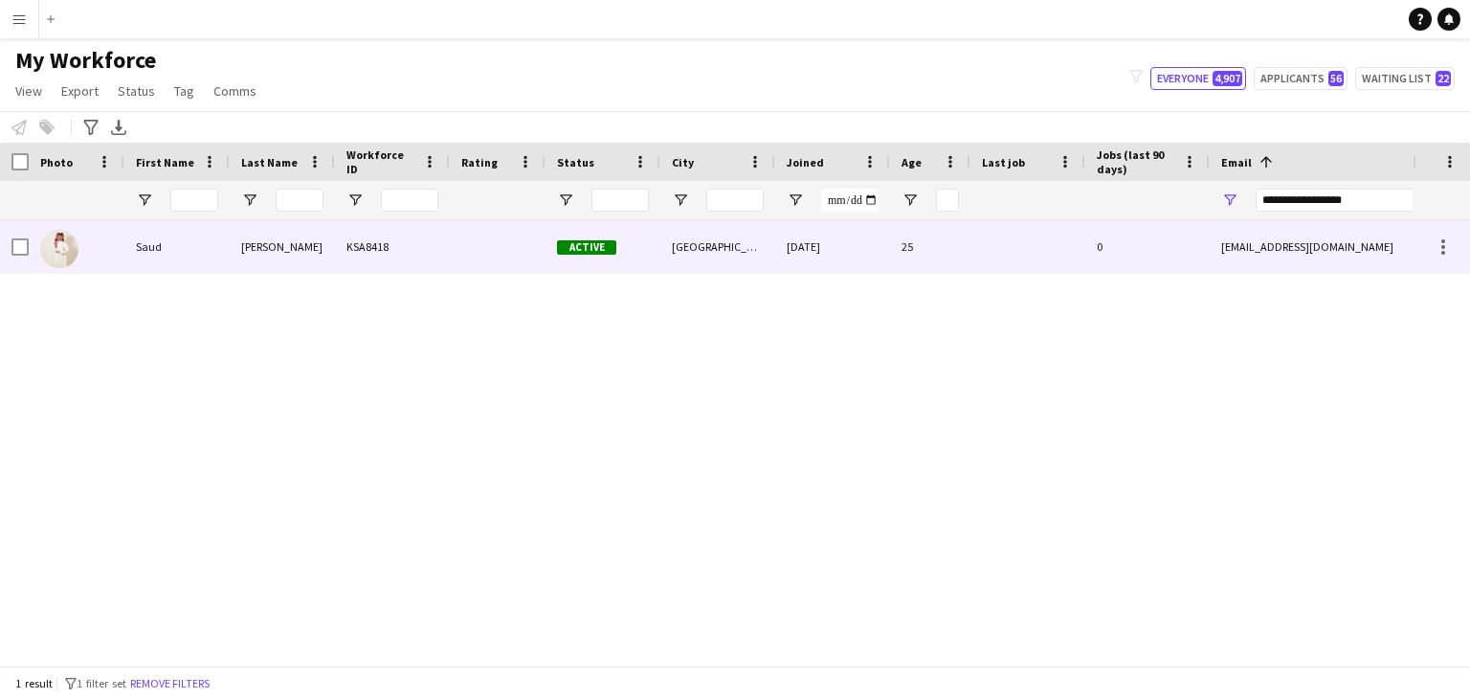
click at [1062, 253] on div at bounding box center [1028, 246] width 115 height 53
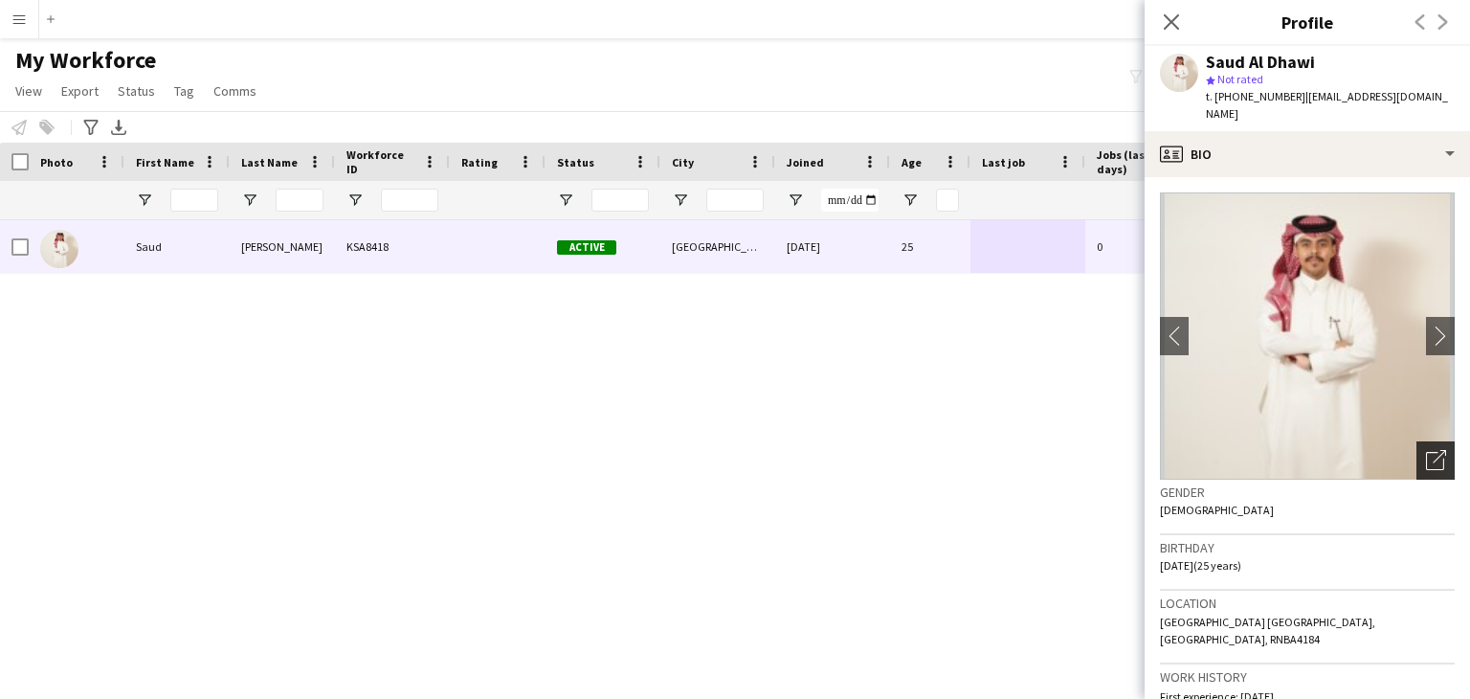
click at [1426, 451] on icon "Open photos pop-in" at bounding box center [1436, 460] width 20 height 20
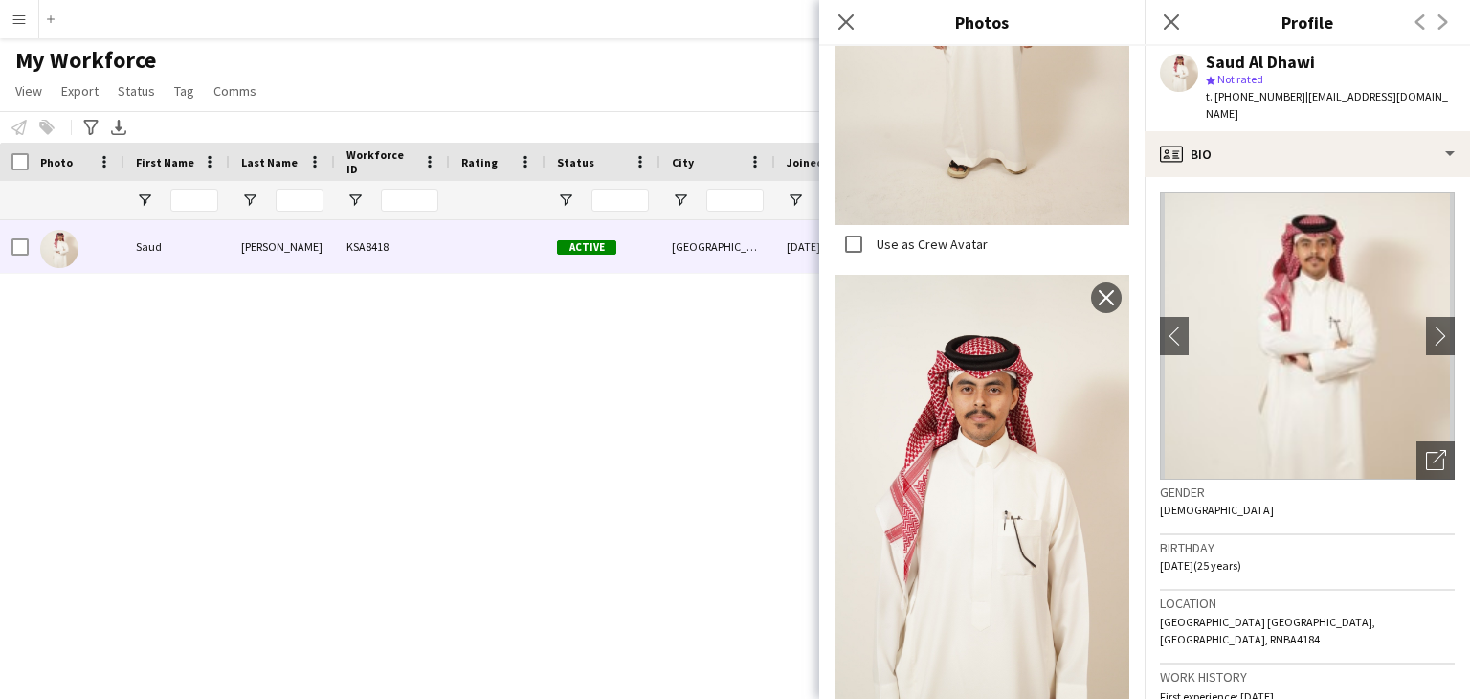
click at [969, 406] on img at bounding box center [982, 495] width 295 height 441
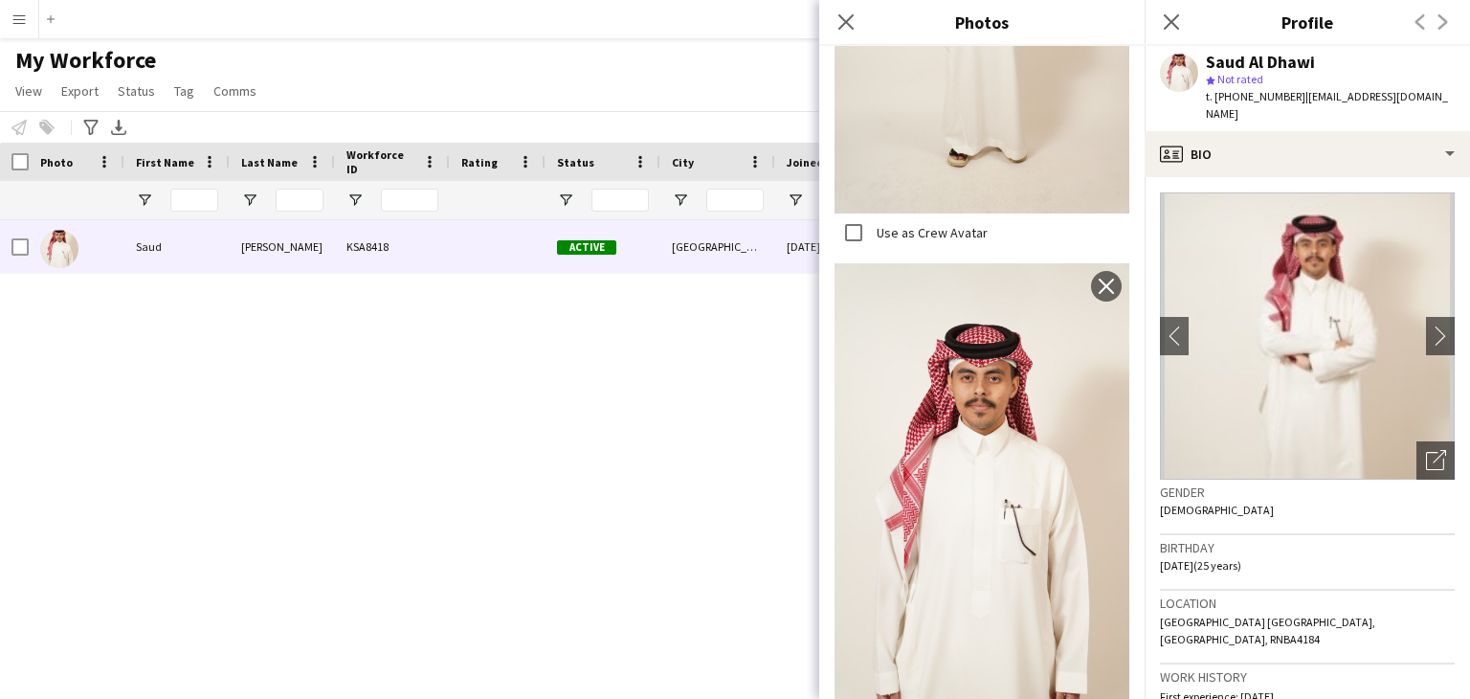
scroll to position [383, 0]
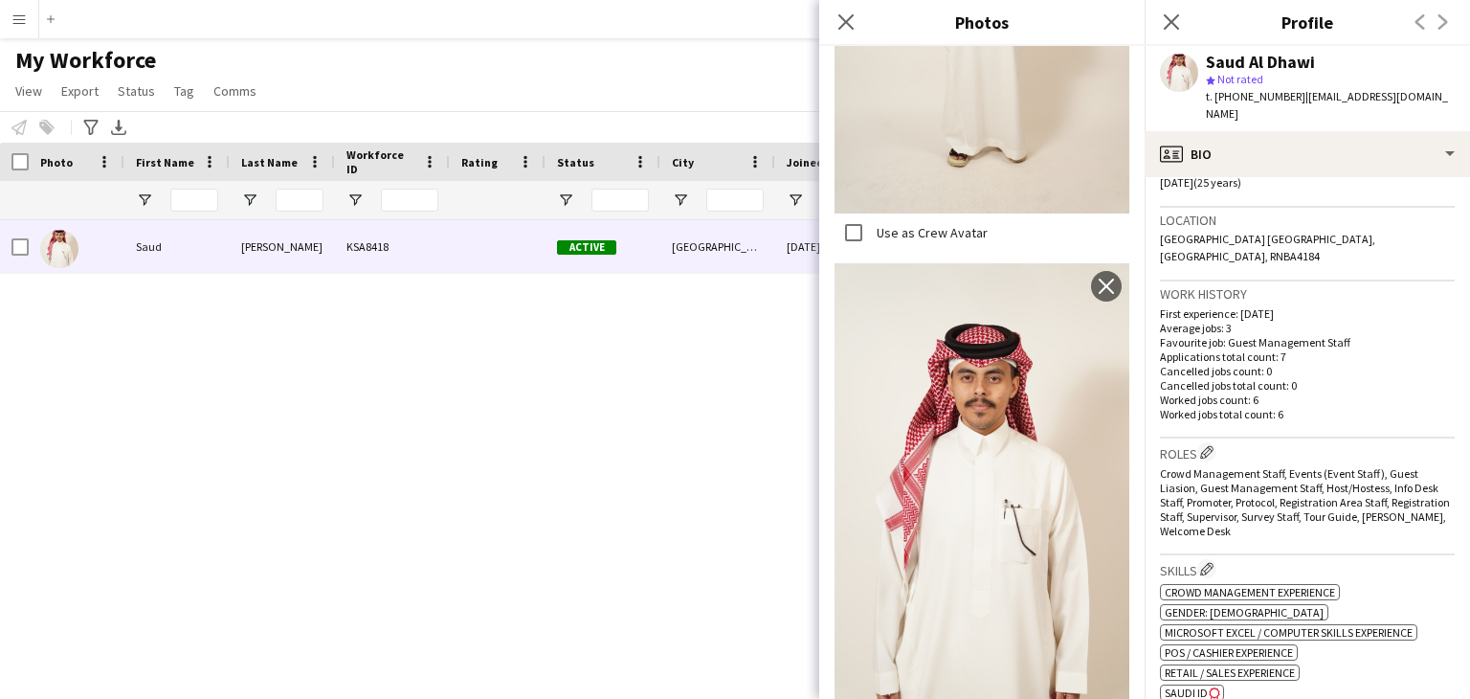
click at [1199, 685] on span "SAUDI ID" at bounding box center [1186, 692] width 43 height 14
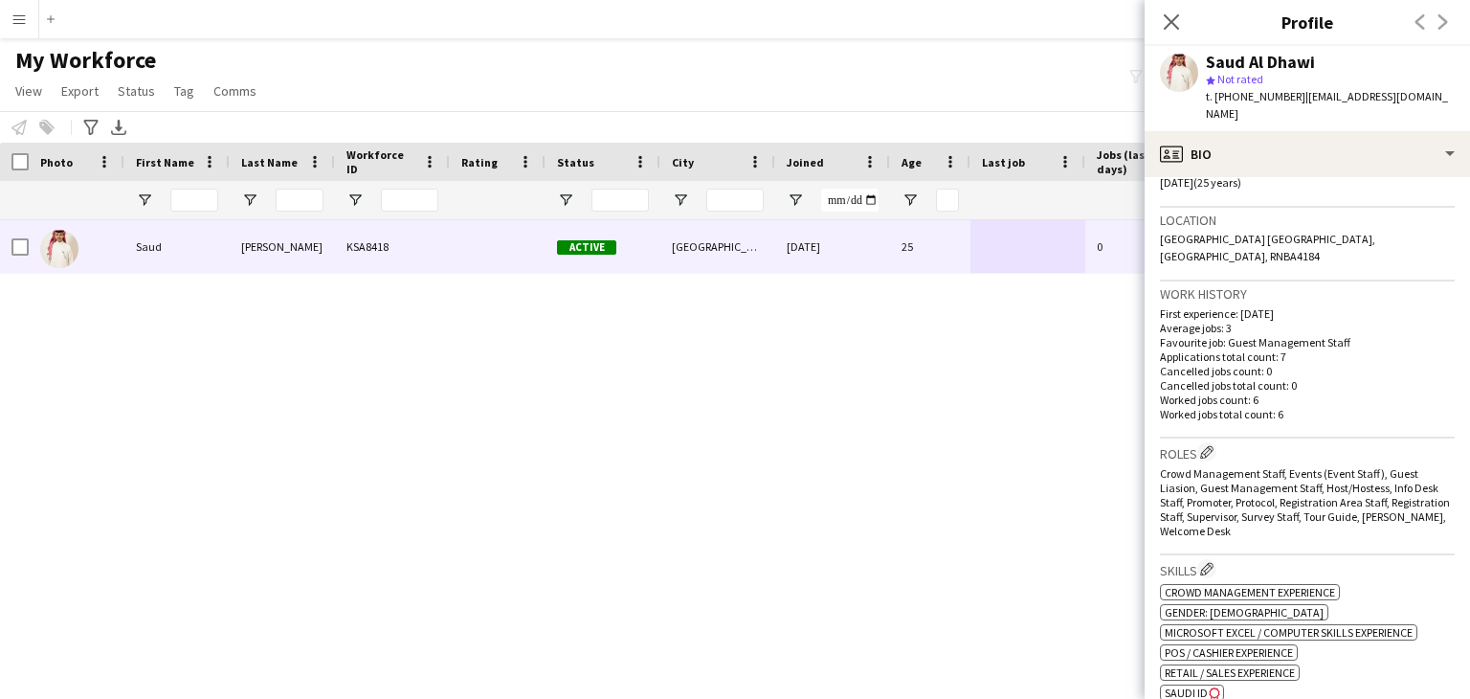
click at [1230, 61] on div "Saud Al Dhawi" at bounding box center [1260, 62] width 109 height 17
click at [1229, 60] on div "Saud Al Dhawi" at bounding box center [1260, 62] width 109 height 17
drag, startPoint x: 1250, startPoint y: 62, endPoint x: 1325, endPoint y: 56, distance: 75.0
click at [1325, 56] on div "Saud Al Dhawi" at bounding box center [1330, 62] width 249 height 17
click at [611, 132] on div "Notify workforce Add to tag Select at least one crew to tag him or her. Advance…" at bounding box center [735, 127] width 1470 height 32
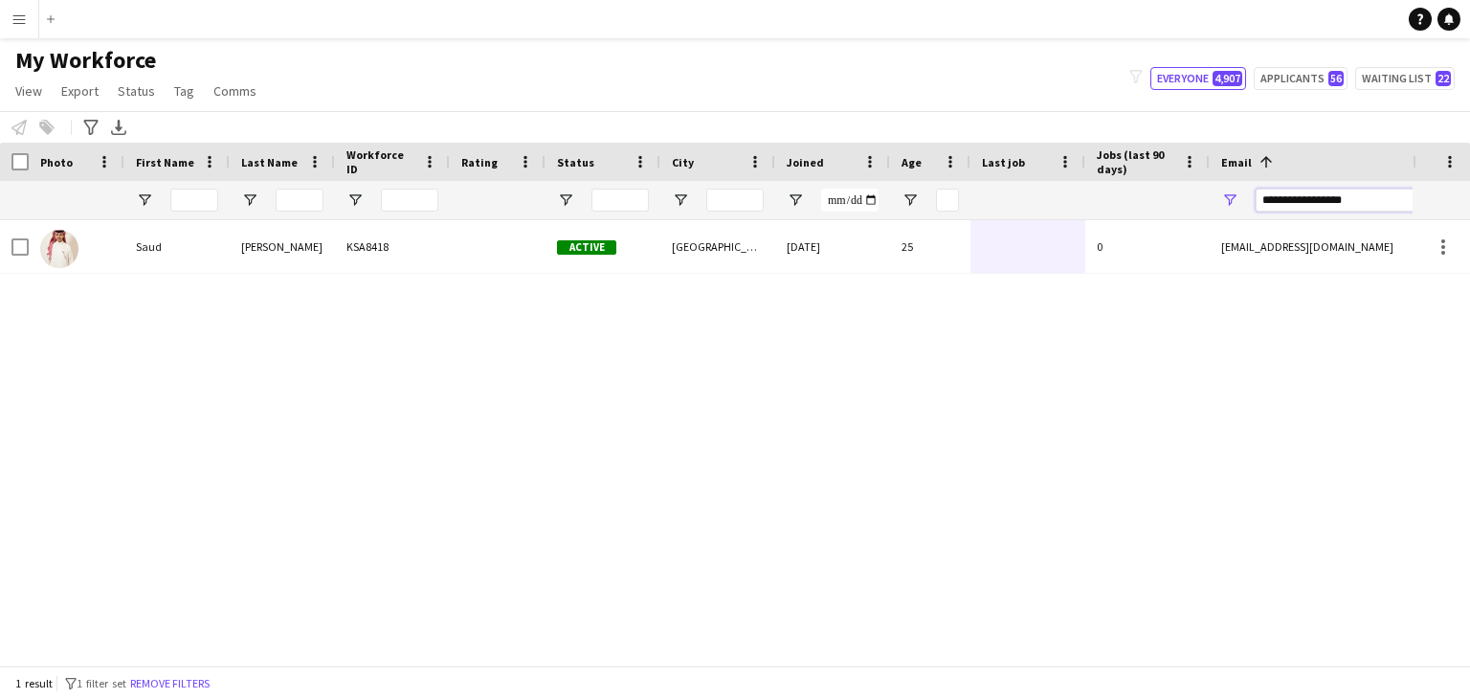
click at [1336, 205] on input "**********" at bounding box center [1418, 200] width 325 height 23
drag, startPoint x: 1337, startPoint y: 204, endPoint x: 1368, endPoint y: 206, distance: 30.7
click at [1368, 206] on input "**********" at bounding box center [1418, 200] width 325 height 23
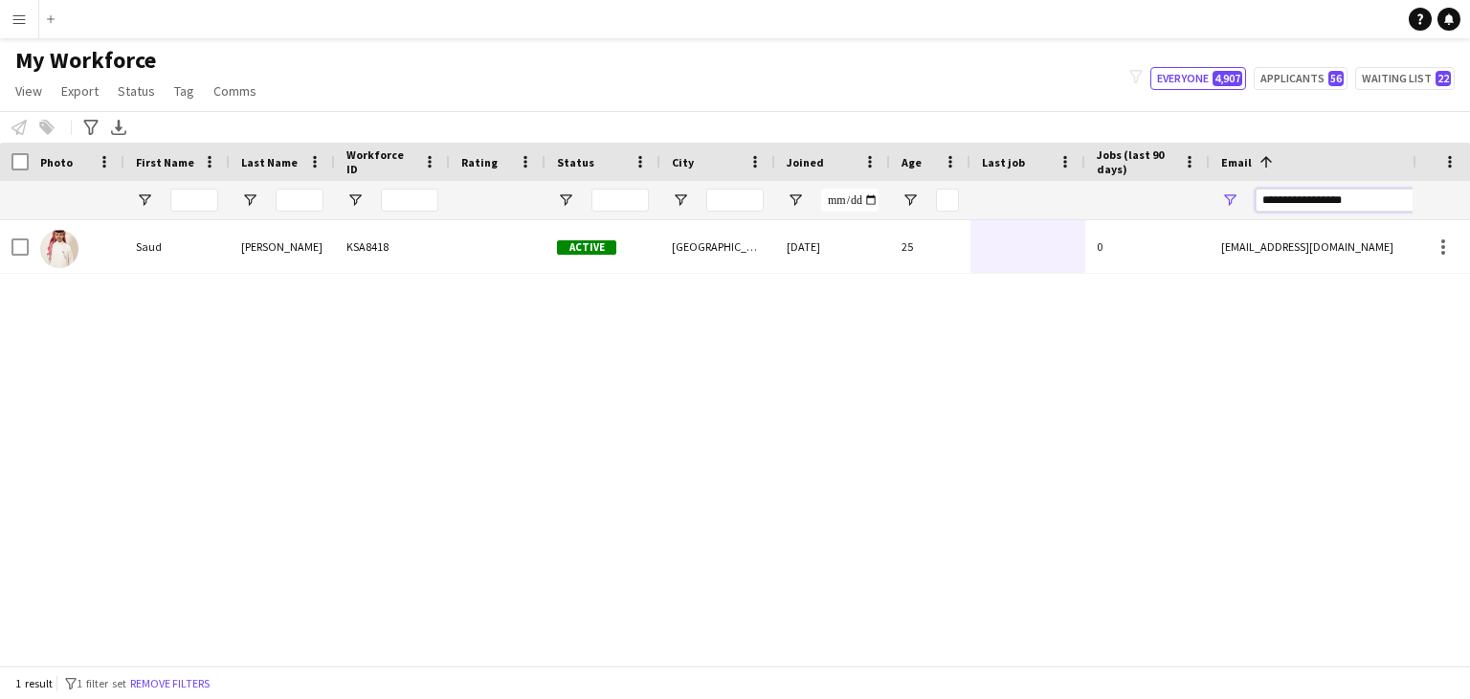
paste input "******"
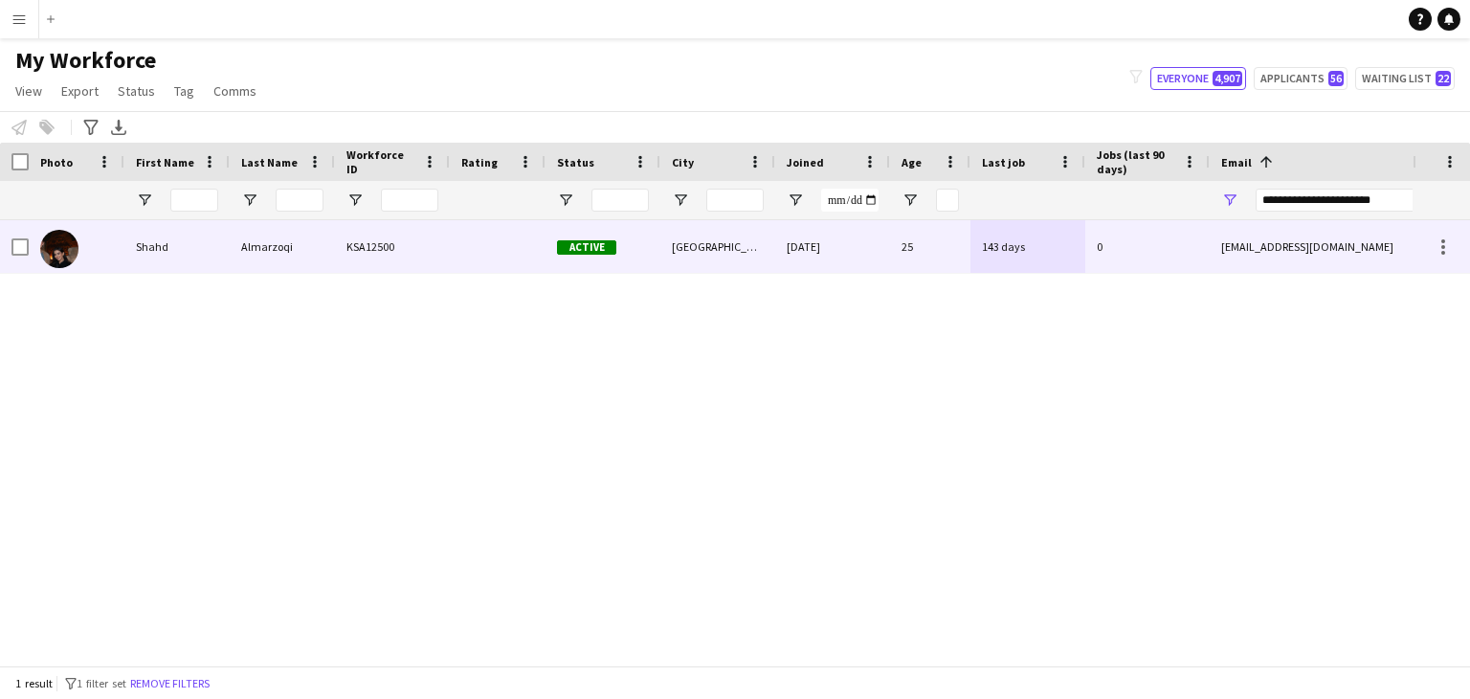
click at [839, 258] on div "22-11-2024" at bounding box center [832, 246] width 115 height 53
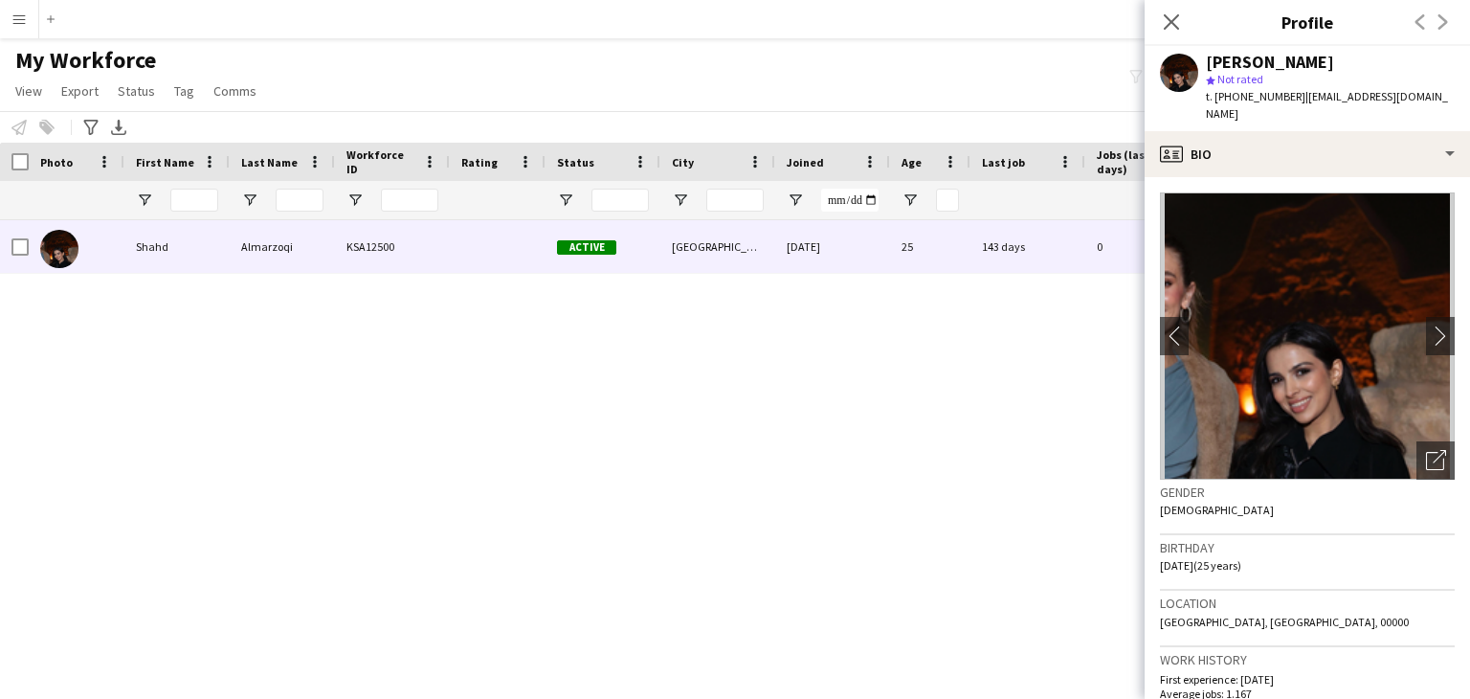
click at [1344, 345] on img at bounding box center [1307, 335] width 295 height 287
click at [1426, 450] on icon "Open photos pop-in" at bounding box center [1436, 460] width 20 height 20
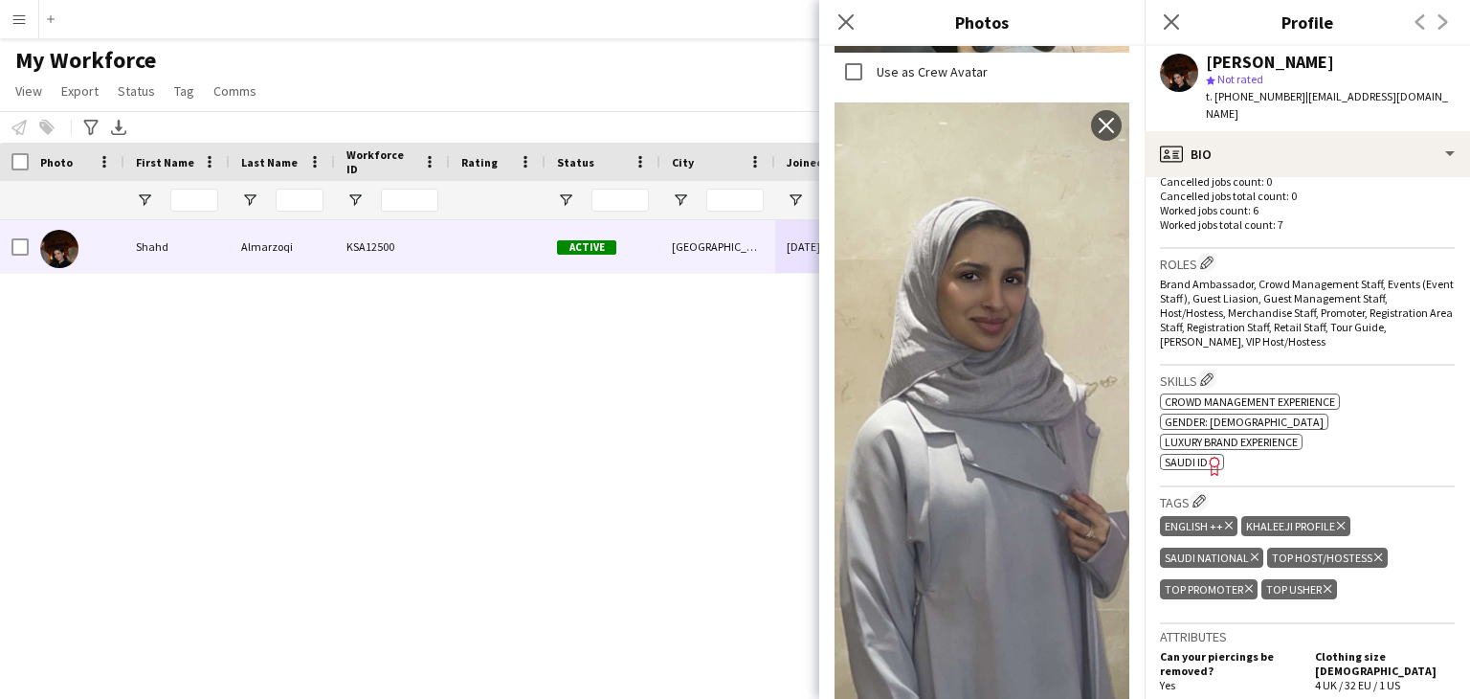
scroll to position [574, 0]
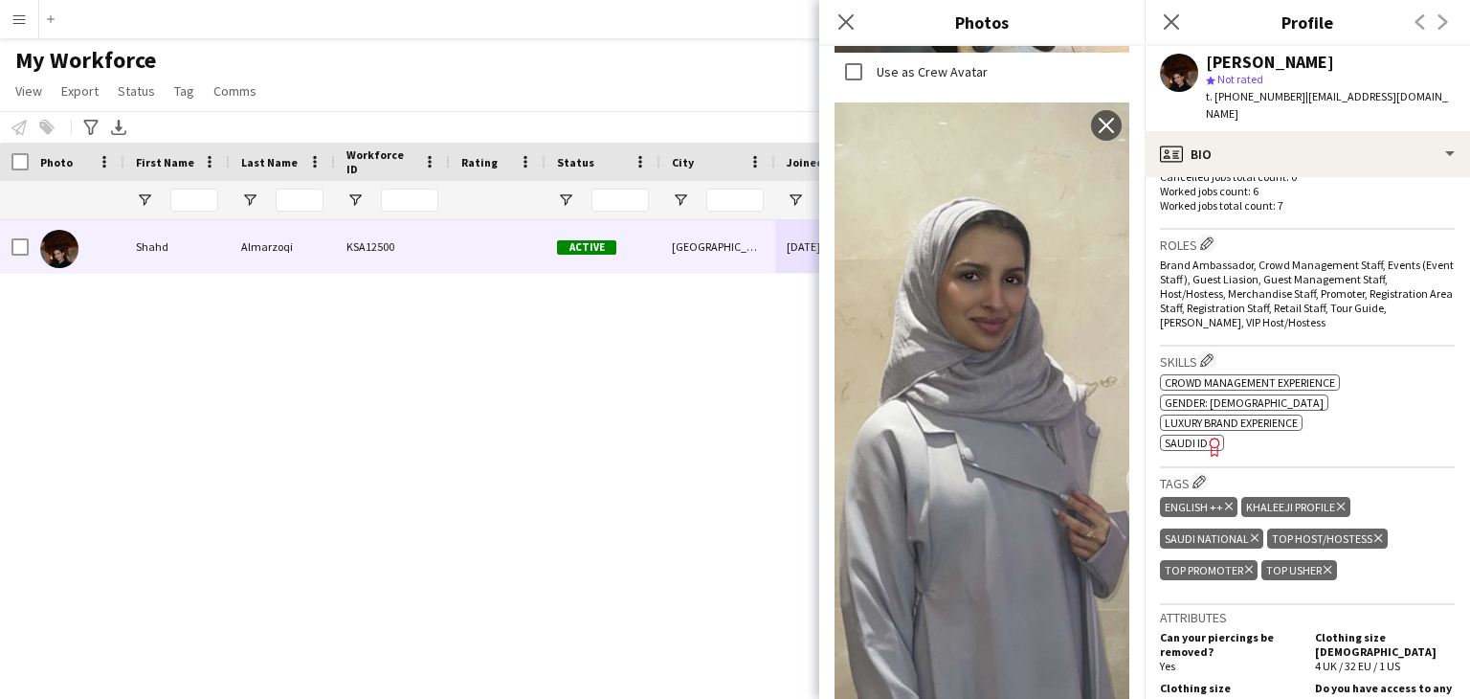
click at [1390, 493] on div "ENGLISH ++ Delete tag KHALEEJI PROFILE Delete tag SAUDI NATIONAL Delete tag TOP…" at bounding box center [1307, 540] width 295 height 95
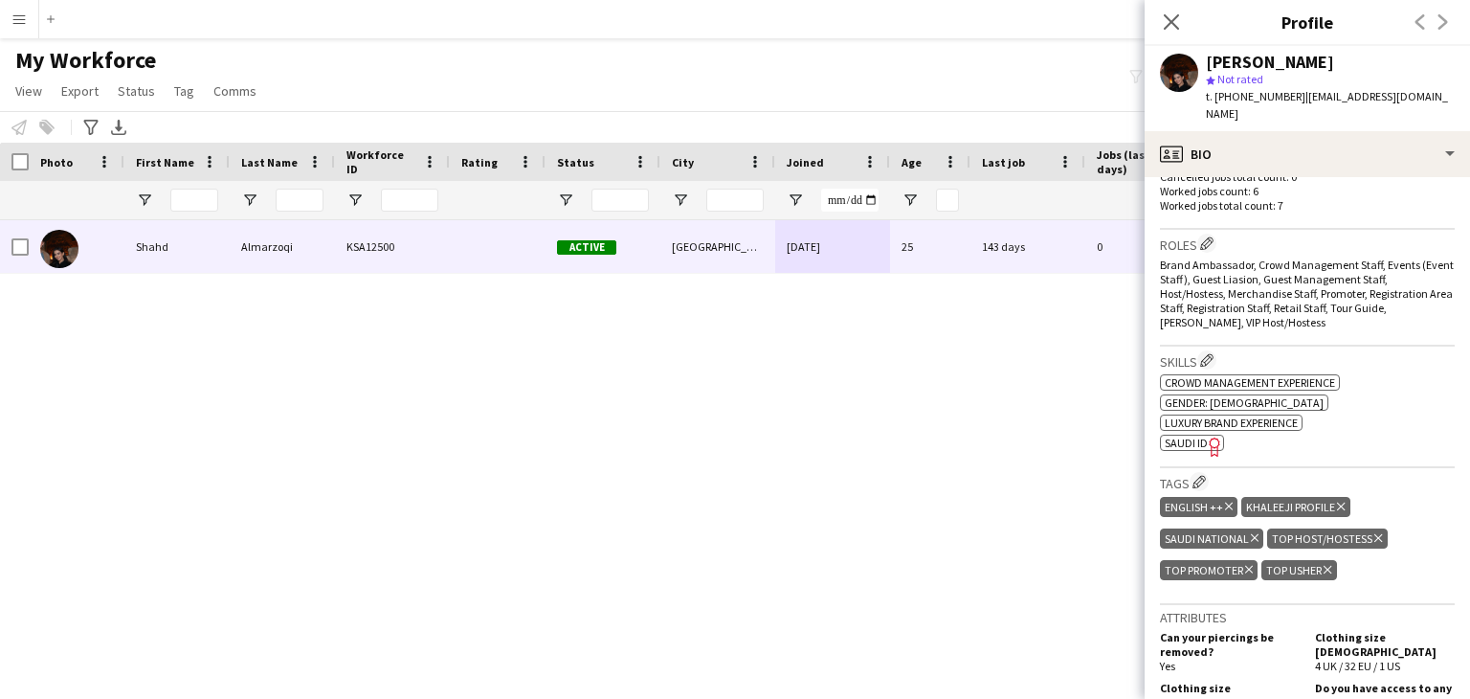
click at [1210, 437] on icon at bounding box center [1214, 446] width 11 height 19
click at [1227, 58] on div "[PERSON_NAME]" at bounding box center [1270, 62] width 128 height 17
click at [1304, 58] on div "[PERSON_NAME]" at bounding box center [1270, 62] width 128 height 17
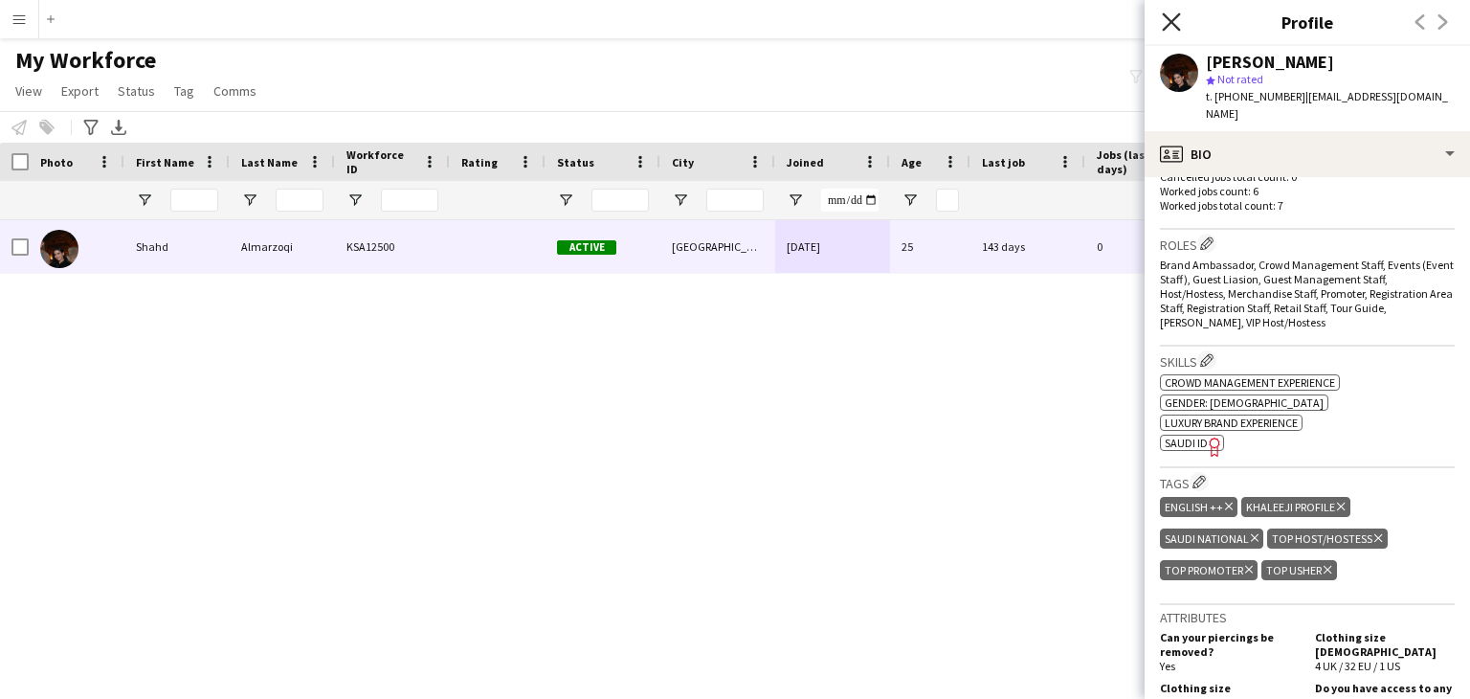
click at [1175, 16] on icon "Close pop-in" at bounding box center [1171, 21] width 18 height 18
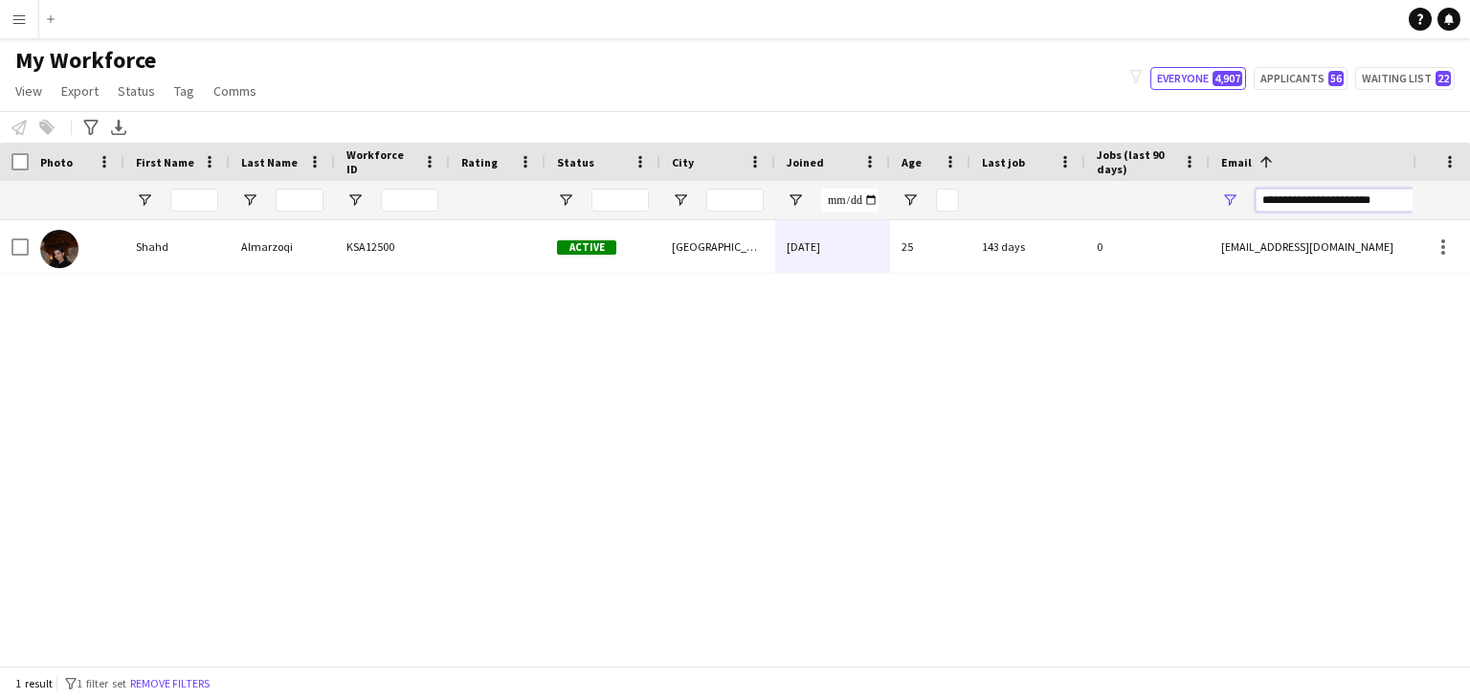
drag, startPoint x: 1274, startPoint y: 174, endPoint x: 781, endPoint y: 143, distance: 494.0
click at [781, 143] on div "Workforce Details Photo First Name 1" at bounding box center [1037, 182] width 2075 height 78
paste input "*"
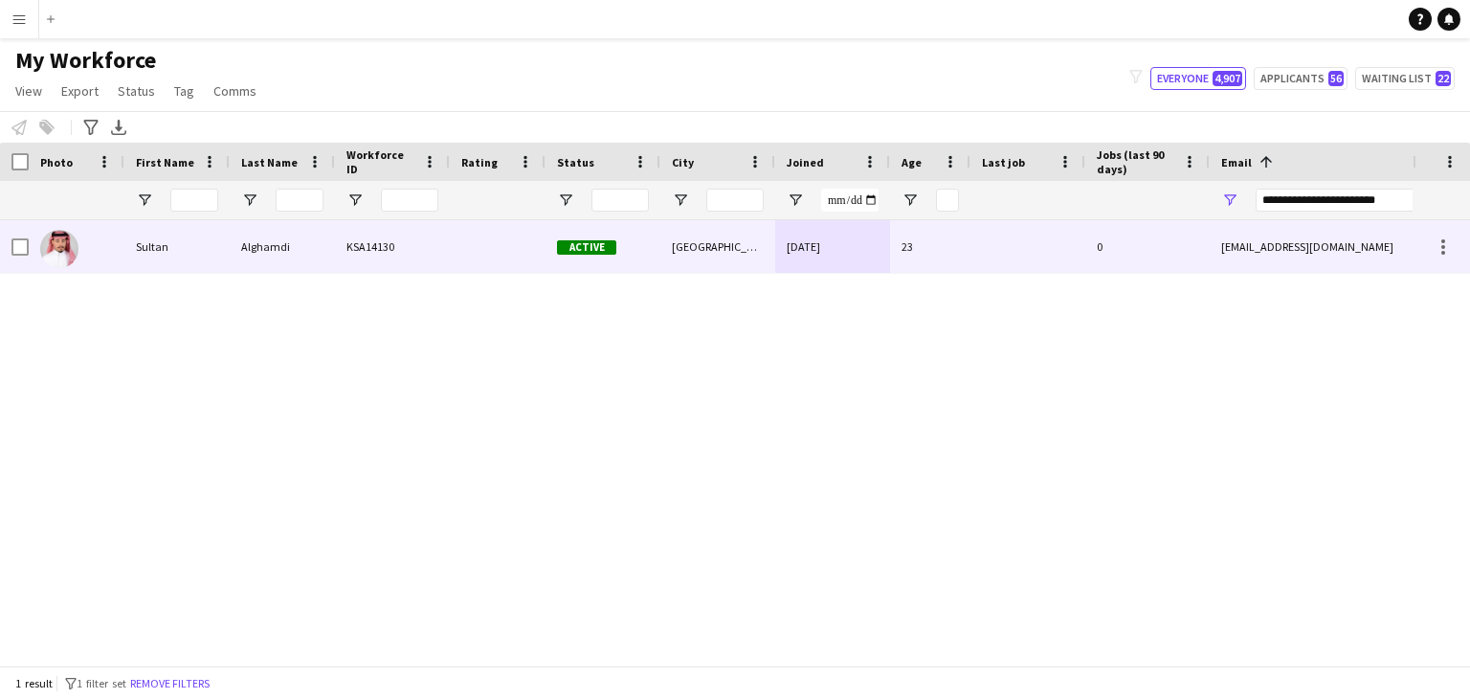
click at [1302, 242] on div "sultan22salemm@gmail.com" at bounding box center [1401, 246] width 383 height 53
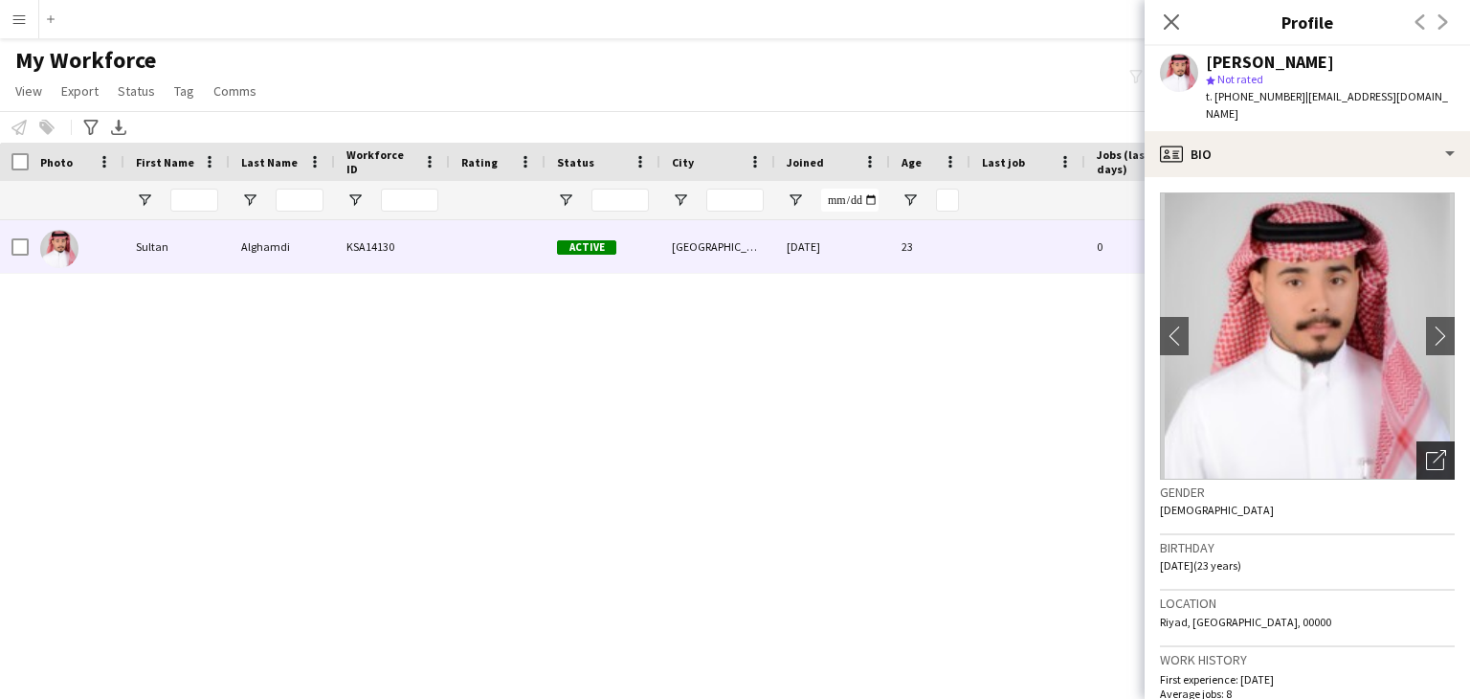
click at [1426, 451] on icon "Open photos pop-in" at bounding box center [1436, 460] width 20 height 20
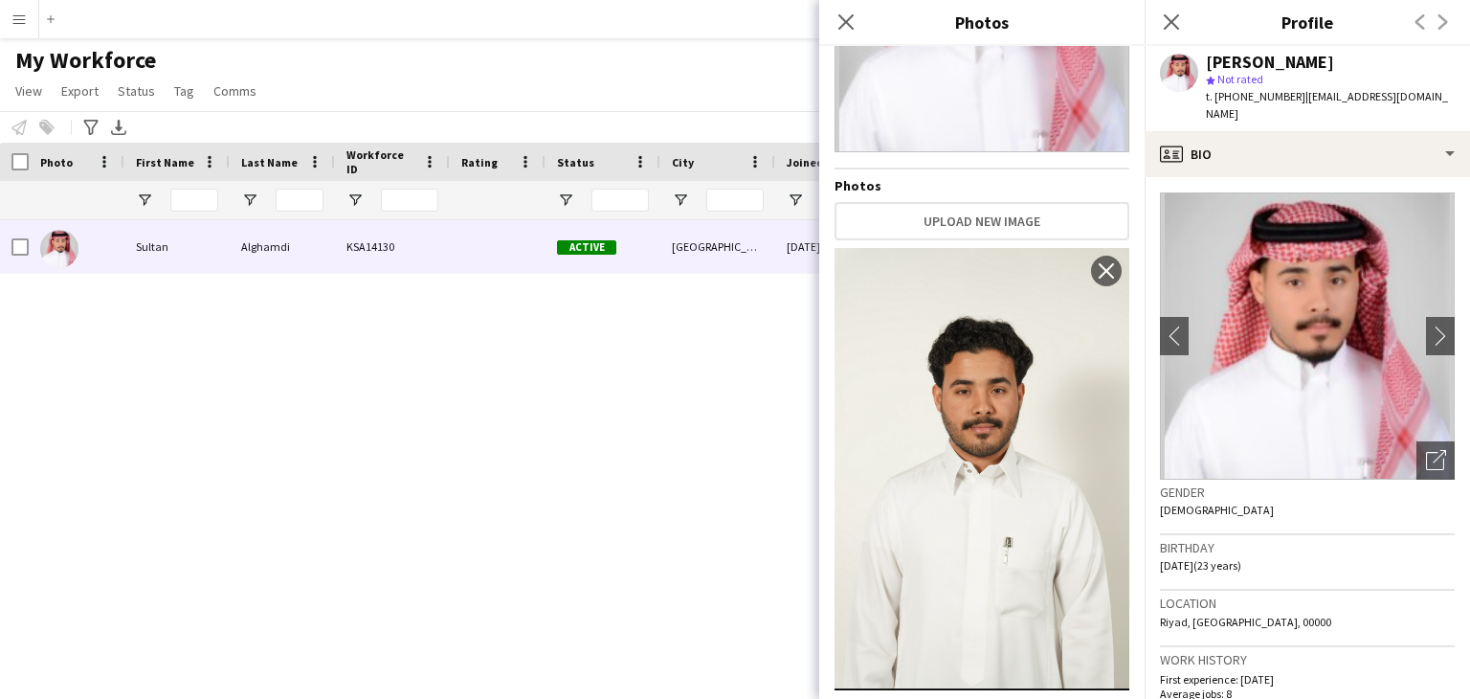
scroll to position [217, 0]
click at [926, 533] on img at bounding box center [982, 464] width 295 height 441
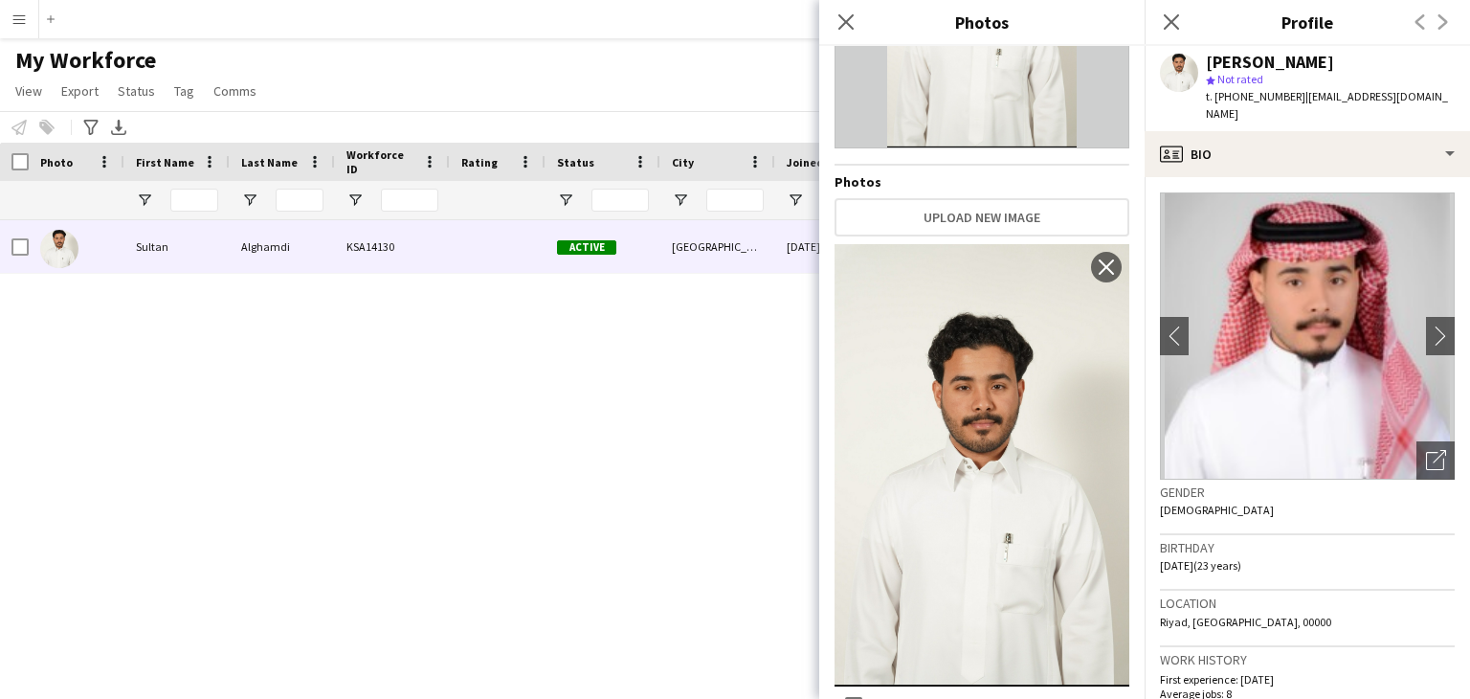
click at [1283, 617] on div "Location Riyad, Riyadh, 00000" at bounding box center [1307, 619] width 295 height 56
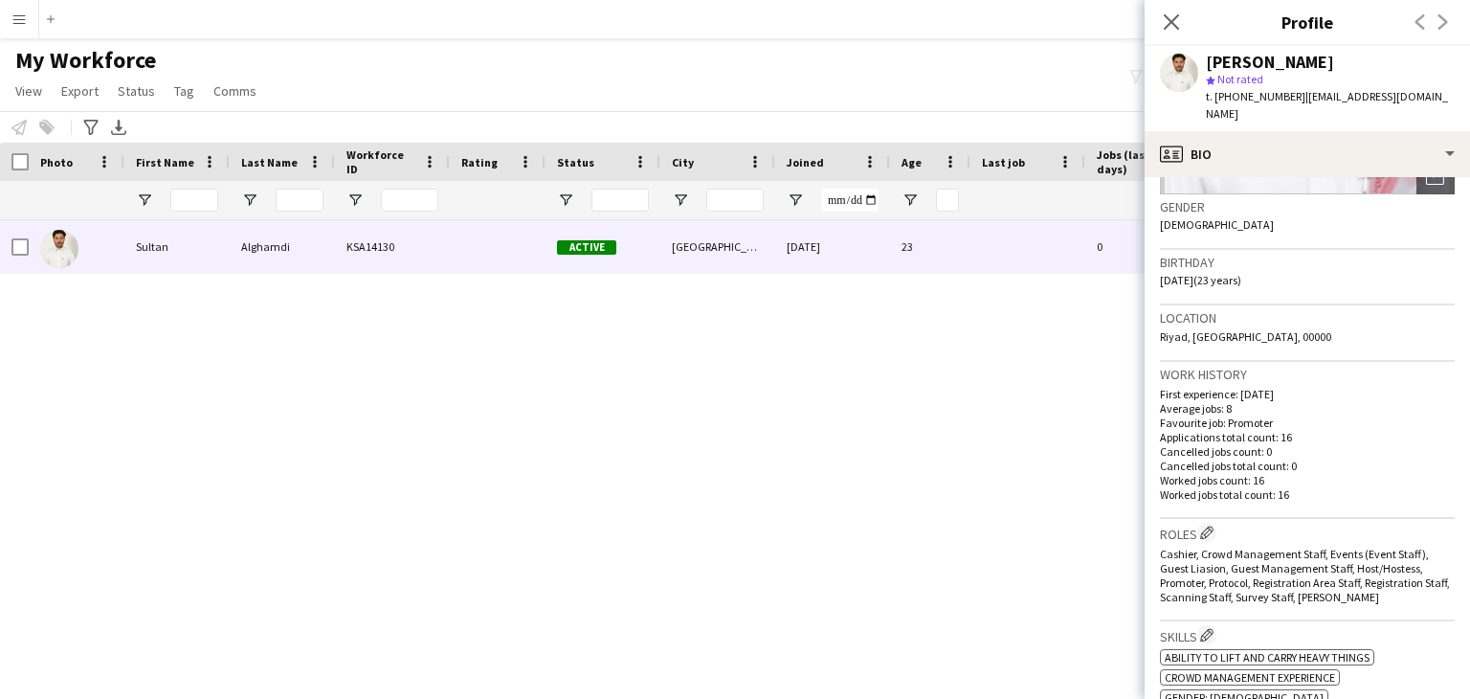
scroll to position [383, 0]
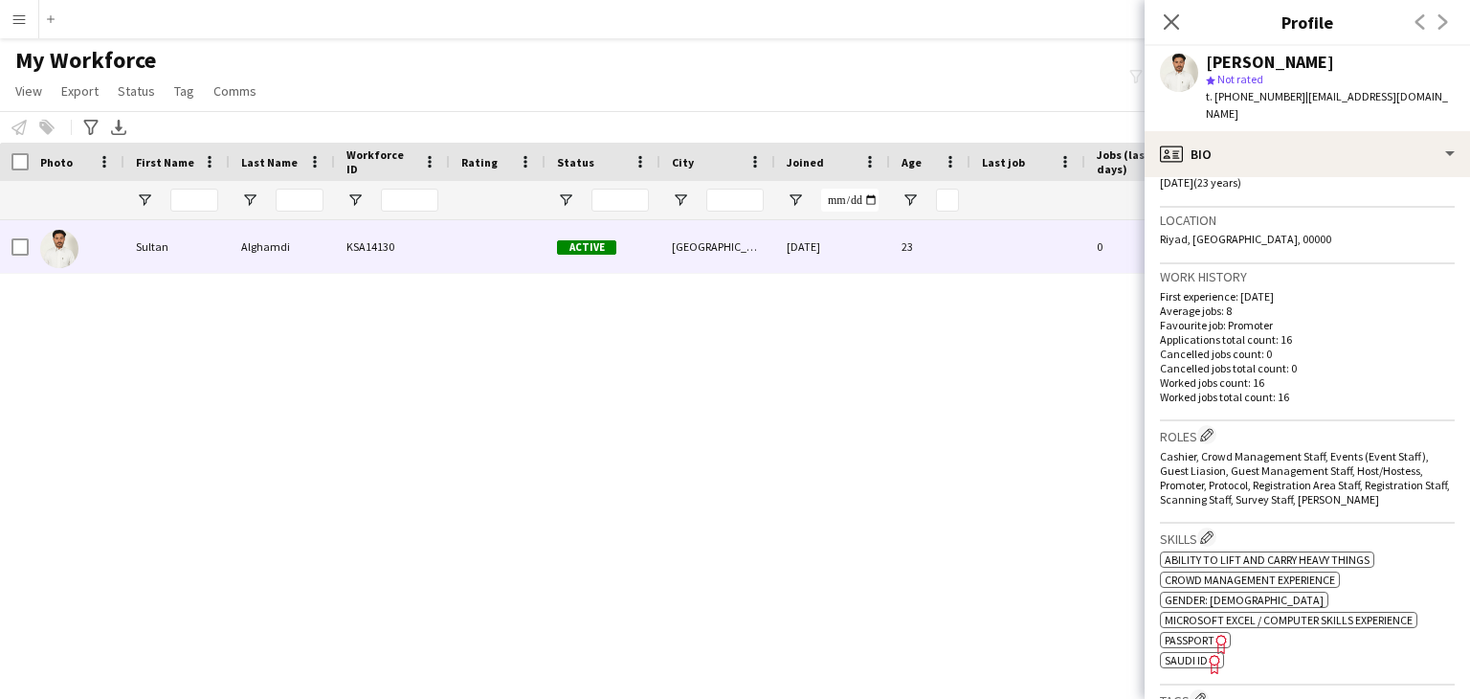
click at [1195, 653] on span "SAUDI ID" at bounding box center [1186, 660] width 43 height 14
click at [1236, 66] on div "[PERSON_NAME]" at bounding box center [1270, 62] width 128 height 17
click at [1302, 56] on div "[PERSON_NAME]" at bounding box center [1270, 62] width 128 height 17
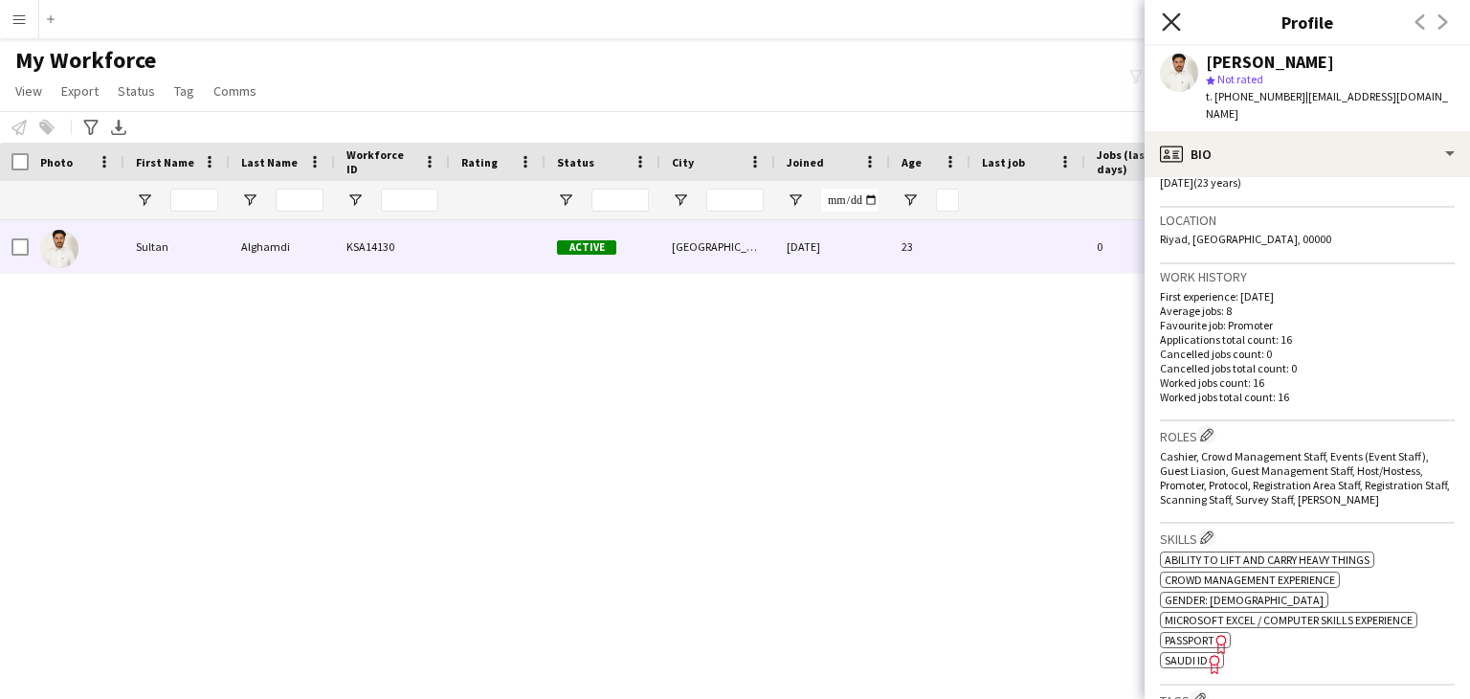
click at [1169, 25] on icon at bounding box center [1171, 21] width 18 height 18
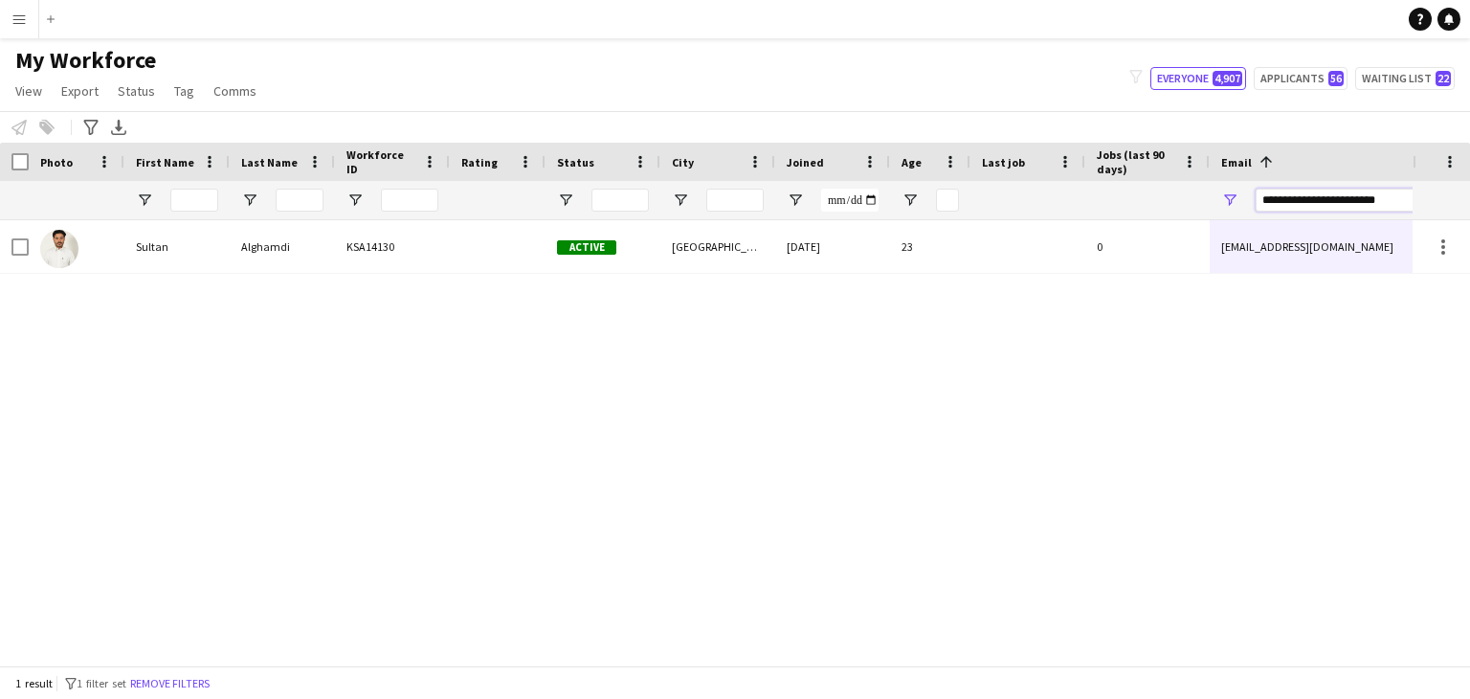
click at [1336, 197] on input "**********" at bounding box center [1418, 200] width 325 height 23
click at [1335, 197] on input "**********" at bounding box center [1418, 200] width 325 height 23
paste input "Email Filter Input"
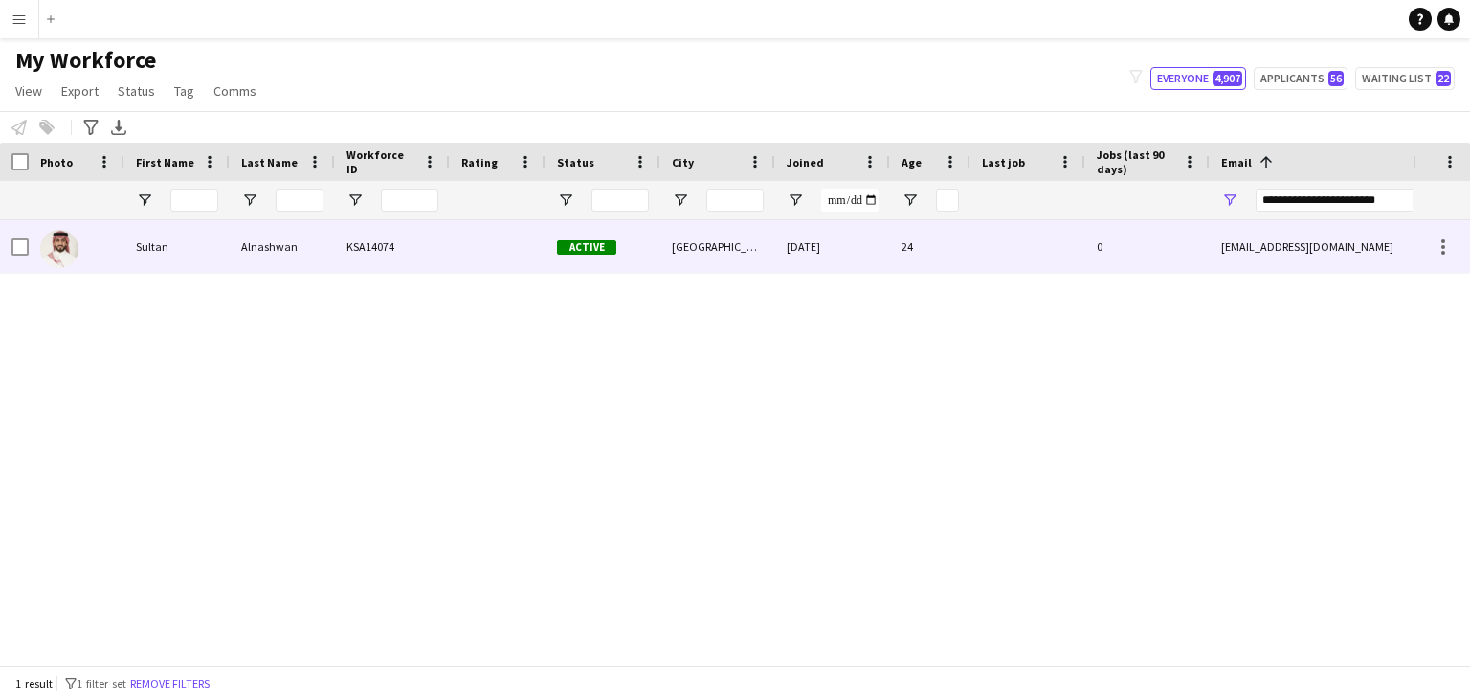
click at [1239, 257] on div "sultanalnshwan@gmail.com" at bounding box center [1401, 246] width 383 height 53
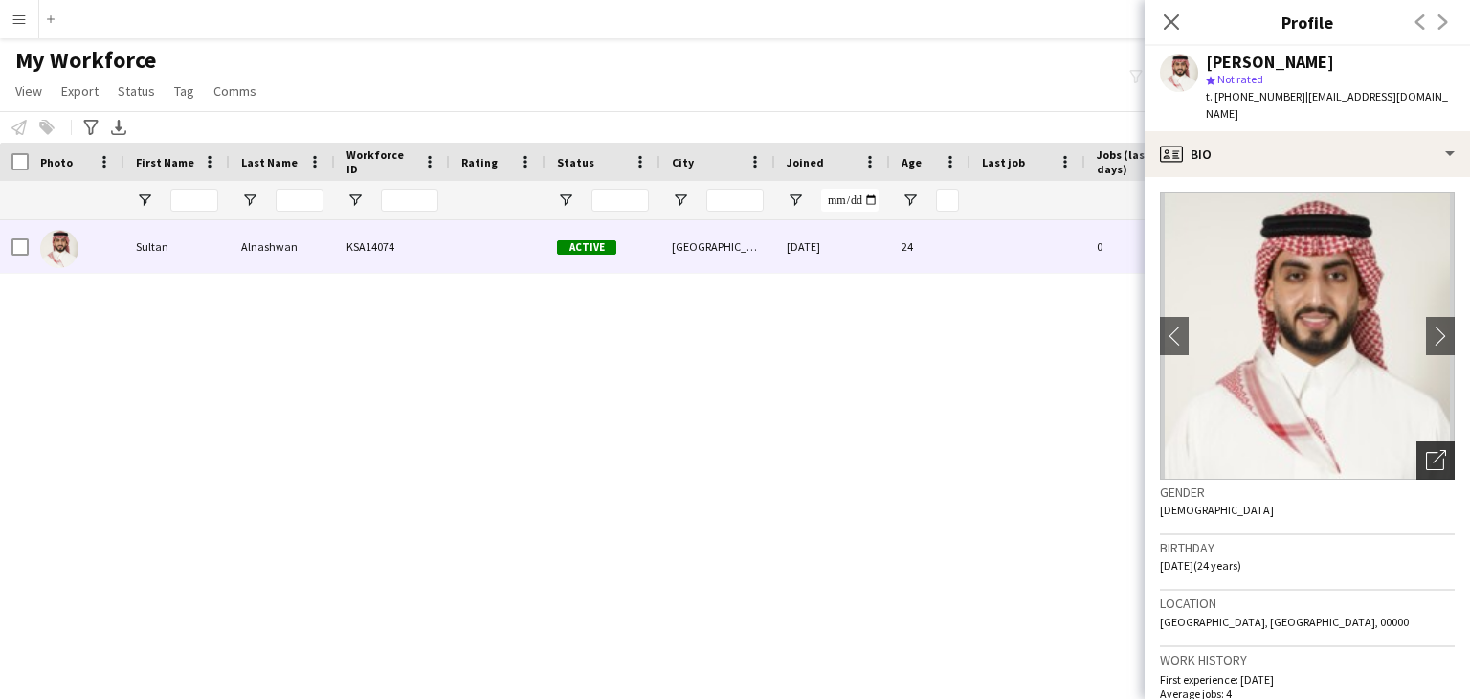
click at [1433, 450] on icon at bounding box center [1439, 456] width 13 height 13
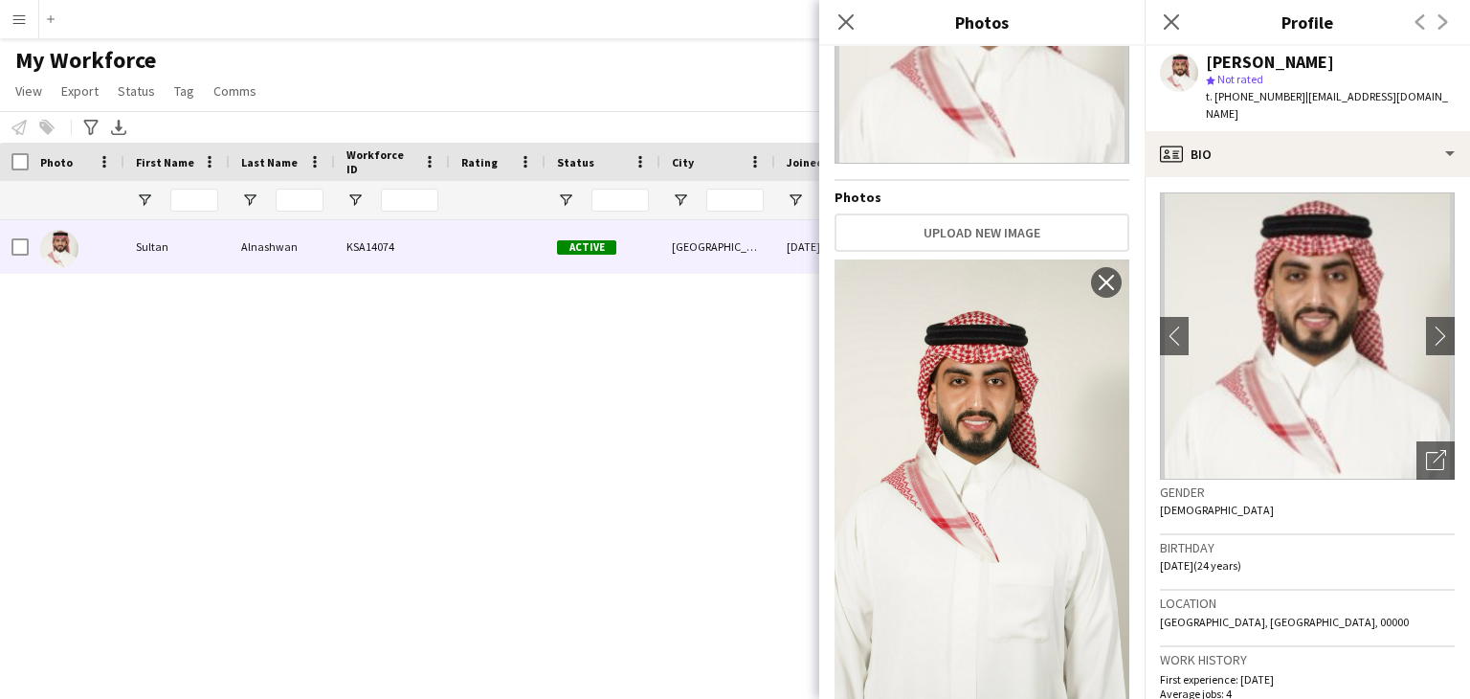
click at [953, 440] on img at bounding box center [982, 478] width 295 height 439
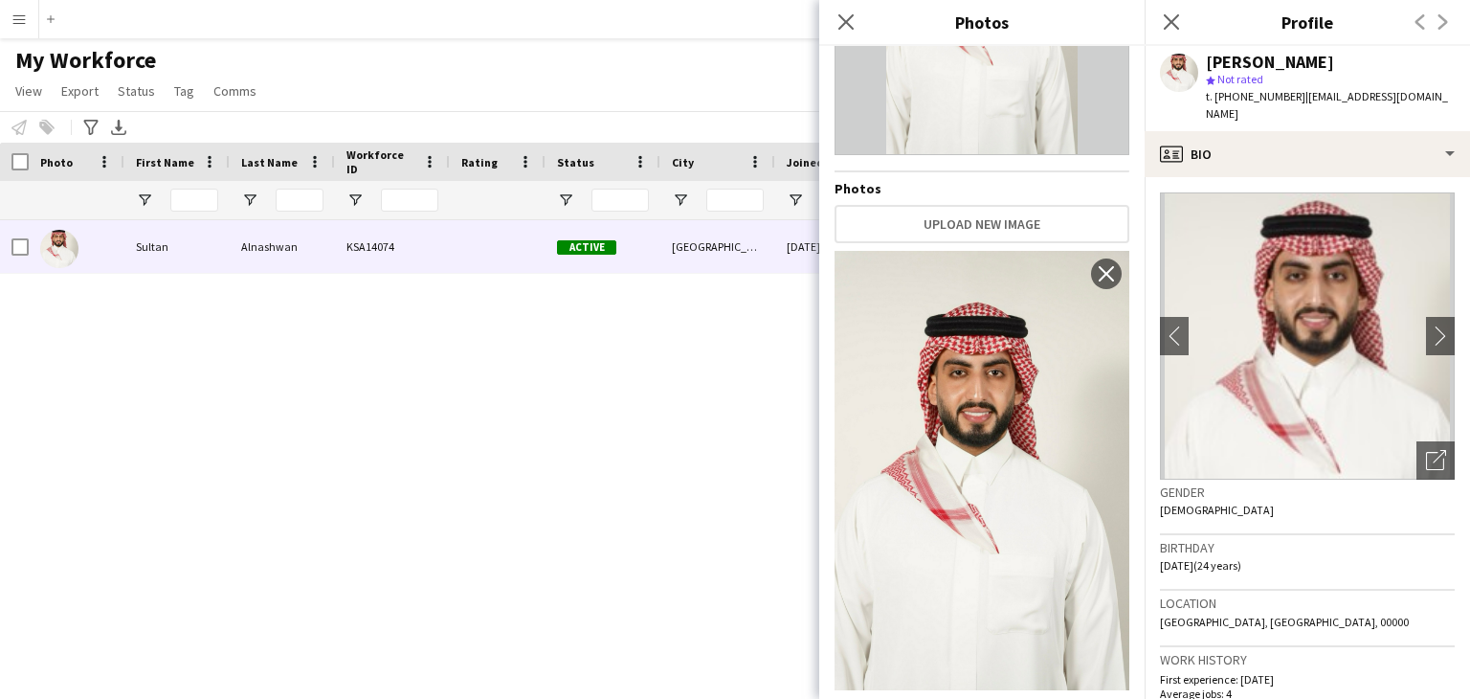
drag, startPoint x: 549, startPoint y: 450, endPoint x: 915, endPoint y: 564, distance: 383.9
click at [551, 453] on div "Sultan Alnashwan KSA14074 Active Riyadh 25-08-2025 24 0 sultanalnshwan@gmail.co…" at bounding box center [706, 435] width 1413 height 431
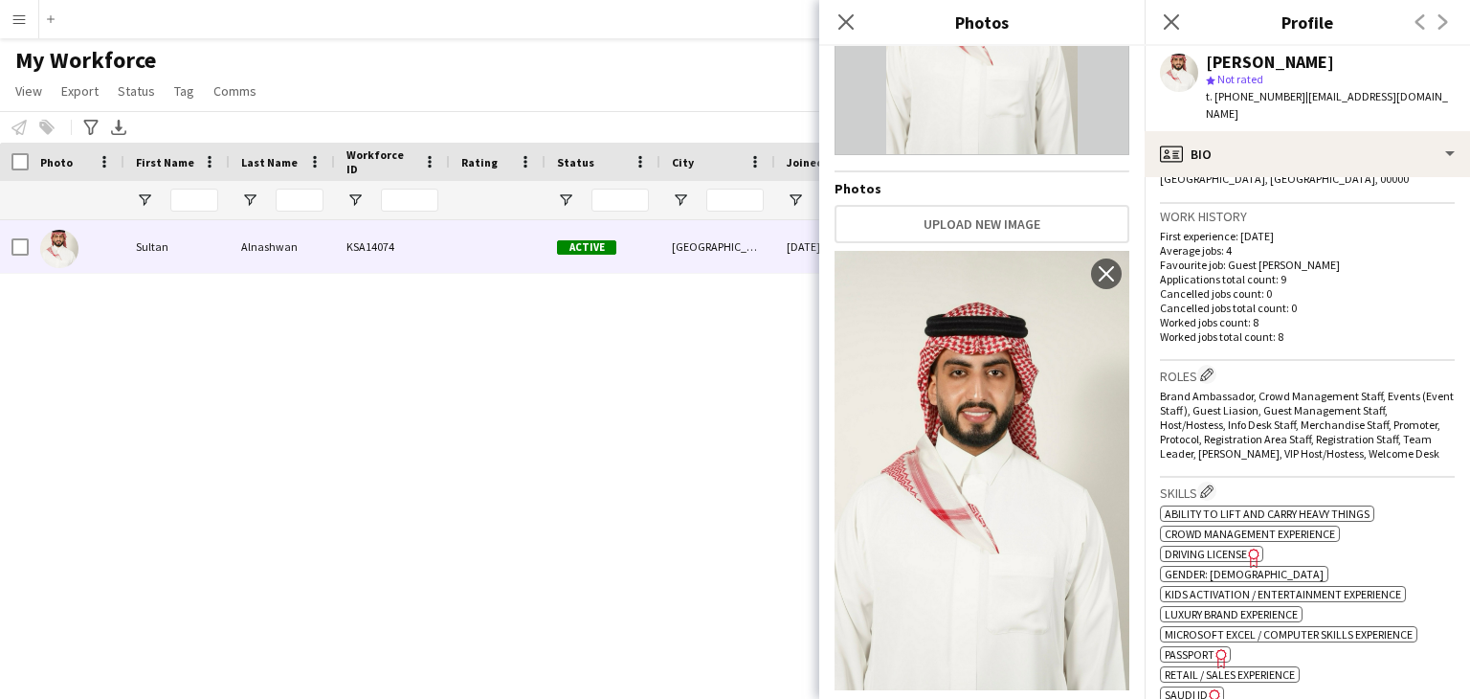
scroll to position [479, 0]
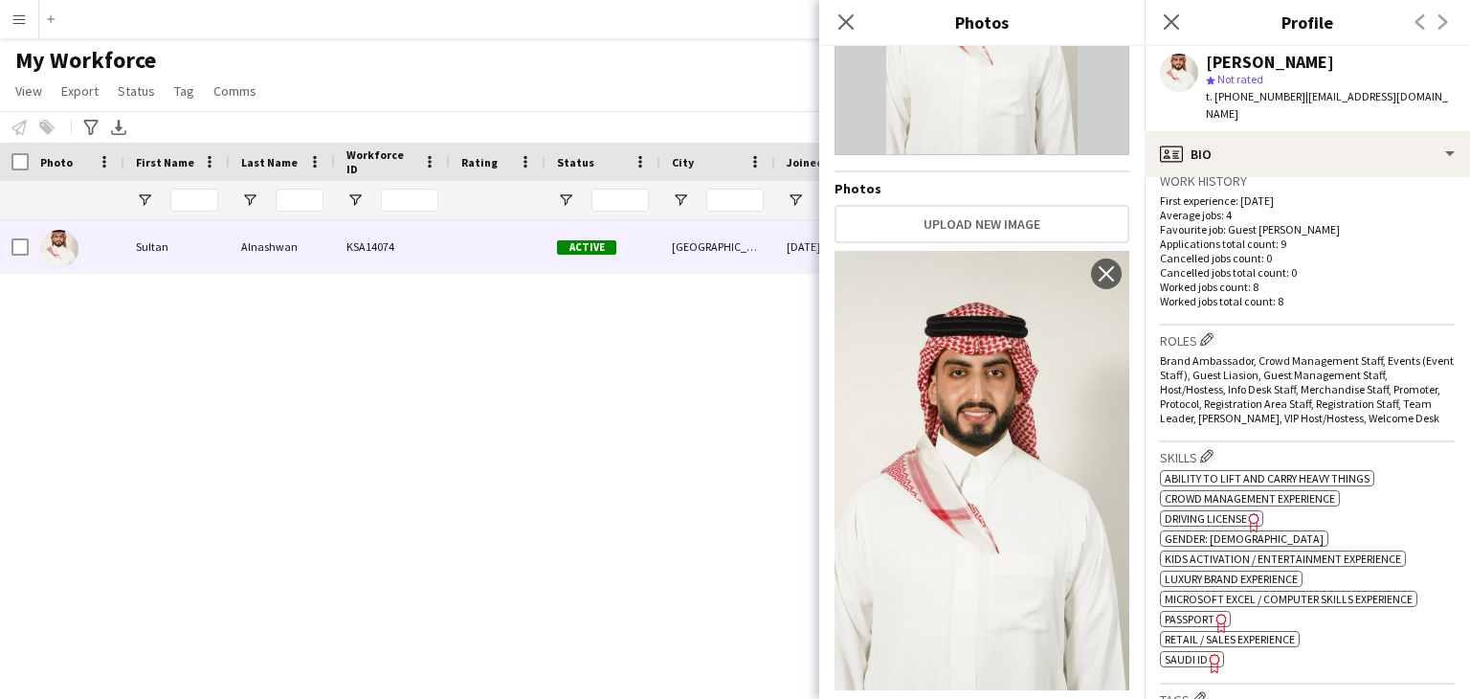
click at [1194, 652] on span "SAUDI ID" at bounding box center [1186, 659] width 43 height 14
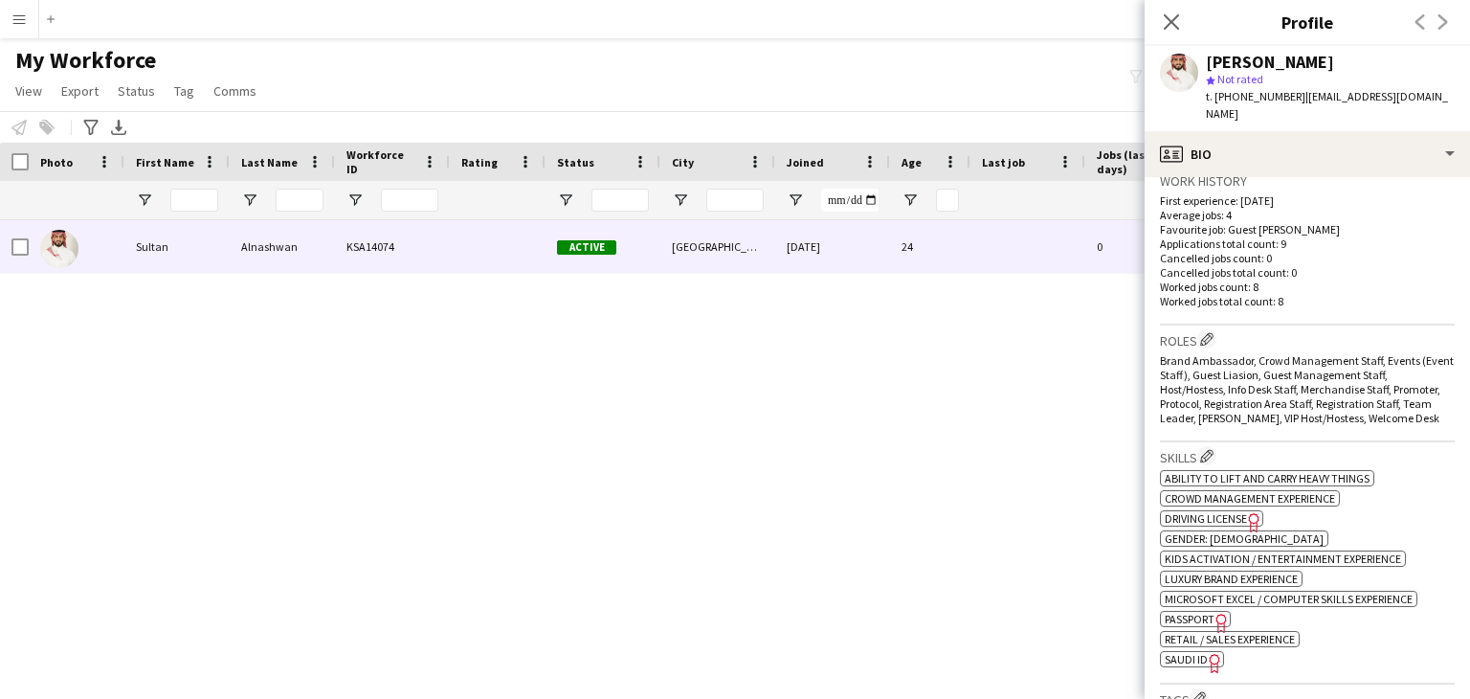
click at [1246, 58] on div "[PERSON_NAME]" at bounding box center [1270, 62] width 128 height 17
click at [1293, 61] on div "[PERSON_NAME]" at bounding box center [1270, 62] width 128 height 17
click at [1166, 24] on icon "Close pop-in" at bounding box center [1171, 21] width 18 height 18
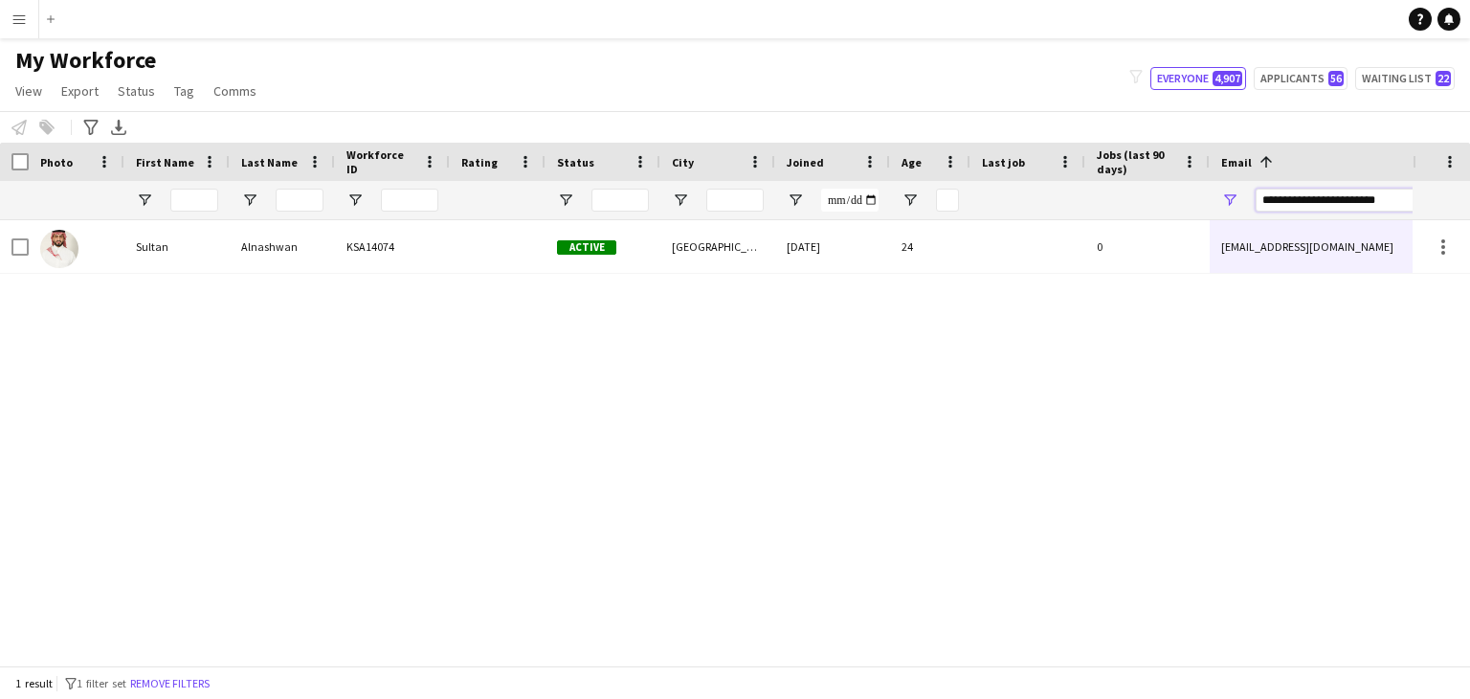
click at [1350, 204] on input "**********" at bounding box center [1418, 200] width 325 height 23
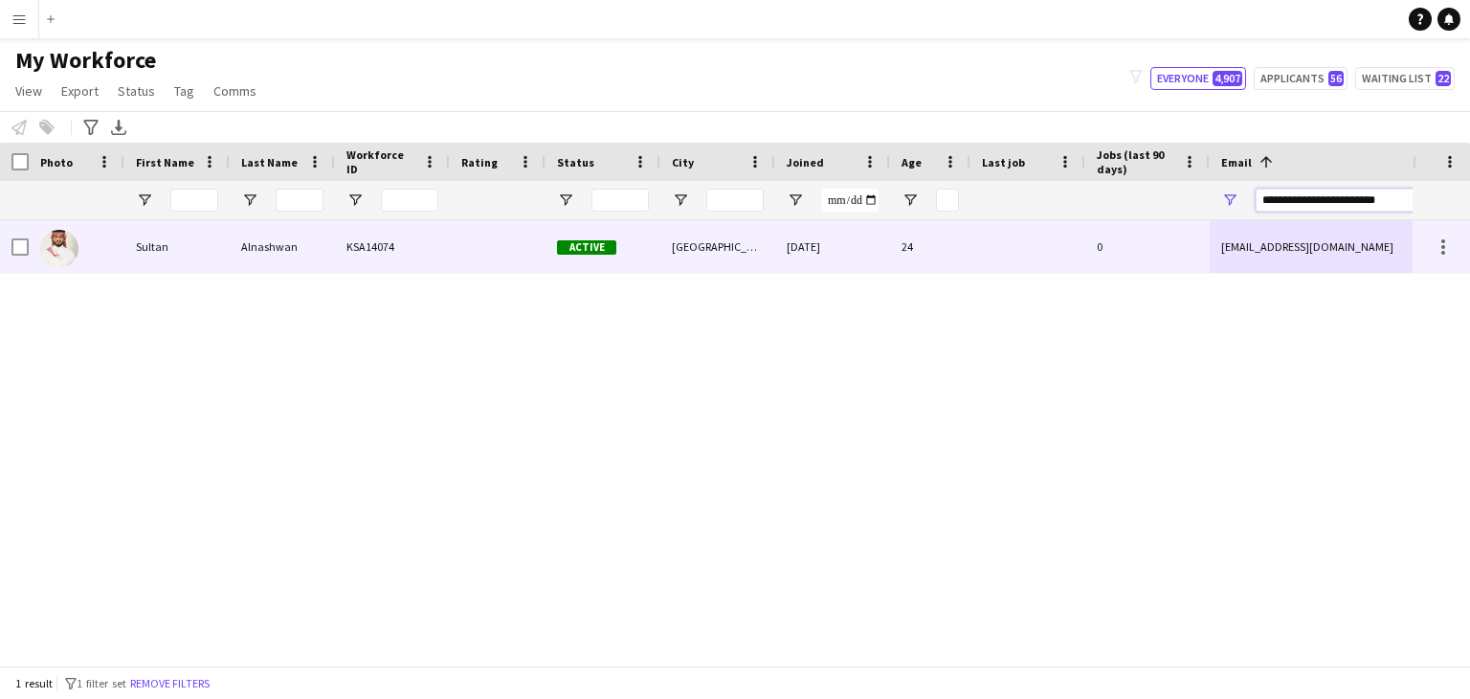
paste input "Email Filter Input"
click at [708, 247] on div "Riyadh" at bounding box center [718, 246] width 115 height 53
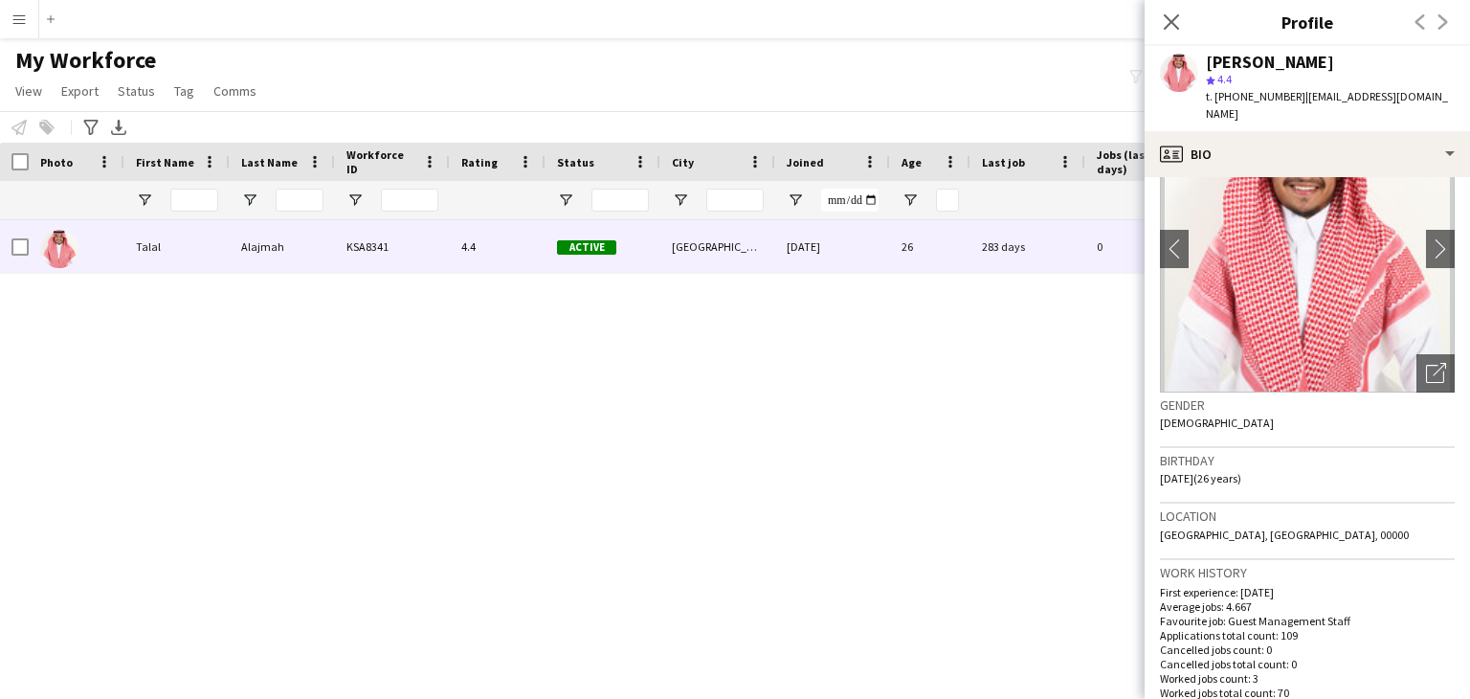
scroll to position [96, 0]
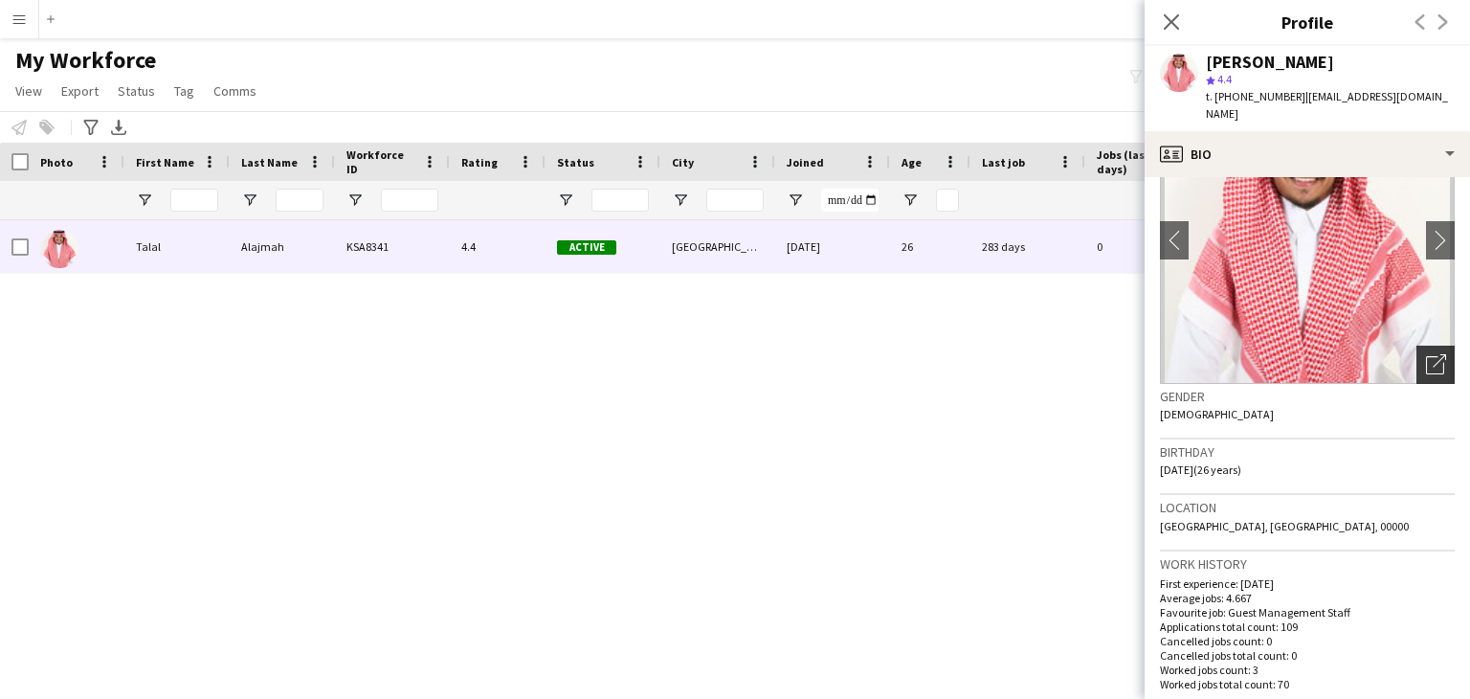
click at [1423, 346] on div "Open photos pop-in" at bounding box center [1436, 365] width 38 height 38
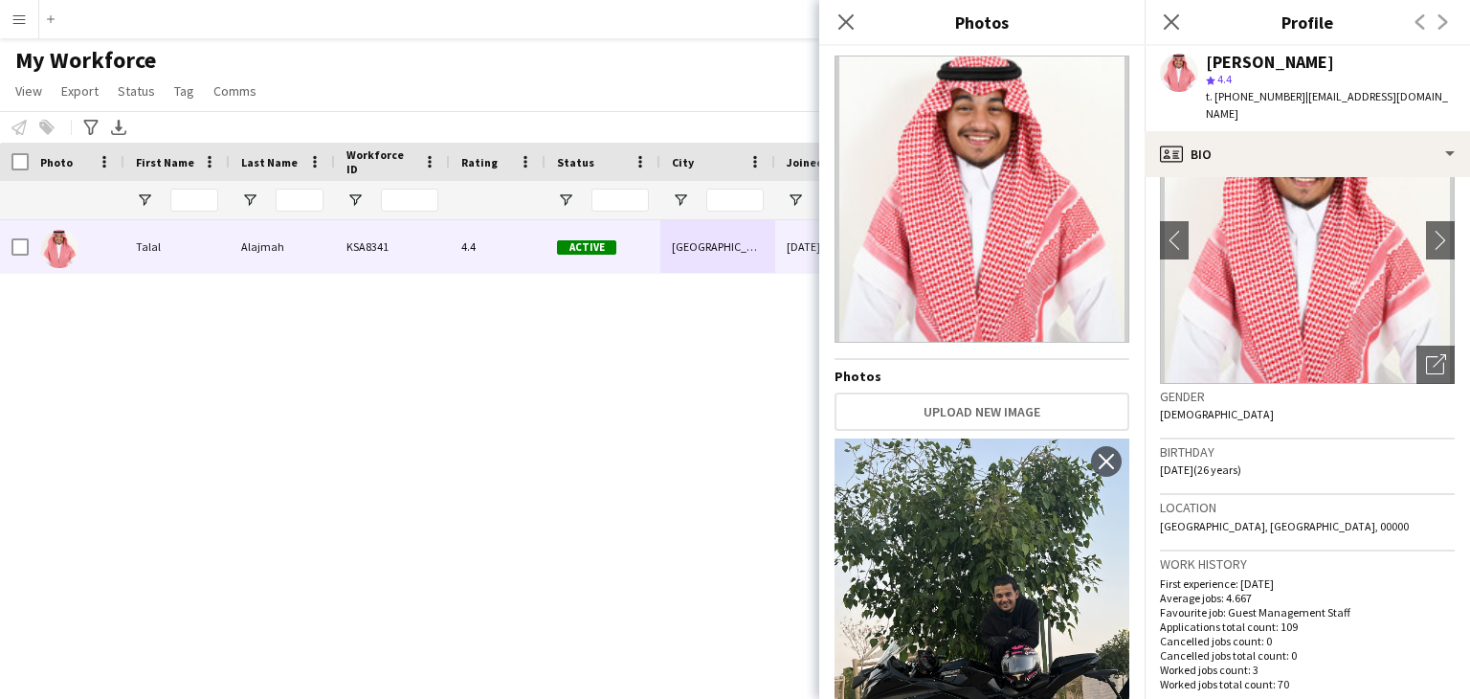
scroll to position [0, 0]
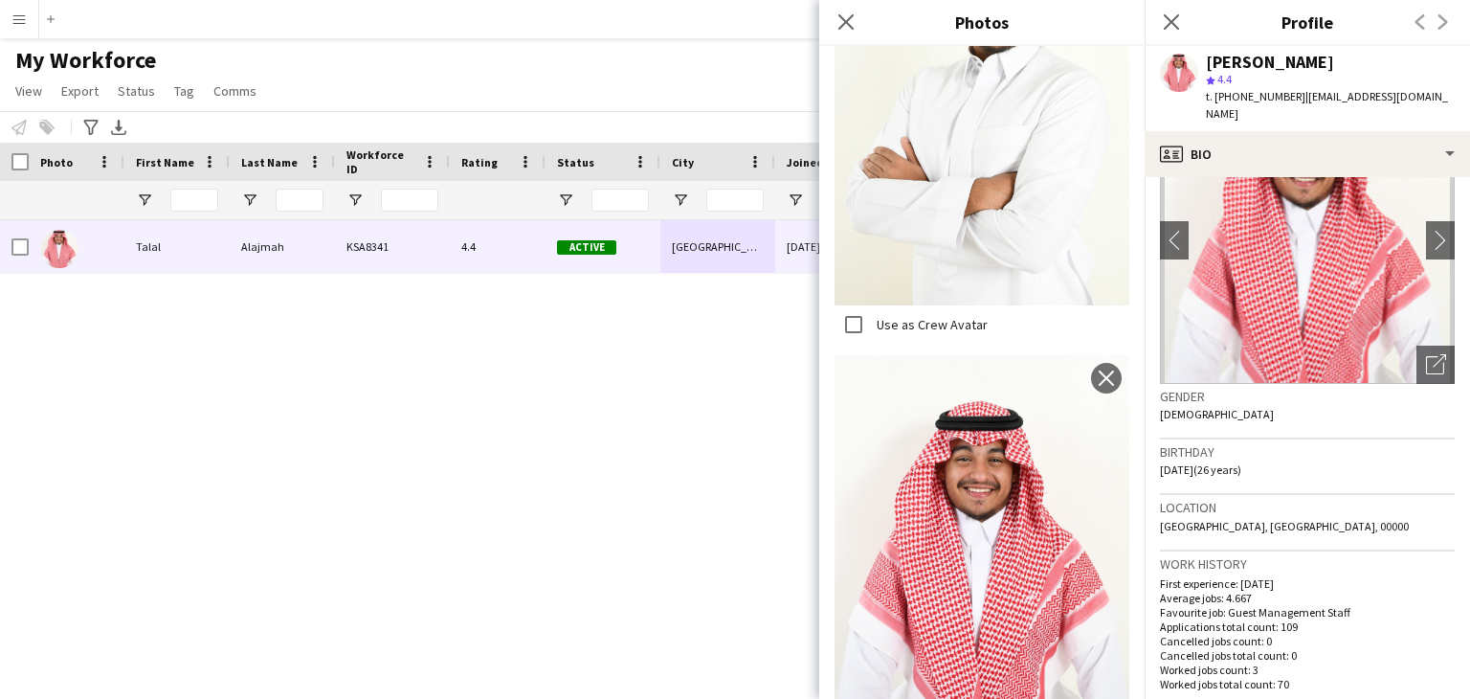
click at [980, 437] on img at bounding box center [982, 552] width 295 height 395
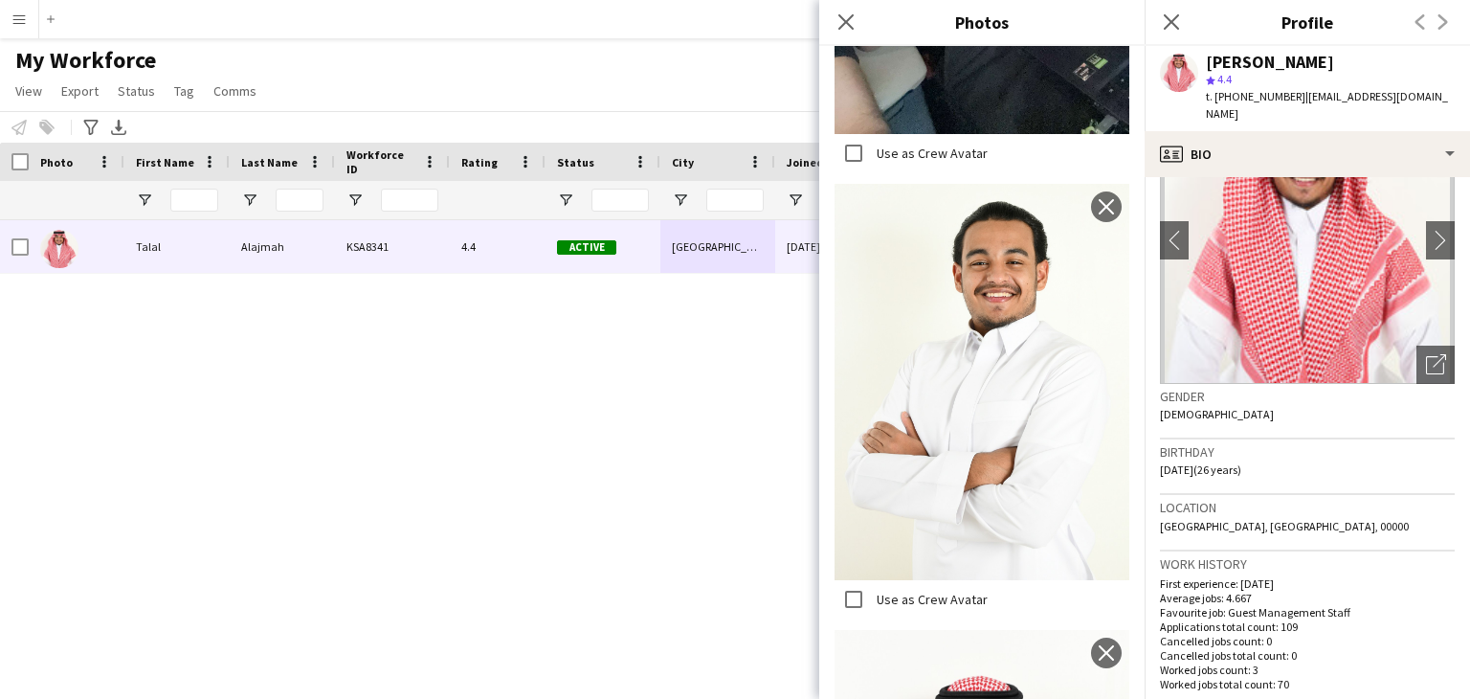
scroll to position [1634, 0]
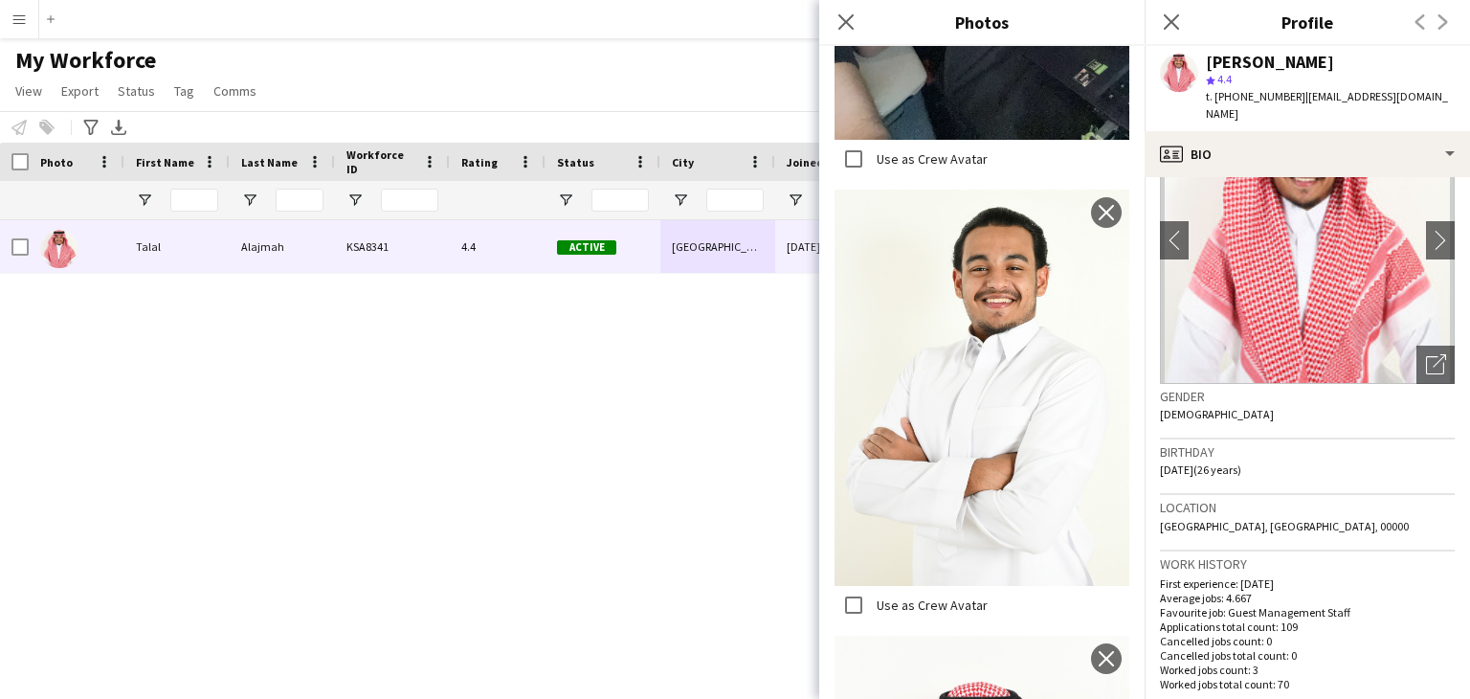
click at [969, 367] on img at bounding box center [982, 388] width 295 height 396
click at [518, 496] on div "Talal Alajmah KSA8341 4.4 Active Riyadh 18-04-2024 26 283 days 0 talalghamdi05@…" at bounding box center [706, 435] width 1413 height 431
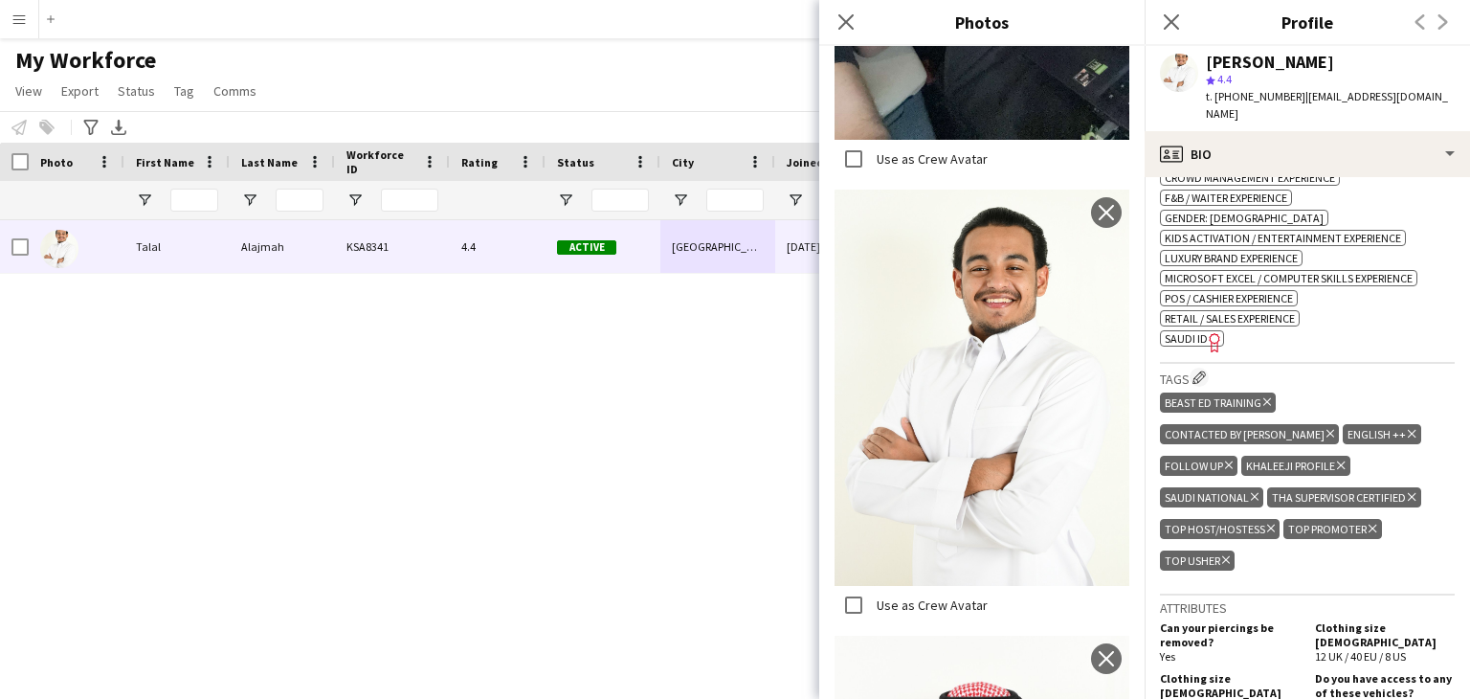
scroll to position [766, 0]
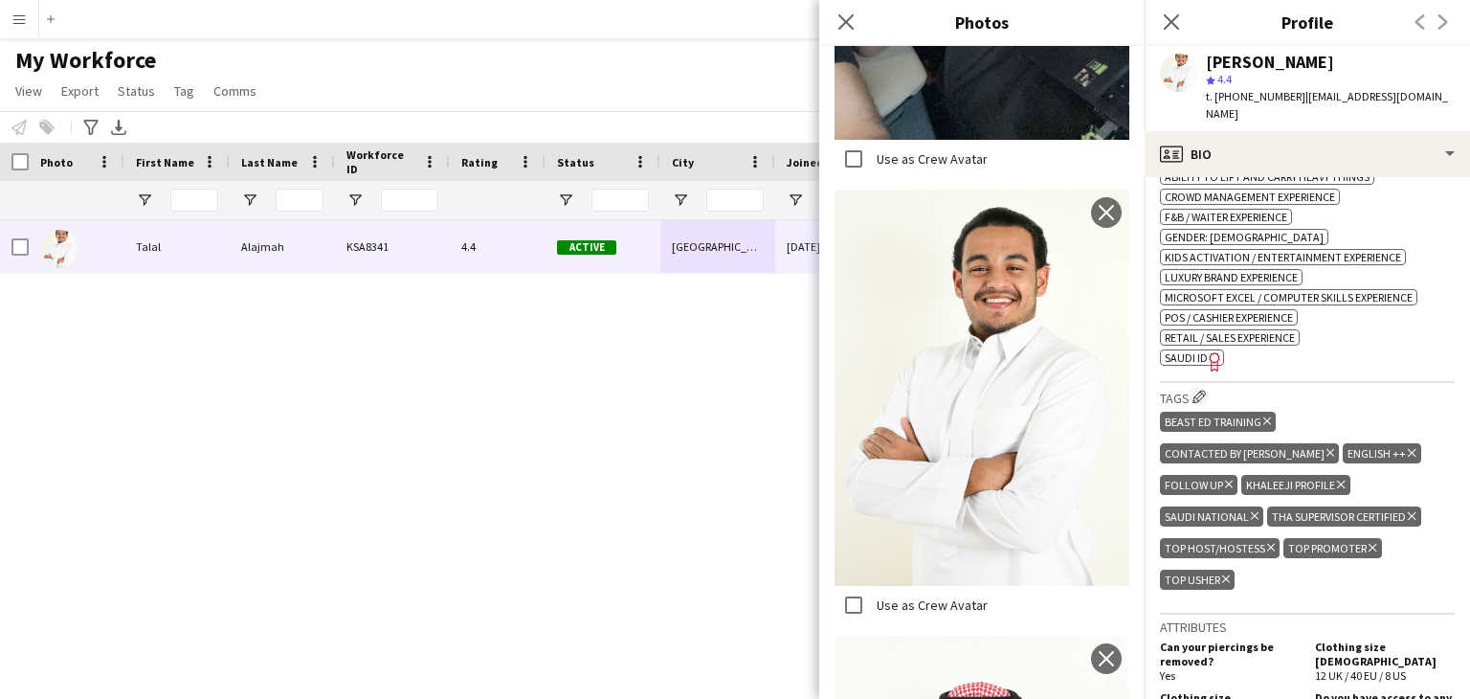
click at [1209, 351] on icon "Freelancer has uploaded a photo validation of skill. Click to see" at bounding box center [1215, 361] width 20 height 20
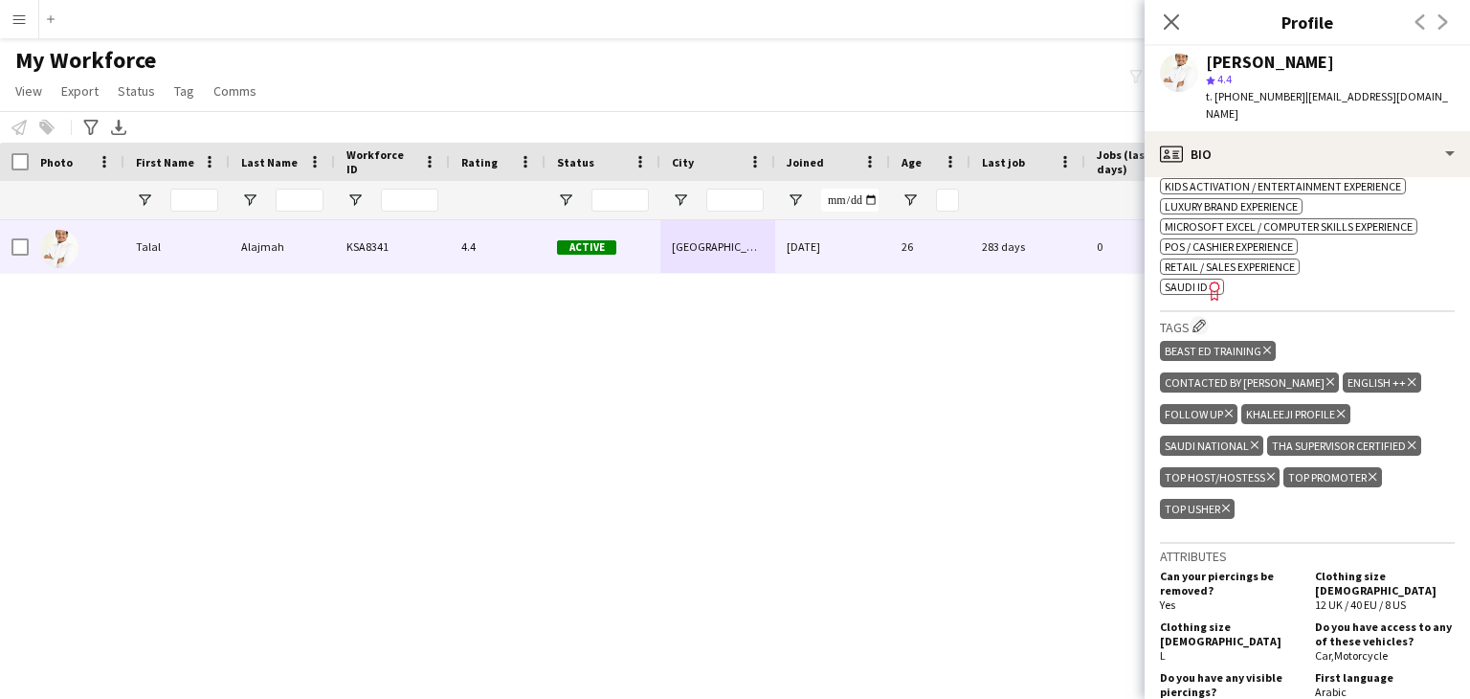
scroll to position [862, 0]
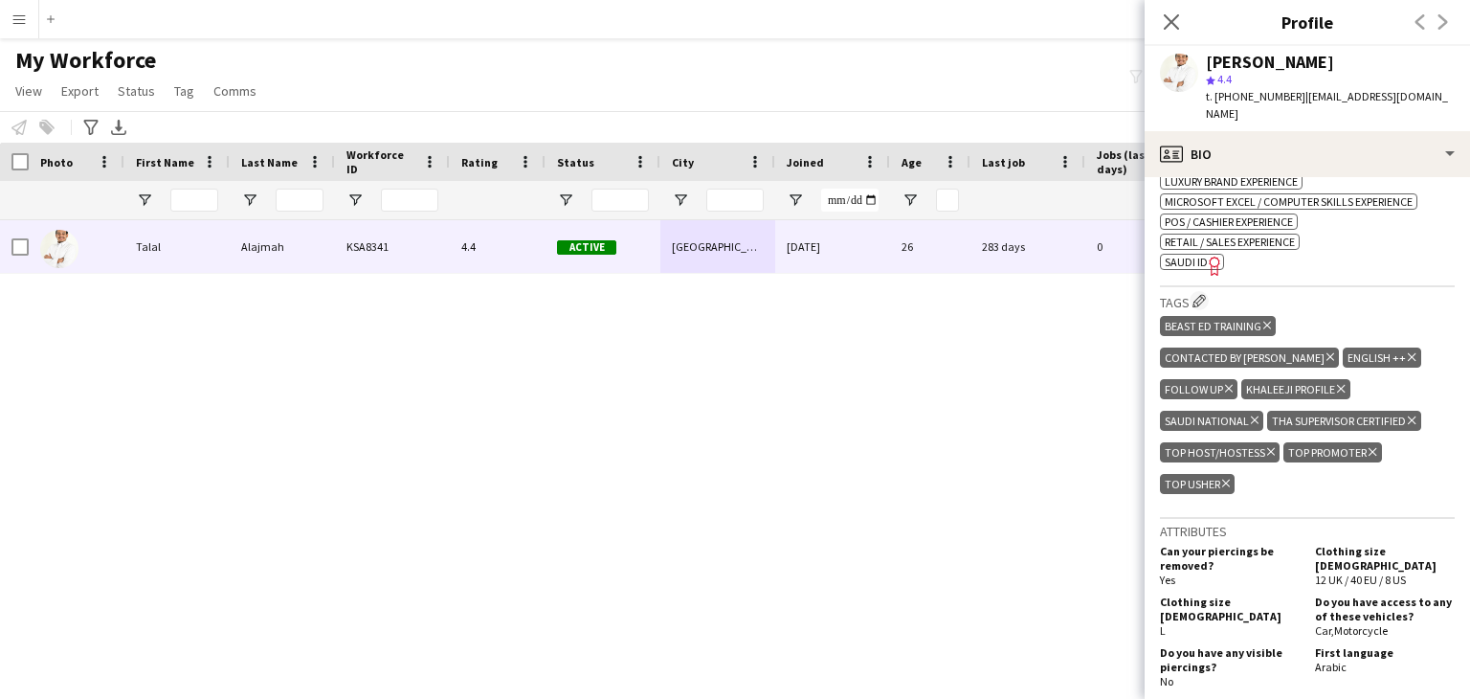
click at [1195, 254] on app-spec-pill "ok-circled2 background Layer 1 cross-circle-red background Layer 1 SAUDI ID Fre…" at bounding box center [1192, 262] width 64 height 16
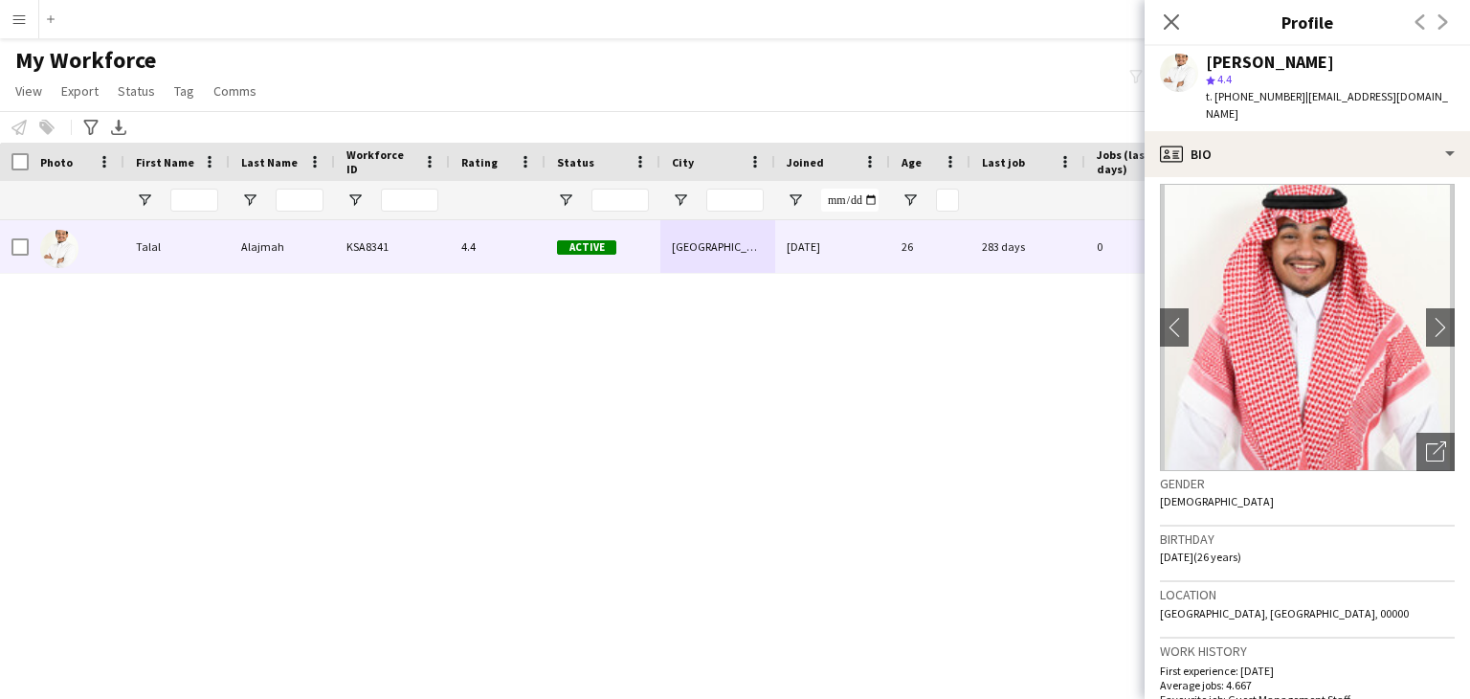
scroll to position [0, 0]
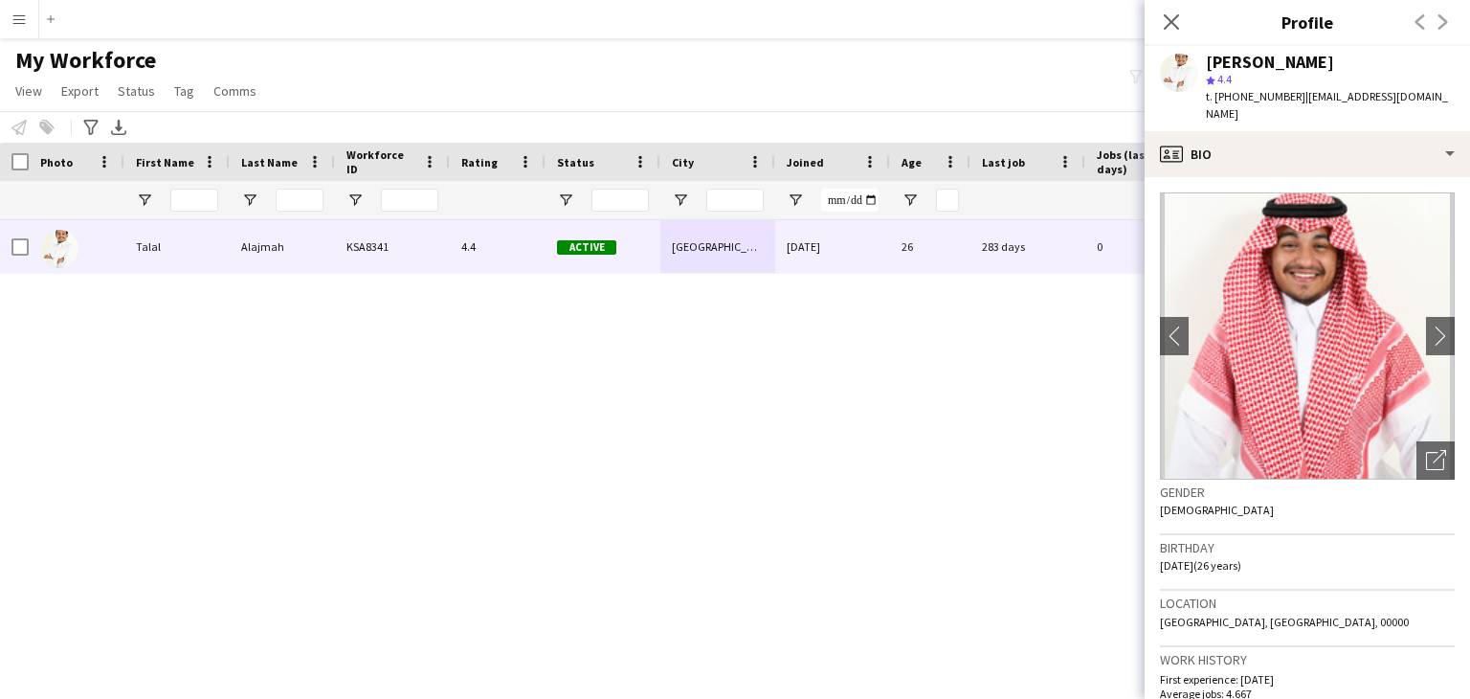
click at [1253, 333] on img at bounding box center [1307, 335] width 295 height 287
click at [1426, 450] on icon "Open photos pop-in" at bounding box center [1436, 460] width 20 height 20
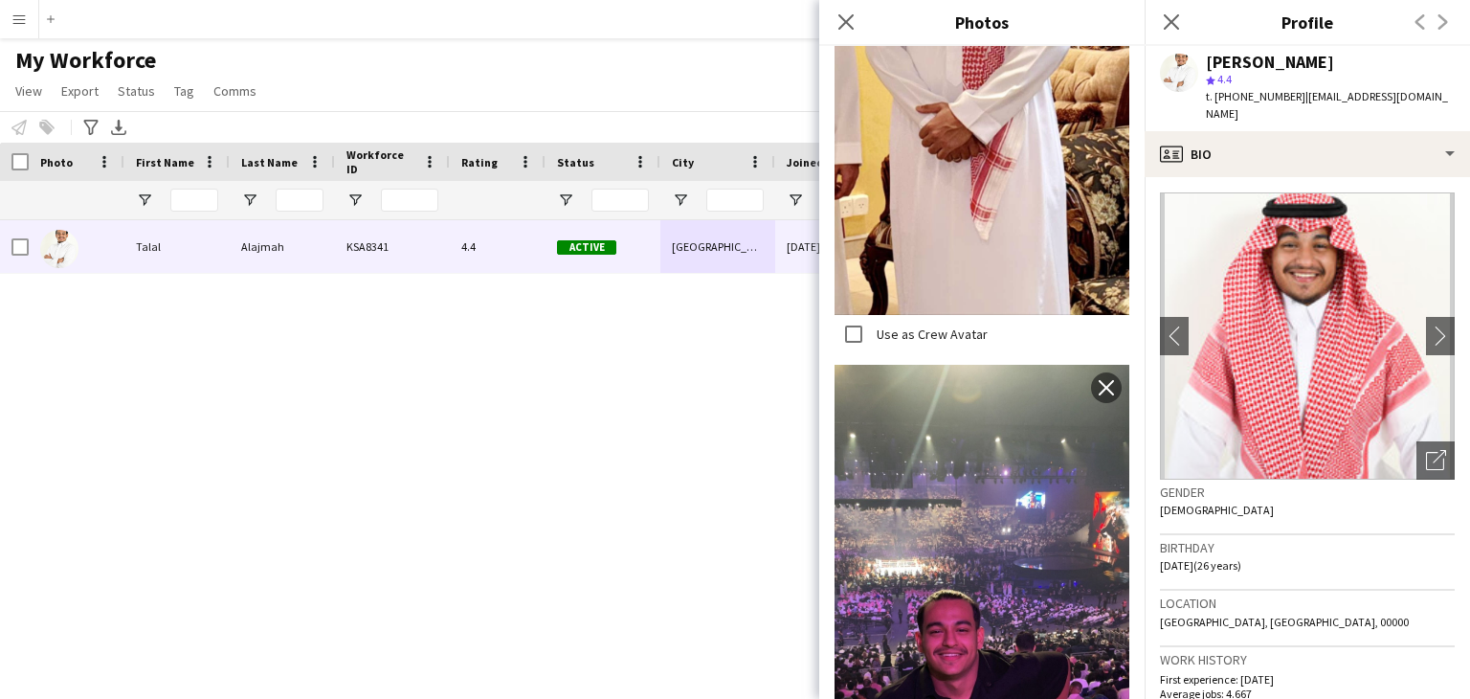
scroll to position [3635, 0]
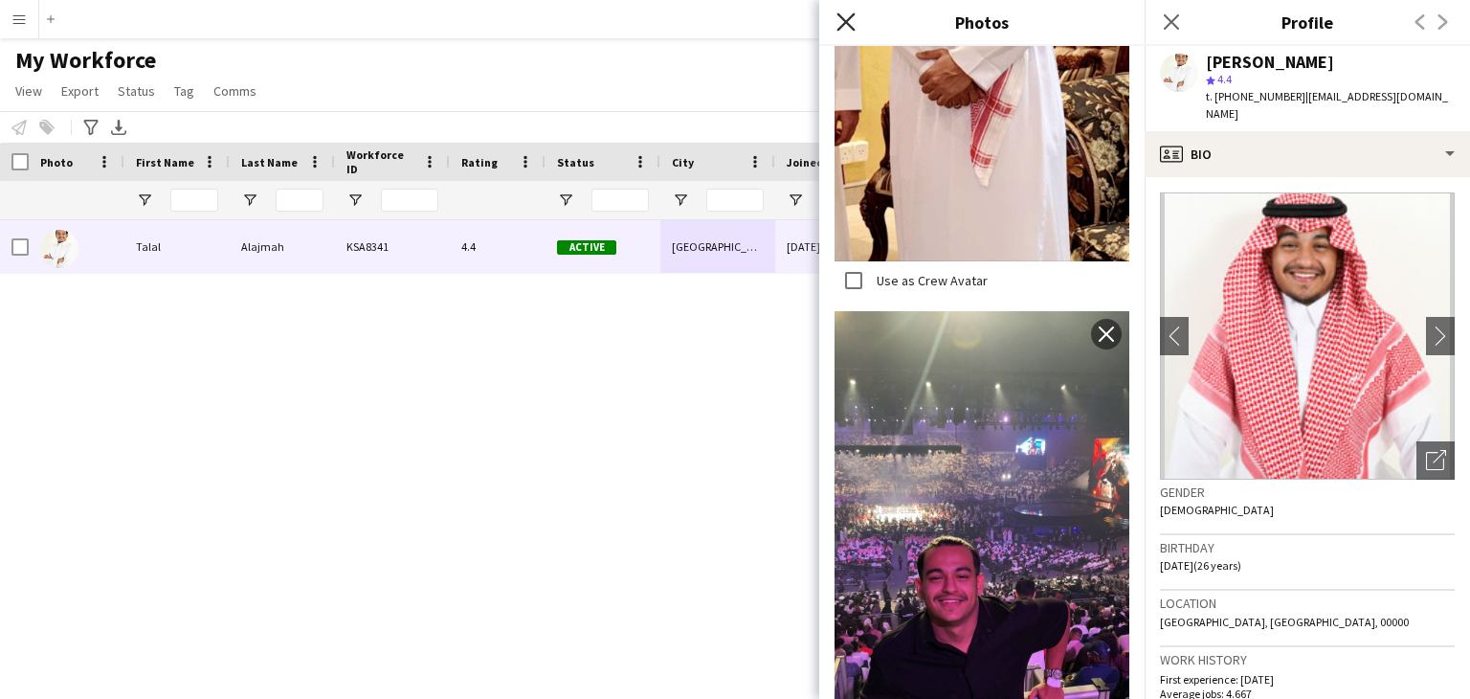
click at [843, 19] on icon at bounding box center [846, 21] width 18 height 18
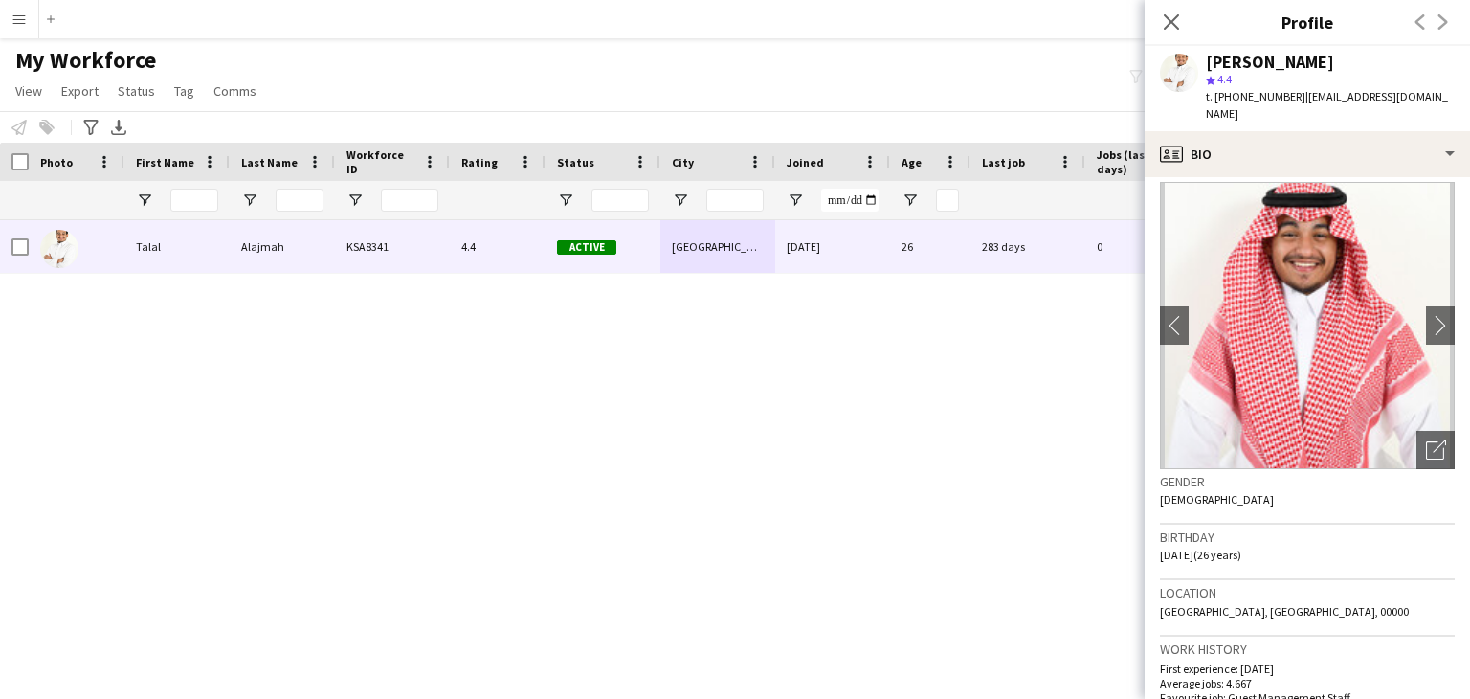
scroll to position [0, 0]
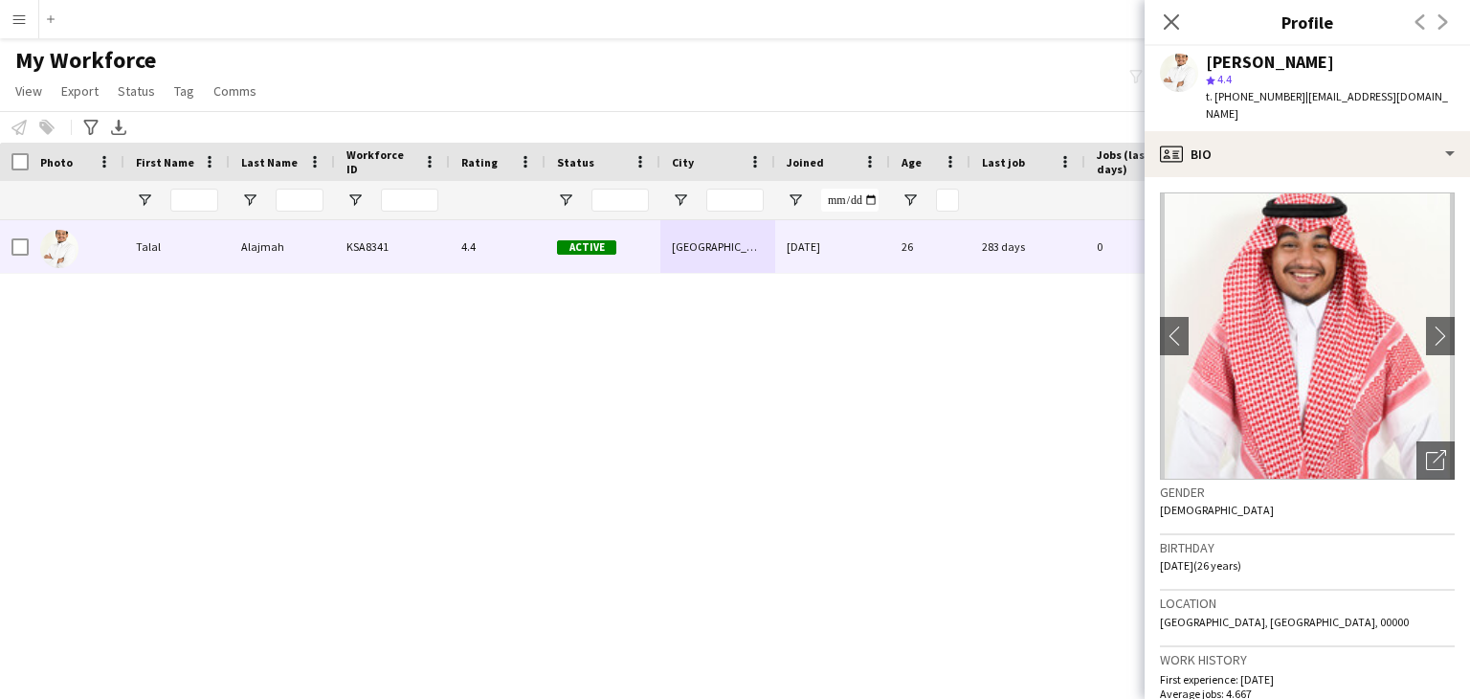
click at [1225, 59] on div "Talal Alajmah" at bounding box center [1270, 62] width 128 height 17
click at [1275, 66] on div "Talal Alajmah" at bounding box center [1270, 62] width 128 height 17
click at [1164, 20] on icon "Close pop-in" at bounding box center [1171, 21] width 18 height 18
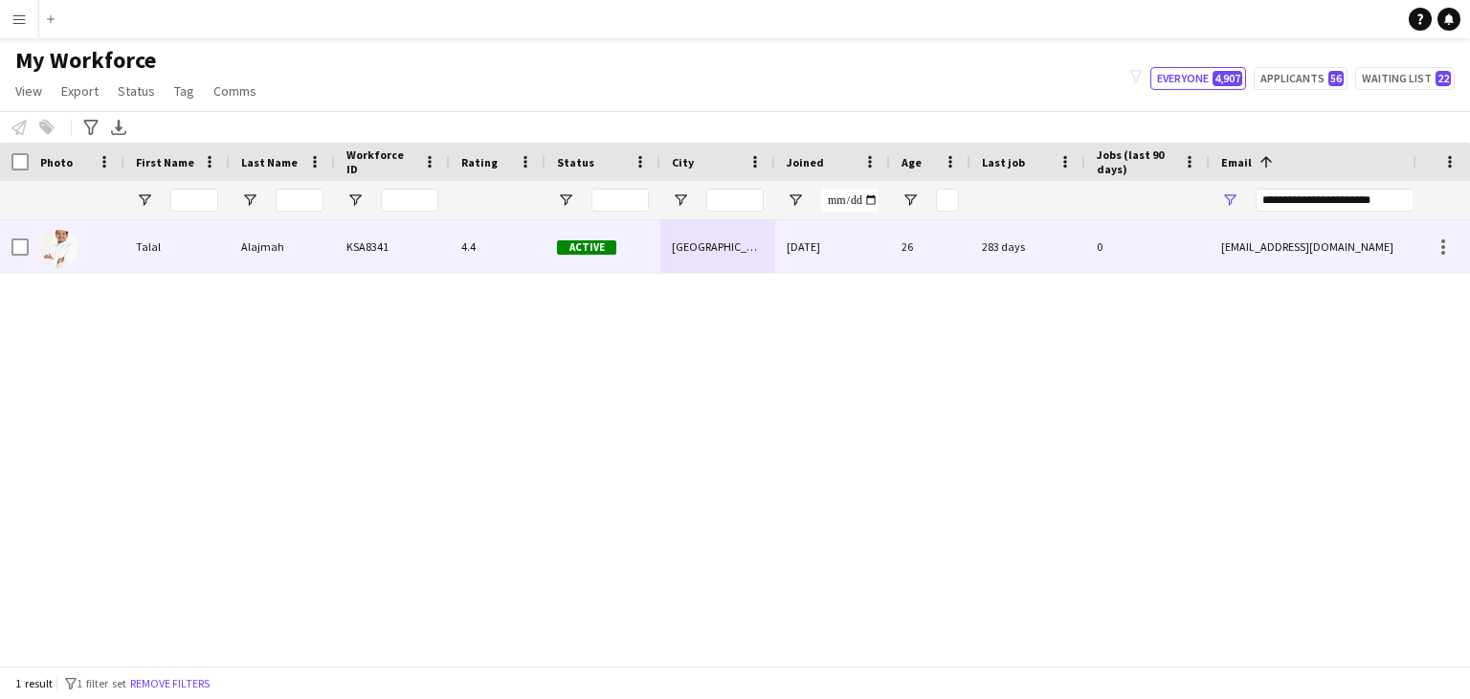
click at [1253, 239] on div "talalghamdi05@gmail.com" at bounding box center [1401, 246] width 383 height 53
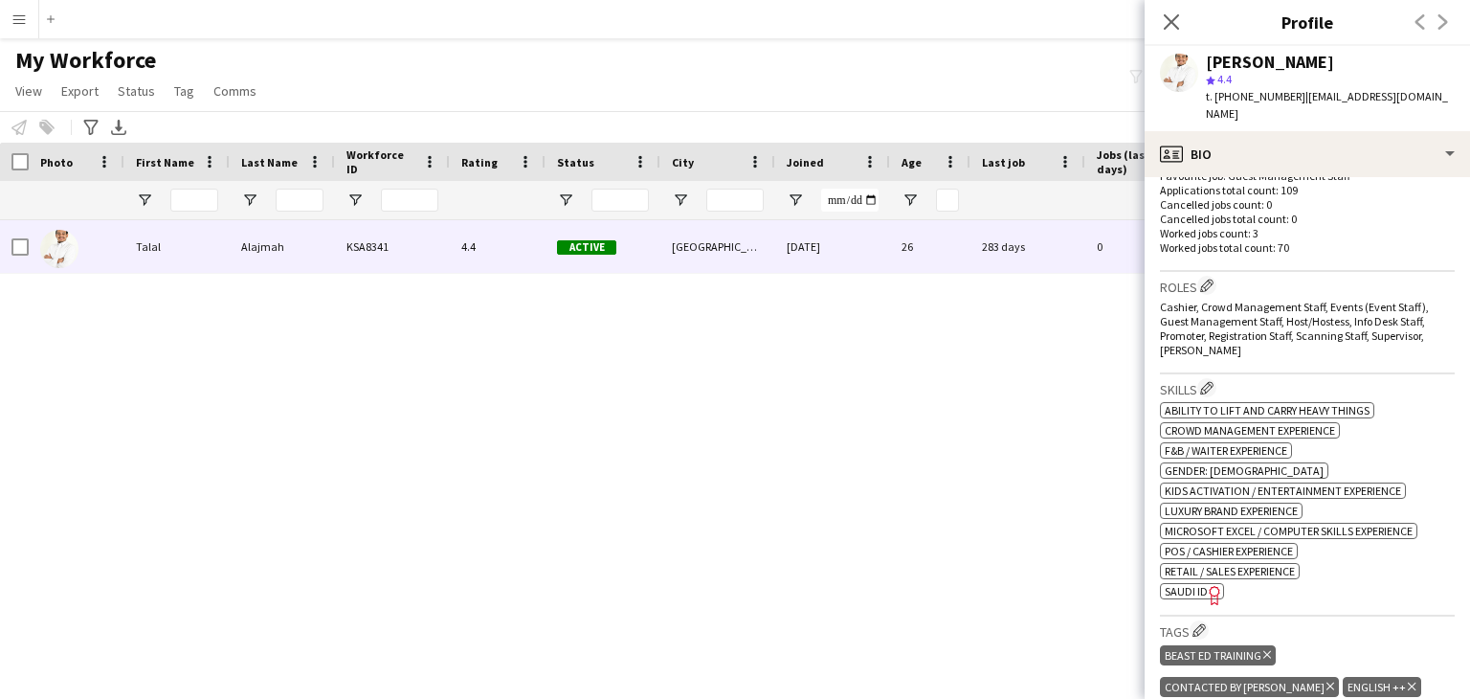
scroll to position [574, 0]
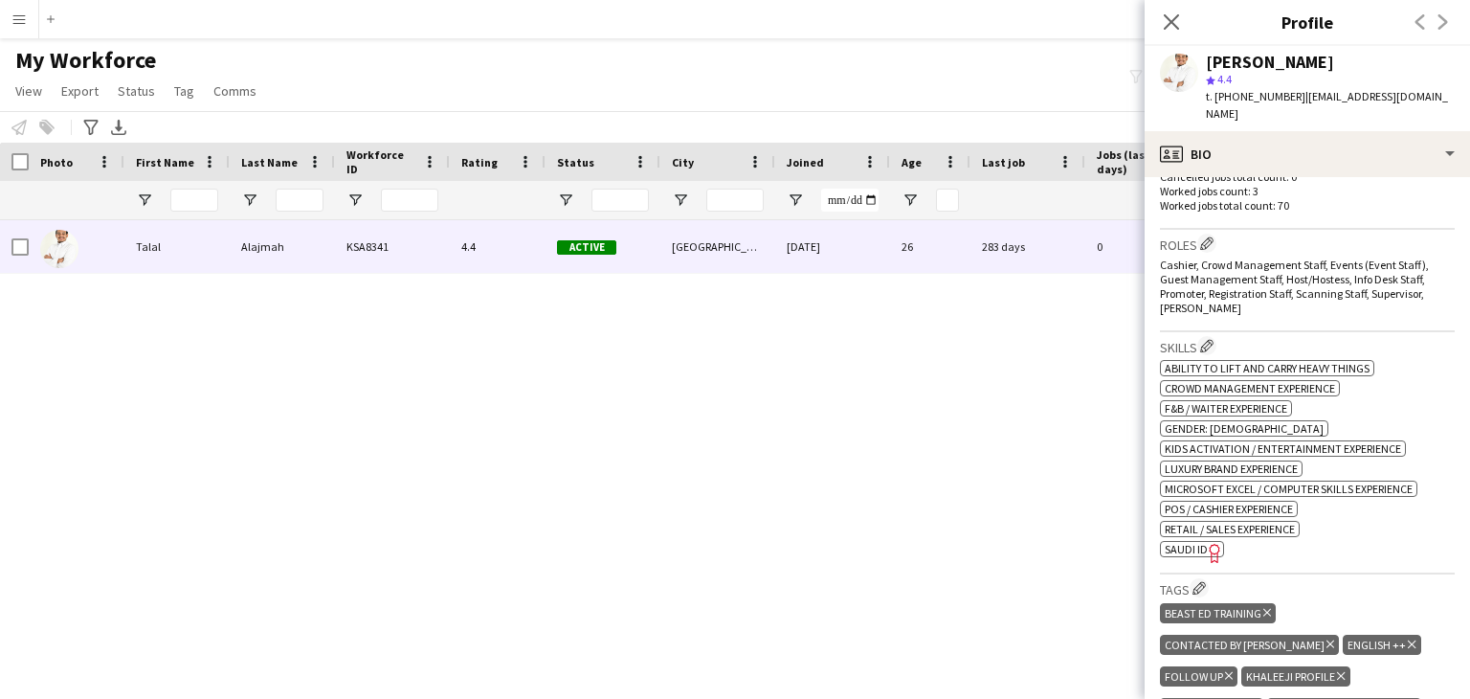
click at [1202, 542] on span "SAUDI ID" at bounding box center [1186, 549] width 43 height 14
click at [1166, 20] on icon "Close pop-in" at bounding box center [1171, 21] width 18 height 18
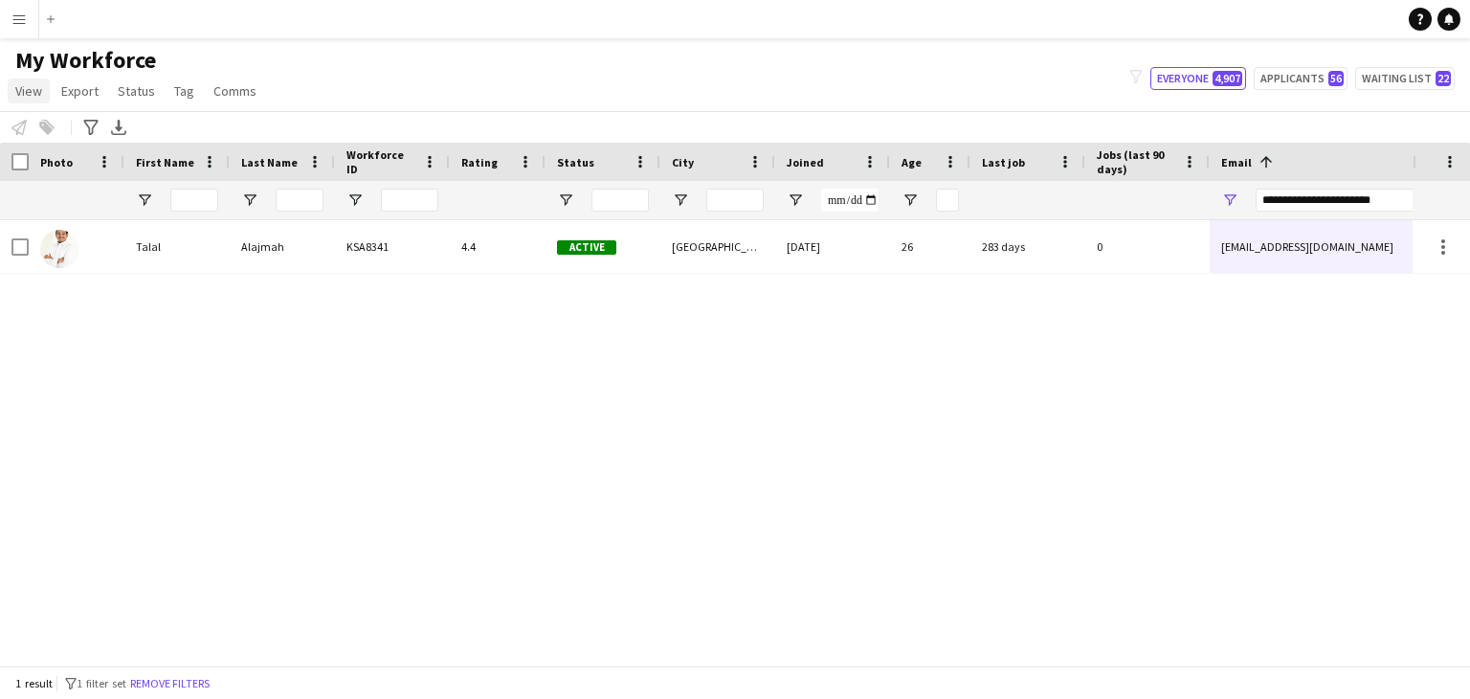
click at [34, 83] on span "View" at bounding box center [28, 90] width 27 height 17
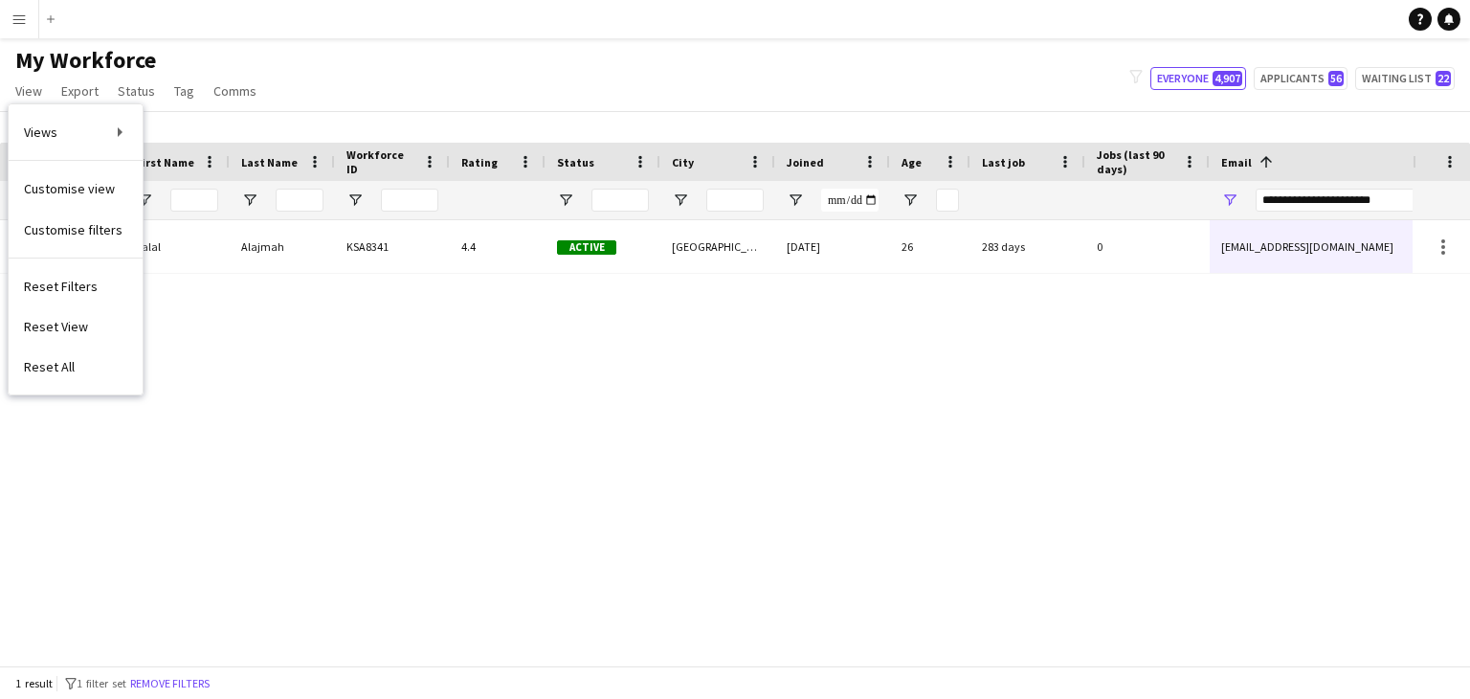
click at [585, 514] on div "Talal Alajmah KSA8341 4.4 Active Riyadh 18-04-2024 26 283 days 0 talalghamdi05@…" at bounding box center [706, 435] width 1413 height 431
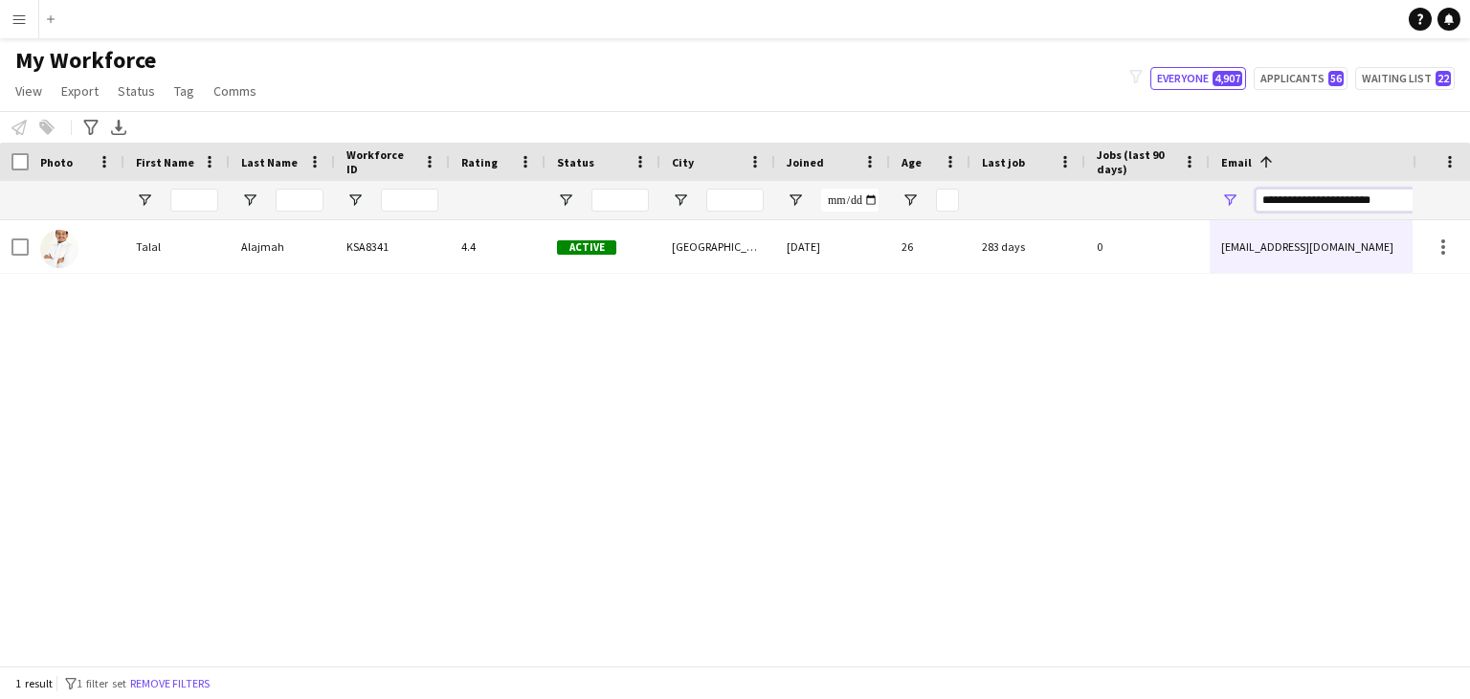
drag, startPoint x: 1407, startPoint y: 197, endPoint x: 1091, endPoint y: 215, distance: 316.4
click at [1091, 215] on div at bounding box center [1037, 200] width 2075 height 38
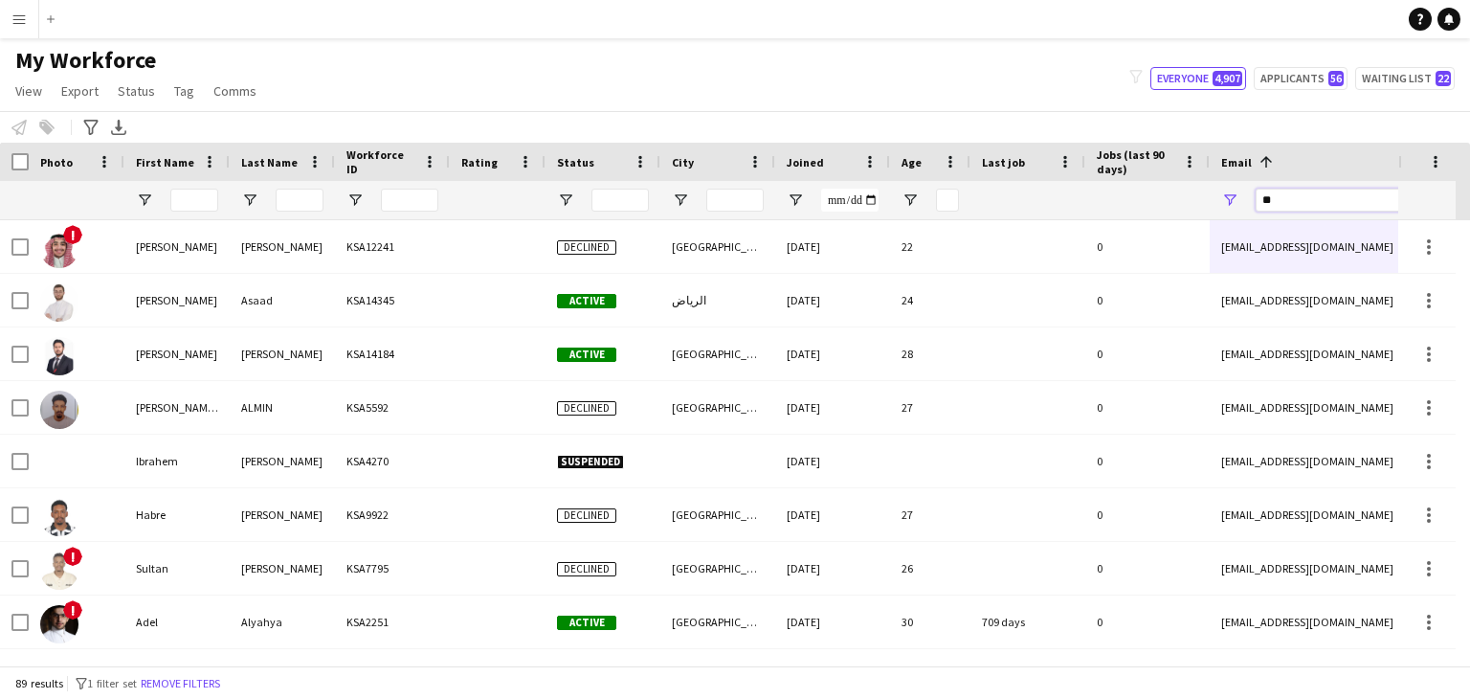
type input "*"
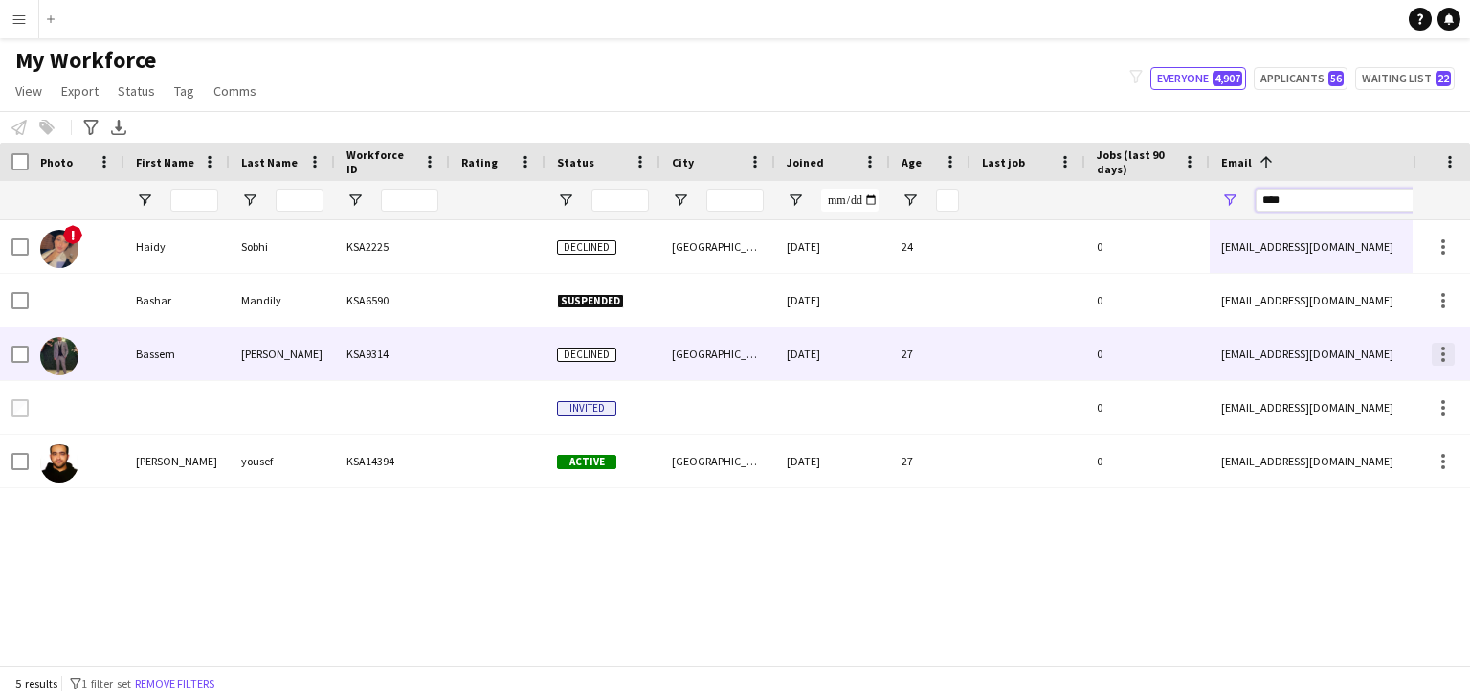
type input "****"
click at [1443, 348] on div at bounding box center [1444, 349] width 4 height 4
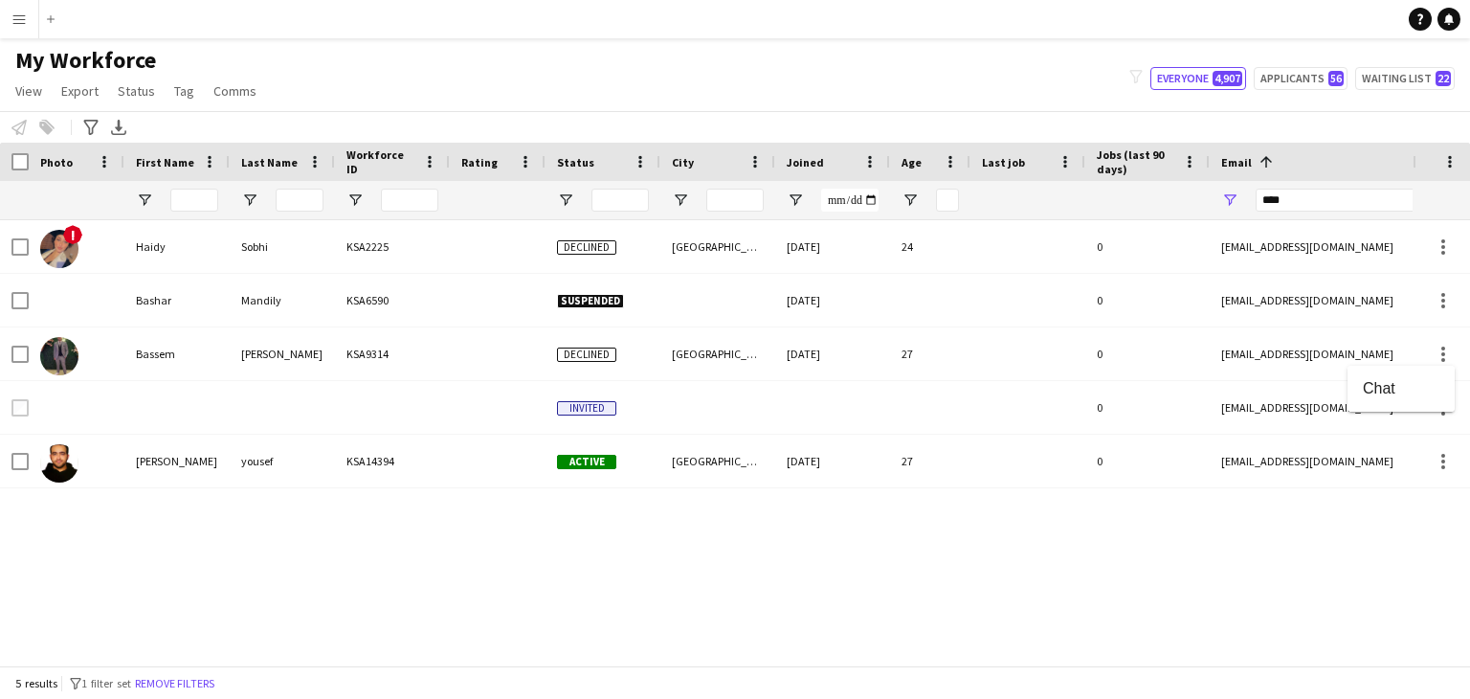
click at [1196, 548] on div at bounding box center [735, 349] width 1470 height 699
drag, startPoint x: 1313, startPoint y: 199, endPoint x: 1036, endPoint y: 185, distance: 278.0
click at [1036, 185] on div at bounding box center [1037, 200] width 2075 height 38
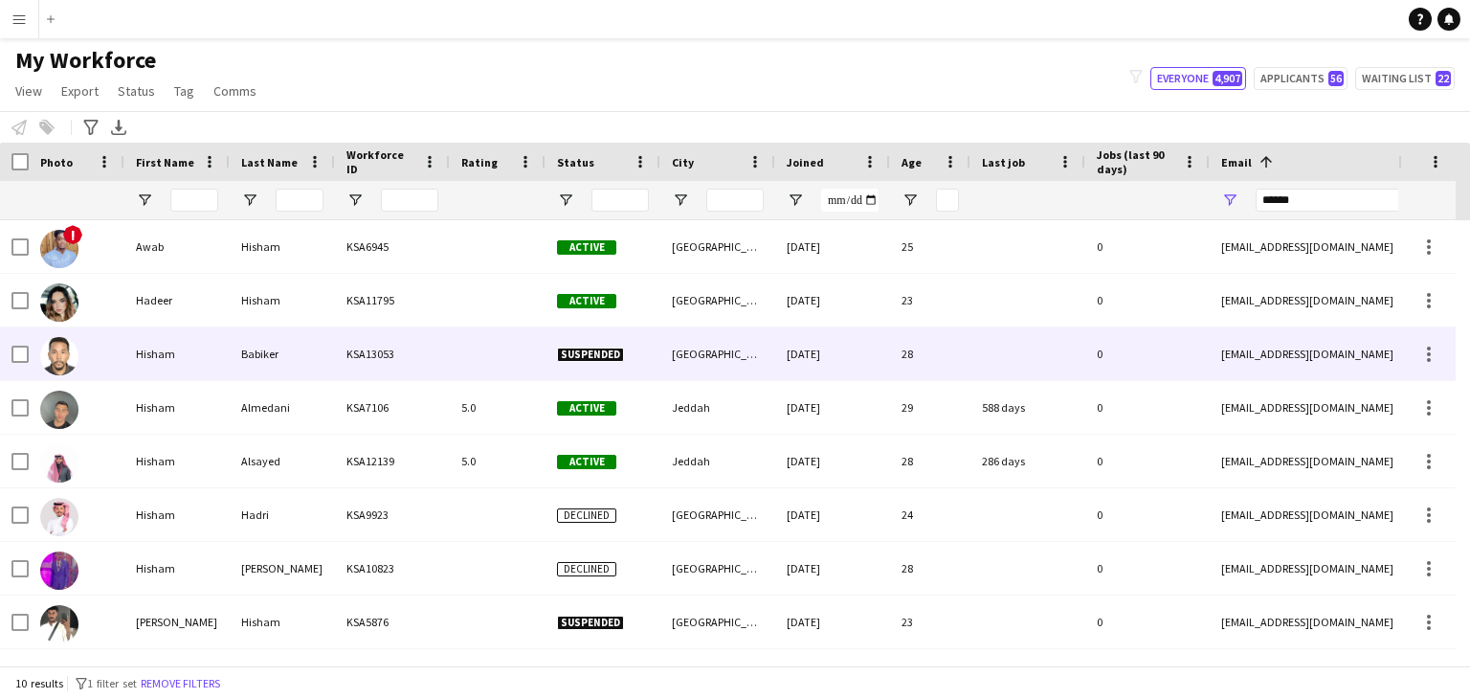
click at [627, 350] on div "Suspended" at bounding box center [603, 353] width 115 height 53
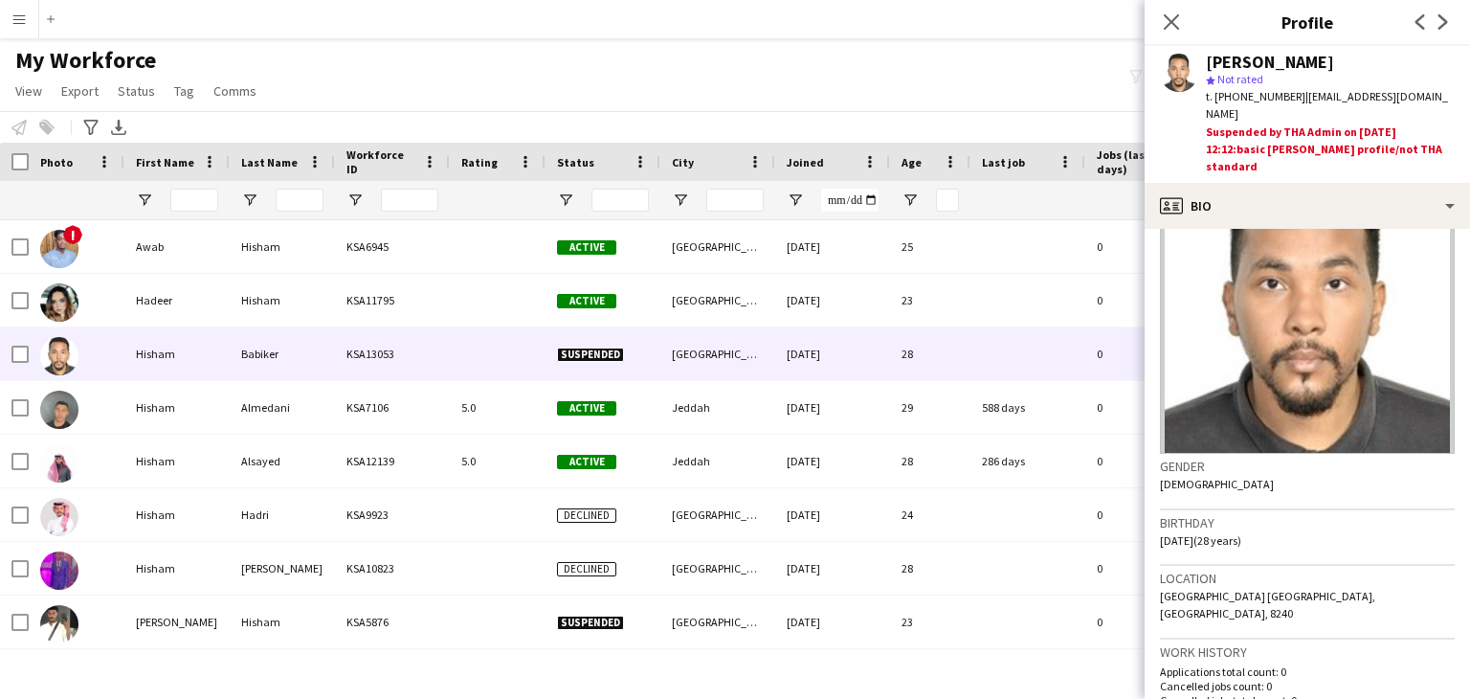
scroll to position [18, 0]
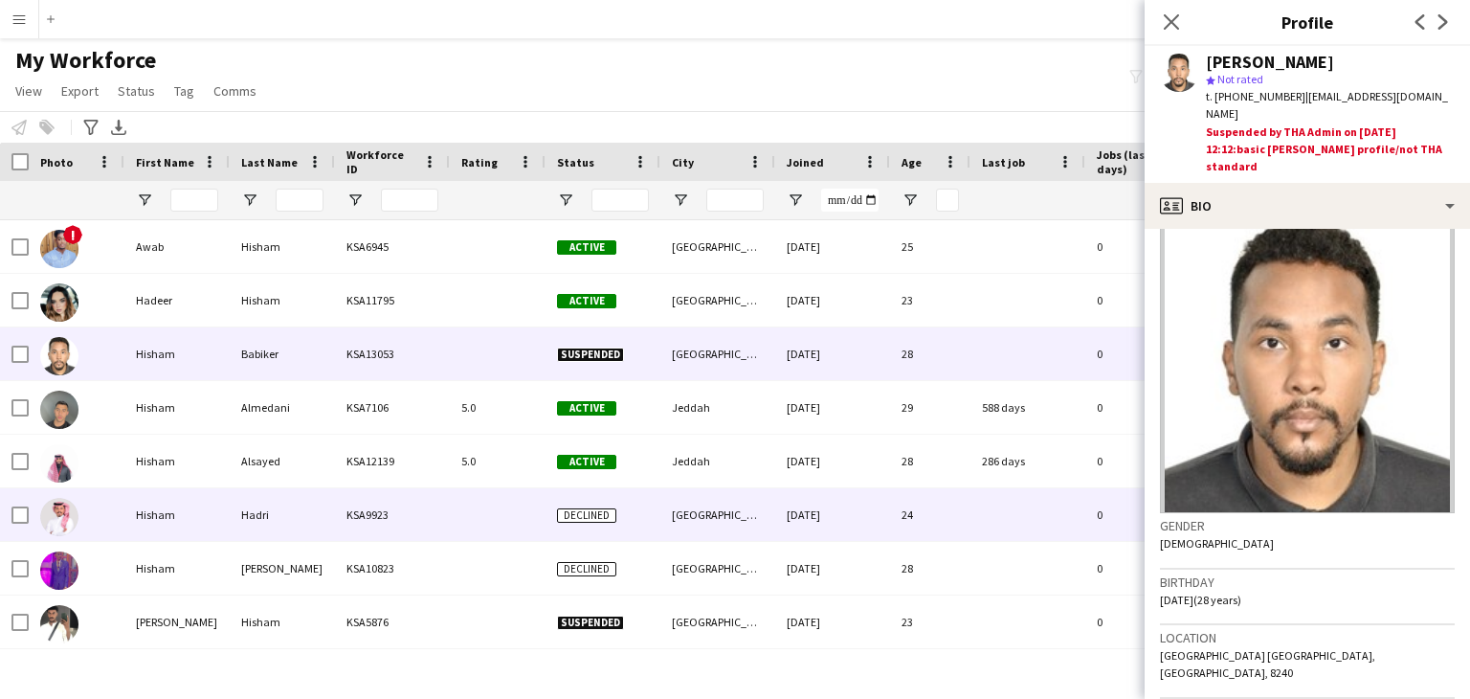
click at [832, 520] on div "21-08-2024" at bounding box center [832, 514] width 115 height 53
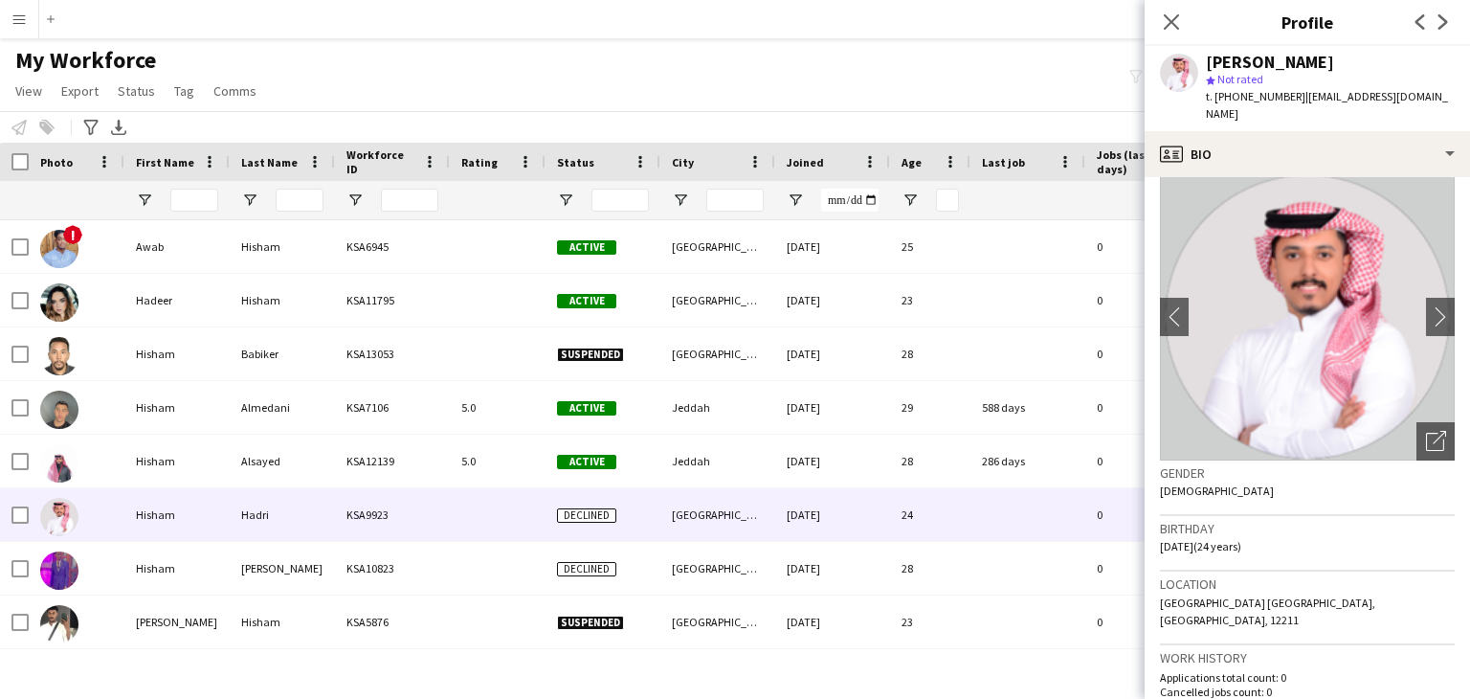
scroll to position [0, 0]
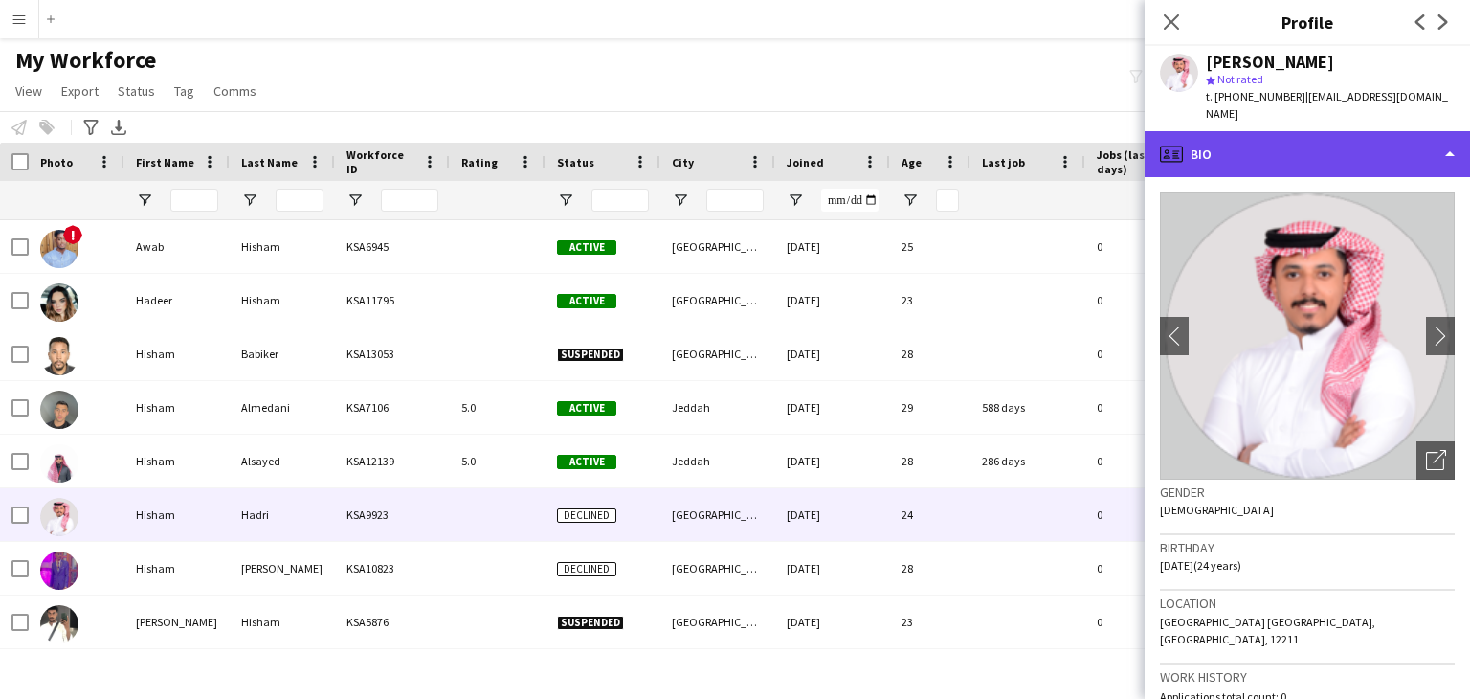
click at [1248, 131] on div "profile Bio" at bounding box center [1307, 154] width 325 height 46
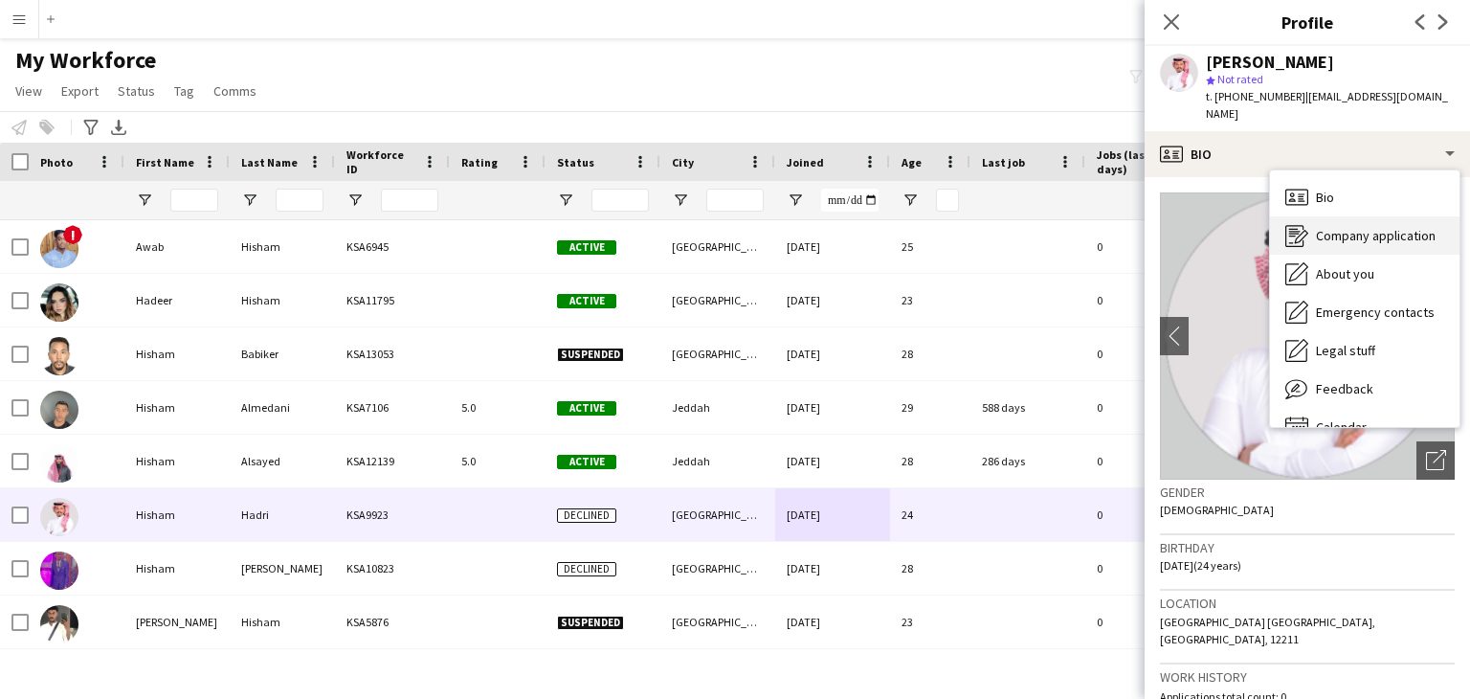
click at [1373, 227] on span "Company application" at bounding box center [1376, 235] width 120 height 17
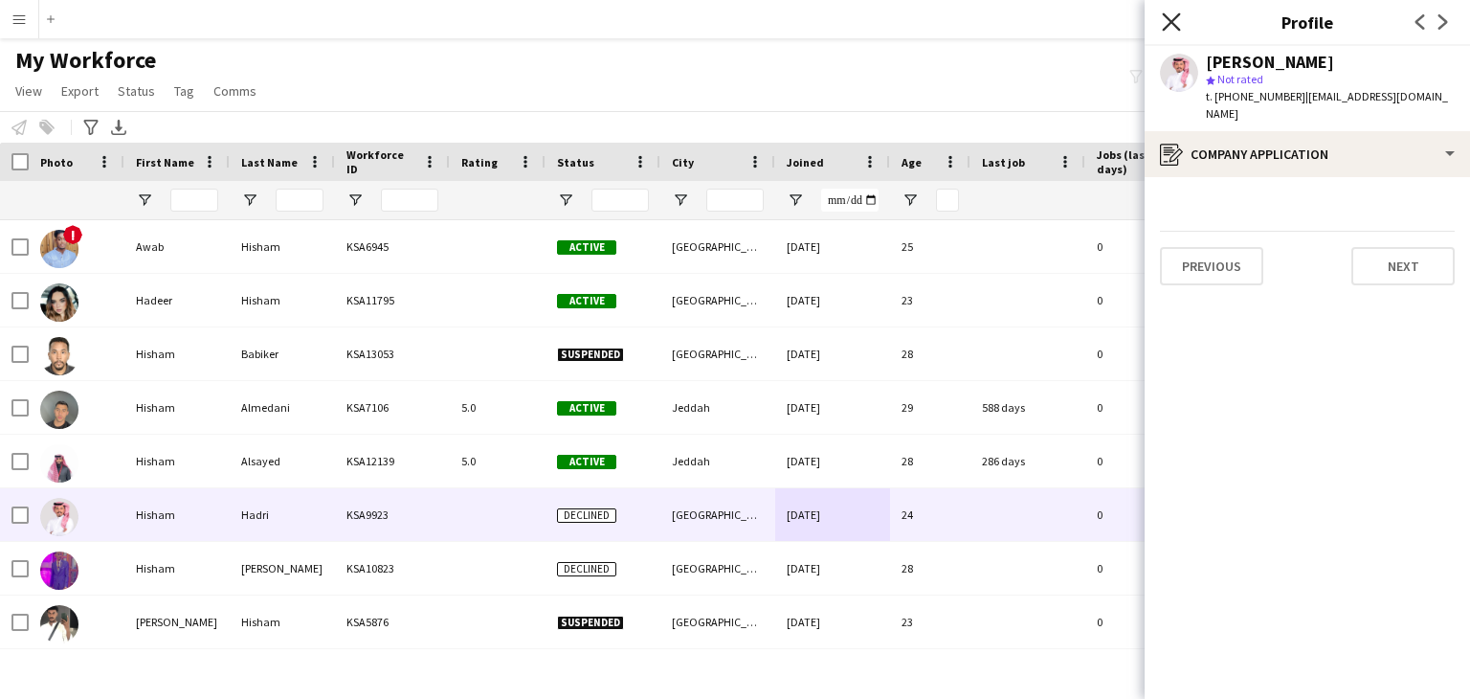
click at [1168, 16] on icon "Close pop-in" at bounding box center [1171, 21] width 18 height 18
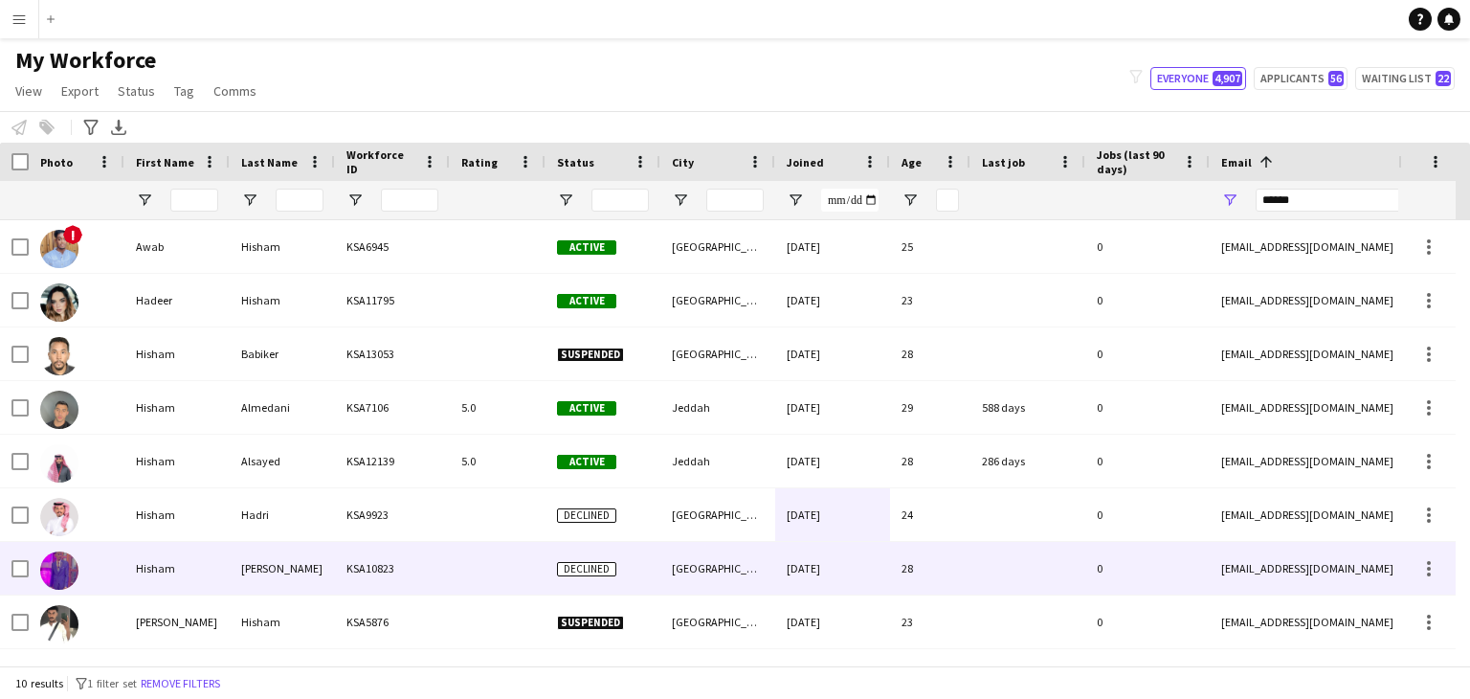
click at [600, 572] on span "Declined" at bounding box center [586, 569] width 59 height 14
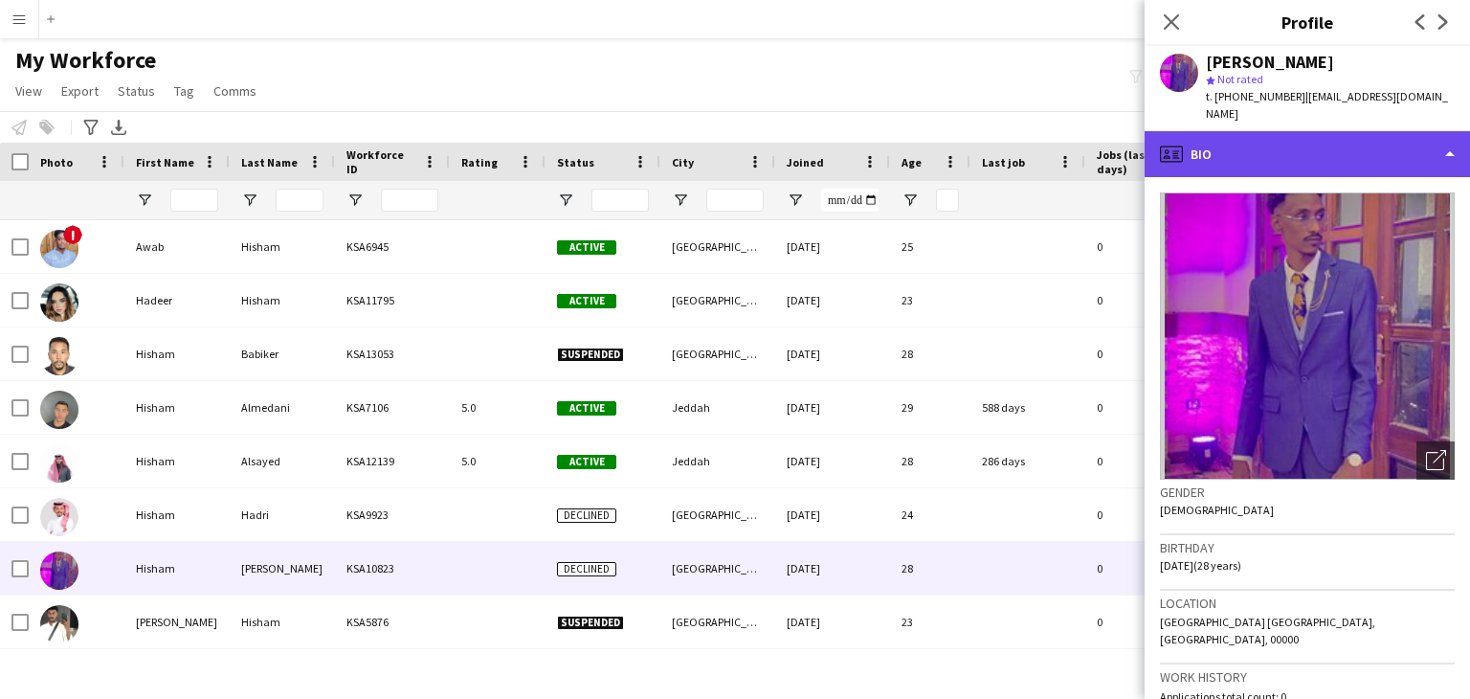
click at [1260, 154] on div "profile Bio" at bounding box center [1307, 154] width 325 height 46
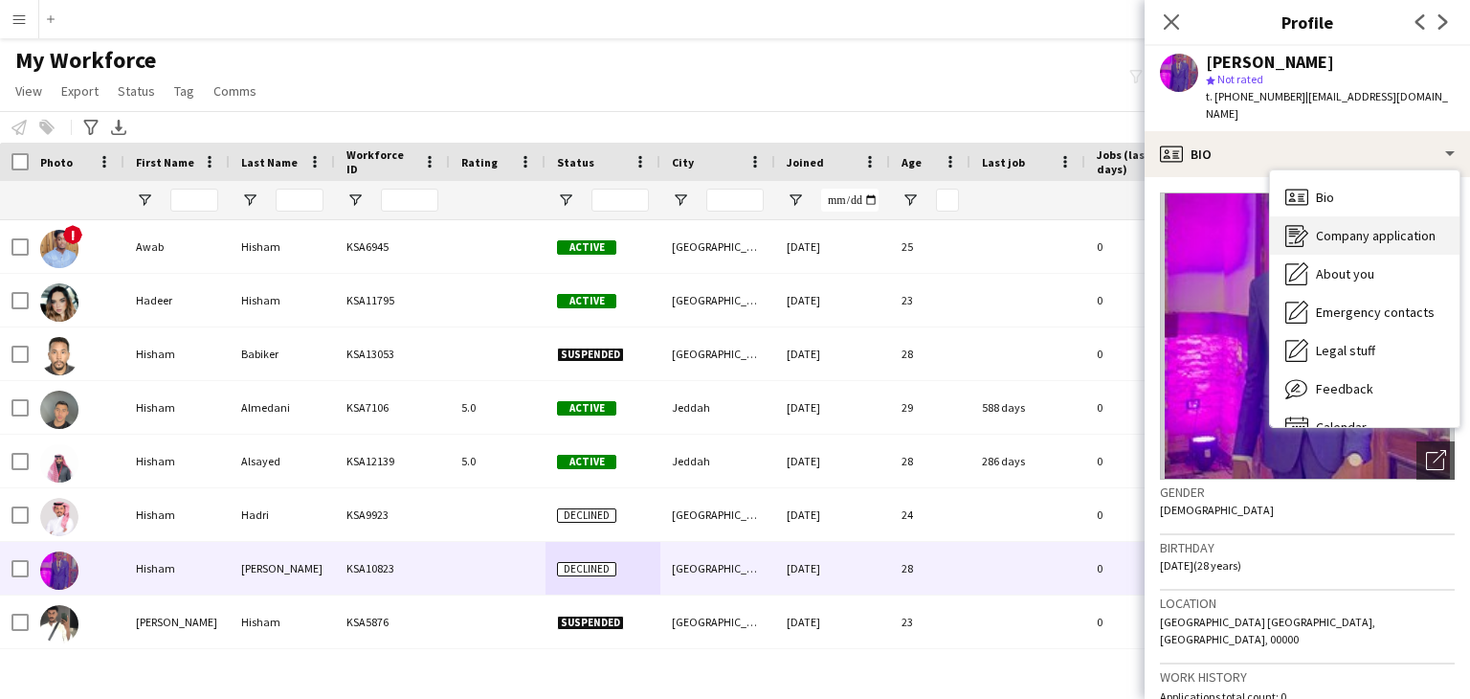
click at [1356, 227] on span "Company application" at bounding box center [1376, 235] width 120 height 17
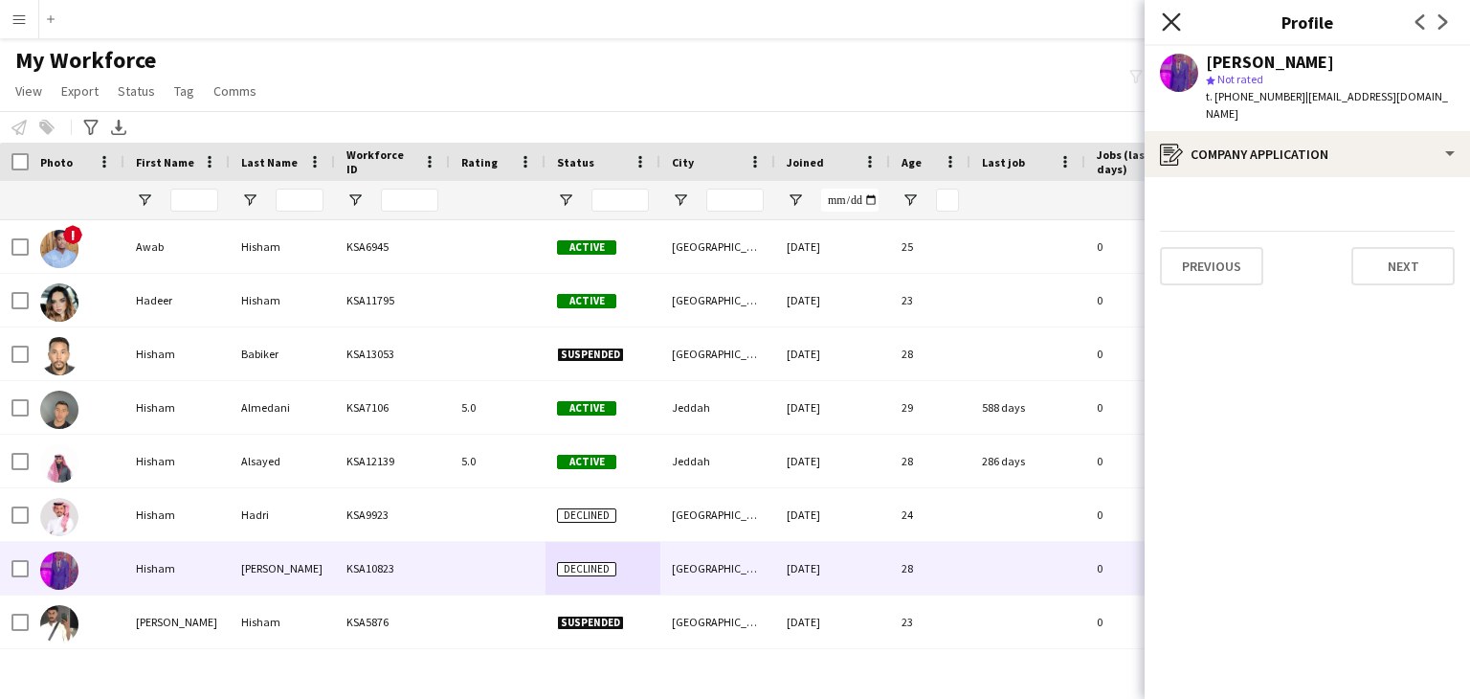
click at [1171, 20] on icon at bounding box center [1171, 21] width 18 height 18
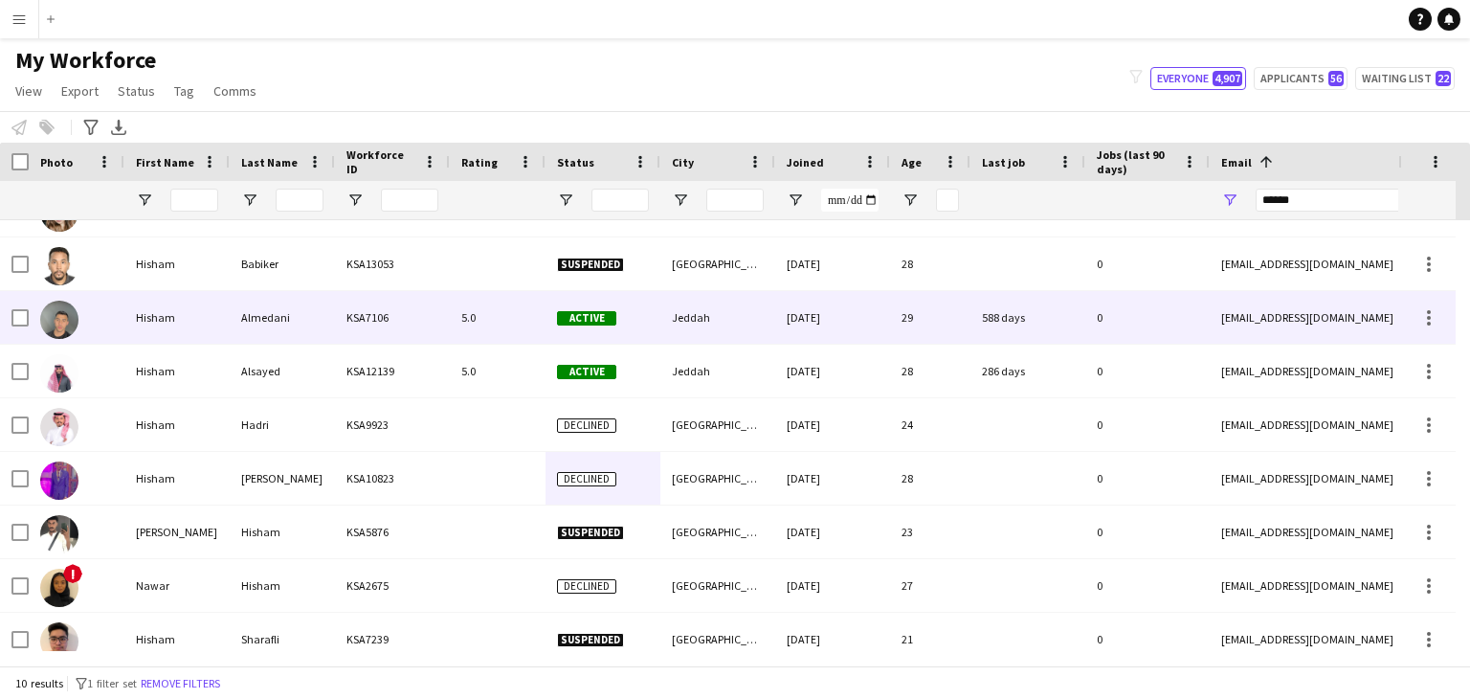
scroll to position [105, 0]
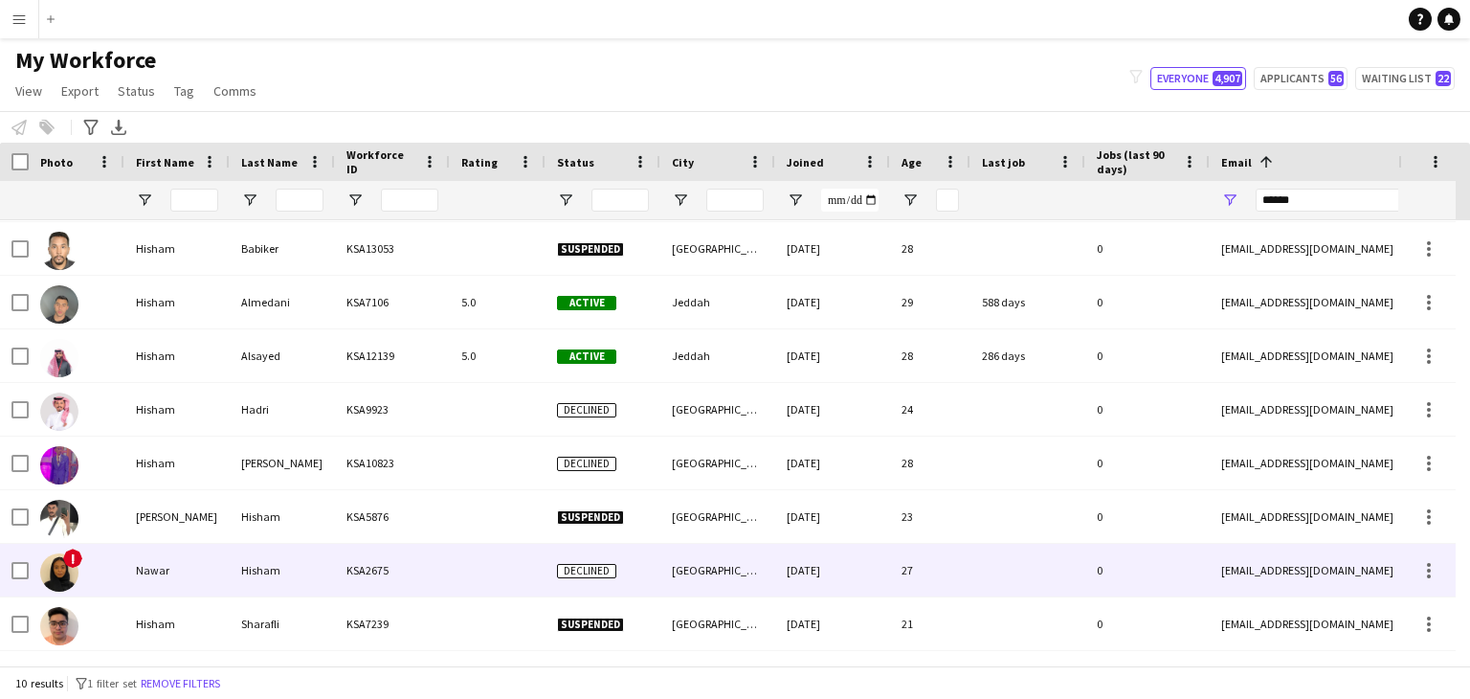
click at [546, 589] on div "Declined" at bounding box center [603, 570] width 115 height 53
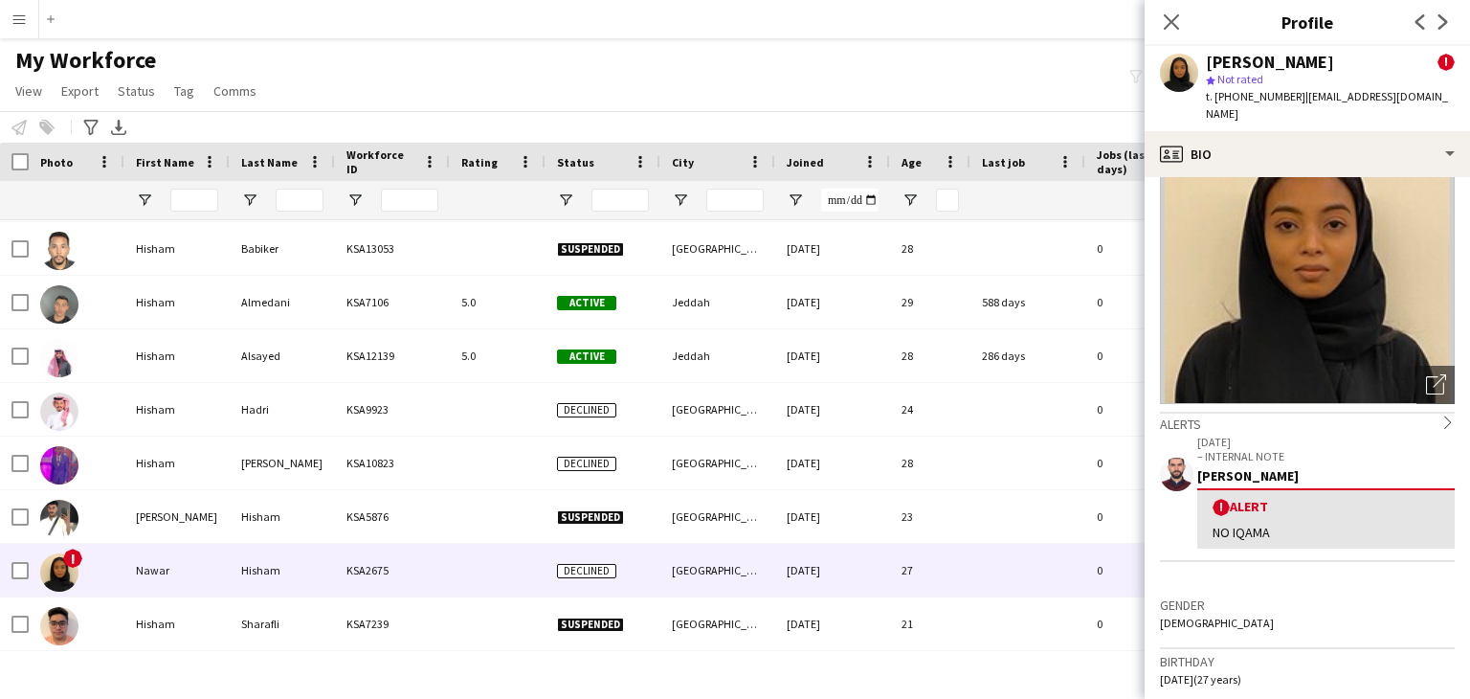
scroll to position [479, 0]
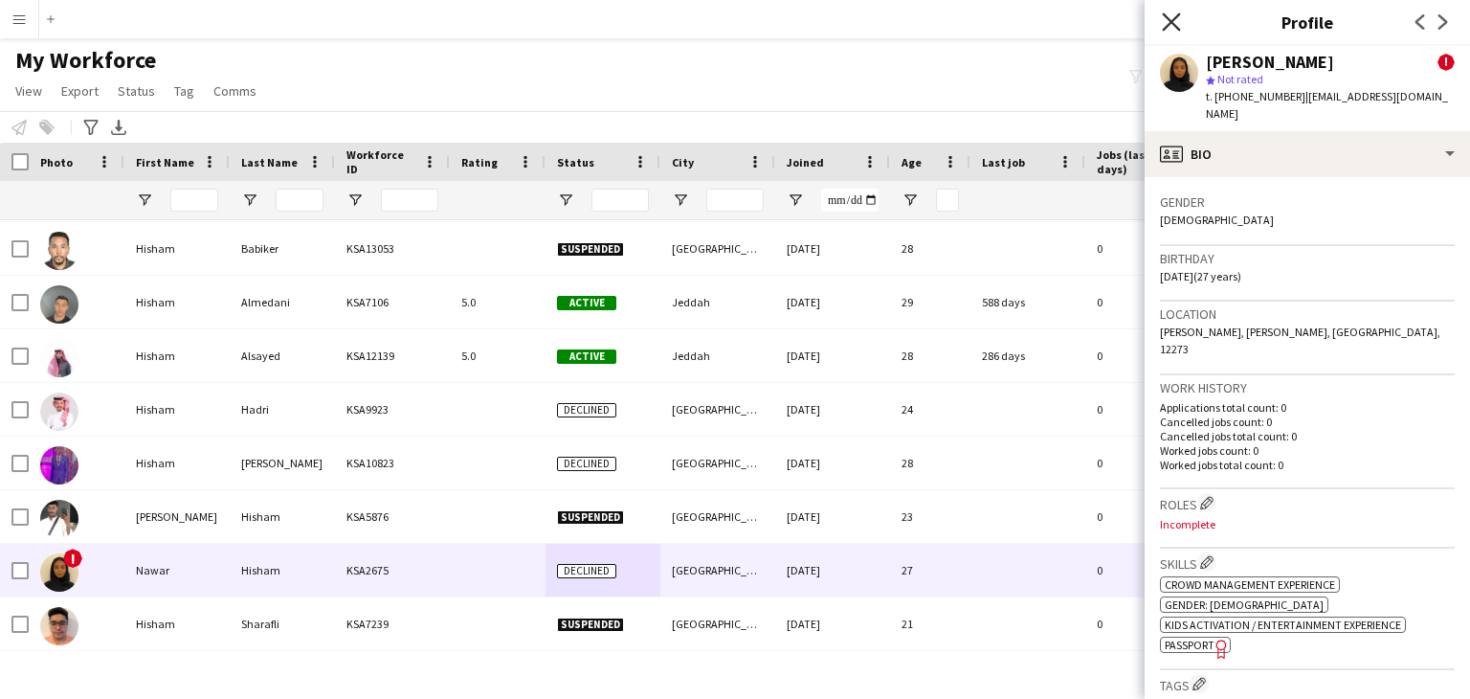
click at [1165, 24] on icon "Close pop-in" at bounding box center [1171, 21] width 18 height 18
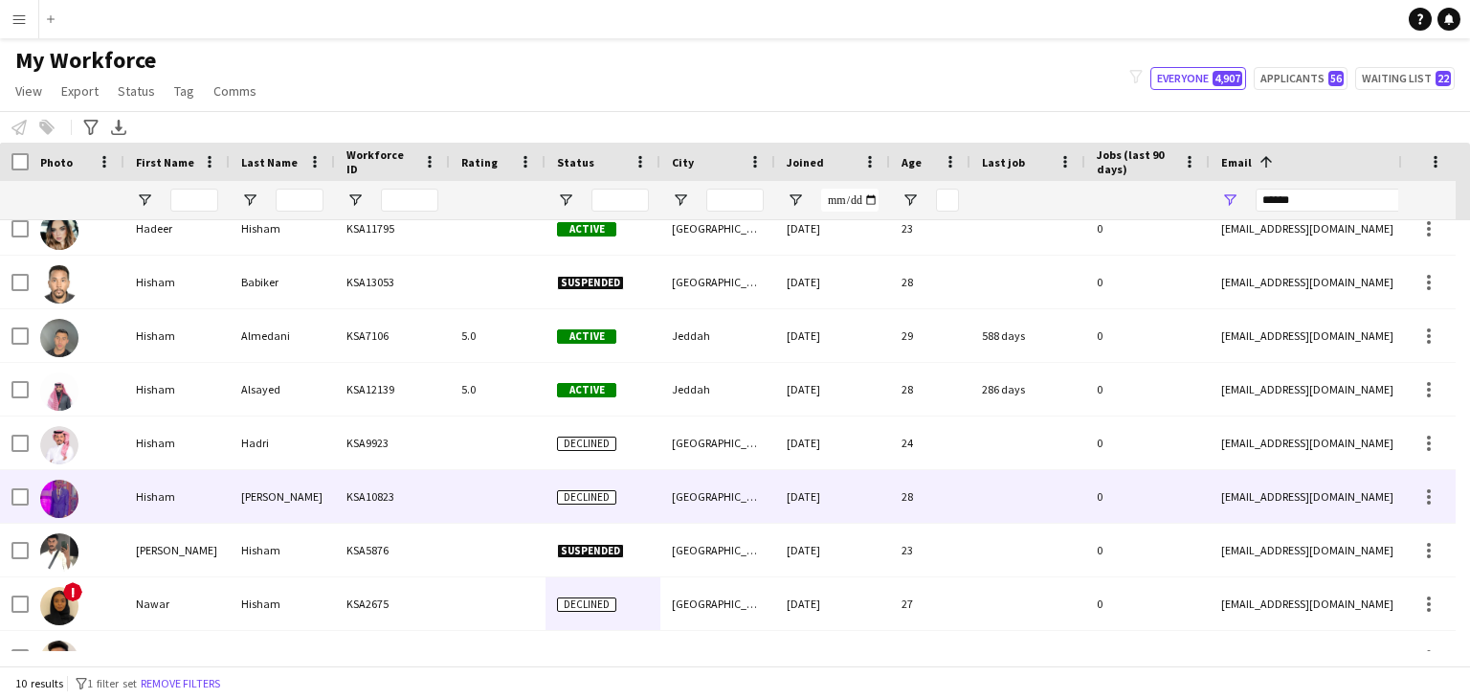
scroll to position [0, 0]
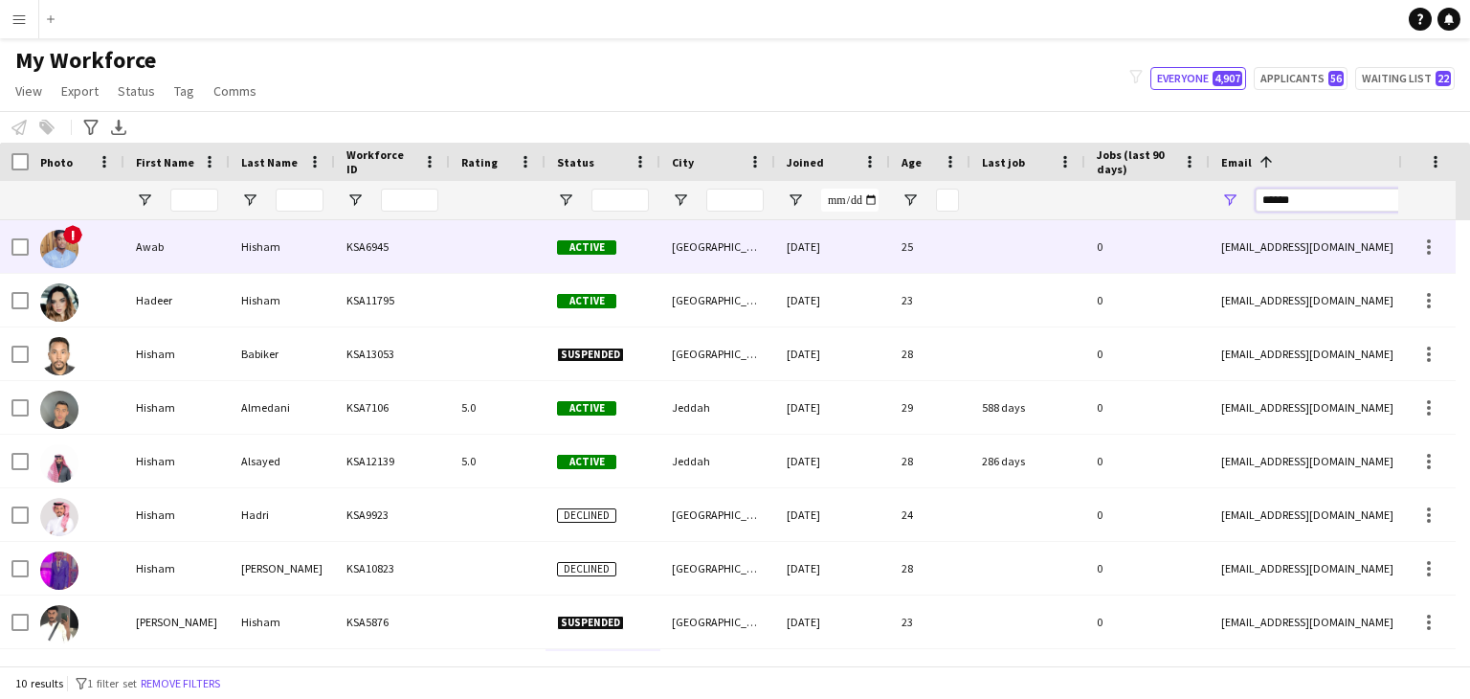
drag, startPoint x: 1325, startPoint y: 206, endPoint x: 980, endPoint y: 222, distance: 345.0
click at [980, 222] on div "Workforce Details Photo First Name" at bounding box center [735, 404] width 1470 height 523
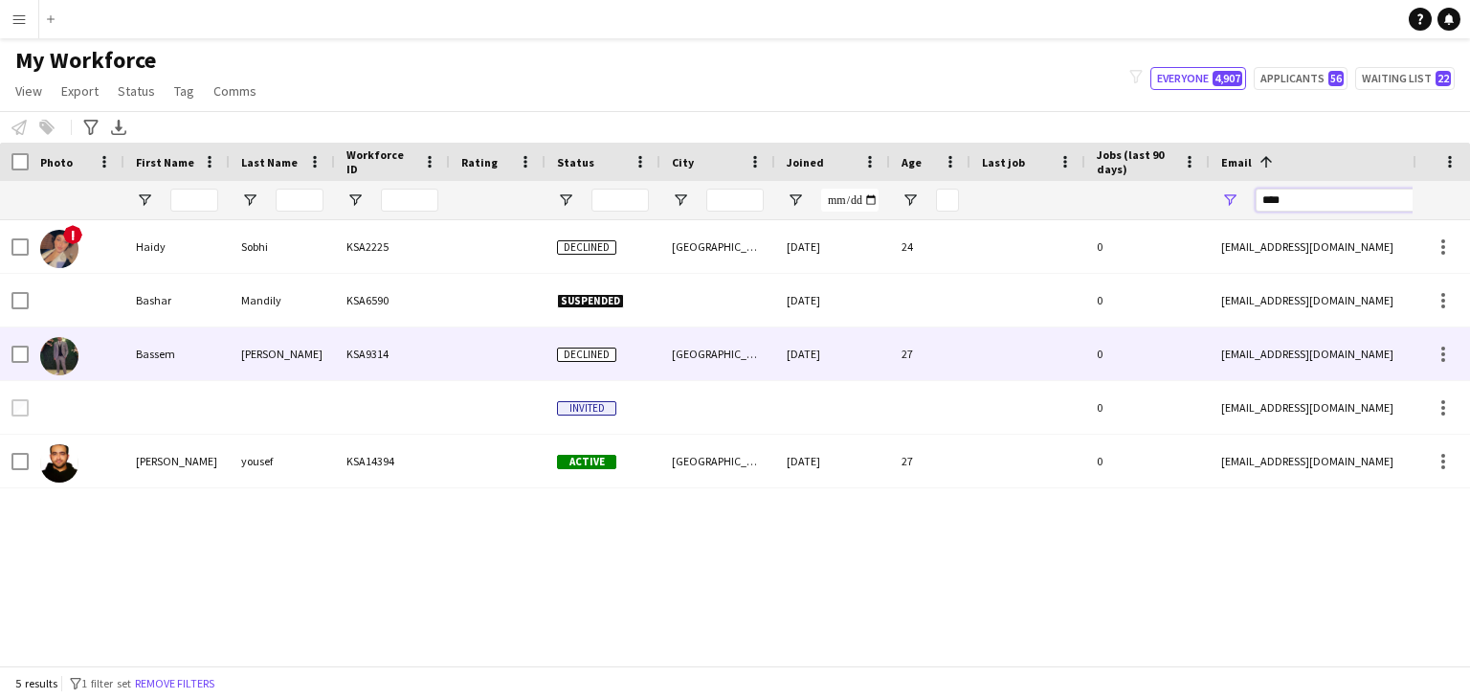
type input "****"
click at [1231, 336] on div "ybasem95@gmail.com" at bounding box center [1401, 353] width 383 height 53
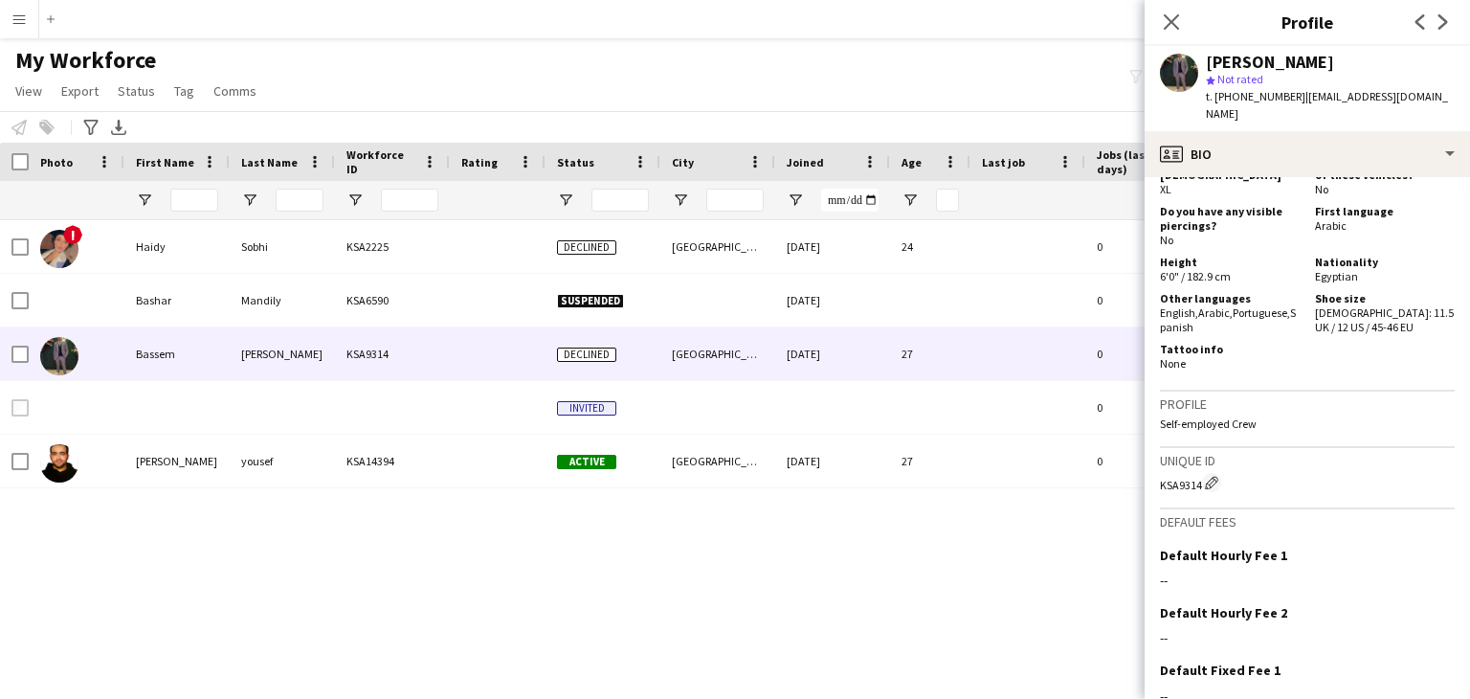
scroll to position [1075, 0]
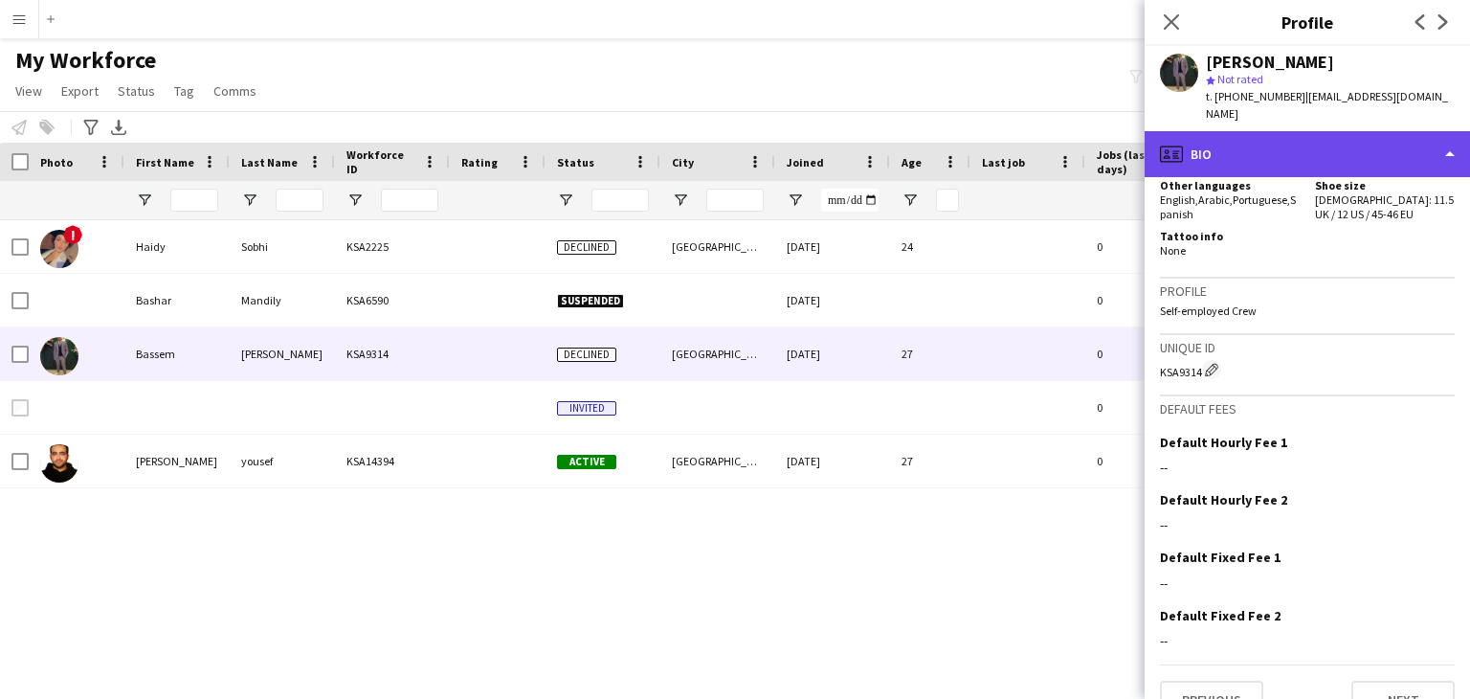
click at [1238, 131] on div "profile Bio" at bounding box center [1307, 154] width 325 height 46
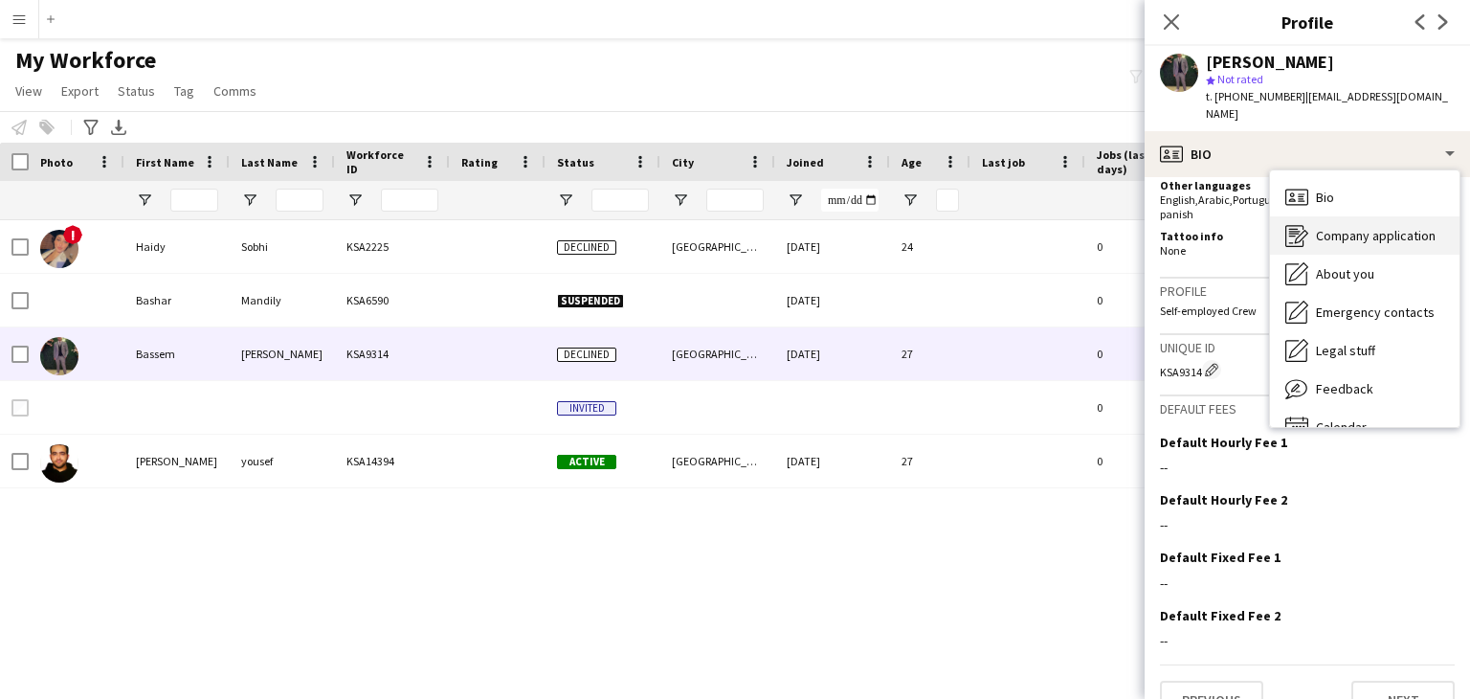
click at [1325, 227] on span "Company application" at bounding box center [1376, 235] width 120 height 17
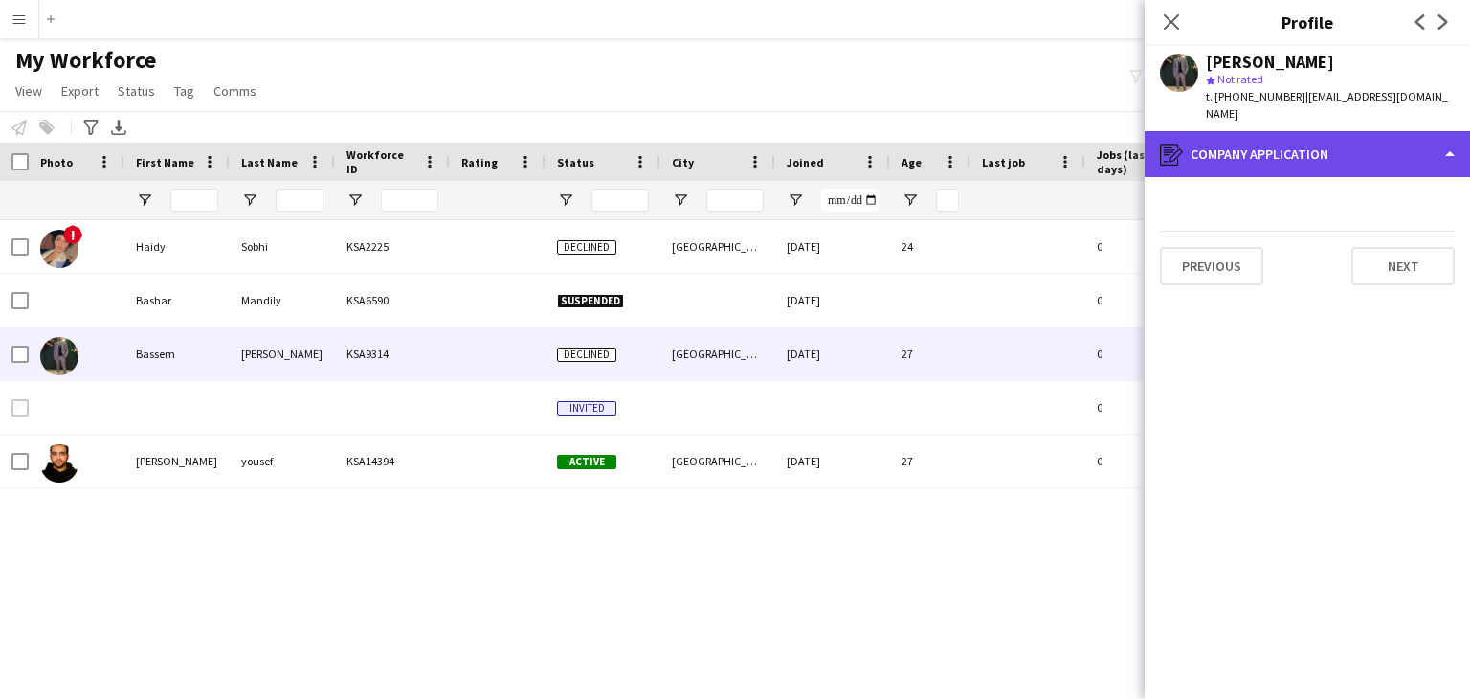
click at [1255, 131] on div "register Company application" at bounding box center [1307, 154] width 325 height 46
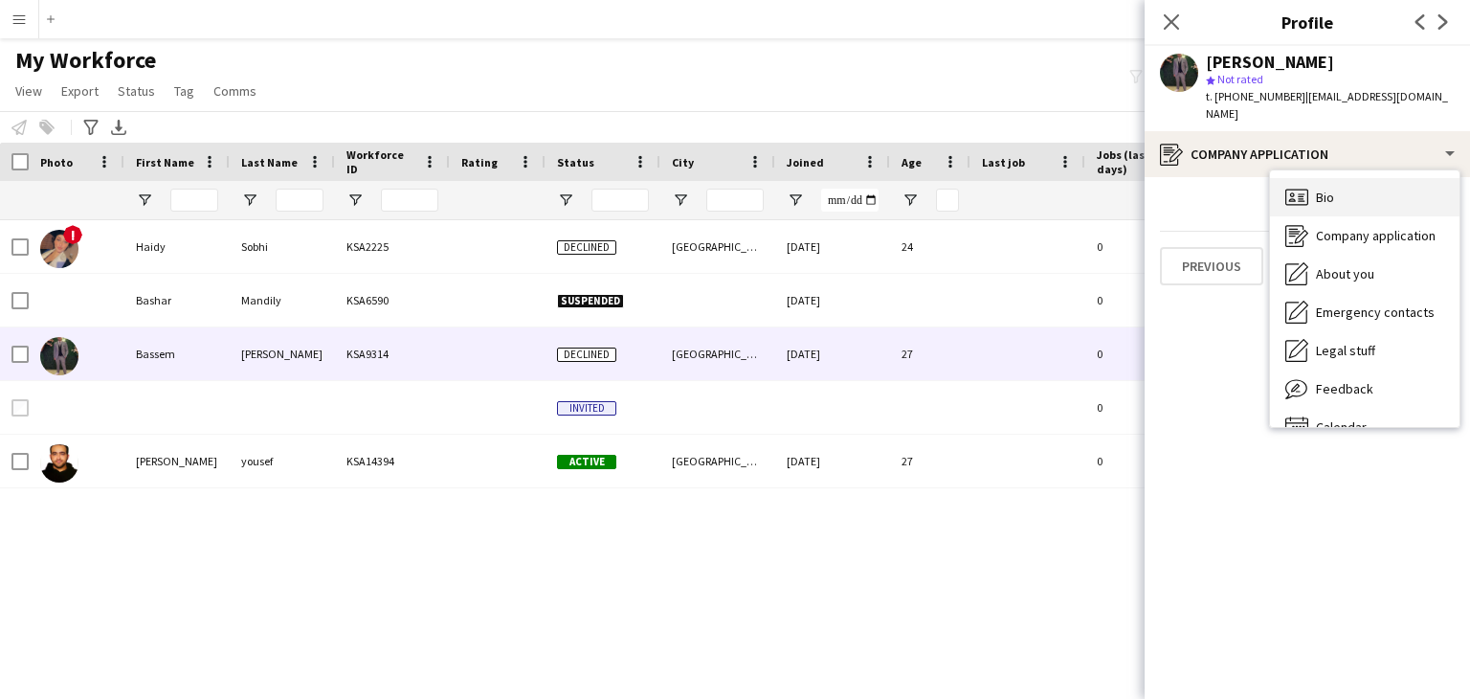
click at [1327, 189] on span "Bio" at bounding box center [1325, 197] width 18 height 17
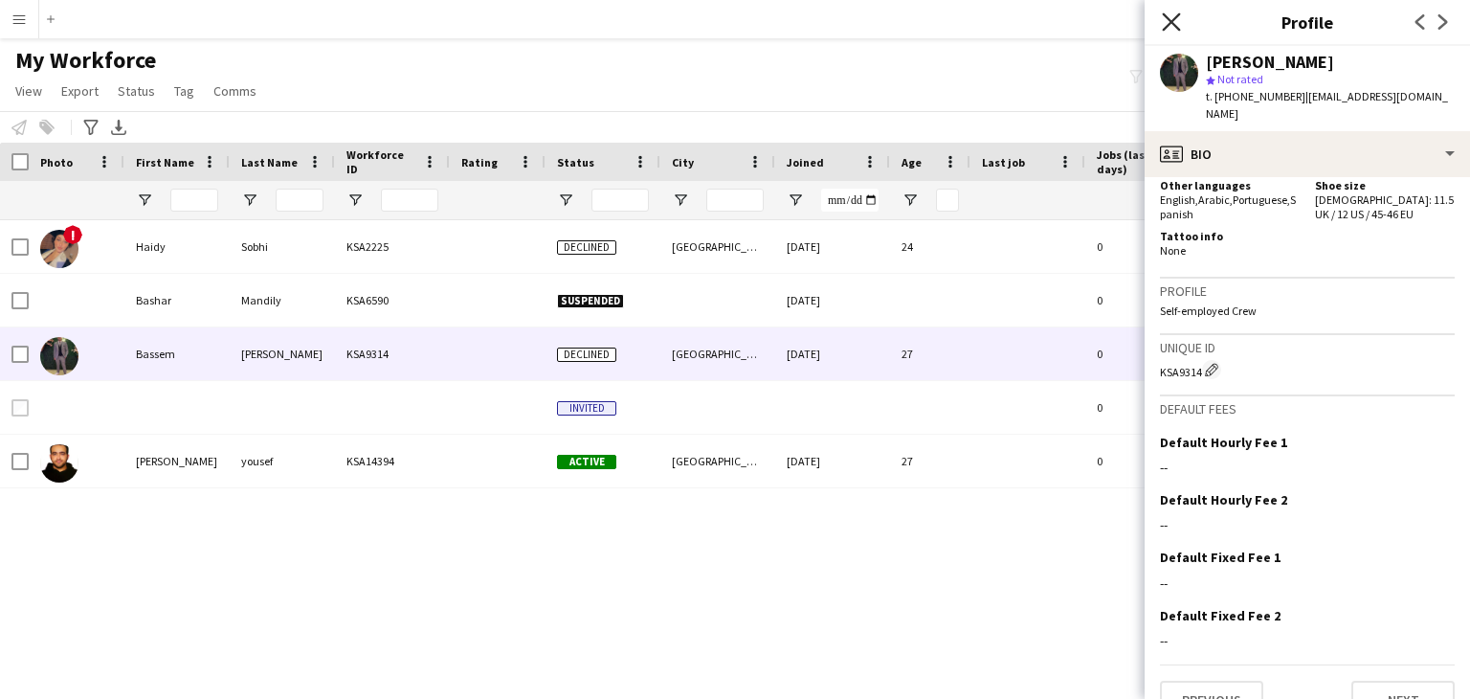
click at [1170, 28] on icon "Close pop-in" at bounding box center [1171, 21] width 18 height 18
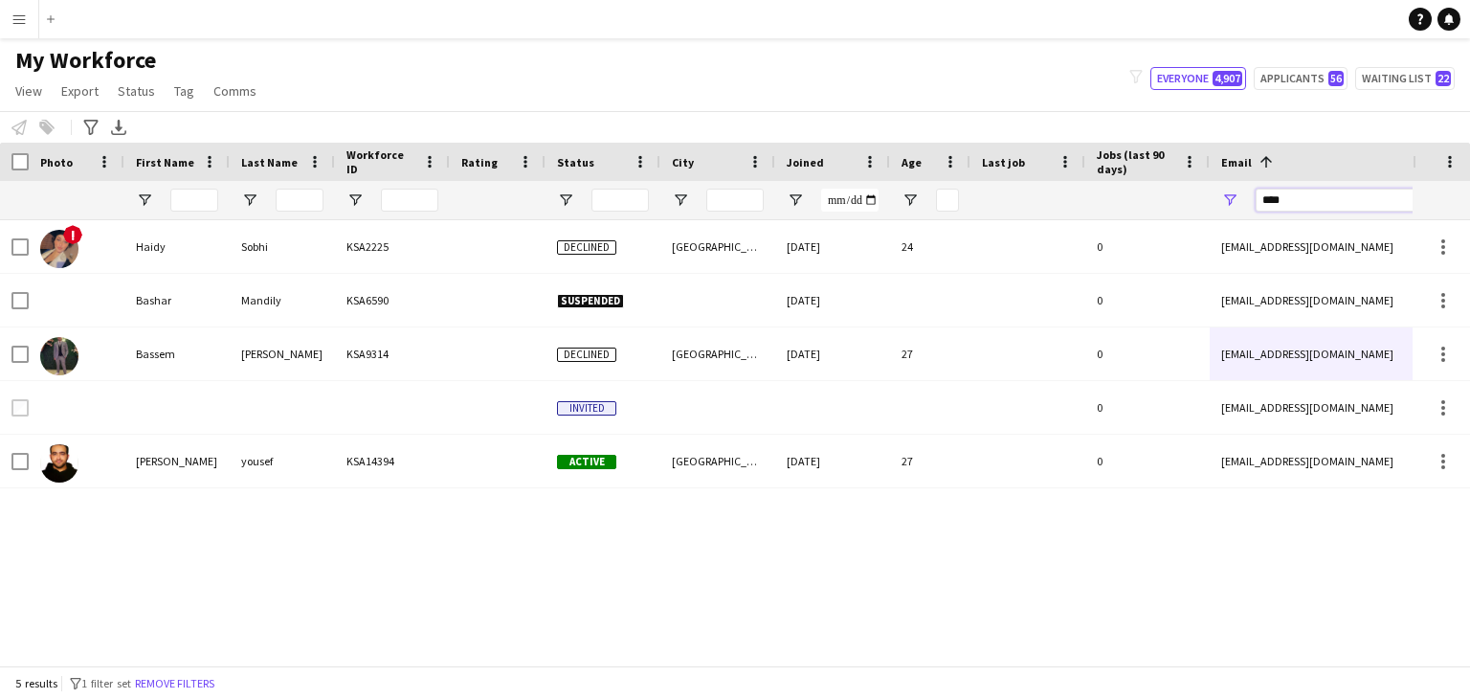
drag, startPoint x: 1265, startPoint y: 179, endPoint x: 1008, endPoint y: 169, distance: 256.7
click at [1008, 169] on div "Workforce Details Photo First Name 1" at bounding box center [1037, 182] width 2075 height 78
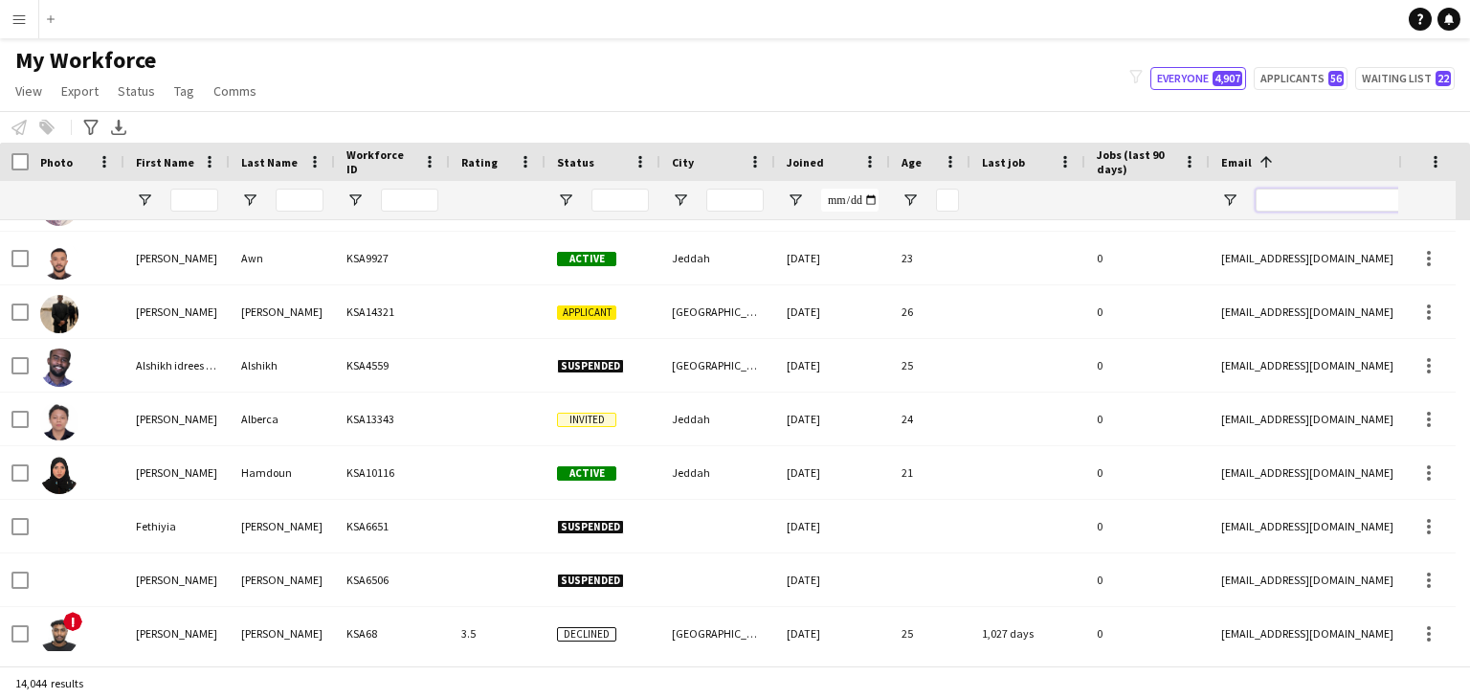
scroll to position [0, 0]
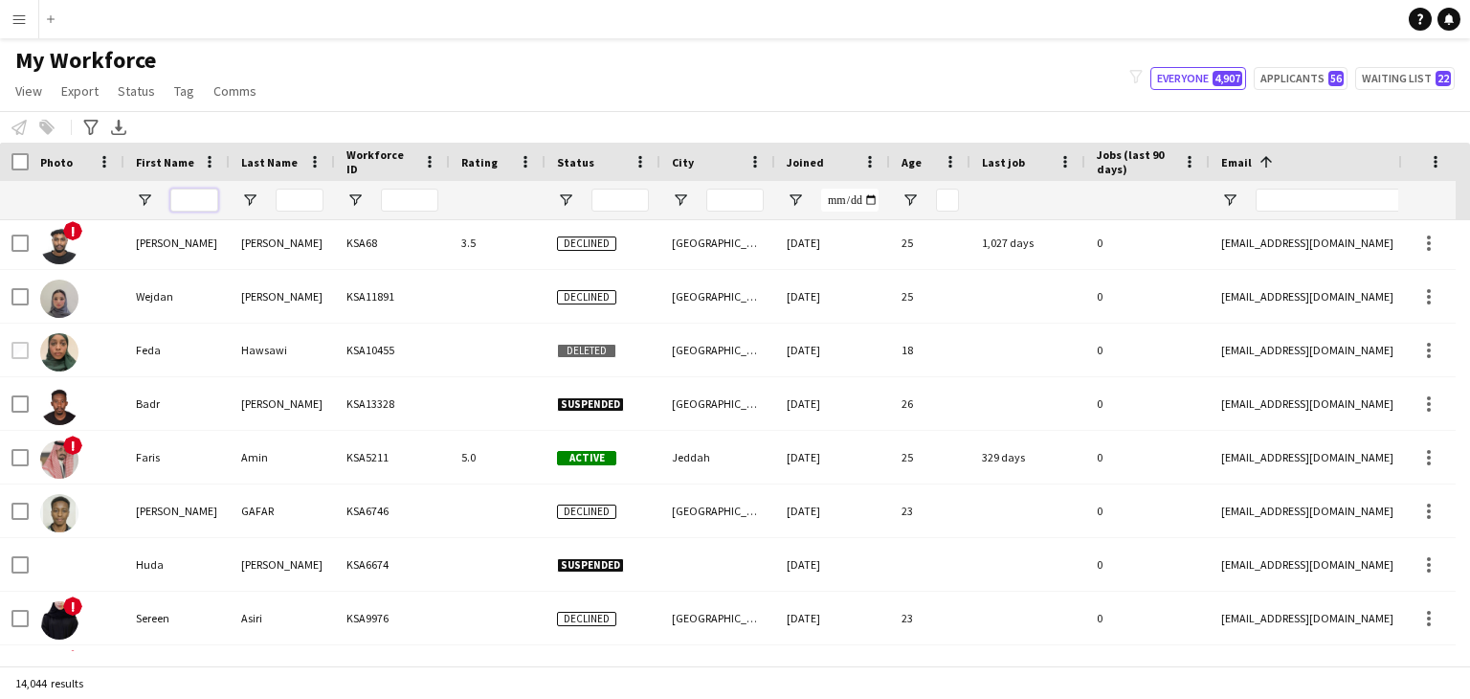
click at [188, 199] on input "First Name Filter Input" at bounding box center [194, 200] width 48 height 23
type input "***"
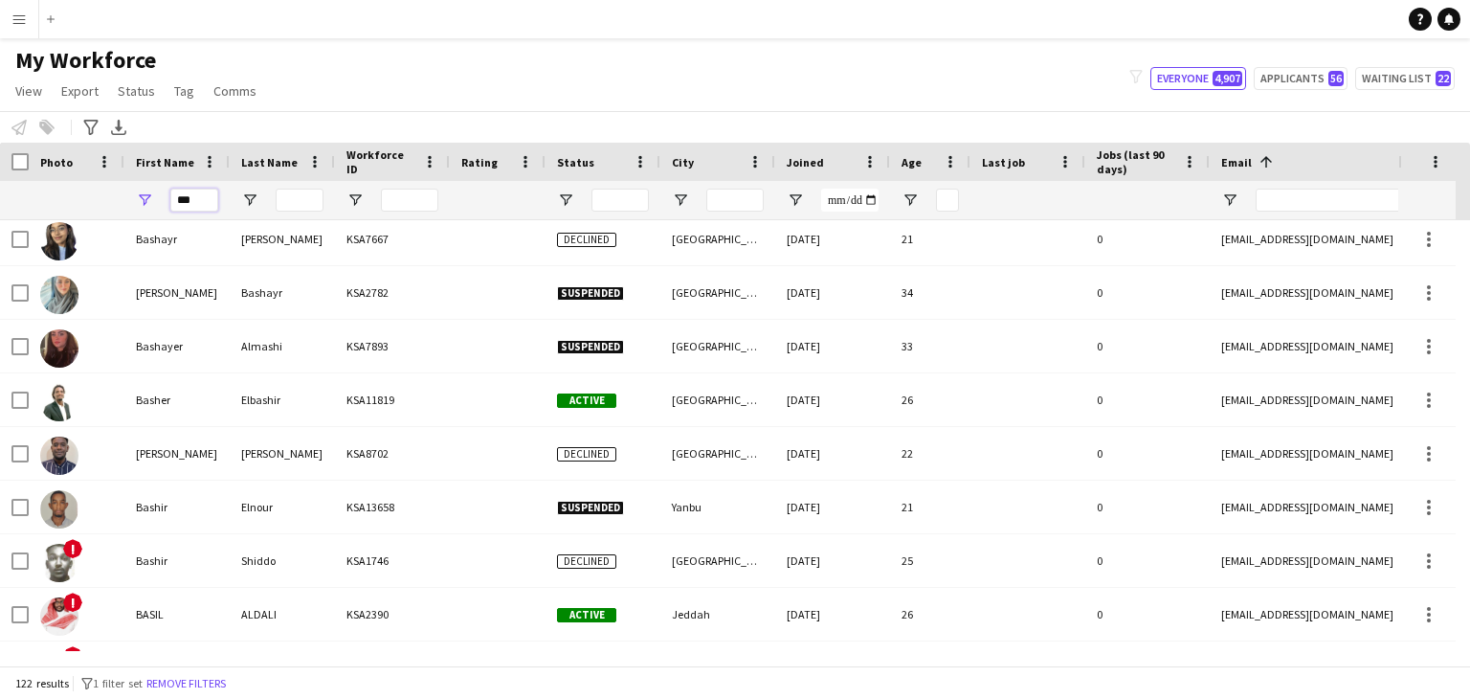
drag, startPoint x: 203, startPoint y: 199, endPoint x: 88, endPoint y: 193, distance: 115.0
click at [88, 193] on div "***" at bounding box center [1037, 200] width 2075 height 38
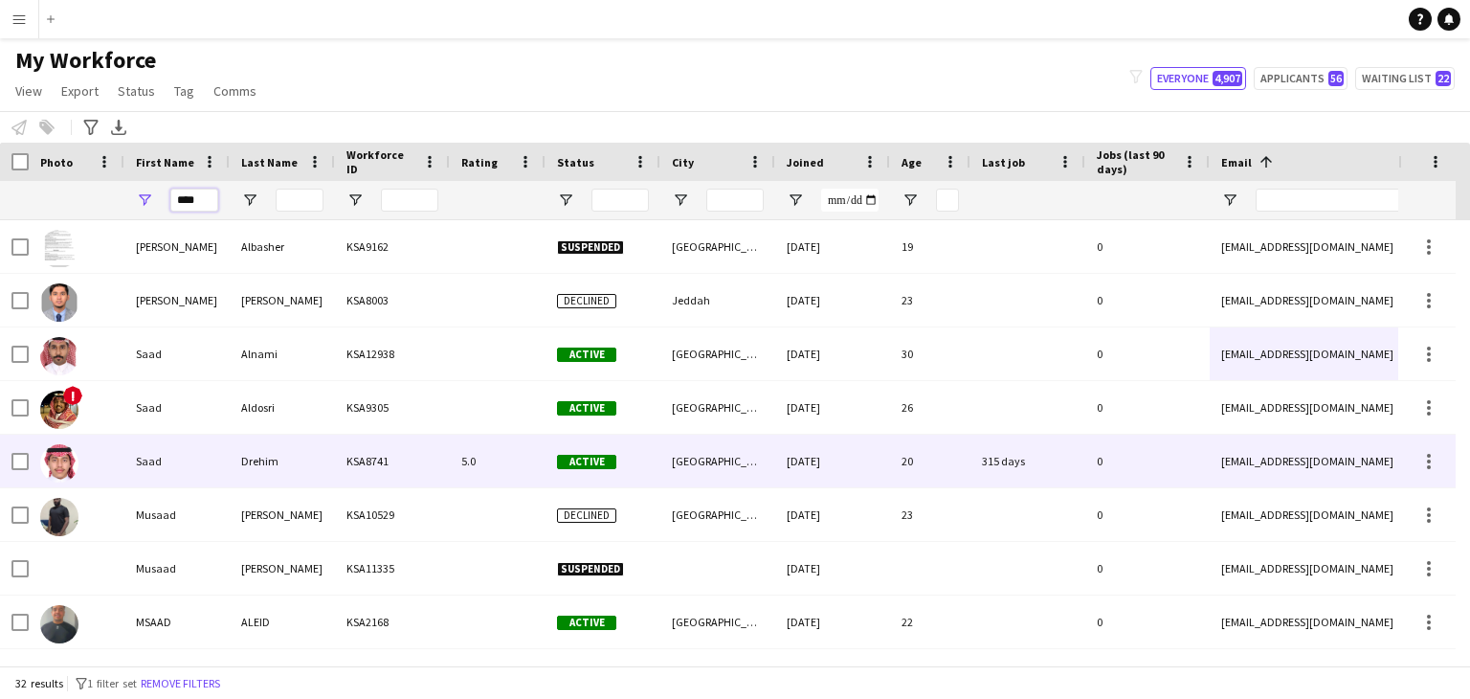
type input "****"
click at [214, 468] on div "Saad" at bounding box center [176, 461] width 105 height 53
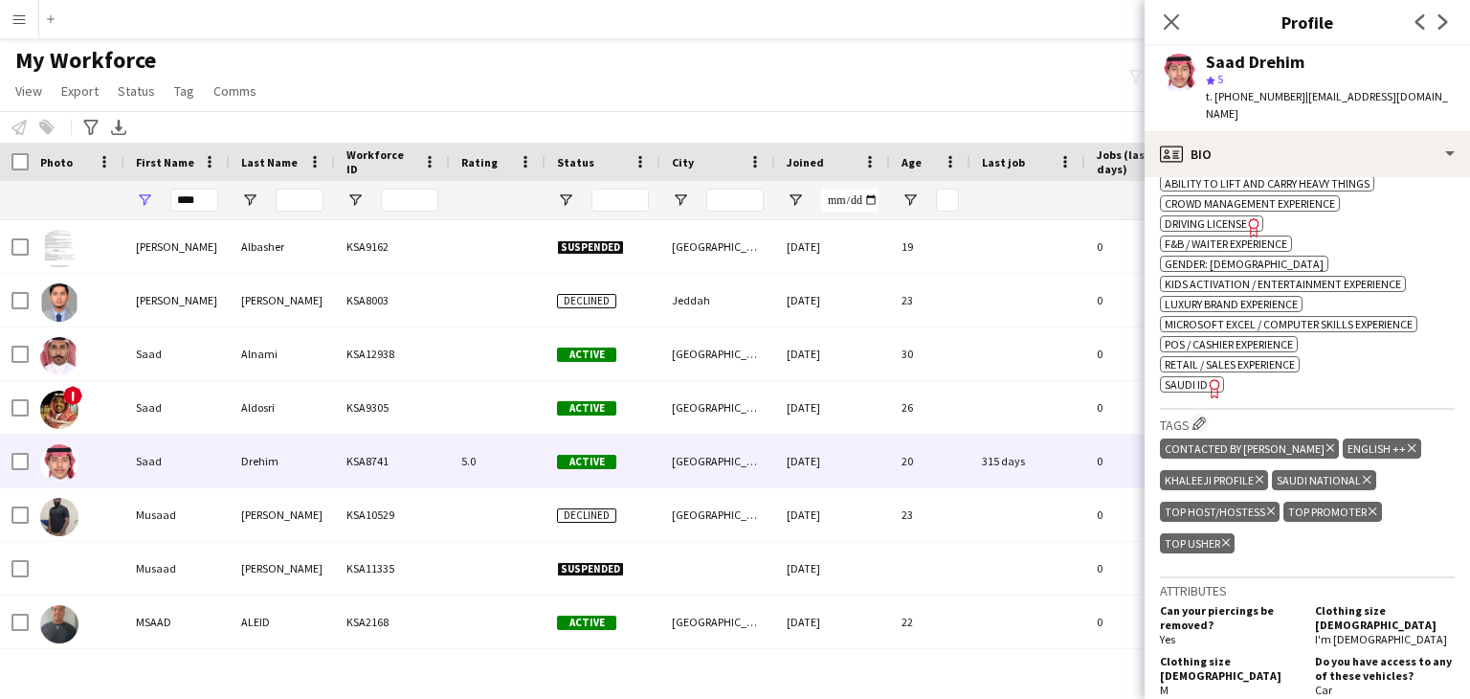
scroll to position [720, 0]
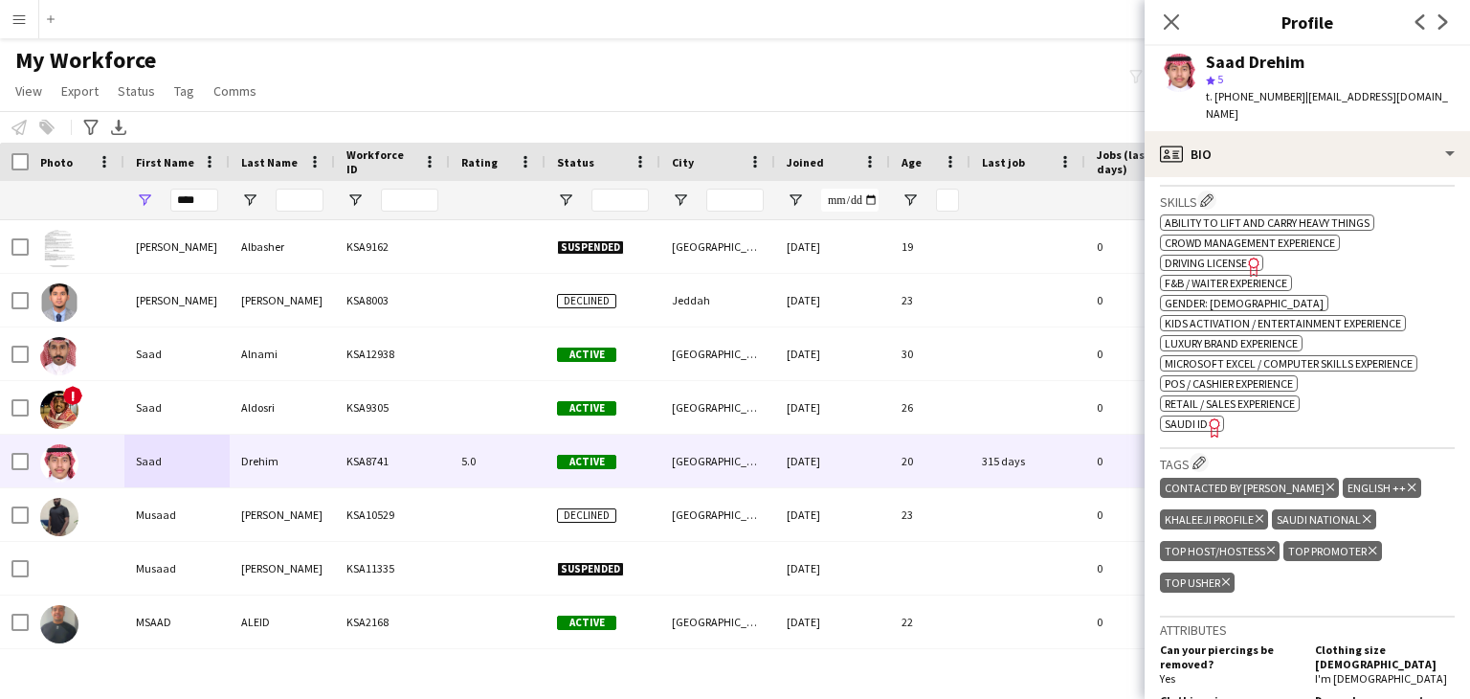
click at [1211, 417] on icon "Freelancer has uploaded a photo validation of skill. Click to see" at bounding box center [1215, 427] width 20 height 20
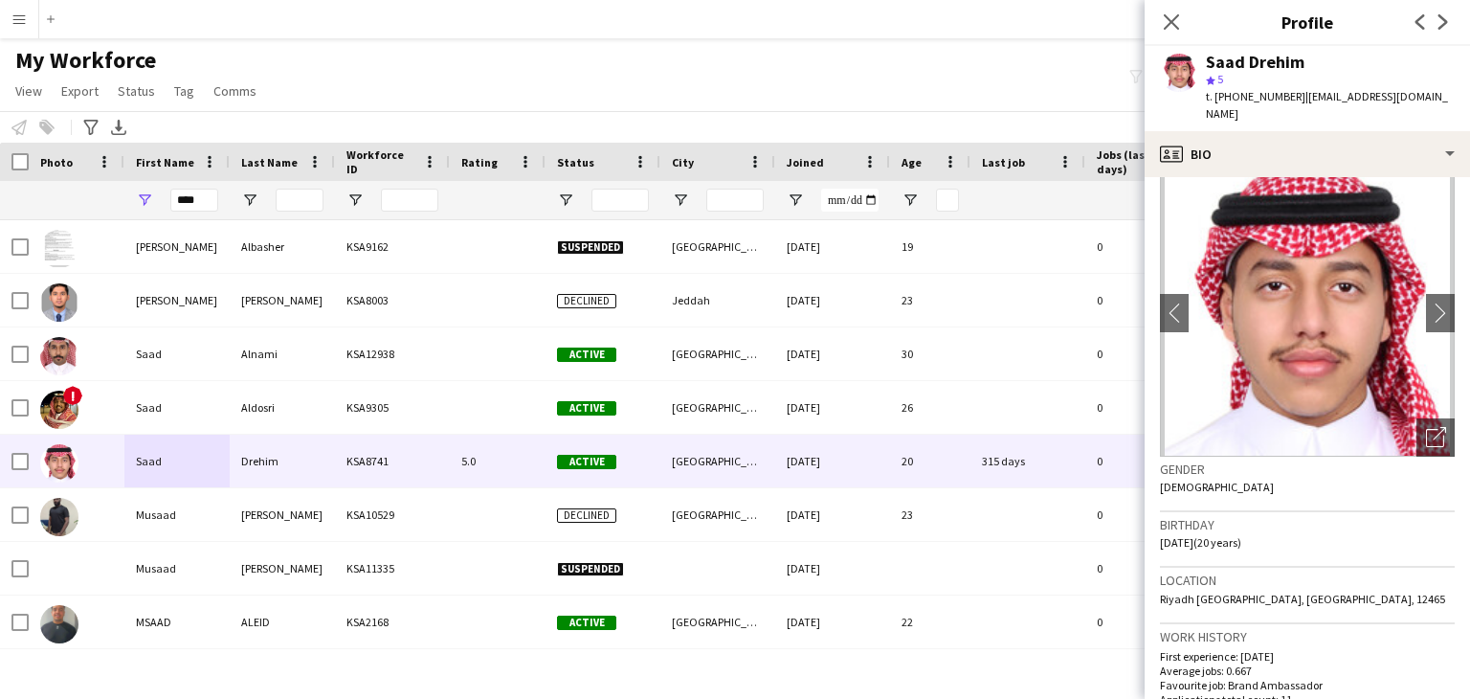
scroll to position [0, 0]
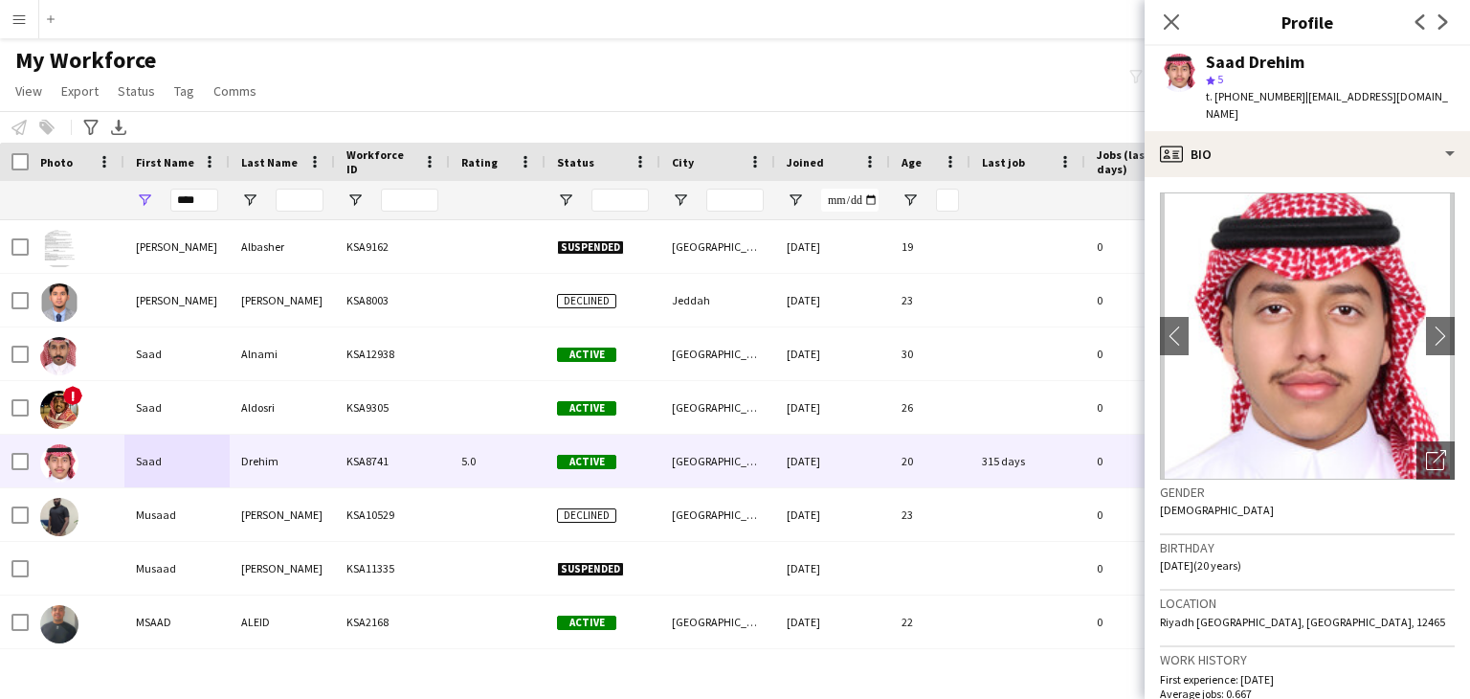
click at [1270, 370] on img at bounding box center [1307, 335] width 295 height 287
click at [1426, 450] on icon "Open photos pop-in" at bounding box center [1436, 460] width 20 height 20
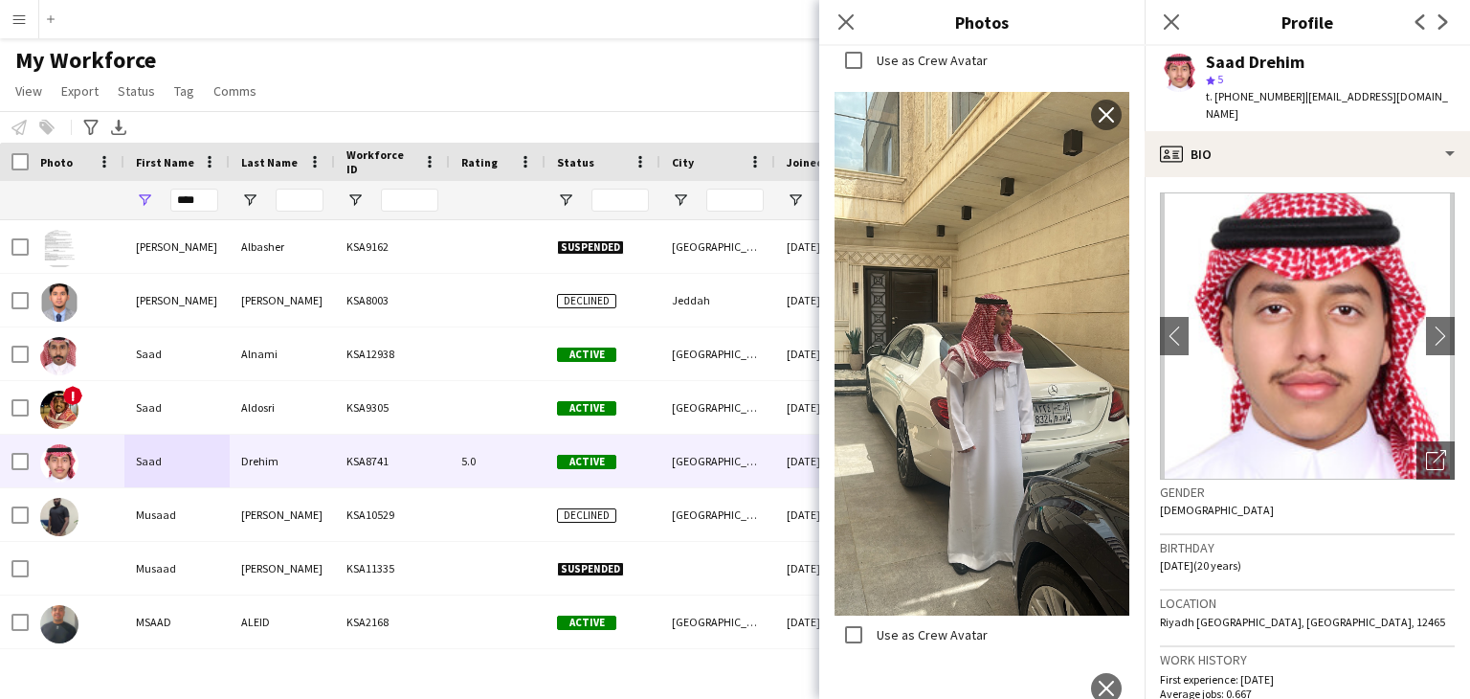
scroll to position [3221, 0]
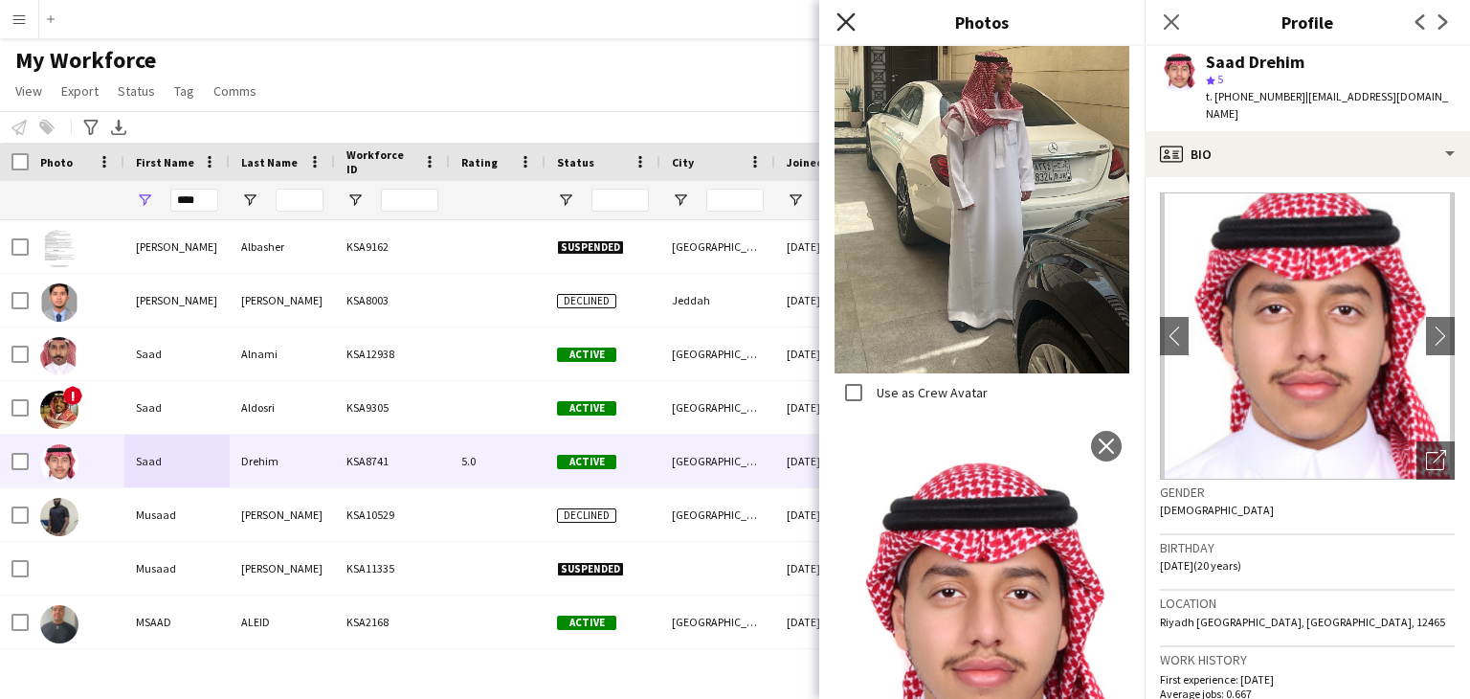
click at [852, 19] on icon "Close pop-in" at bounding box center [846, 21] width 18 height 18
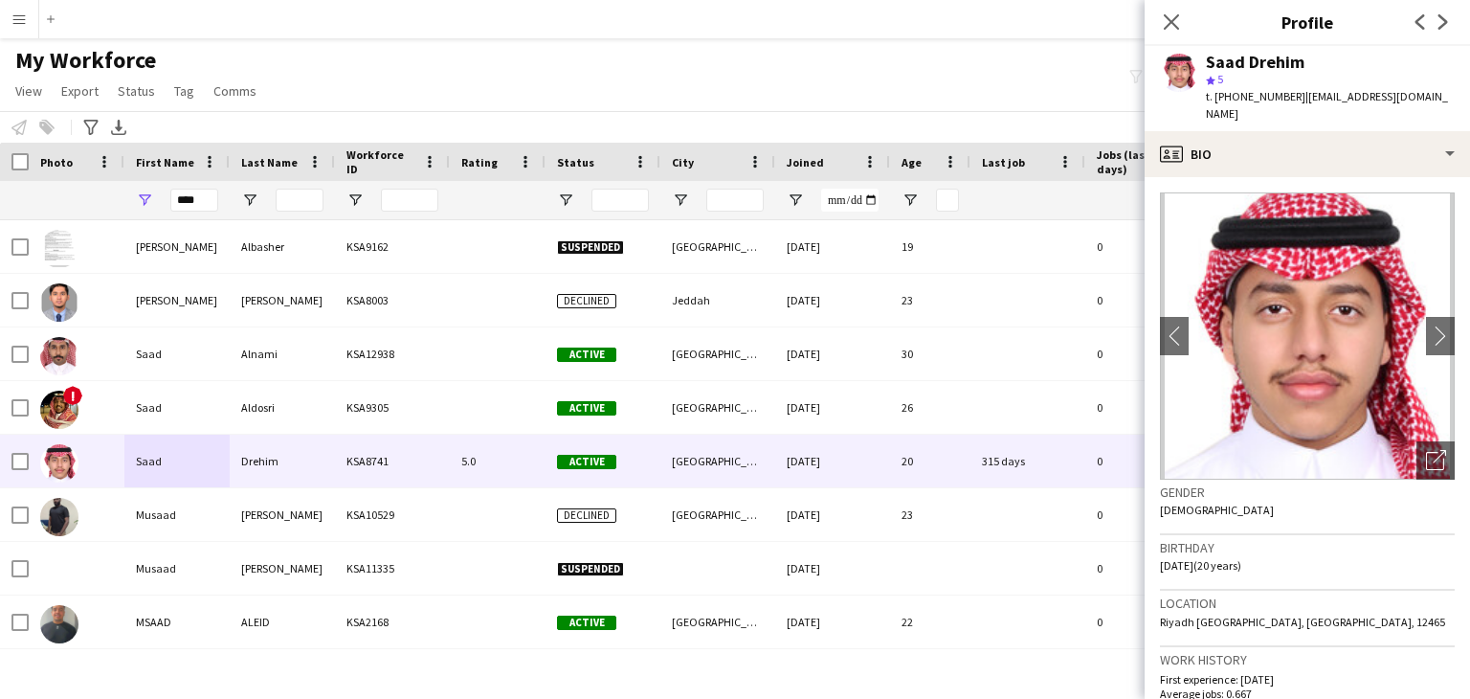
click at [1158, 26] on div "Close pop-in" at bounding box center [1172, 22] width 54 height 44
click at [1164, 28] on icon "Close pop-in" at bounding box center [1171, 21] width 18 height 18
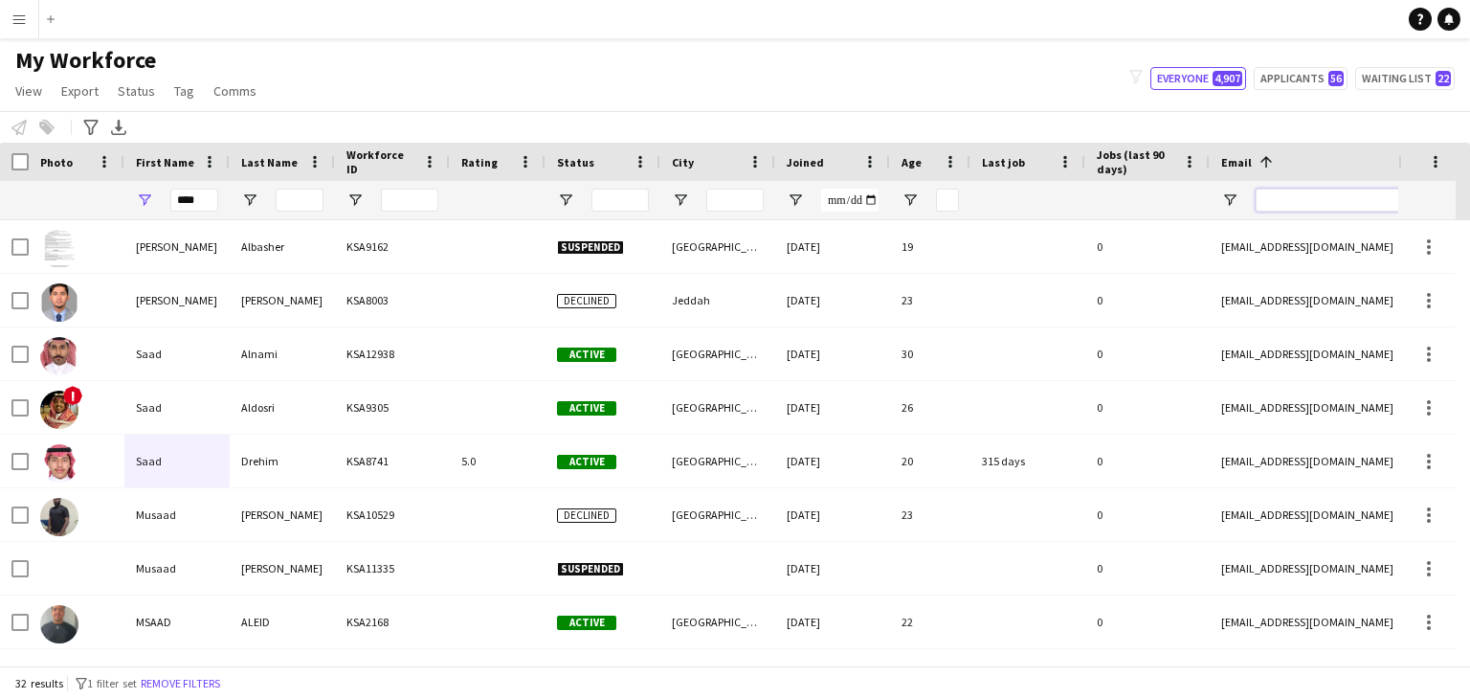
click at [1317, 201] on input "Email Filter Input" at bounding box center [1418, 200] width 325 height 23
paste input "**********"
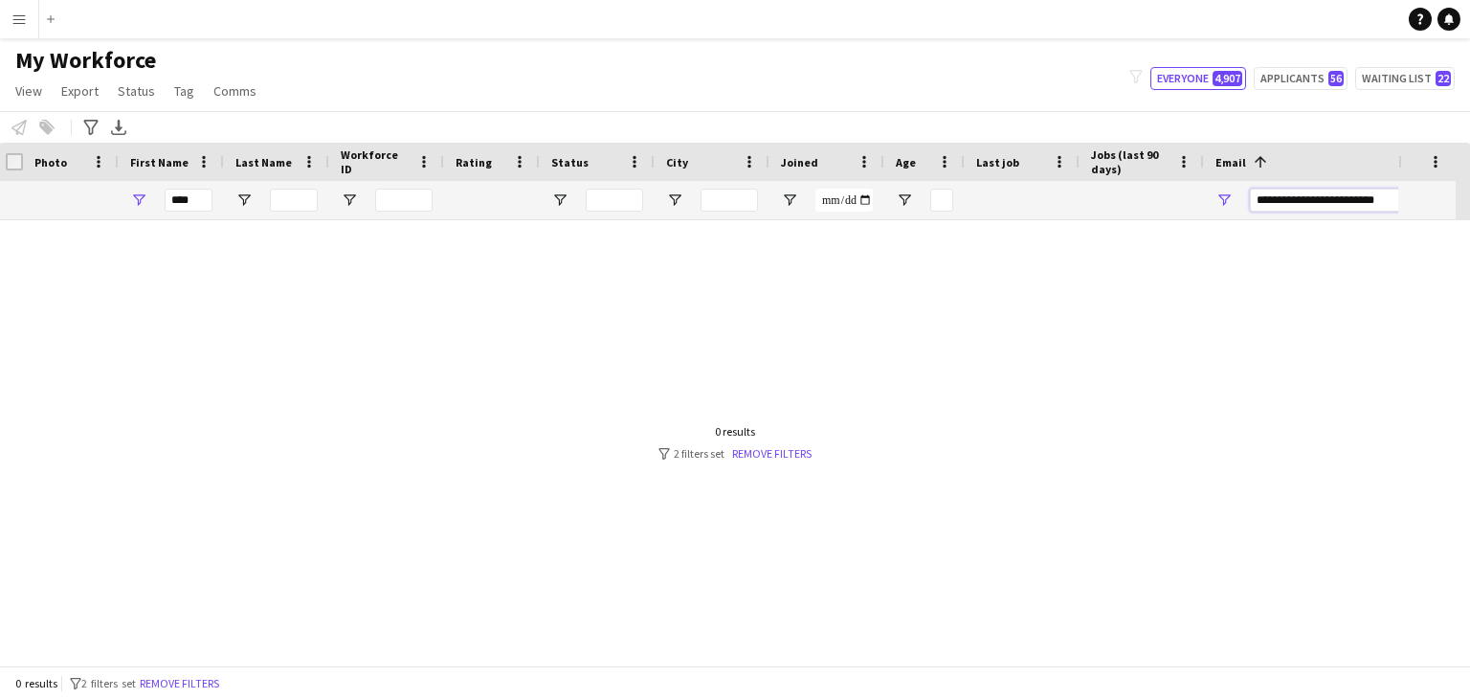
type input "**********"
click at [191, 192] on input "****" at bounding box center [189, 200] width 48 height 23
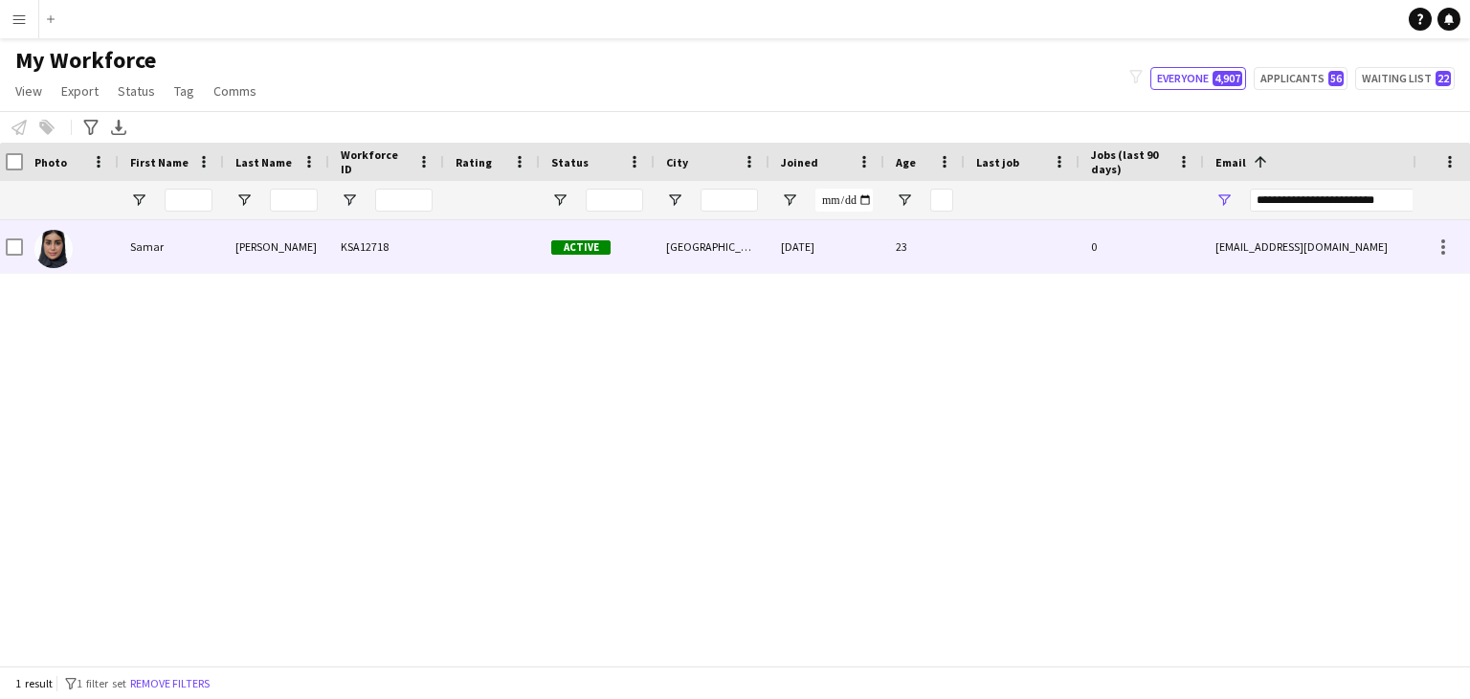
click at [927, 235] on div "23" at bounding box center [925, 246] width 80 height 53
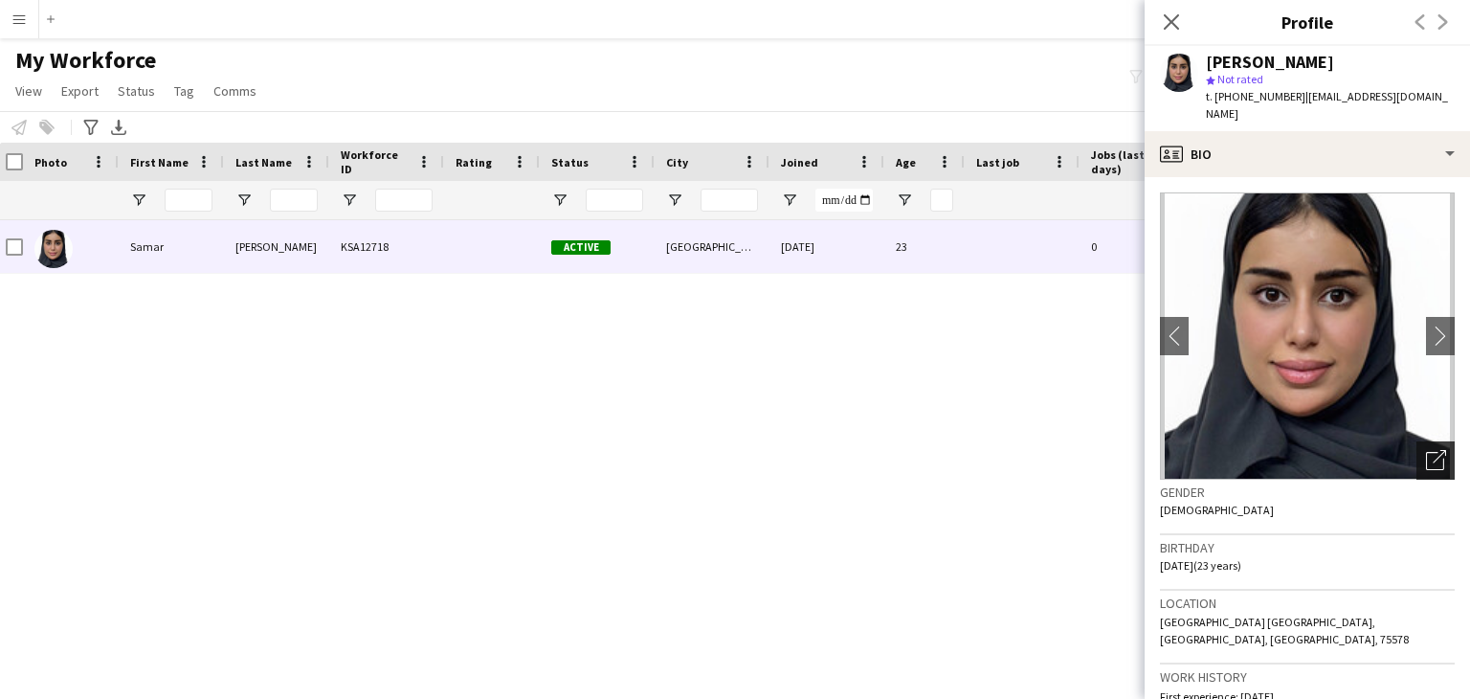
click at [1426, 450] on icon "Open photos pop-in" at bounding box center [1436, 460] width 20 height 20
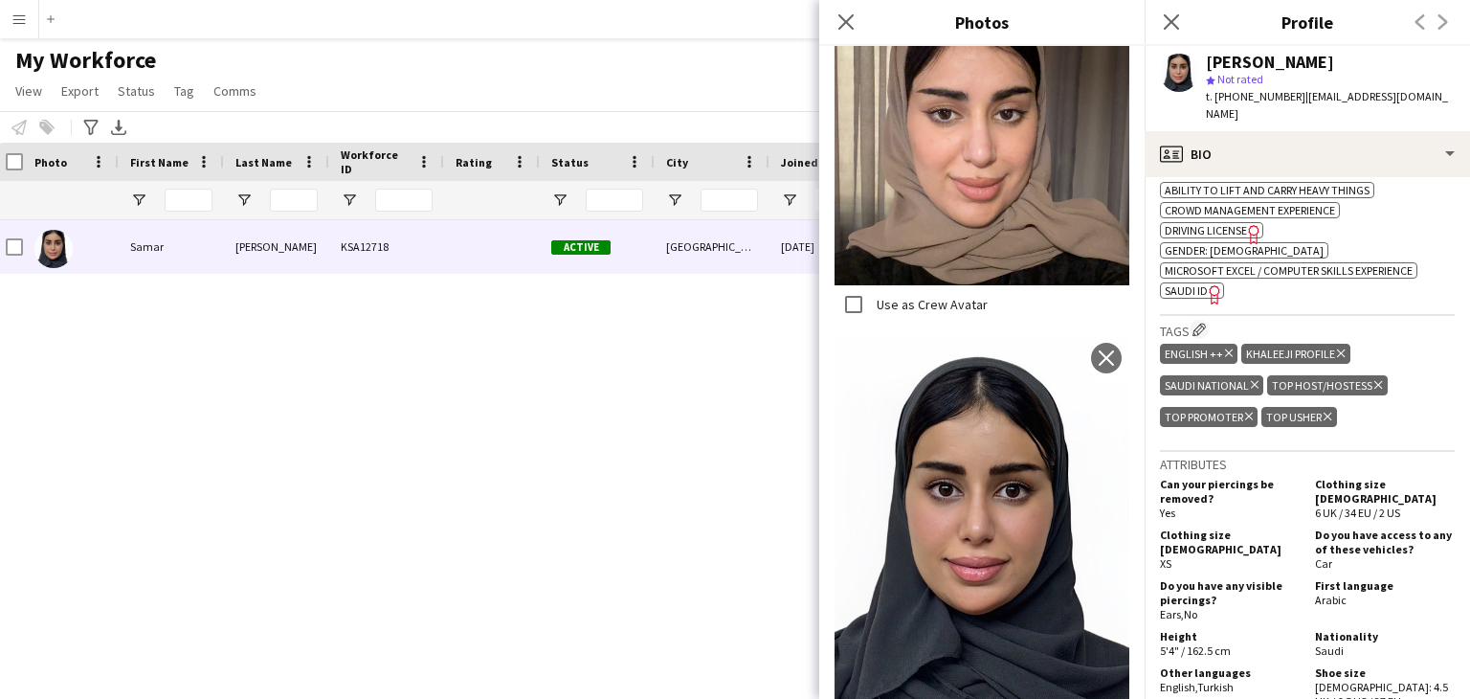
scroll to position [766, 0]
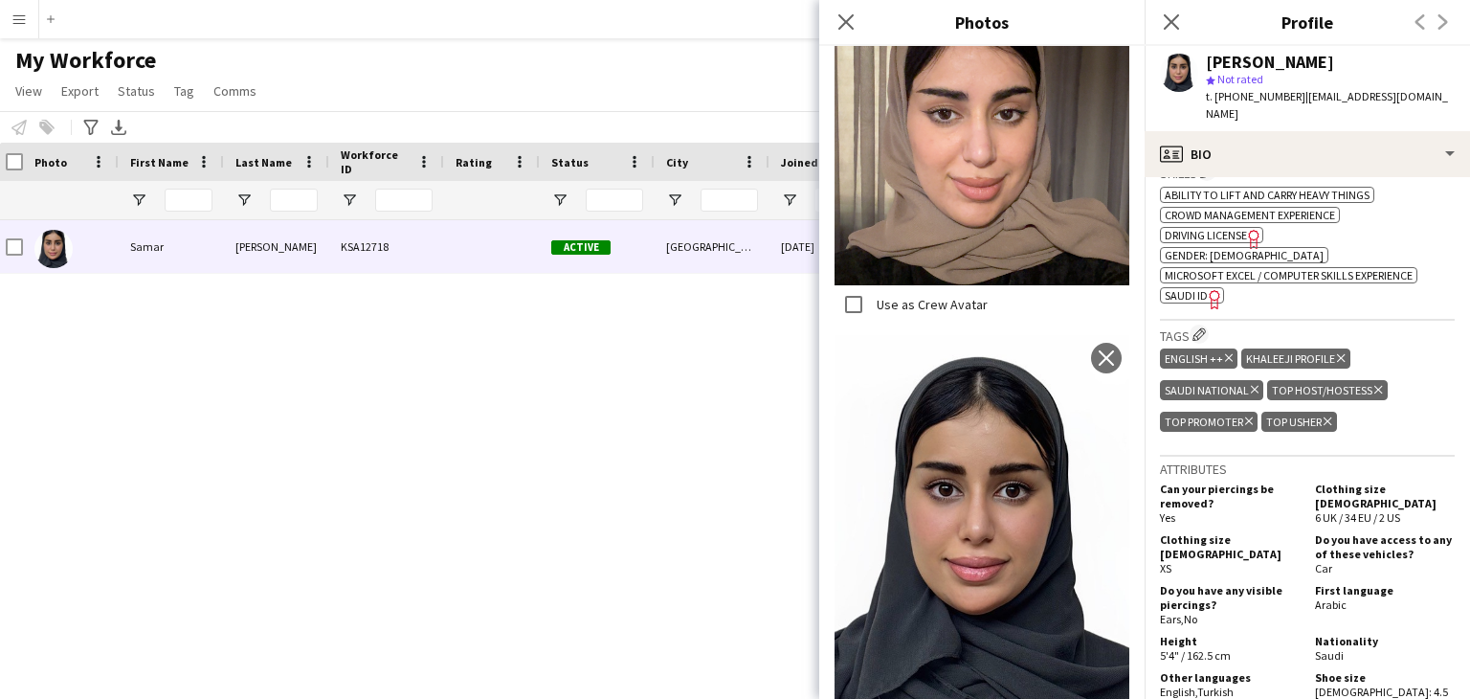
click at [1199, 288] on span "SAUDI ID" at bounding box center [1186, 295] width 43 height 14
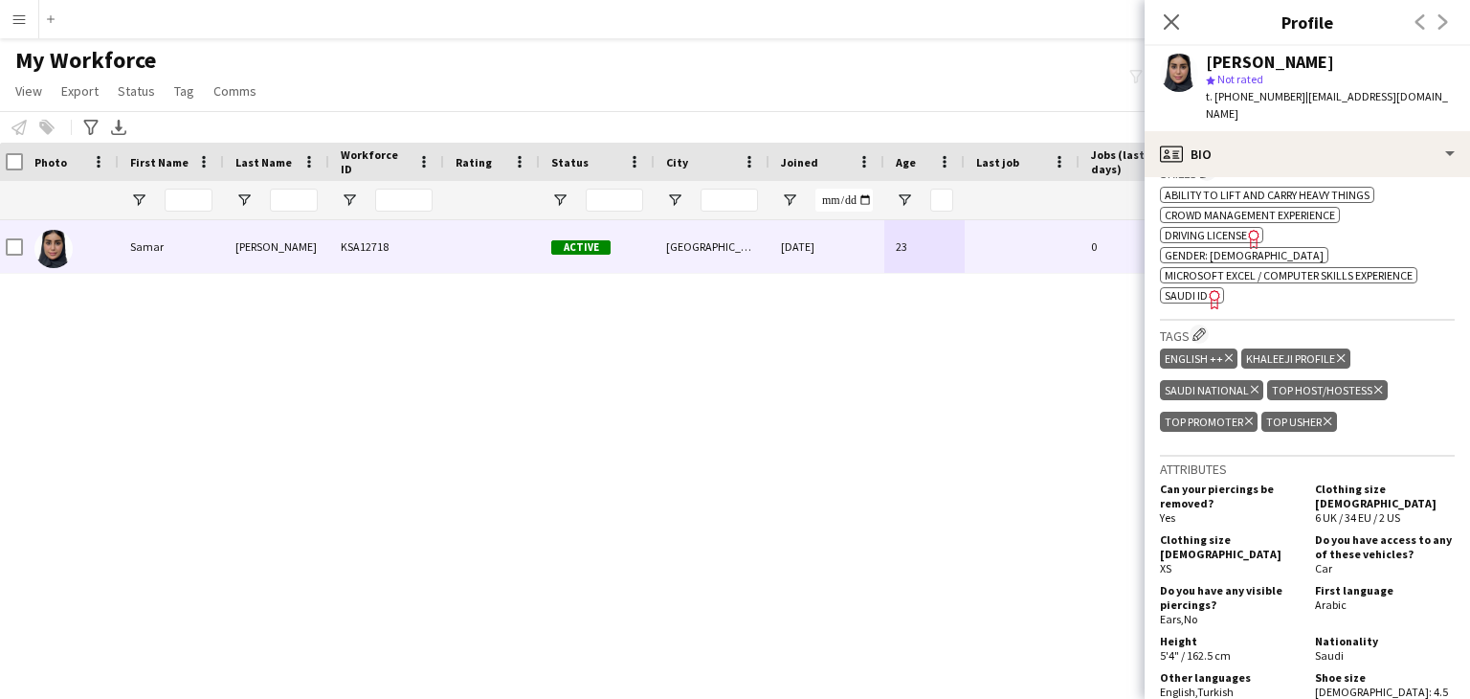
click at [1235, 57] on div "Samar Saleh" at bounding box center [1270, 62] width 128 height 17
click at [1294, 66] on div "Samar Saleh" at bounding box center [1270, 62] width 128 height 17
click at [1007, 373] on div "Samar Saleh KSA12718 Active Riyadh 27-11-2024 23 0 samarsaleh.0099@gmail.com +9…" at bounding box center [706, 435] width 1413 height 431
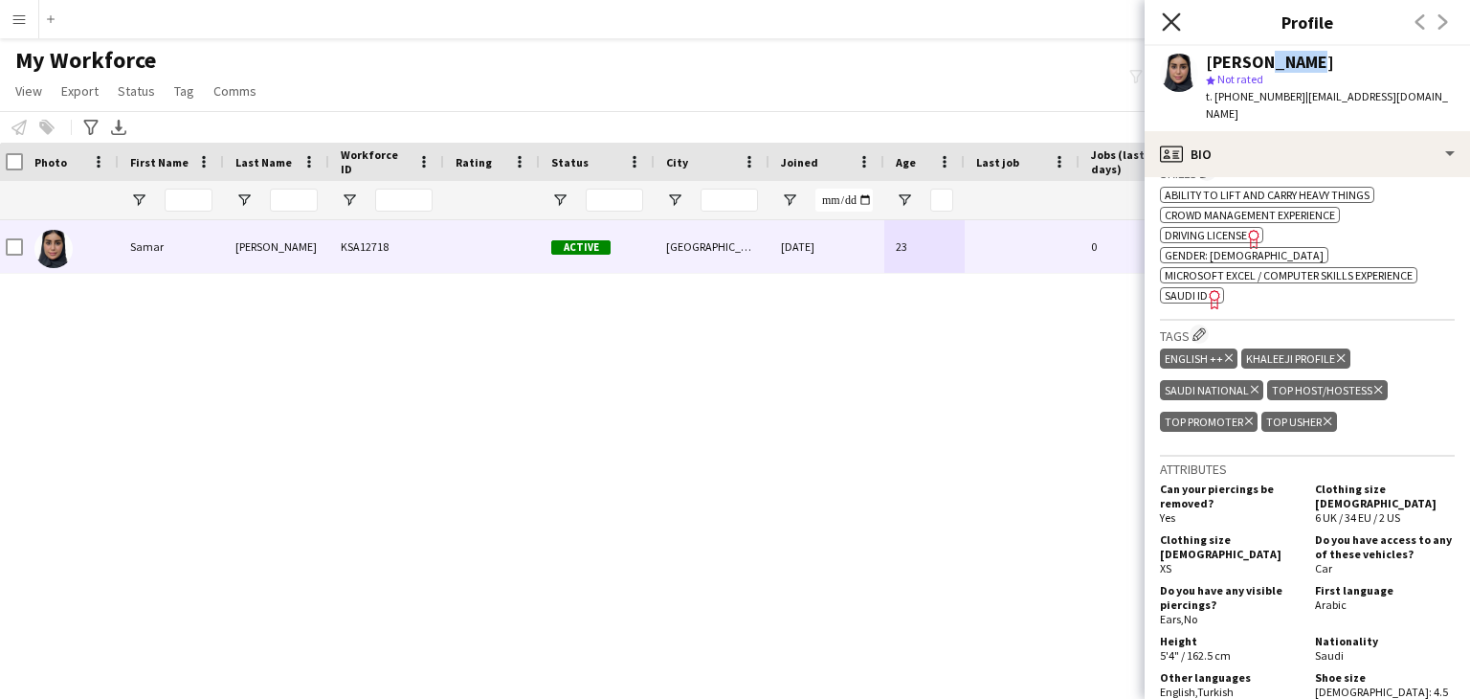
click at [1165, 20] on icon "Close pop-in" at bounding box center [1171, 21] width 18 height 18
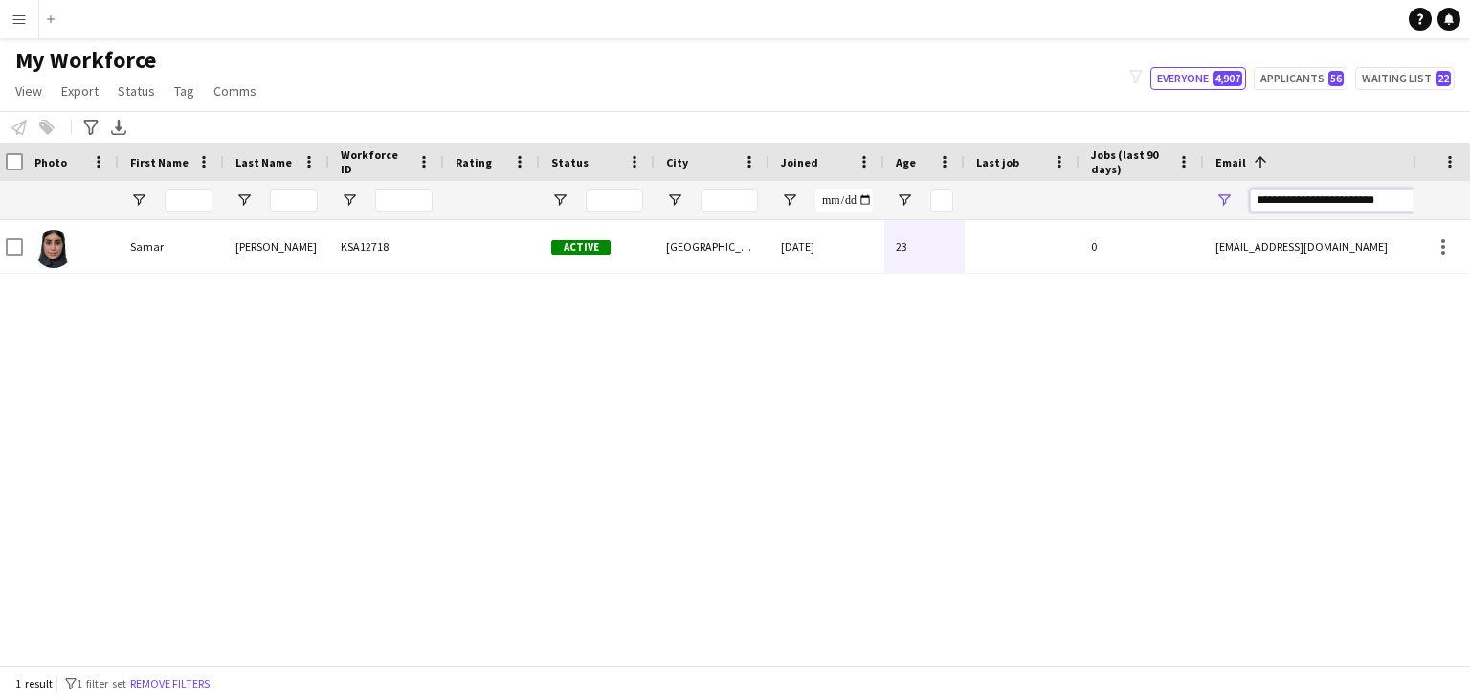
click at [1322, 204] on input "**********" at bounding box center [1412, 200] width 325 height 23
click at [1322, 203] on input "**********" at bounding box center [1412, 200] width 325 height 23
paste input "Email Filter Input"
type input "**********"
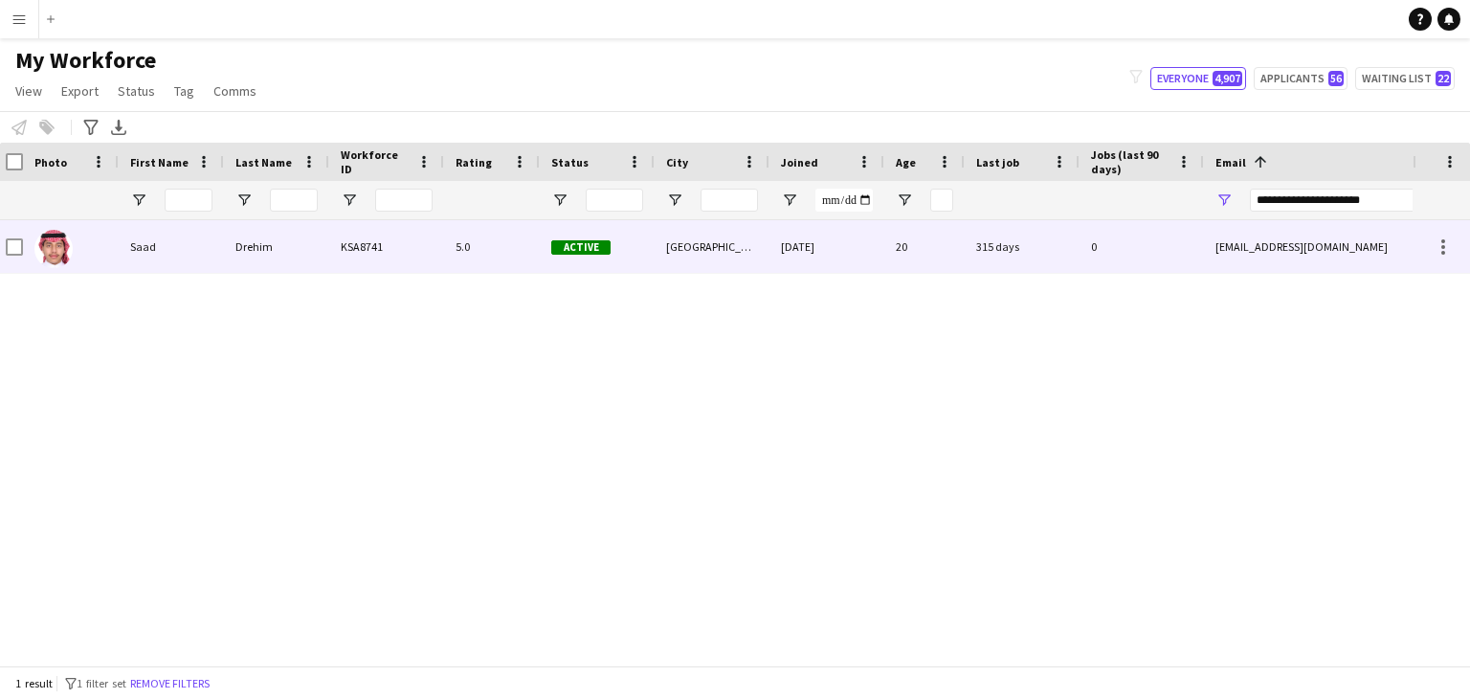
click at [1375, 256] on div "little.saad7@gmail.com" at bounding box center [1395, 246] width 383 height 53
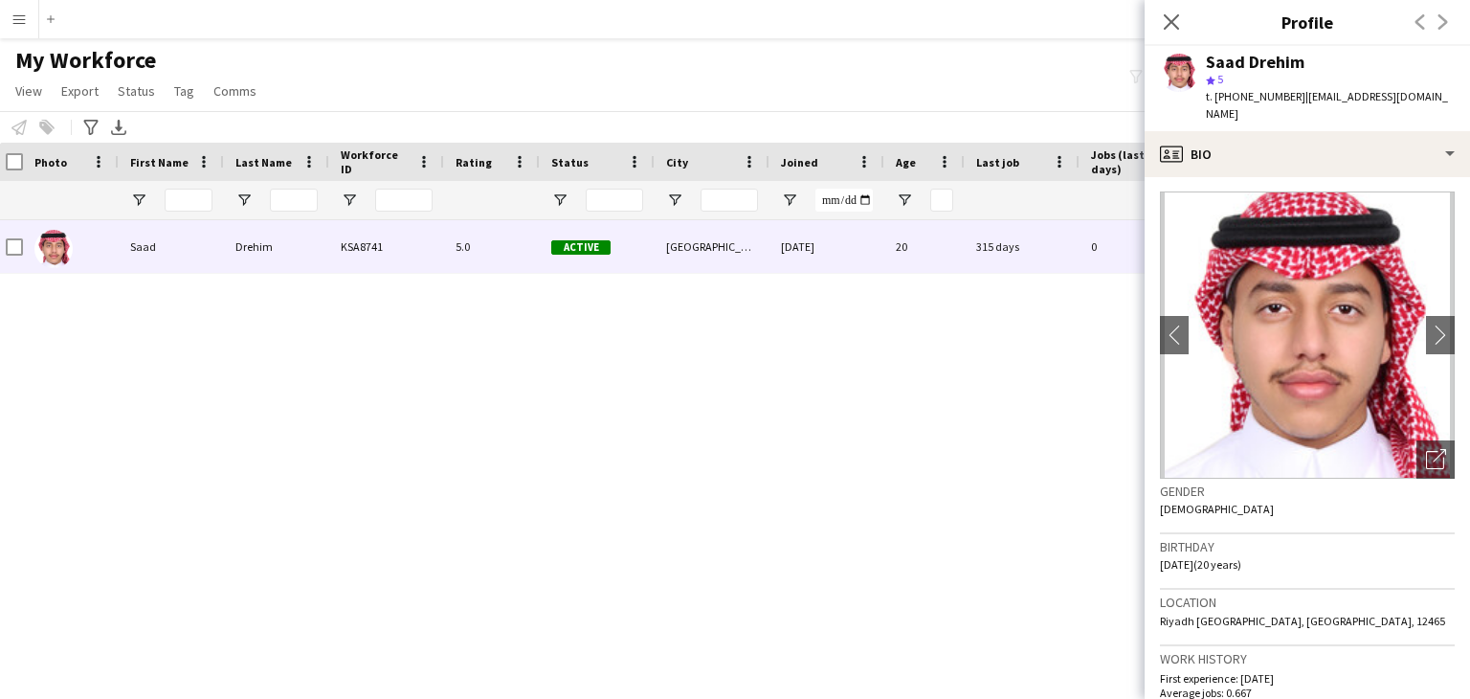
scroll to position [0, 0]
click at [1225, 61] on div "Saad Drehim" at bounding box center [1255, 62] width 99 height 17
click at [1225, 60] on div "Saad Drehim" at bounding box center [1255, 62] width 99 height 17
click at [1279, 56] on div "Saad Drehim" at bounding box center [1255, 62] width 99 height 17
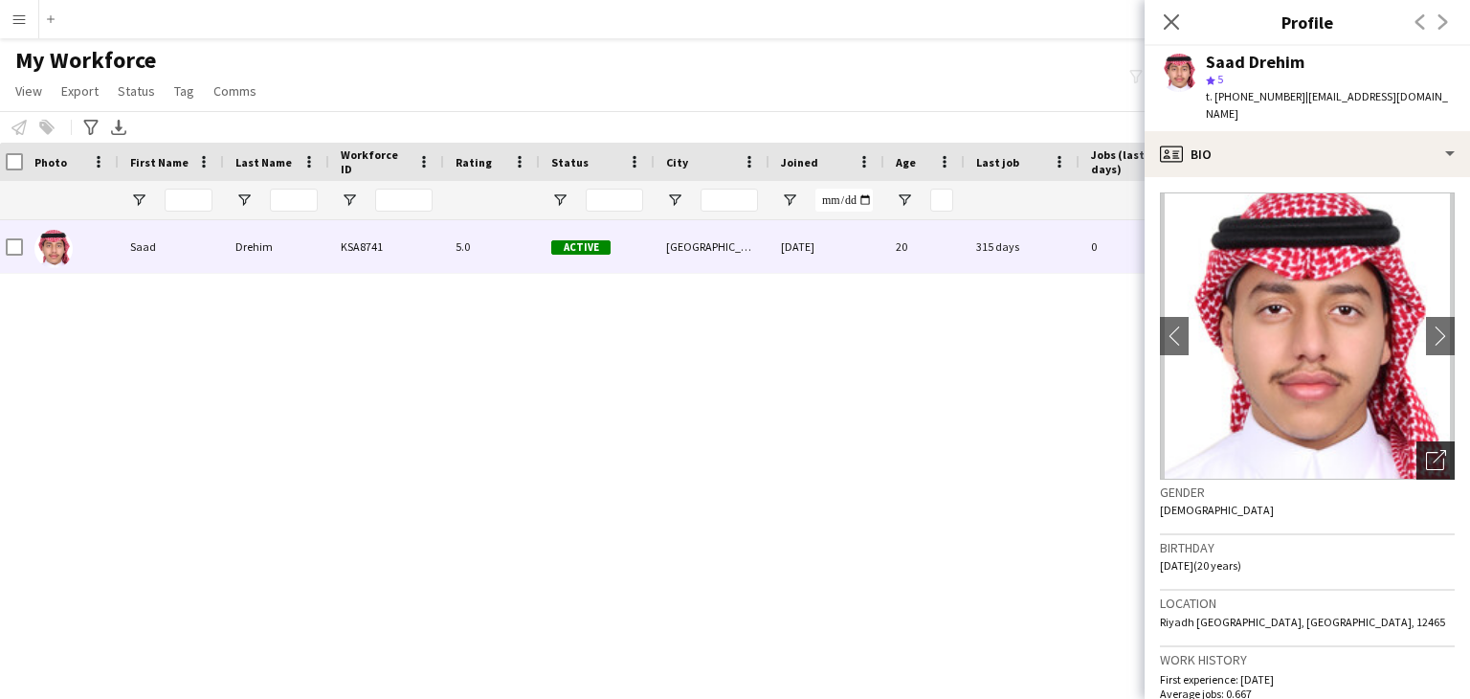
click at [1417, 441] on div "Open photos pop-in" at bounding box center [1436, 460] width 38 height 38
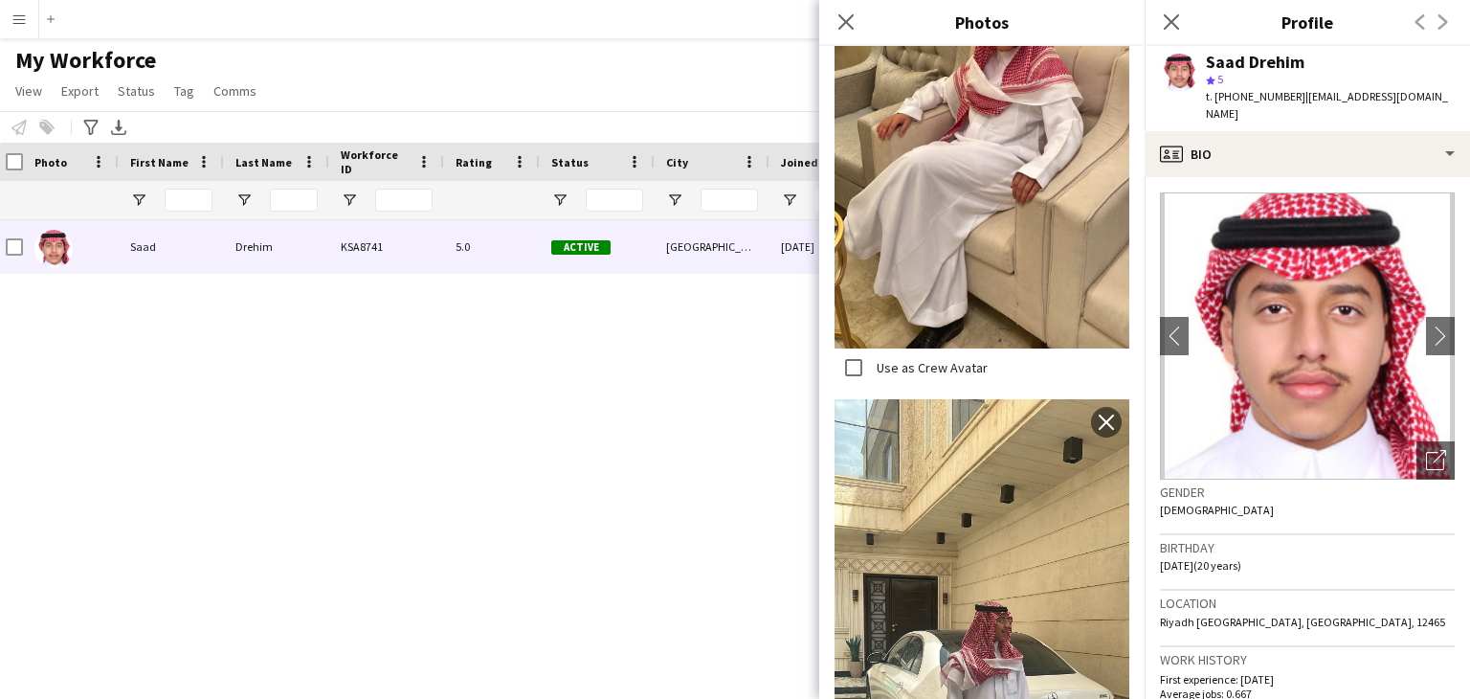
scroll to position [3221, 0]
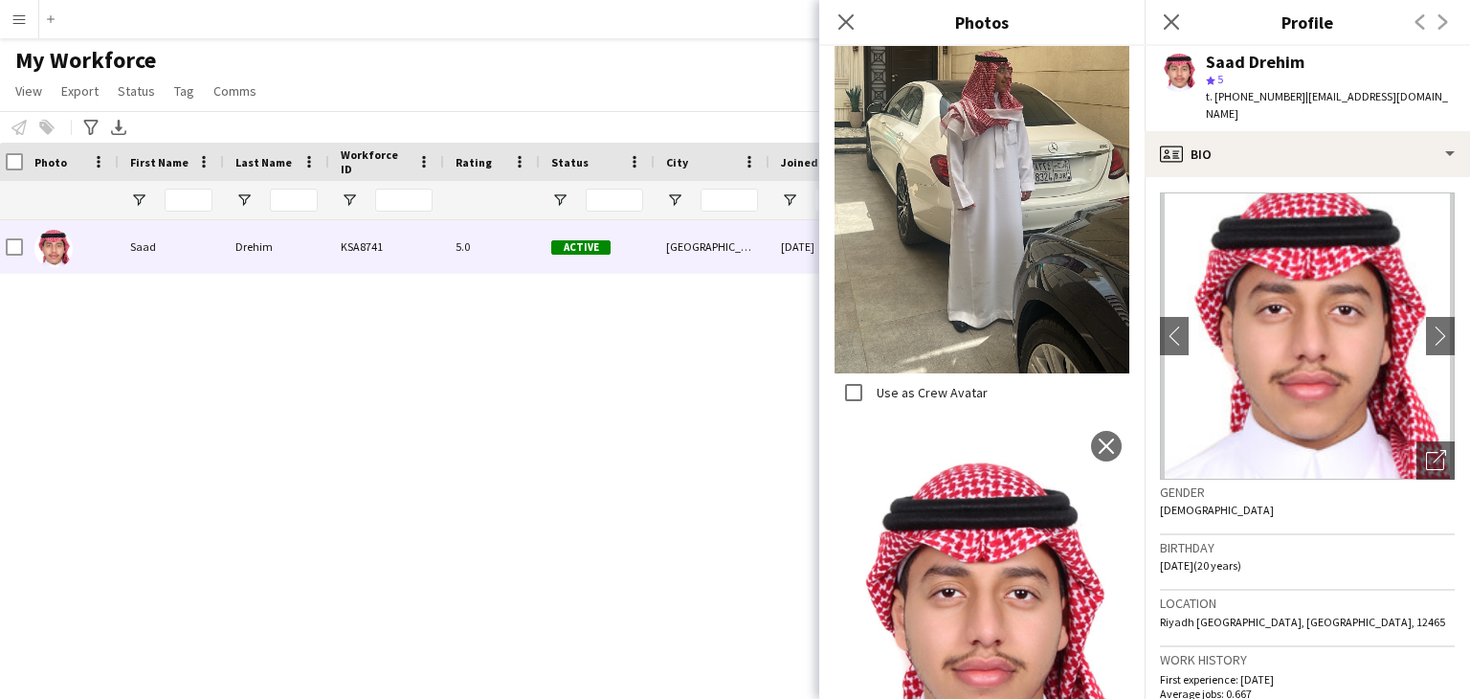
click at [558, 474] on div "Saad Drehim KSA8741 5.0 Active Riyadh 22-05-2024 20 315 days 0 little.saad7@gma…" at bounding box center [706, 435] width 1413 height 431
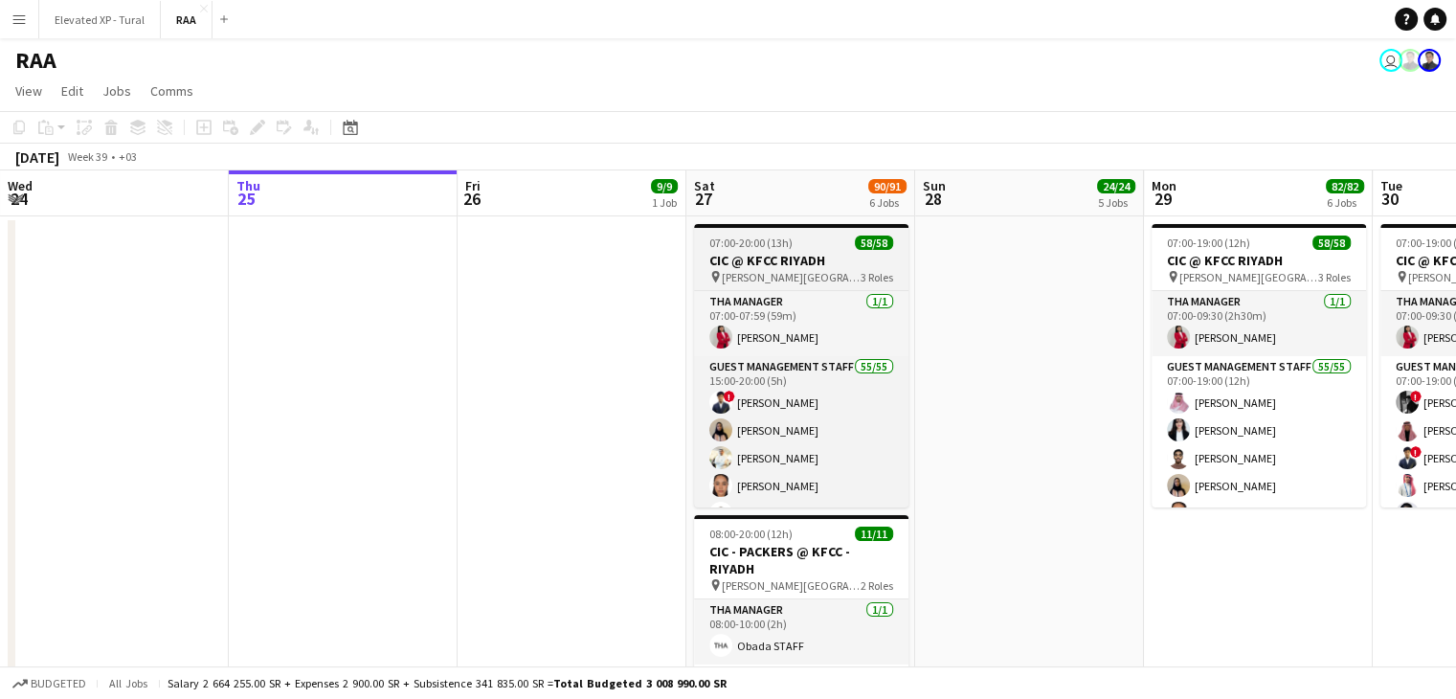
click at [750, 251] on app-job-card "07:00-20:00 (13h) 58/58 CIC @ KFCC RIYADH pin [PERSON_NAME][GEOGRAPHIC_DATA] 3 …" at bounding box center [801, 365] width 214 height 283
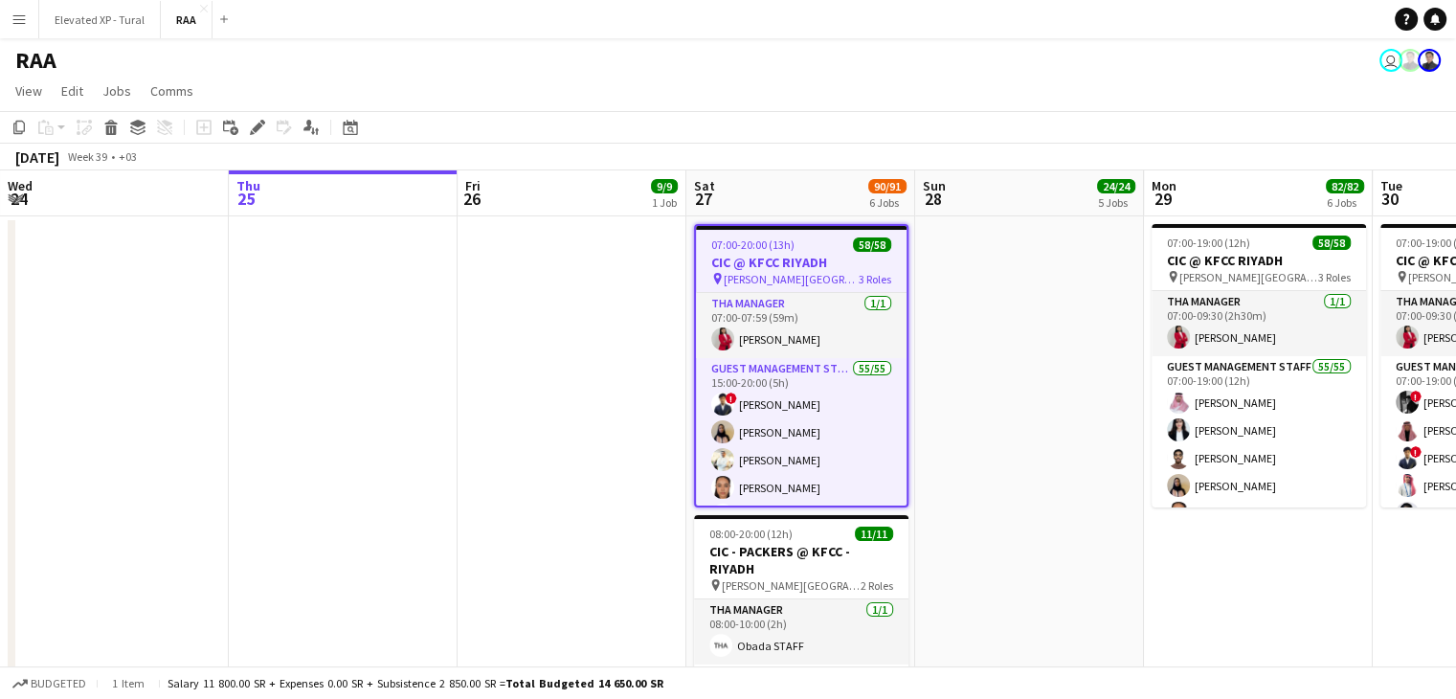
click at [750, 251] on span "07:00-20:00 (13h)" at bounding box center [752, 244] width 83 height 14
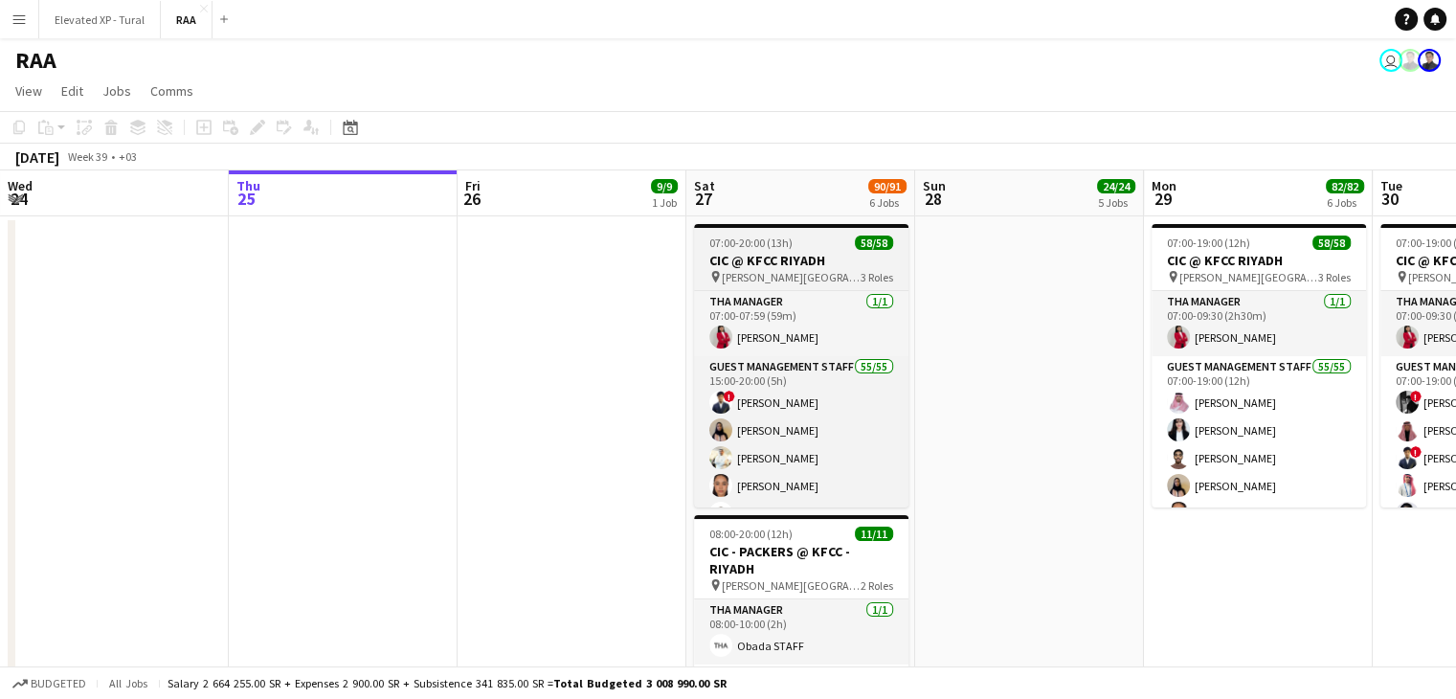
click at [750, 251] on app-job-card "07:00-20:00 (13h) 58/58 CIC @ KFCC RIYADH pin [PERSON_NAME][GEOGRAPHIC_DATA] 3 …" at bounding box center [801, 365] width 214 height 283
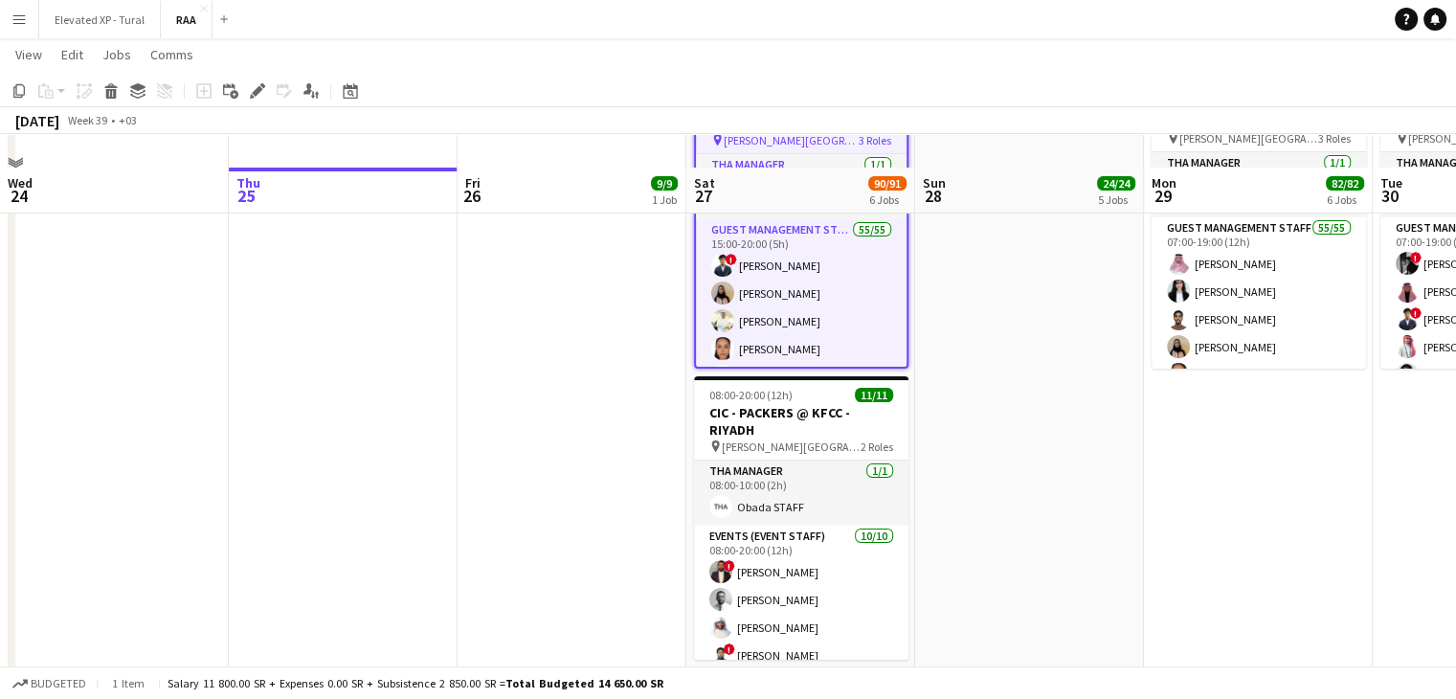
scroll to position [191, 0]
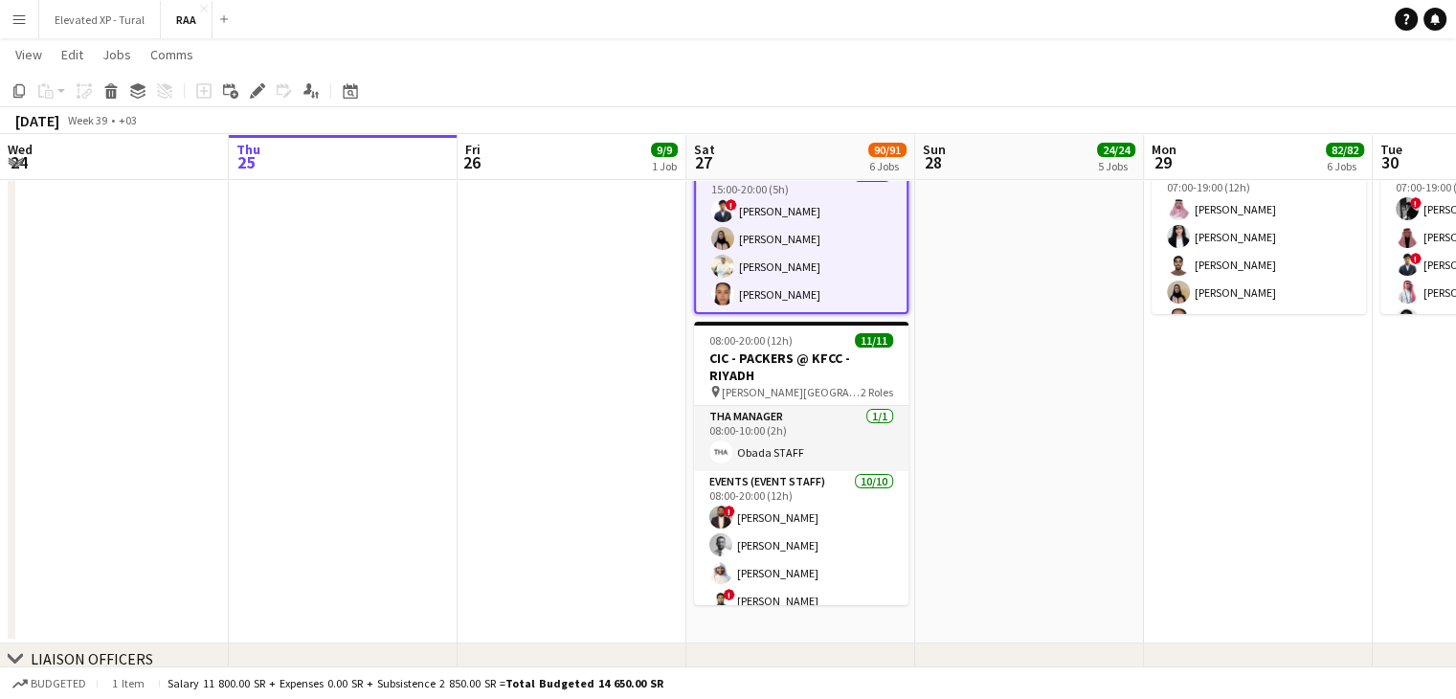
click at [551, 347] on app-date-cell at bounding box center [572, 333] width 229 height 620
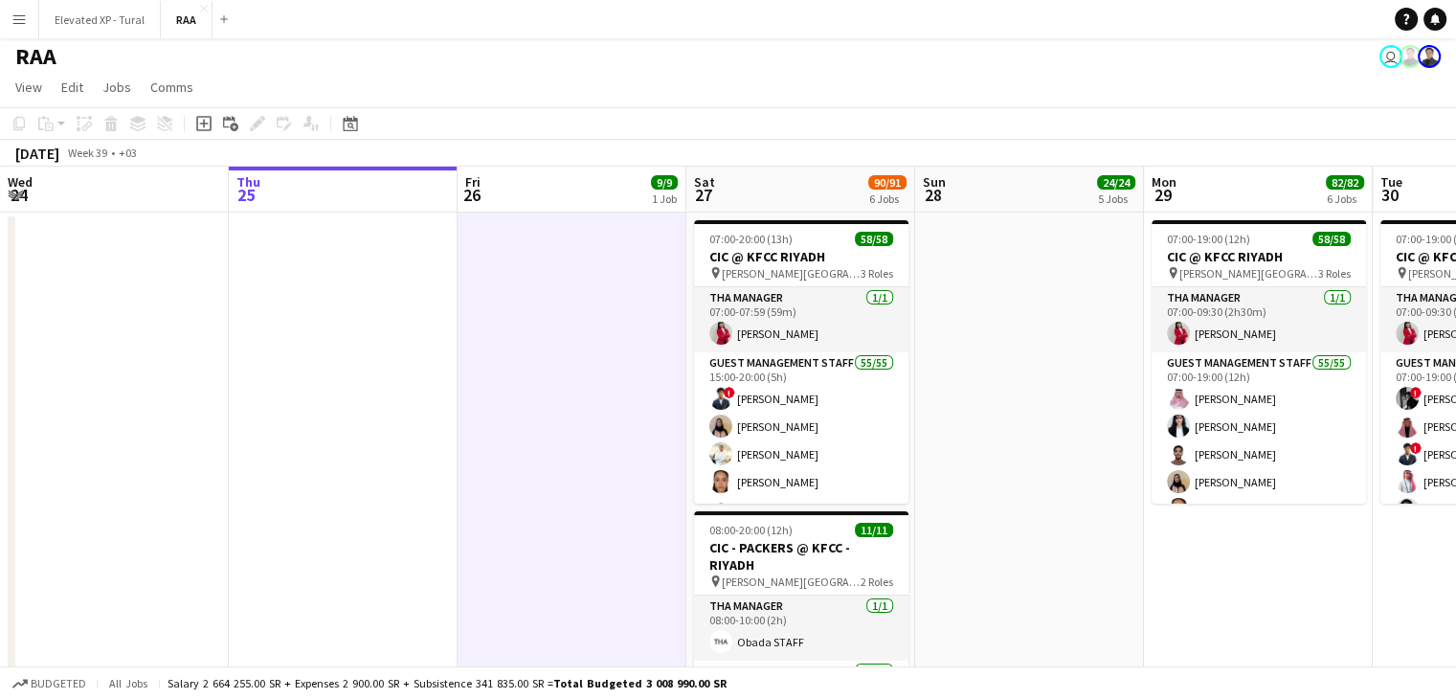
scroll to position [0, 0]
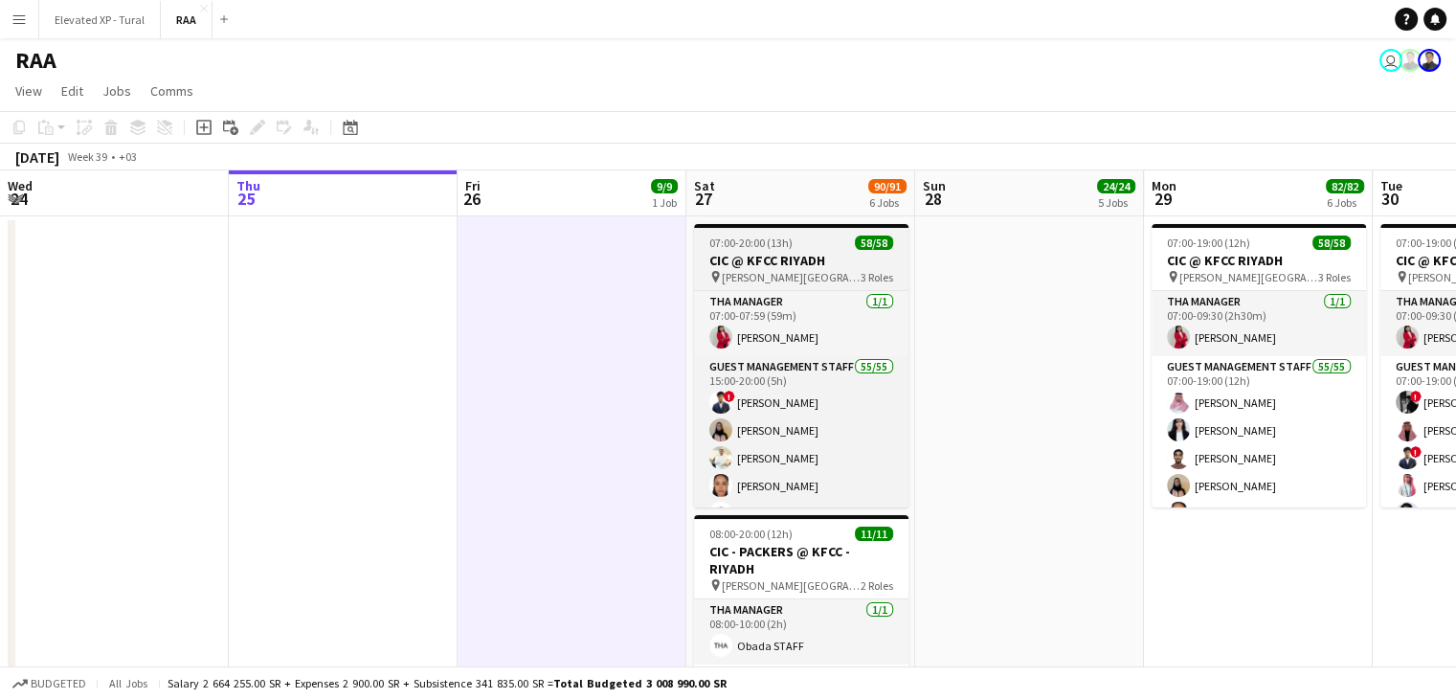
click at [733, 257] on h3 "CIC @ KFCC RIYADH" at bounding box center [801, 260] width 214 height 17
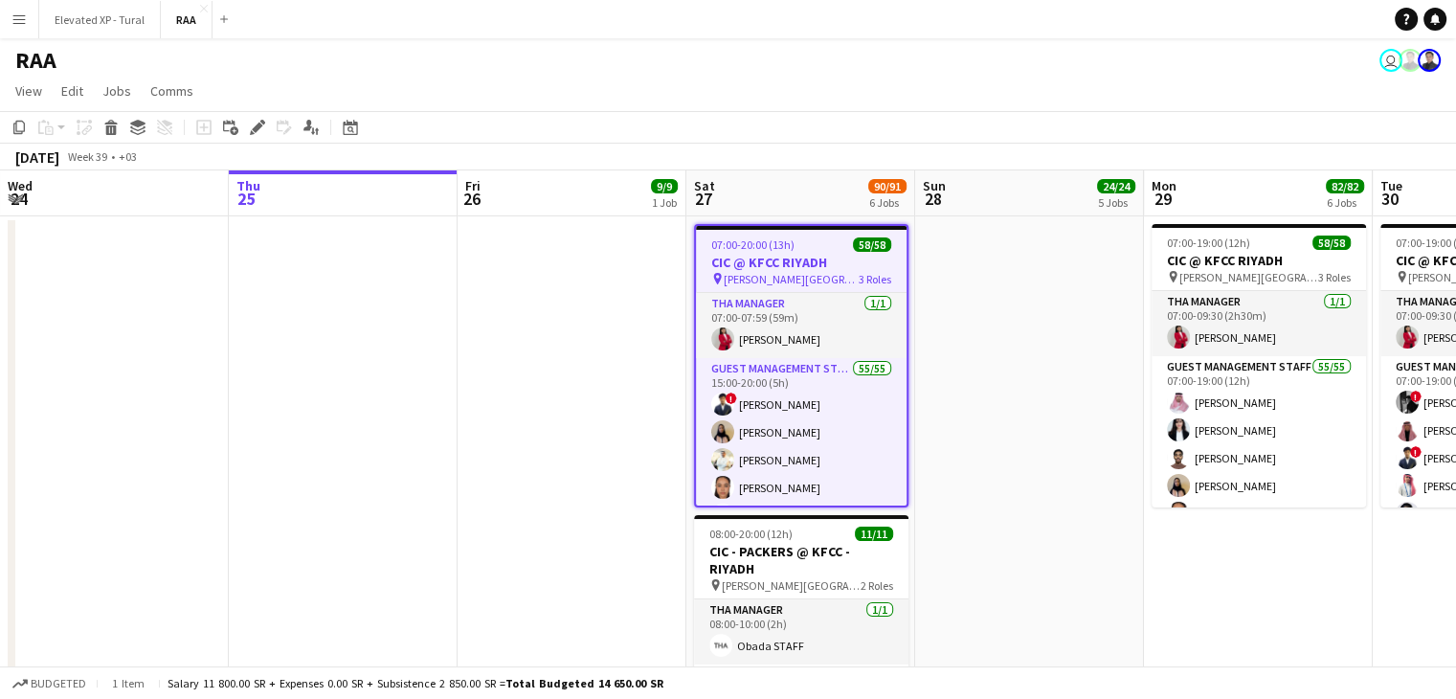
drag, startPoint x: 733, startPoint y: 257, endPoint x: 1103, endPoint y: 248, distance: 369.6
click at [1103, 248] on app-date-cell at bounding box center [1029, 526] width 229 height 620
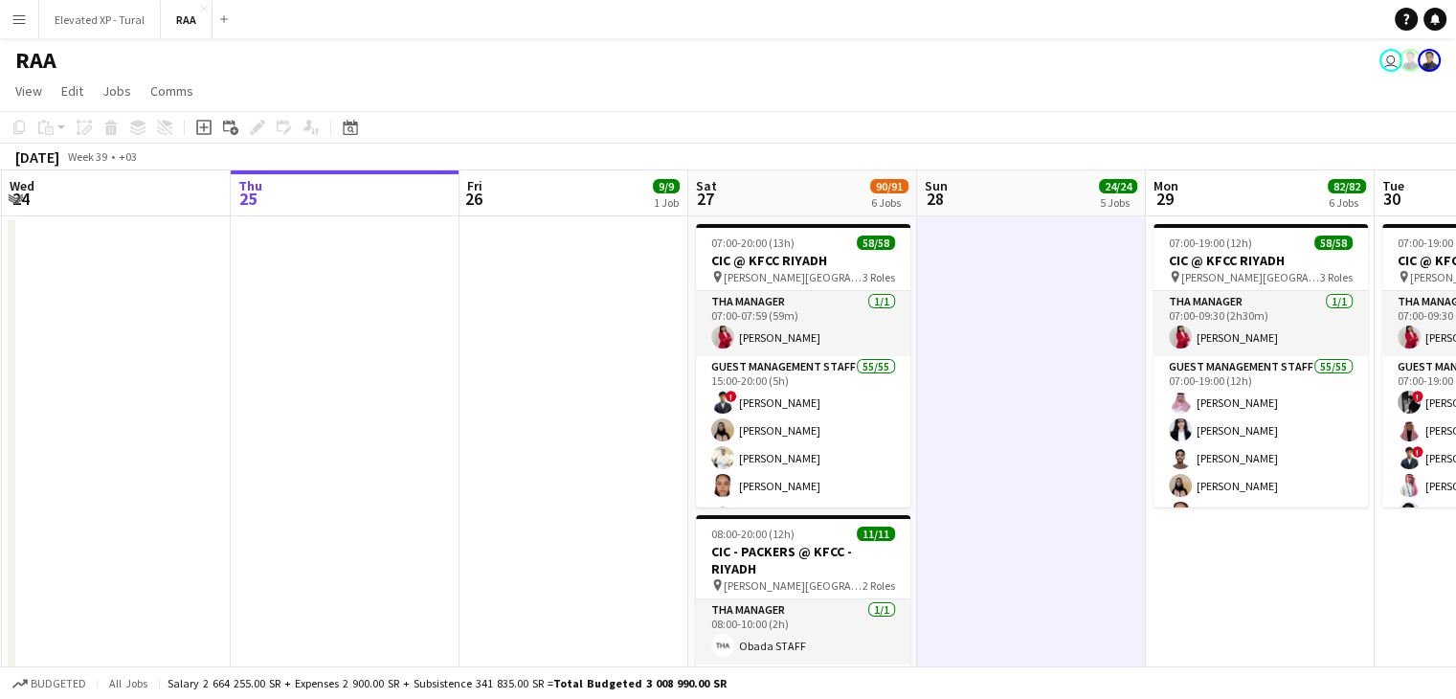
click at [990, 301] on app-date-cell at bounding box center [1031, 526] width 229 height 620
